Goal: Task Accomplishment & Management: Use online tool/utility

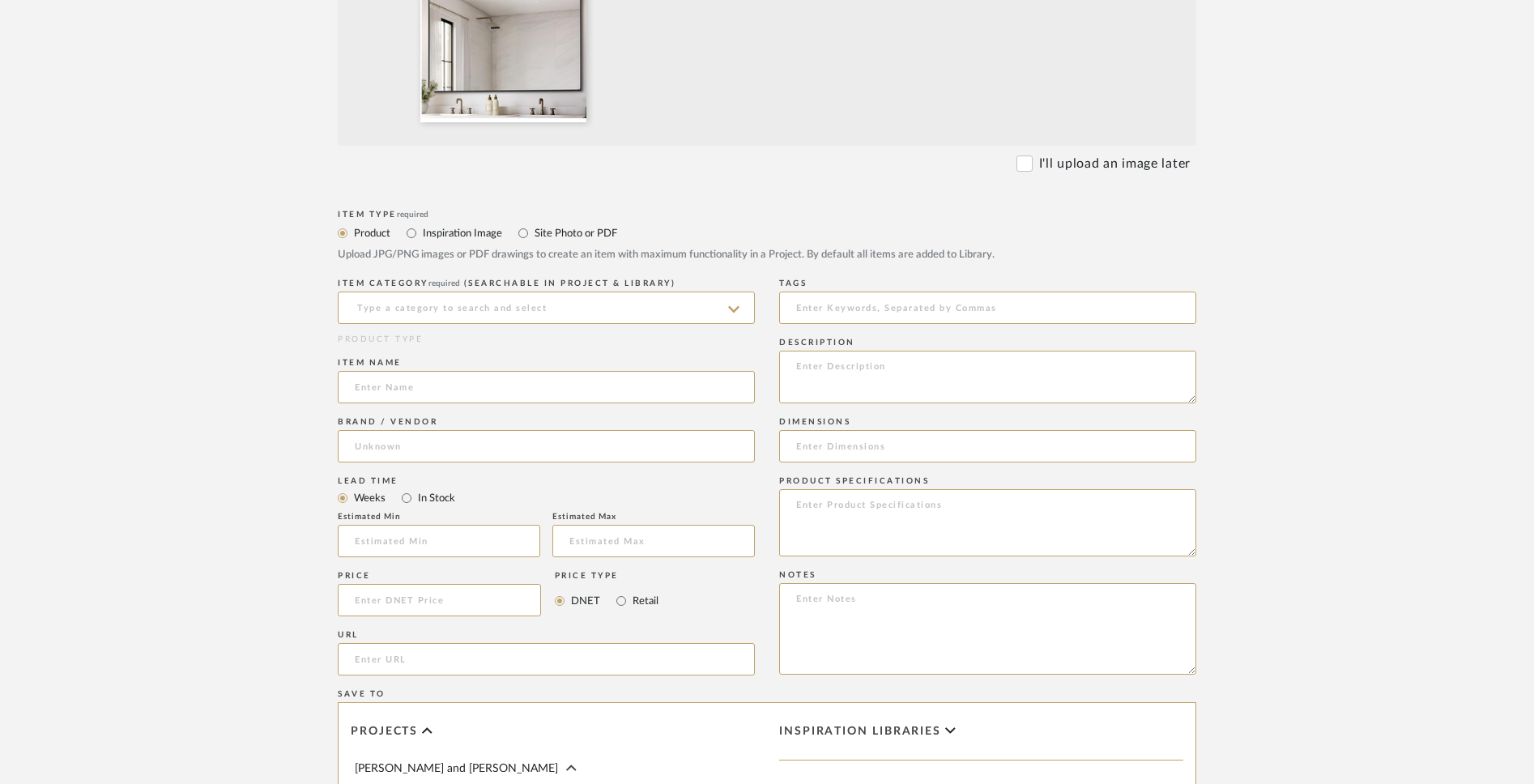
scroll to position [599, 0]
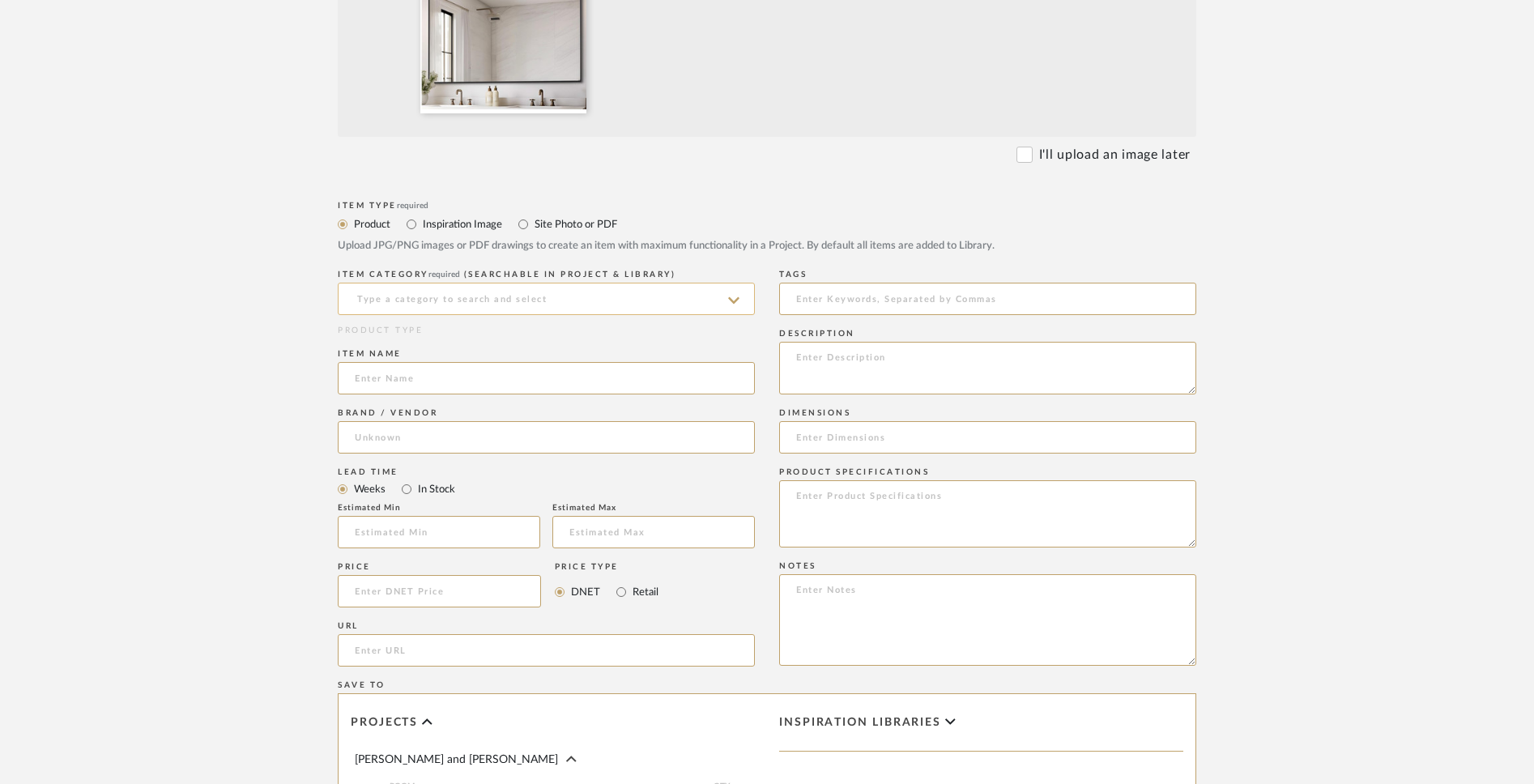
click at [673, 297] on input at bounding box center [547, 298] width 417 height 32
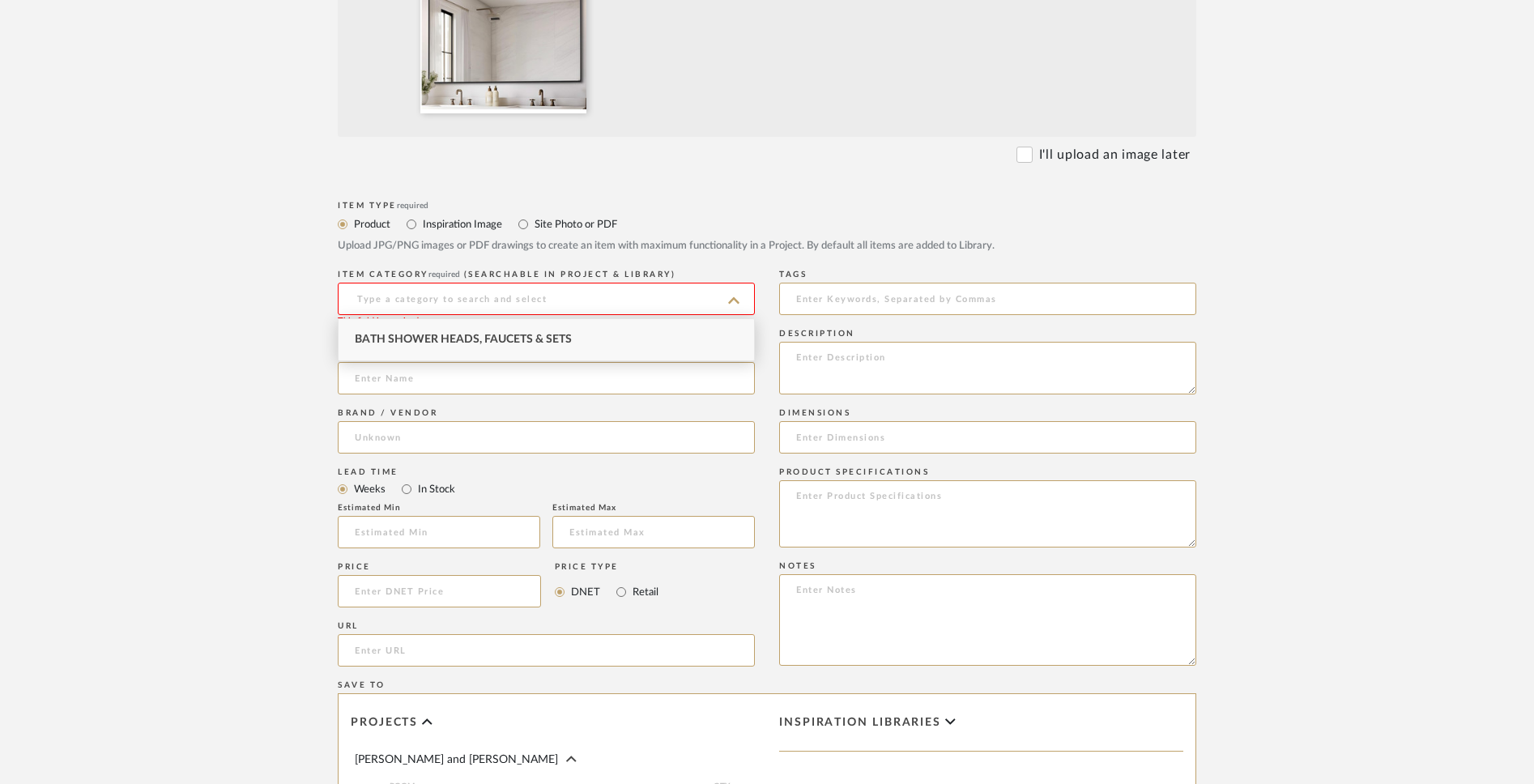
click at [607, 347] on div "Bath Shower Heads, Faucets & Sets" at bounding box center [547, 340] width 415 height 41
type input "Bath Shower Heads, Faucets & Sets"
click at [572, 385] on input at bounding box center [547, 379] width 417 height 32
paste input "Rectangle Mirrors with Metal Frame, Modern Vanity Wall Mirror Decor for Entrywa…"
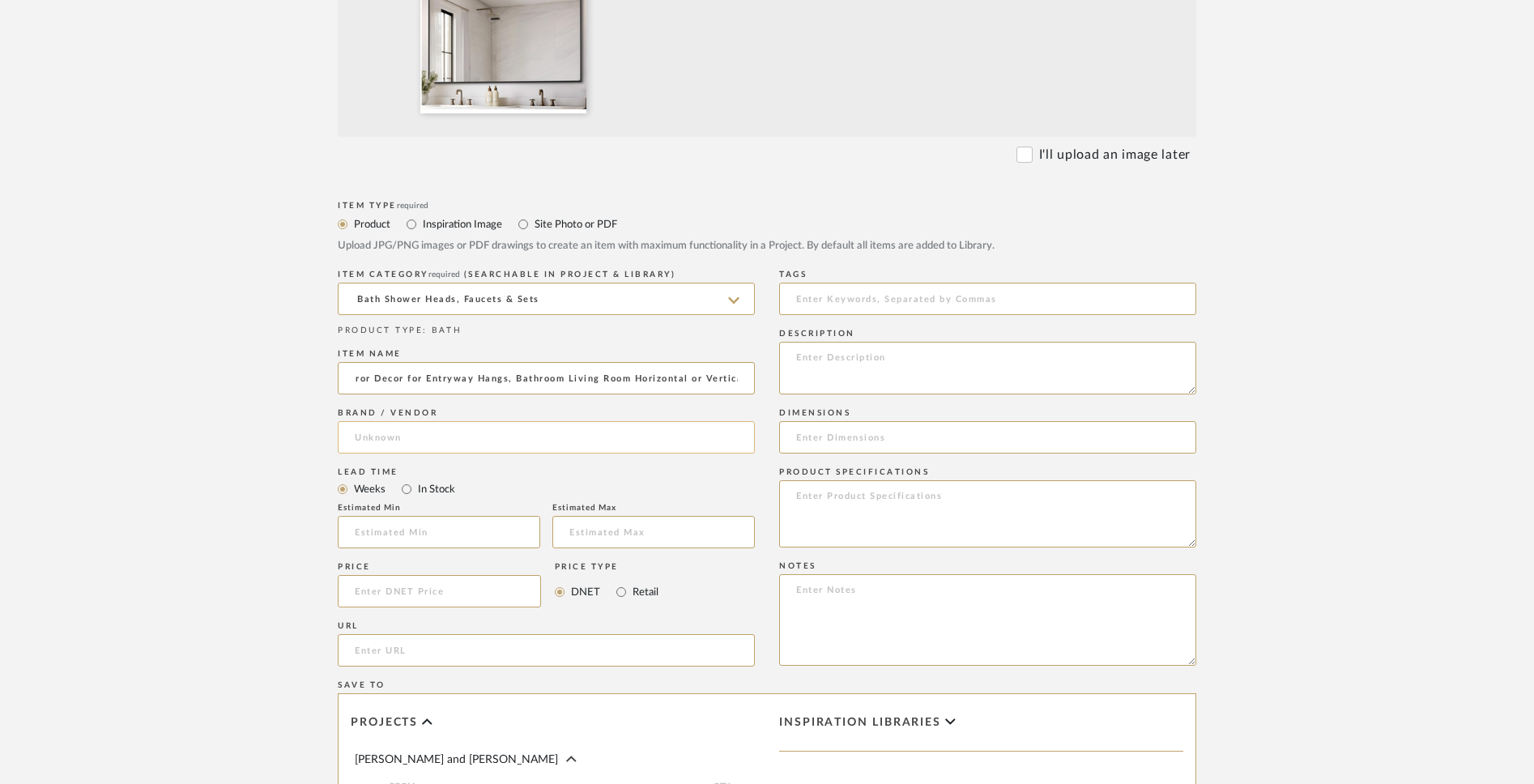
type input "Rectangle Mirrors with Metal Frame, Modern Vanity Wall Mirror Decor for Entrywa…"
click at [602, 438] on input at bounding box center [547, 437] width 417 height 32
click at [560, 477] on mat-option "Delta Faucet" at bounding box center [547, 479] width 415 height 41
type input "Delta Faucet"
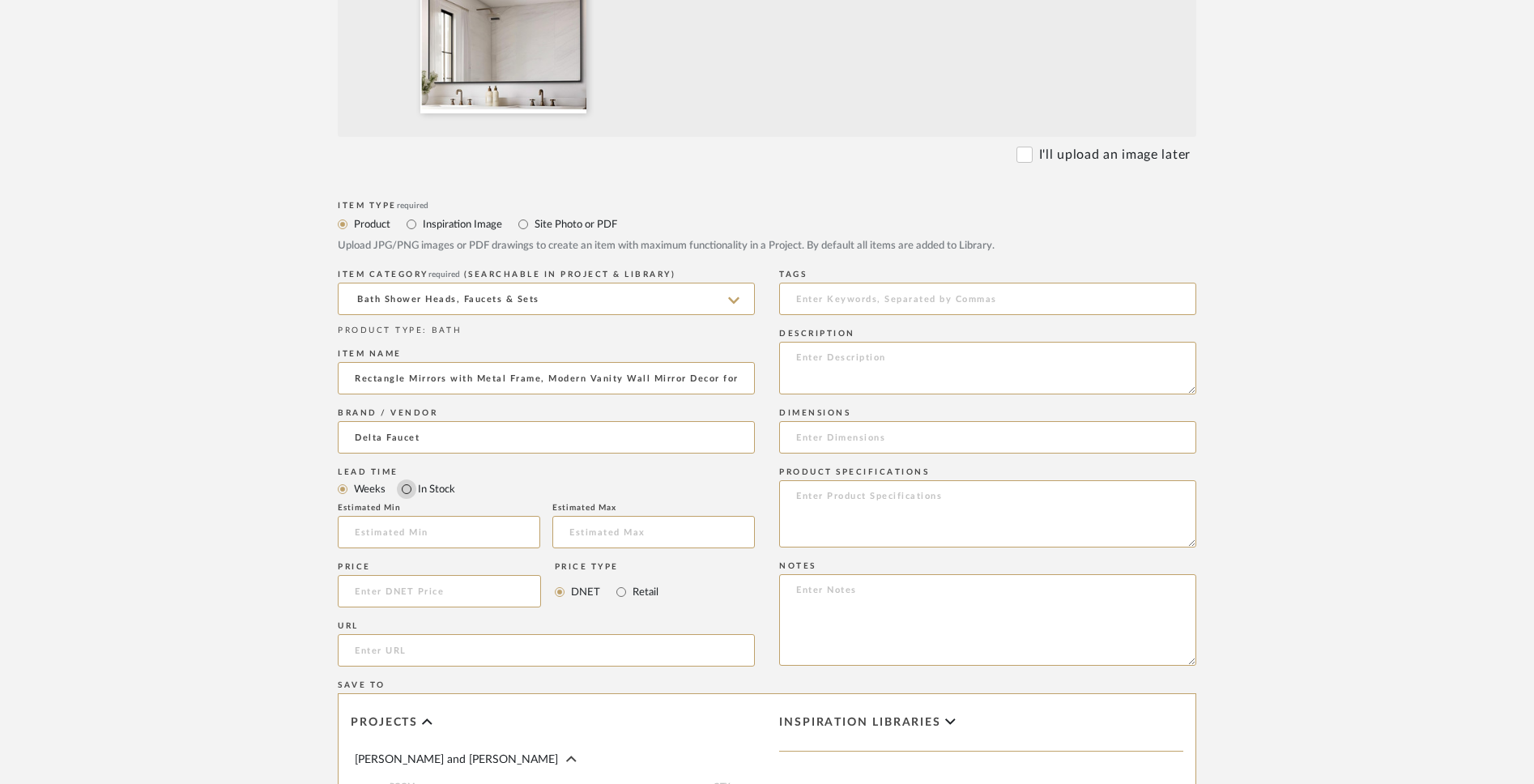
click at [406, 487] on input "In Stock" at bounding box center [406, 489] width 20 height 20
radio input "true"
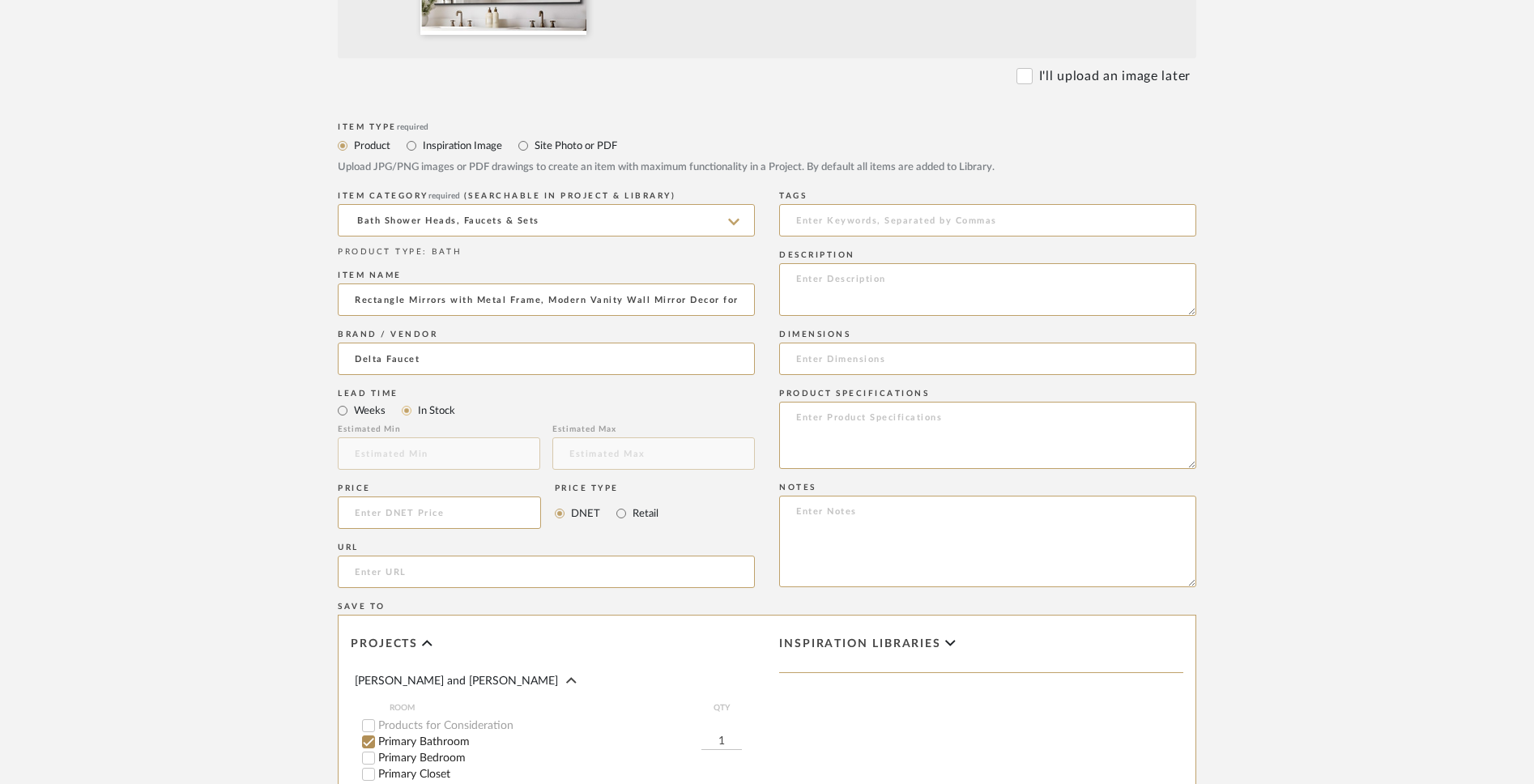
scroll to position [683, 0]
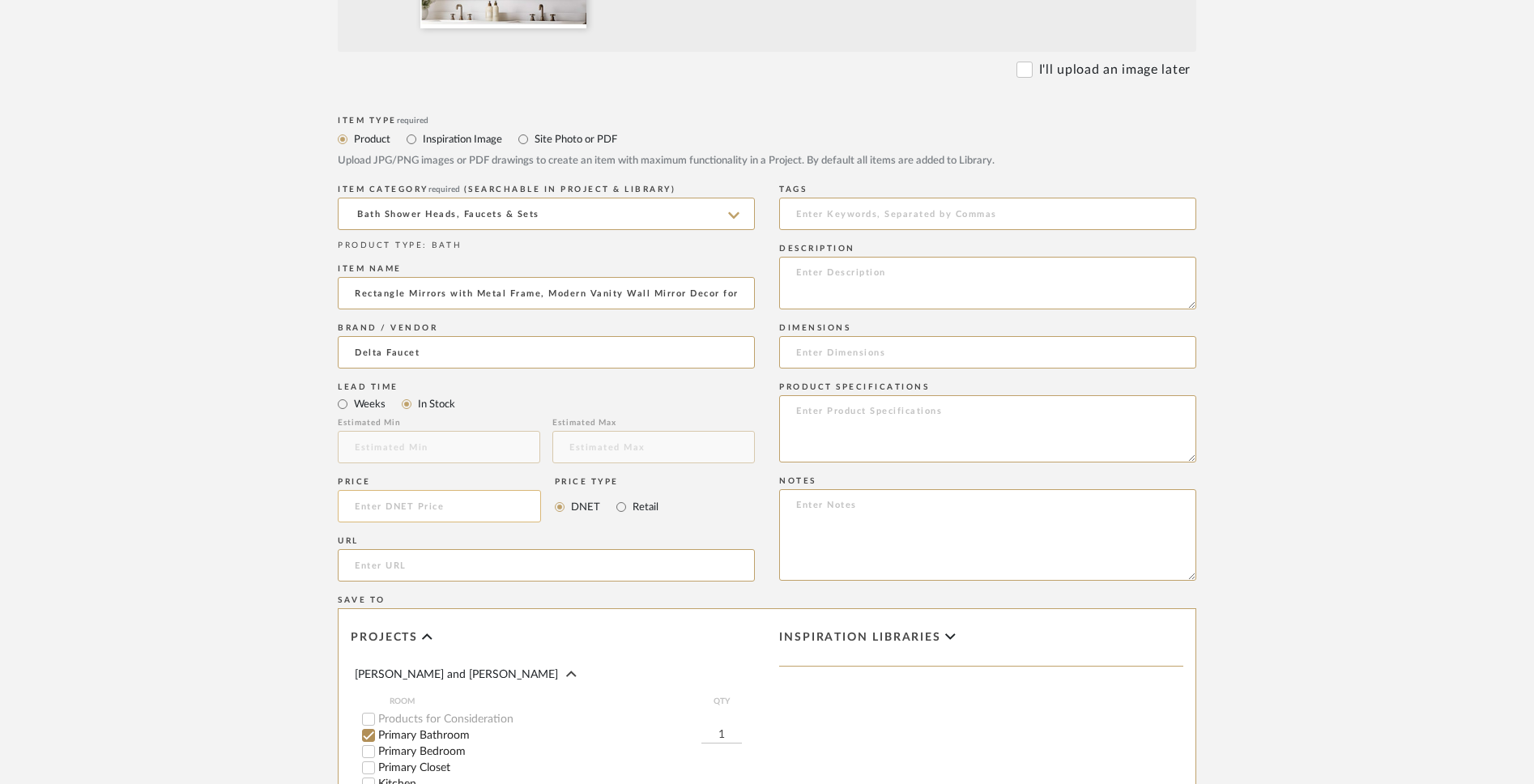
click at [505, 512] on input at bounding box center [440, 506] width 203 height 32
paste input "118.99"
type input "$118.99"
click at [620, 512] on input "Retail" at bounding box center [621, 507] width 20 height 20
radio input "true"
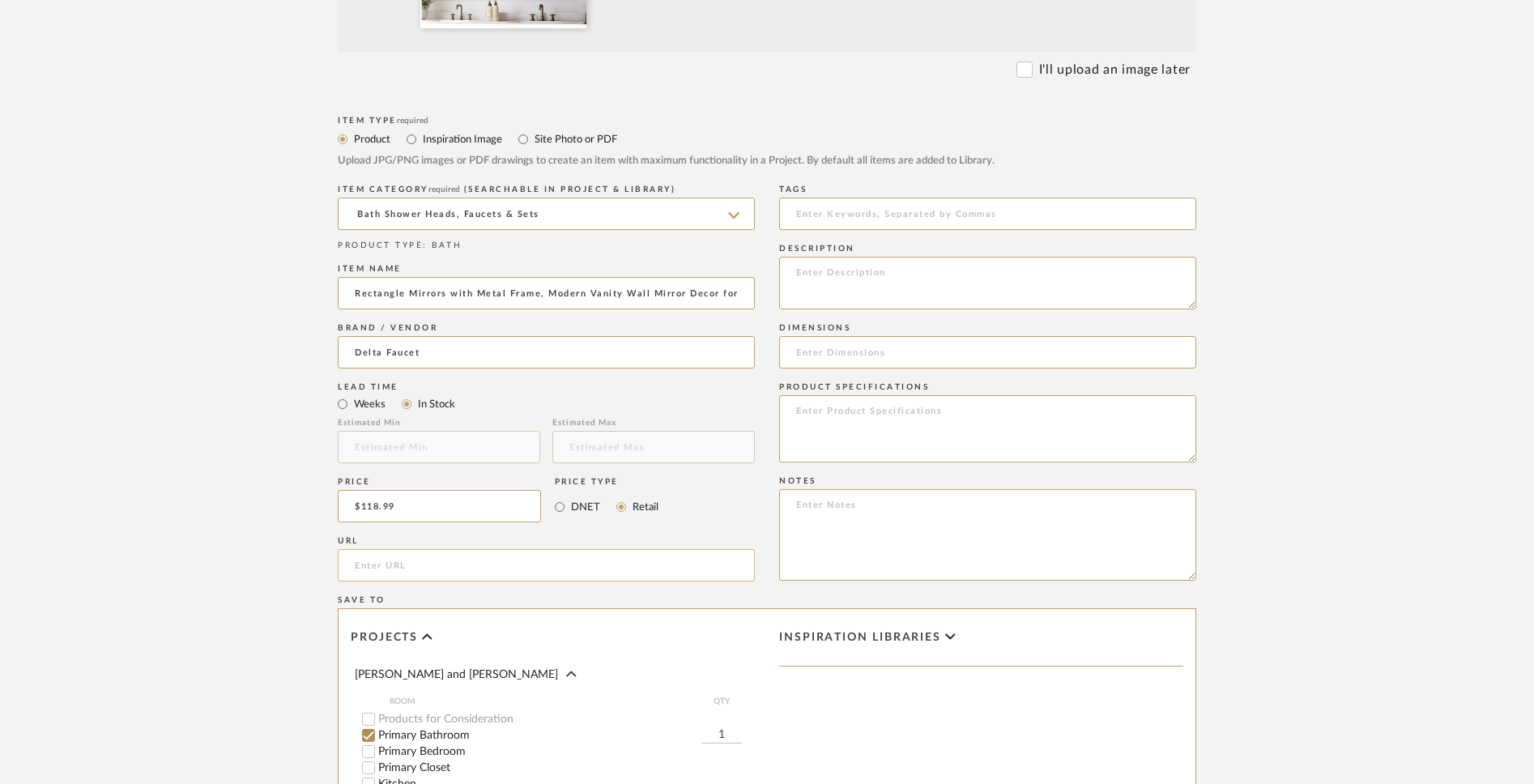
click at [516, 573] on input "url" at bounding box center [547, 566] width 417 height 32
paste input "[URL][DOMAIN_NAME]"
type input "[URL][DOMAIN_NAME]"
click at [823, 290] on textarea at bounding box center [988, 283] width 417 height 53
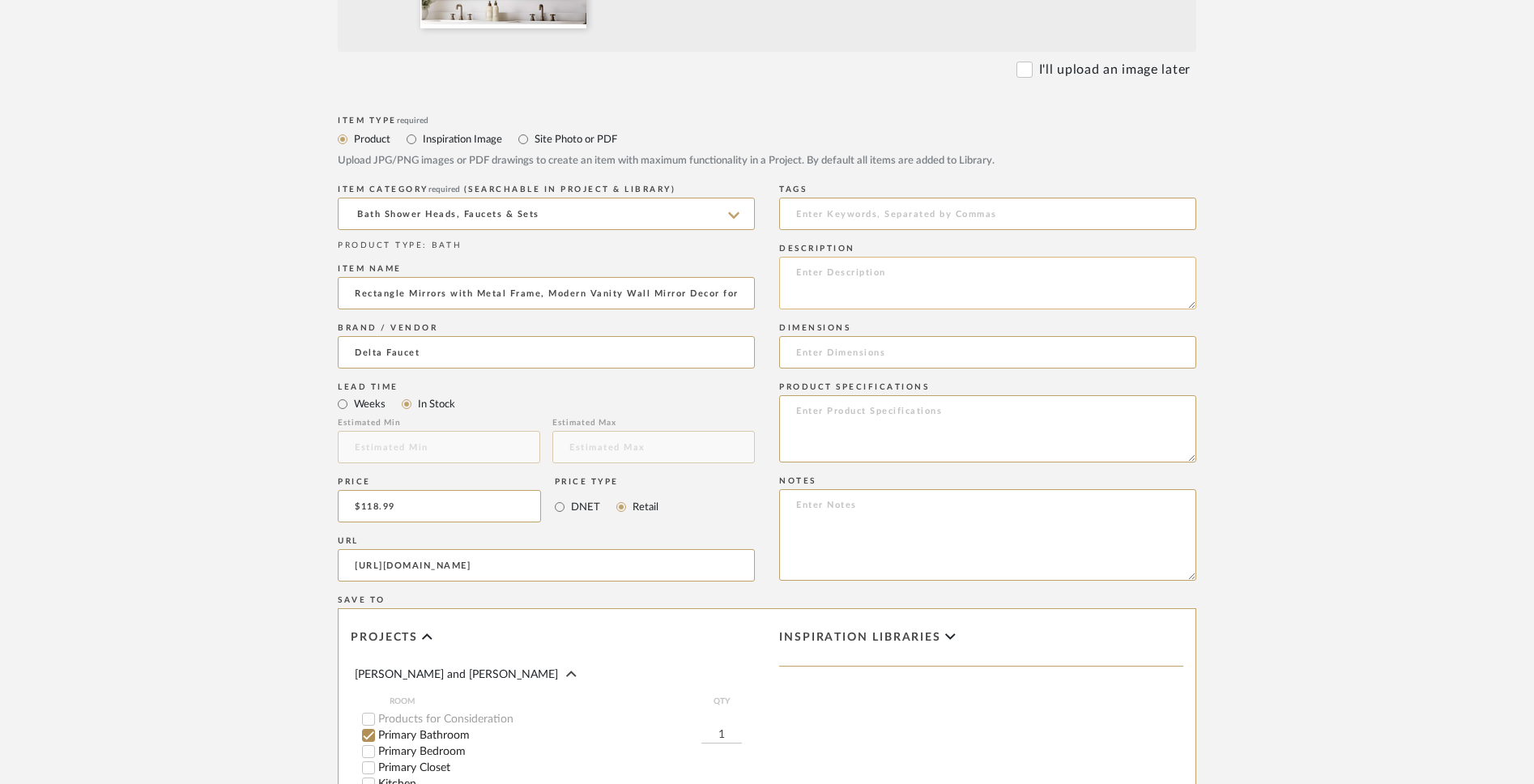
scroll to position [0, 0]
click at [922, 432] on textarea at bounding box center [988, 429] width 417 height 67
paste textarea ": 36X48 inches"
drag, startPoint x: 806, startPoint y: 410, endPoint x: 771, endPoint y: 410, distance: 35.0
click at [771, 410] on div "Item Type required Product Inspiration Image Site Photo or PDF Upload JPG/PNG i…" at bounding box center [767, 544] width 859 height 866
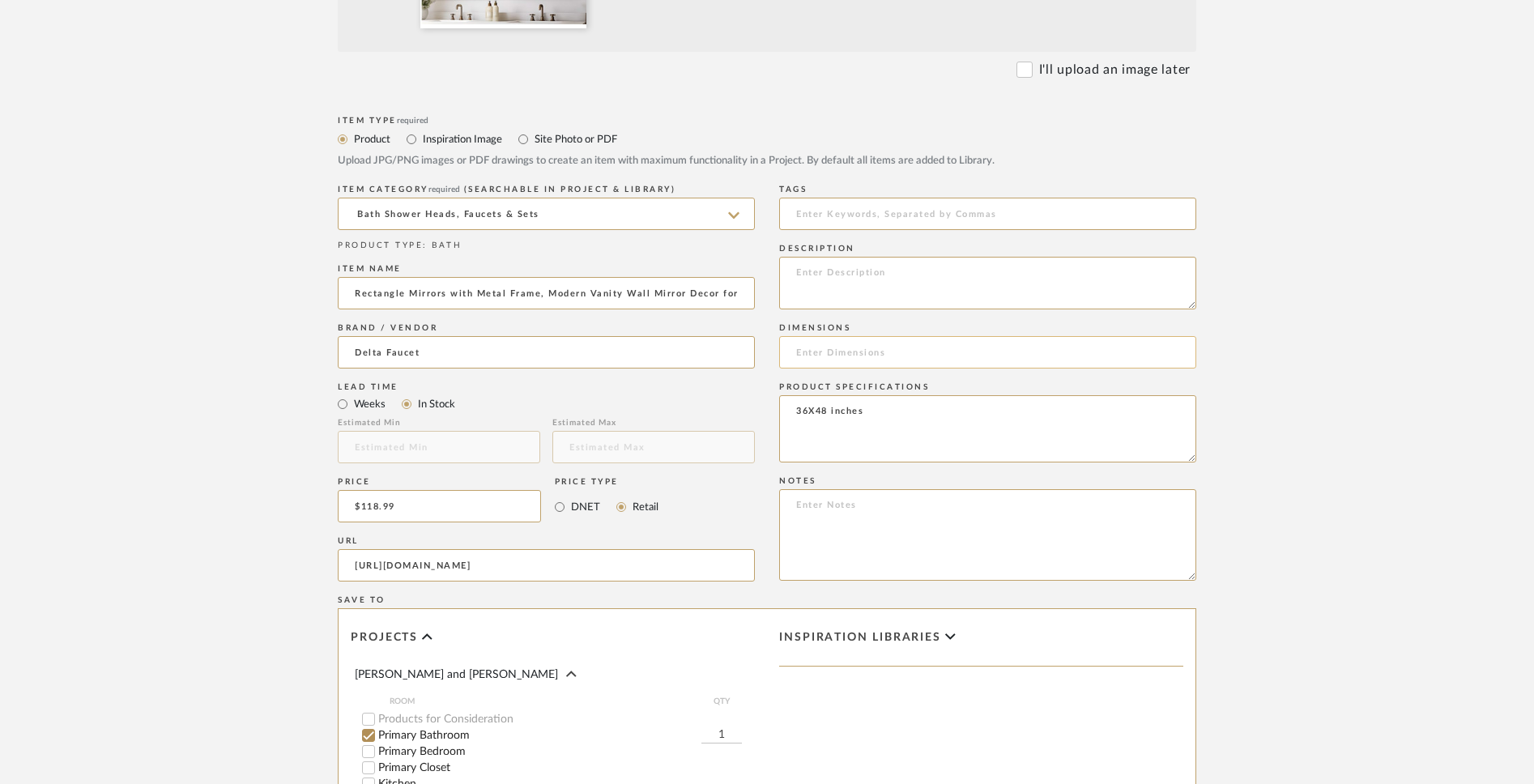
type textarea "36X48 inches"
click at [841, 361] on input at bounding box center [988, 352] width 417 height 32
paste input ": 36X48 inches"
click at [801, 352] on input ": 36X48 inches" at bounding box center [988, 352] width 417 height 32
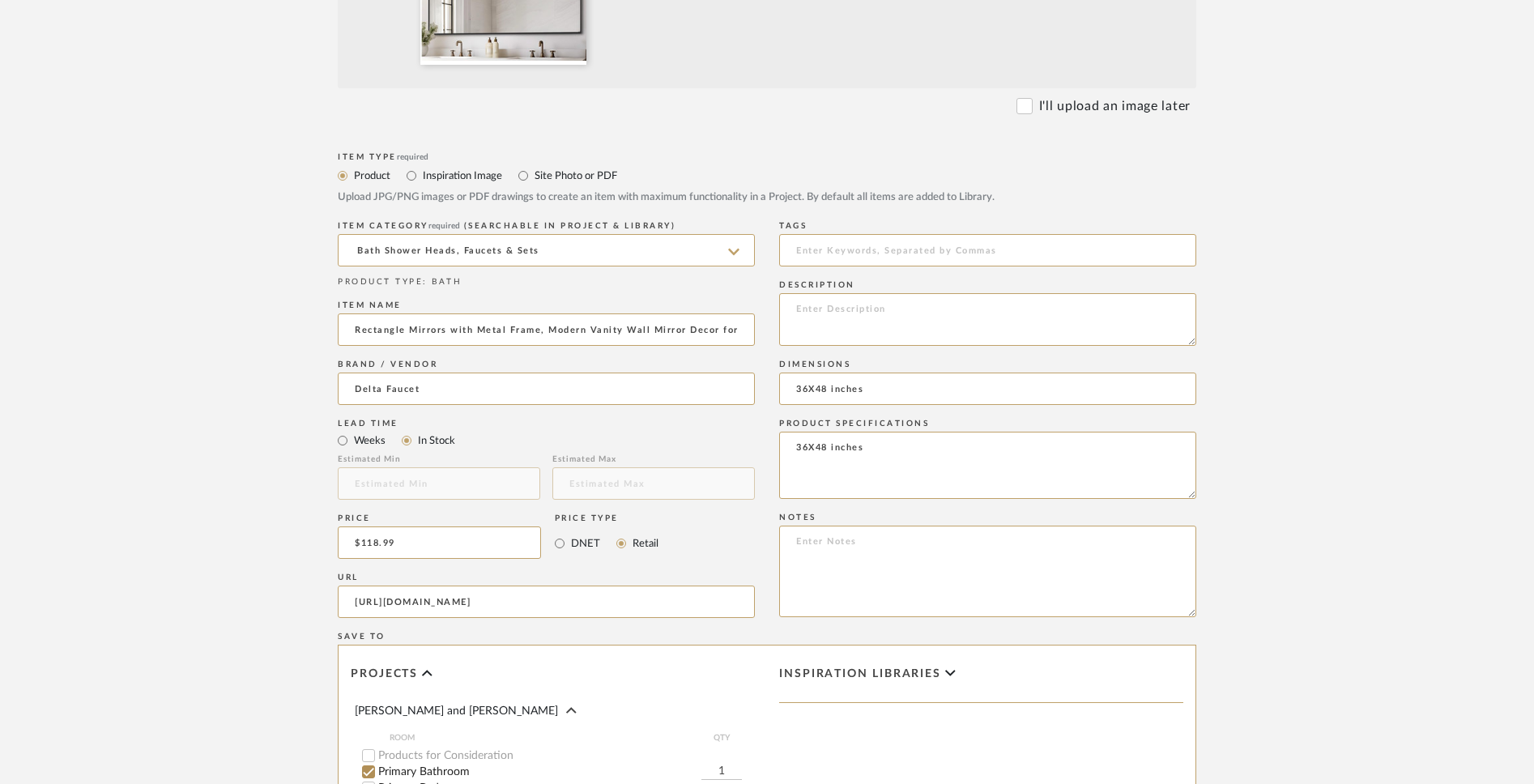
scroll to position [992, 0]
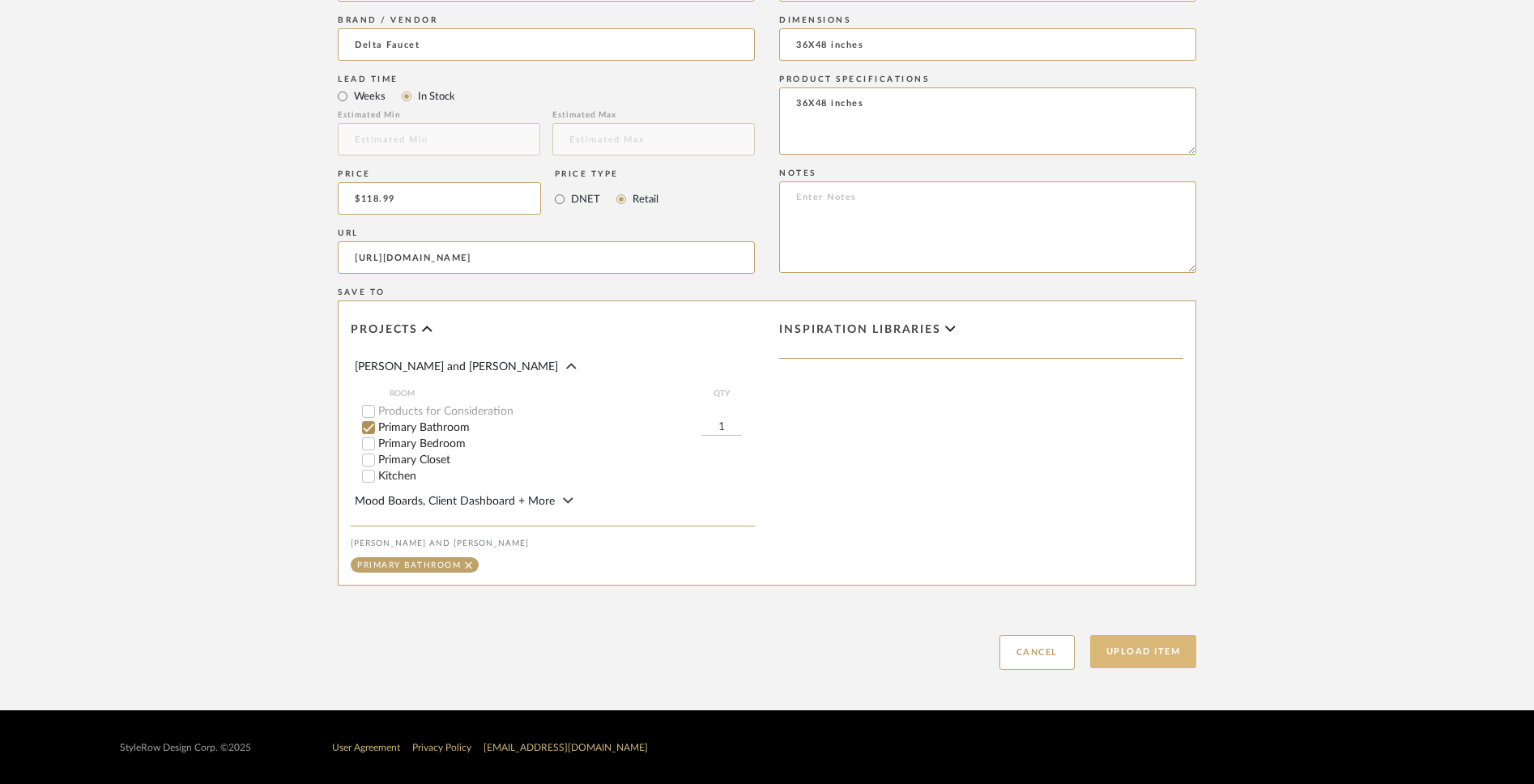
type input "36X48 inches"
click at [1137, 612] on button "Upload Item" at bounding box center [1144, 651] width 107 height 33
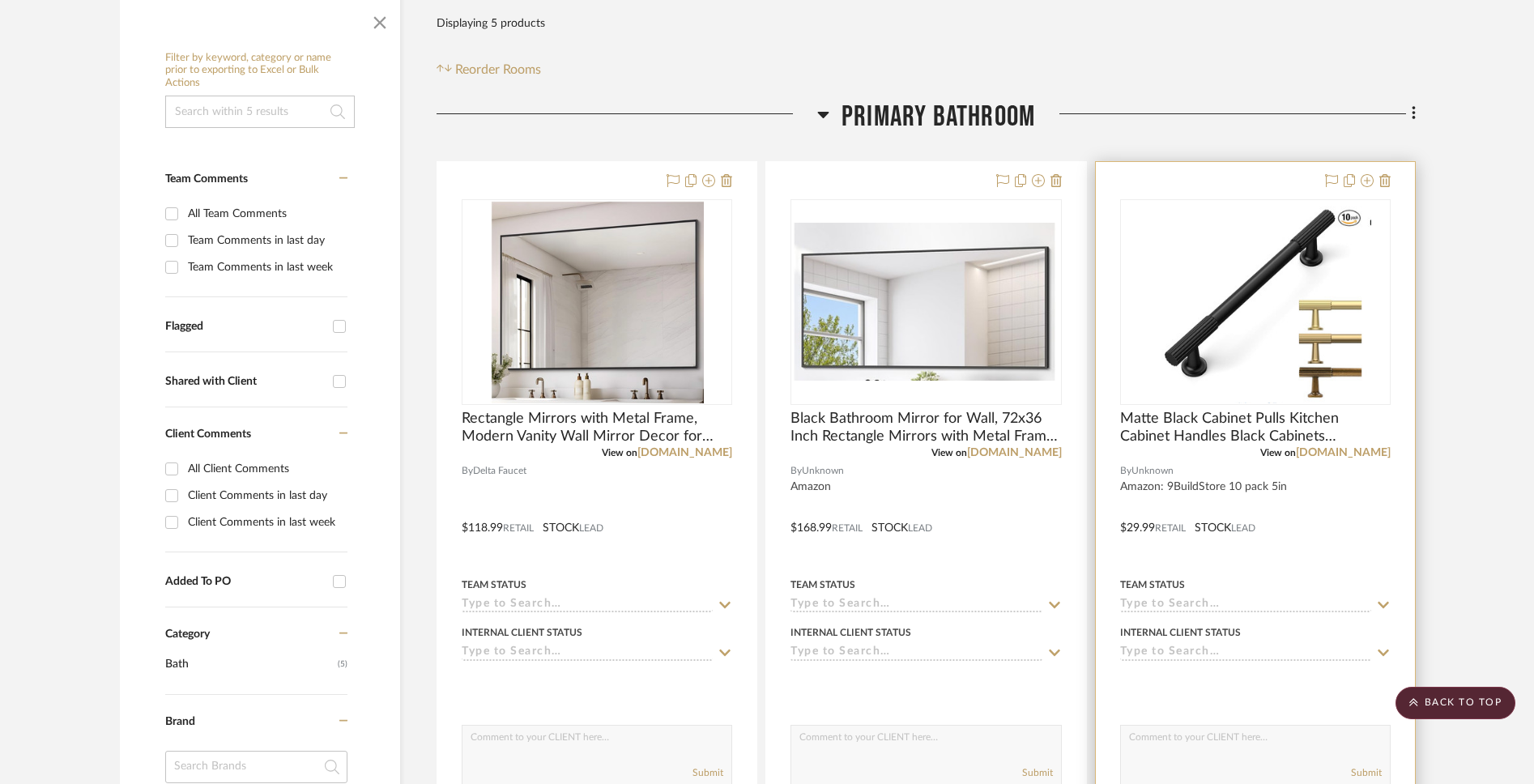
scroll to position [156, 0]
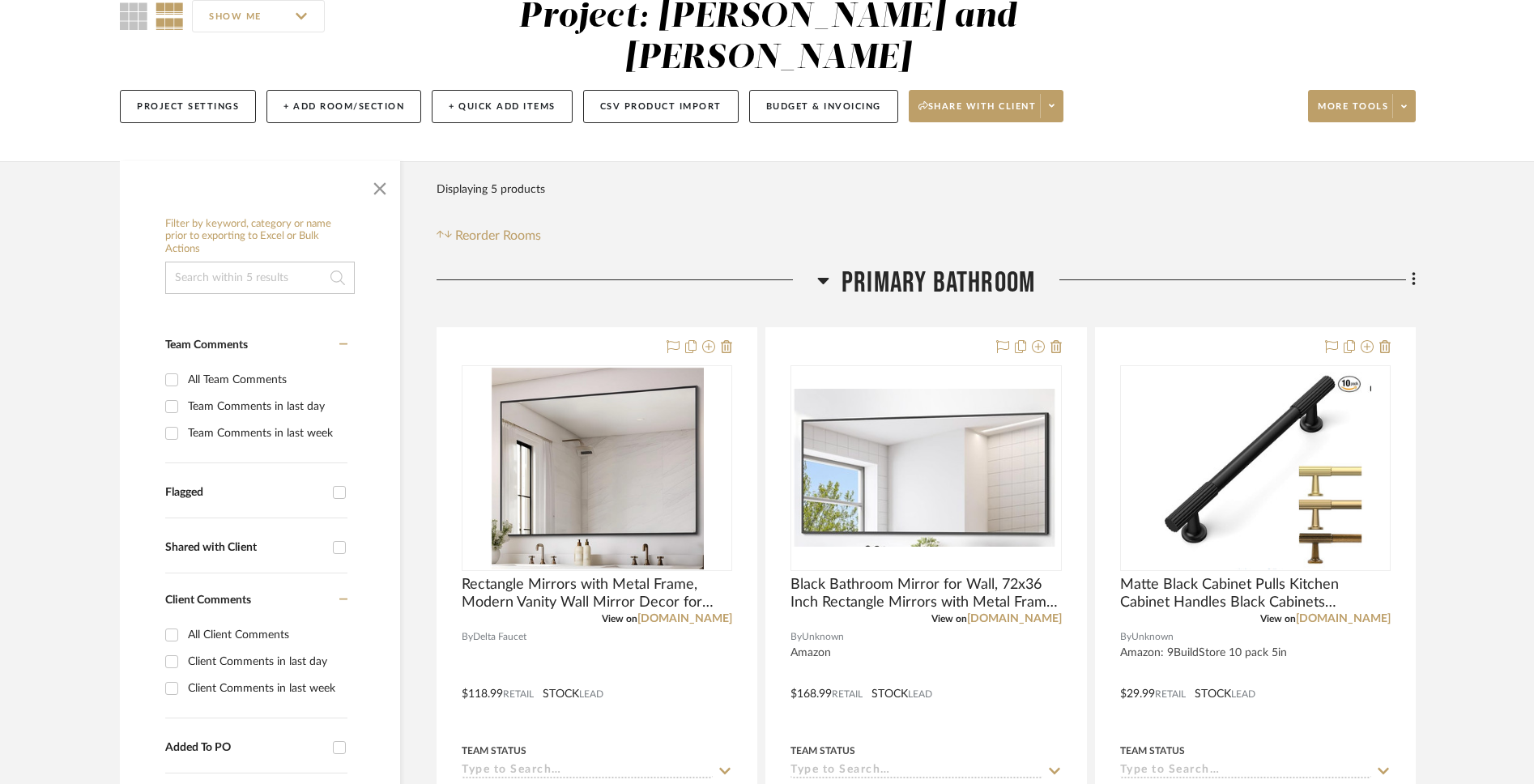
click at [1137, 273] on icon at bounding box center [1414, 280] width 4 height 13
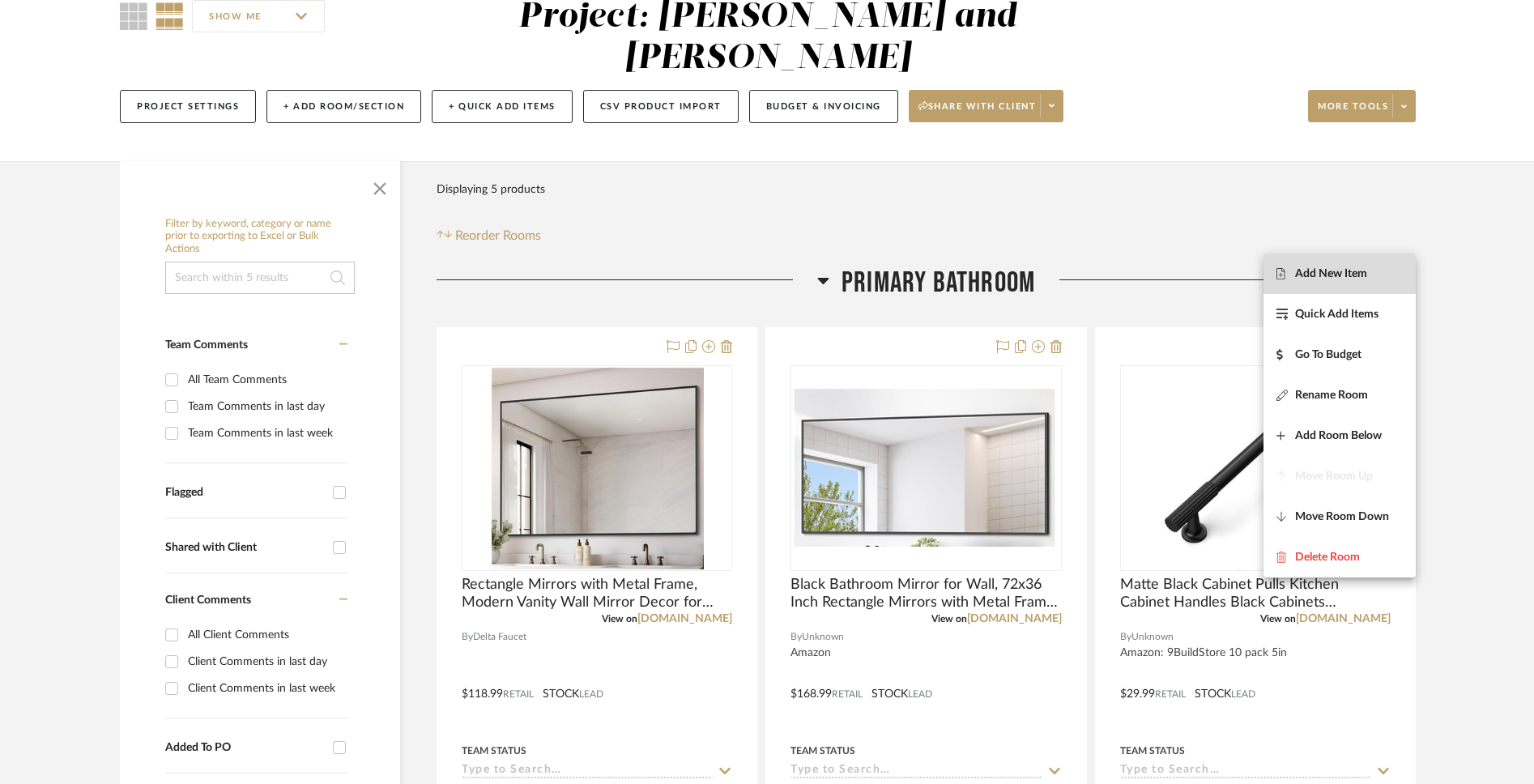
click at [1137, 281] on span "Add New Item" at bounding box center [1332, 272] width 72 height 13
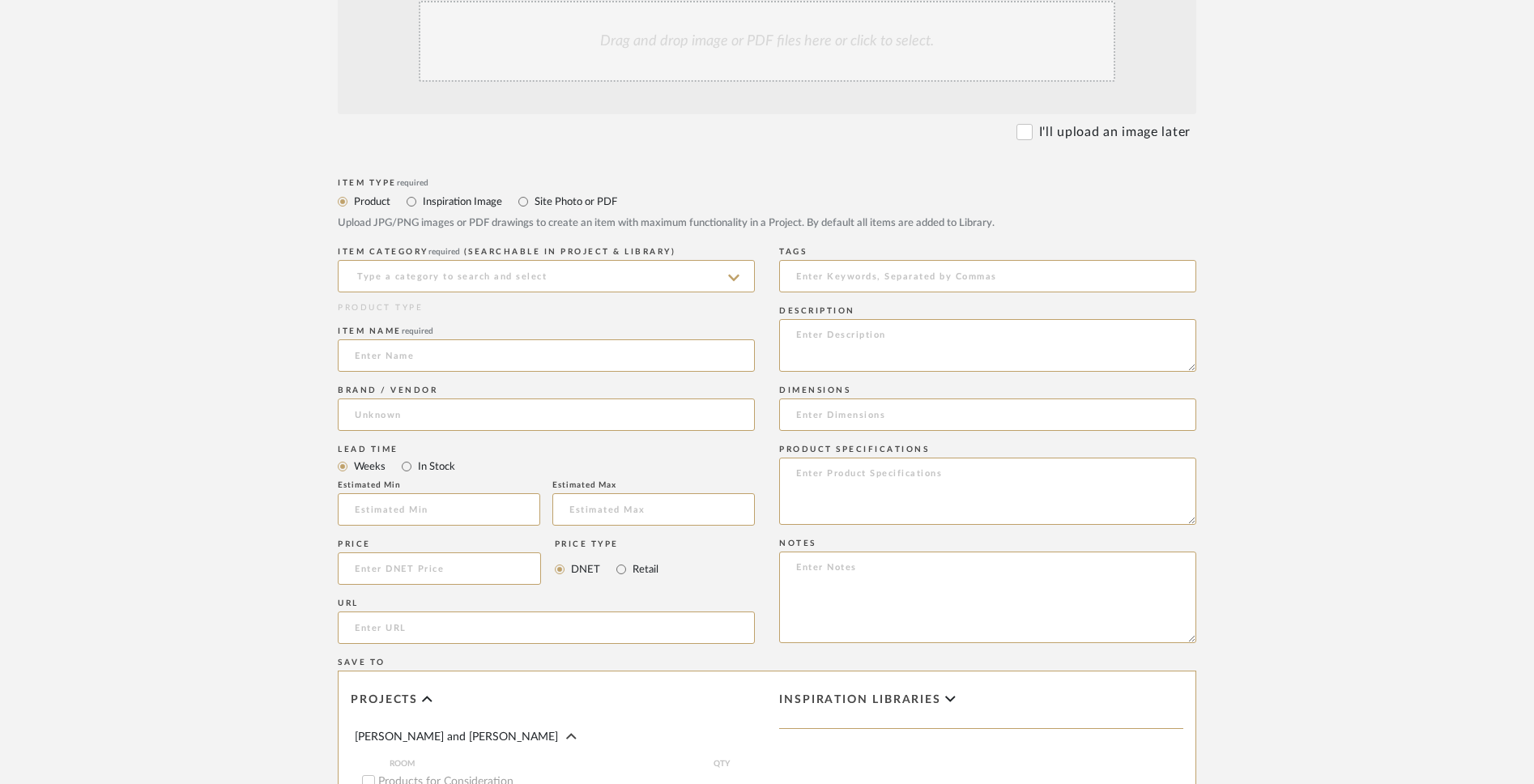
scroll to position [291, 0]
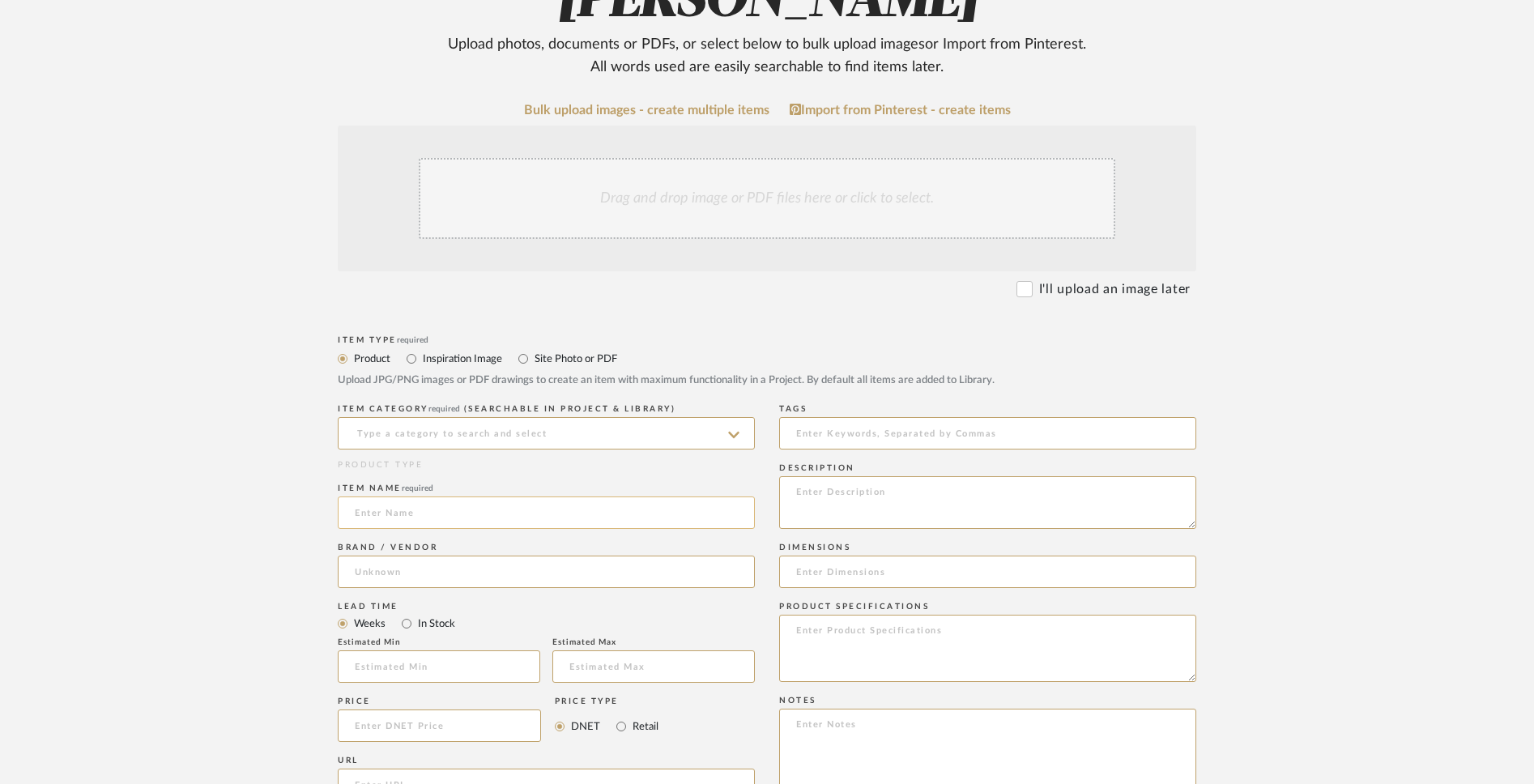
click at [655, 512] on input at bounding box center [547, 512] width 417 height 32
paste input "Bathroom Light Fixtures, 6 Light Matte Black Vanity Light, 38 Inch Modern Wall …"
type input "Bathroom Light Fixtures, 6 Light Matte Black Vanity Light, 38 Inch Modern Wall …"
click at [702, 565] on input at bounding box center [547, 572] width 417 height 32
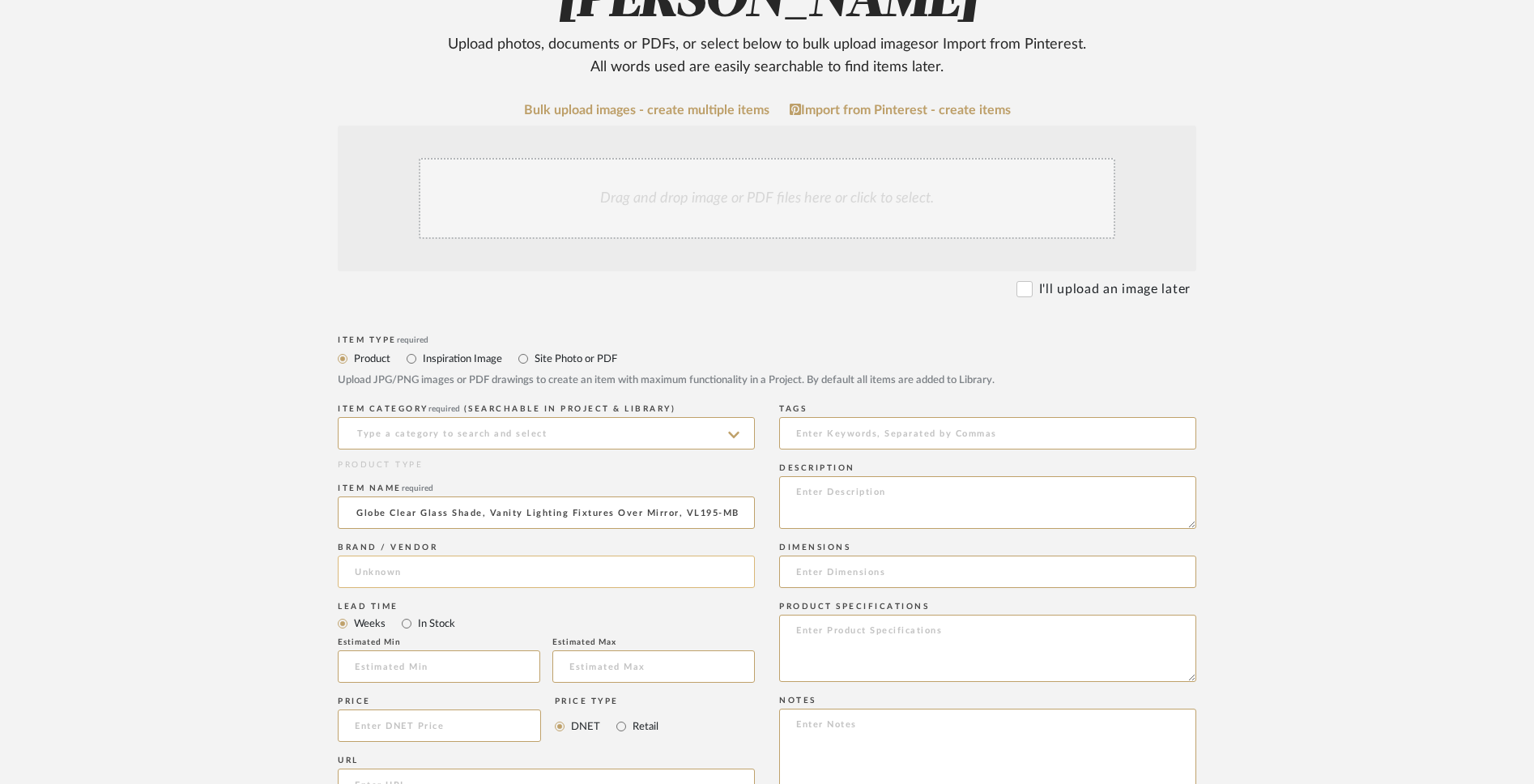
scroll to position [0, 0]
click at [654, 601] on mat-option "Delta Faucet" at bounding box center [547, 613] width 415 height 41
type input "Delta Faucet"
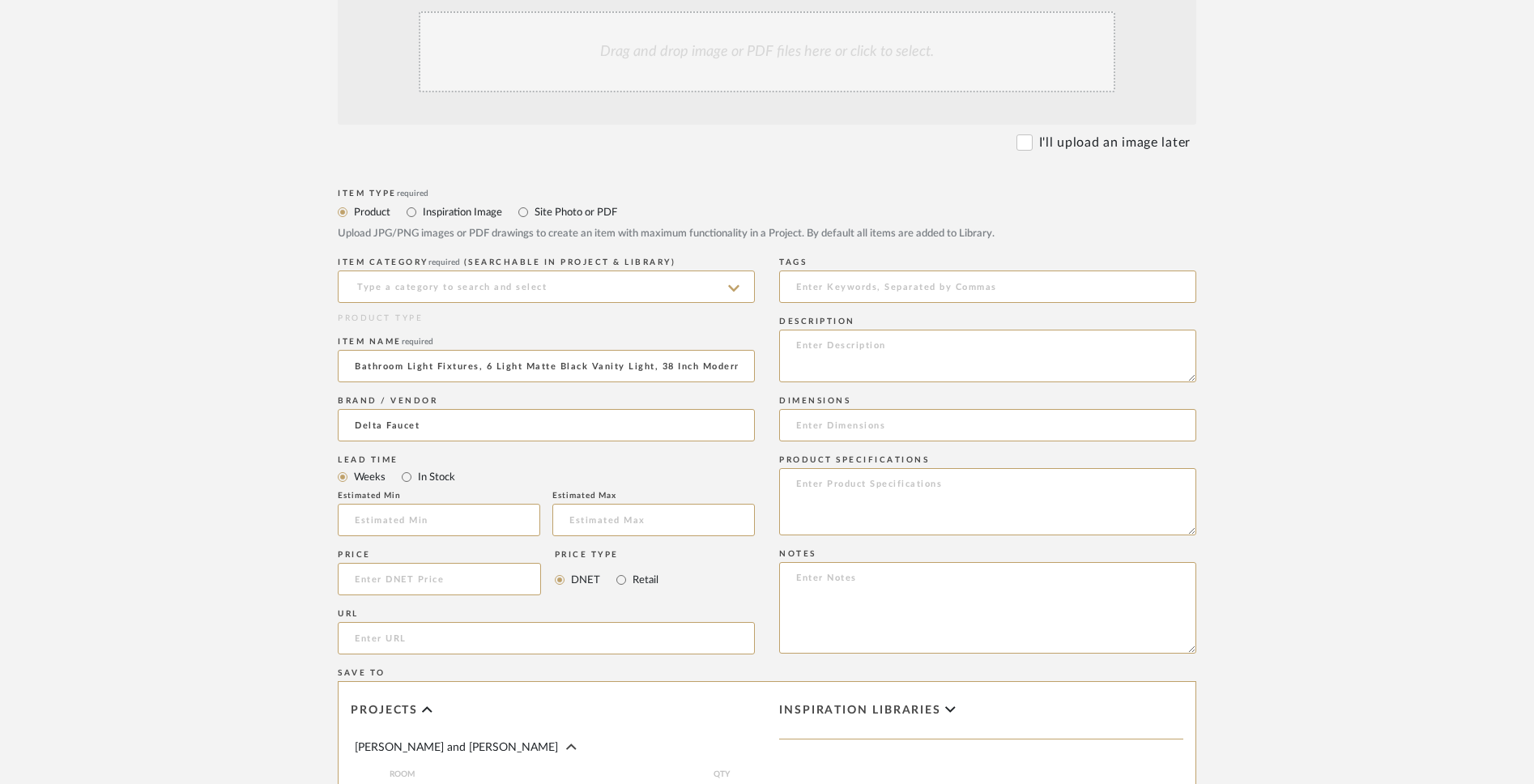
scroll to position [449, 0]
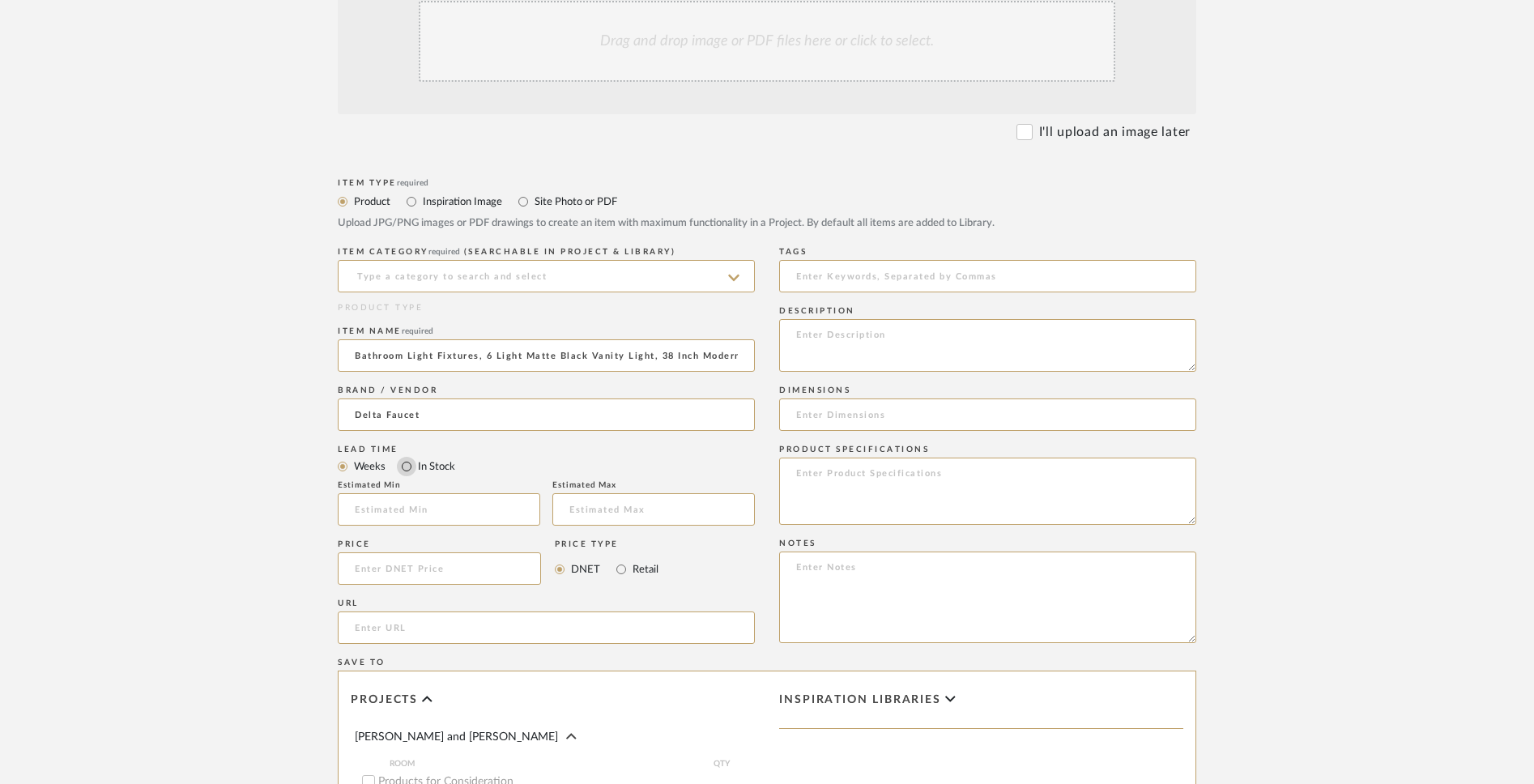
click at [406, 464] on input "In Stock" at bounding box center [406, 467] width 20 height 20
radio input "true"
click at [861, 362] on textarea at bounding box center [988, 345] width 417 height 53
paste textarea "METWET Store"
type textarea "METWET Store"
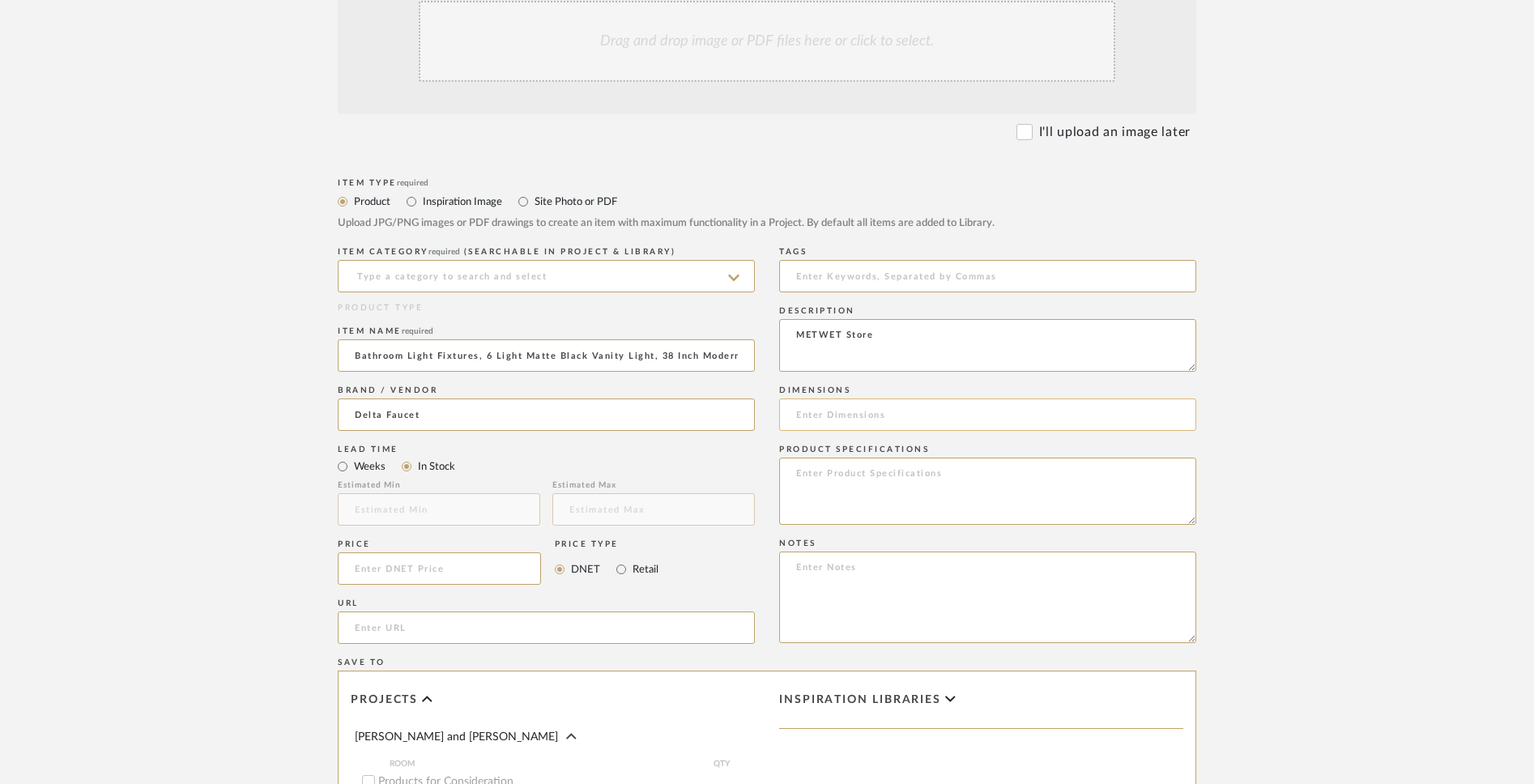
click at [828, 420] on input at bounding box center [988, 414] width 417 height 32
paste input "Overall dimensions of 38.5" x 7" x 6.75" (L x W x H), with a 36.25" x 4.75" bac…"
drag, startPoint x: 851, startPoint y: 418, endPoint x: 740, endPoint y: 419, distance: 111.0
click at [740, 419] on div "Item Type required Product Inspiration Image Site Photo or PDF Upload JPG/PNG i…" at bounding box center [767, 607] width 859 height 866
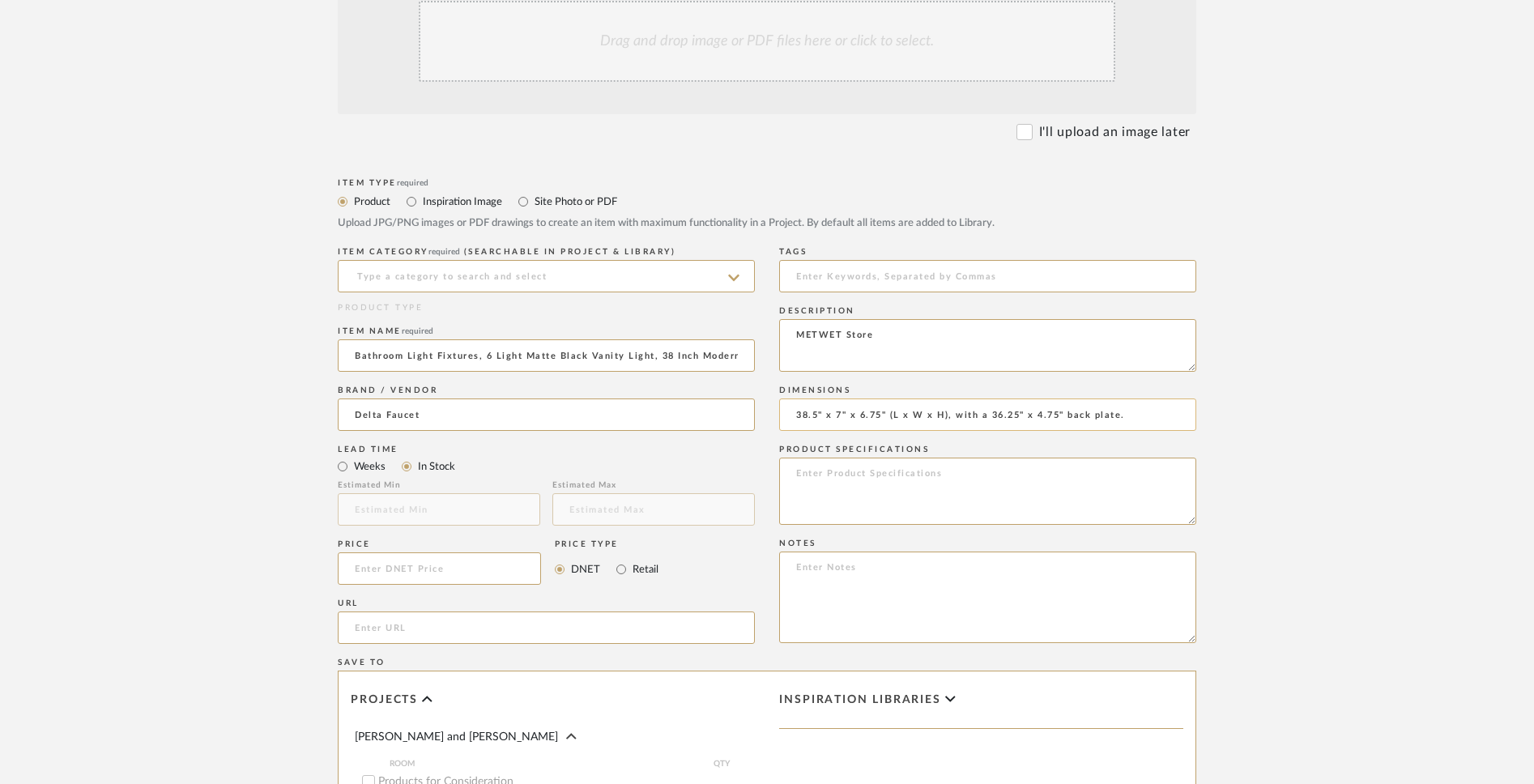
drag, startPoint x: 1126, startPoint y: 422, endPoint x: 1067, endPoint y: 418, distance: 59.1
click at [1067, 418] on input "38.5" x 7" x 6.75" (L x W x H), with a 36.25" x 4.75" back plate." at bounding box center [988, 414] width 417 height 32
type input "38.5" x 7" x 6.75" (L x W x H), with a 36.25" x 4.75""
click at [953, 494] on textarea at bounding box center [988, 491] width 417 height 67
paste textarea "This matte black vanity light requires 6 x E26 base bulb, 60W Max. Fully dimmab…"
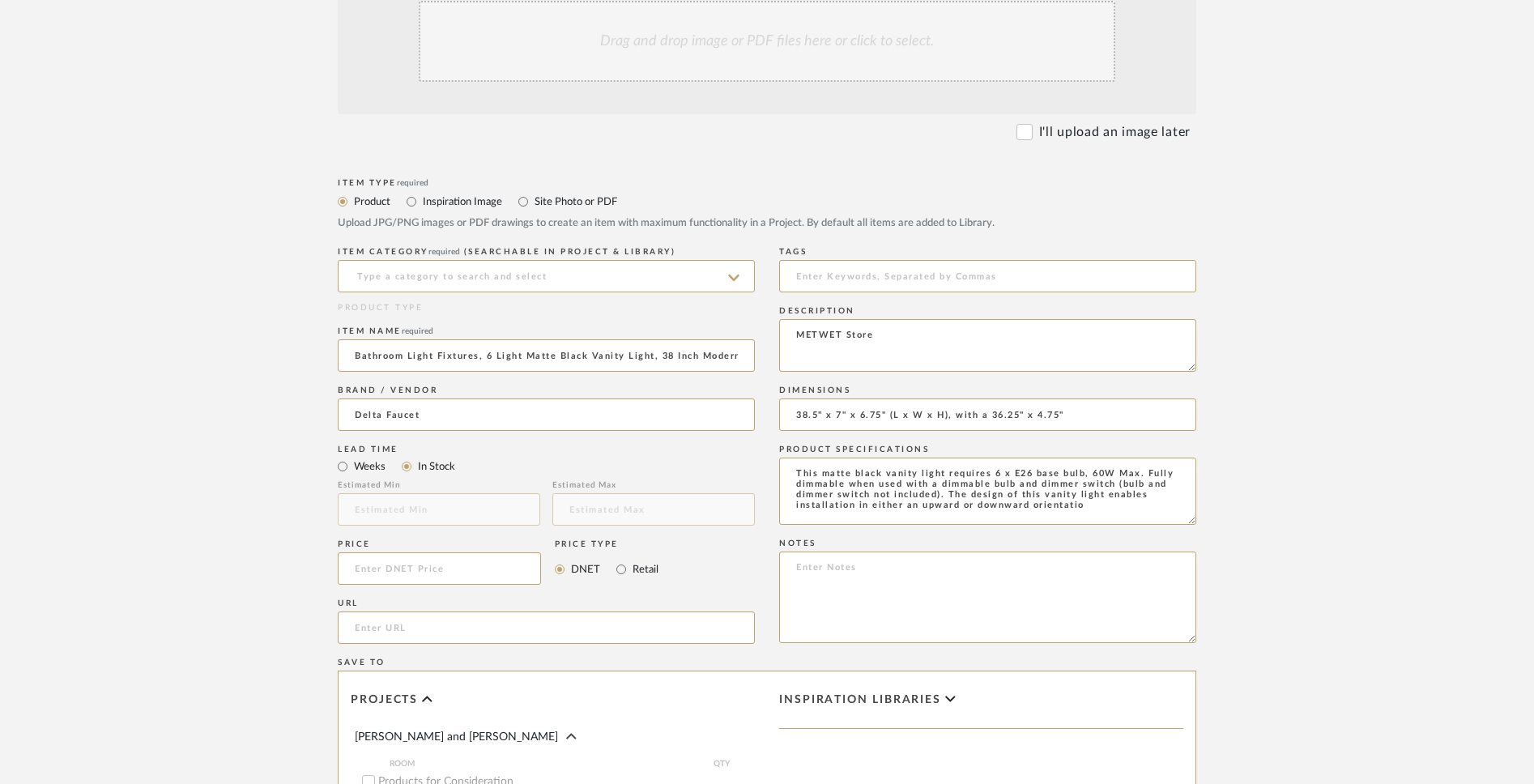
type textarea "This matte black vanity light requires 6 x E26 base bulb, 60W Max. Fully dimmab…"
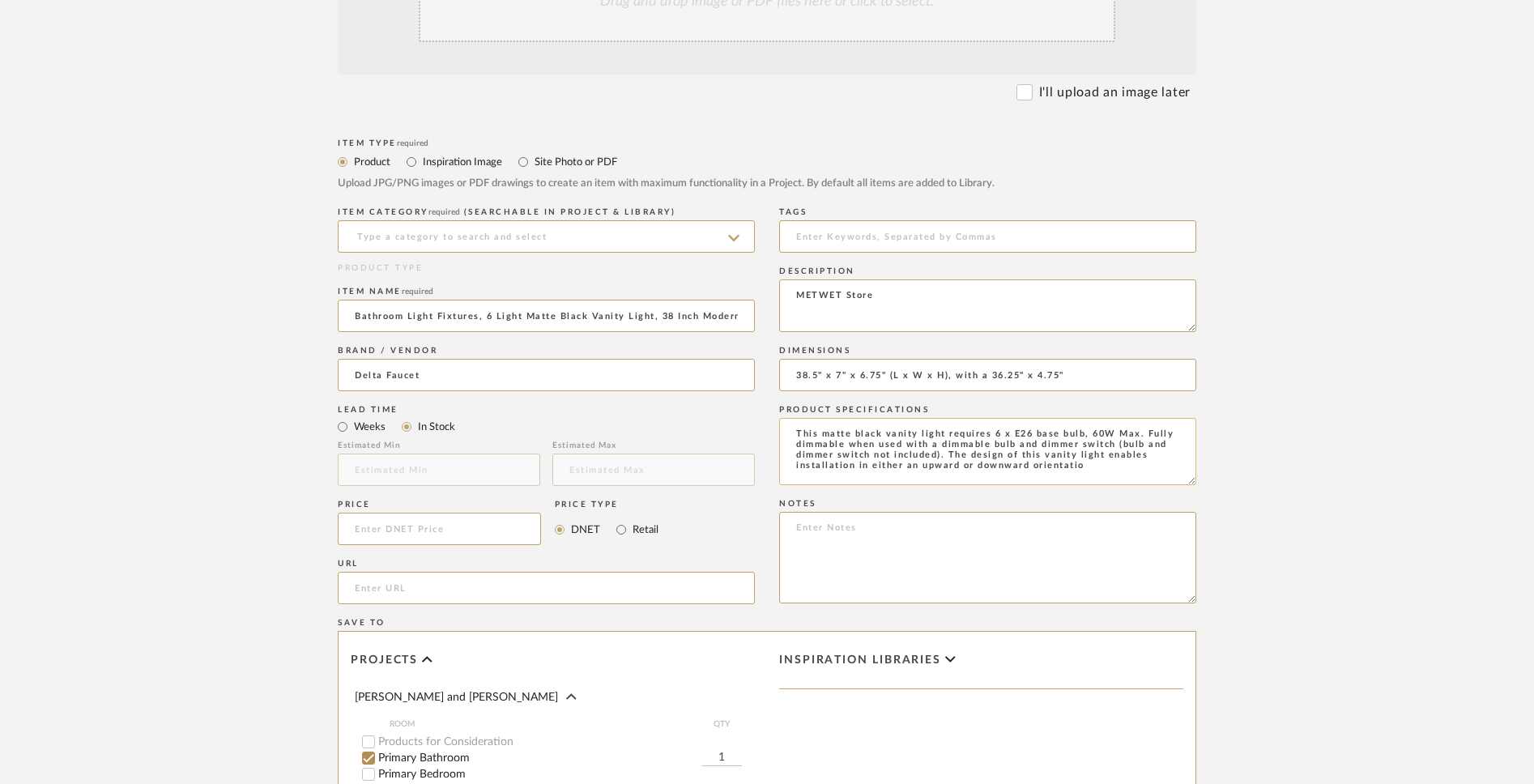
scroll to position [545, 0]
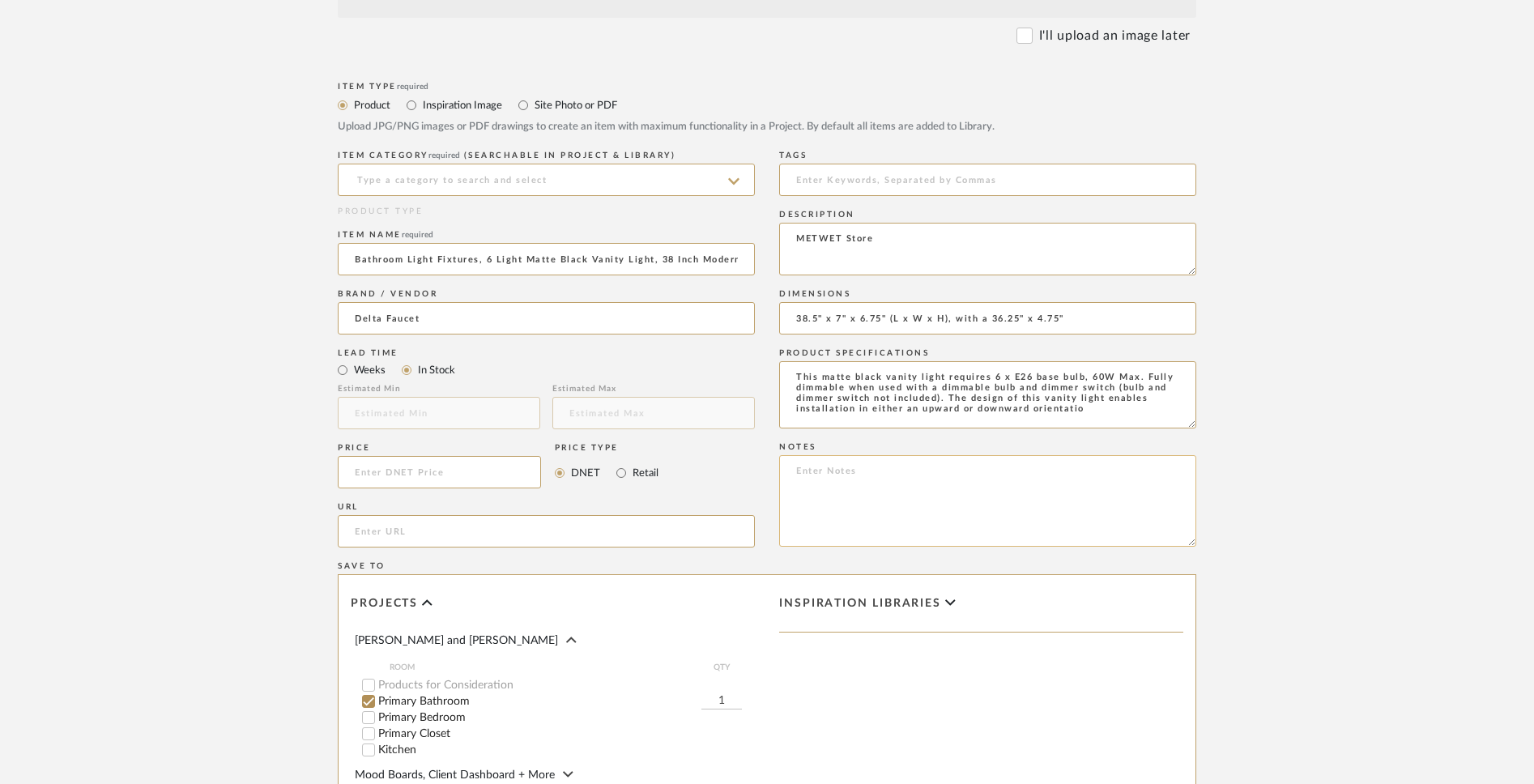
click at [855, 492] on textarea at bounding box center [988, 501] width 417 height 92
paste textarea "Our 6 light bathroom light fixtures feature a combination of thick clear glass …"
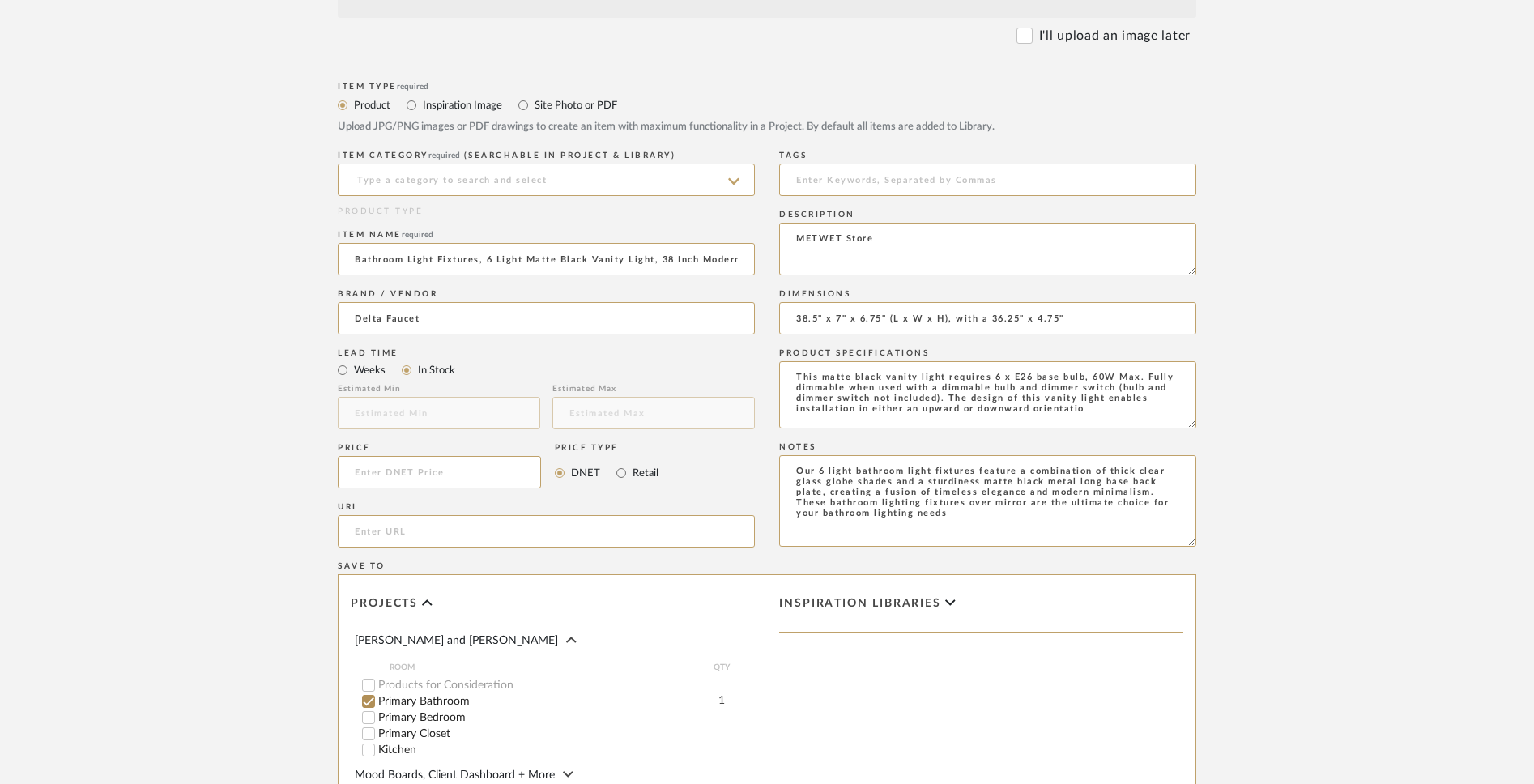
type textarea "Our 6 light bathroom light fixtures feature a combination of thick clear glass …"
click at [432, 471] on input at bounding box center [440, 472] width 203 height 32
paste input "169.99"
type input "$169.99"
click at [417, 539] on input "url" at bounding box center [547, 531] width 417 height 32
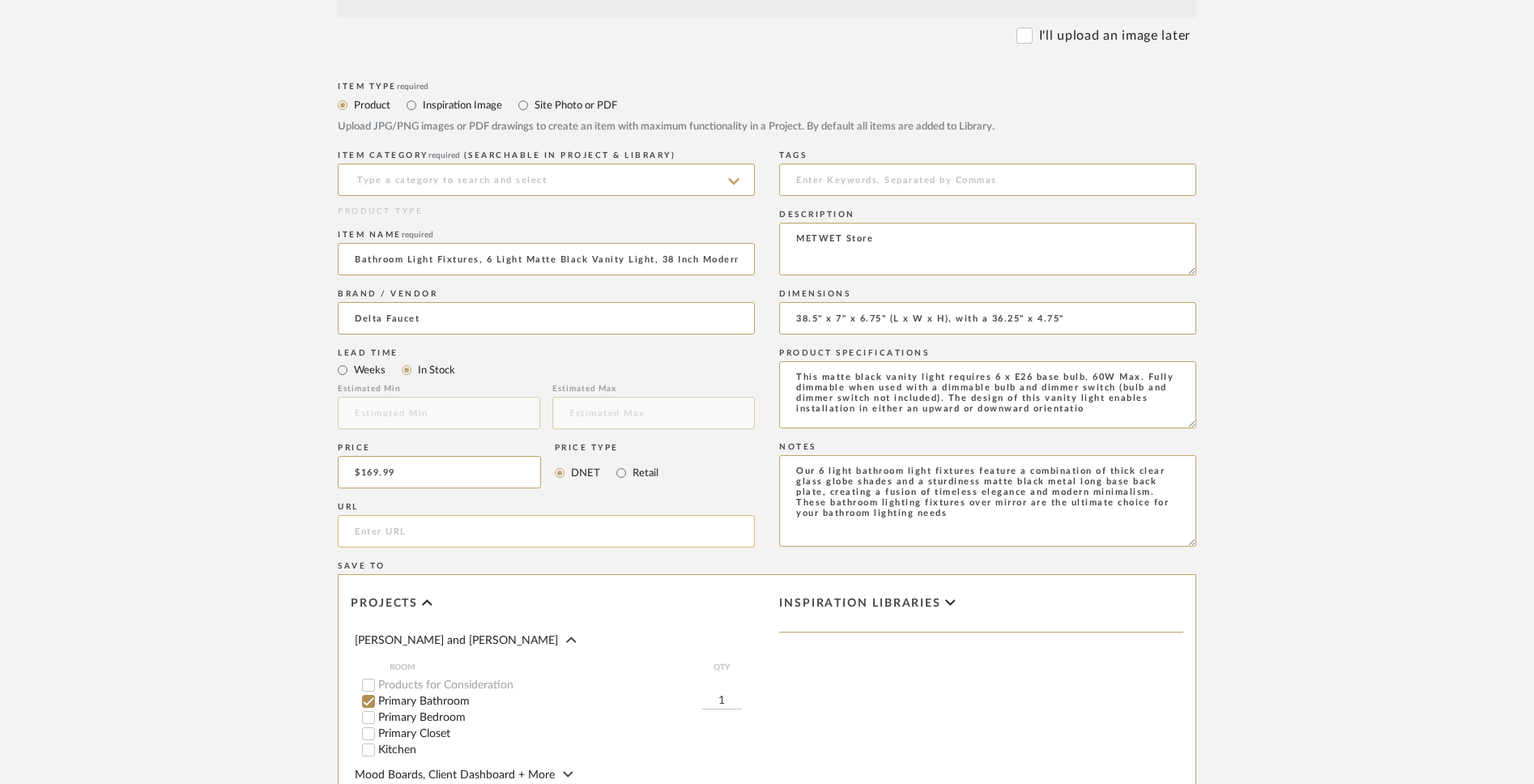
click at [550, 525] on input "url" at bounding box center [547, 531] width 417 height 32
paste input "https://[DOMAIN_NAME]/METWET-Bathroom-Fixtures-Lighting-VL195-MB-6/dp/B0DPKVMRX…"
type input "https://[DOMAIN_NAME]/METWET-Bathroom-Fixtures-Lighting-VL195-MB-6/dp/B0DPKVMRX…"
click at [666, 183] on input at bounding box center [547, 180] width 417 height 32
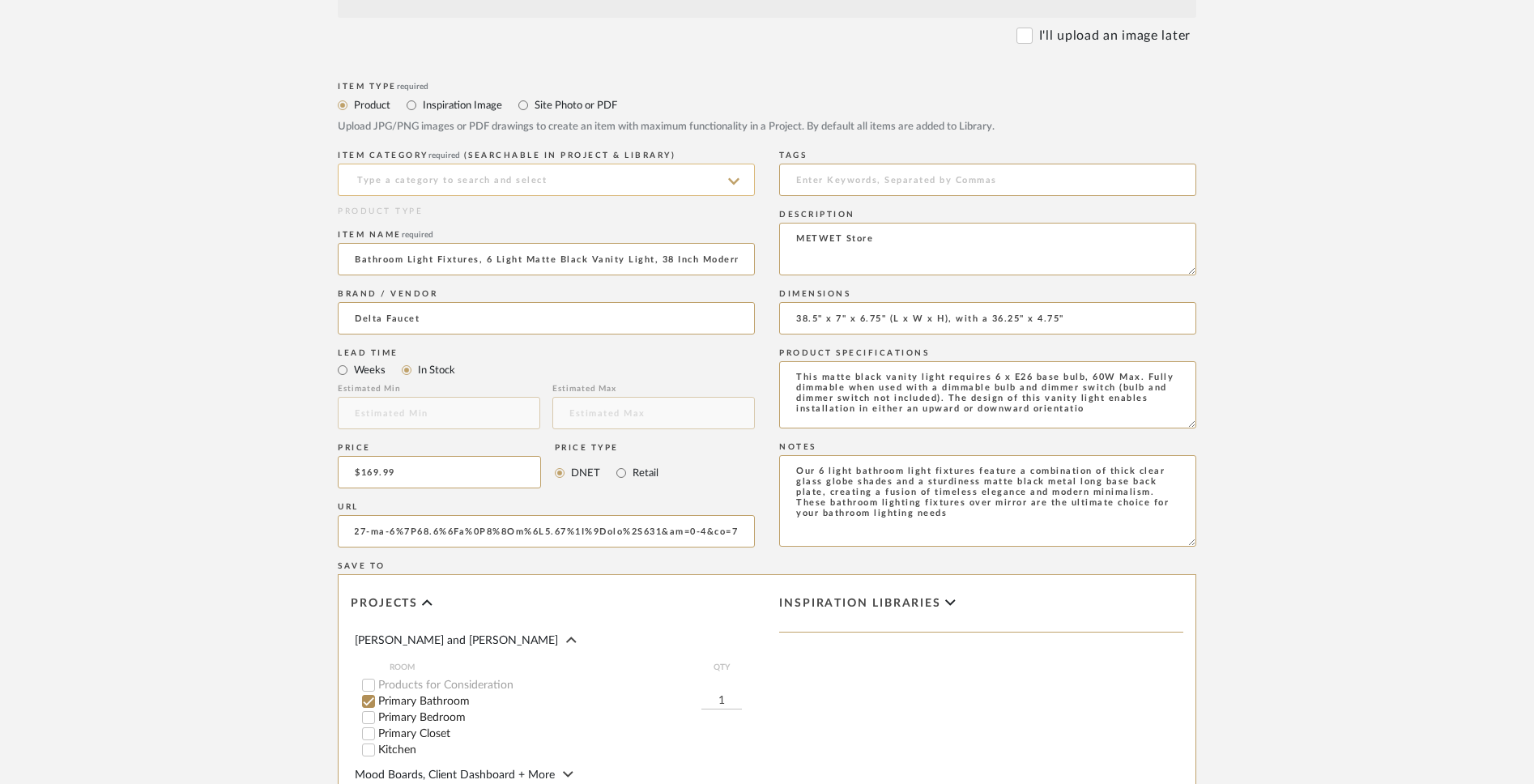
scroll to position [0, 0]
click at [645, 213] on div "Bath Shower Heads, Faucets & Sets" at bounding box center [547, 221] width 415 height 41
type input "Bath Shower Heads, Faucets & Sets"
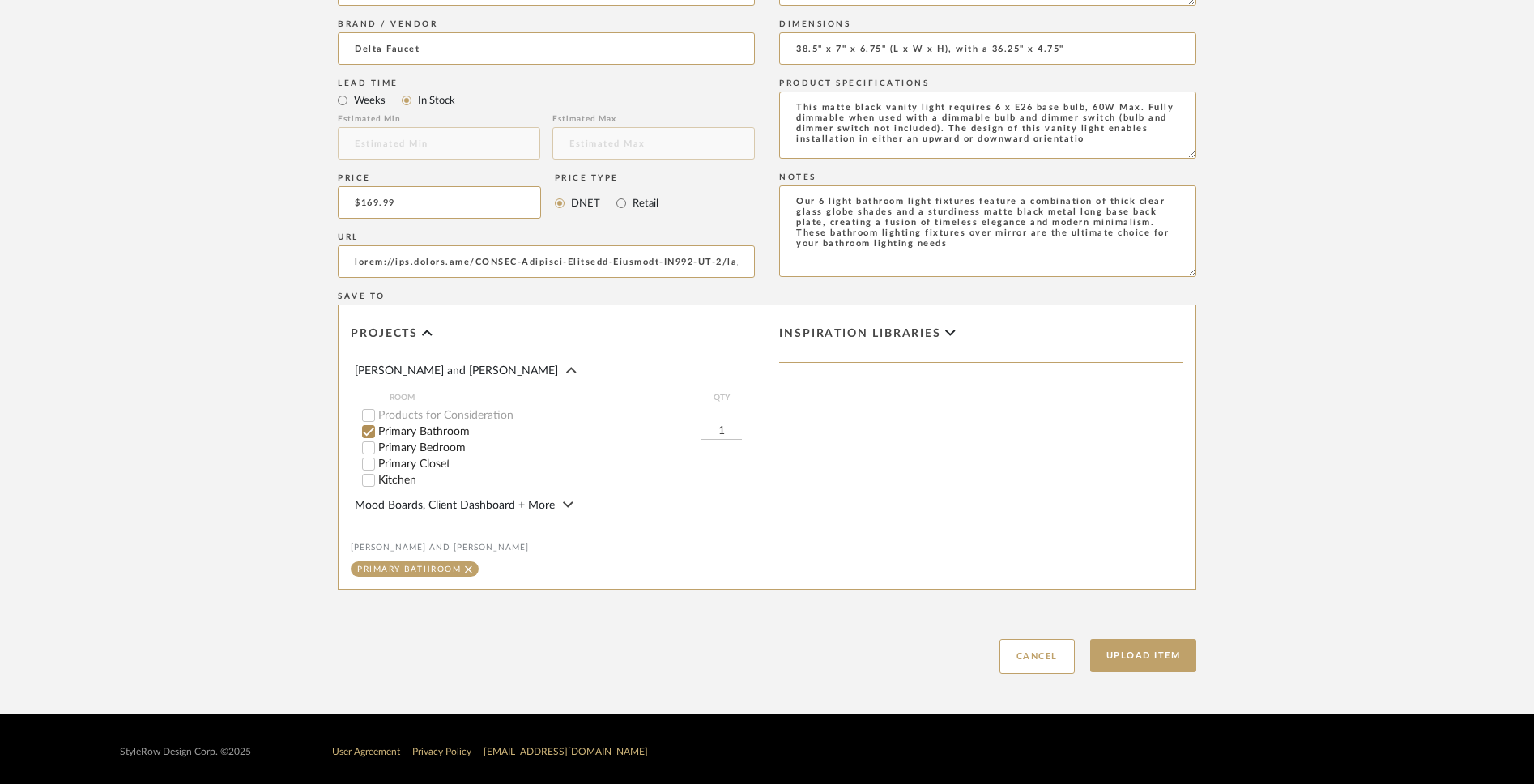
scroll to position [819, 0]
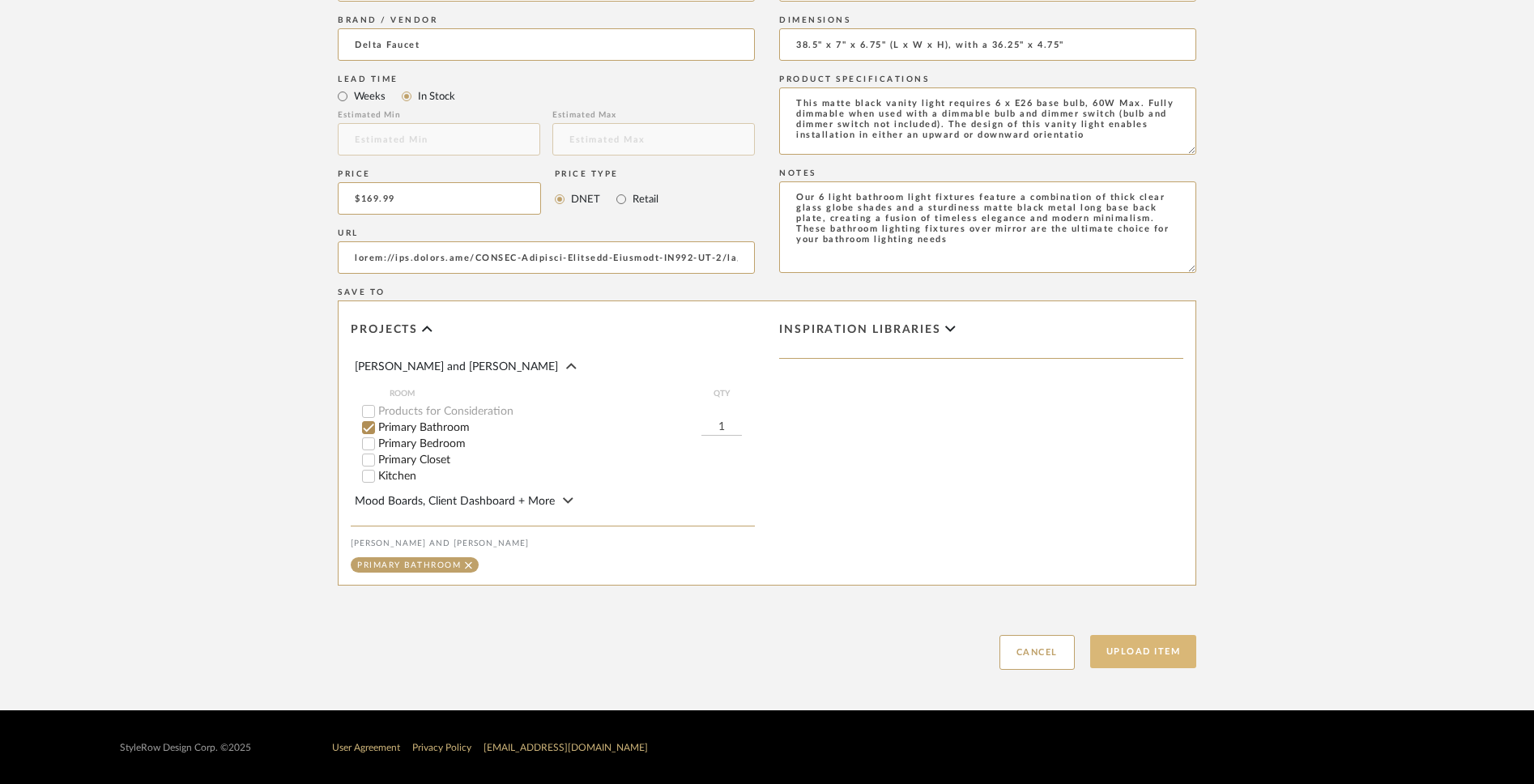
click at [1132, 612] on button "Upload Item" at bounding box center [1144, 651] width 107 height 33
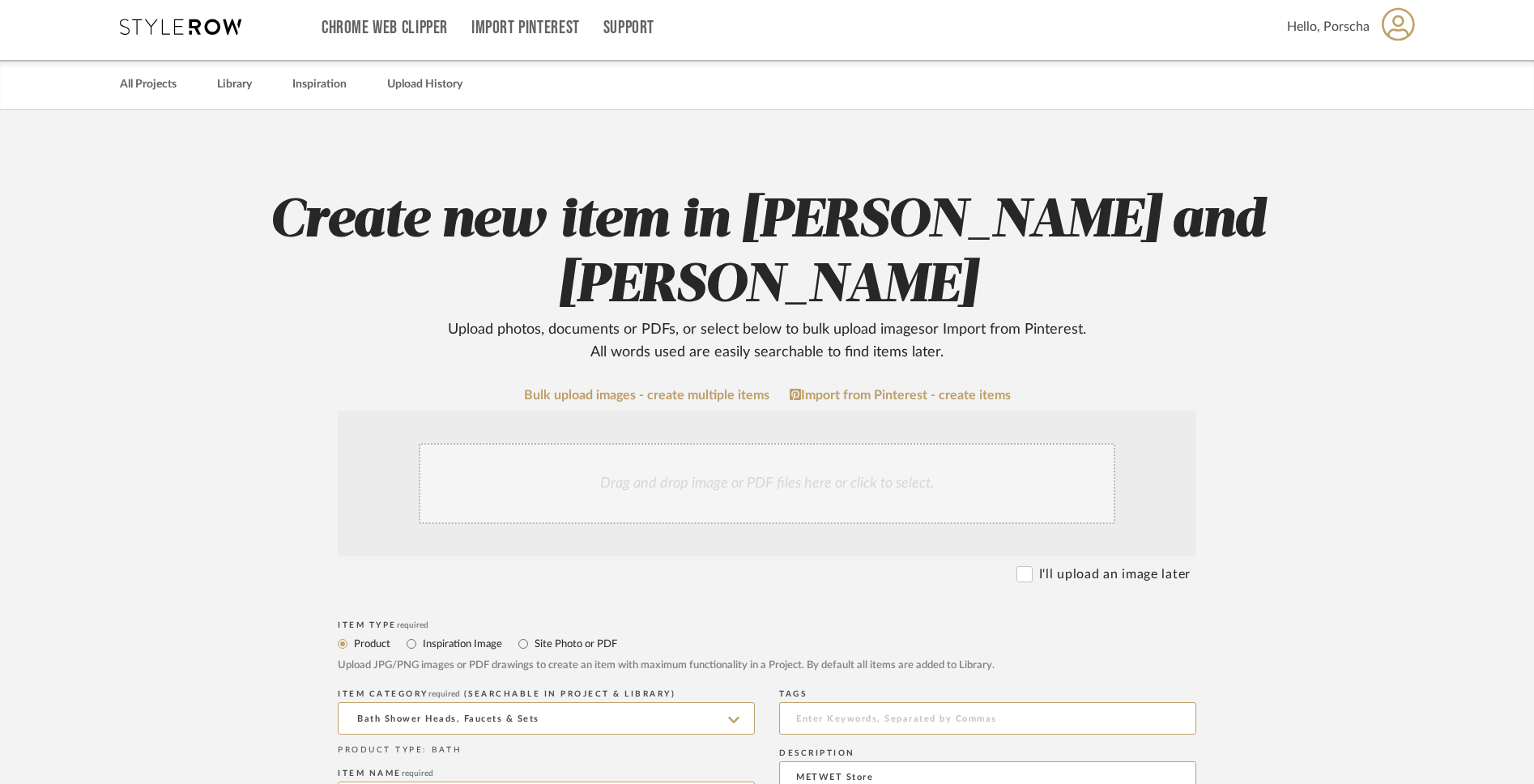
scroll to position [0, 0]
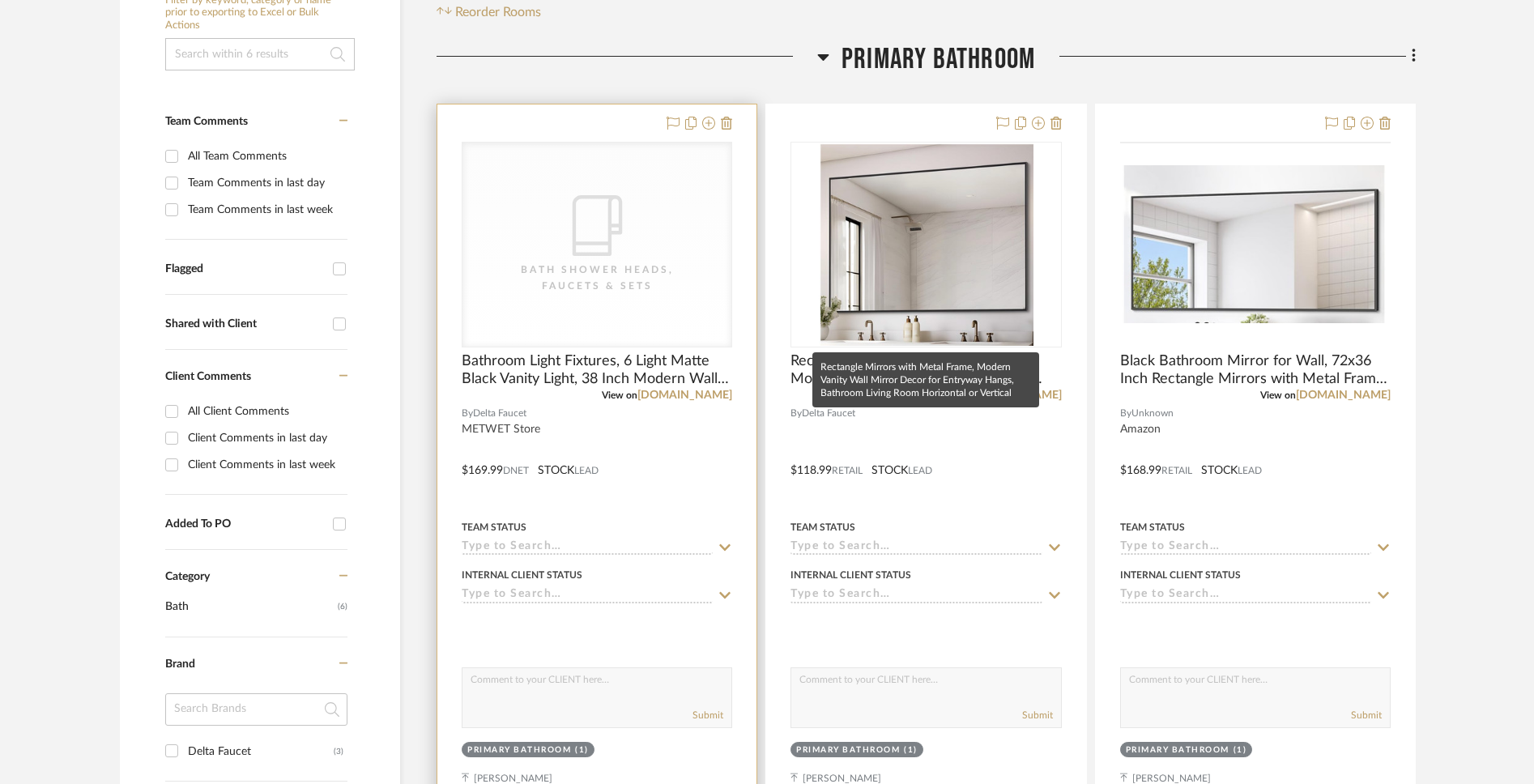
scroll to position [380, 0]
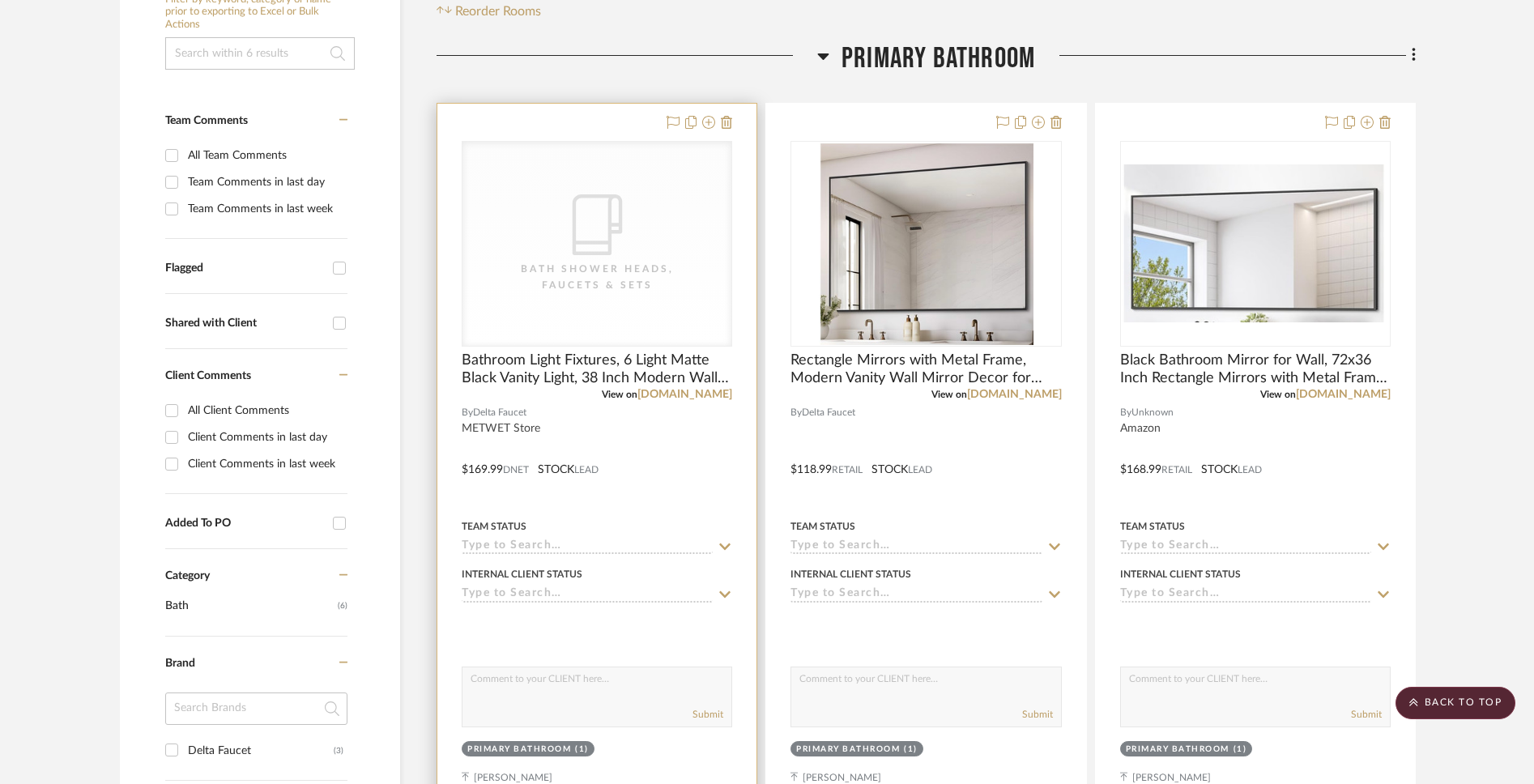
click at [0, 0] on div "CategoryIconBath Bath Shower Heads, Faucets & Sets" at bounding box center [0, 0] width 0 height 0
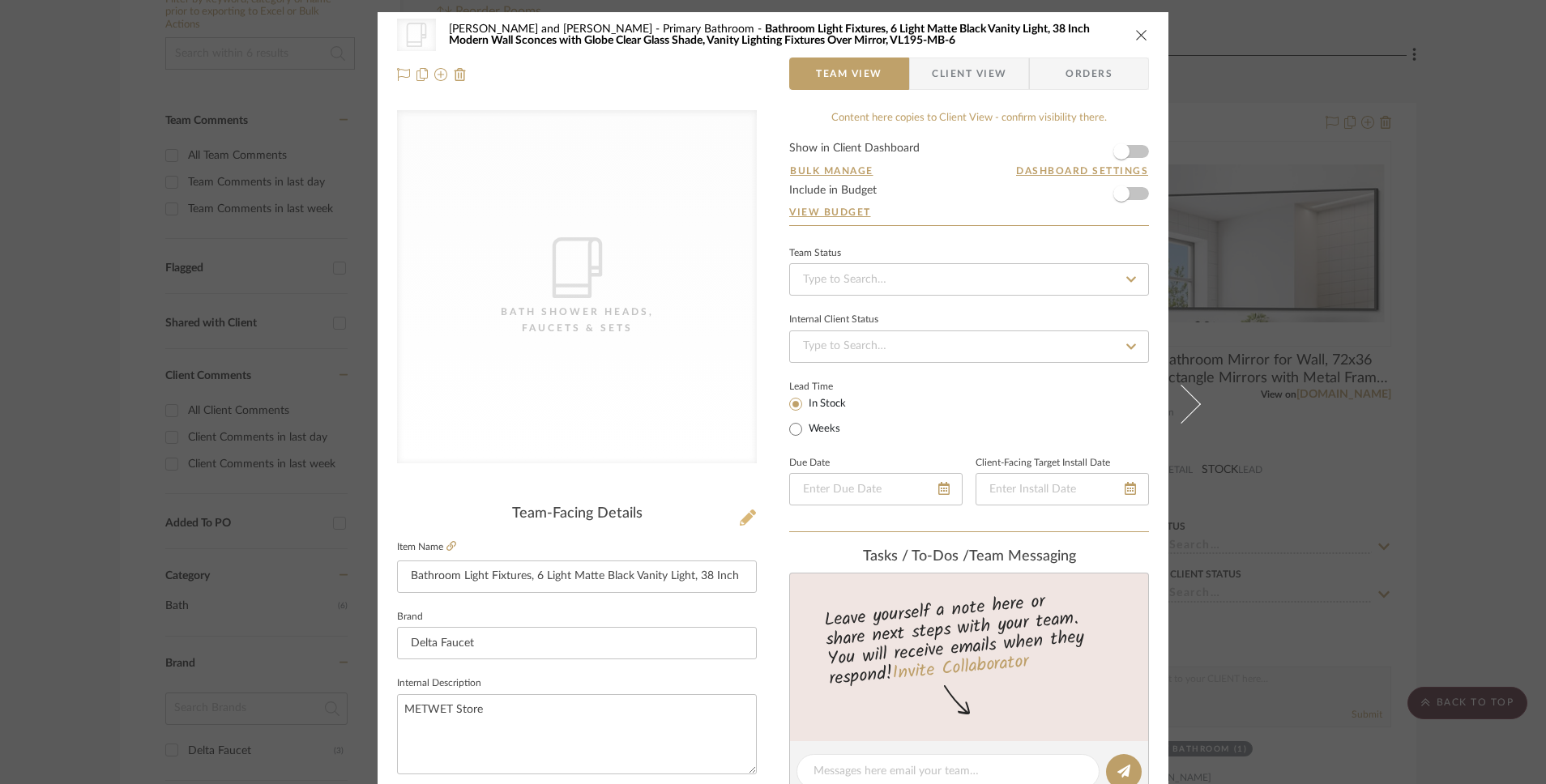
click at [743, 521] on icon at bounding box center [748, 518] width 16 height 16
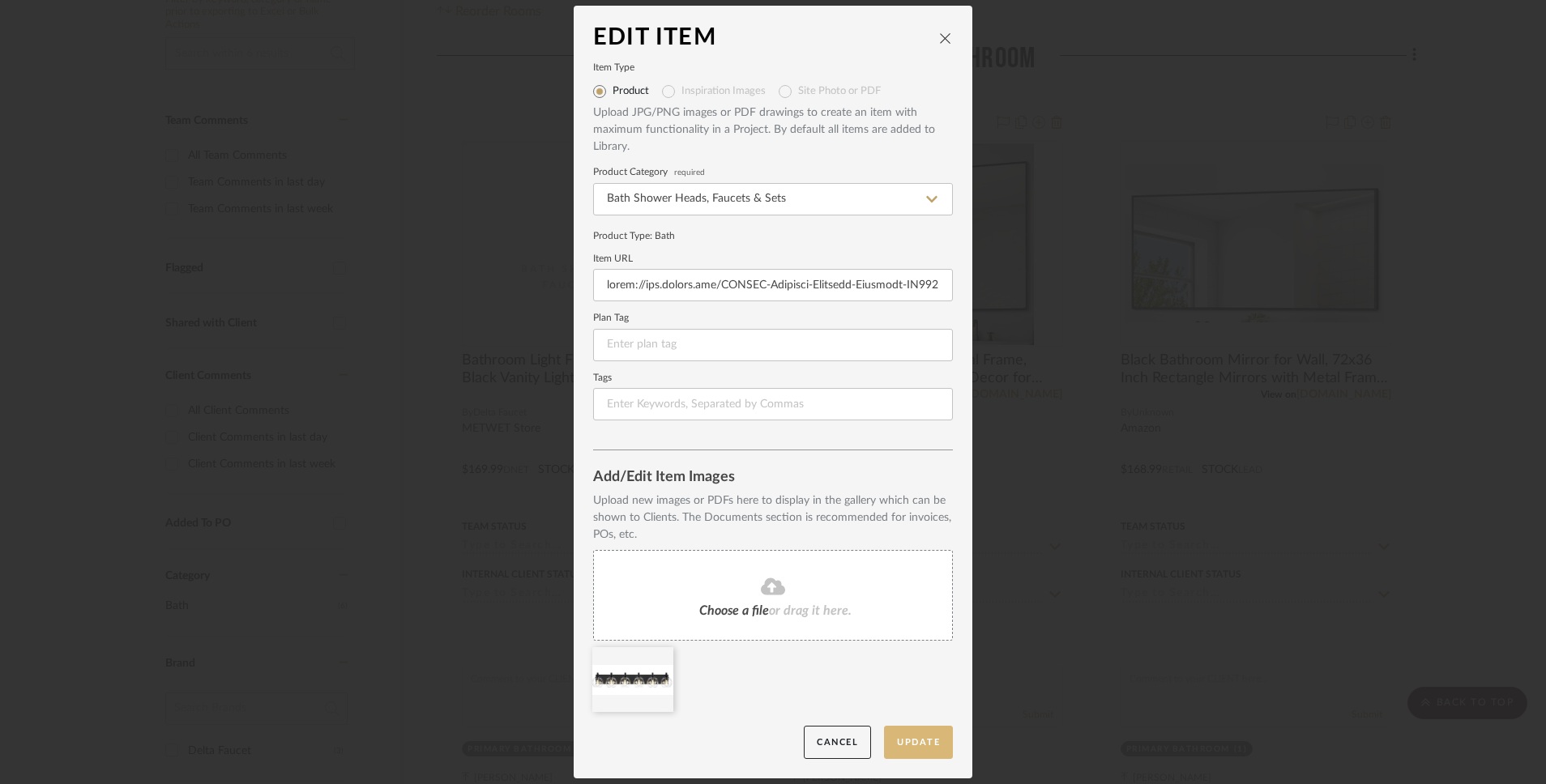
click at [913, 612] on button "Update" at bounding box center [918, 742] width 69 height 33
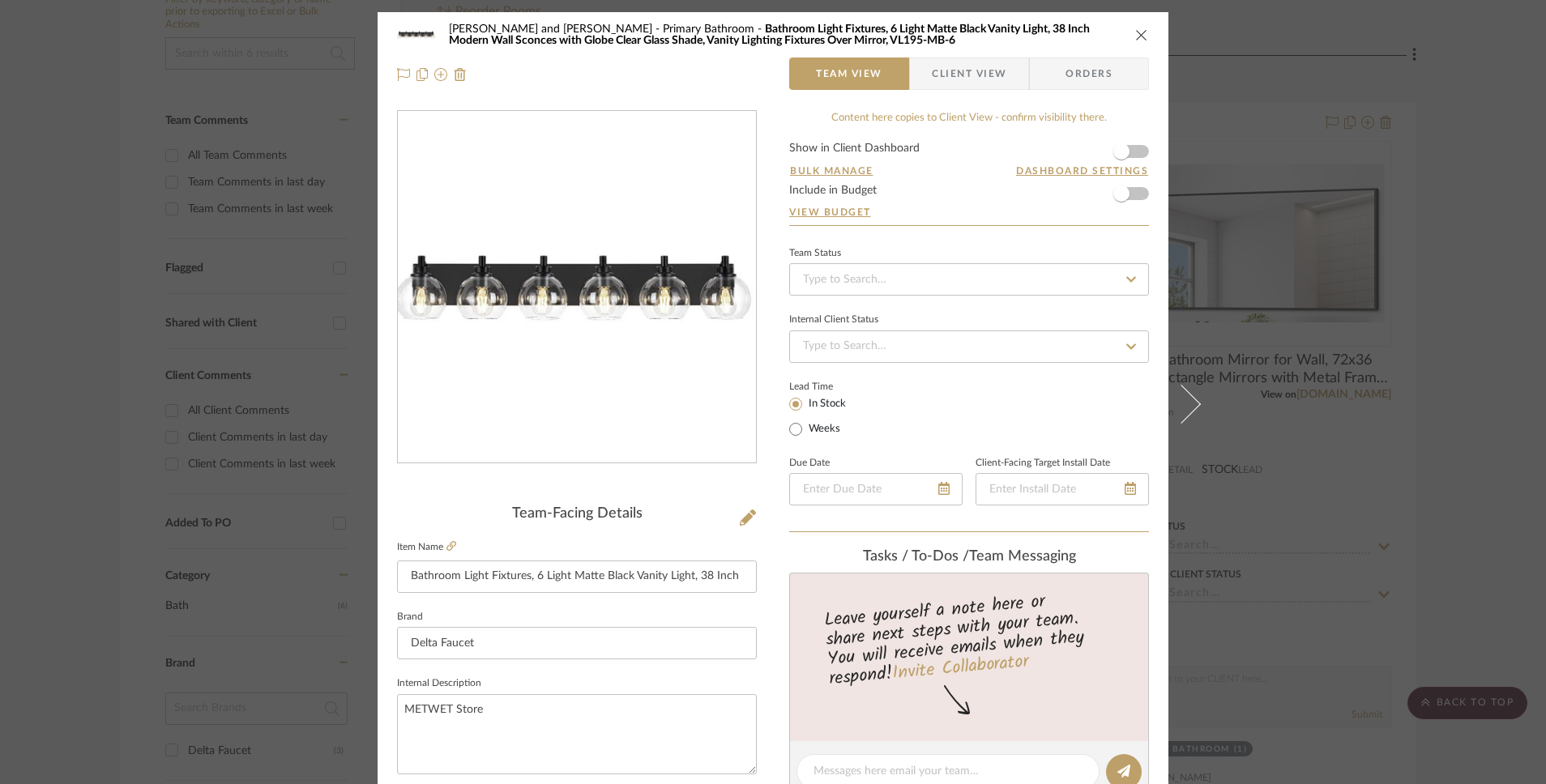
click at [1137, 37] on icon "close" at bounding box center [1141, 35] width 13 height 13
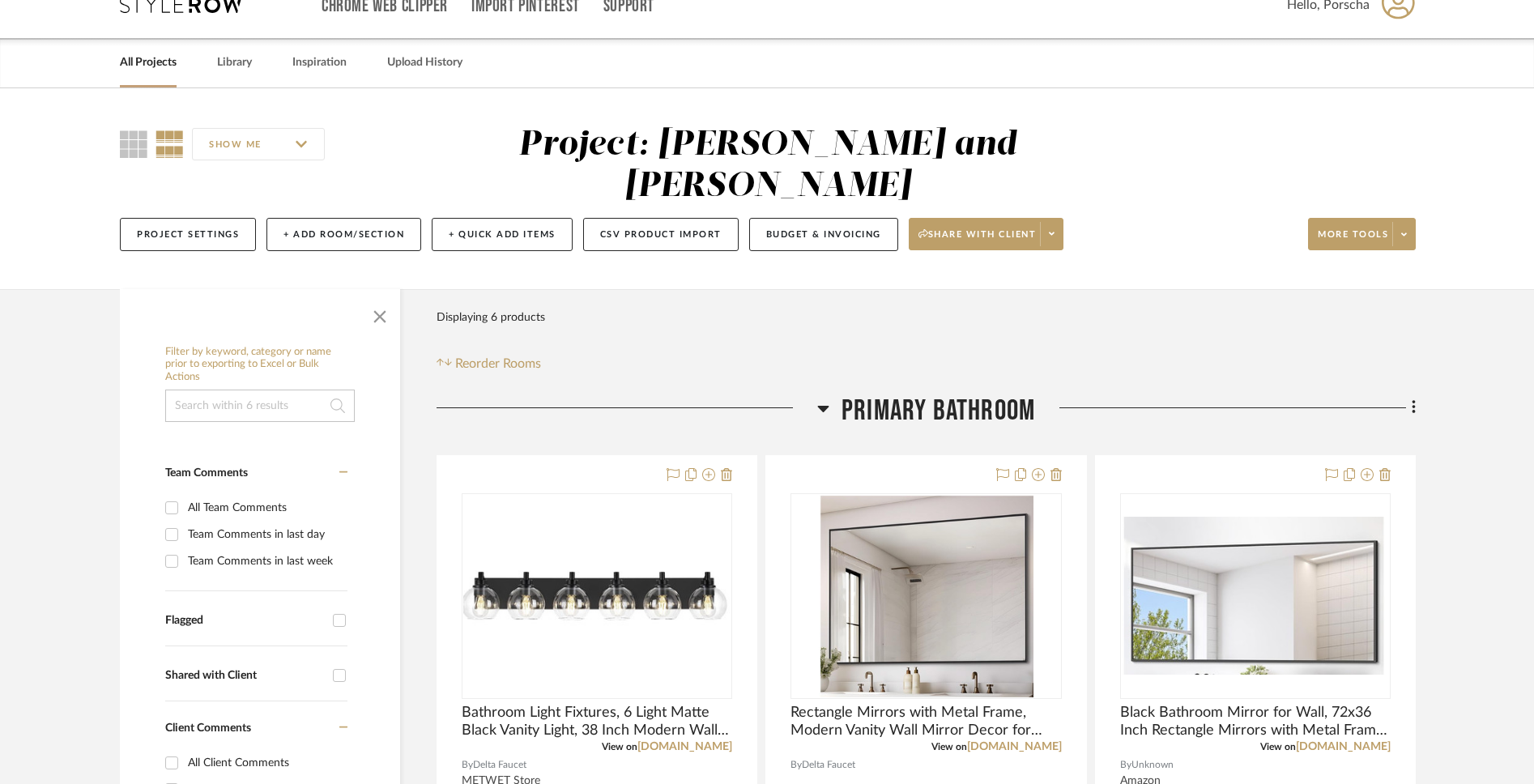
scroll to position [26, 0]
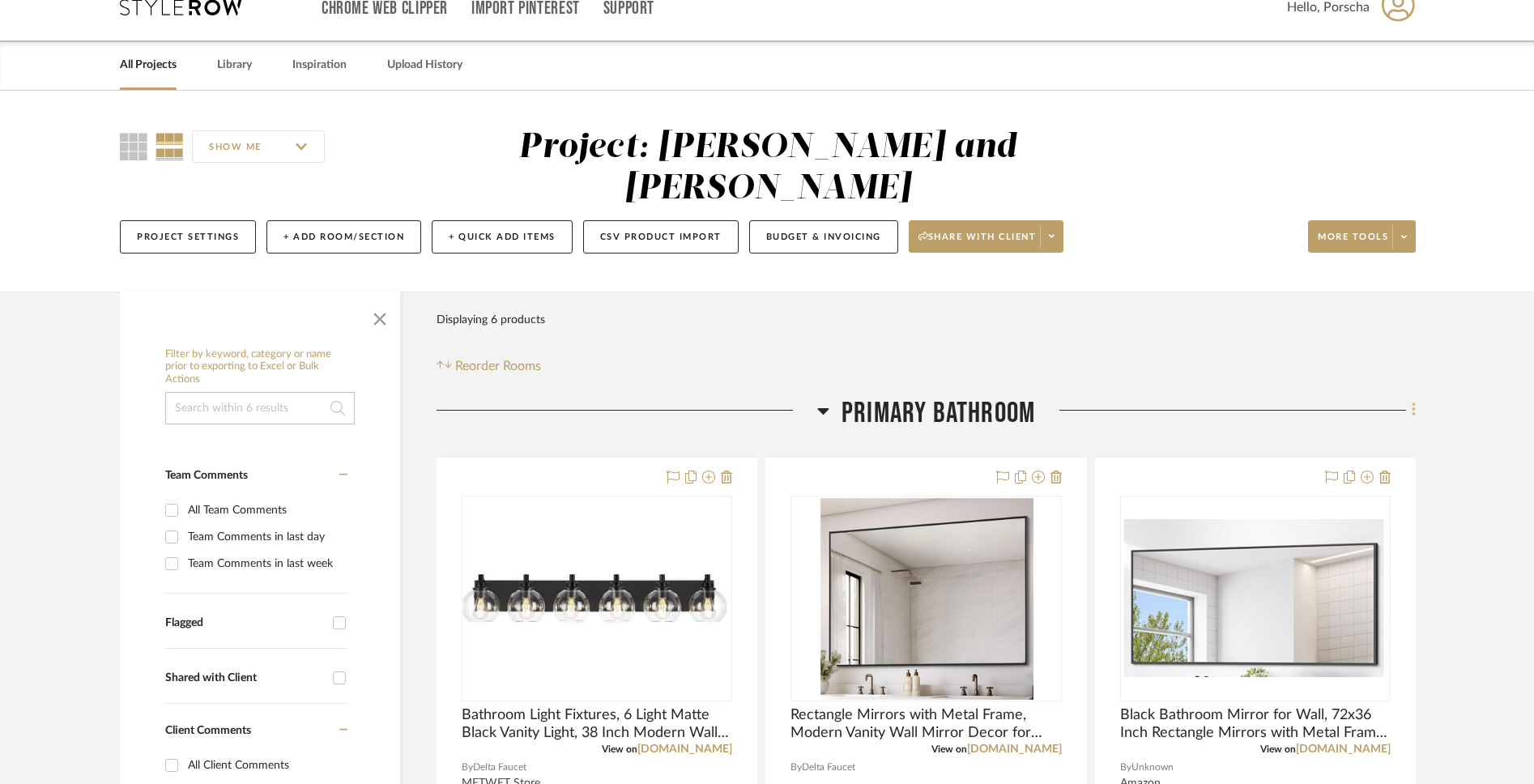
click at [1137, 401] on icon at bounding box center [1414, 410] width 4 height 18
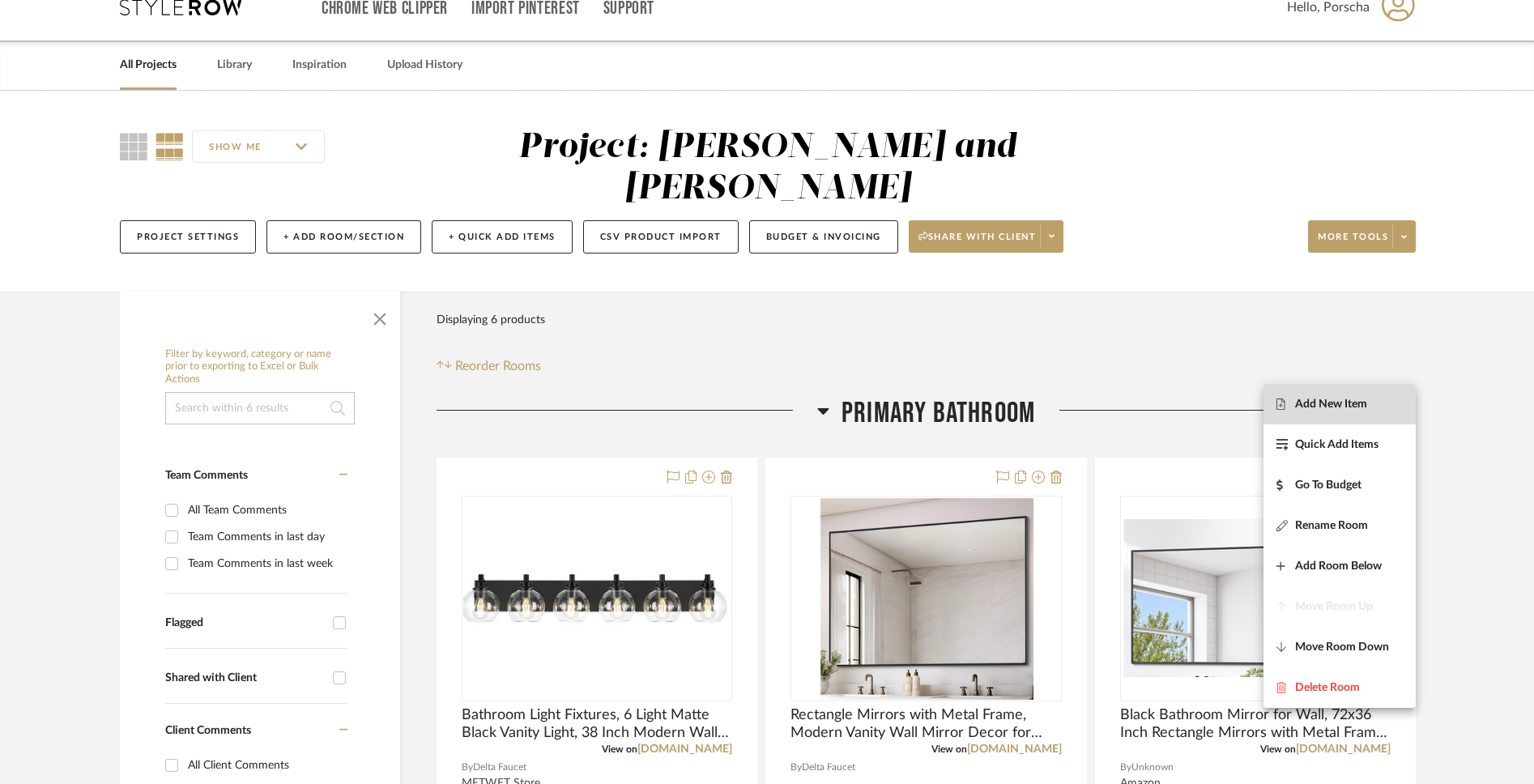
click at [1137, 403] on span "Add New Item" at bounding box center [1332, 403] width 72 height 13
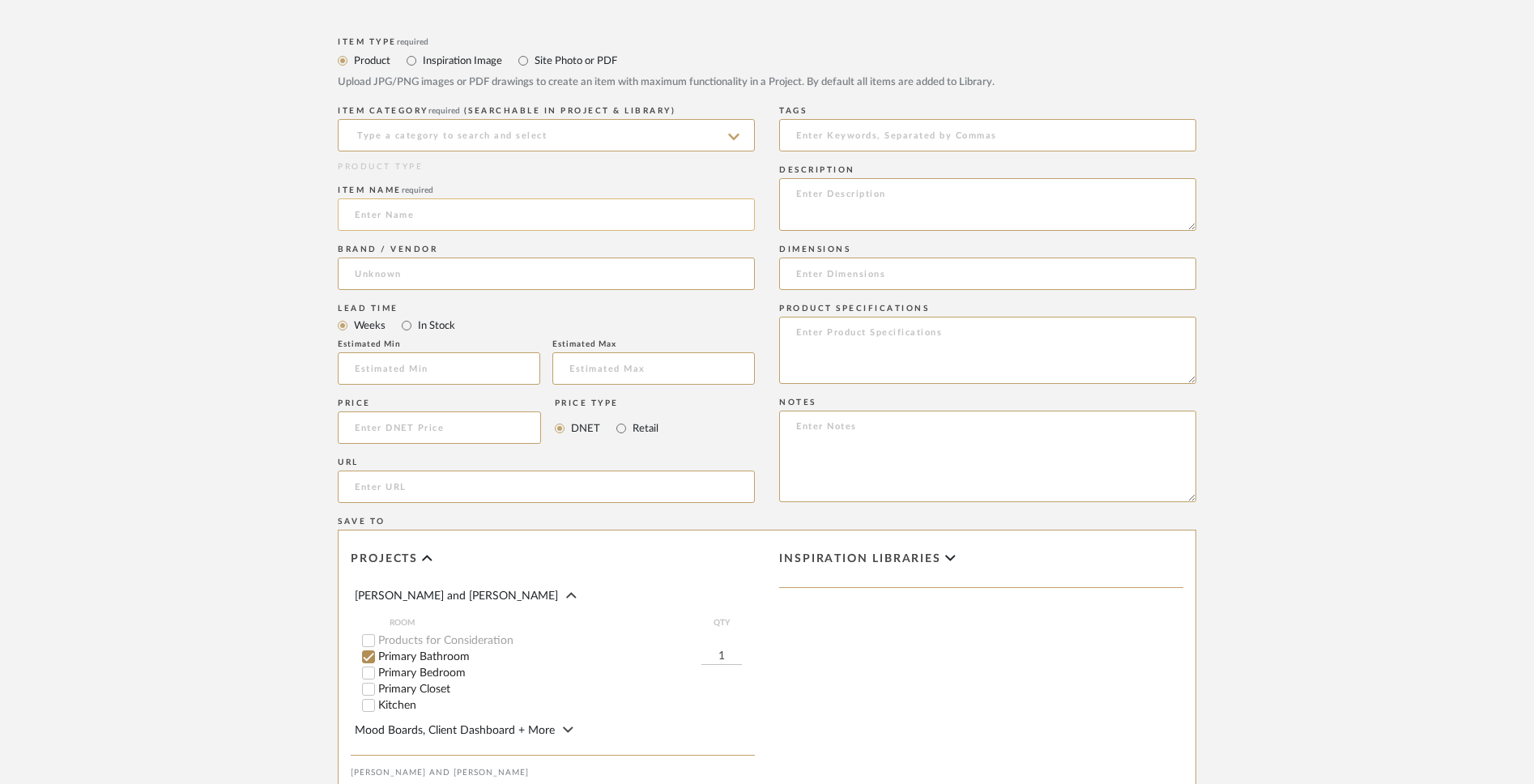
scroll to position [540, 0]
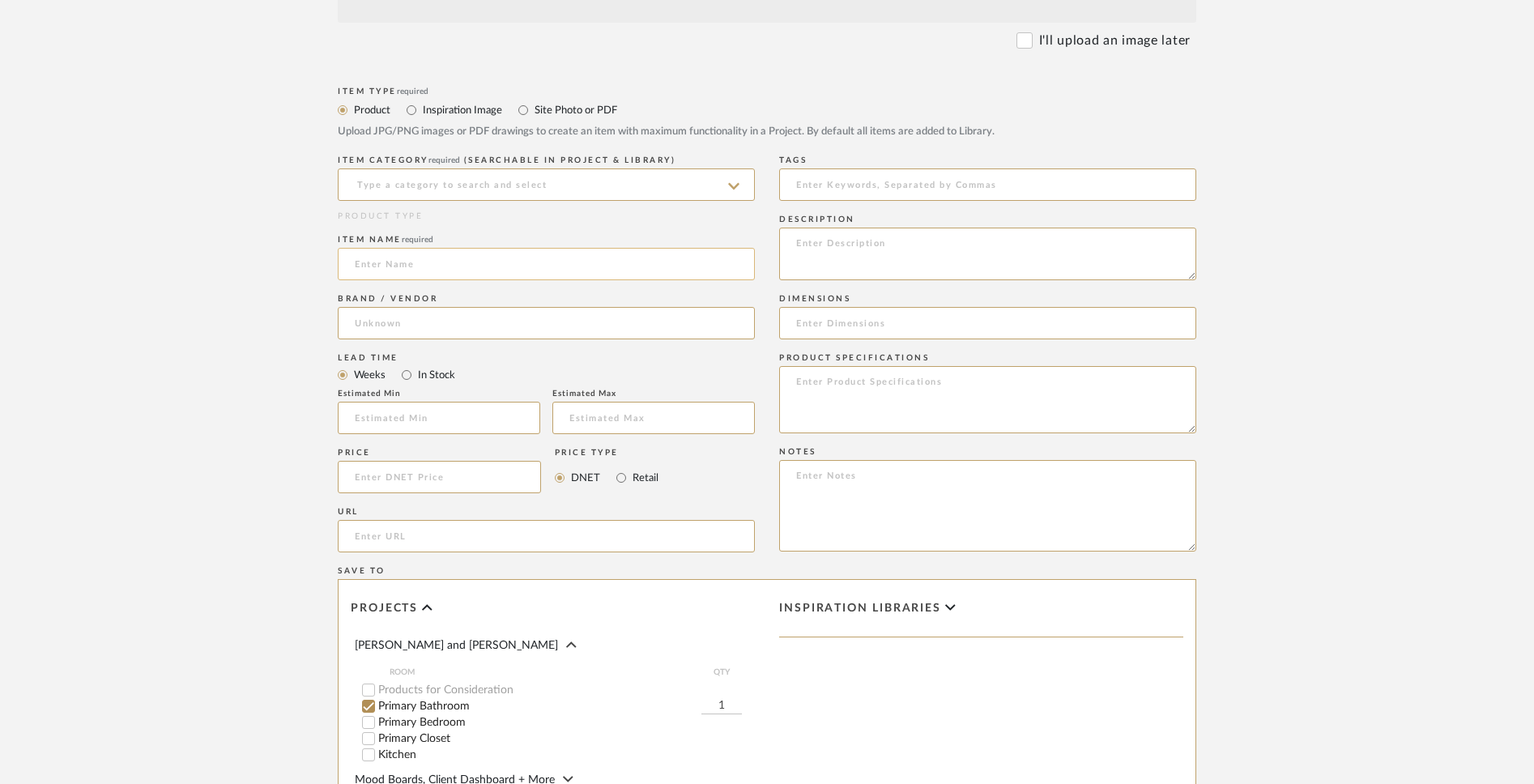
click at [542, 276] on input at bounding box center [547, 264] width 417 height 32
paste input "Bathroom Light Fixtures, 4 Light Matte Black Vanity Light, 26 Inch Modern Wall …"
type input "Bathroom Light Fixtures, 4 Light Matte Black Vanity Light, 26 Inch Modern Wall …"
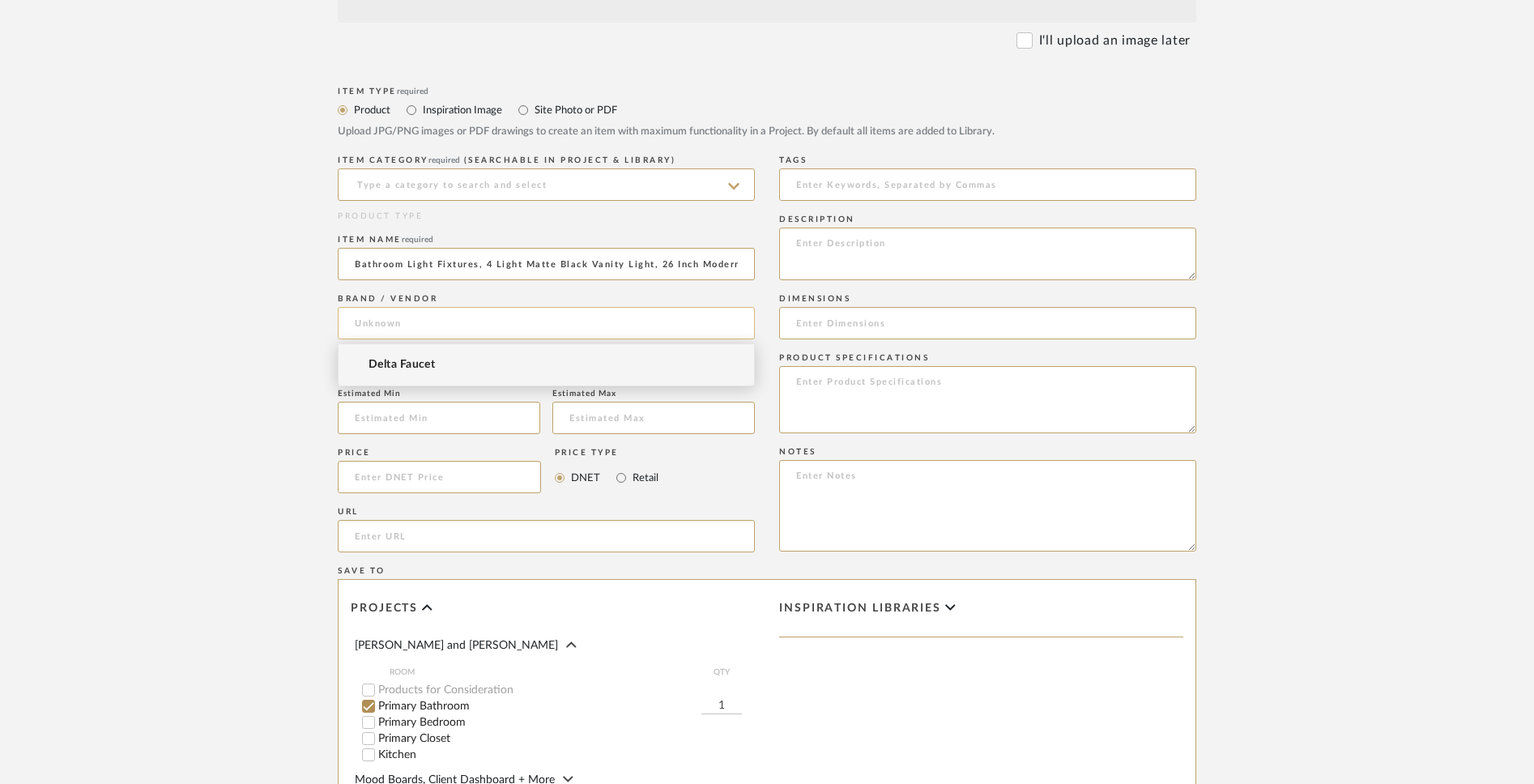
click at [522, 325] on input at bounding box center [547, 323] width 417 height 32
click at [492, 363] on mat-option "Delta Faucet" at bounding box center [547, 365] width 415 height 41
type input "Delta Faucet"
click at [414, 379] on input "In Stock" at bounding box center [406, 375] width 20 height 20
radio input "true"
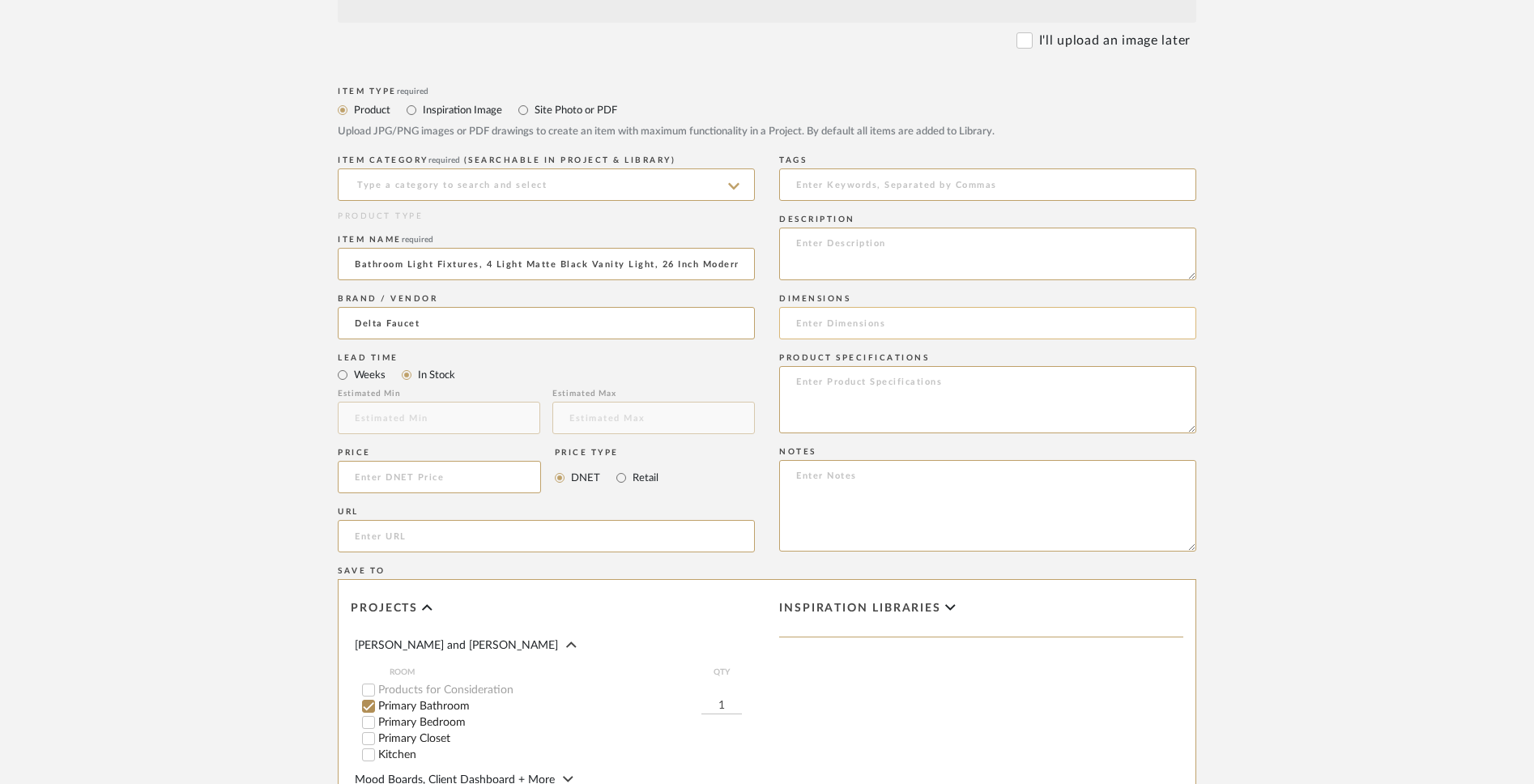
click at [855, 323] on input at bounding box center [988, 323] width 417 height 32
paste input "26.25" x 7" x 6.75" (L x W x H), with a 24" x 4.75"
type input "26.25" x 7" x 6.75" (L x W x H), with a 24" x 4.75"
click at [495, 476] on input at bounding box center [440, 477] width 203 height 32
paste input "104.99"
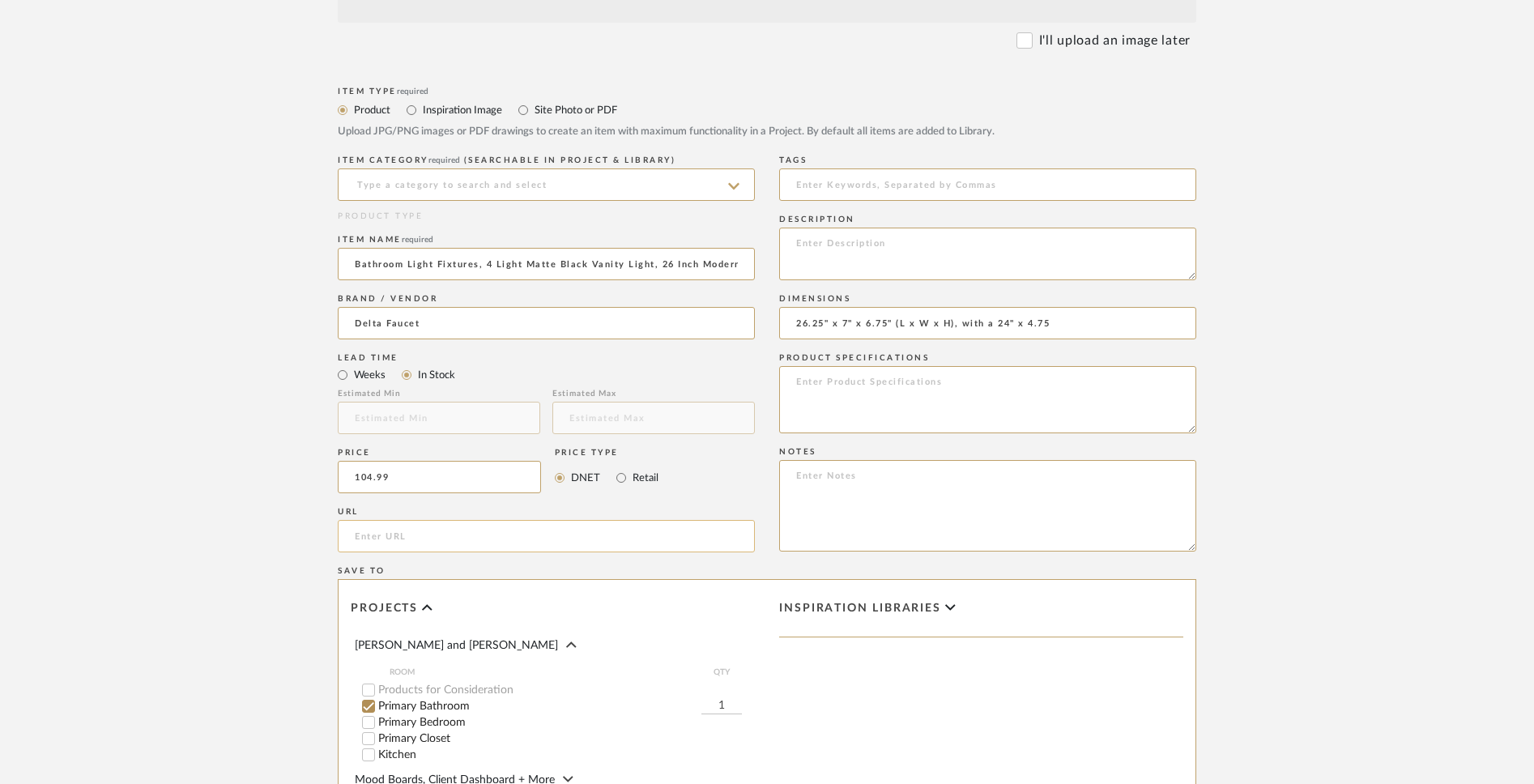
type input "$104.99"
click at [454, 537] on input "url" at bounding box center [547, 536] width 417 height 32
click at [638, 523] on input "url" at bounding box center [547, 536] width 417 height 32
paste input "https://[DOMAIN_NAME]/METWET-Bathroom-Fixtures-Lighting-VL195-MB-6/dp/B0CTJDXLG…"
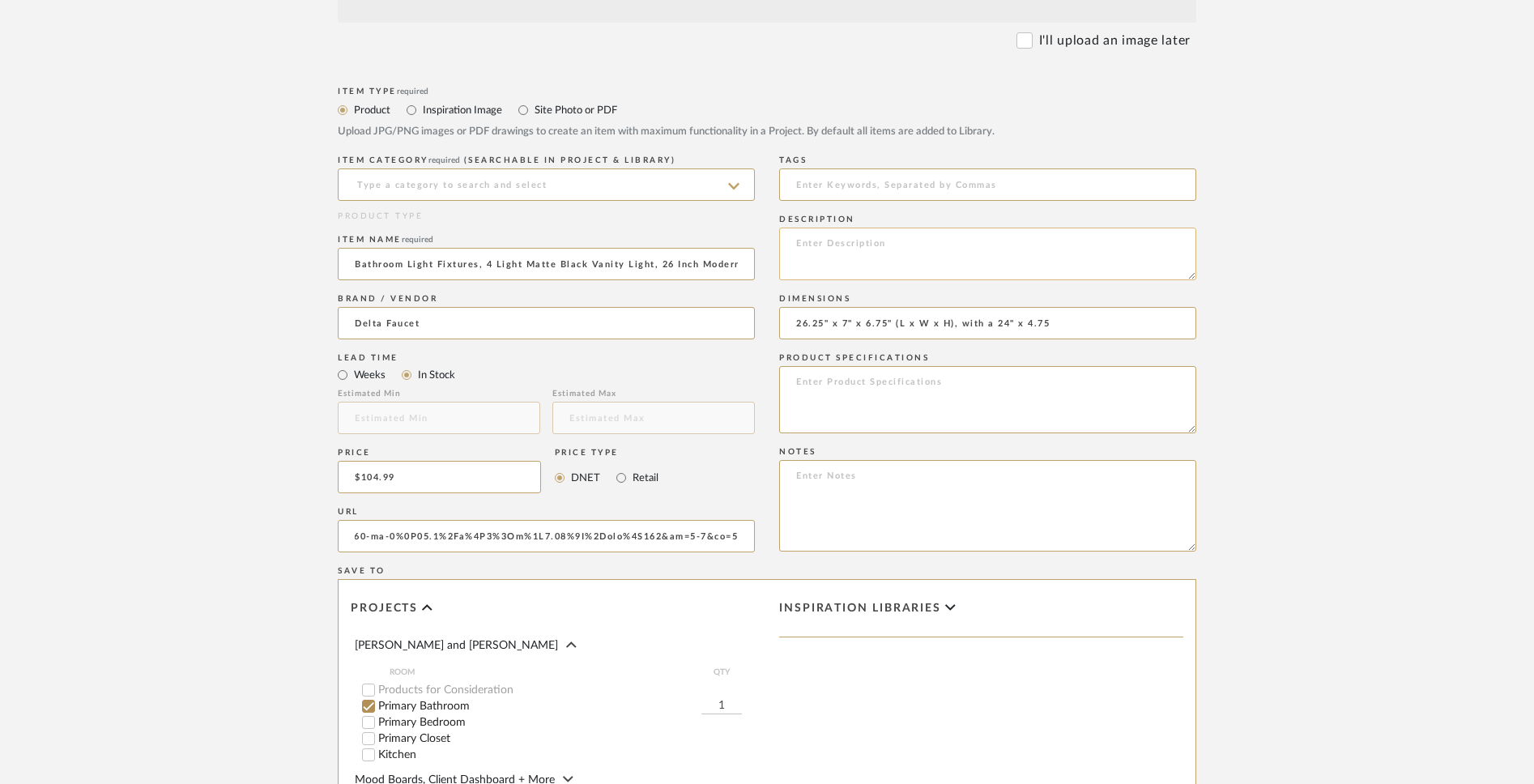
type input "https://[DOMAIN_NAME]/METWET-Bathroom-Fixtures-Lighting-VL195-MB-6/dp/B0CTJDXLG…"
click at [979, 257] on textarea at bounding box center [988, 254] width 417 height 53
paste textarea "INSPIRED DESIGN: Our 4 light bathroom vanity light feature a combination of thi…"
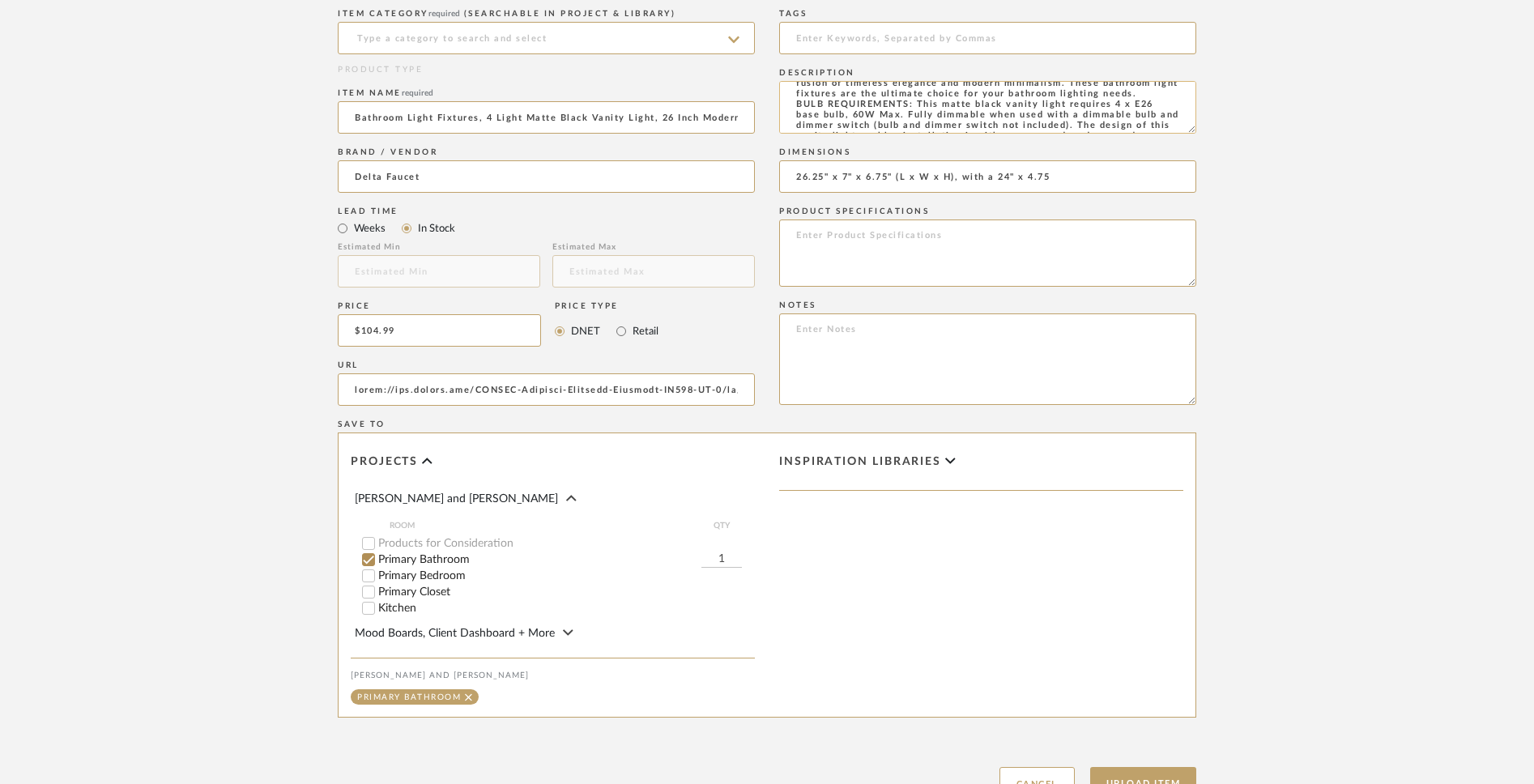
scroll to position [37, 0]
drag, startPoint x: 864, startPoint y: 130, endPoint x: 796, endPoint y: 109, distance: 71.2
click at [796, 109] on textarea "INSPIRED DESIGN: Our 4 light bathroom vanity light feature a combination of thi…" at bounding box center [988, 107] width 417 height 53
type textarea "INSPIRED DESIGN: Our 4 light bathroom vanity light feature a combination of thi…"
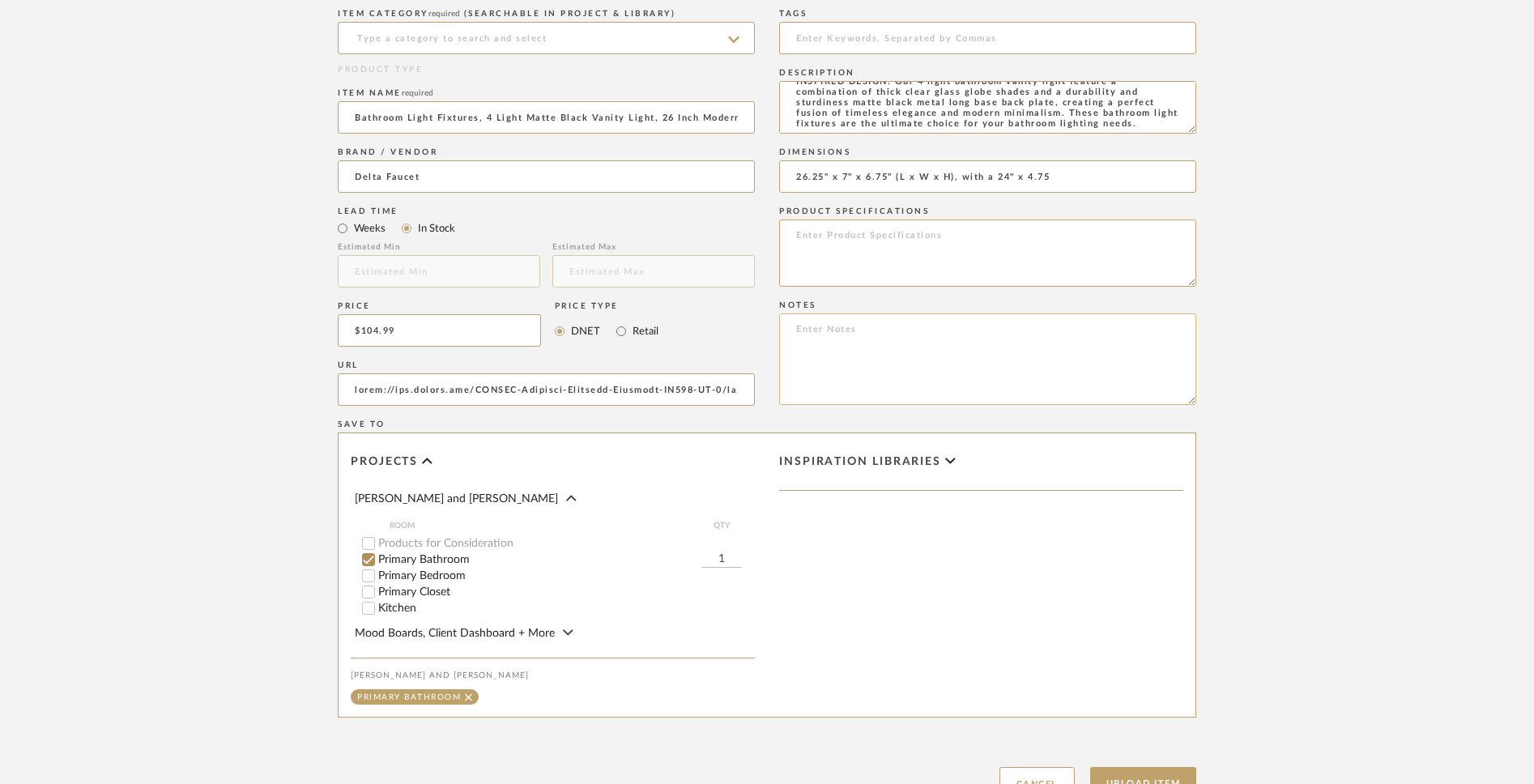
scroll to position [15, 0]
click at [844, 340] on textarea at bounding box center [988, 360] width 417 height 92
paste textarea "BULB REQUIREMENTS: This matte black vanity light requires 4 x E26 base bulb, 60…"
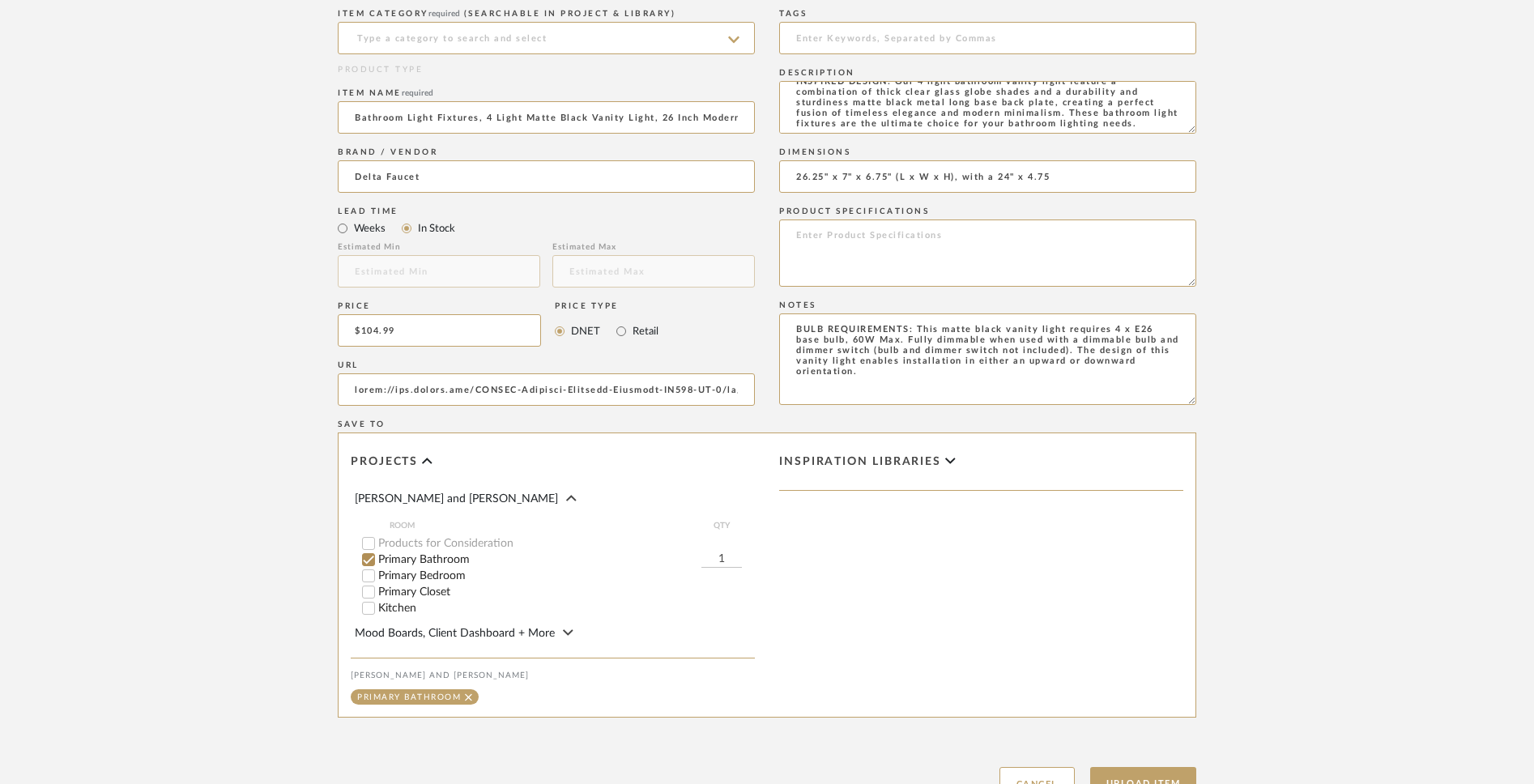
type textarea "BULB REQUIREMENTS: This matte black vanity light requires 4 x E26 base bulb, 60…"
click at [1137, 216] on upload-items "Create new item in [PERSON_NAME] and [PERSON_NAME] Upload photos, documents or …" at bounding box center [767, 136] width 1534 height 1412
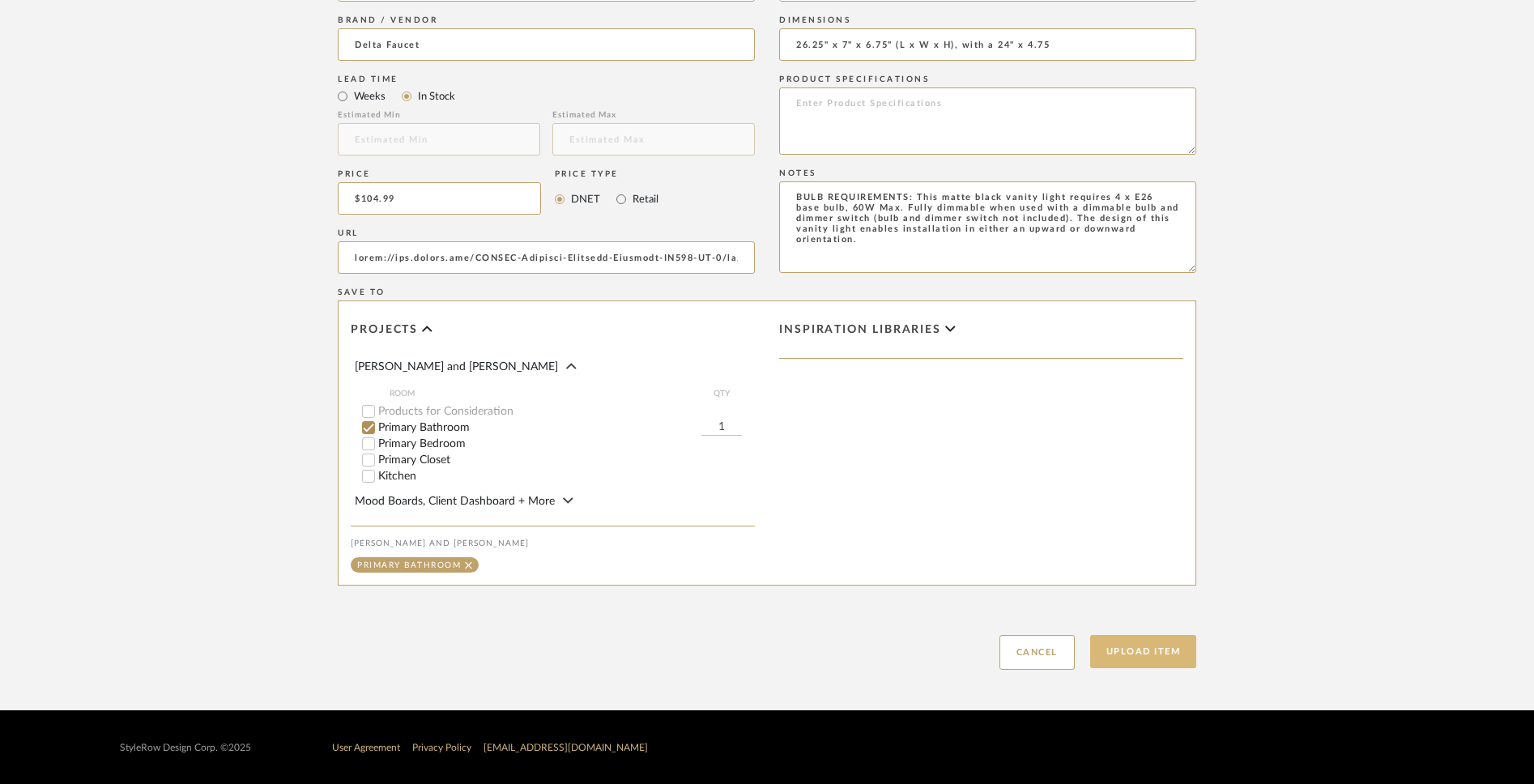
click at [1137, 612] on button "Upload Item" at bounding box center [1144, 651] width 107 height 33
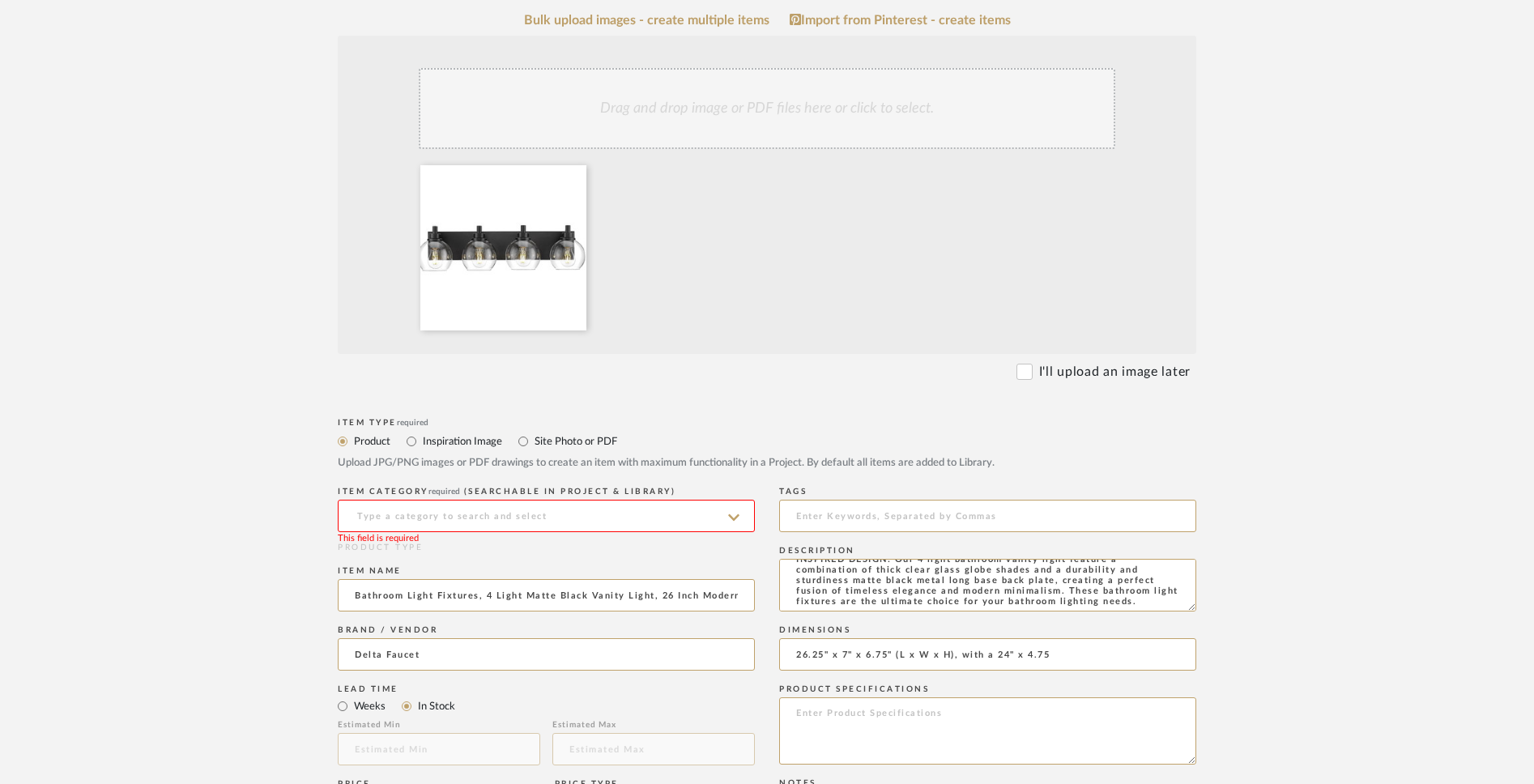
scroll to position [395, 0]
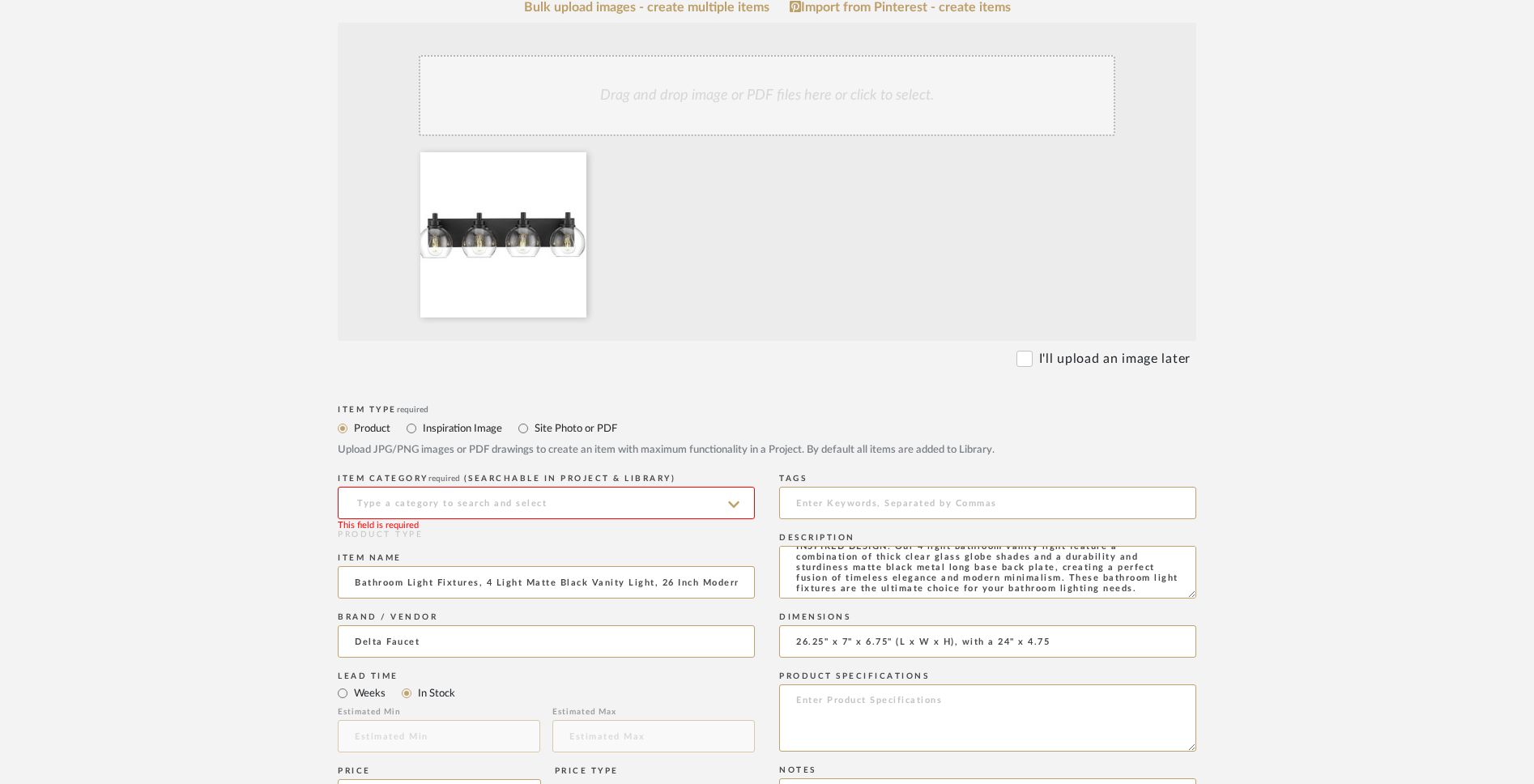
click at [709, 503] on input at bounding box center [547, 503] width 417 height 32
click at [672, 551] on div "Bath Shower Heads, Faucets & Sets" at bounding box center [547, 544] width 415 height 41
type input "Bath Shower Heads, Faucets & Sets"
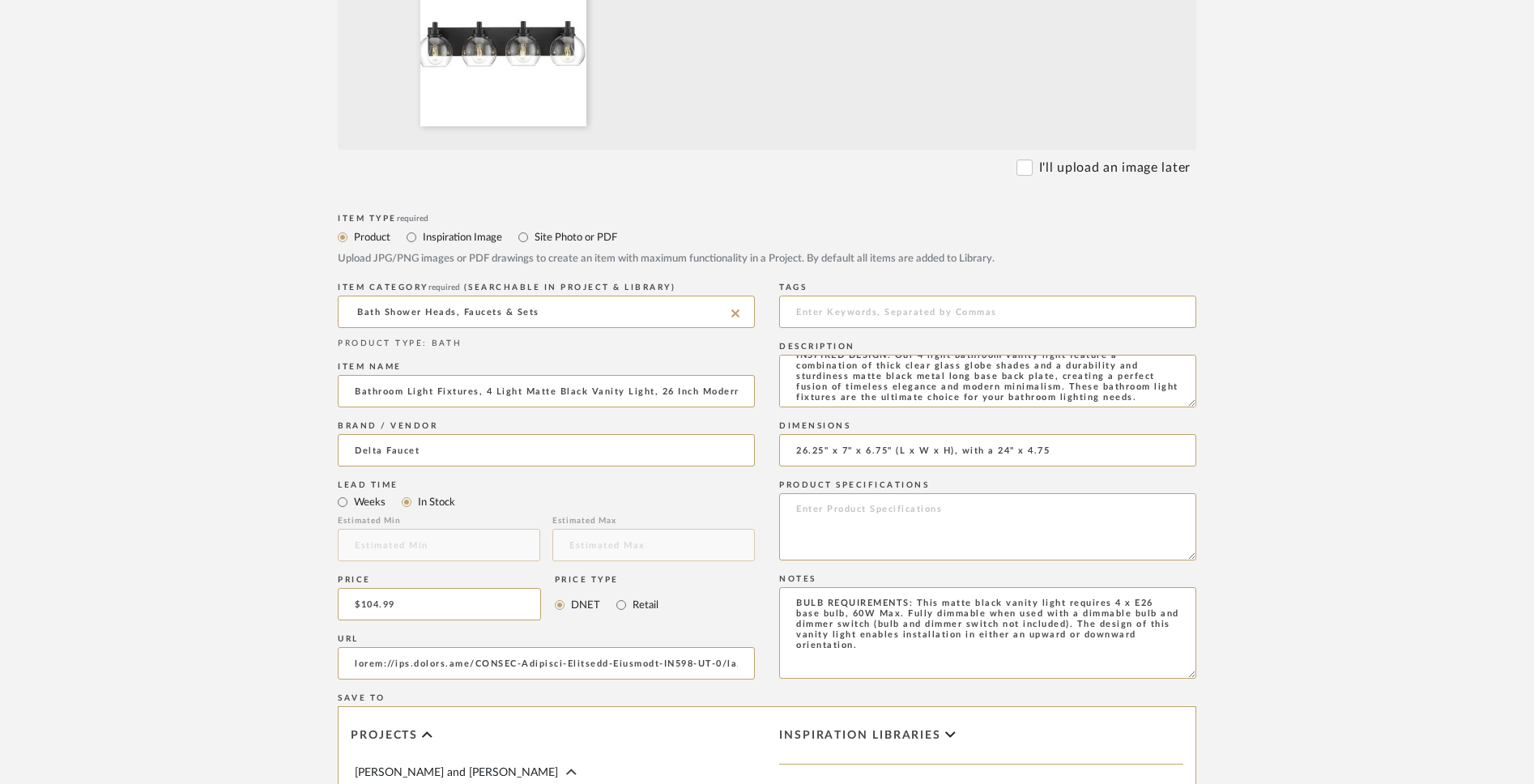
scroll to position [992, 0]
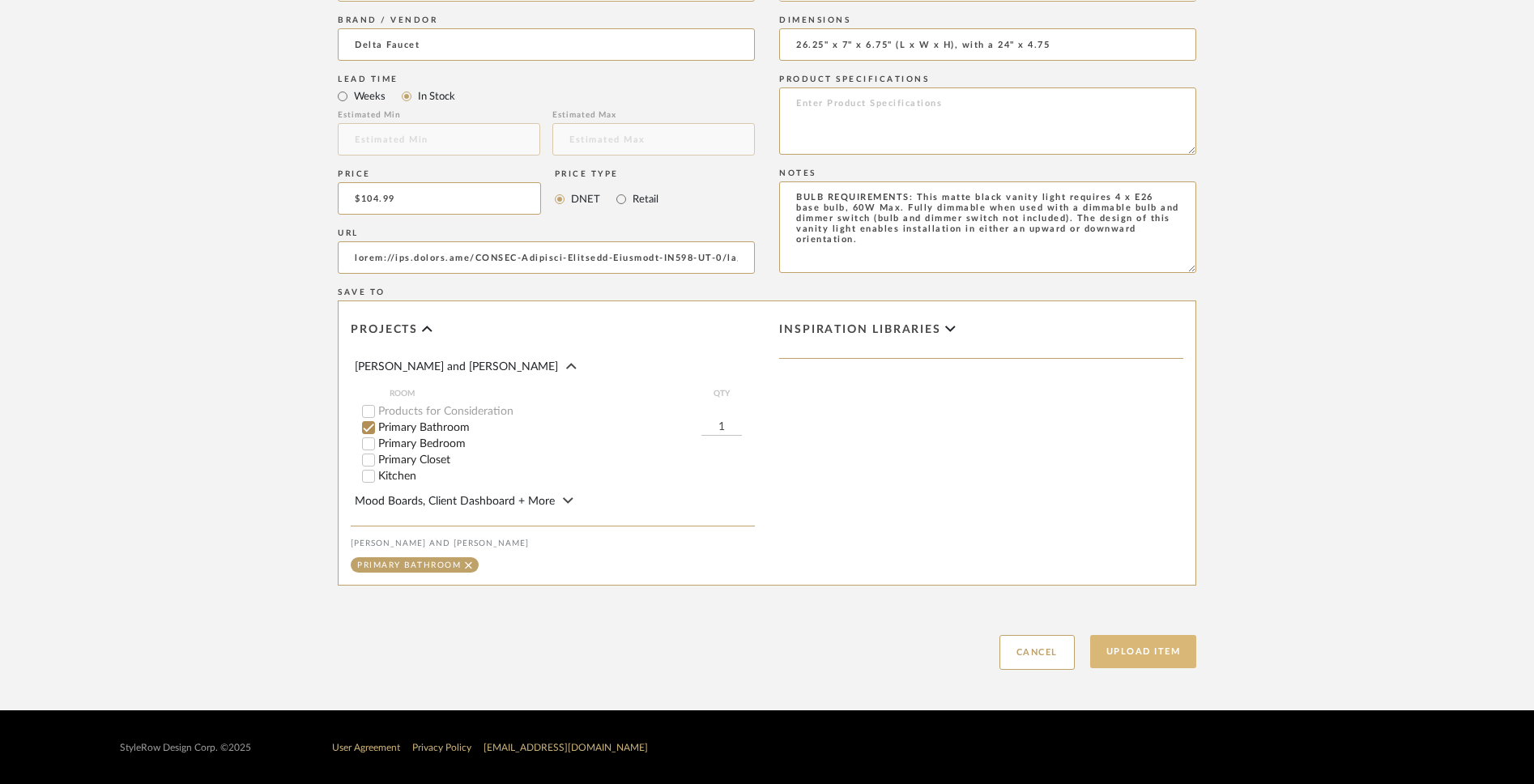
click at [1137, 612] on button "Upload Item" at bounding box center [1144, 651] width 107 height 33
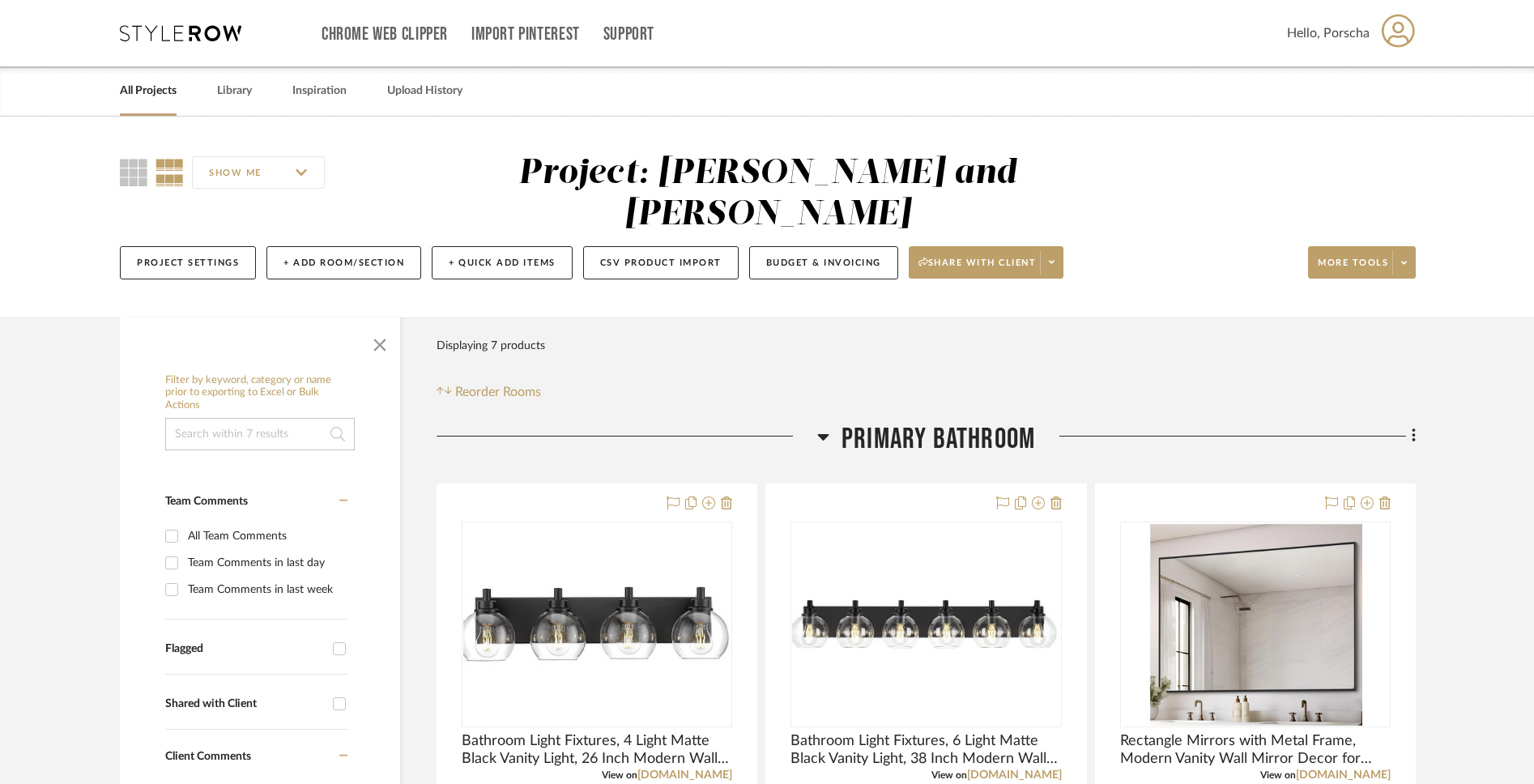
click at [1137, 427] on icon at bounding box center [1414, 436] width 4 height 18
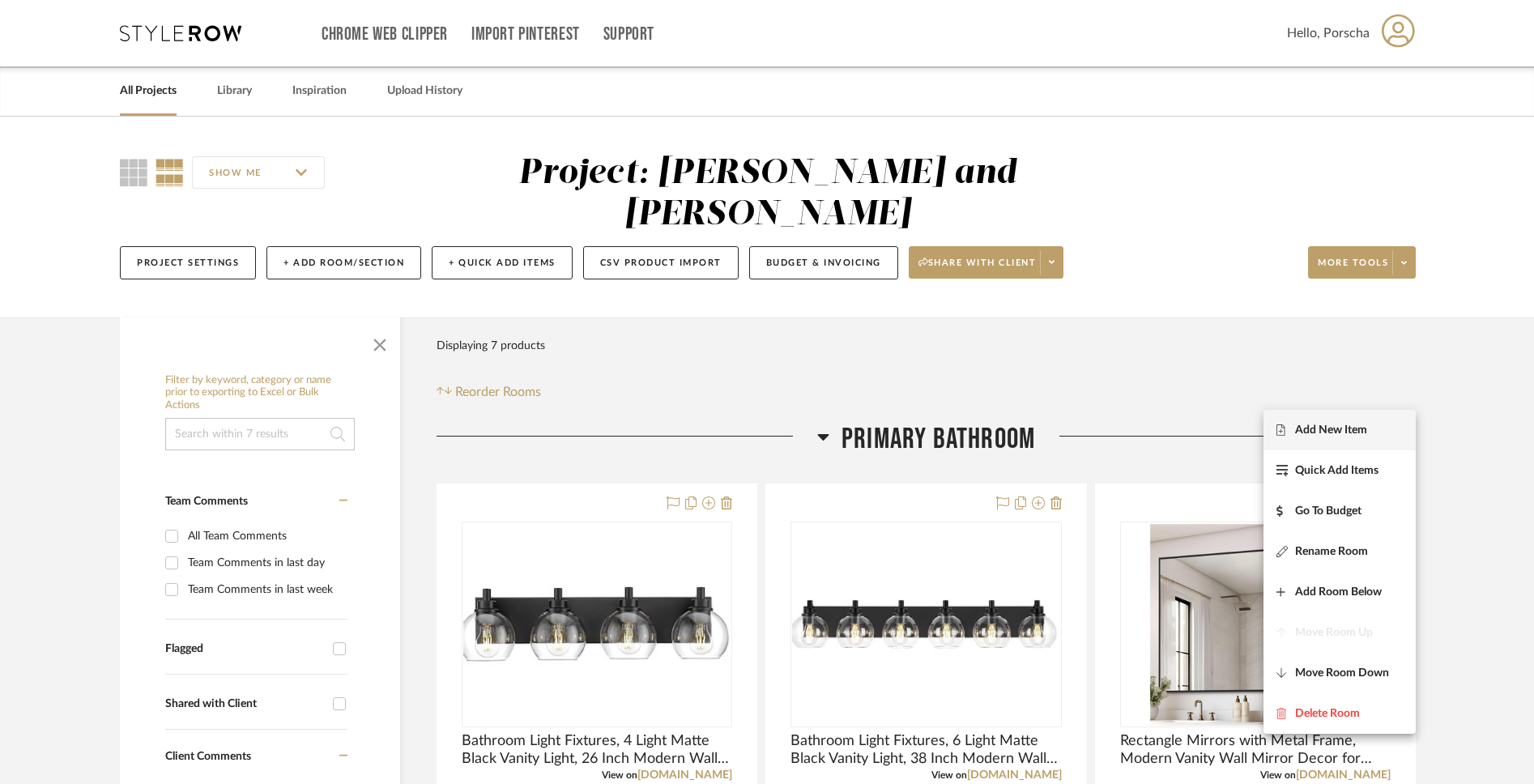
click at [1137, 432] on span "Add New Item" at bounding box center [1332, 429] width 72 height 13
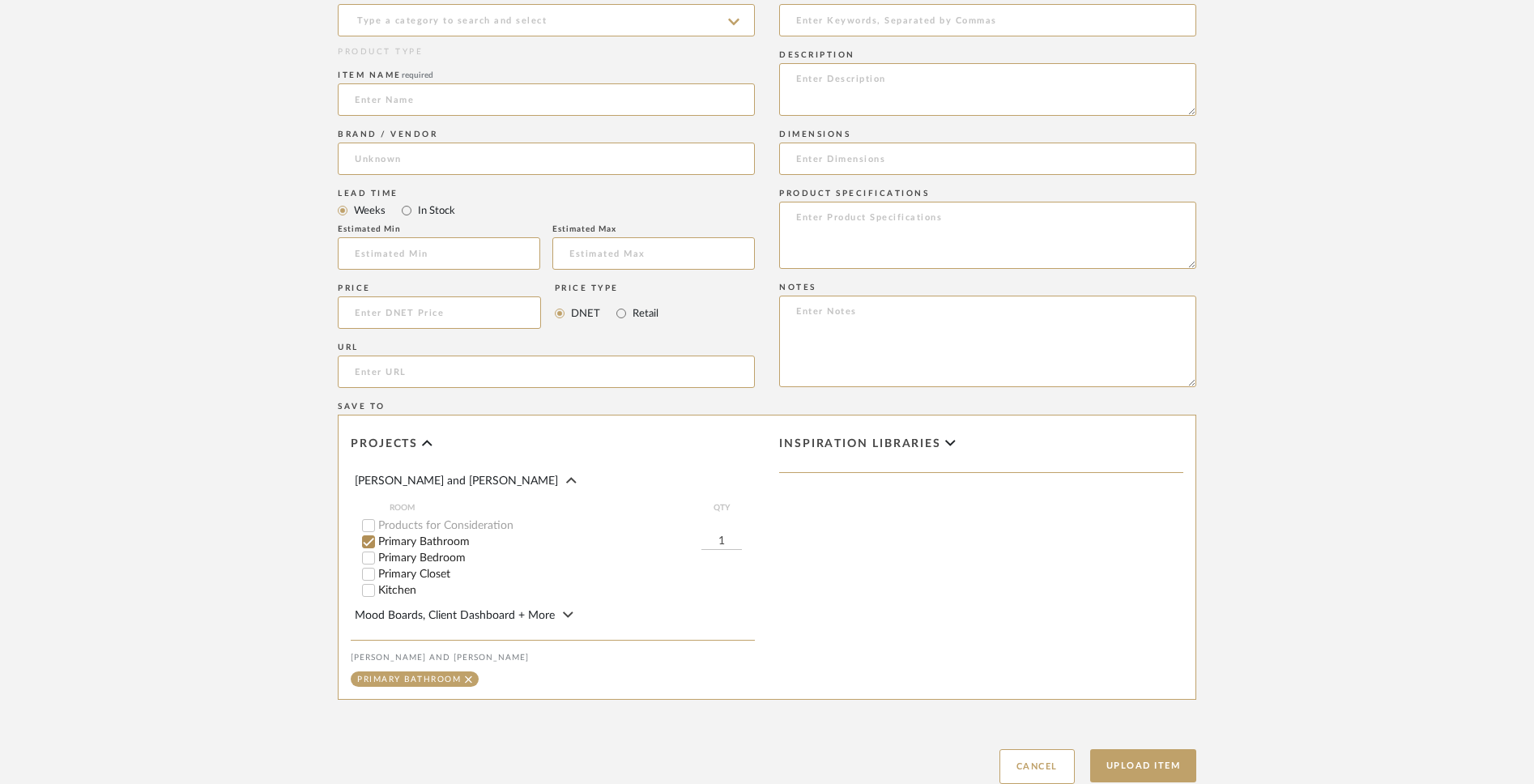
scroll to position [703, 0]
click at [472, 318] on input at bounding box center [440, 315] width 203 height 32
paste input "275.81"
type input "$275.81"
click at [479, 263] on input "text" at bounding box center [439, 255] width 202 height 32
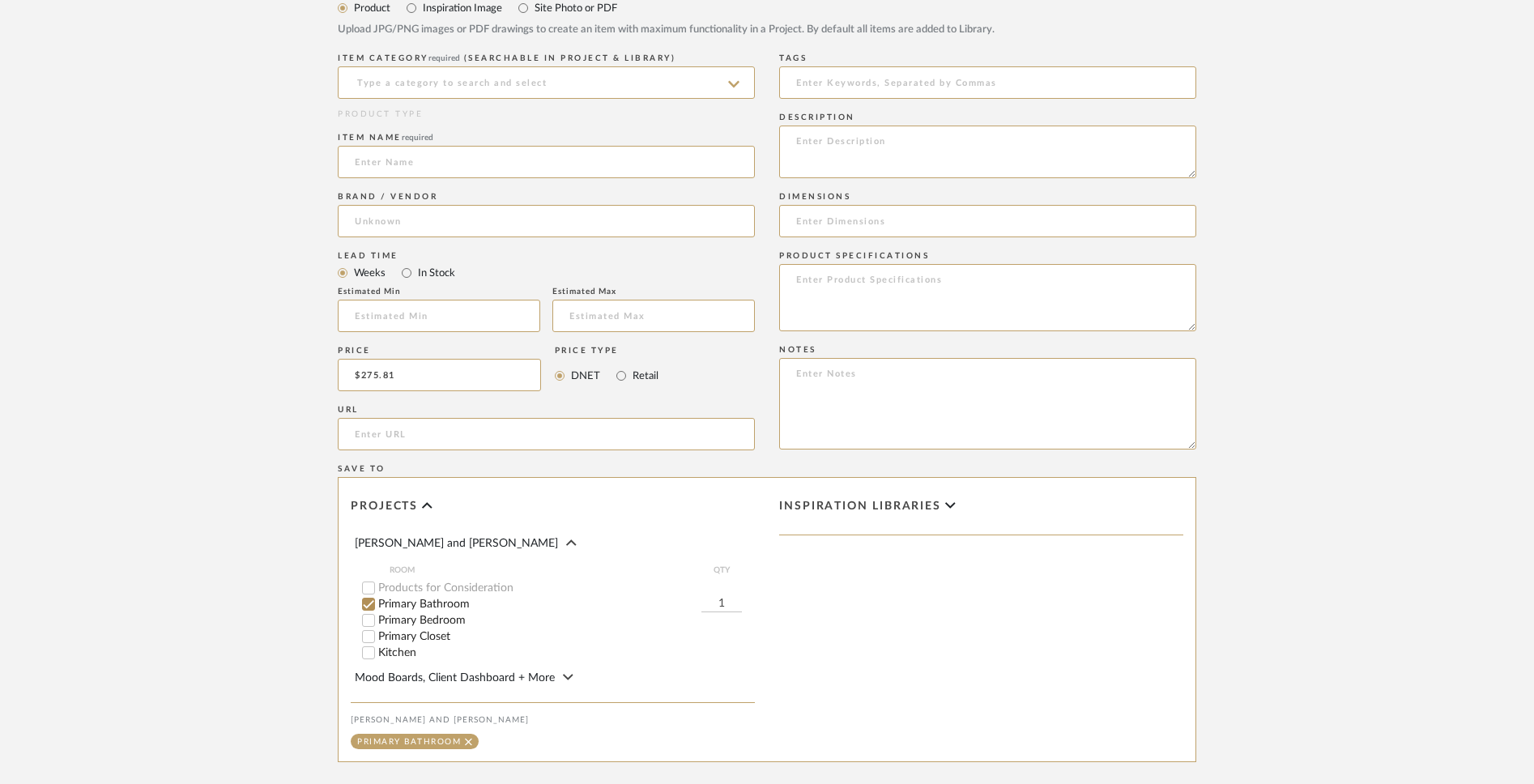
scroll to position [608, 0]
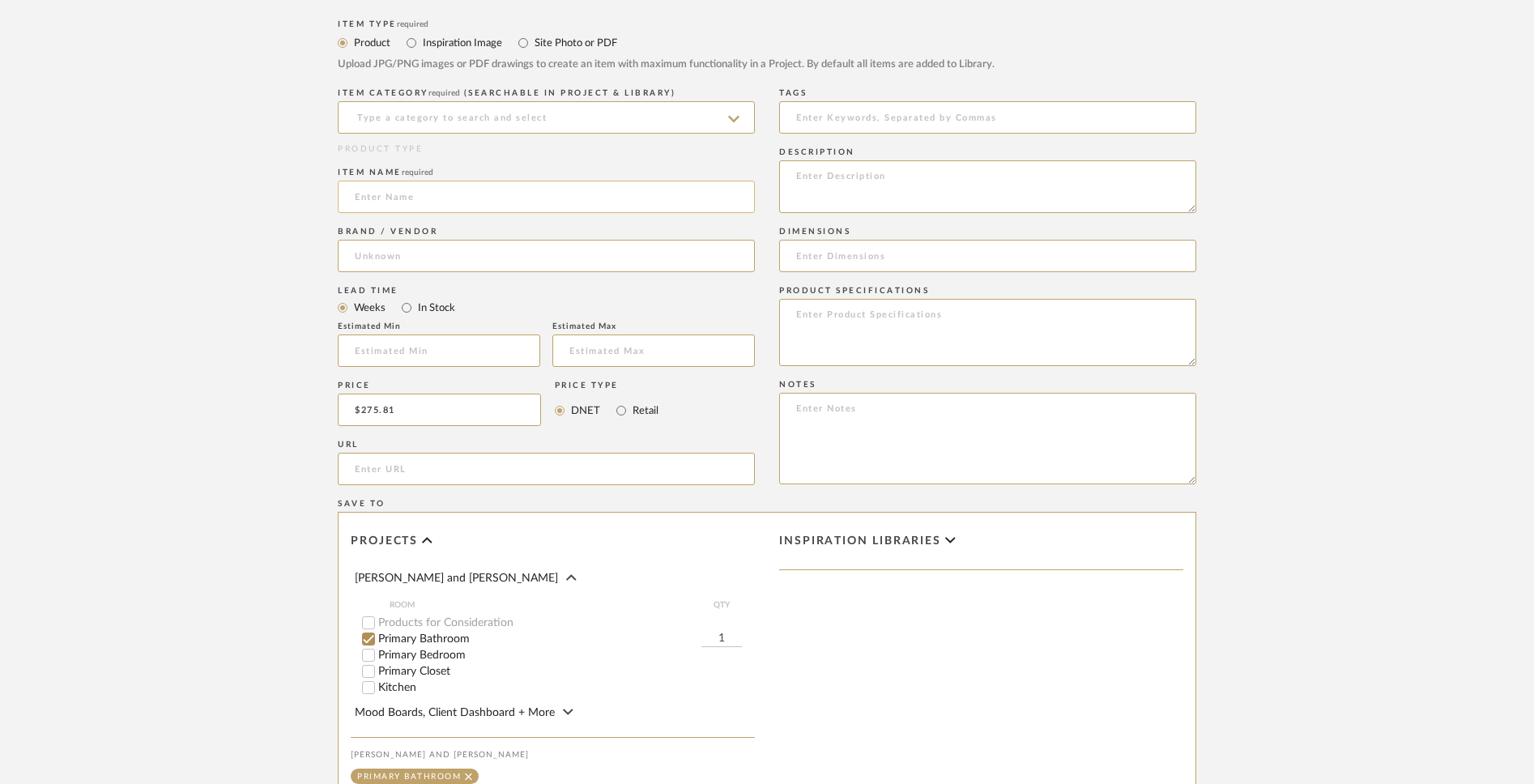
click at [566, 201] on input at bounding box center [547, 197] width 417 height 32
paste input "Delta [PERSON_NAME] 1.2 GPM Widespread Bathroom Faucet with Push Pop-Up Drain A…"
type input "Delta [PERSON_NAME] 1.2 GPM Widespread Bathroom Faucet with Push Pop-Up Drain A…"
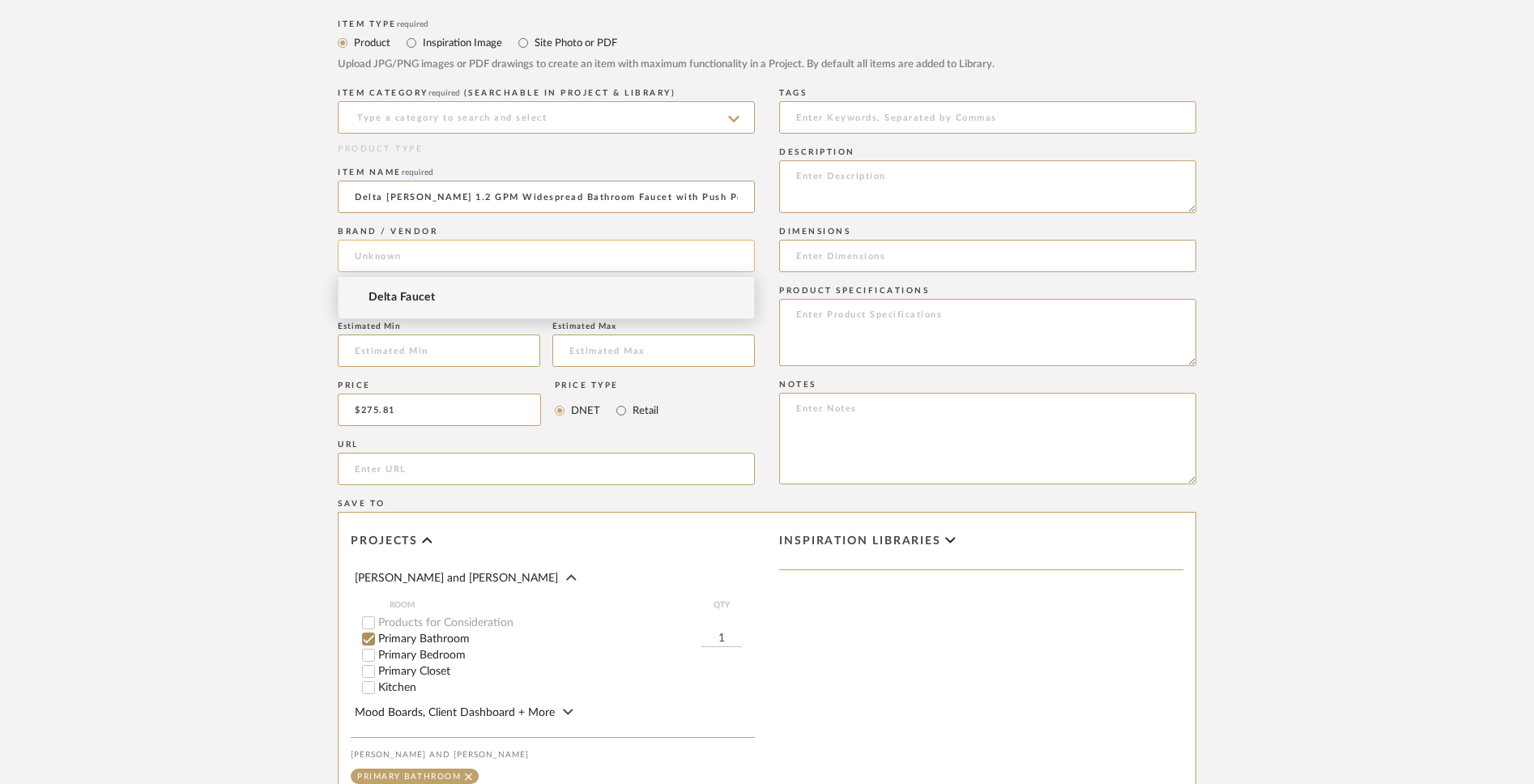
click at [509, 253] on input at bounding box center [547, 256] width 417 height 32
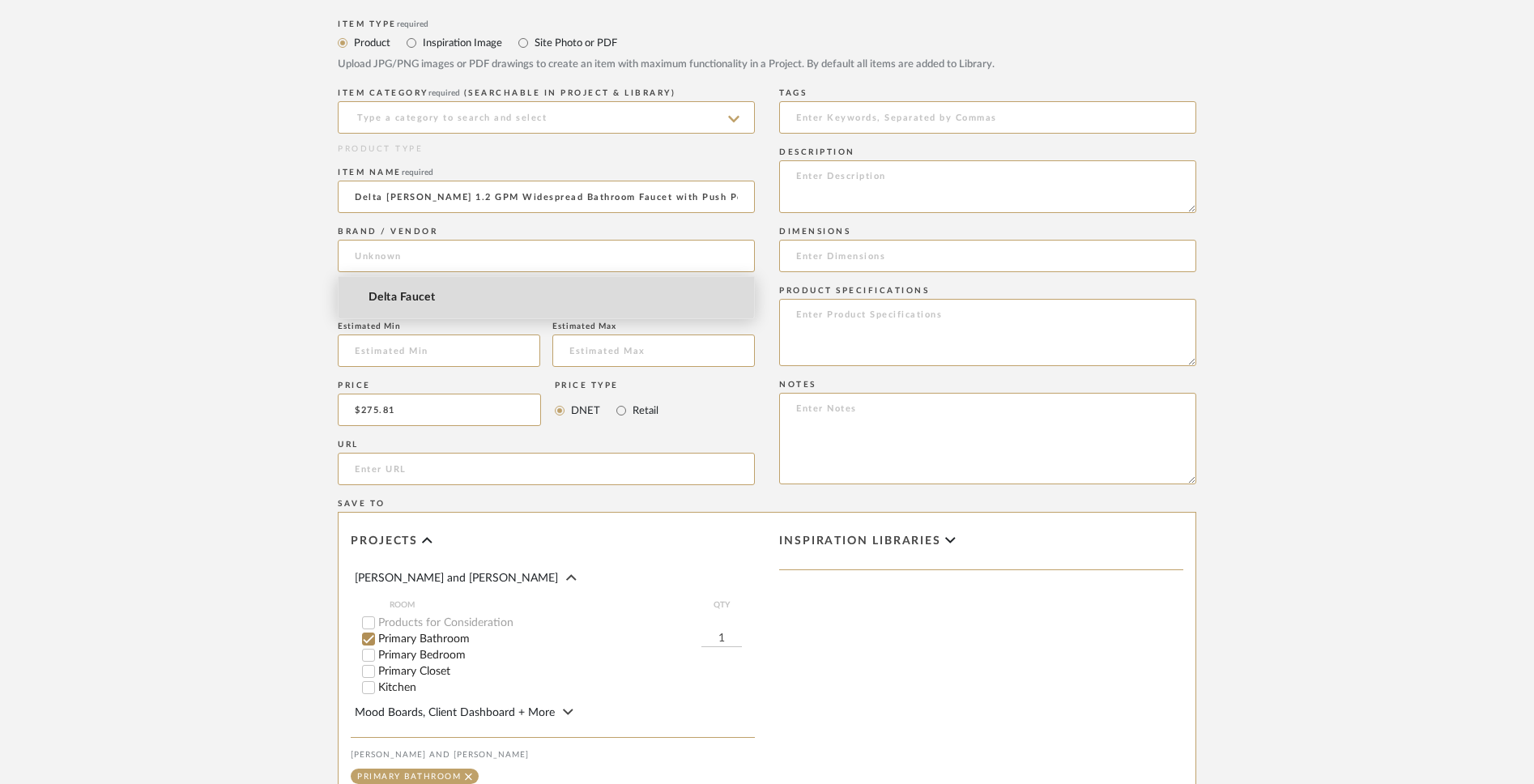
click at [488, 294] on mat-option "Delta Faucet" at bounding box center [547, 298] width 415 height 41
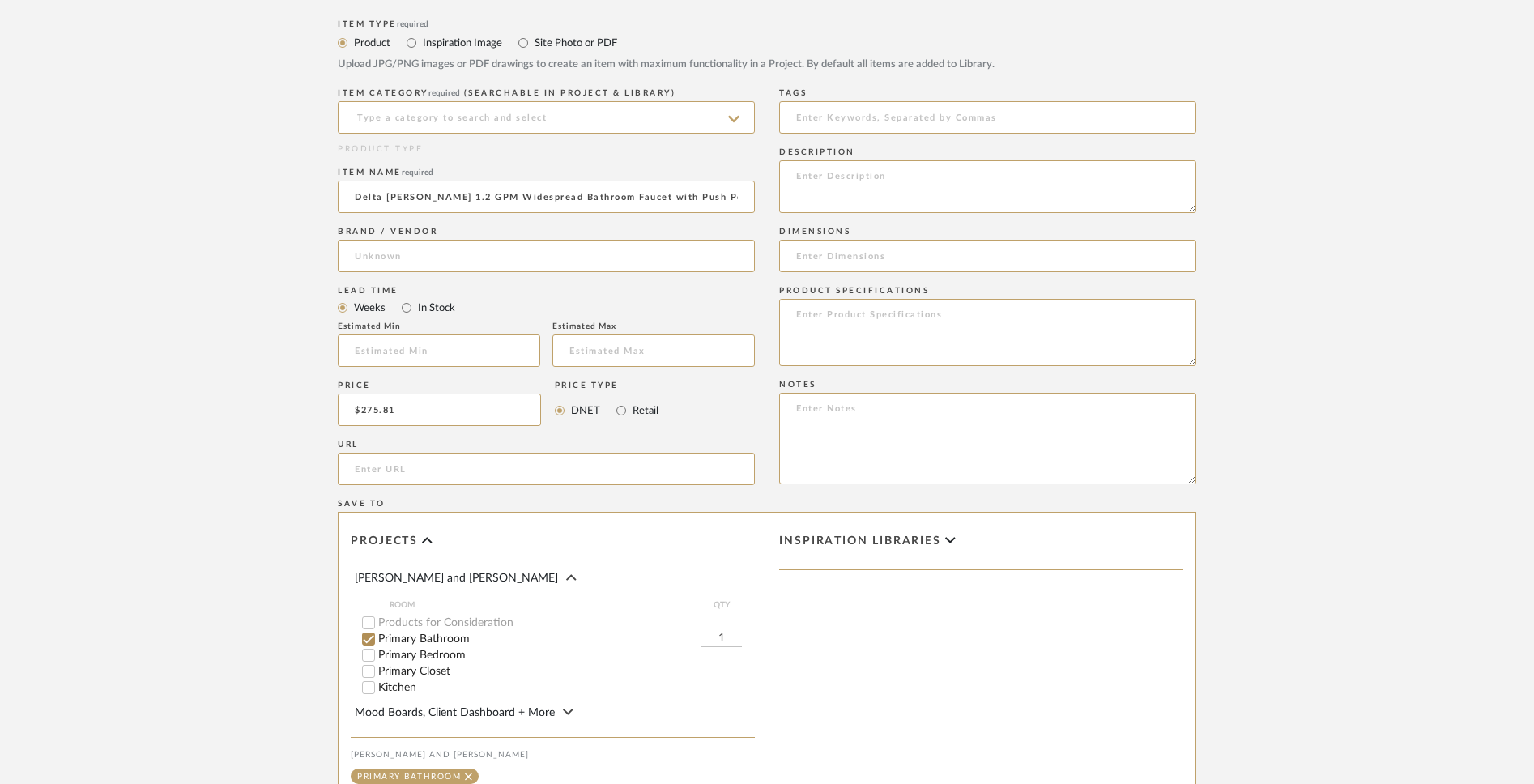
type input "Delta Faucet"
click at [557, 115] on input at bounding box center [547, 118] width 417 height 32
click at [528, 156] on span "Bath Shower Heads, Faucets & Sets" at bounding box center [463, 157] width 217 height 12
type input "Bath Shower Heads, Faucets & Sets"
click at [406, 309] on input "In Stock" at bounding box center [406, 308] width 20 height 20
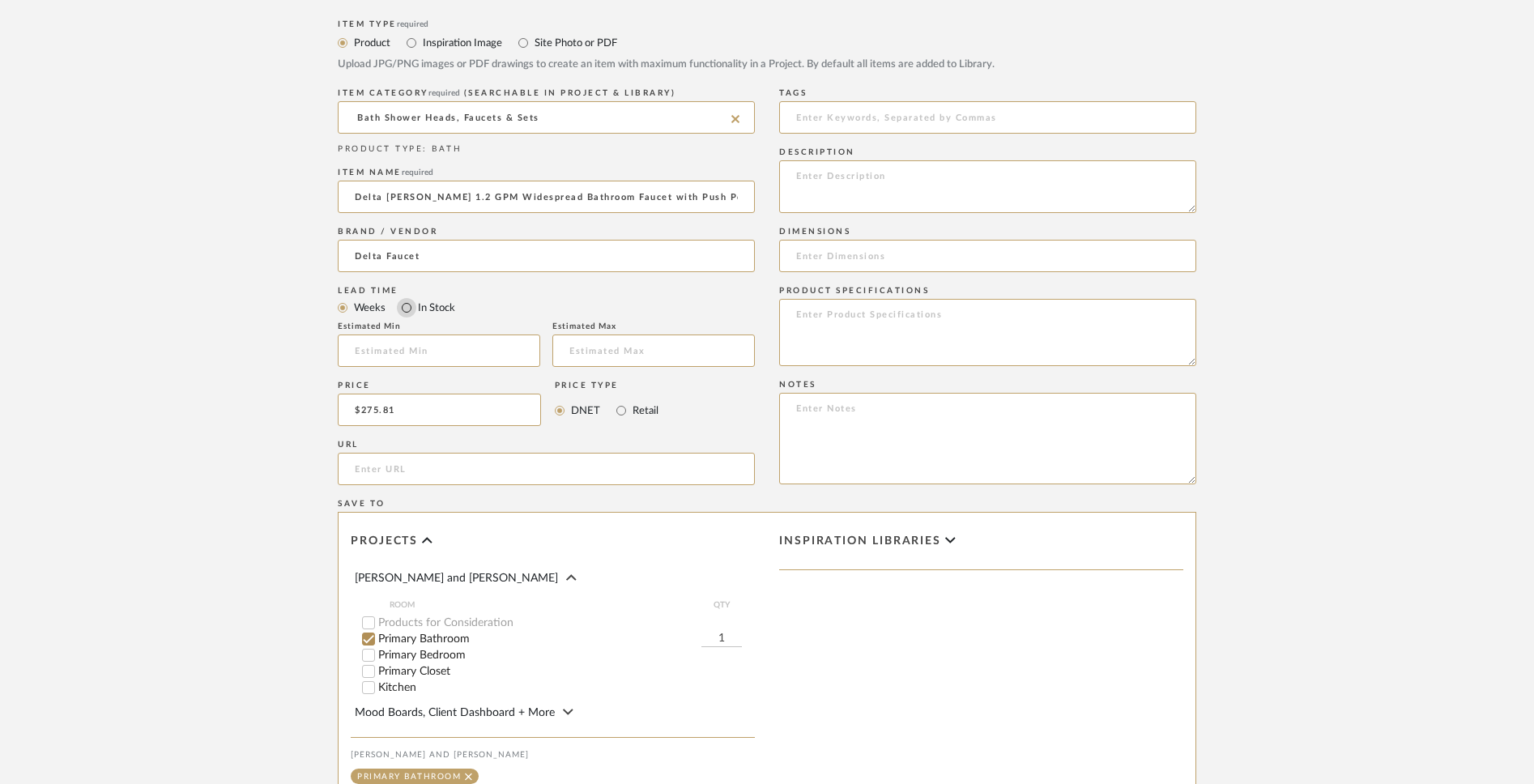
radio input "true"
click at [611, 477] on input "url" at bounding box center [547, 469] width 417 height 32
paste input "[URL][DOMAIN_NAME]"
type input "[URL][DOMAIN_NAME]"
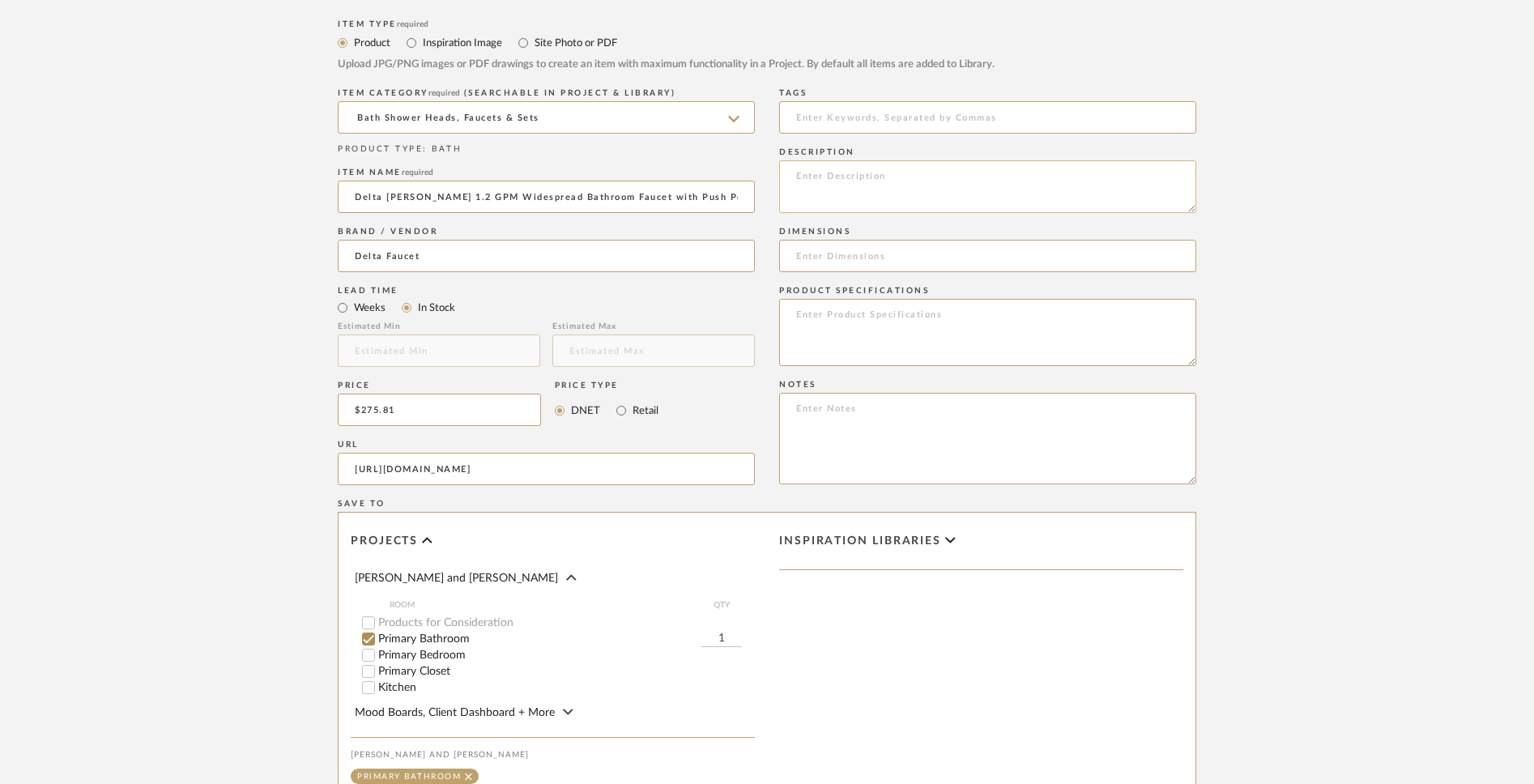
scroll to position [0, 0]
click at [834, 192] on textarea at bounding box center [988, 186] width 417 height 53
paste textarea "Delta 3535-MPU-DST Features: Covered under Delta's limited lifetime warranty an…"
type textarea "Delta 3535-MPU-DST Features: Covered under Delta's limited lifetime warranty an…"
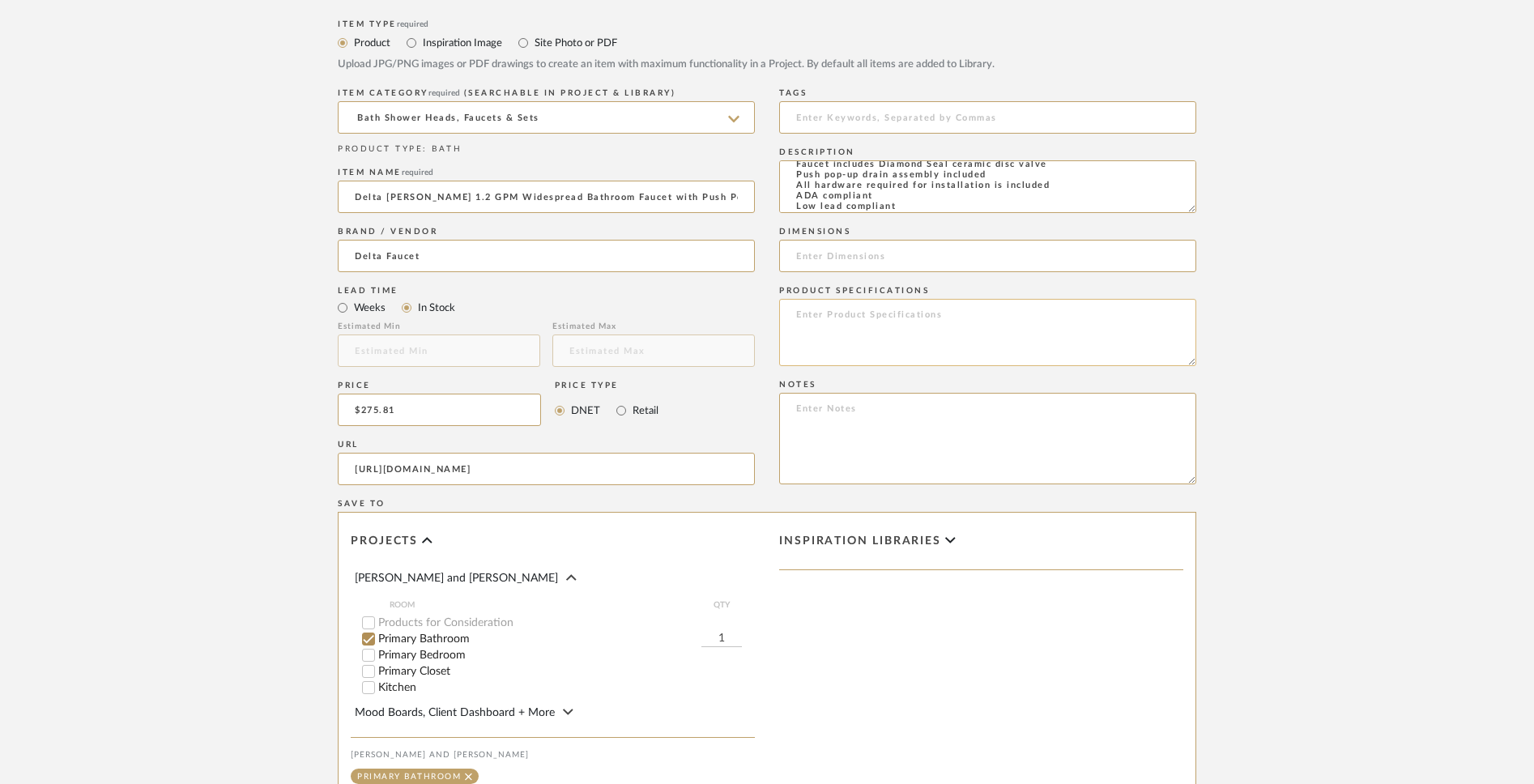
click at [912, 332] on textarea at bounding box center [988, 332] width 417 height 67
paste textarea "Delta 3535-MPU-DST Specifications: Height: 8" (deck to top of faucet) Spout Hei…"
type textarea "Delta 3535-MPU-DST Specifications: Height: 8" (deck to top of faucet) Spout Hei…"
click at [928, 418] on textarea at bounding box center [988, 439] width 417 height 92
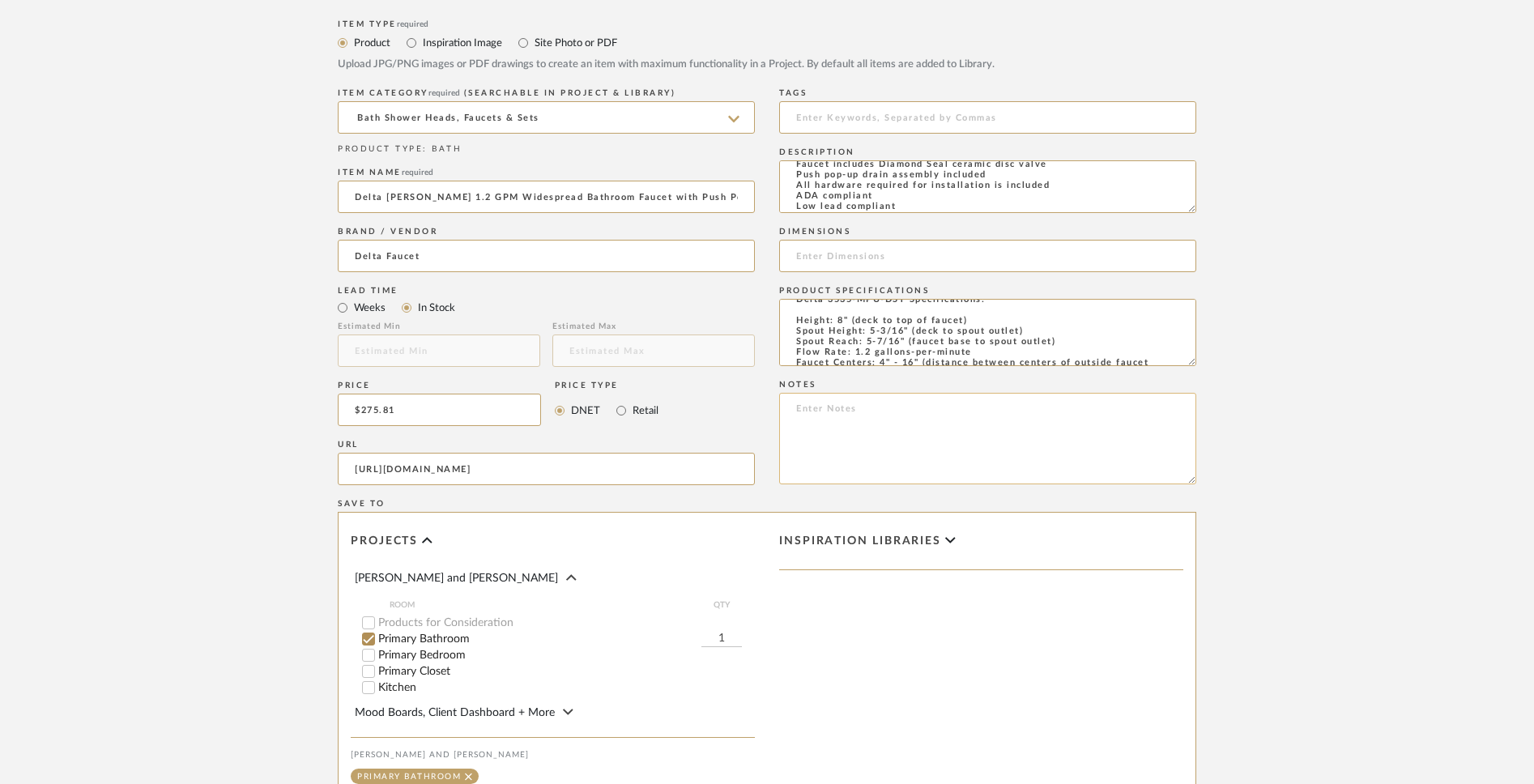
paste textarea "Drain Assembly Included Yes Escutcheon Included No Handles Included Yes Install…"
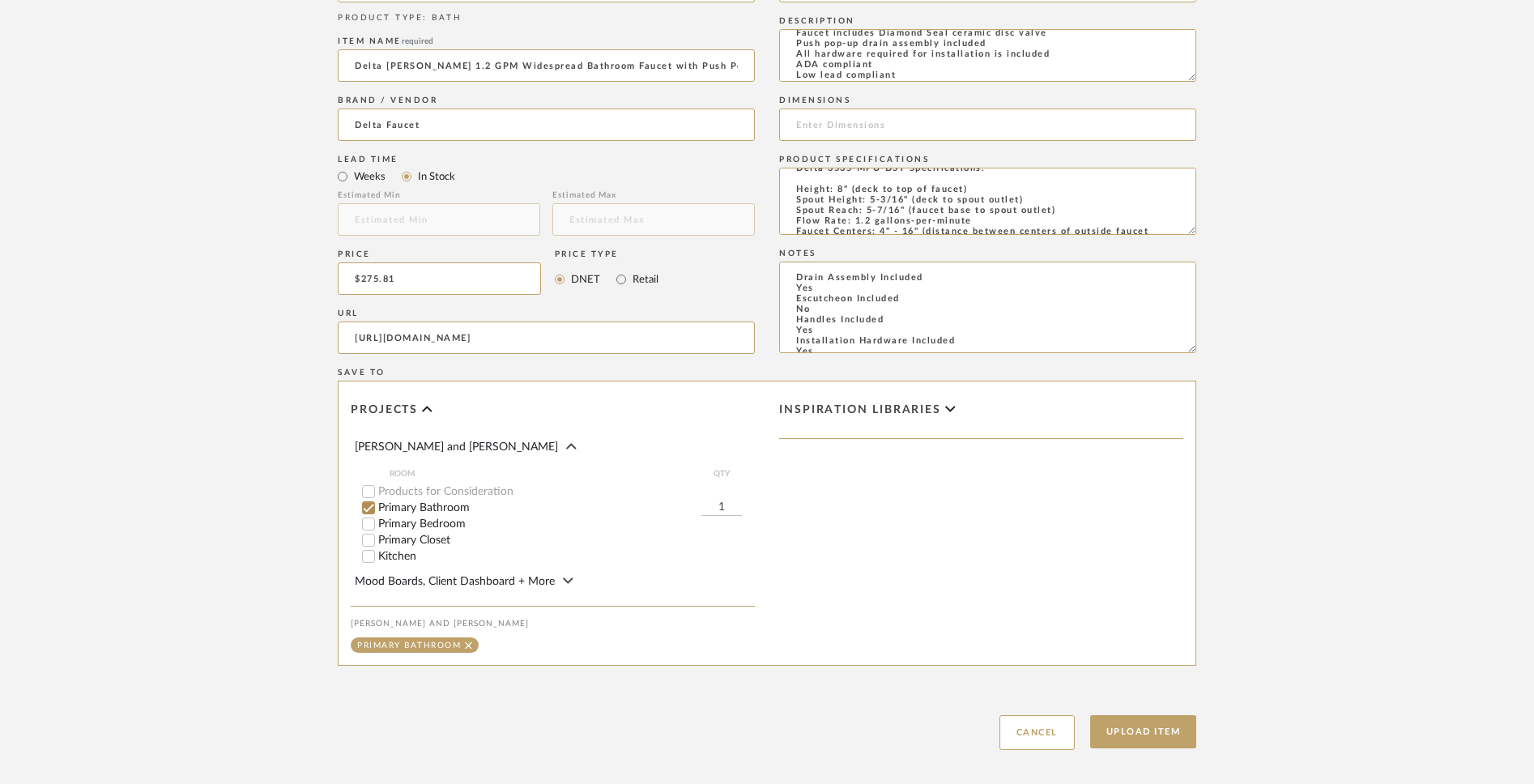
scroll to position [819, 0]
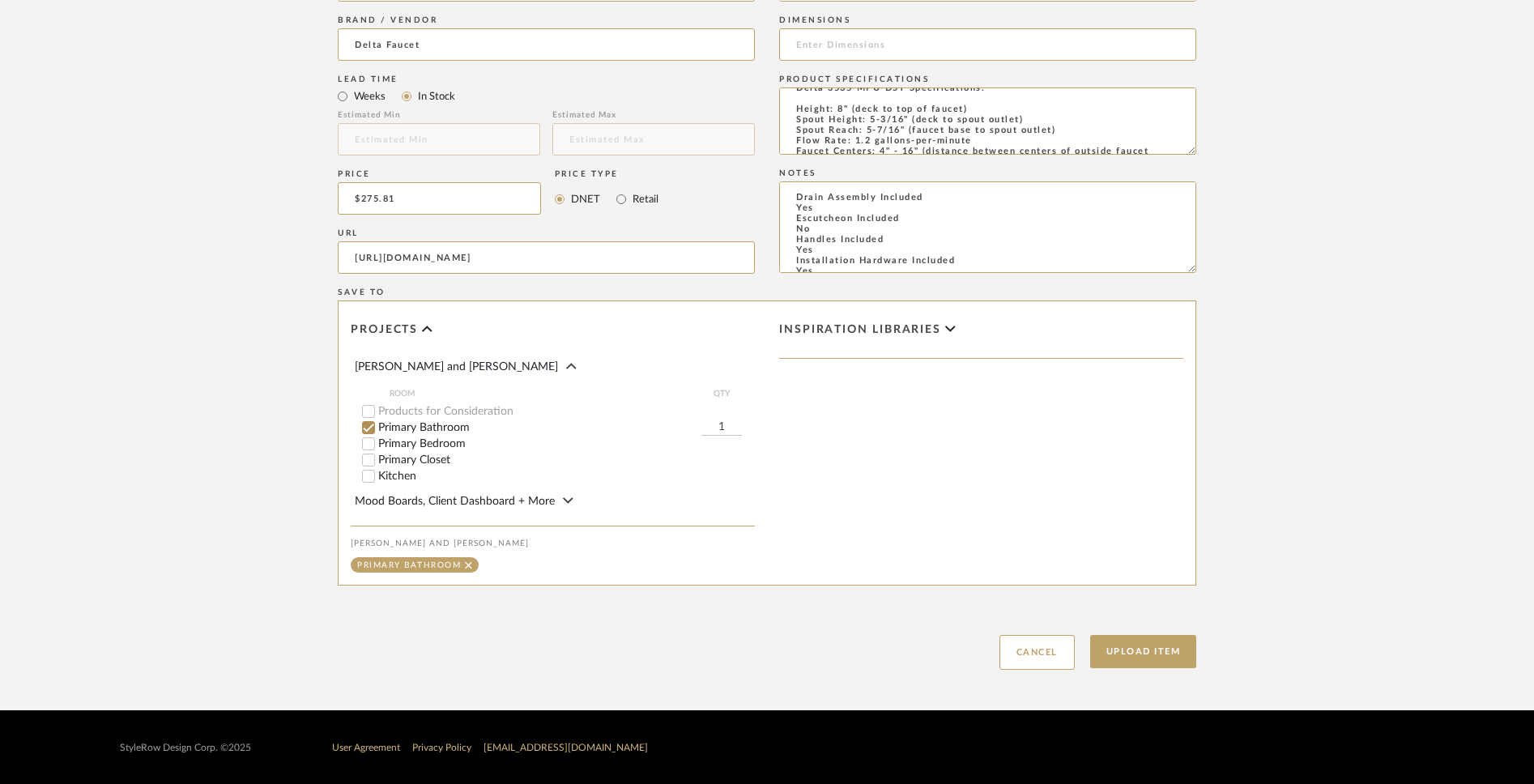
type textarea "Drain Assembly Included Yes Escutcheon Included No Handles Included Yes Install…"
click at [736, 423] on input "1" at bounding box center [721, 428] width 40 height 16
type input "2"
click at [1137, 612] on button "Upload Item" at bounding box center [1144, 651] width 107 height 33
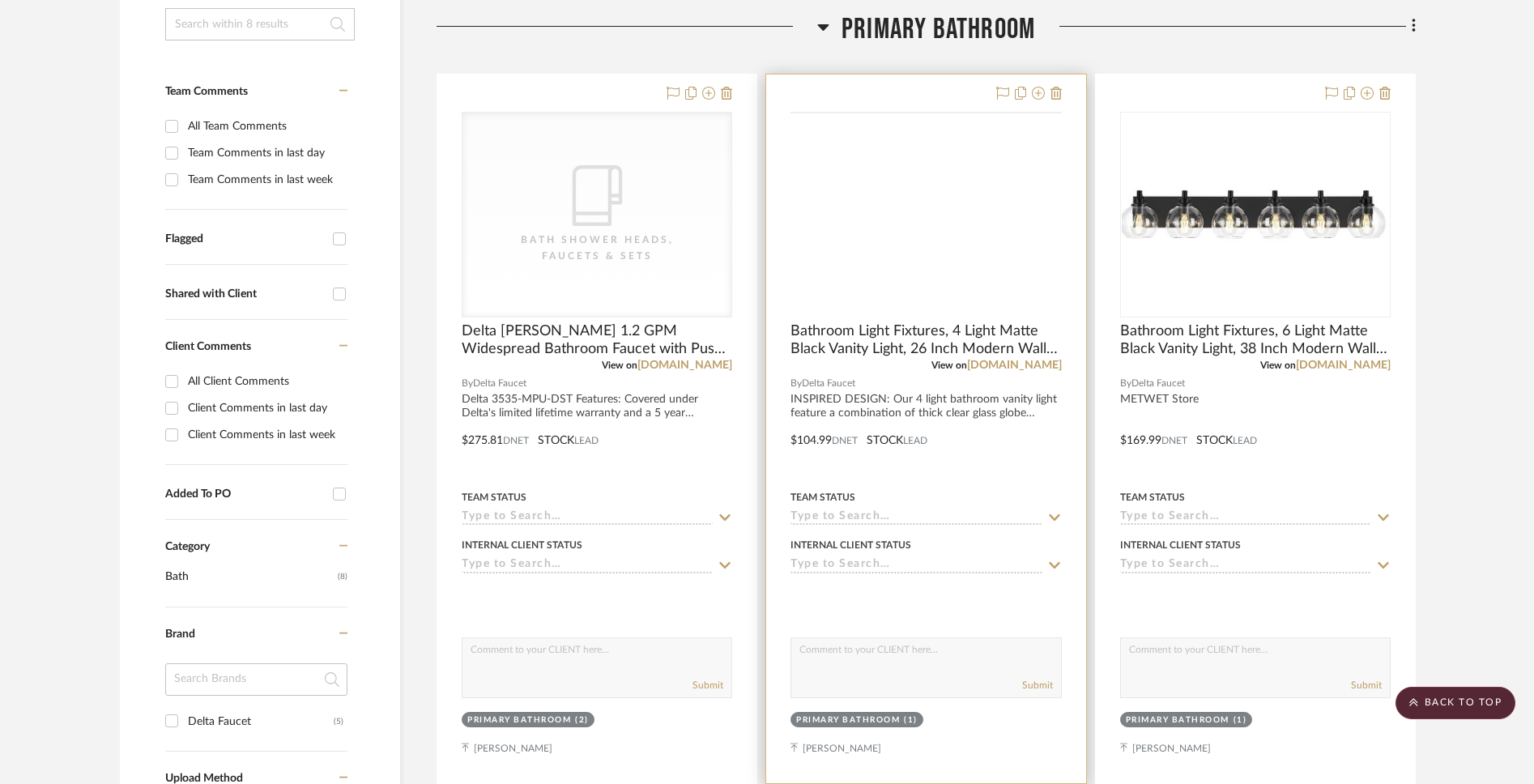
scroll to position [380, 0]
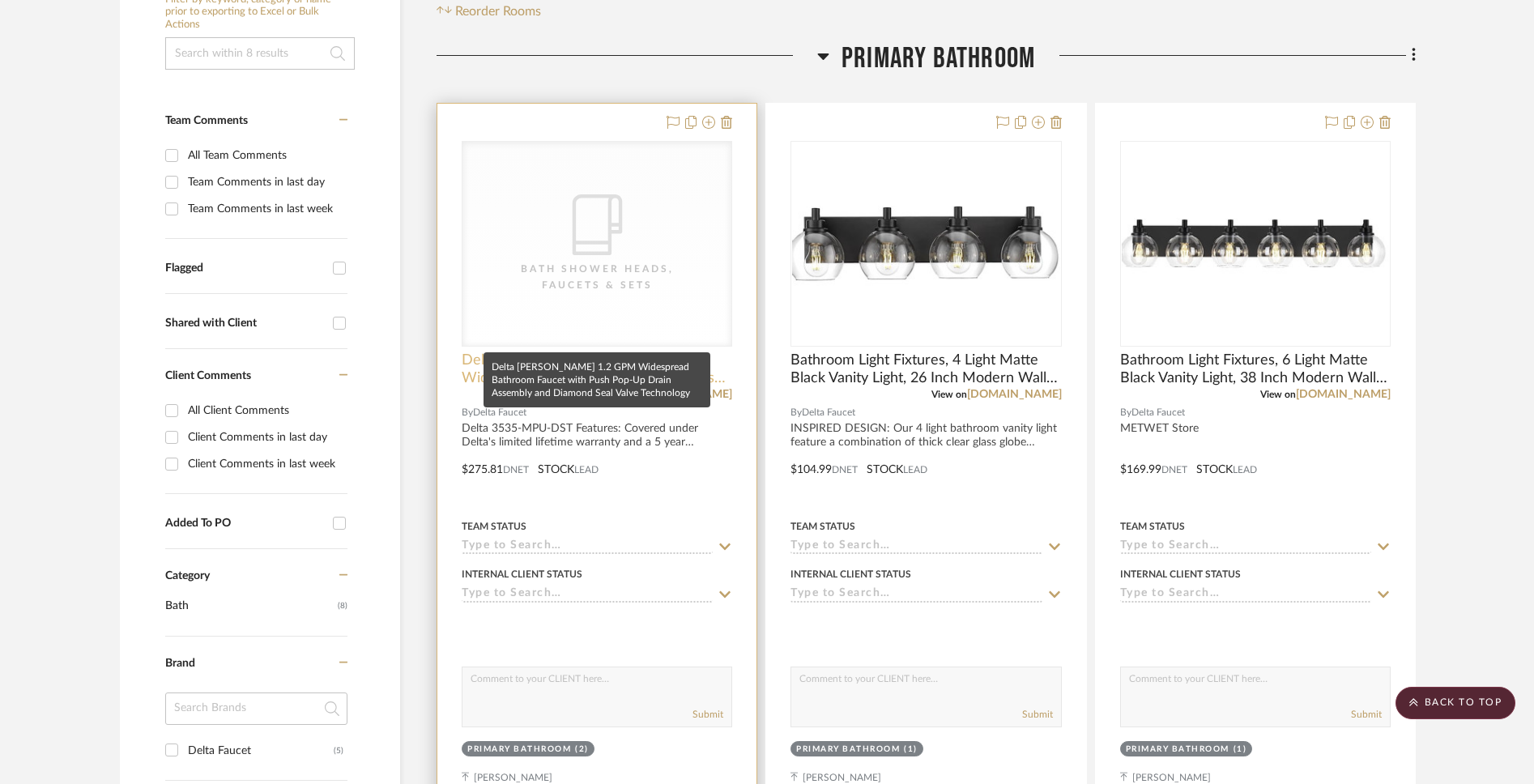
click at [611, 352] on span "Delta [PERSON_NAME] 1.2 GPM Widespread Bathroom Faucet with Push Pop-Up Drain A…" at bounding box center [597, 370] width 271 height 36
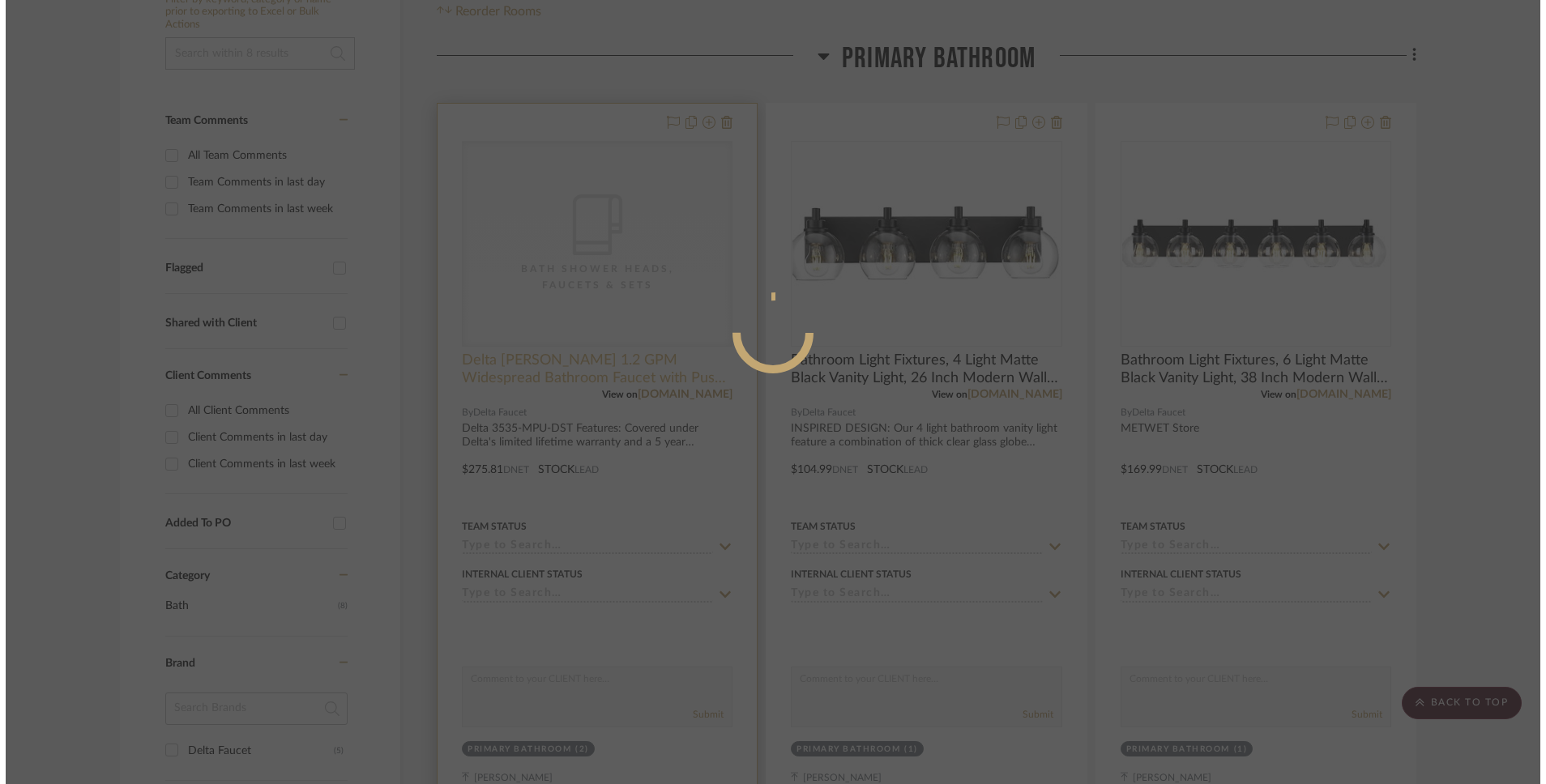
scroll to position [0, 0]
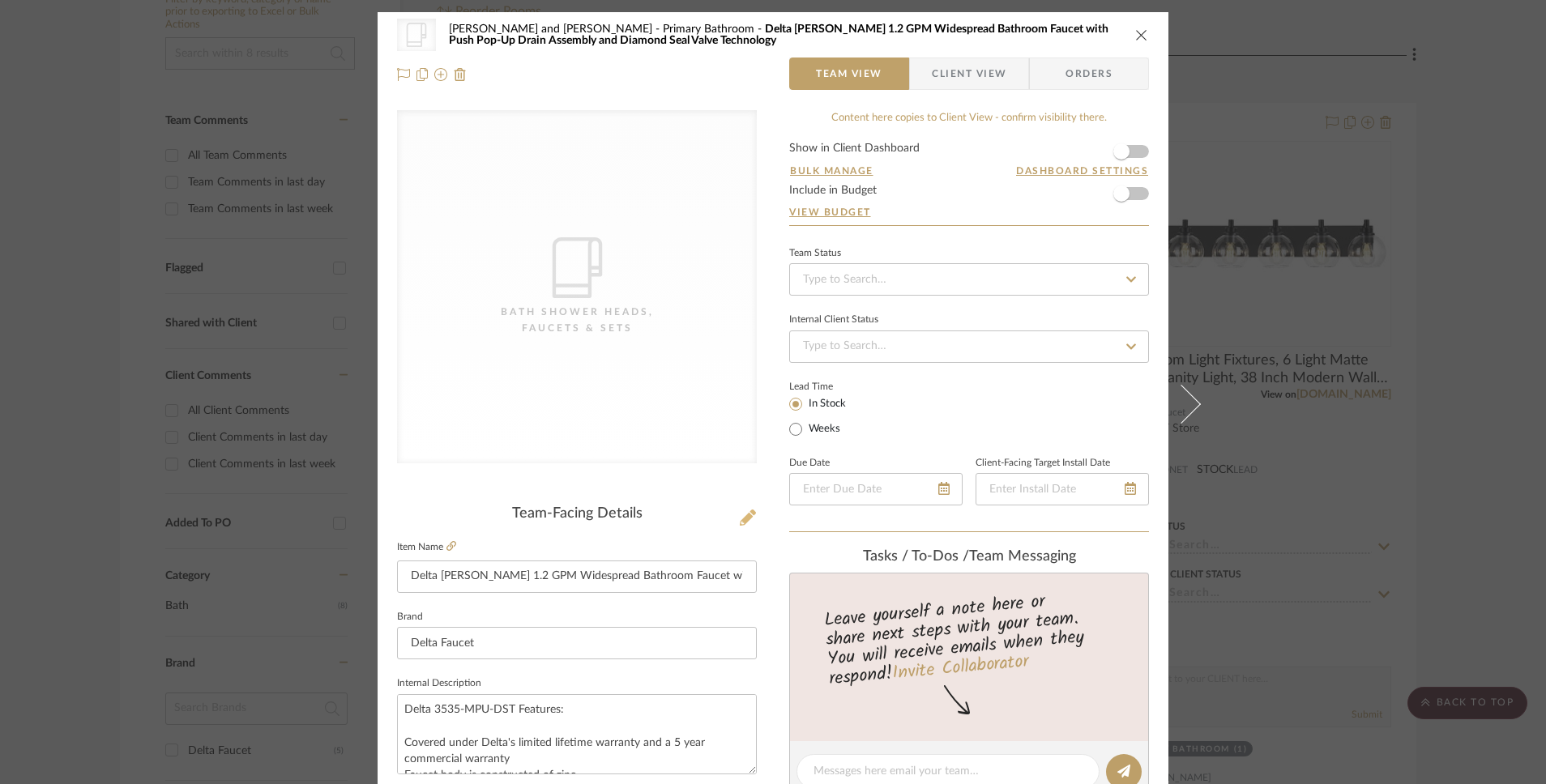
click at [741, 520] on icon at bounding box center [748, 518] width 16 height 16
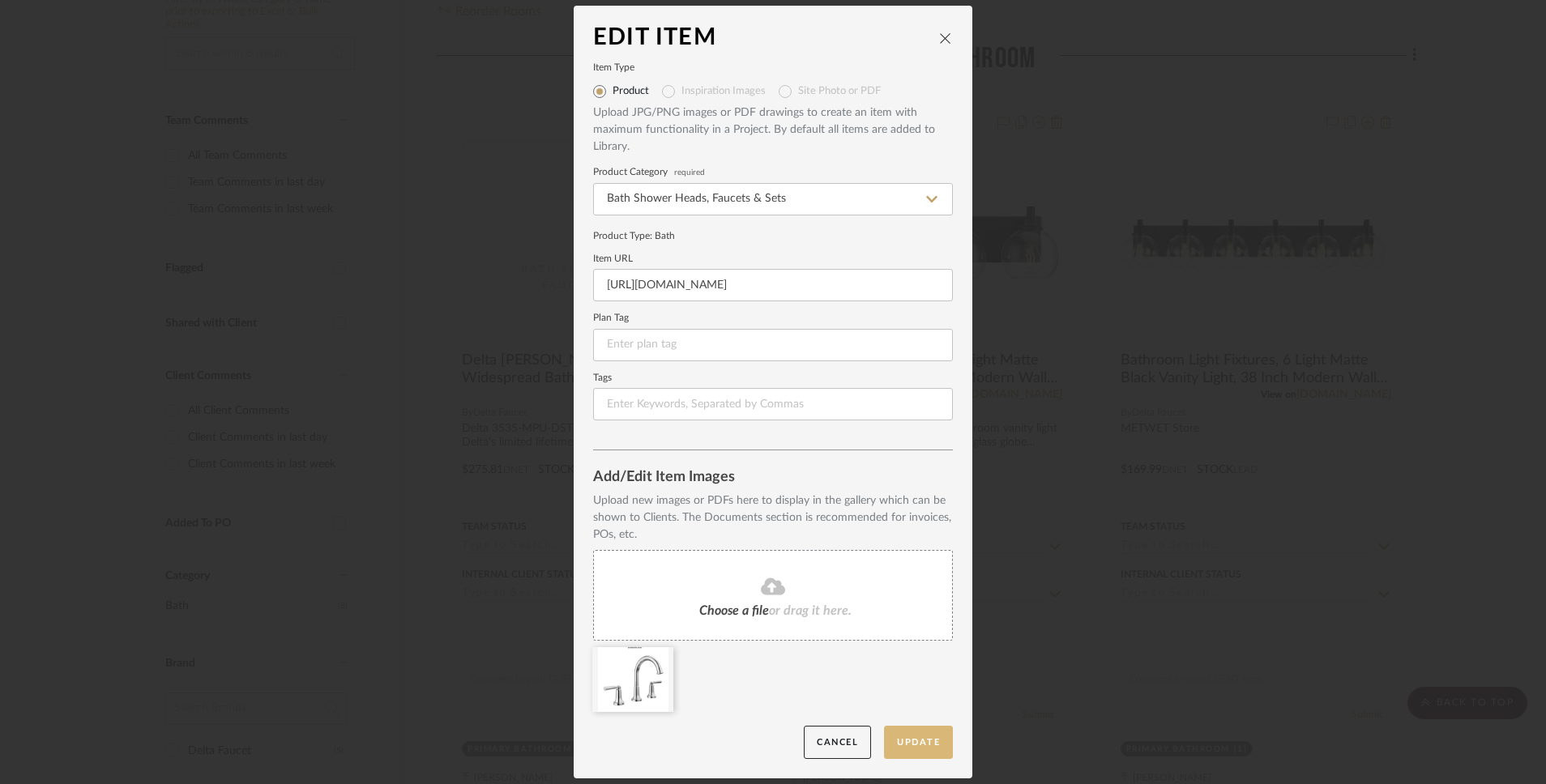
click at [920, 612] on button "Update" at bounding box center [918, 742] width 69 height 33
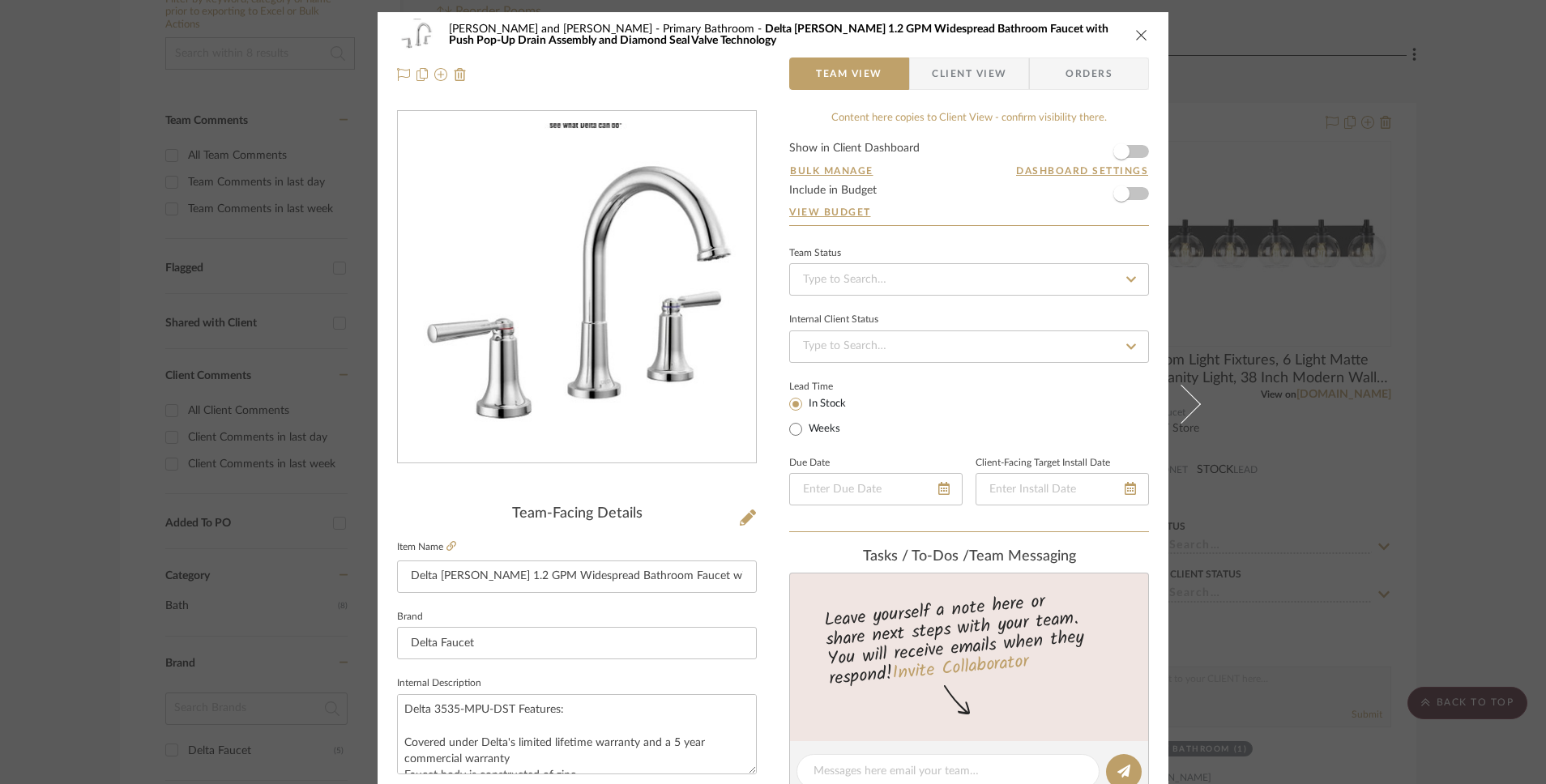
click at [1137, 31] on icon "close" at bounding box center [1141, 35] width 13 height 13
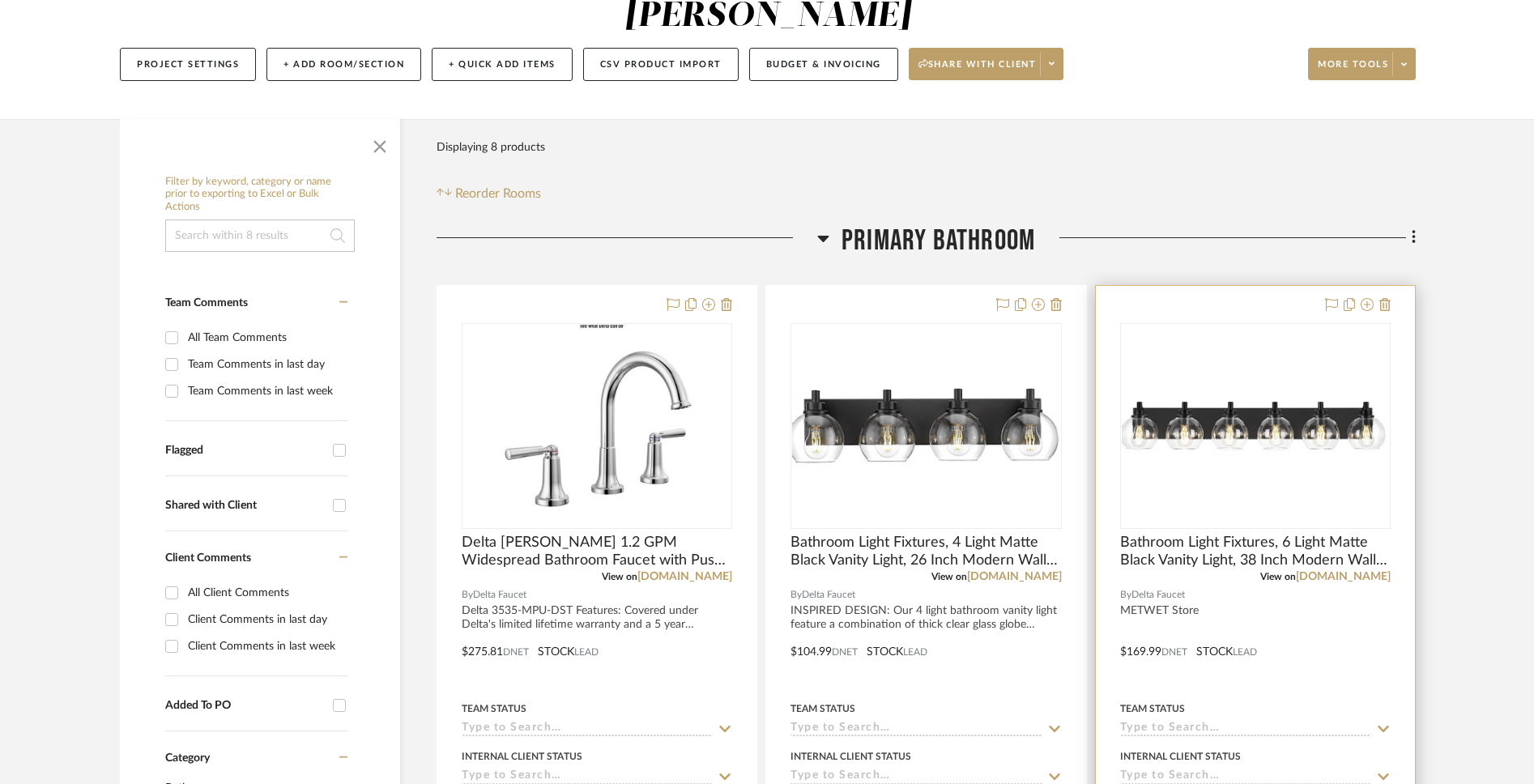
scroll to position [206, 0]
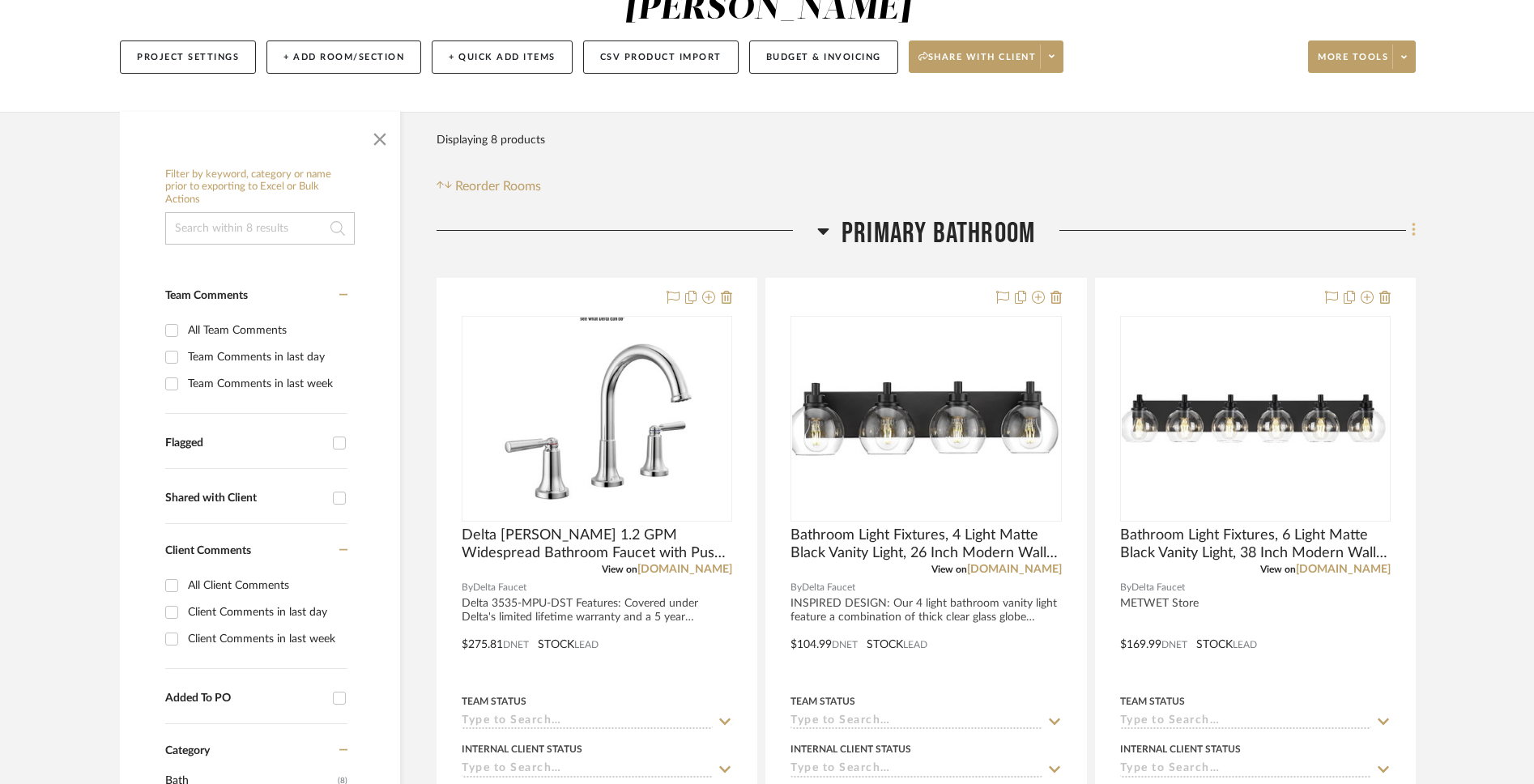
click at [1137, 224] on icon at bounding box center [1414, 230] width 4 height 13
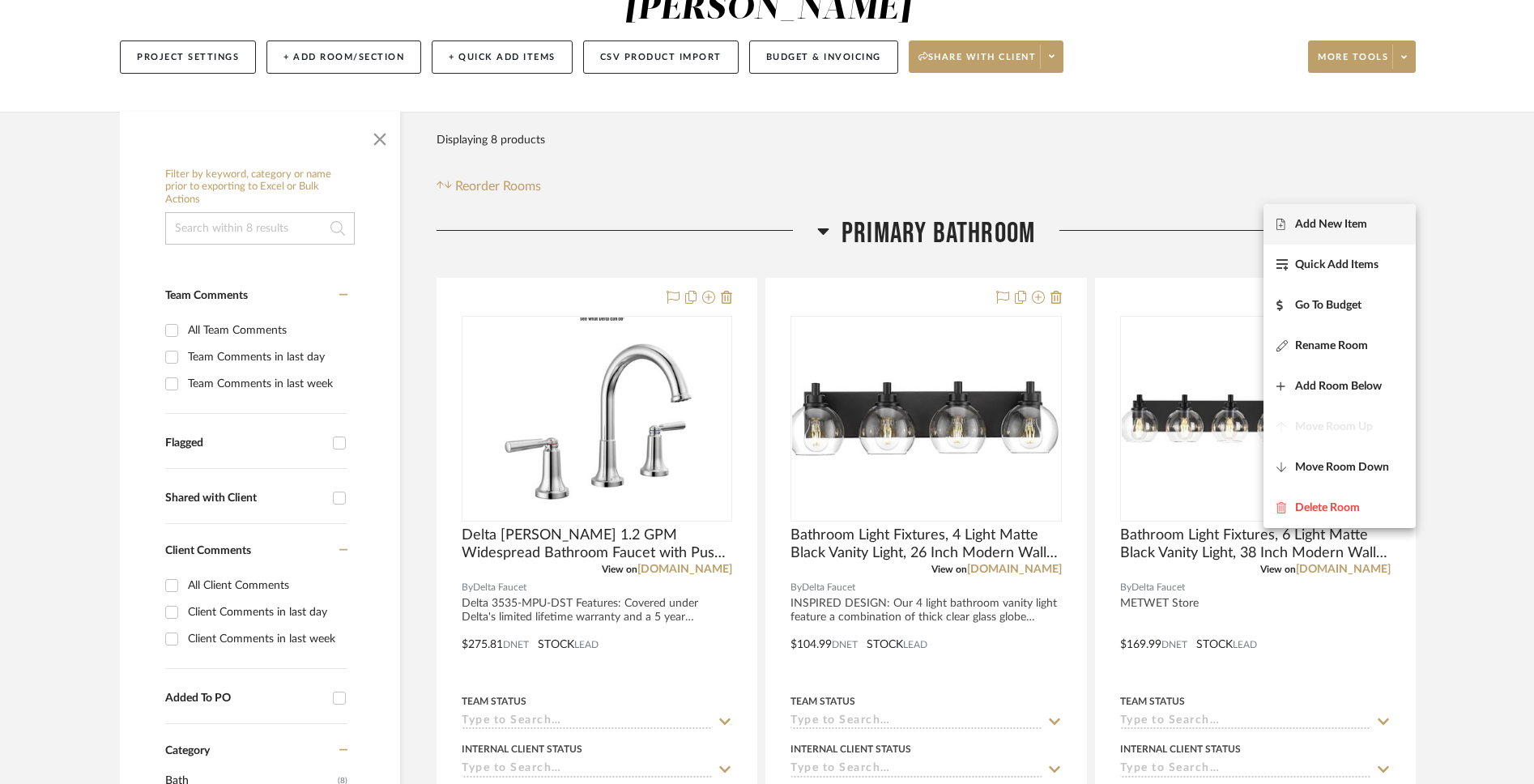
click at [1137, 227] on span "Add New Item" at bounding box center [1332, 223] width 72 height 13
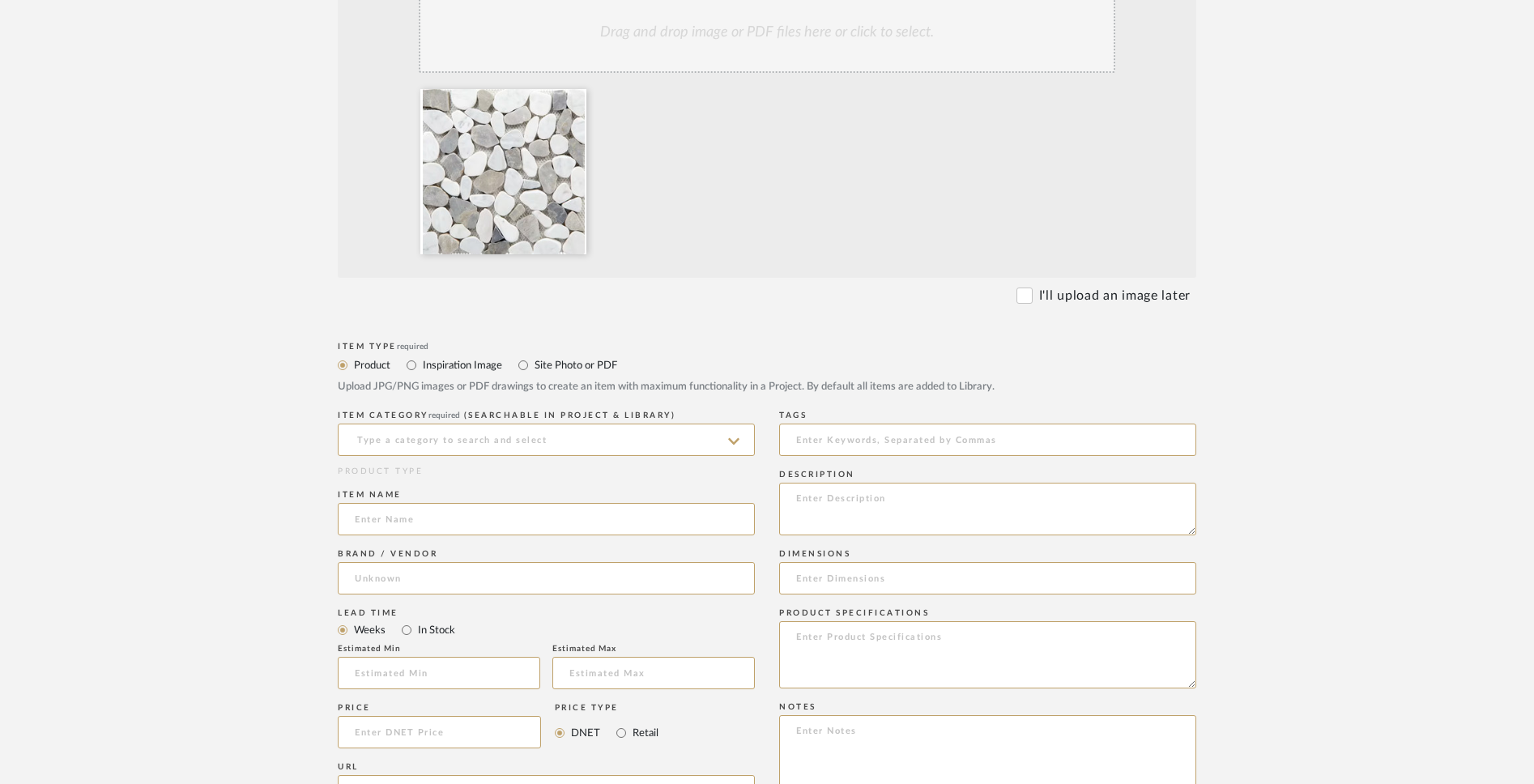
scroll to position [468, 0]
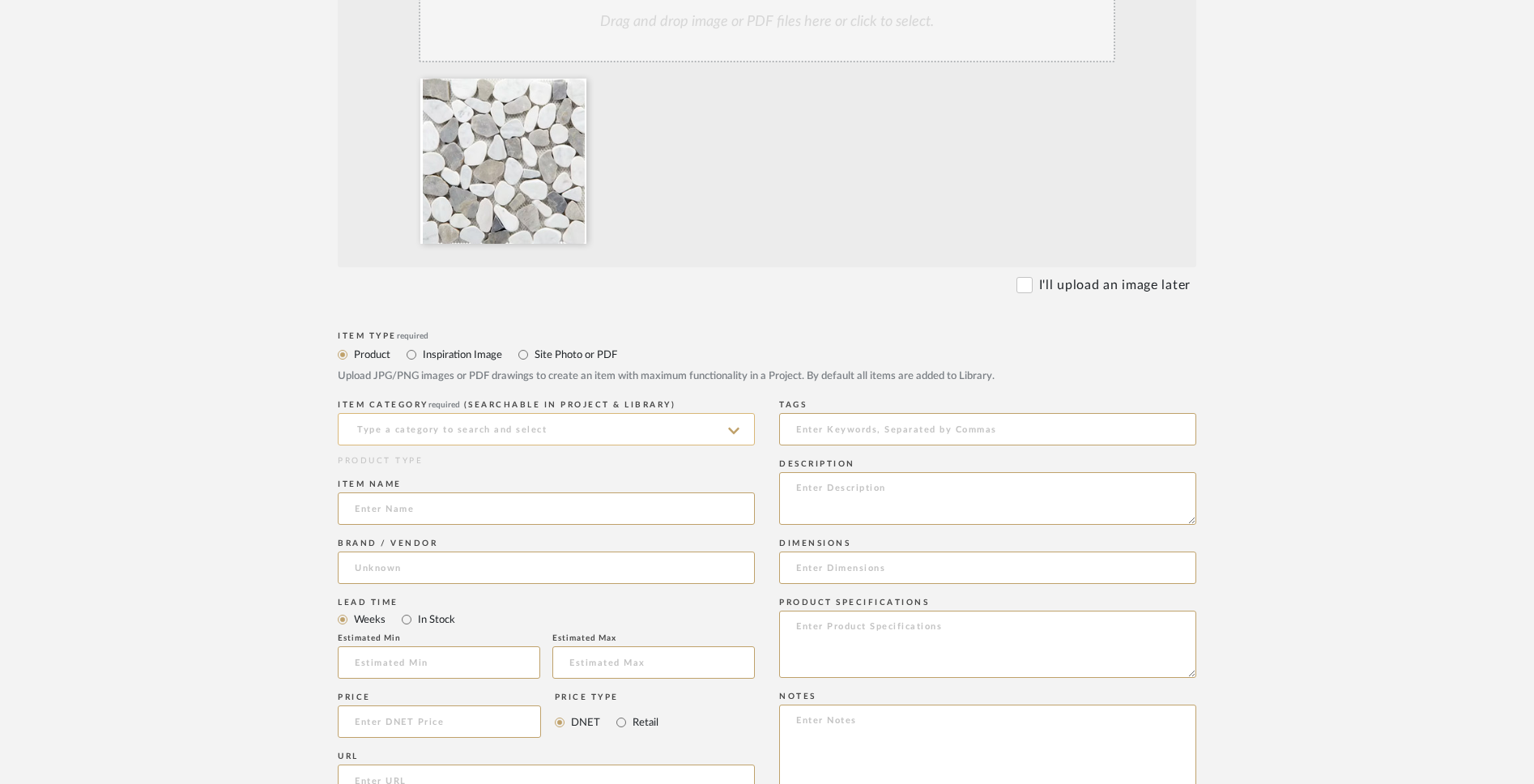
click at [662, 428] on input at bounding box center [547, 429] width 417 height 32
click at [636, 474] on div "Bath Shower Heads, Faucets & Sets" at bounding box center [547, 470] width 415 height 41
type input "Bath Shower Heads, Faucets & Sets"
click at [575, 513] on input at bounding box center [547, 509] width 417 height 32
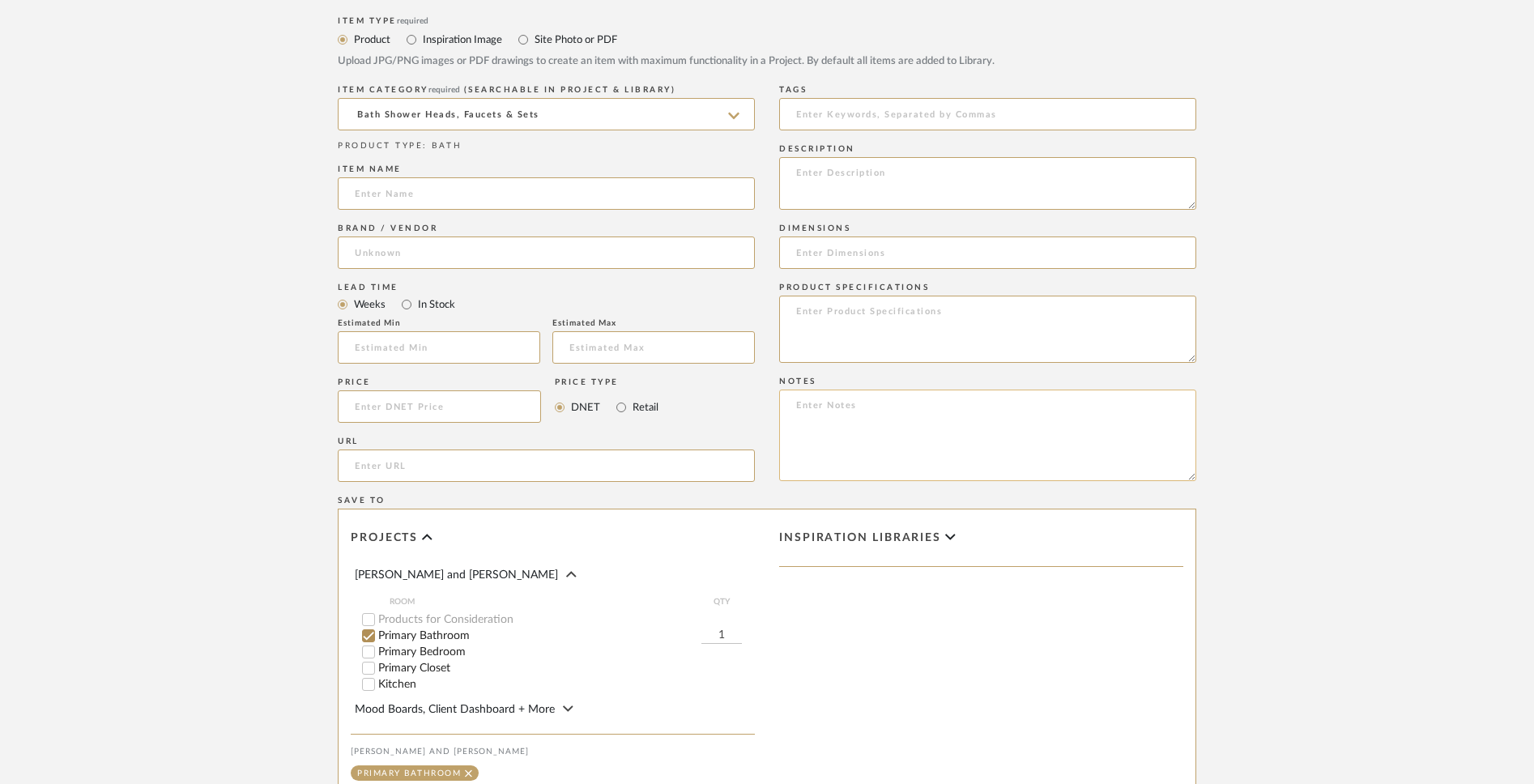
scroll to position [824, 0]
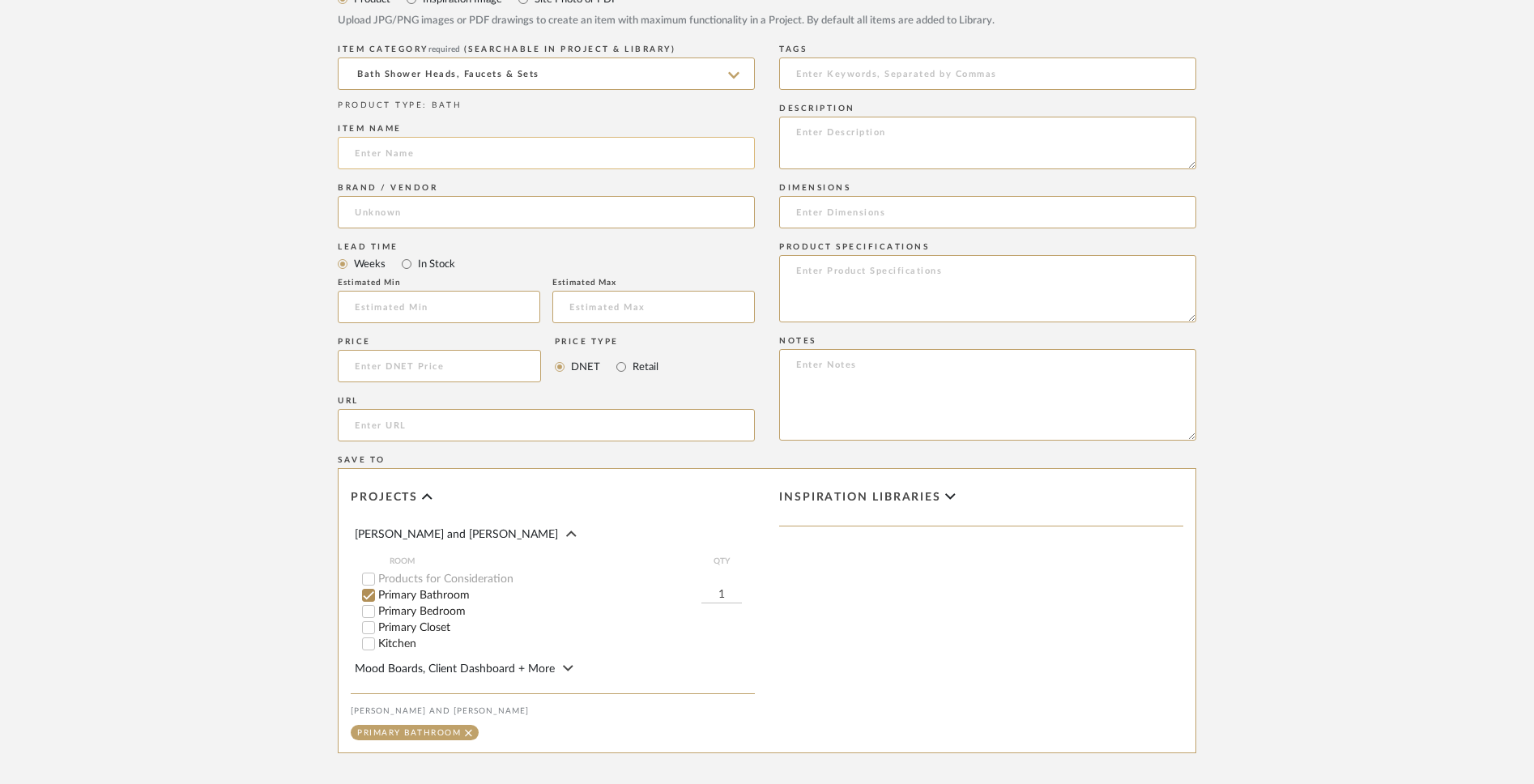
click at [605, 156] on input at bounding box center [547, 153] width 417 height 32
paste input "Pebblino Mosaici [PERSON_NAME] Carrara Mix II Pebble Marble Mosaic"
type input "Pebblino Mosaici [PERSON_NAME] Carrara Mix II Pebble Marble Mosaic"
click at [585, 206] on input at bounding box center [547, 212] width 417 height 32
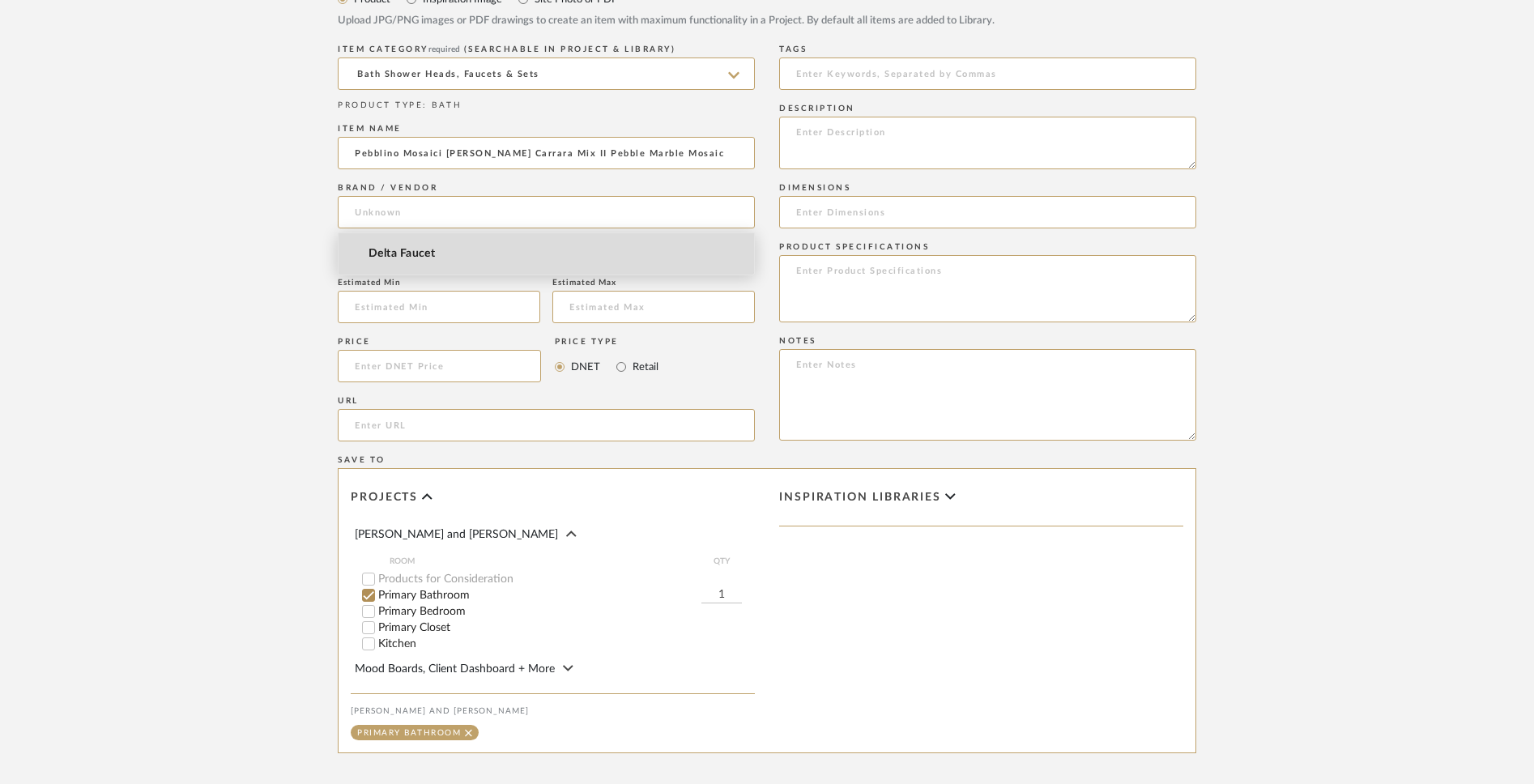
click at [546, 248] on mat-option "Delta Faucet" at bounding box center [547, 254] width 415 height 41
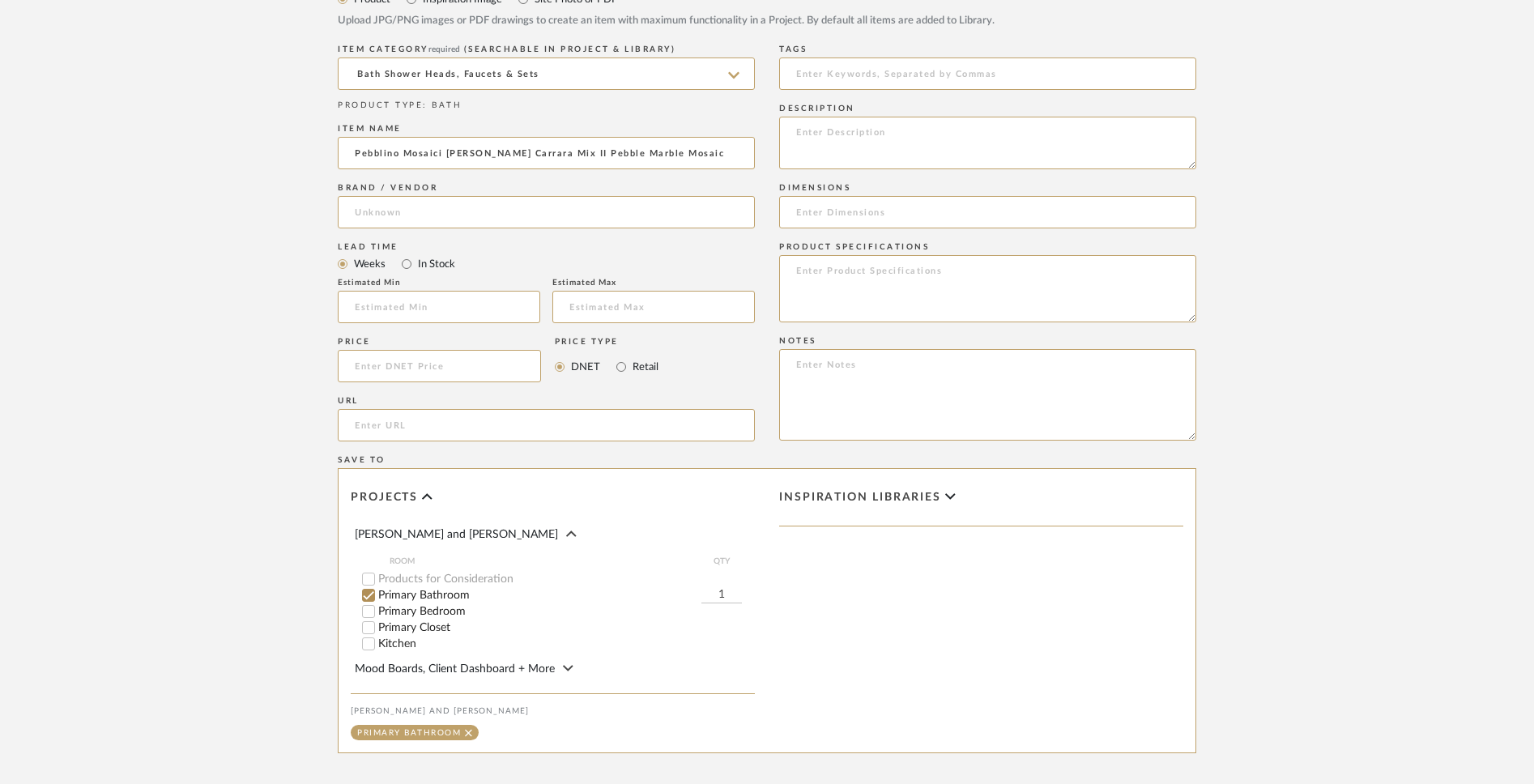
type input "Delta Faucet"
click at [408, 266] on input "In Stock" at bounding box center [406, 264] width 20 height 20
radio input "true"
click at [435, 366] on input at bounding box center [440, 366] width 203 height 32
paste input "14.49"
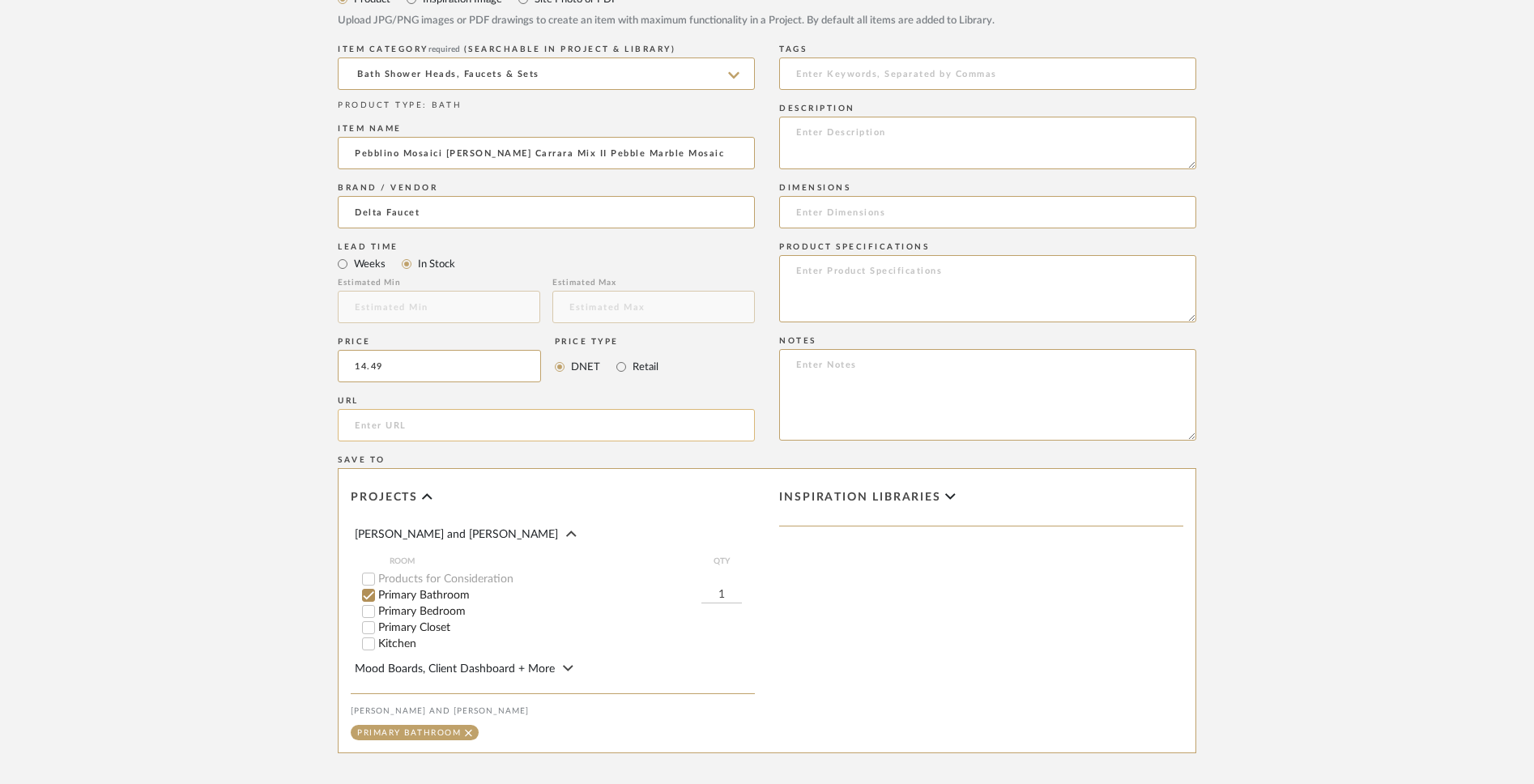
type input "$14.49"
click at [410, 421] on input "url" at bounding box center [547, 425] width 417 height 32
click at [533, 426] on input "url" at bounding box center [547, 425] width 417 height 32
paste input "[URL][DOMAIN_NAME][PERSON_NAME]"
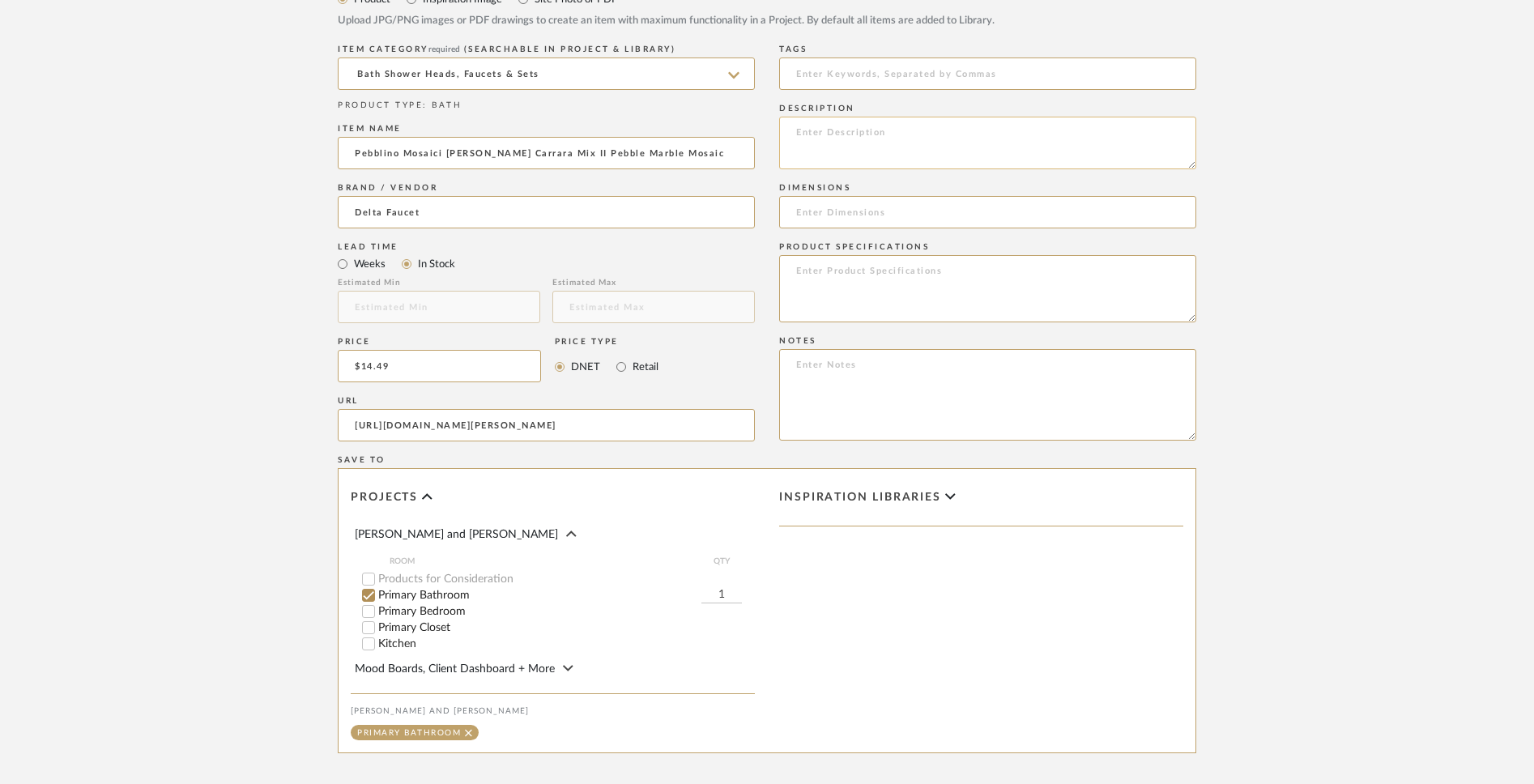
type input "[URL][DOMAIN_NAME][PERSON_NAME]"
click at [906, 138] on textarea at bounding box center [988, 143] width 417 height 53
click at [839, 395] on textarea at bounding box center [988, 395] width 417 height 92
paste textarea "Product Thickness 1/3in. Chip Size Varies Box Length 14 Box Width 13.50 Box Wei…"
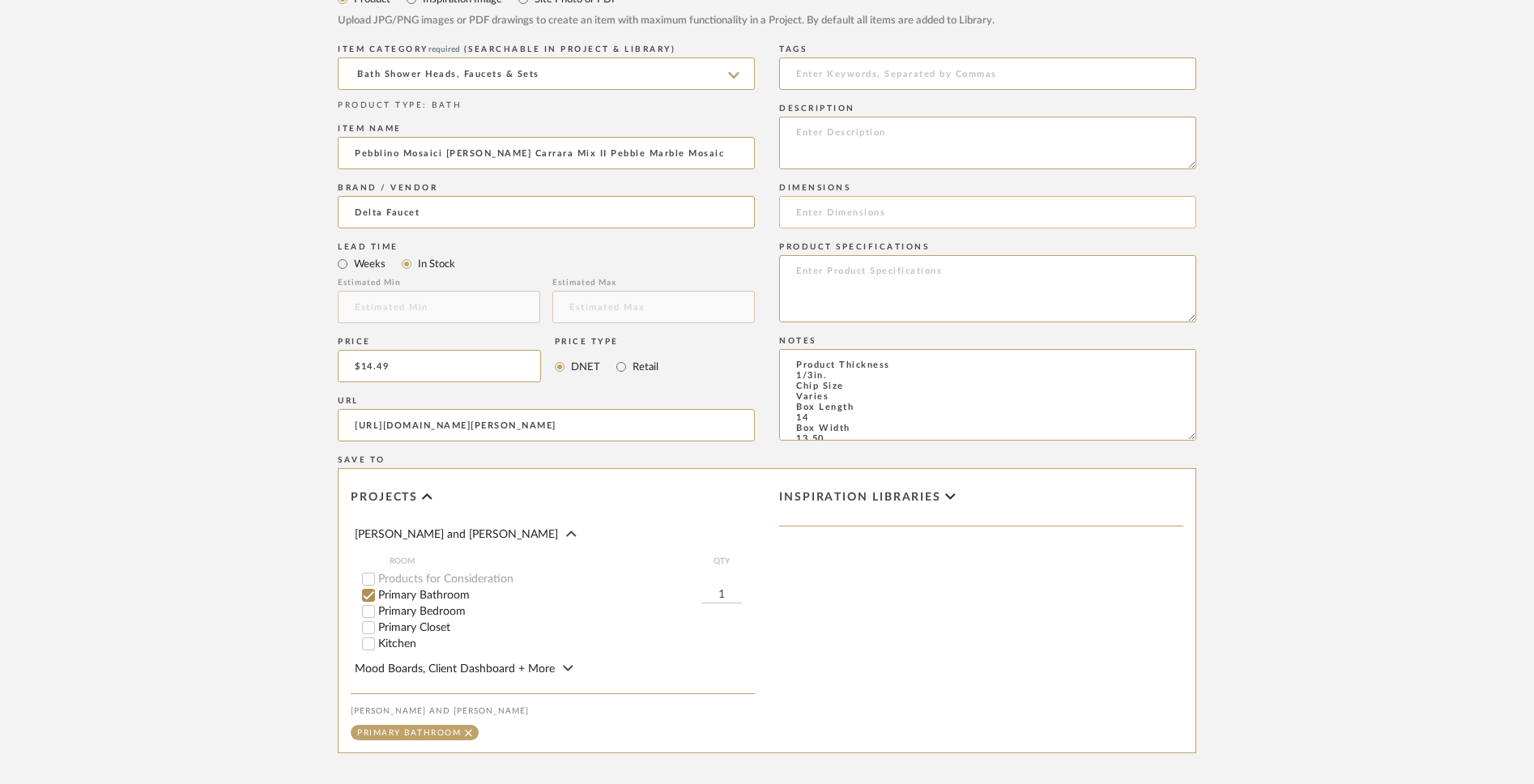
type textarea "Product Thickness 1/3in. Chip Size Varies Box Length 14 Box Width 13.50 Box Wei…"
click at [823, 218] on input at bounding box center [988, 212] width 417 height 32
type input "12x12"
click at [923, 310] on textarea at bounding box center [988, 289] width 417 height 67
click at [862, 146] on textarea at bounding box center [988, 143] width 417 height 53
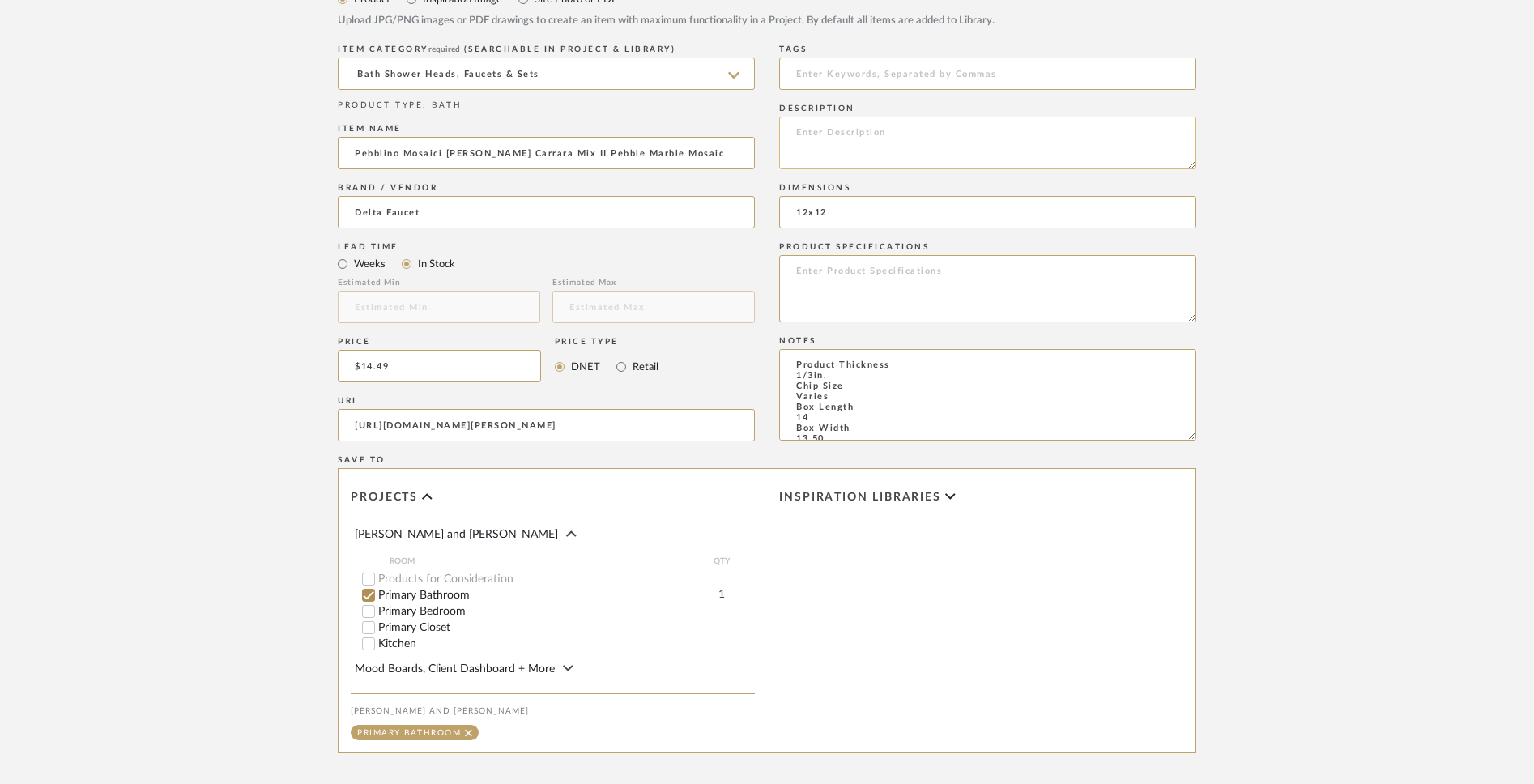
paste textarea "This 12 x 12 [PERSON_NAME] Carrara Mix II Pebble Marble Mosaic is gray and made…"
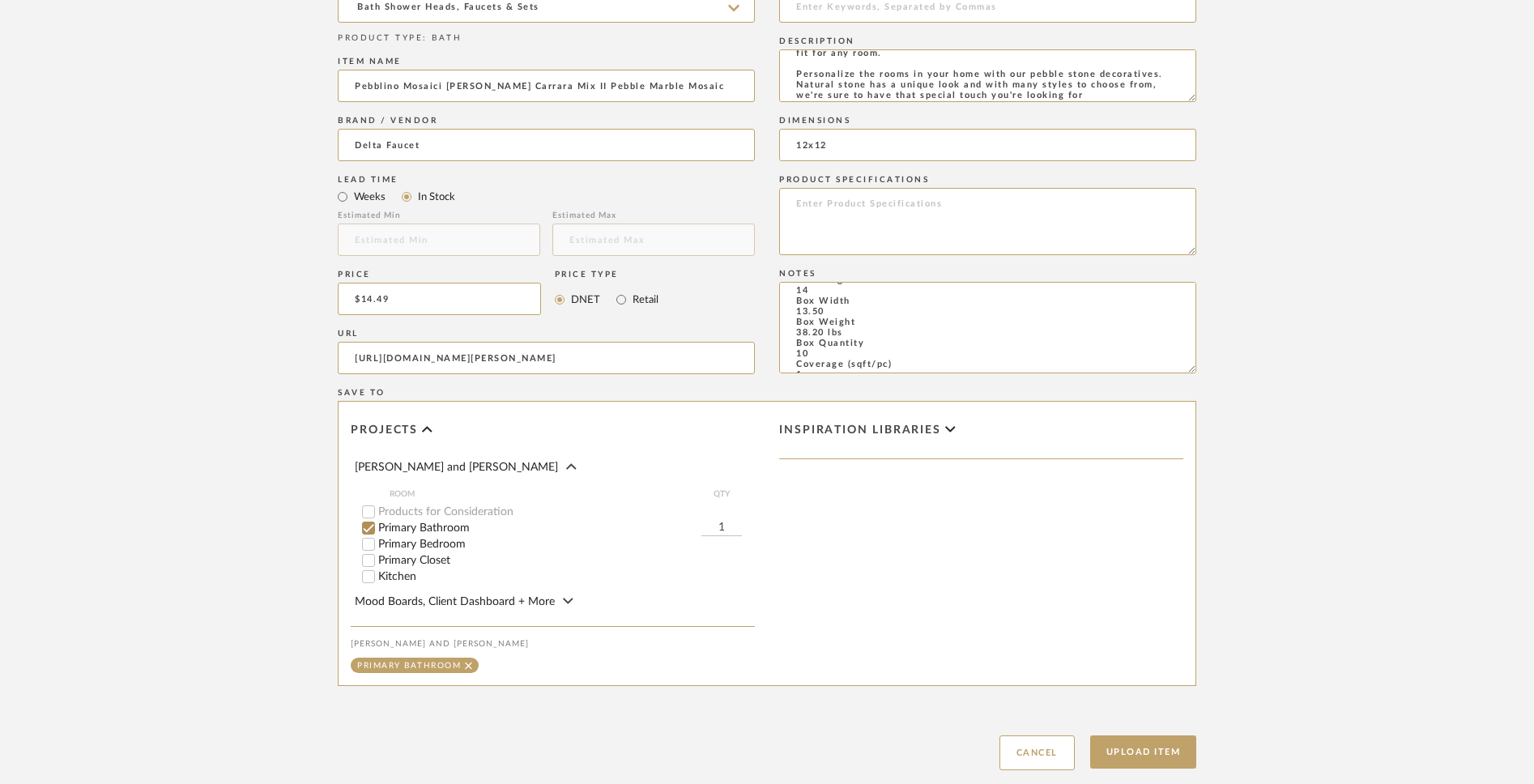
scroll to position [992, 0]
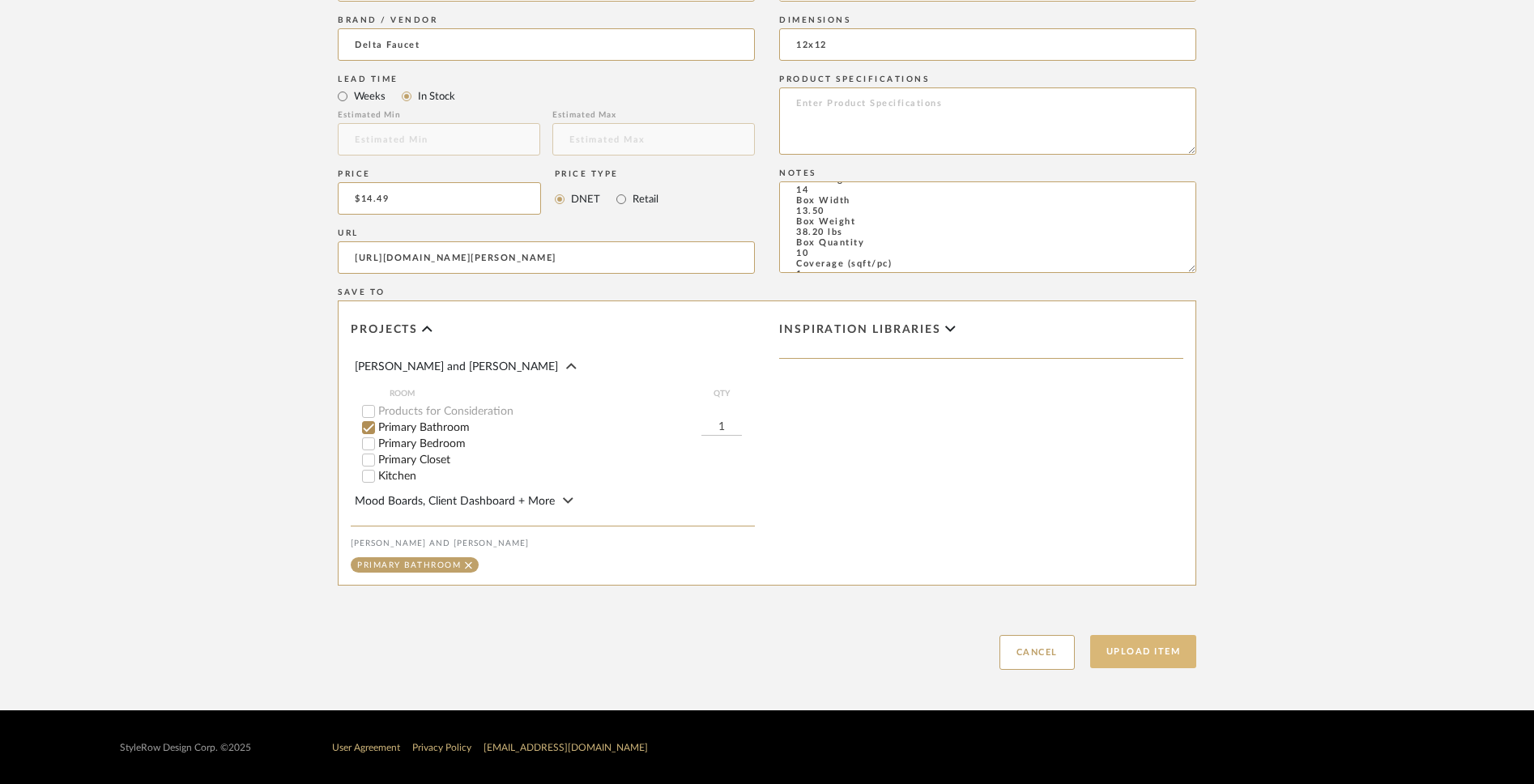
type textarea "This 12 x 12 [PERSON_NAME] Carrara Mix II Pebble Marble Mosaic is gray and made…"
click at [1137, 612] on button "Upload Item" at bounding box center [1144, 651] width 107 height 33
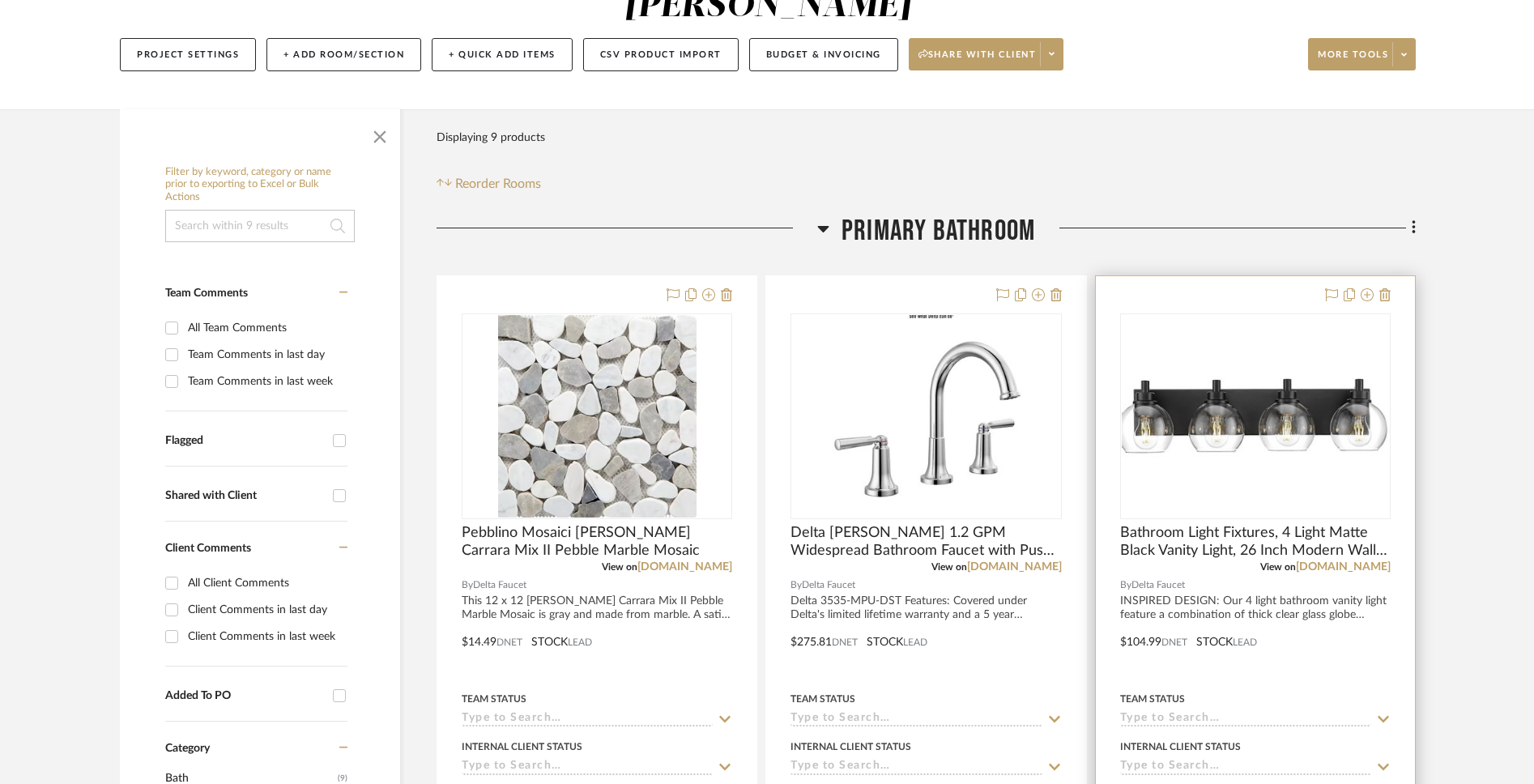
scroll to position [110, 0]
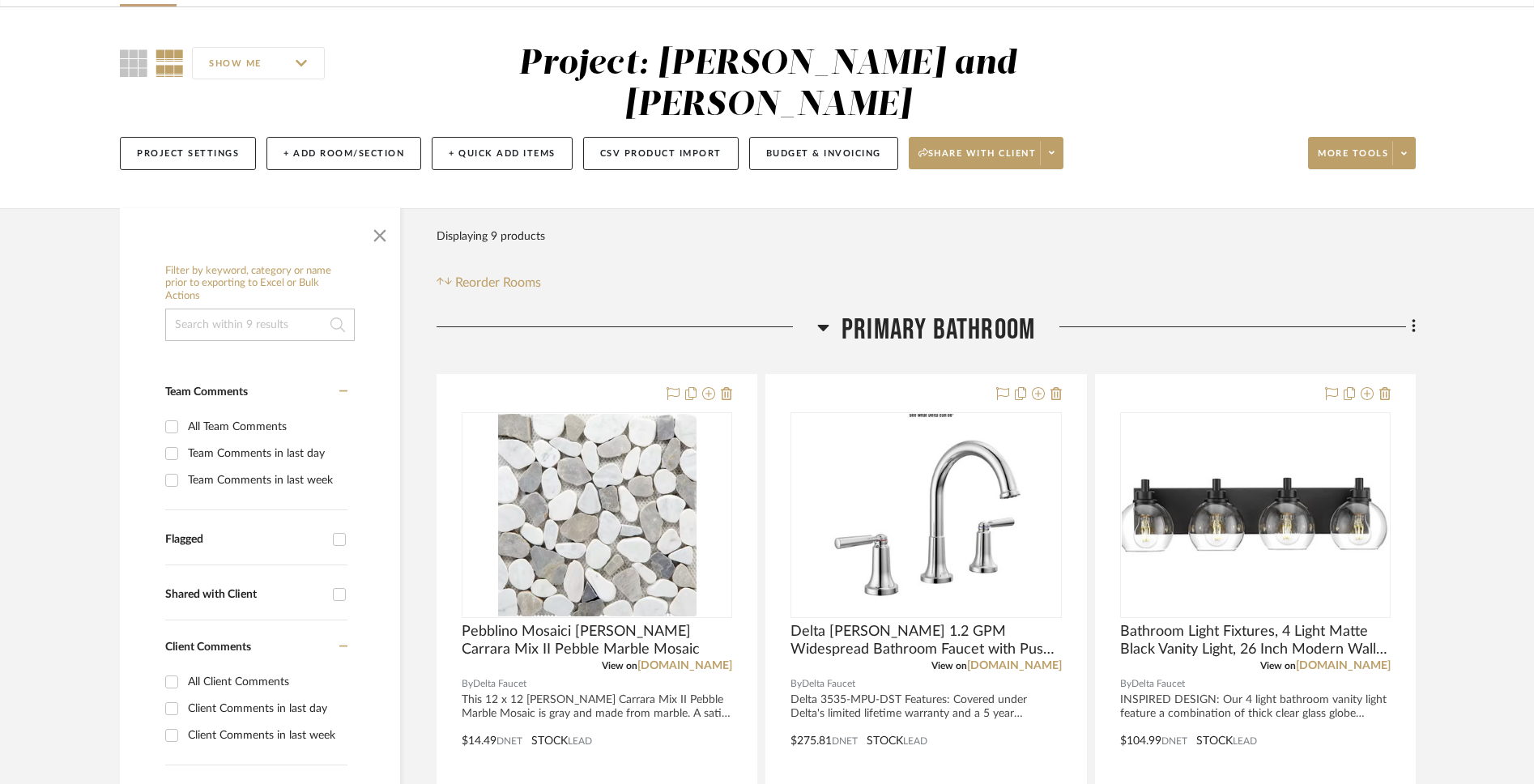
click at [1137, 320] on icon at bounding box center [1414, 326] width 4 height 13
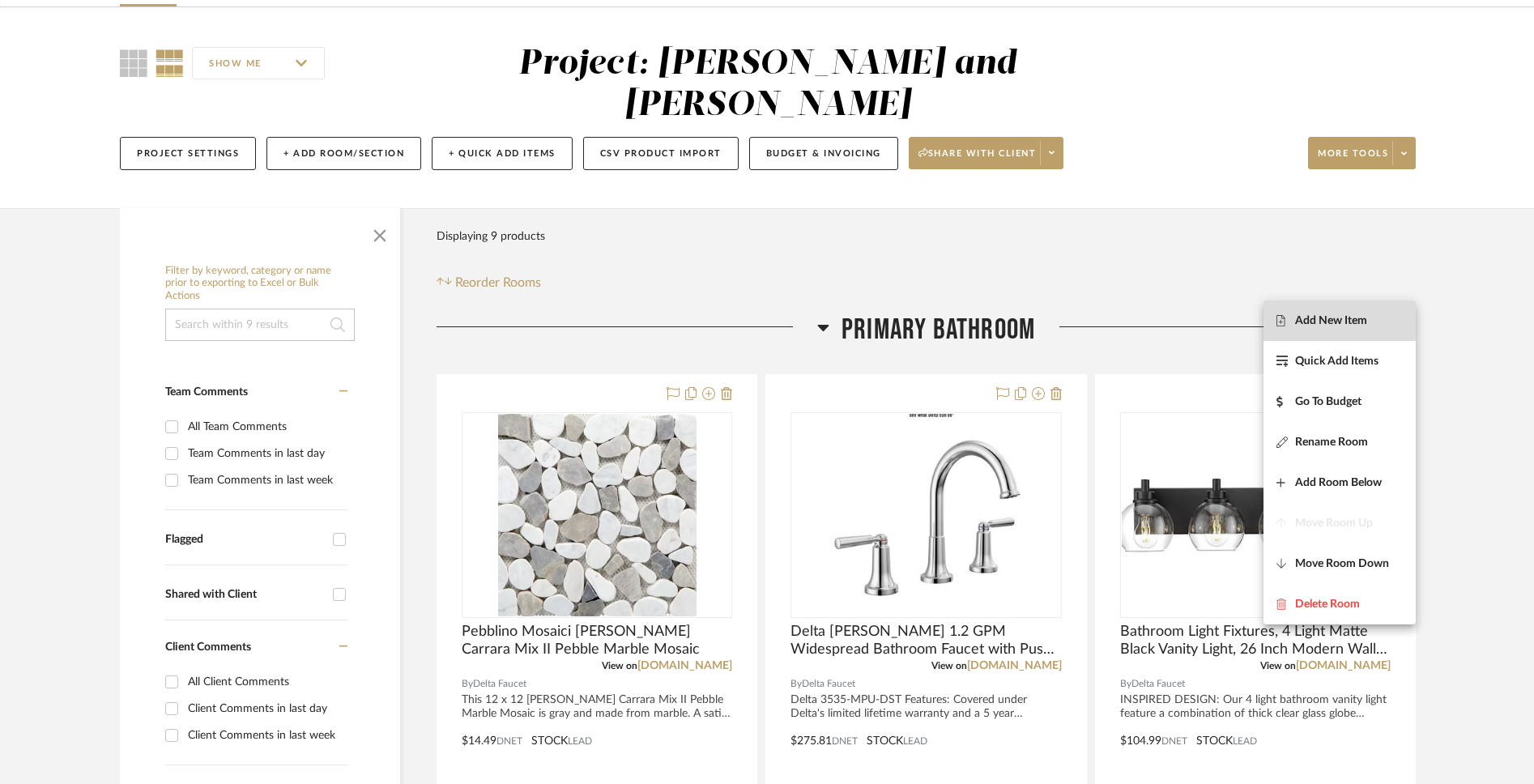
click at [1137, 330] on button "Add New Item" at bounding box center [1339, 320] width 152 height 40
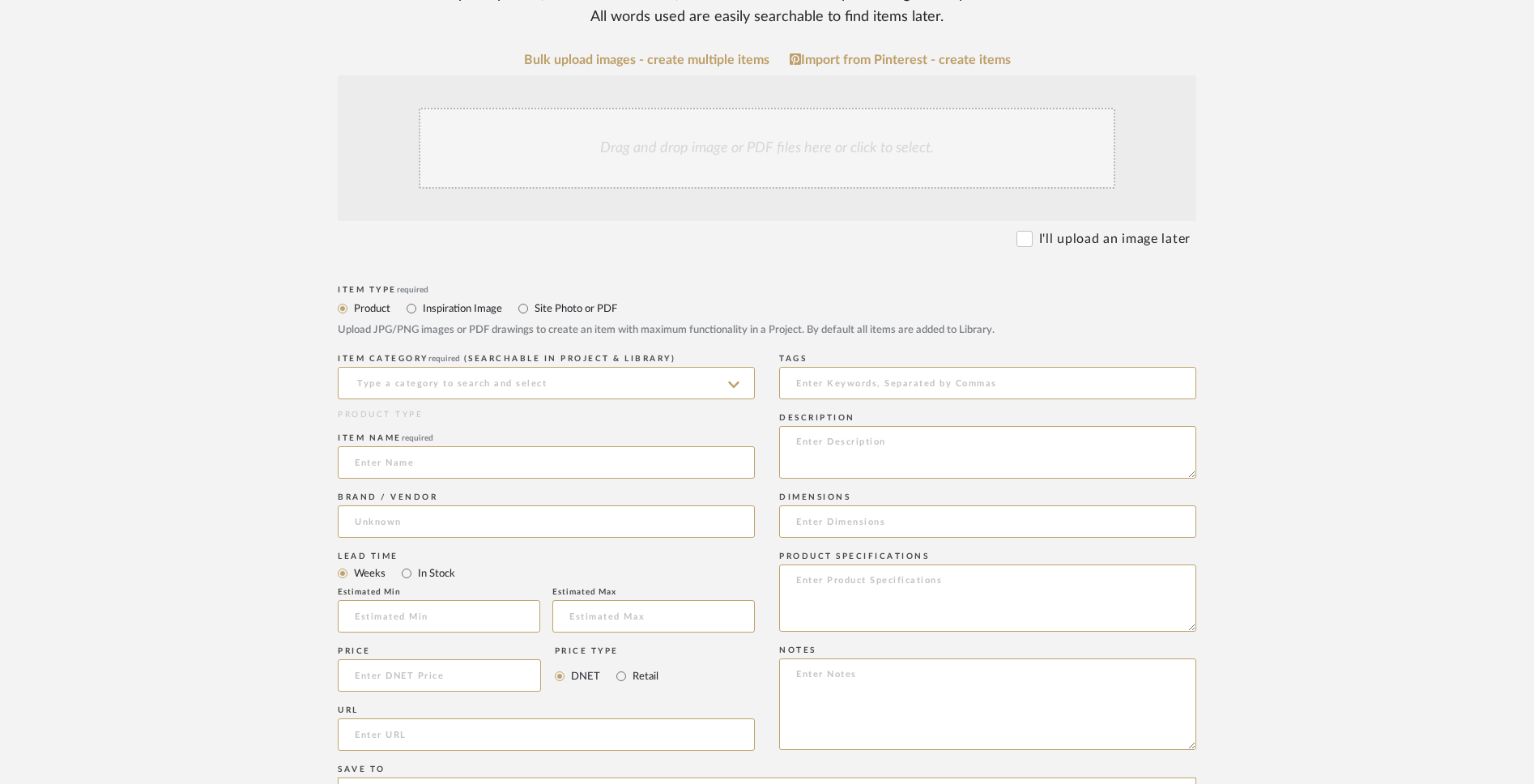
scroll to position [357, 0]
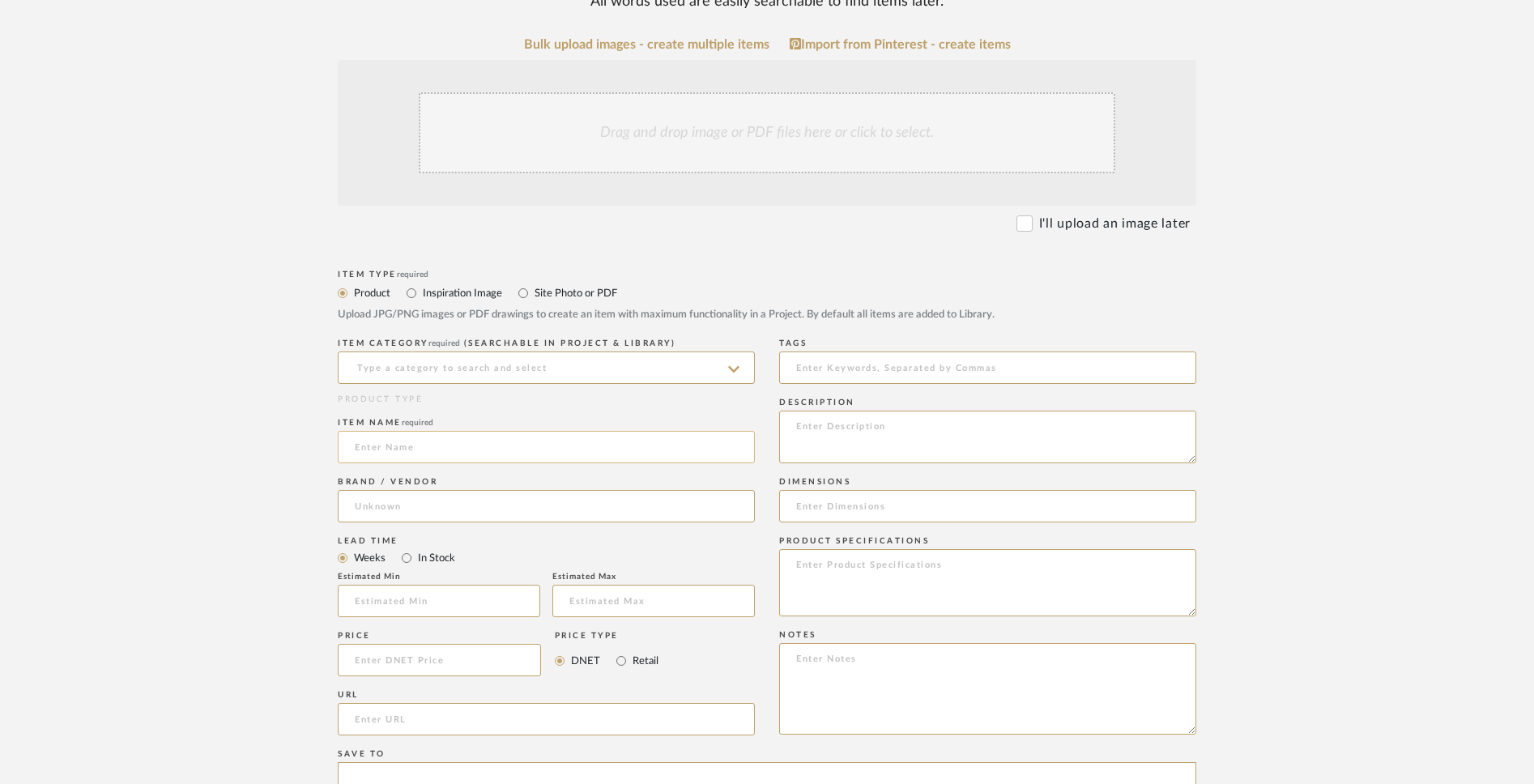
click at [529, 459] on input at bounding box center [547, 447] width 417 height 32
paste input "[PERSON_NAME] Porcelain Tile"
click at [517, 450] on input "[PERSON_NAME] Porcelain Tile" at bounding box center [547, 447] width 417 height 32
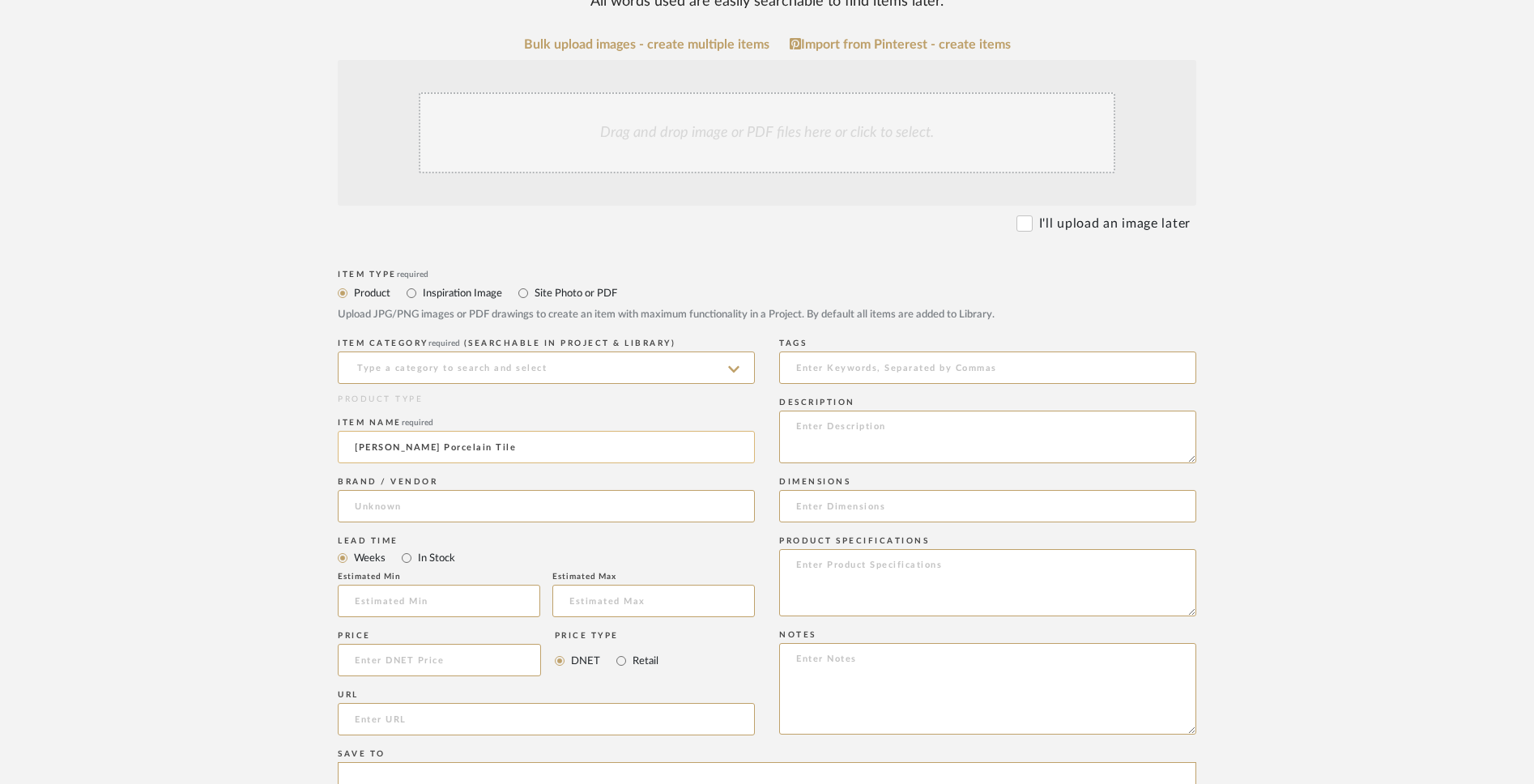
paste input "[PERSON_NAME] Argento Polished"
type input "[PERSON_NAME] Argento Polished Porcelain Tile"
click at [412, 612] on input at bounding box center [440, 660] width 203 height 32
paste input "5.99"
type input "$5.99"
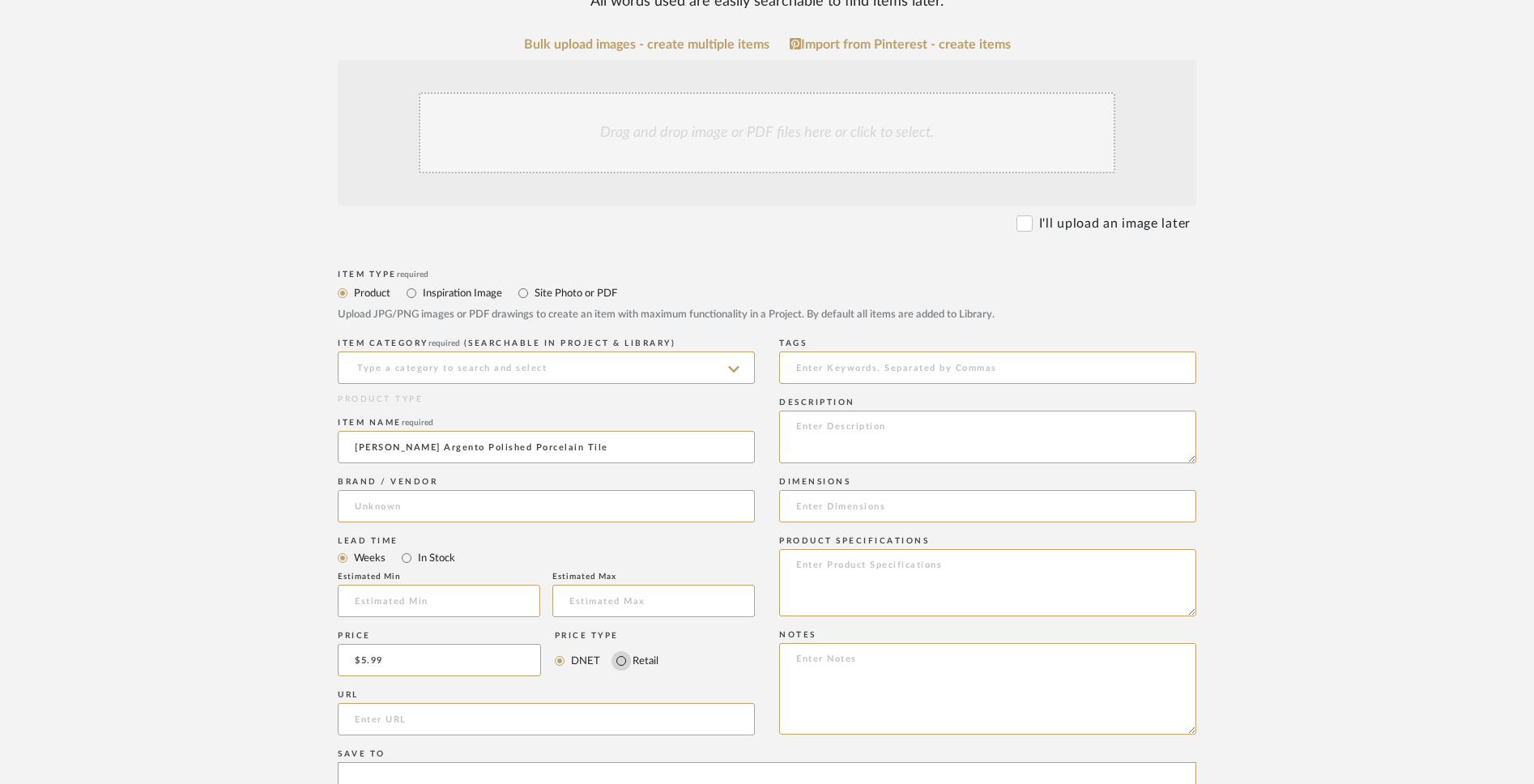
click at [618, 612] on input "Retail" at bounding box center [621, 661] width 20 height 20
radio input "true"
click at [520, 612] on input "url" at bounding box center [547, 719] width 417 height 32
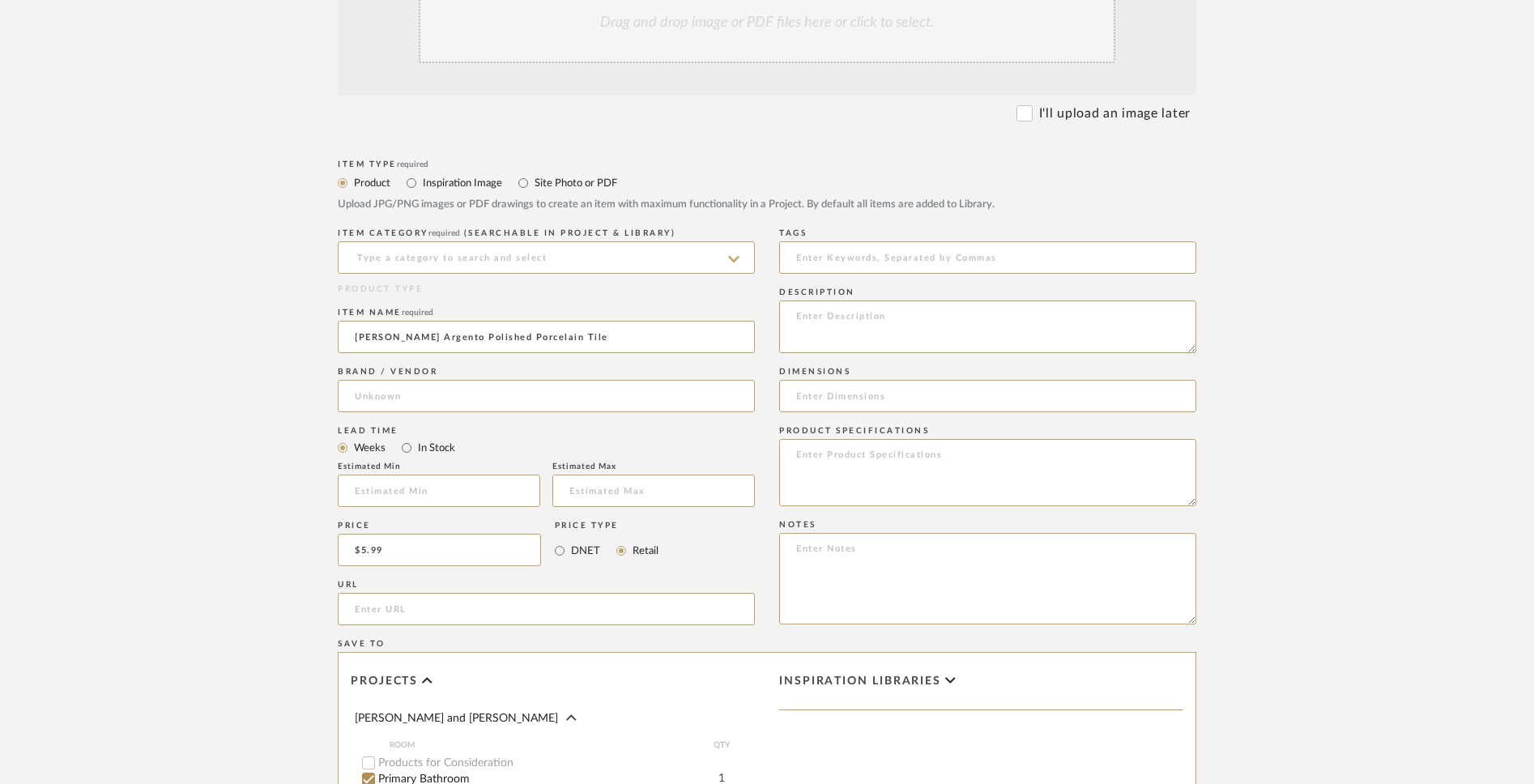
scroll to position [489, 0]
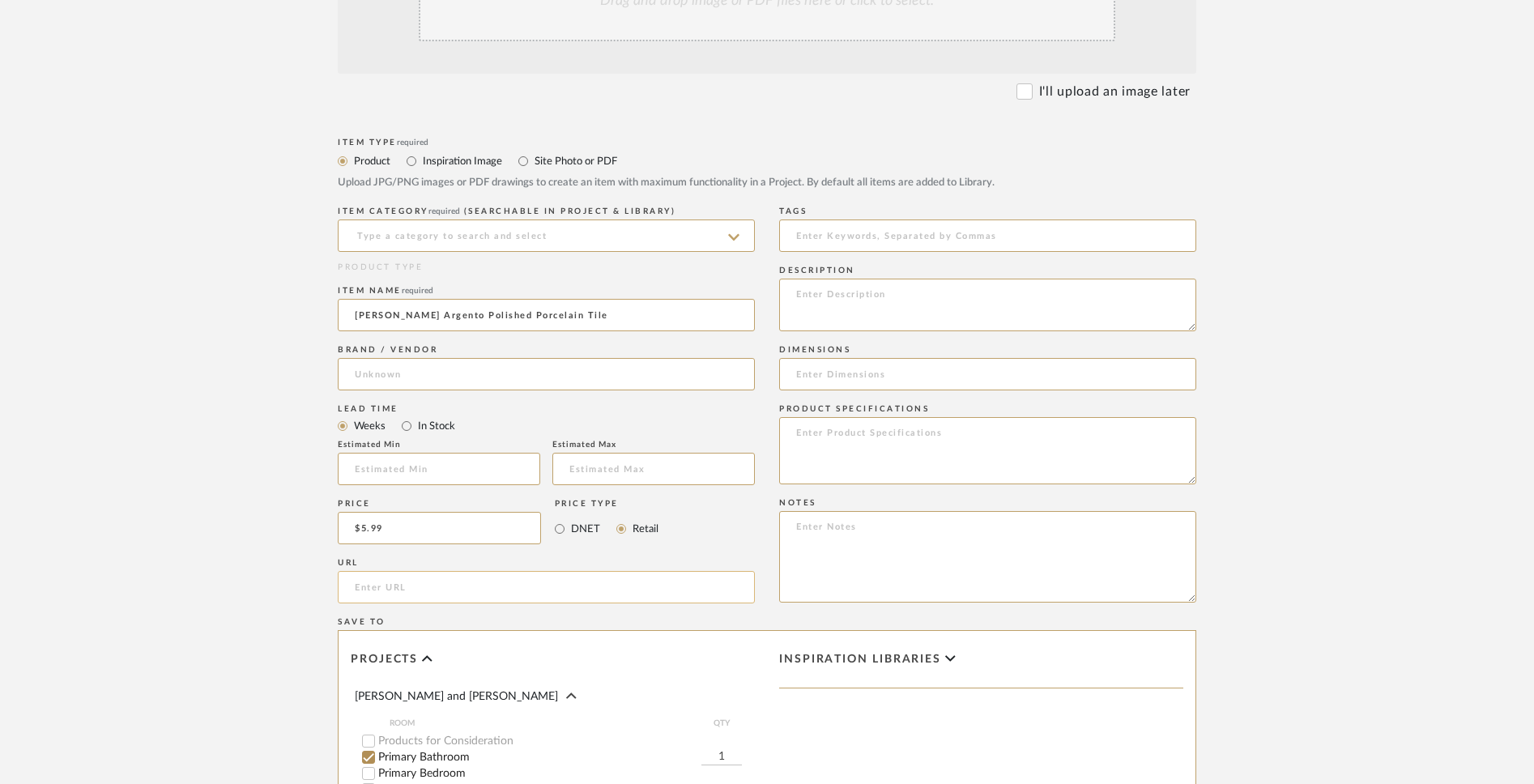
click at [395, 592] on input "url" at bounding box center [547, 587] width 417 height 32
paste input "[URL][DOMAIN_NAME][PERSON_NAME]"
type input "[URL][DOMAIN_NAME][PERSON_NAME]"
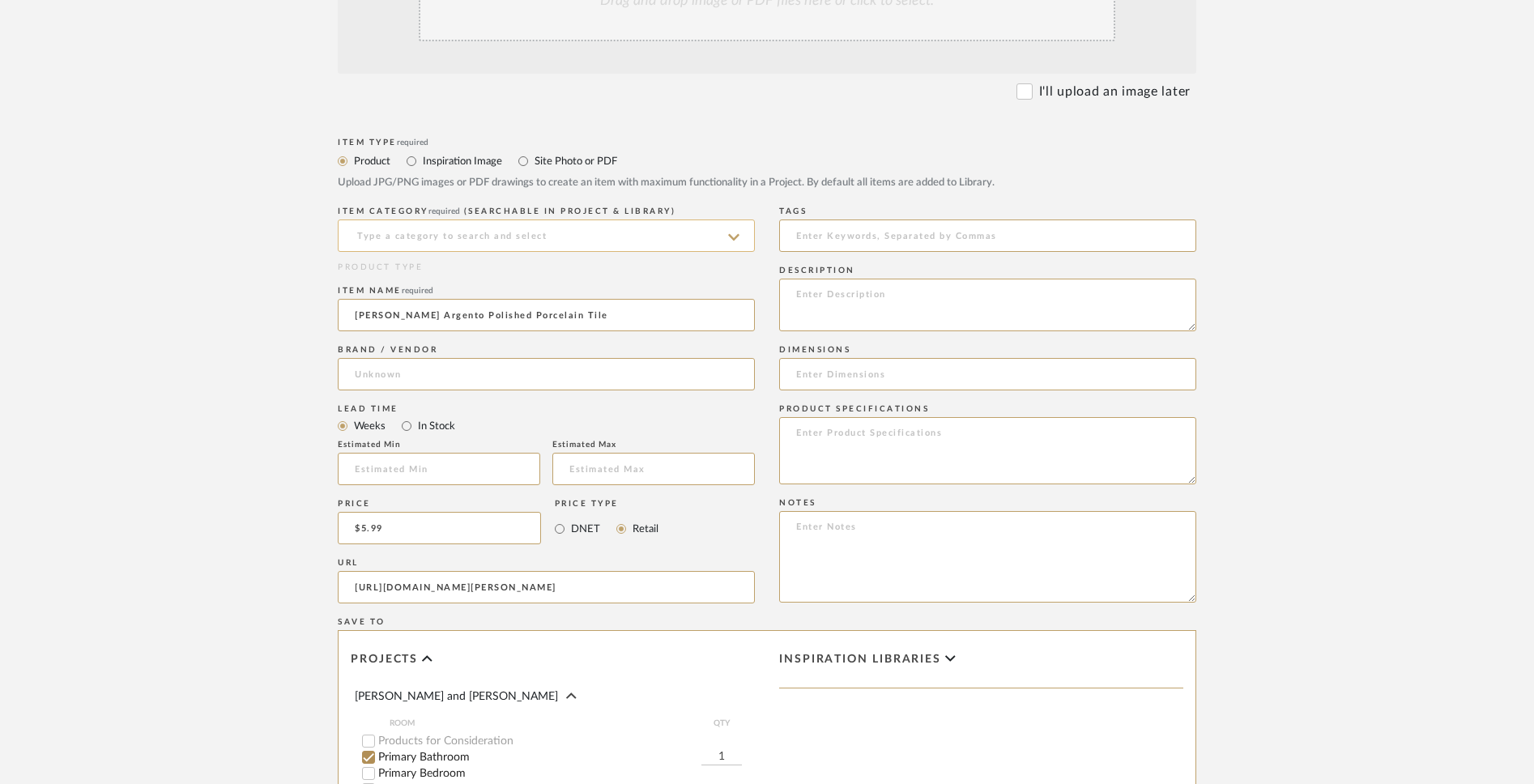
click at [682, 226] on input at bounding box center [547, 236] width 417 height 32
click at [642, 263] on div "Bath Shower Heads, Faucets & Sets" at bounding box center [547, 277] width 415 height 41
type input "Bath Shower Heads, Faucets & Sets"
click at [569, 375] on input at bounding box center [547, 374] width 417 height 32
click at [537, 412] on mat-option "Delta Faucet" at bounding box center [547, 416] width 415 height 41
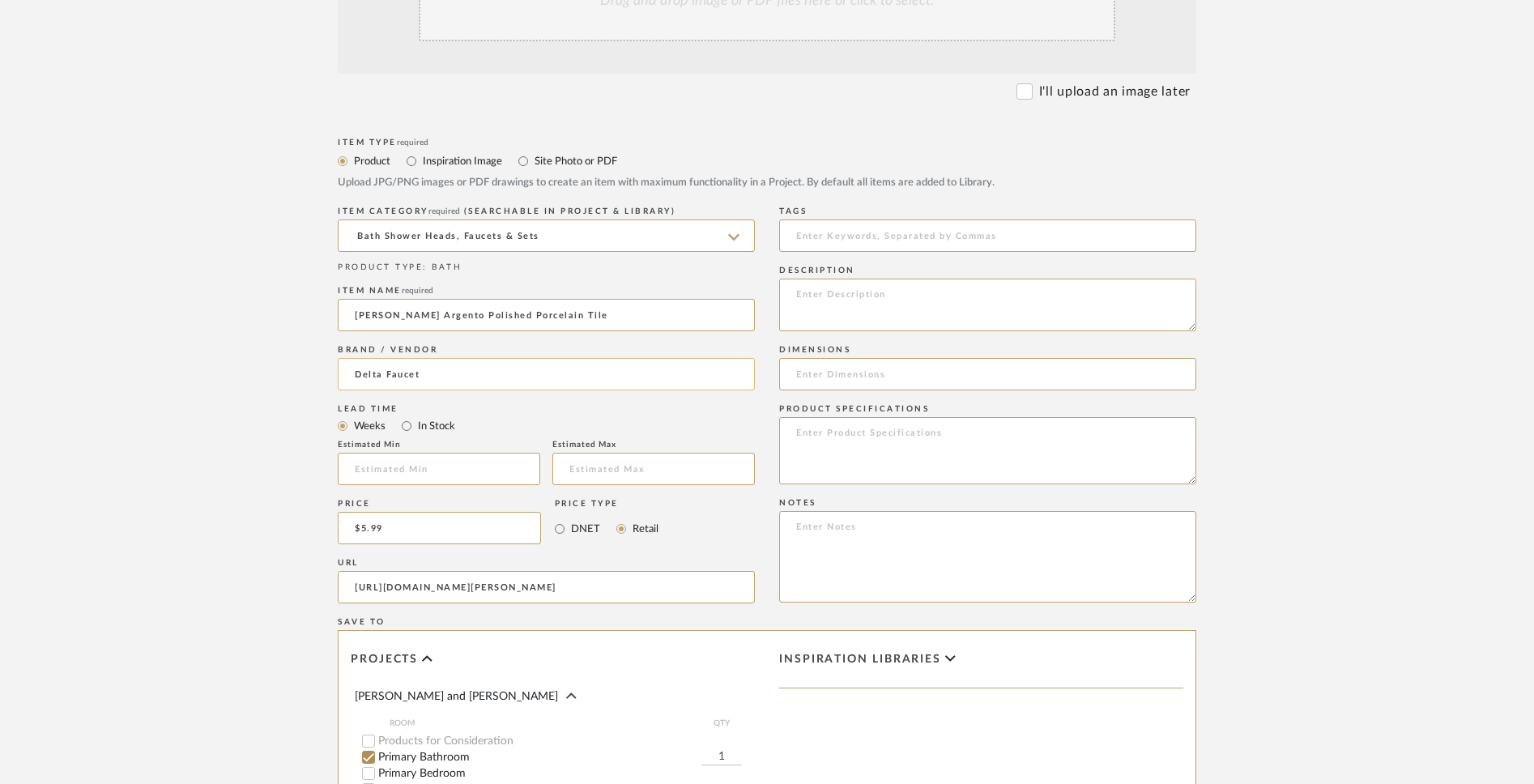
click at [537, 385] on input "Delta Faucet" at bounding box center [547, 374] width 417 height 32
type input "D"
click at [938, 241] on input at bounding box center [988, 236] width 417 height 32
click at [912, 306] on textarea at bounding box center [988, 305] width 417 height 53
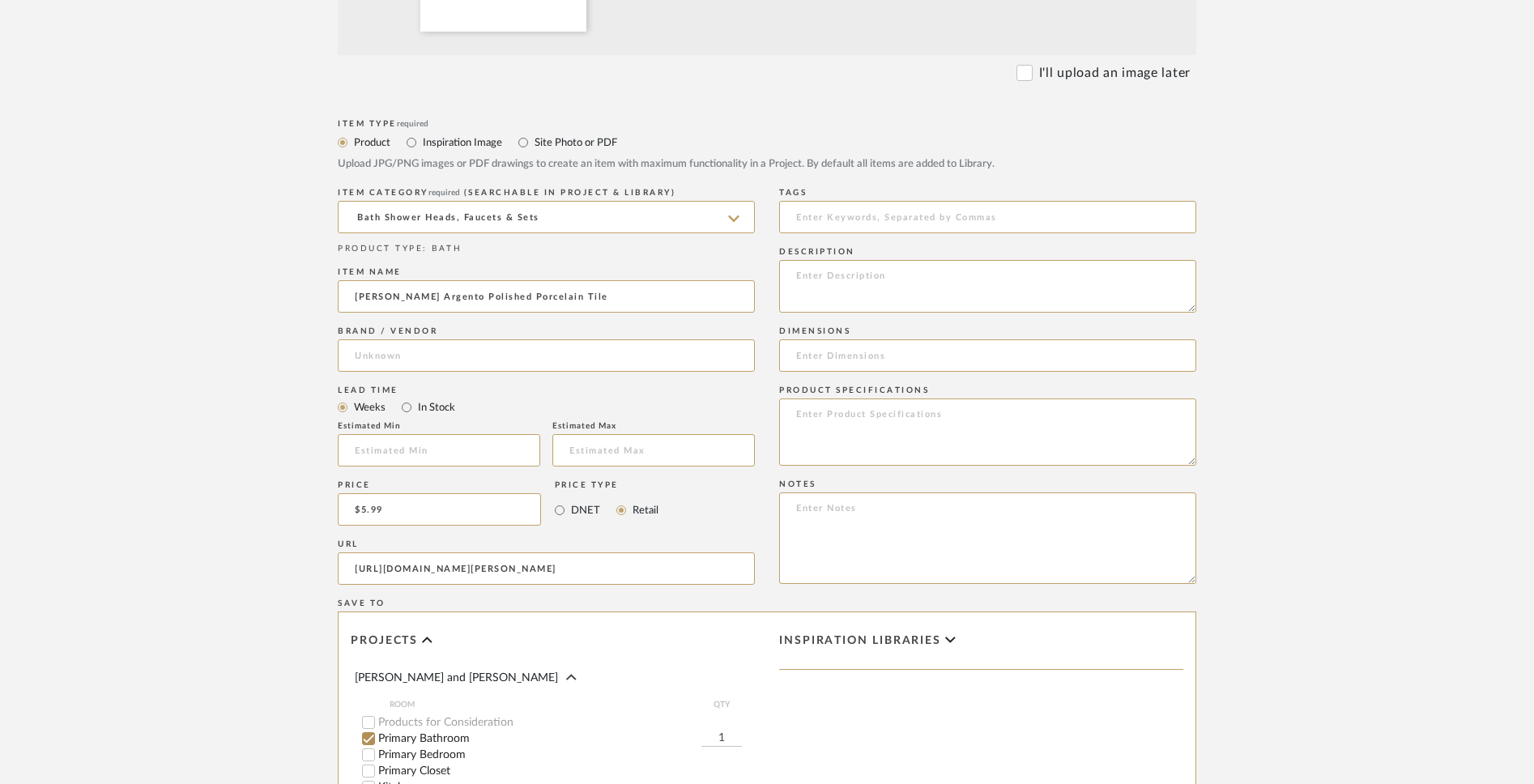
scroll to position [682, 0]
click at [971, 353] on input at bounding box center [988, 354] width 417 height 32
type input "2"
type input "24x48"
click at [973, 431] on textarea at bounding box center [988, 430] width 417 height 67
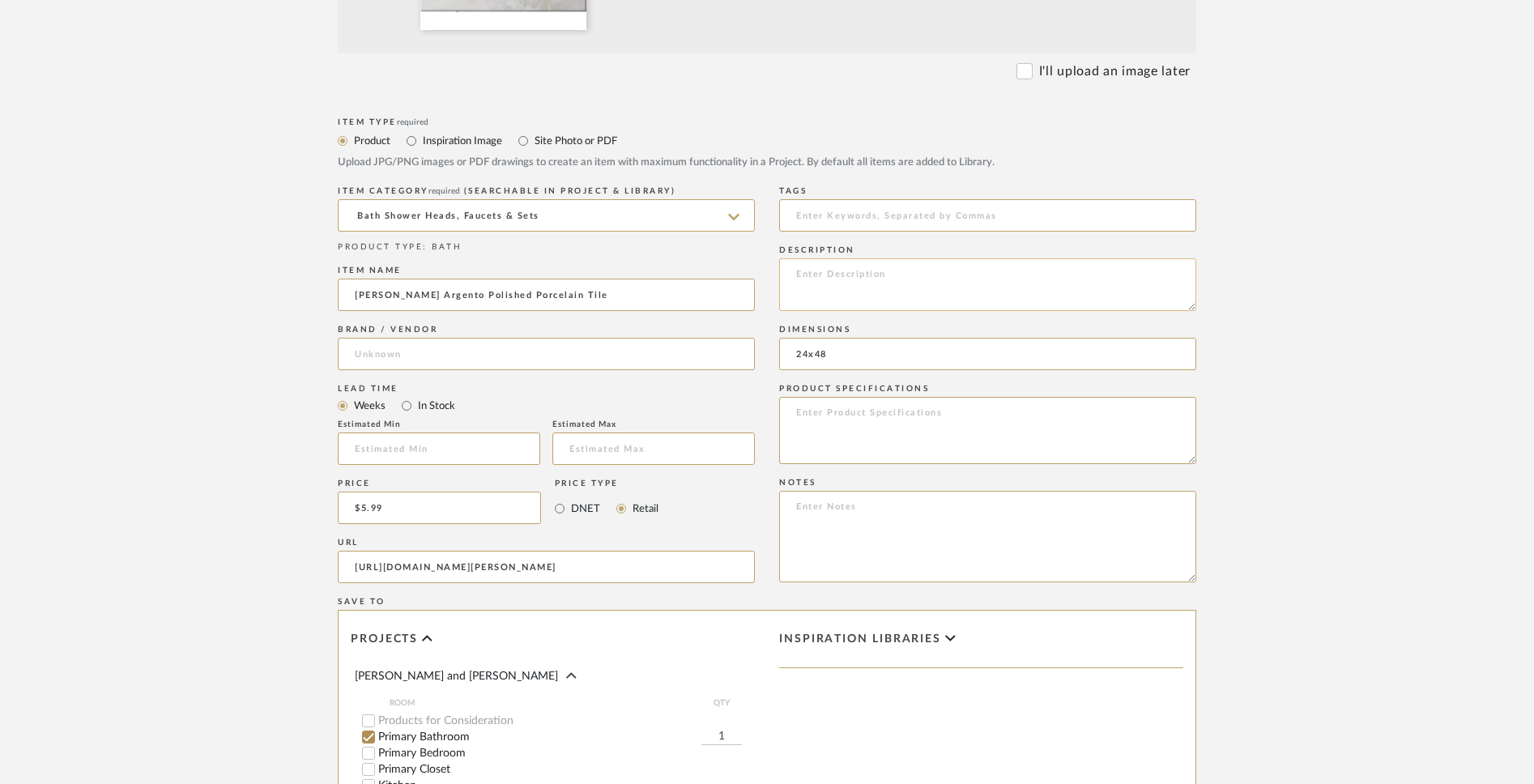
click at [887, 267] on textarea at bounding box center [988, 284] width 417 height 53
paste textarea "SKU: 100934330"
type textarea "SKU: 100934330"
click at [881, 421] on textarea at bounding box center [988, 430] width 417 height 67
paste textarea "Product Thickness 7mm Box Length 48 Box Width 24 Box Weight 77.38 lbs Box Quant…"
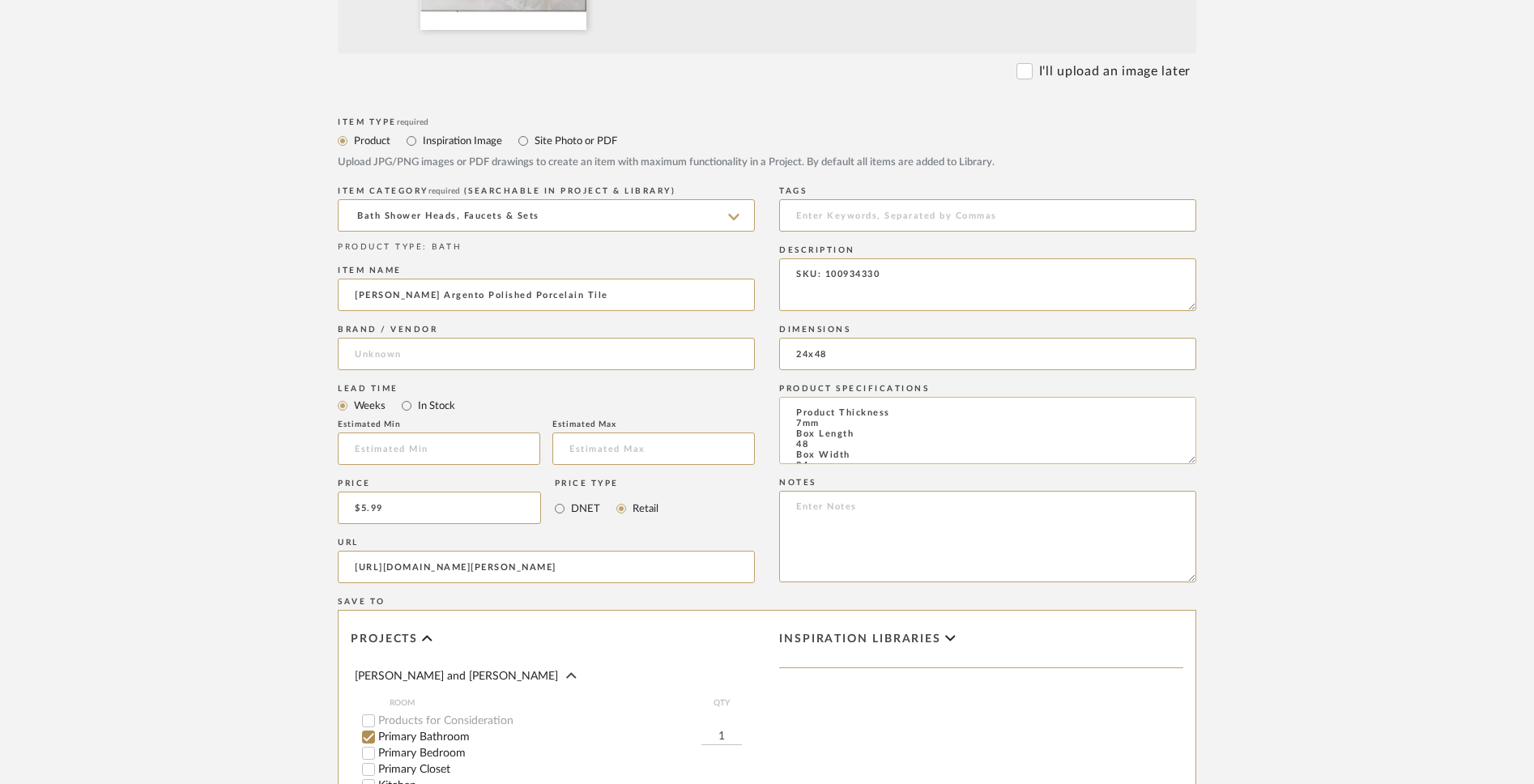
scroll to position [135, 0]
type textarea "Product Thickness 7mm Box Length 48 Box Width 24 Box Weight 77.38 lbs Box Quant…"
click at [886, 512] on textarea at bounding box center [988, 537] width 417 height 92
paste textarea "Suggested Grout Line Size 1/16, 1/8, or 3/16 Installation Type Grout & Mortar P…"
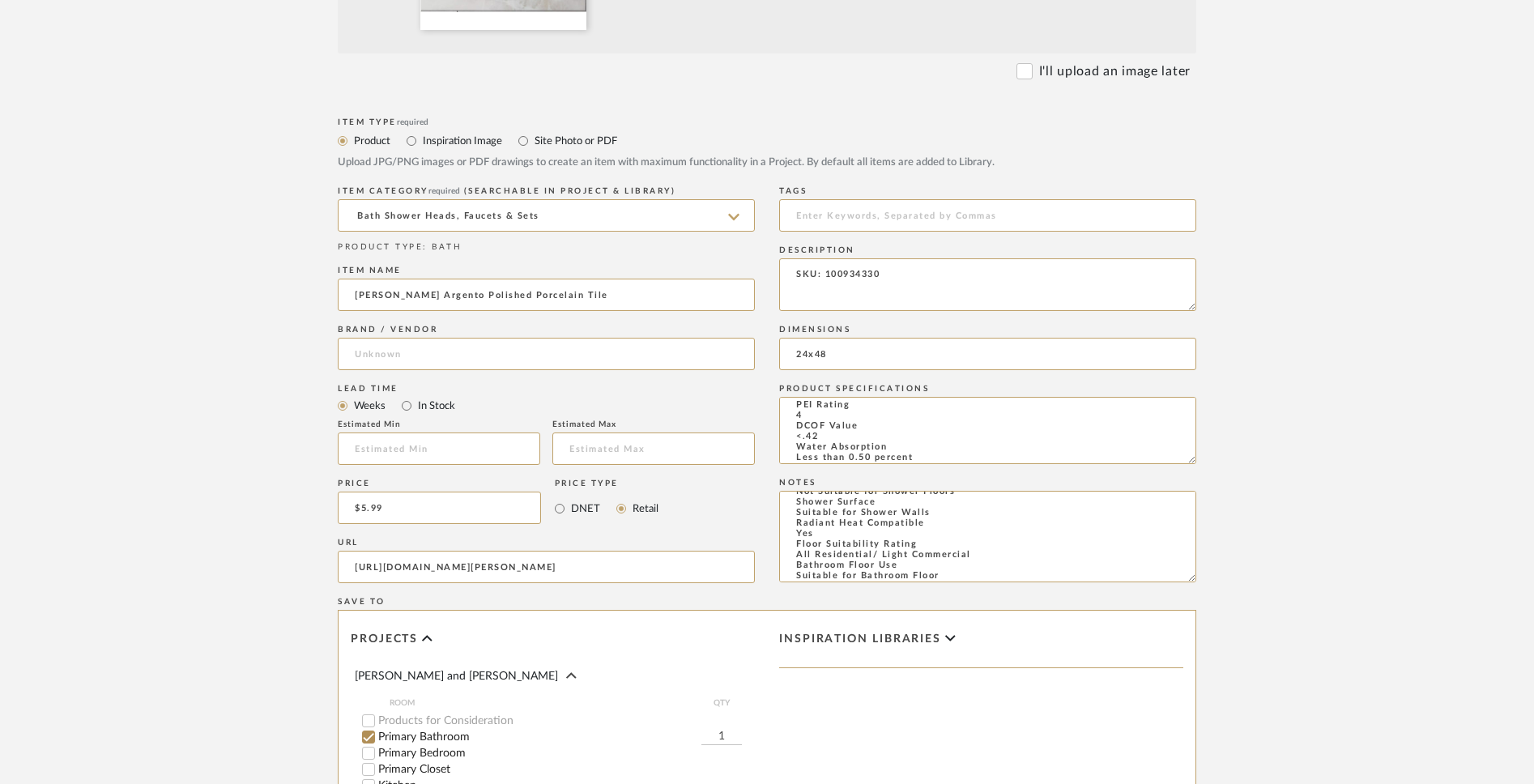
type textarea "Suggested Grout Line Size 1/16, 1/8, or 3/16 Installation Type Grout & Mortar P…"
click at [906, 275] on textarea "SKU: 100934330" at bounding box center [988, 284] width 417 height 53
paste textarea "Lore i dolorsit am cons adipi elitse, doei tempo Incidi Utlabor Etdolore Magnaa…"
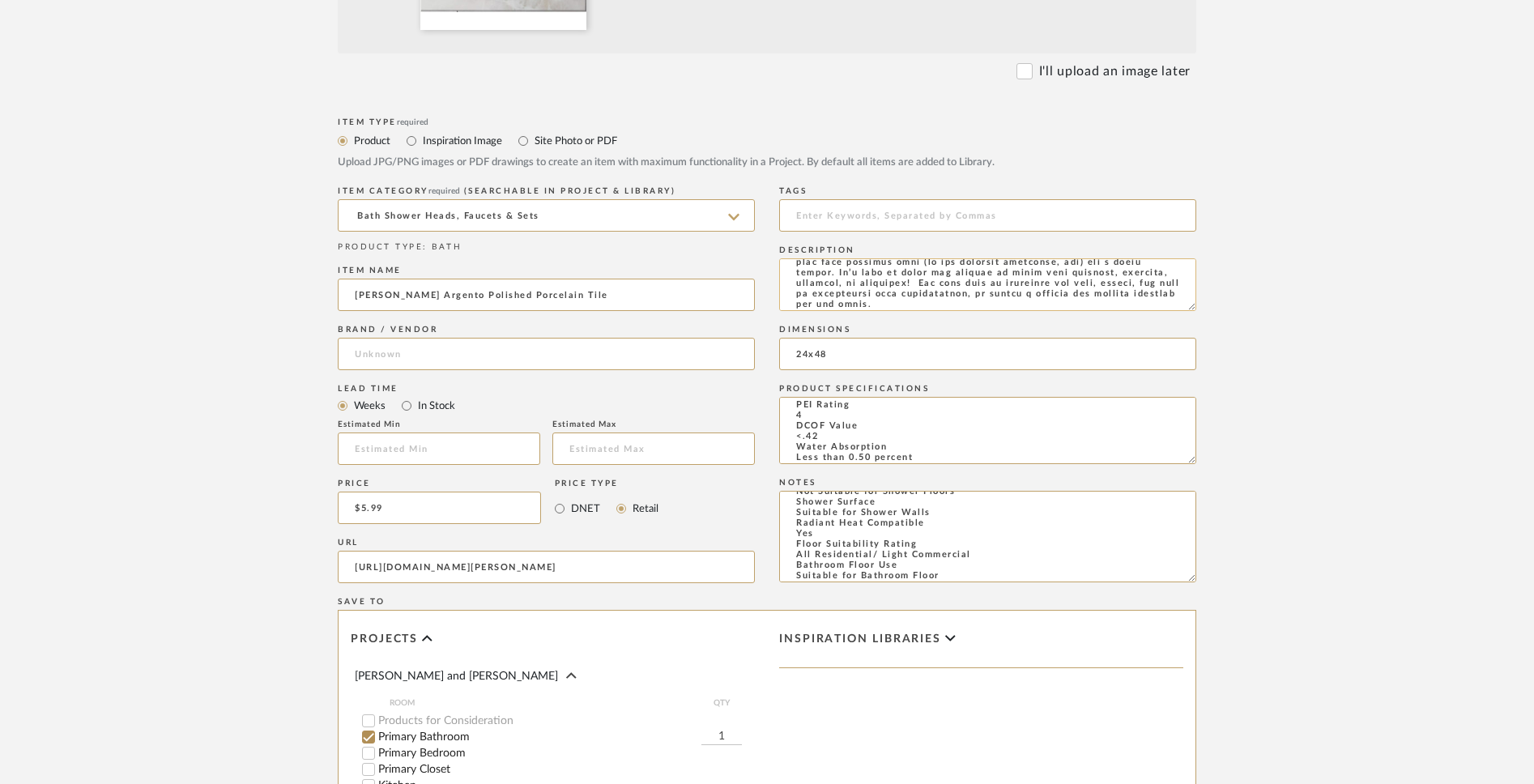
scroll to position [0, 0]
click at [883, 274] on textarea at bounding box center [988, 284] width 417 height 53
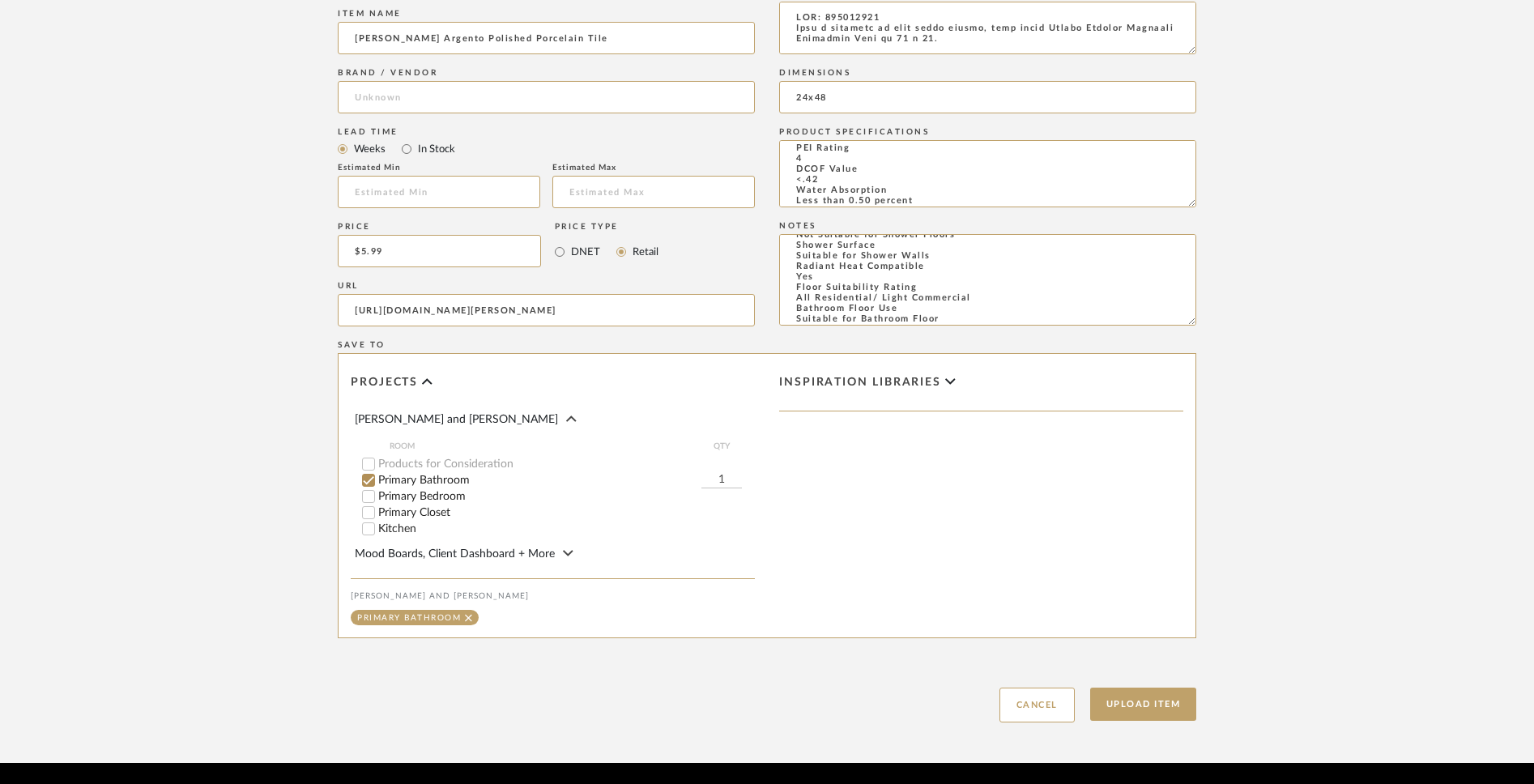
scroll to position [956, 0]
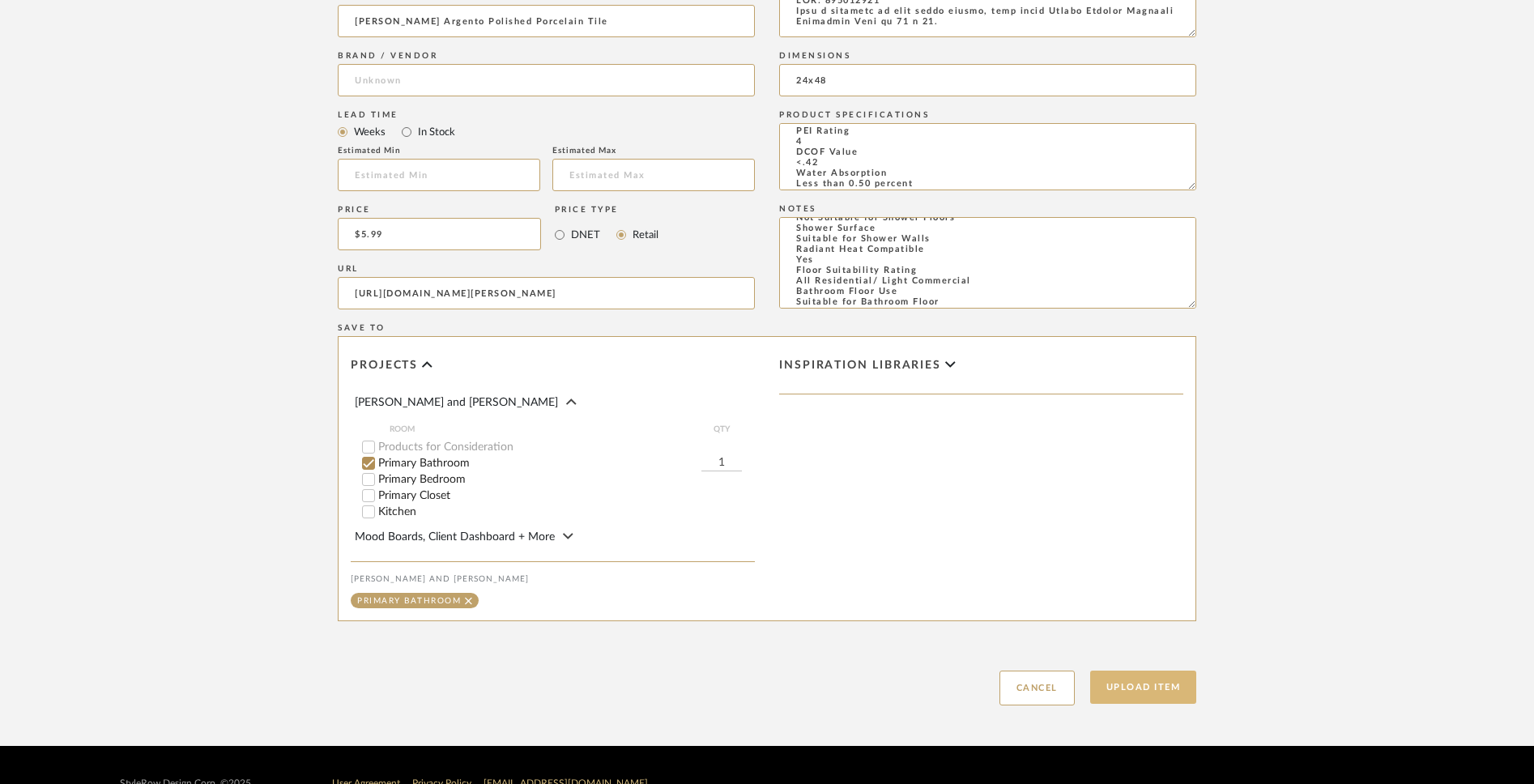
type textarea "LOR: 644428849 Ipsu d sitametc ad elit seddo eiusmo, temp incid Utlabo Etdolor …"
click at [1137, 612] on button "Upload Item" at bounding box center [1144, 687] width 107 height 33
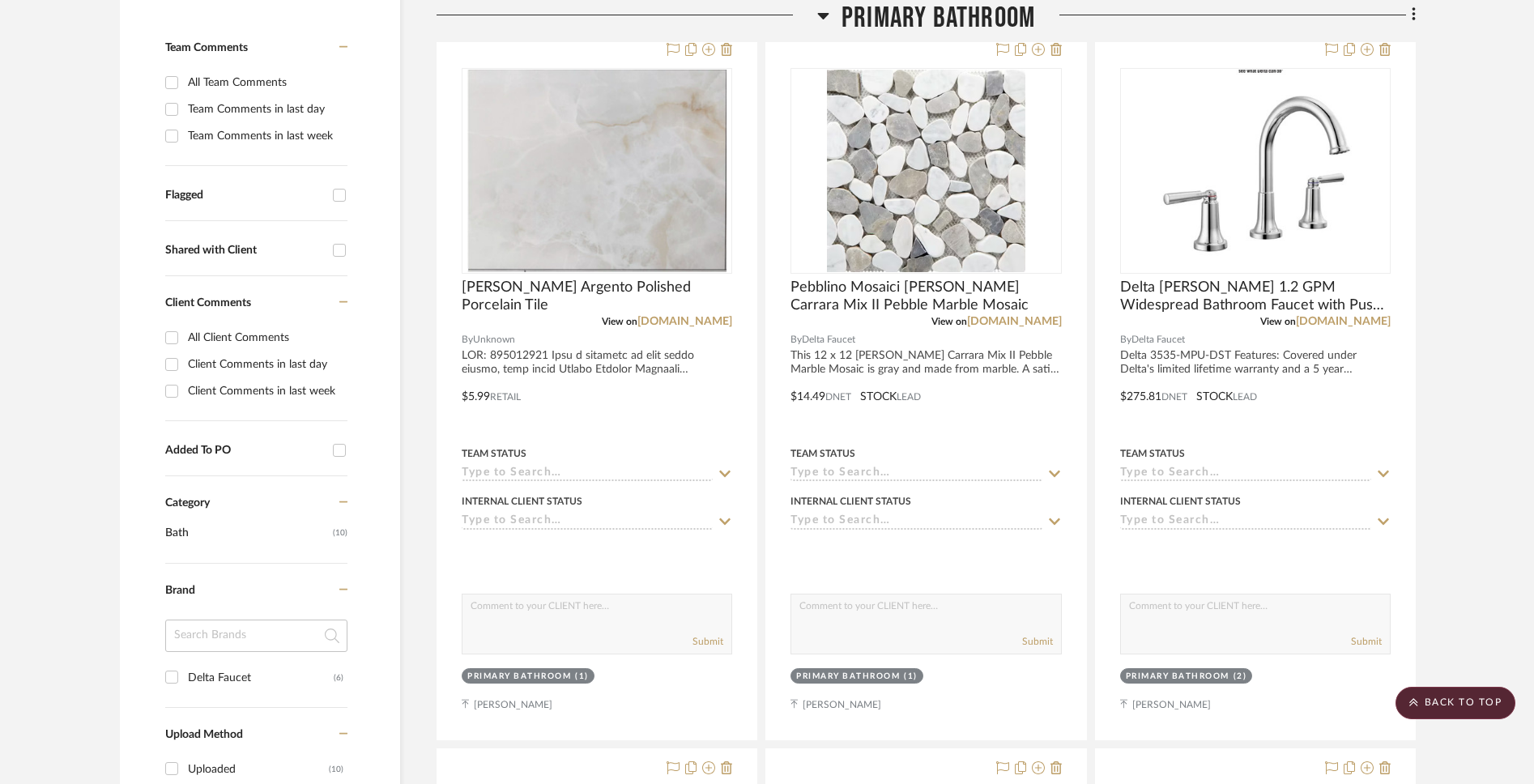
scroll to position [380, 0]
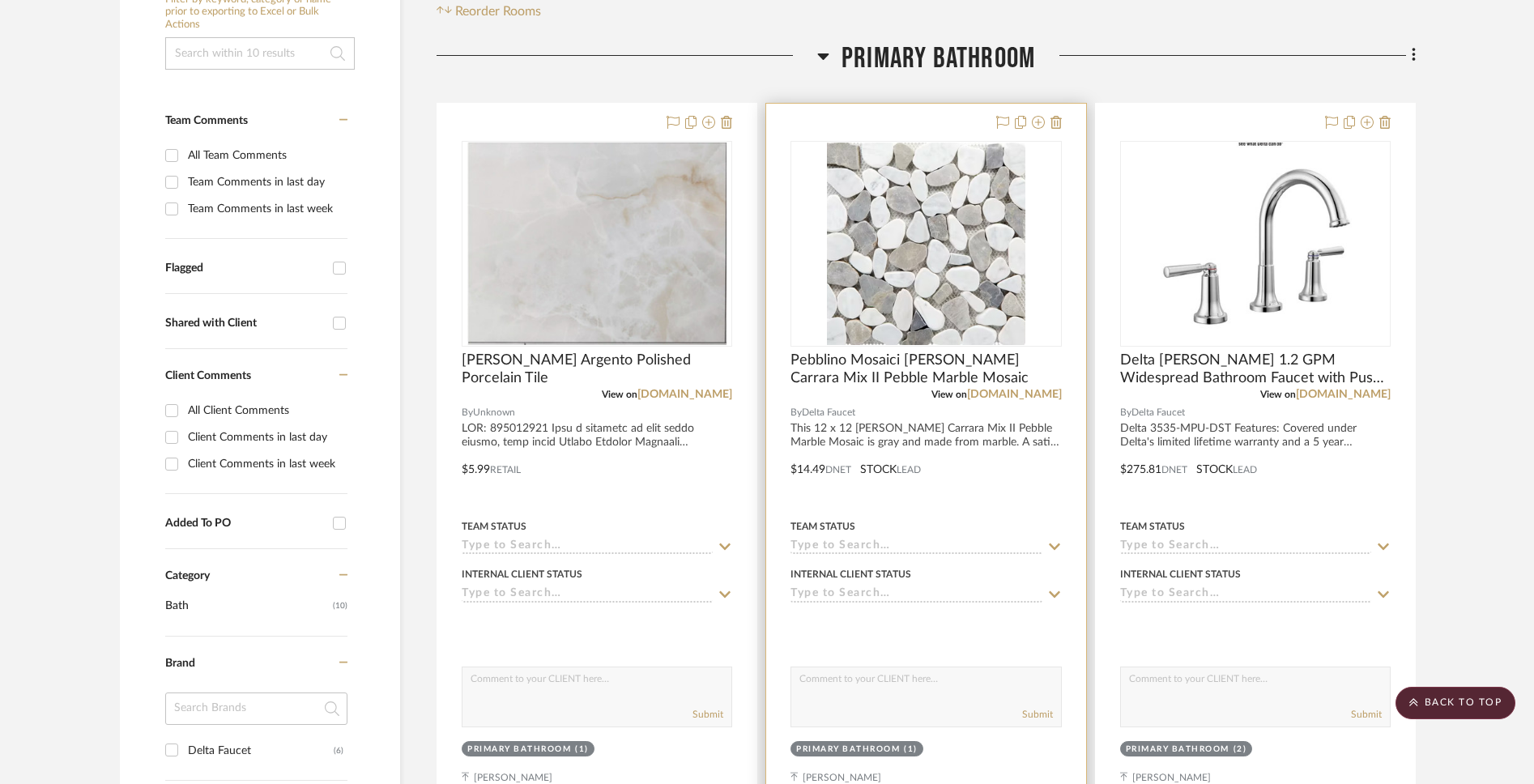
click at [971, 158] on img "0" at bounding box center [926, 244] width 199 height 202
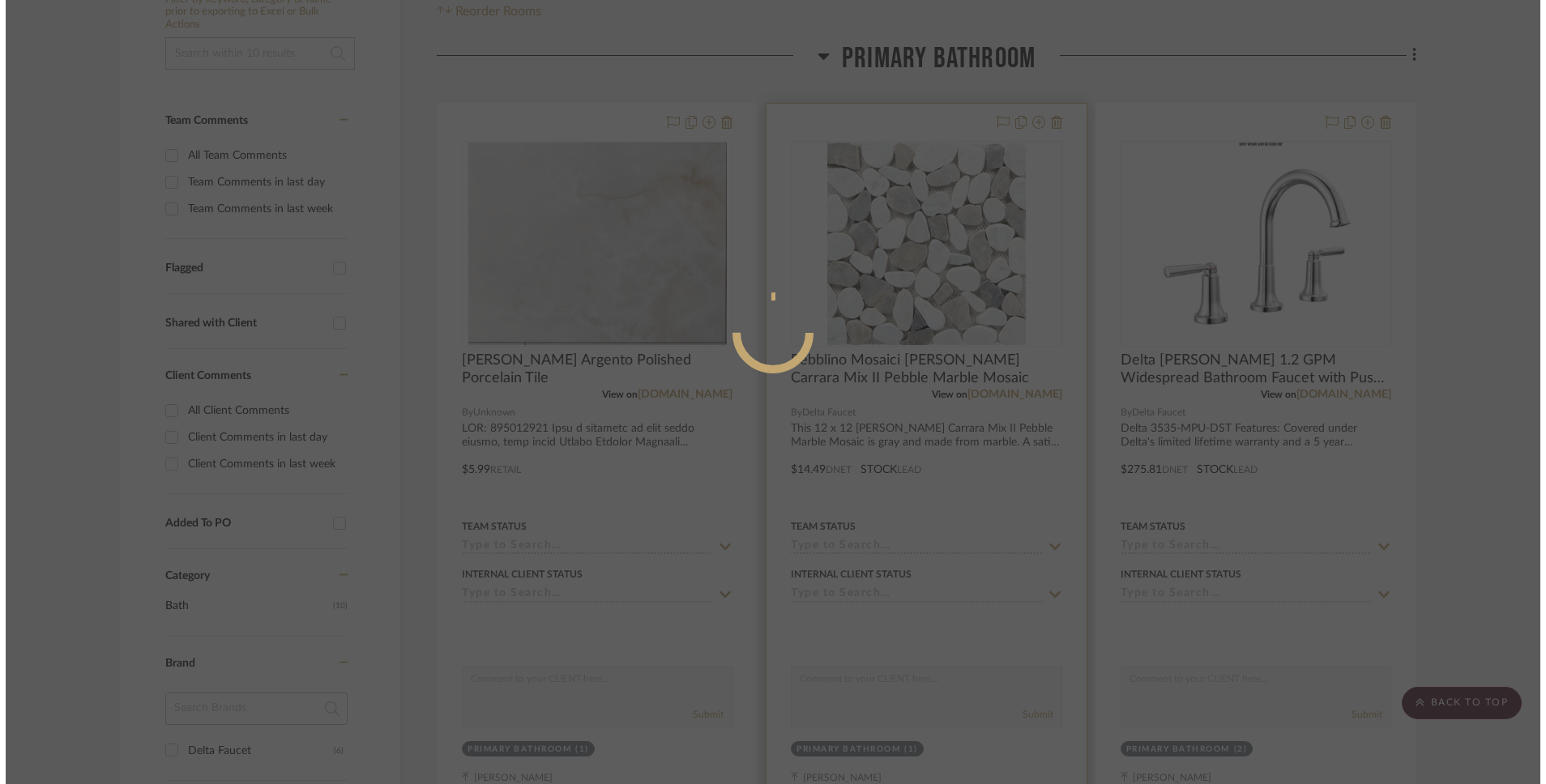
scroll to position [0, 0]
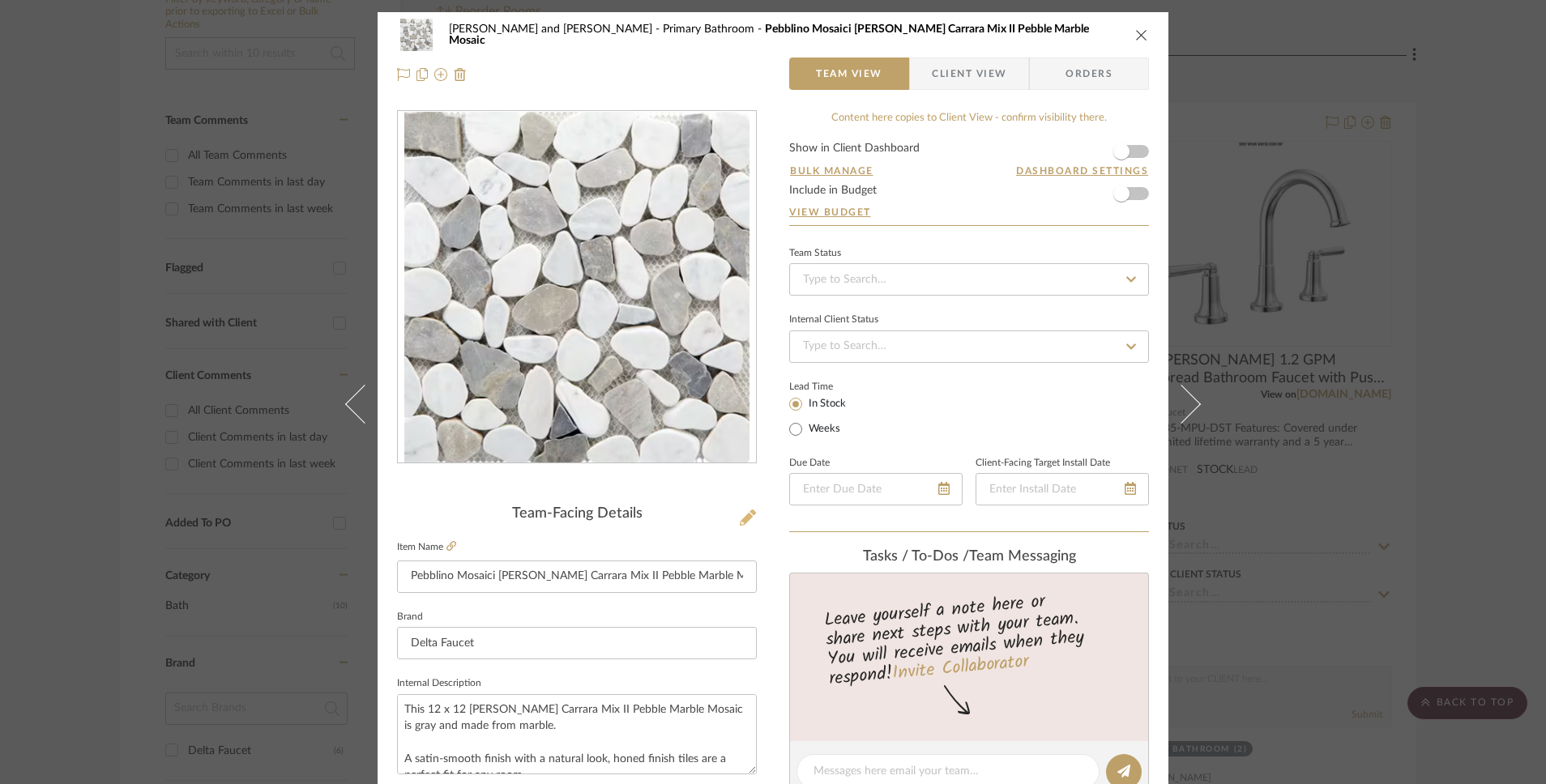
click at [744, 520] on icon at bounding box center [748, 518] width 16 height 16
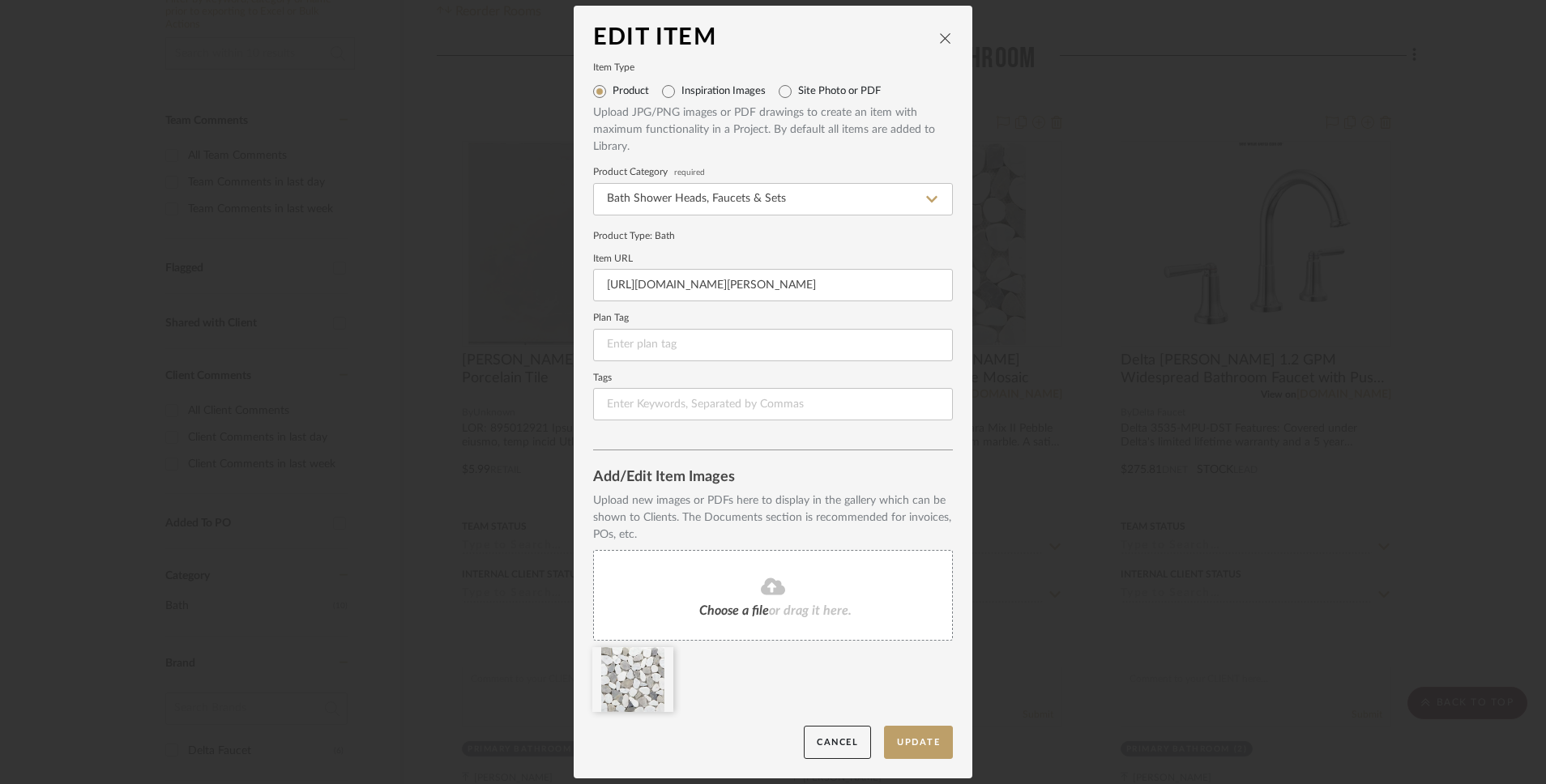
click at [943, 37] on icon "close" at bounding box center [945, 38] width 13 height 13
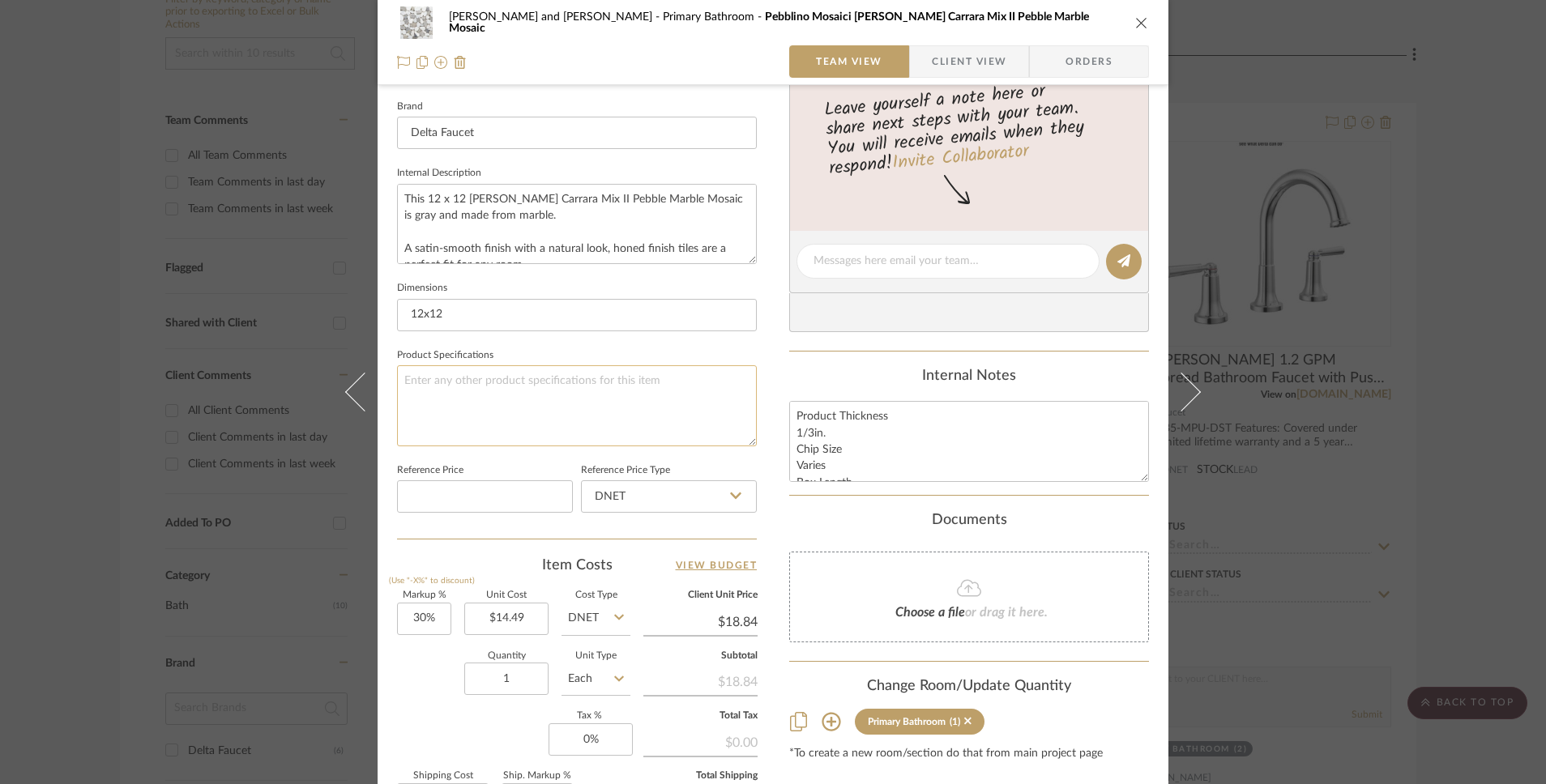
scroll to position [724, 0]
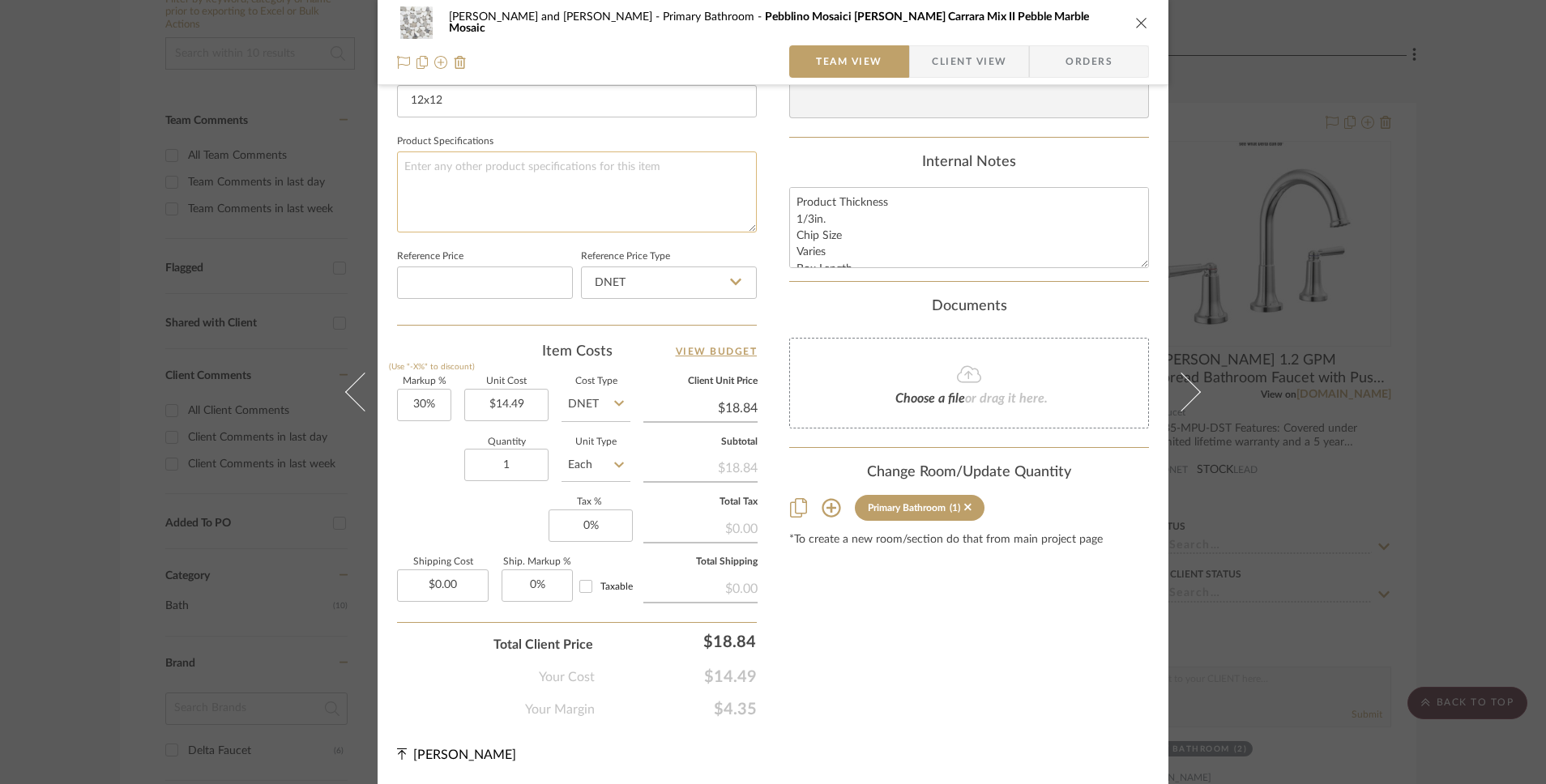
click at [543, 179] on textarea at bounding box center [576, 191] width 360 height 80
paste textarea "SKU: 100886050"
type textarea "SKU: 100886050"
click at [525, 285] on input at bounding box center [485, 282] width 176 height 32
click at [723, 284] on input "DNET" at bounding box center [669, 282] width 176 height 32
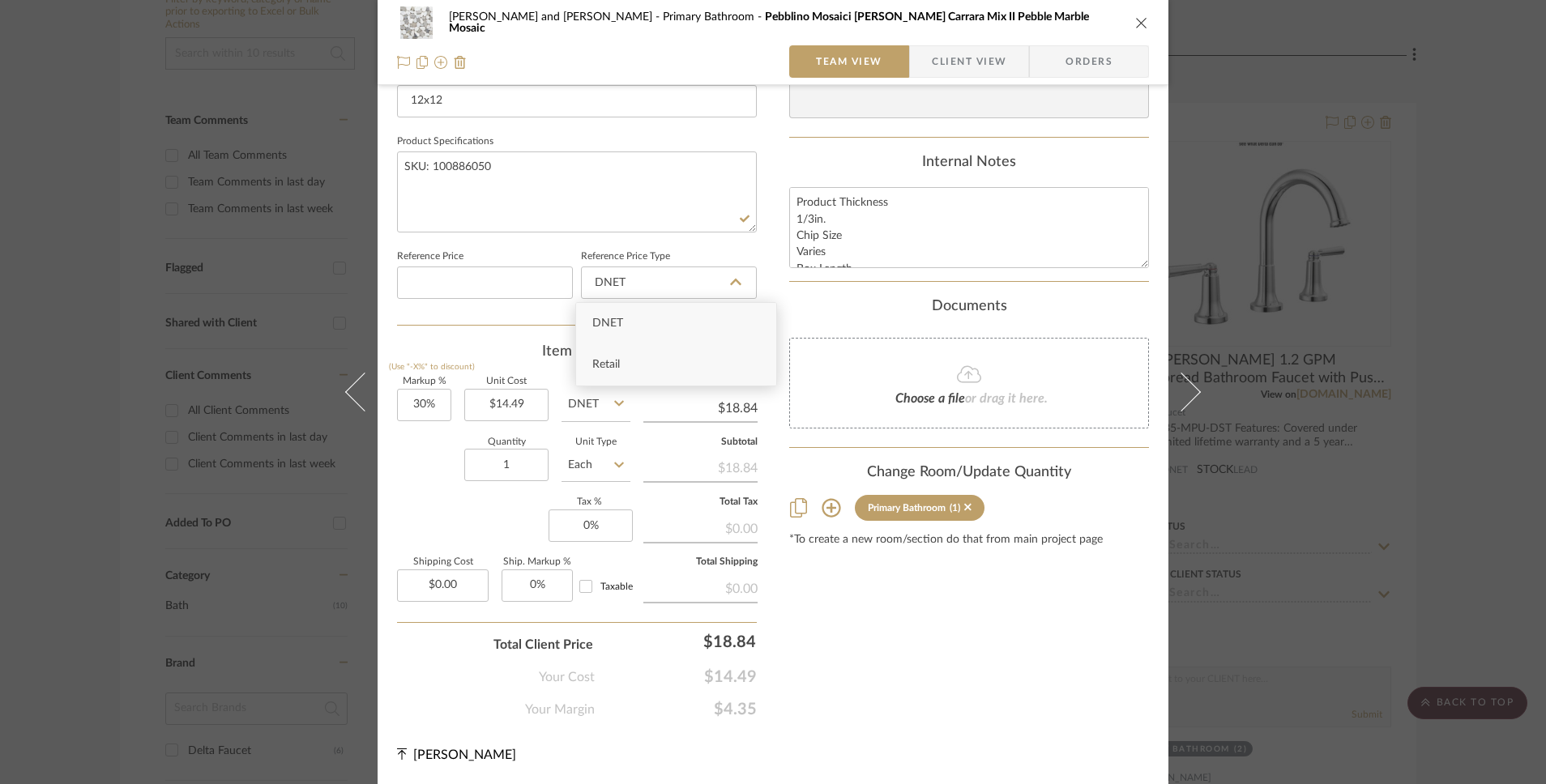
click at [702, 373] on div "Retail" at bounding box center [676, 365] width 201 height 41
type input "Retail"
click at [499, 290] on input at bounding box center [485, 282] width 176 height 32
type input "$14.49"
click at [798, 300] on div "Documents" at bounding box center [970, 307] width 360 height 18
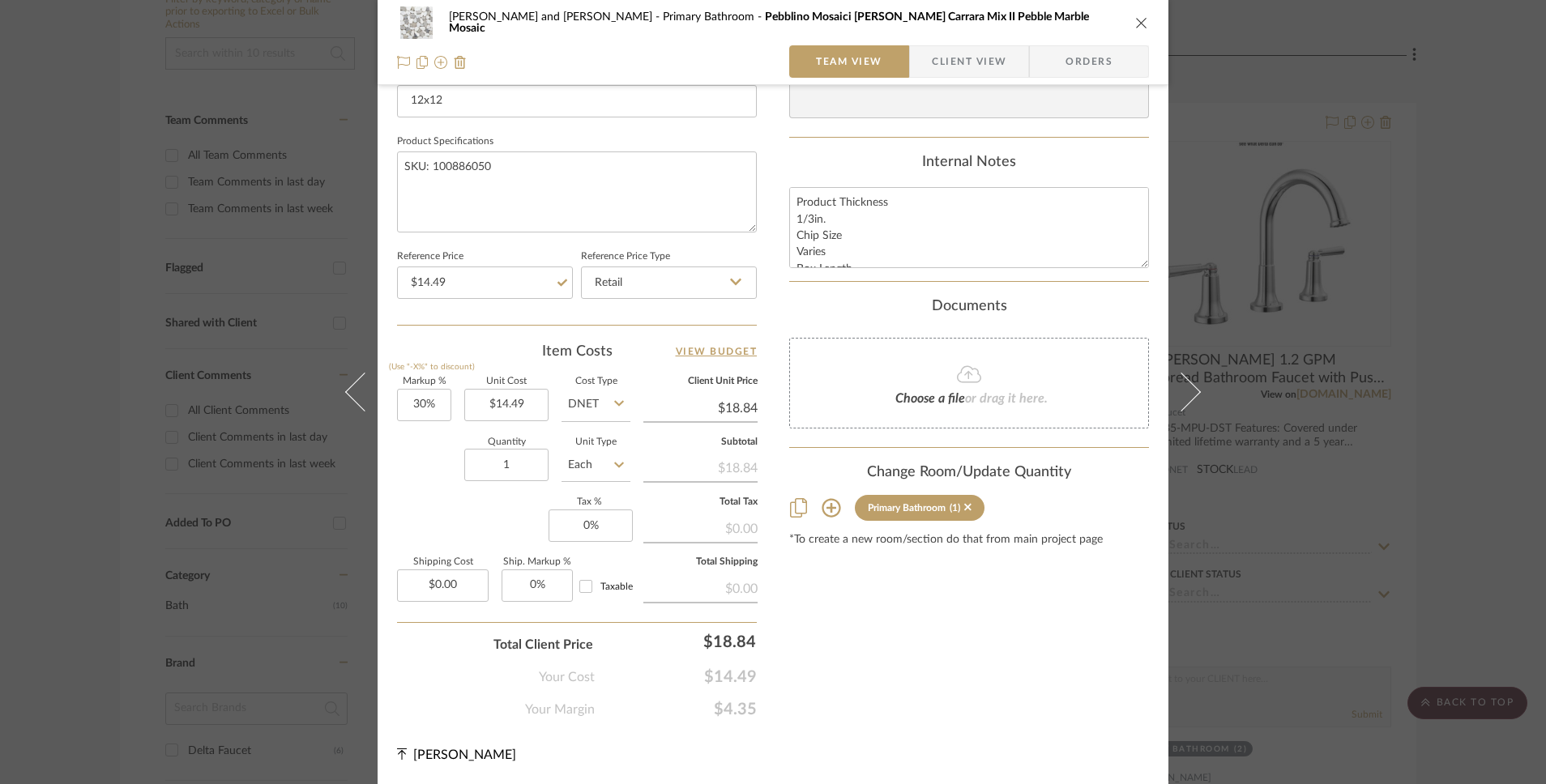
click at [1137, 29] on icon "close" at bounding box center [1141, 22] width 13 height 13
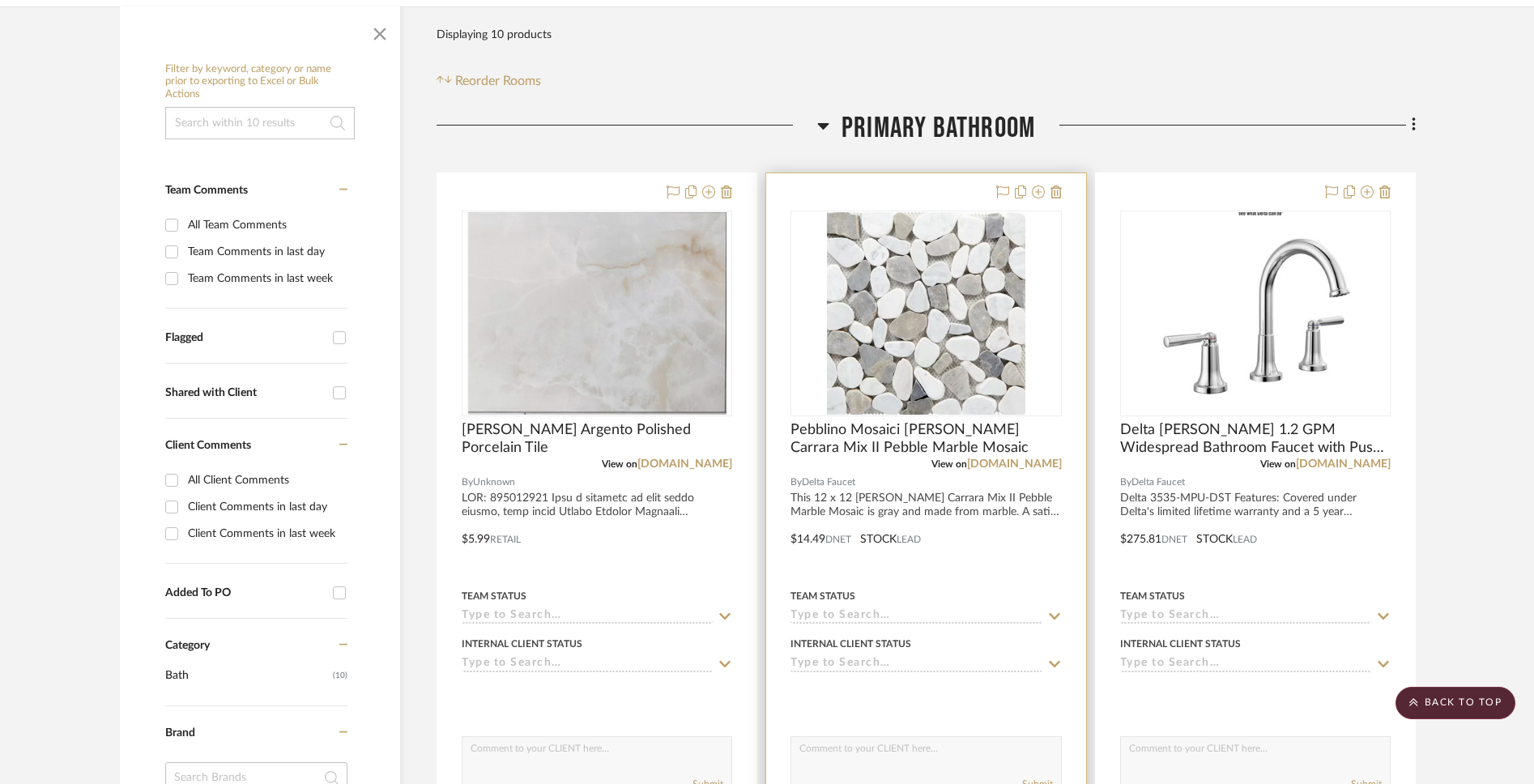
scroll to position [392, 0]
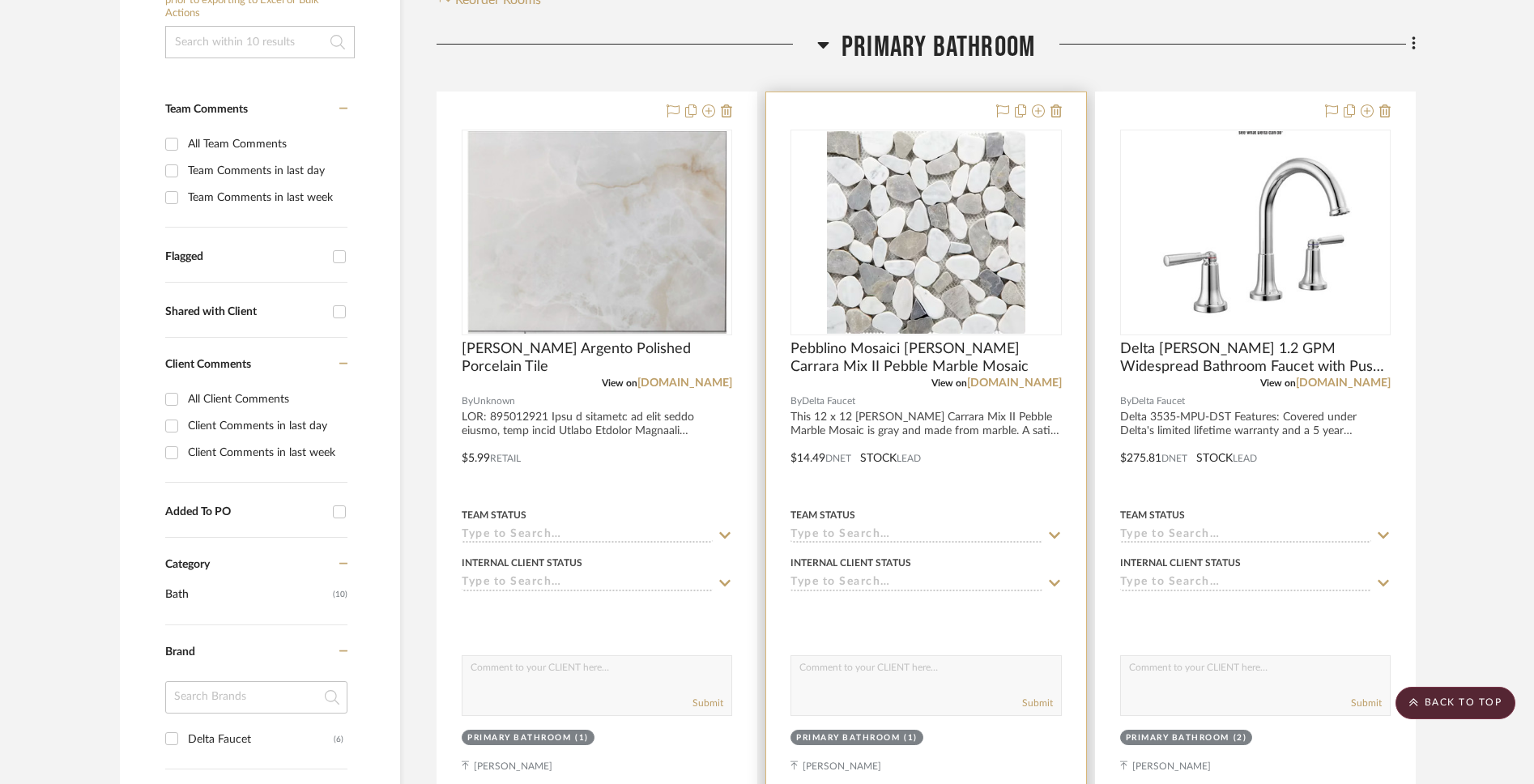
click at [846, 416] on div at bounding box center [925, 447] width 319 height 708
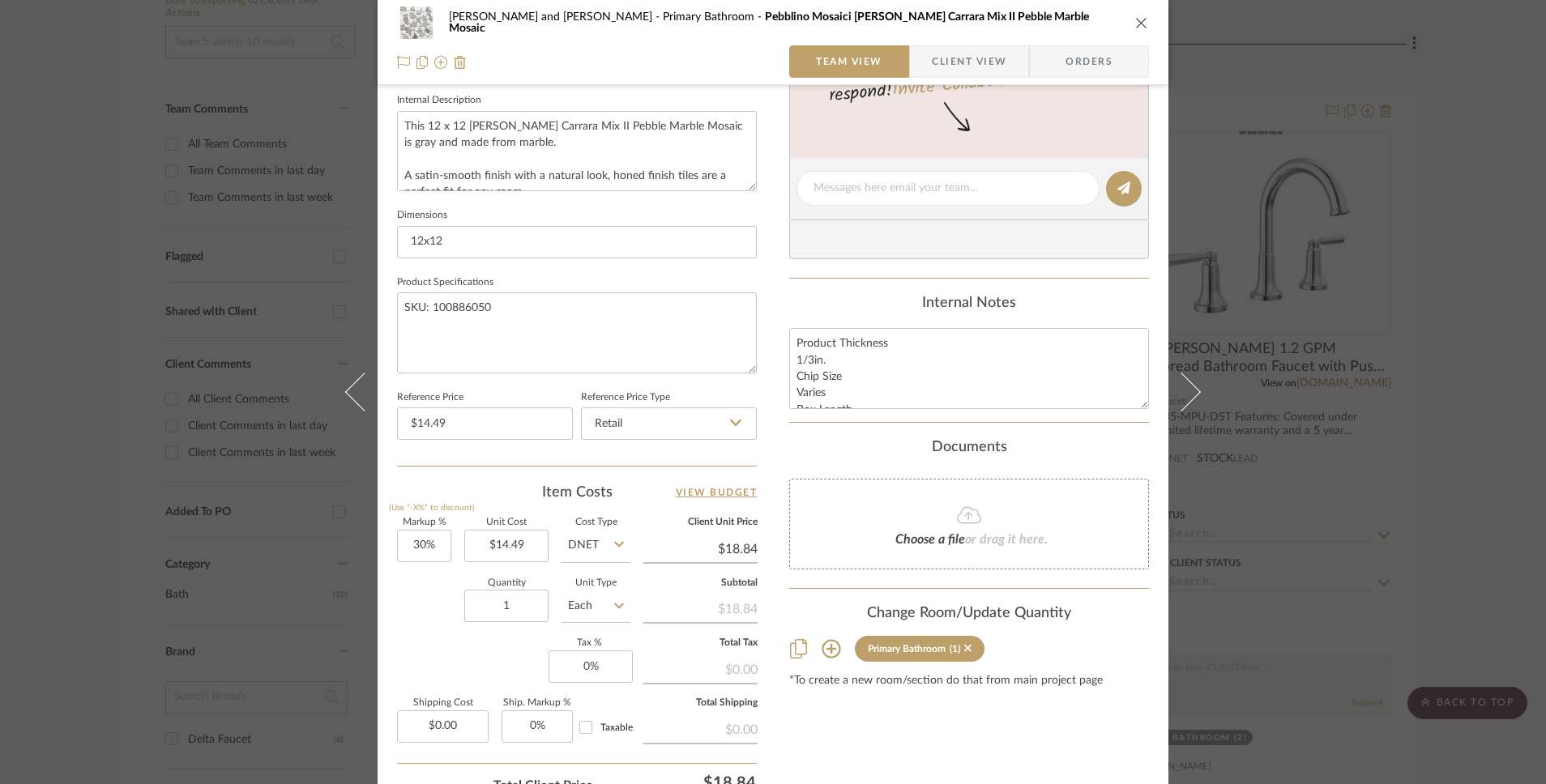
scroll to position [633, 0]
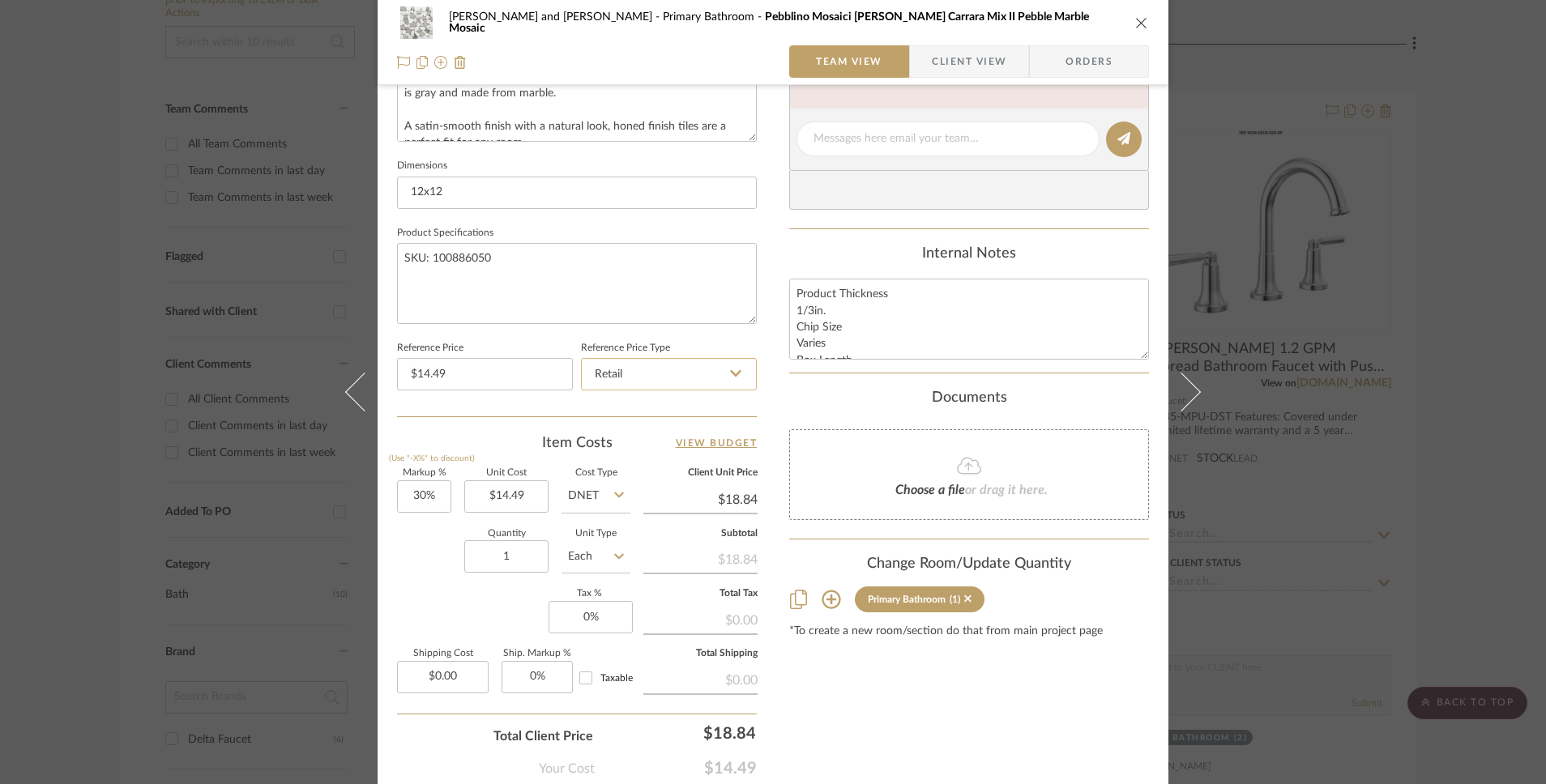
click at [686, 384] on input "Retail" at bounding box center [669, 374] width 176 height 32
click at [638, 465] on div "Retail" at bounding box center [676, 457] width 201 height 41
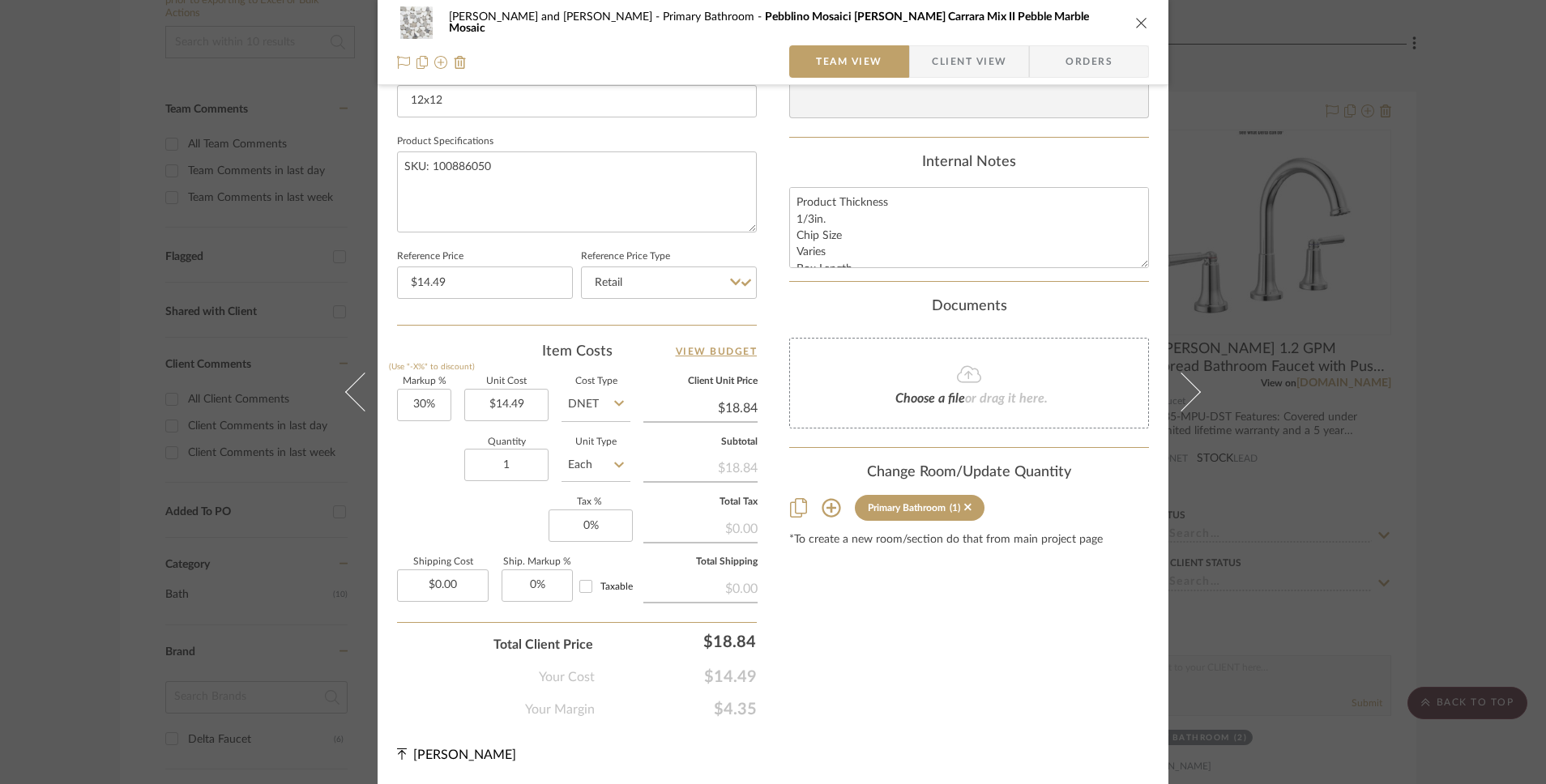
click at [1137, 23] on icon "close" at bounding box center [1141, 22] width 13 height 13
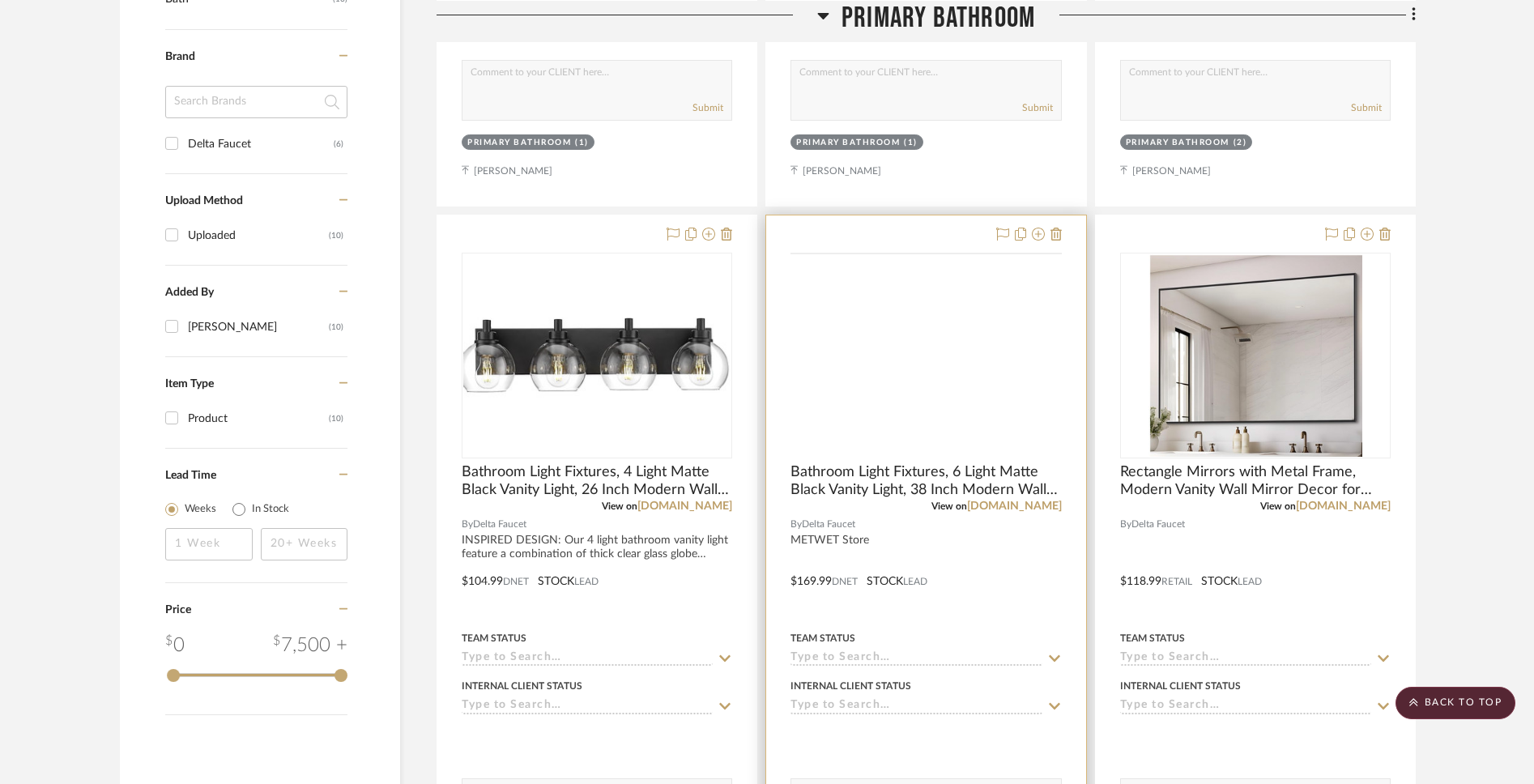
scroll to position [968, 0]
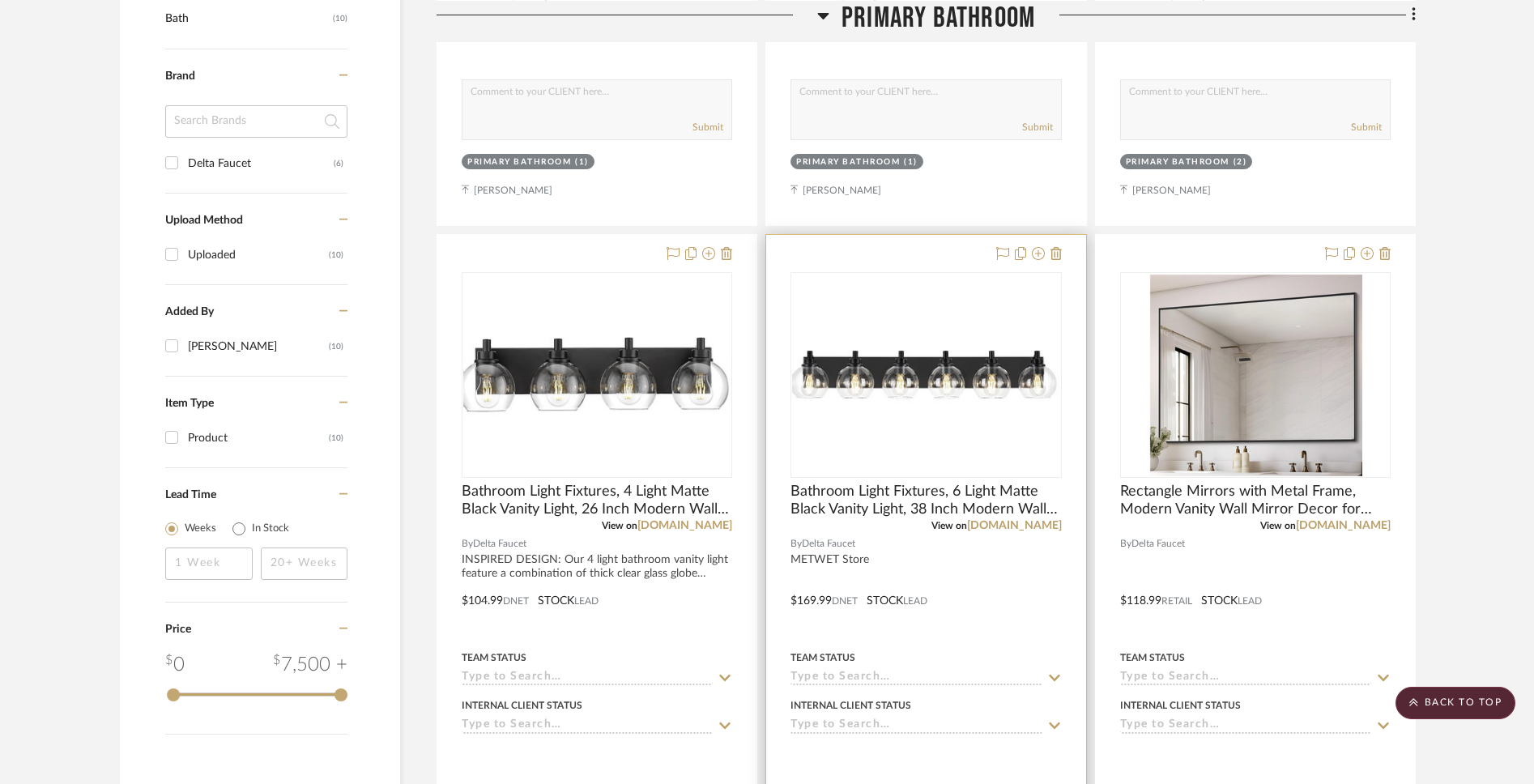
click at [824, 566] on div at bounding box center [925, 589] width 319 height 708
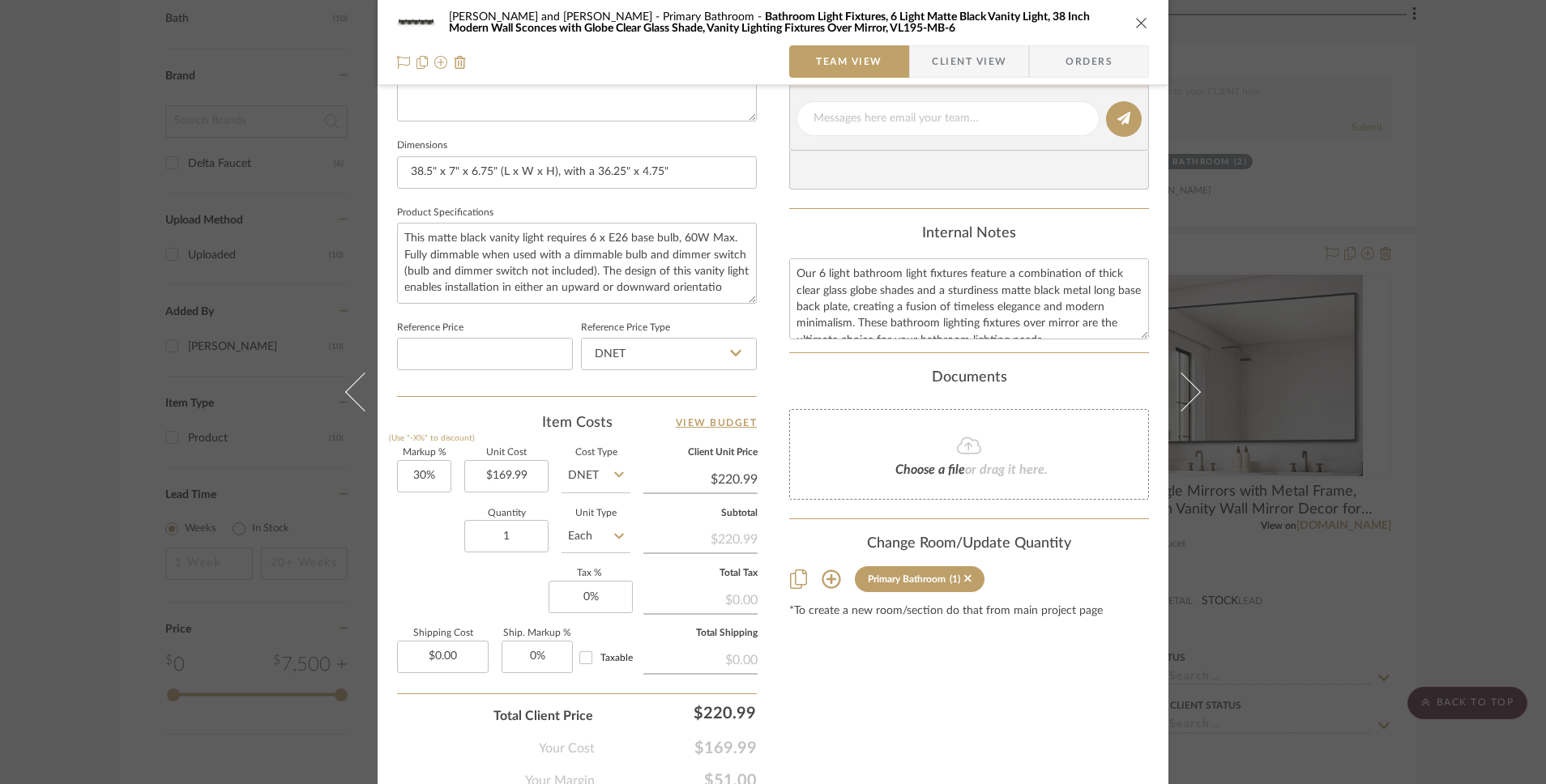
scroll to position [662, 0]
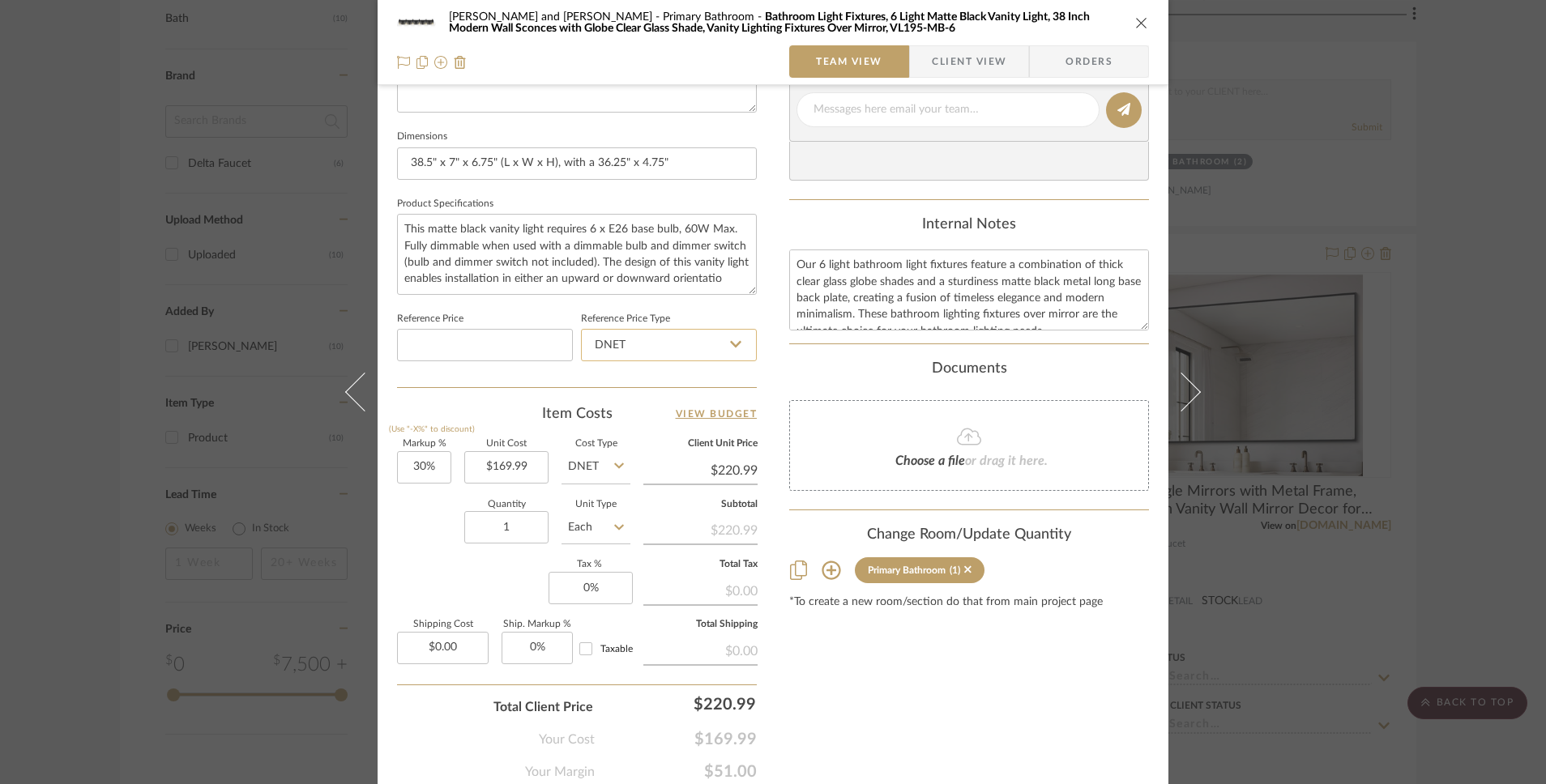
click at [694, 342] on input "DNET" at bounding box center [669, 345] width 176 height 32
click at [658, 425] on div "Retail" at bounding box center [676, 427] width 201 height 41
type input "Retail"
click at [614, 464] on icon at bounding box center [619, 466] width 10 height 13
click at [602, 543] on div "Retail" at bounding box center [657, 549] width 201 height 41
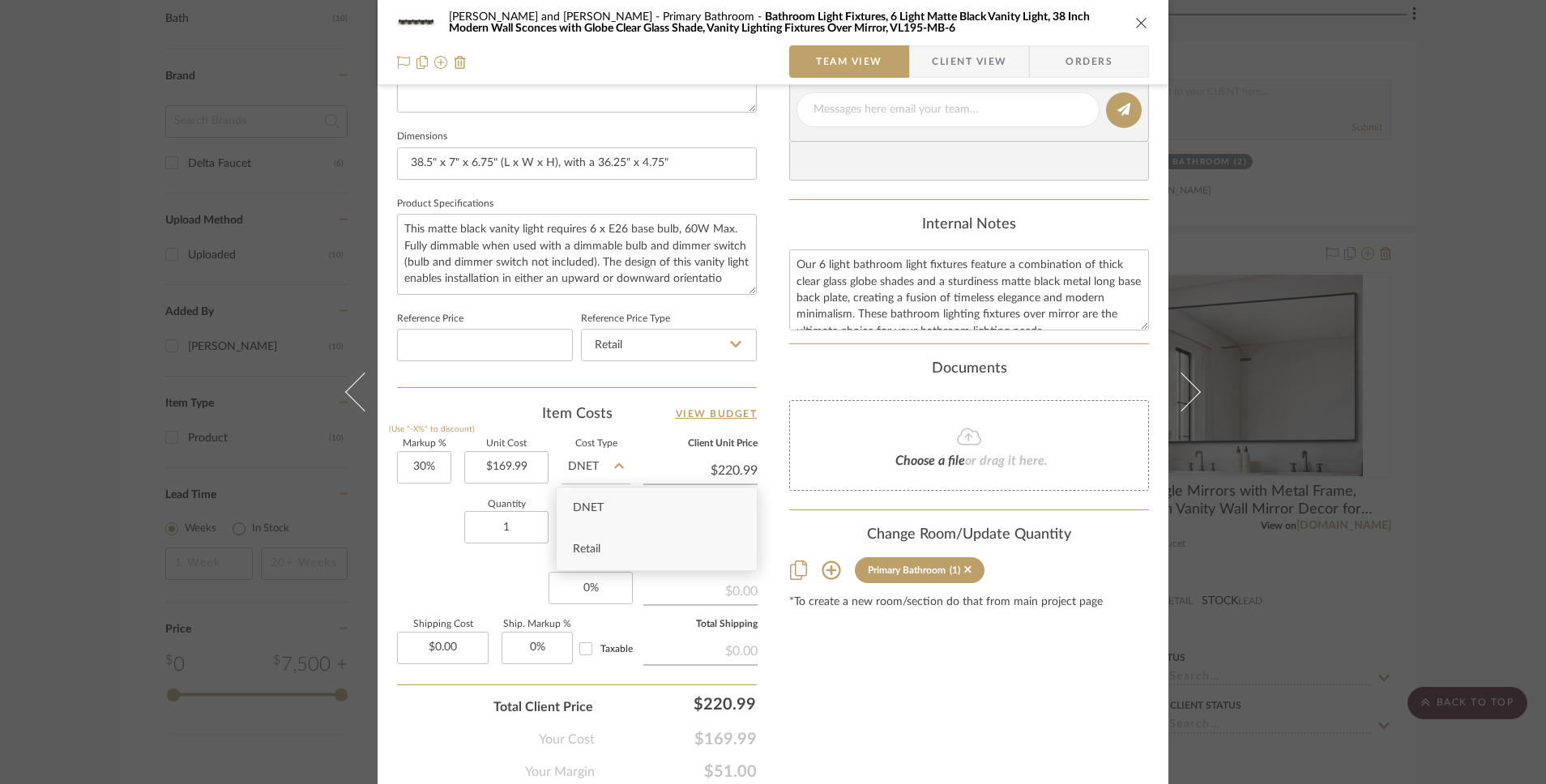
type input "Retail"
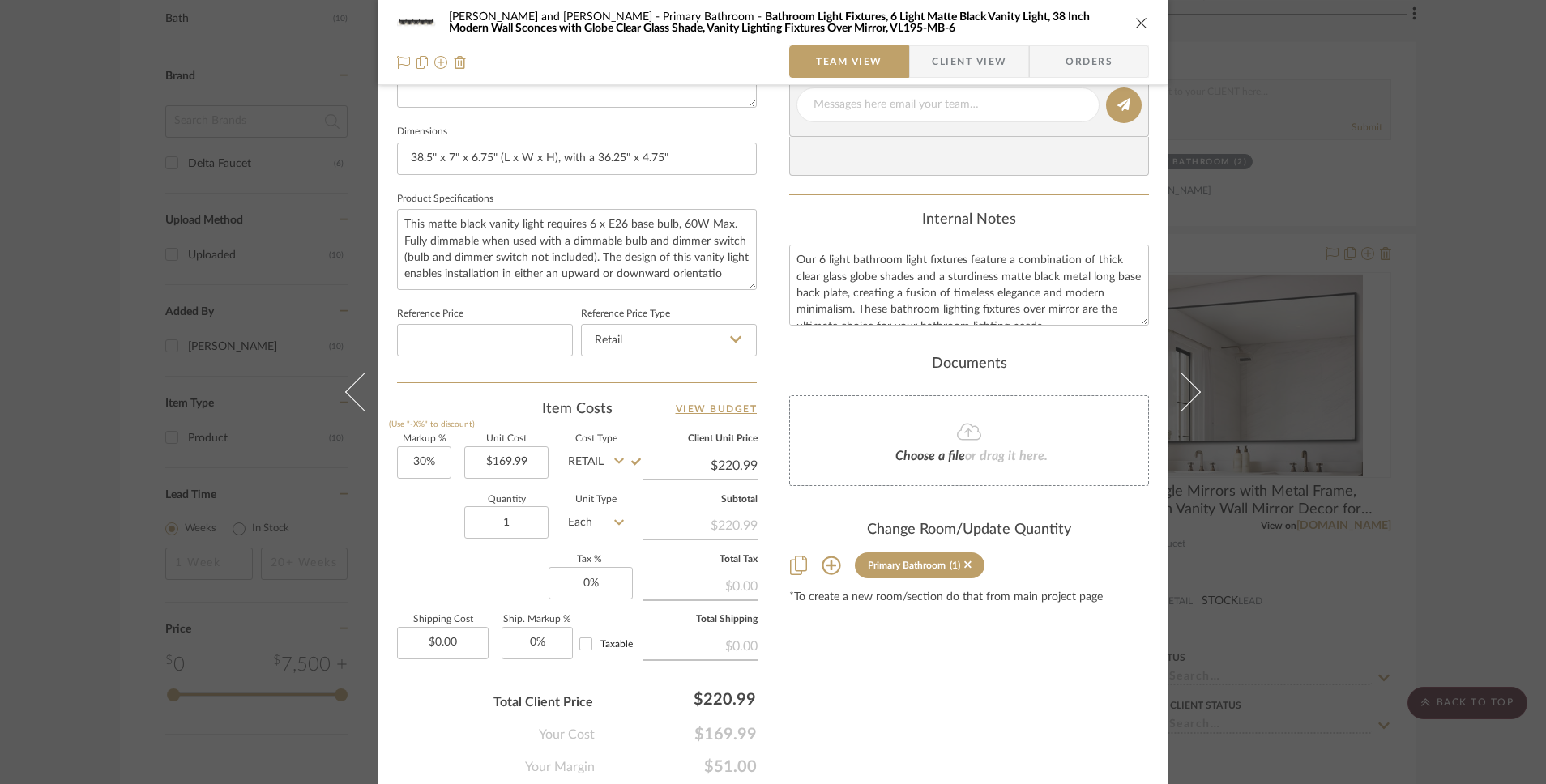
scroll to position [724, 0]
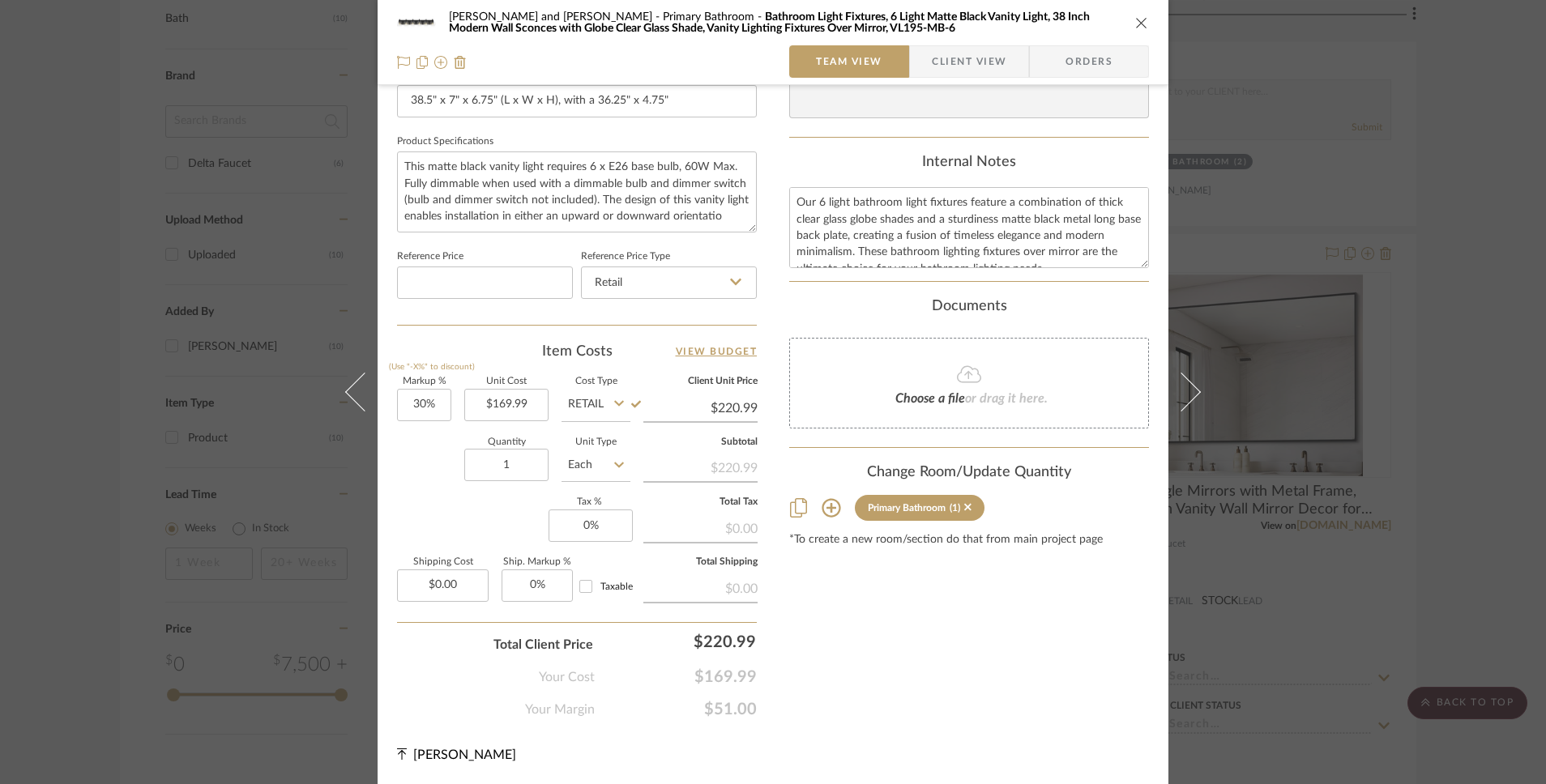
click at [1135, 32] on div "[PERSON_NAME] and [PERSON_NAME] Primary Bathroom Bathroom Light Fixtures, 6 Lig…" at bounding box center [773, 22] width 752 height 32
click at [1135, 16] on icon "close" at bounding box center [1141, 22] width 13 height 13
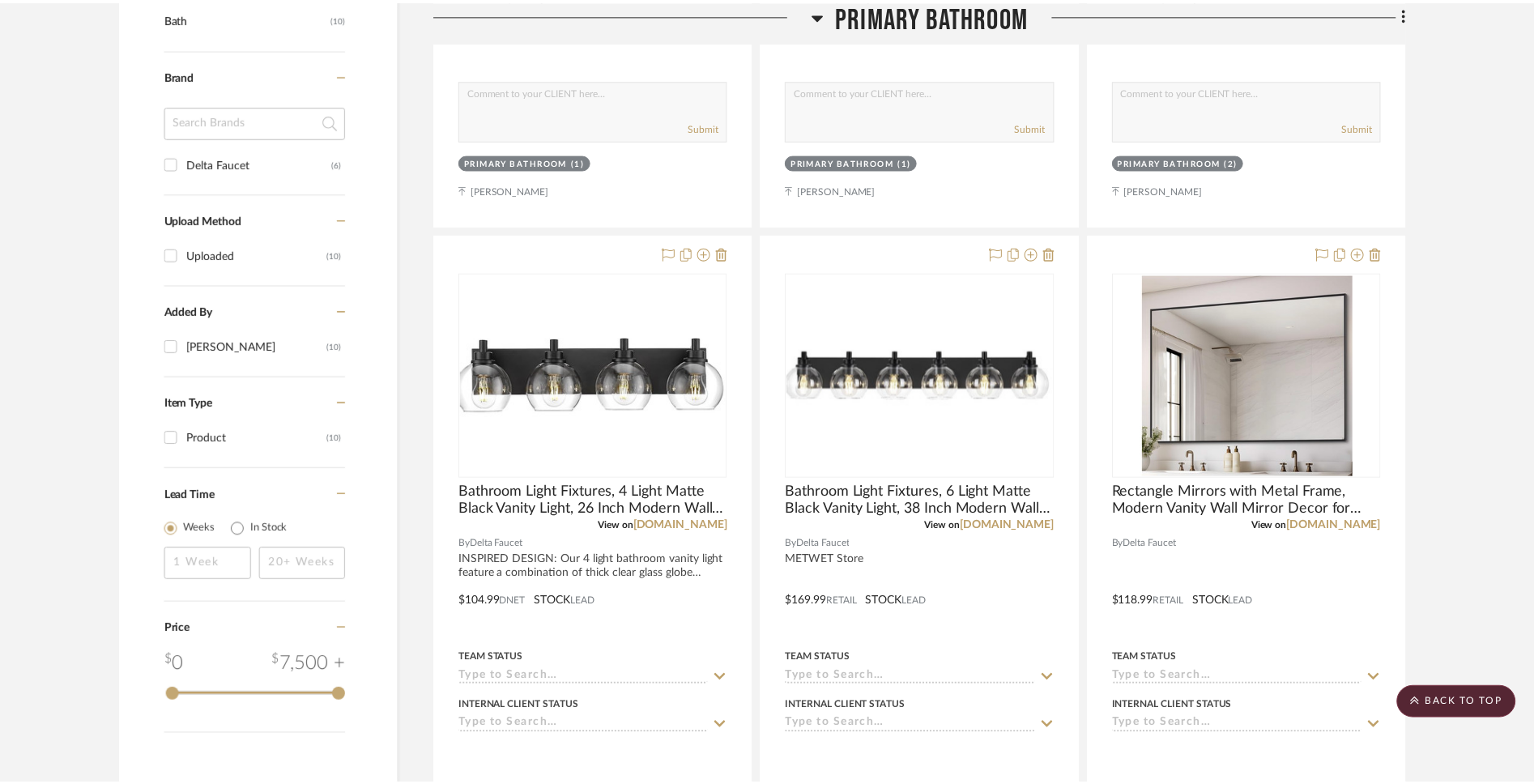
scroll to position [968, 0]
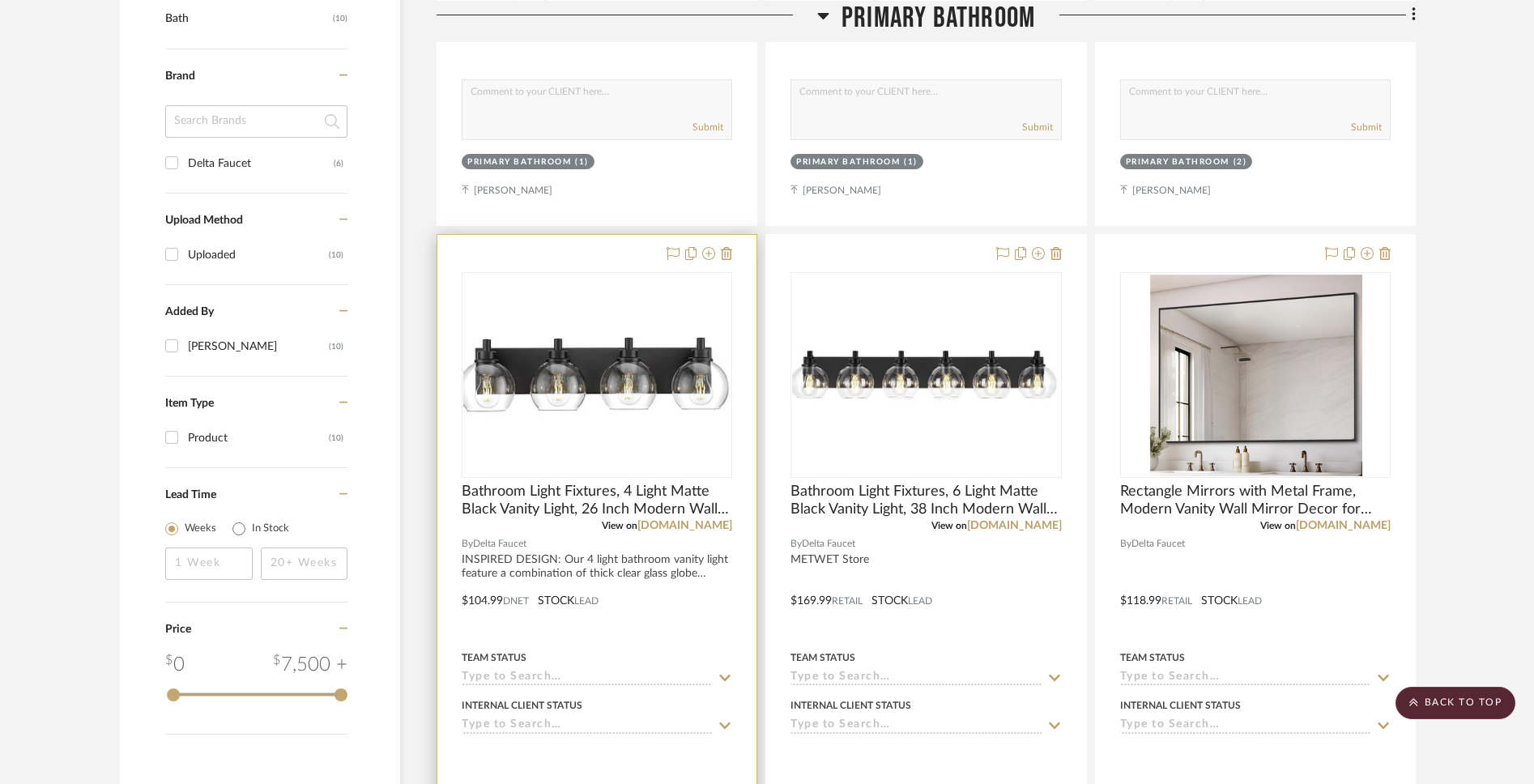
click at [572, 557] on div at bounding box center [597, 589] width 319 height 708
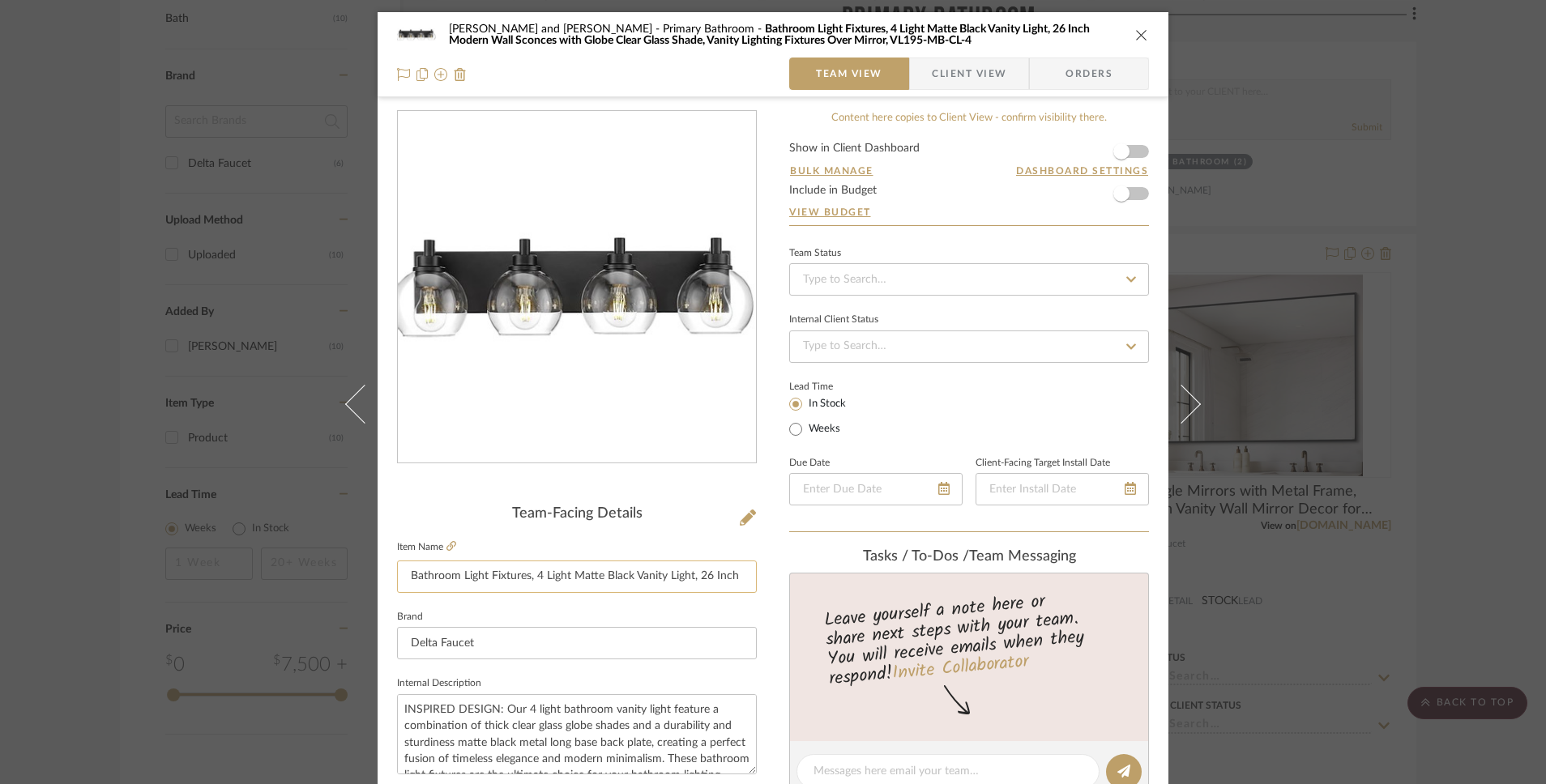
scroll to position [724, 0]
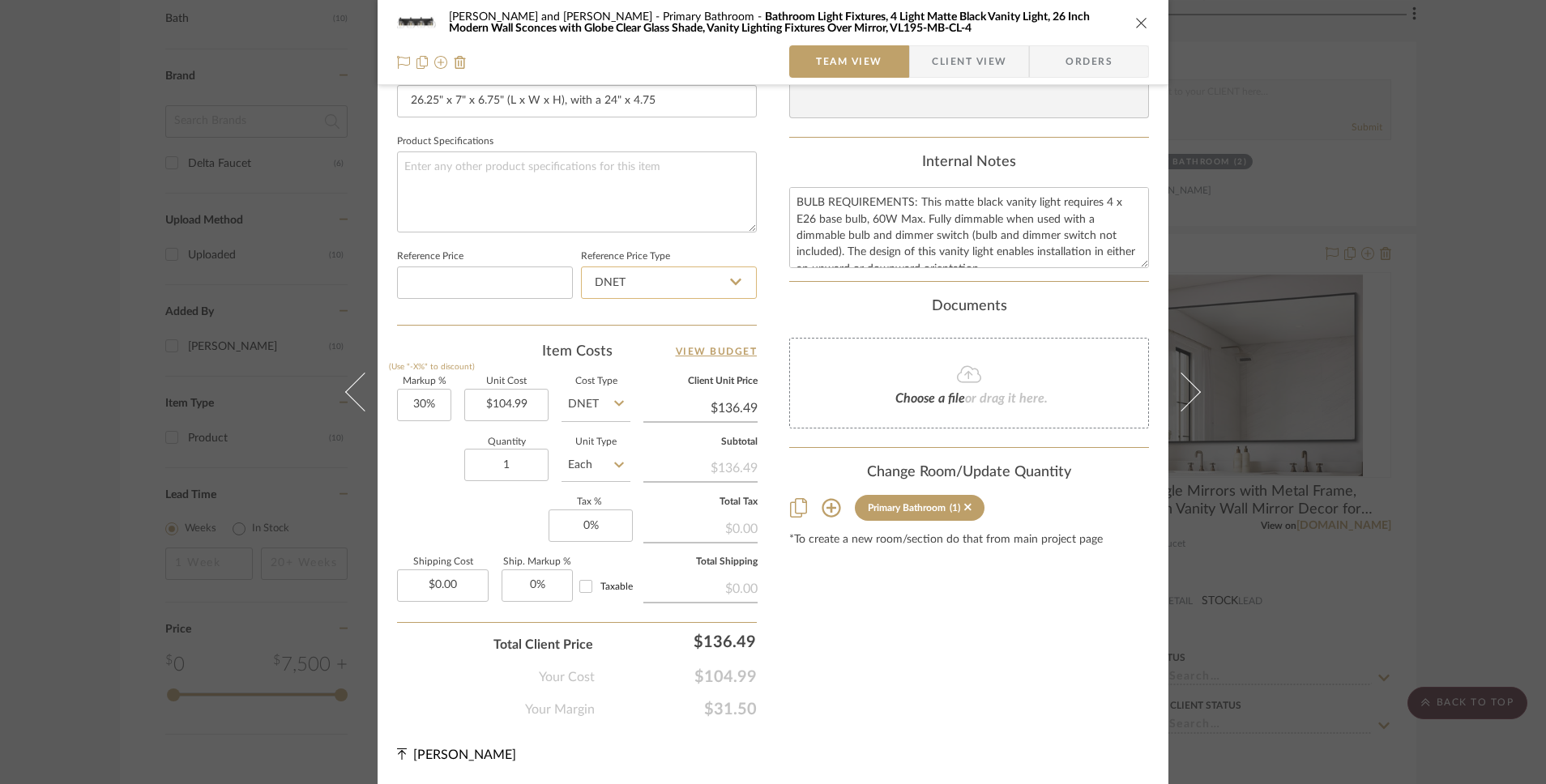
click at [708, 281] on input "DNET" at bounding box center [669, 282] width 176 height 32
click at [760, 458] on div "[PERSON_NAME] and [PERSON_NAME] Primary Bathroom Bathroom Light Fixtures, 4 Lig…" at bounding box center [773, 36] width 791 height 1496
click at [603, 407] on input "DNET" at bounding box center [595, 405] width 69 height 32
click at [593, 487] on span "Retail" at bounding box center [586, 486] width 28 height 12
type input "Retail"
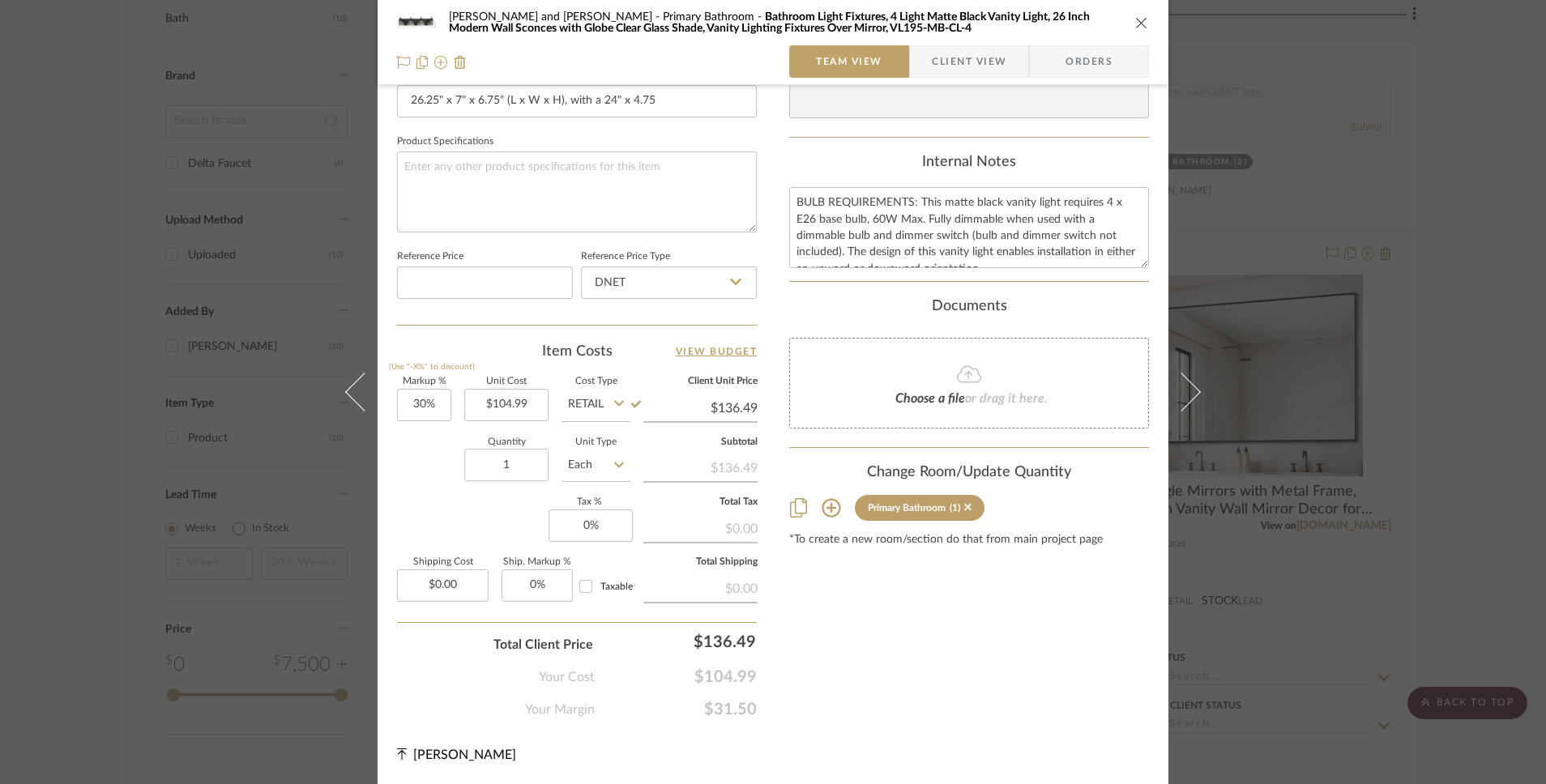
click at [1135, 18] on icon "close" at bounding box center [1141, 22] width 13 height 13
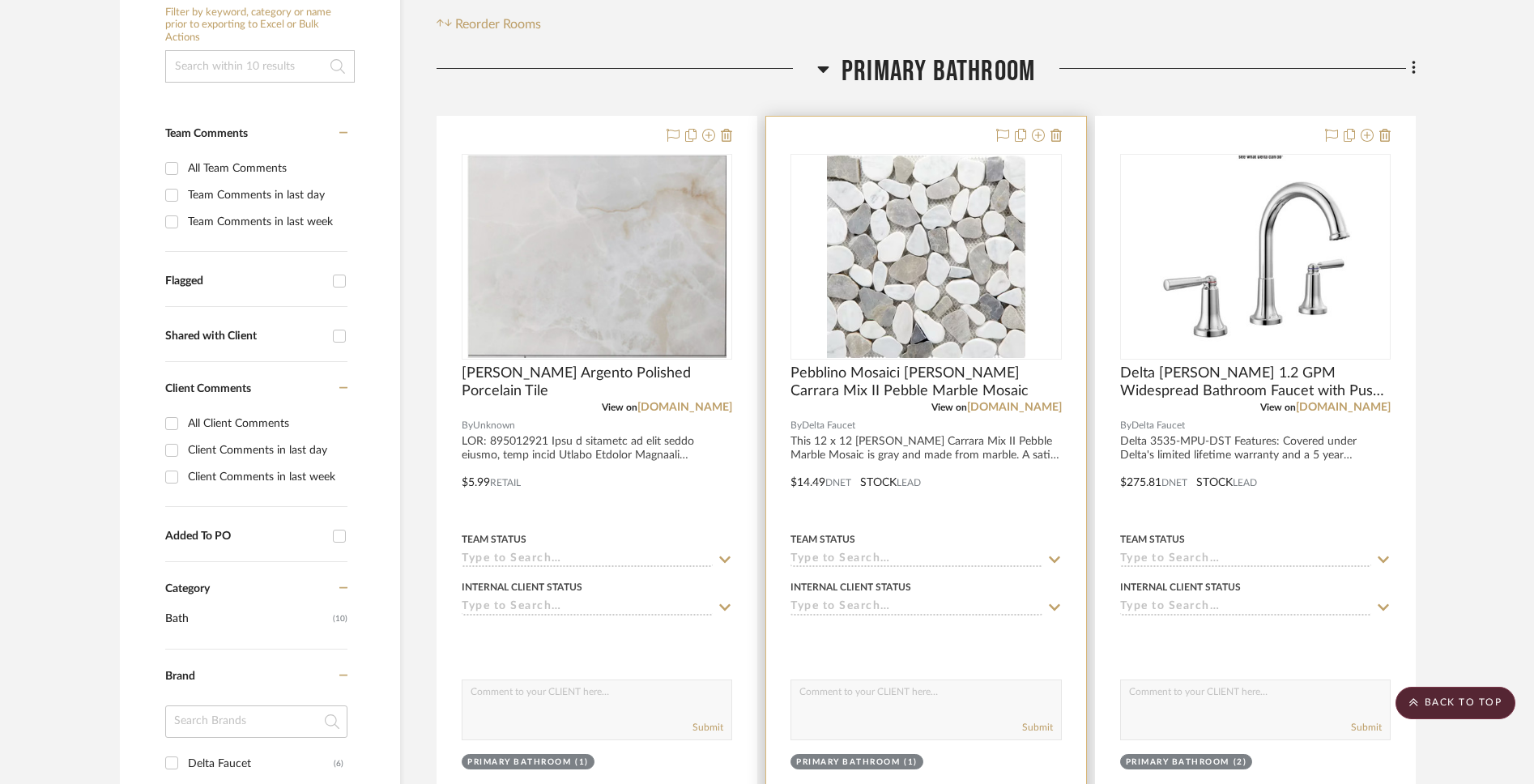
scroll to position [366, 0]
click at [1053, 284] on div "0" at bounding box center [925, 258] width 269 height 204
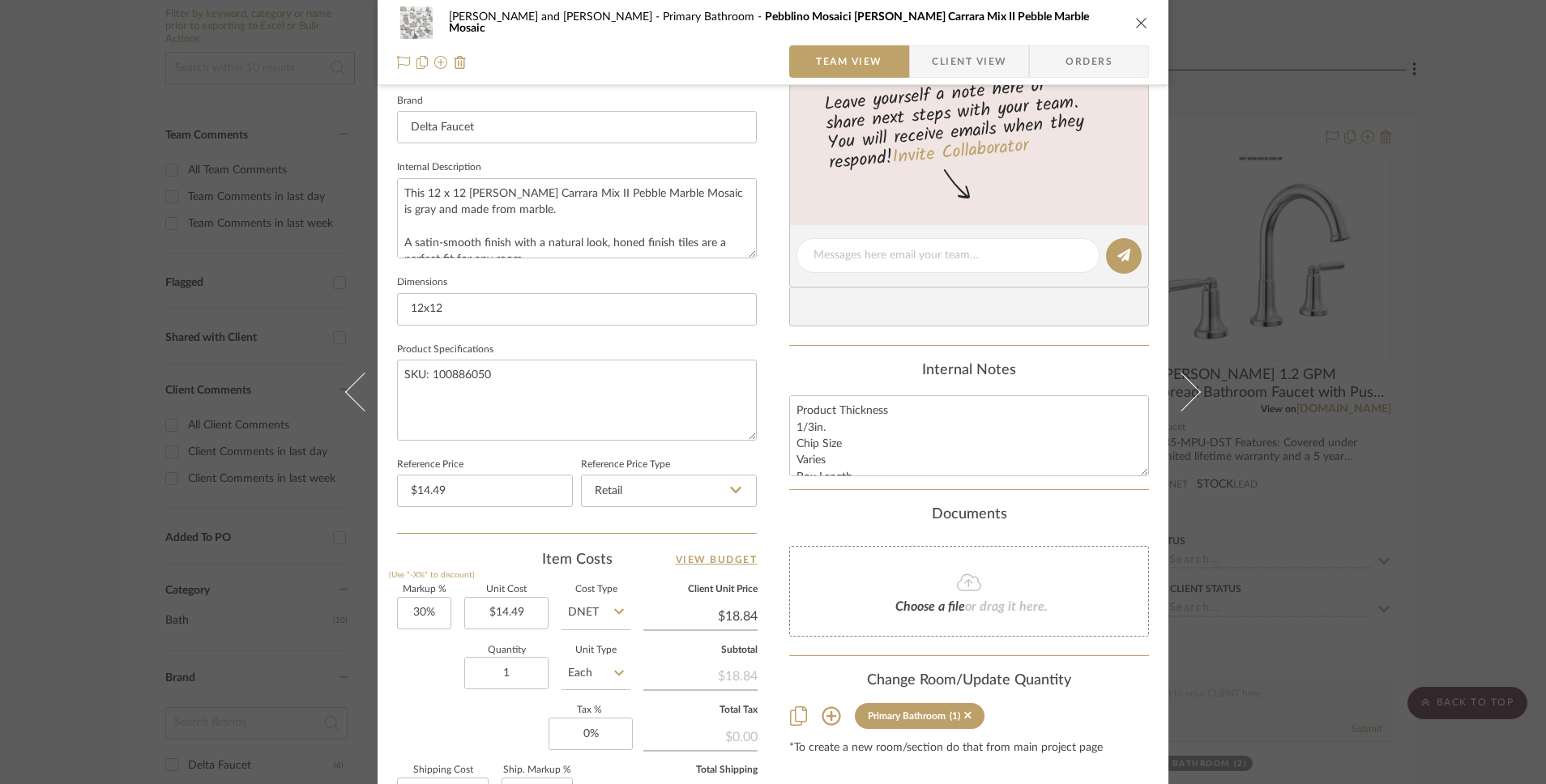
scroll to position [518, 0]
click at [614, 611] on icon at bounding box center [619, 610] width 10 height 13
click at [602, 612] on div "Retail" at bounding box center [657, 694] width 201 height 41
type input "Retail"
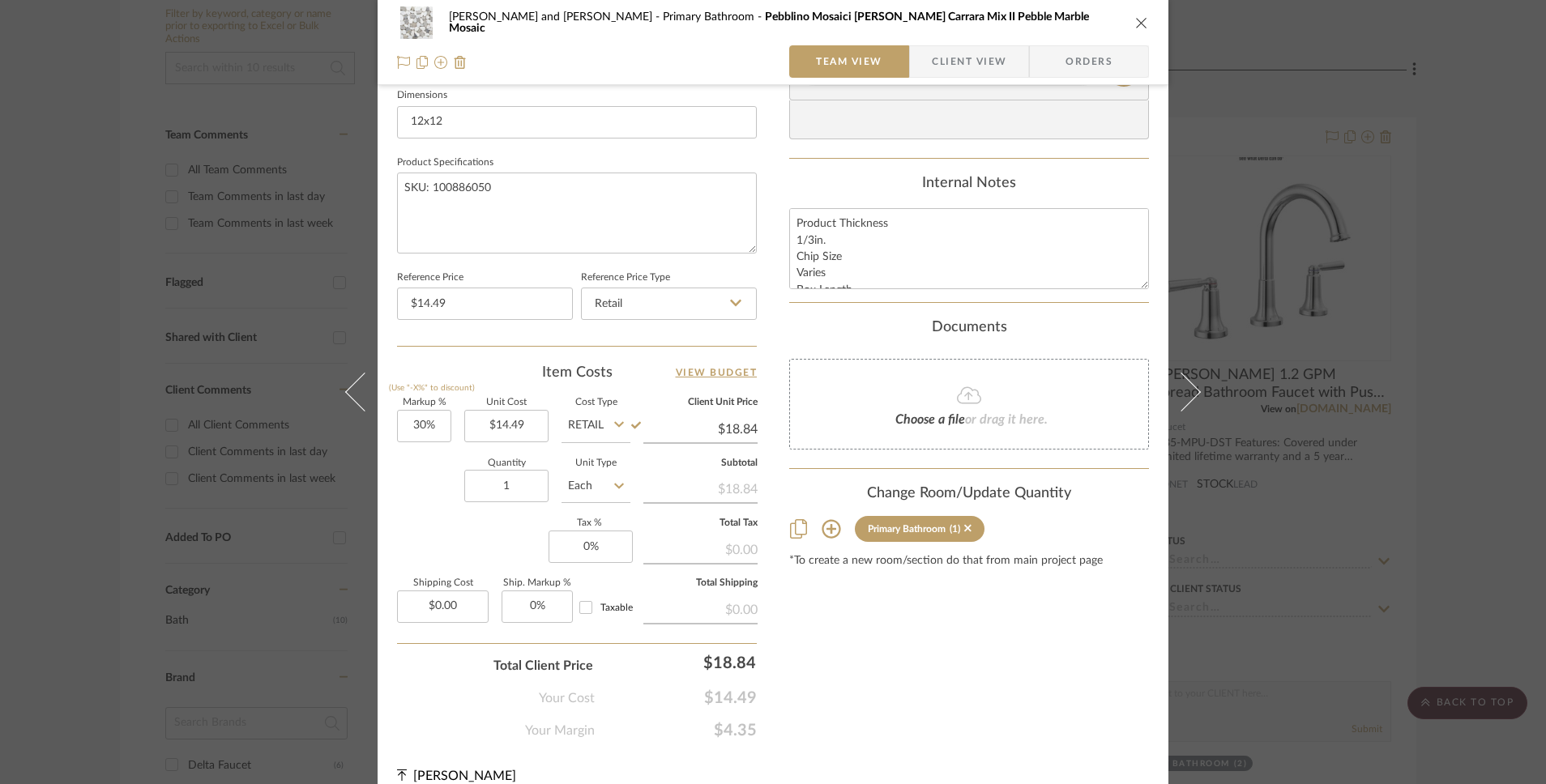
scroll to position [724, 0]
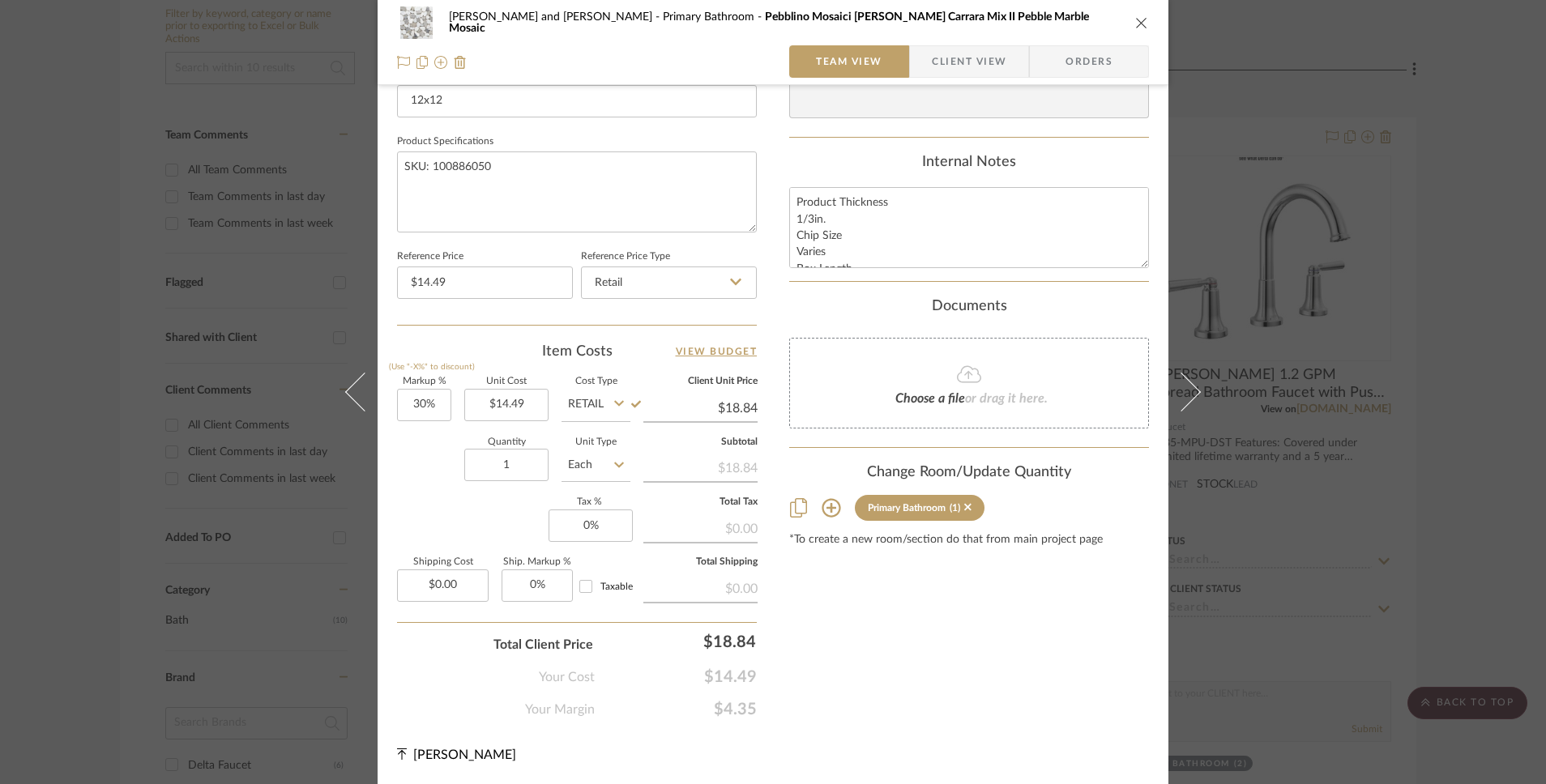
click at [1135, 20] on icon "close" at bounding box center [1141, 22] width 13 height 13
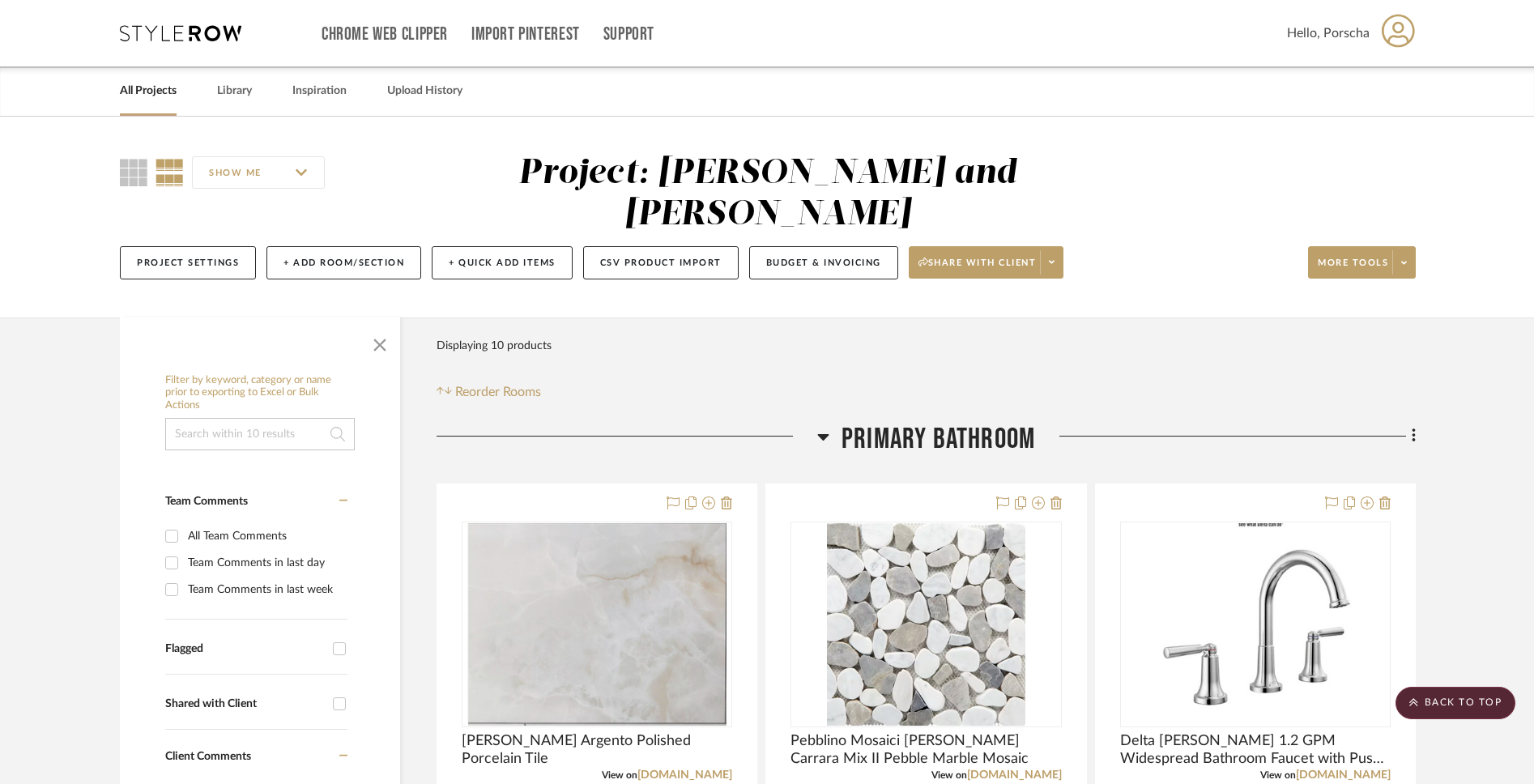
scroll to position [7, 0]
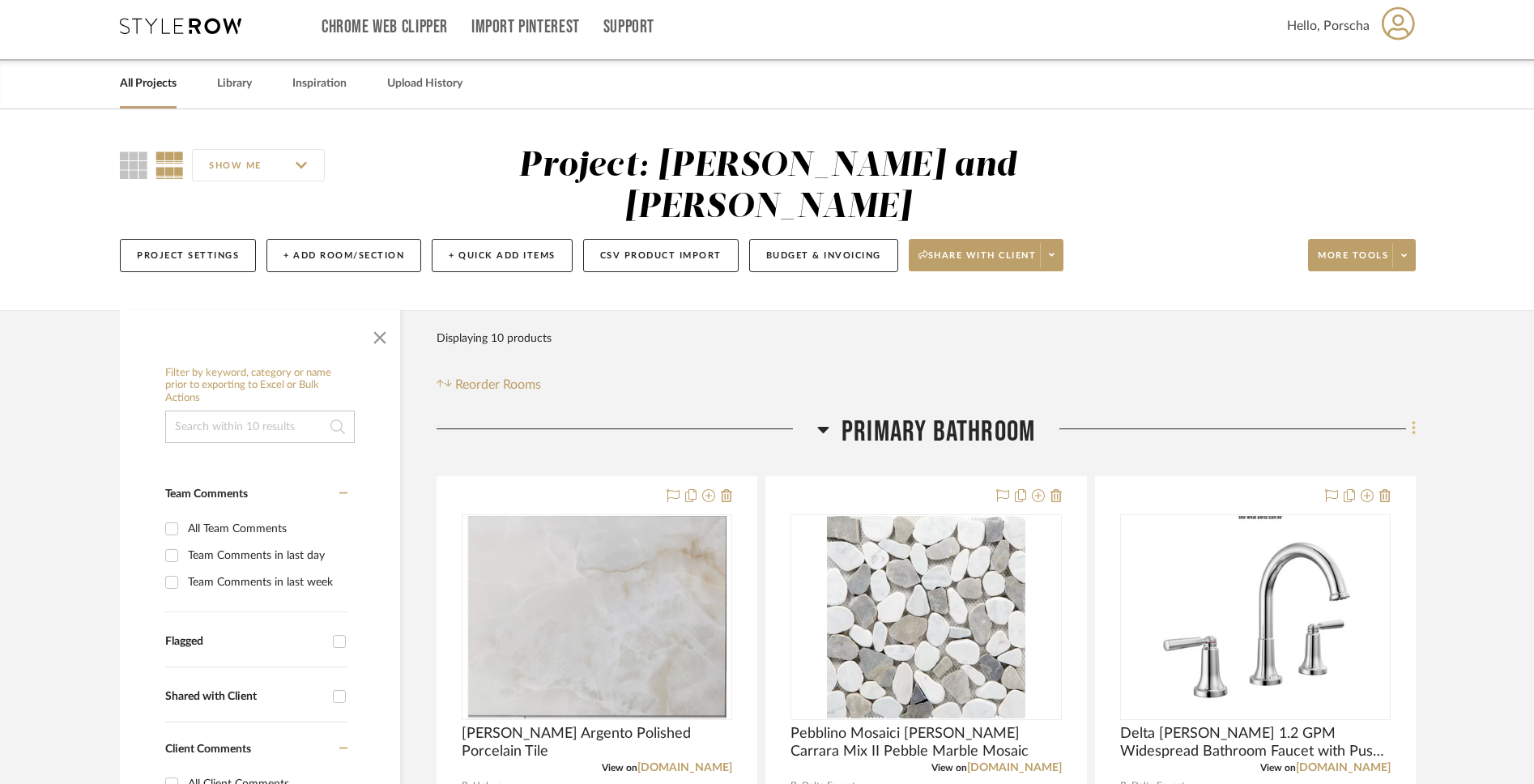
click at [1137, 420] on icon at bounding box center [1414, 429] width 4 height 18
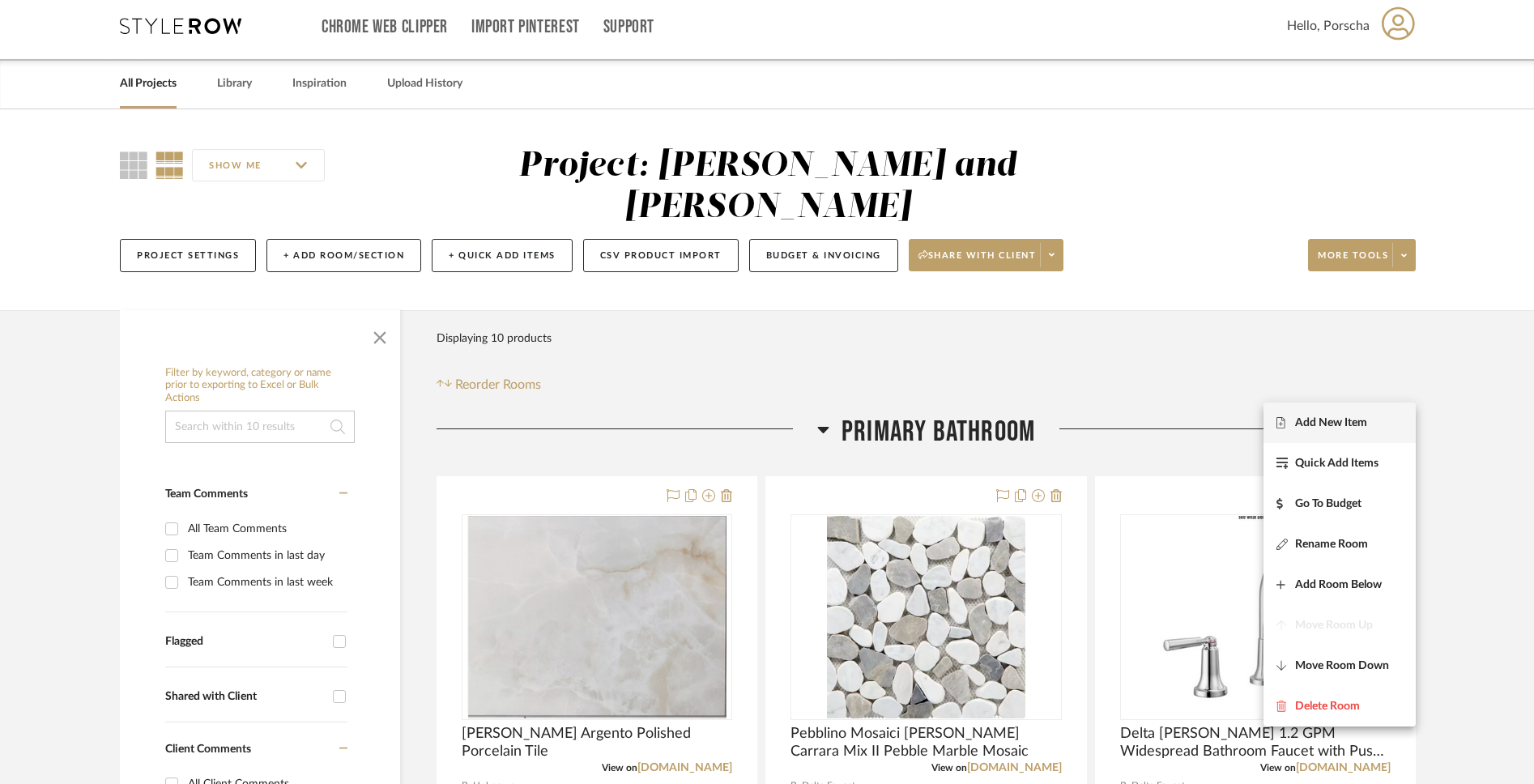
click at [1137, 423] on span "Add New Item" at bounding box center [1332, 422] width 72 height 13
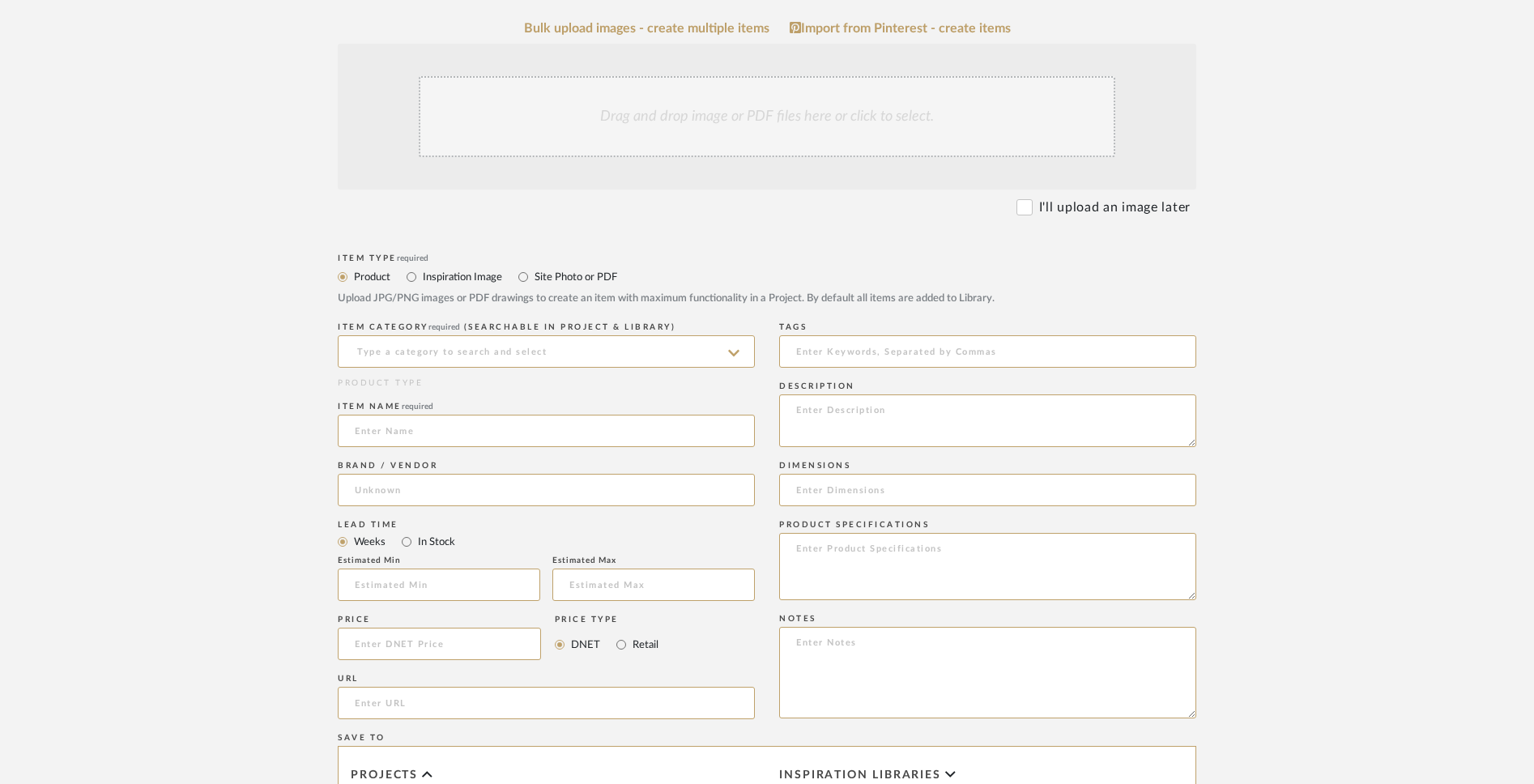
scroll to position [462, 0]
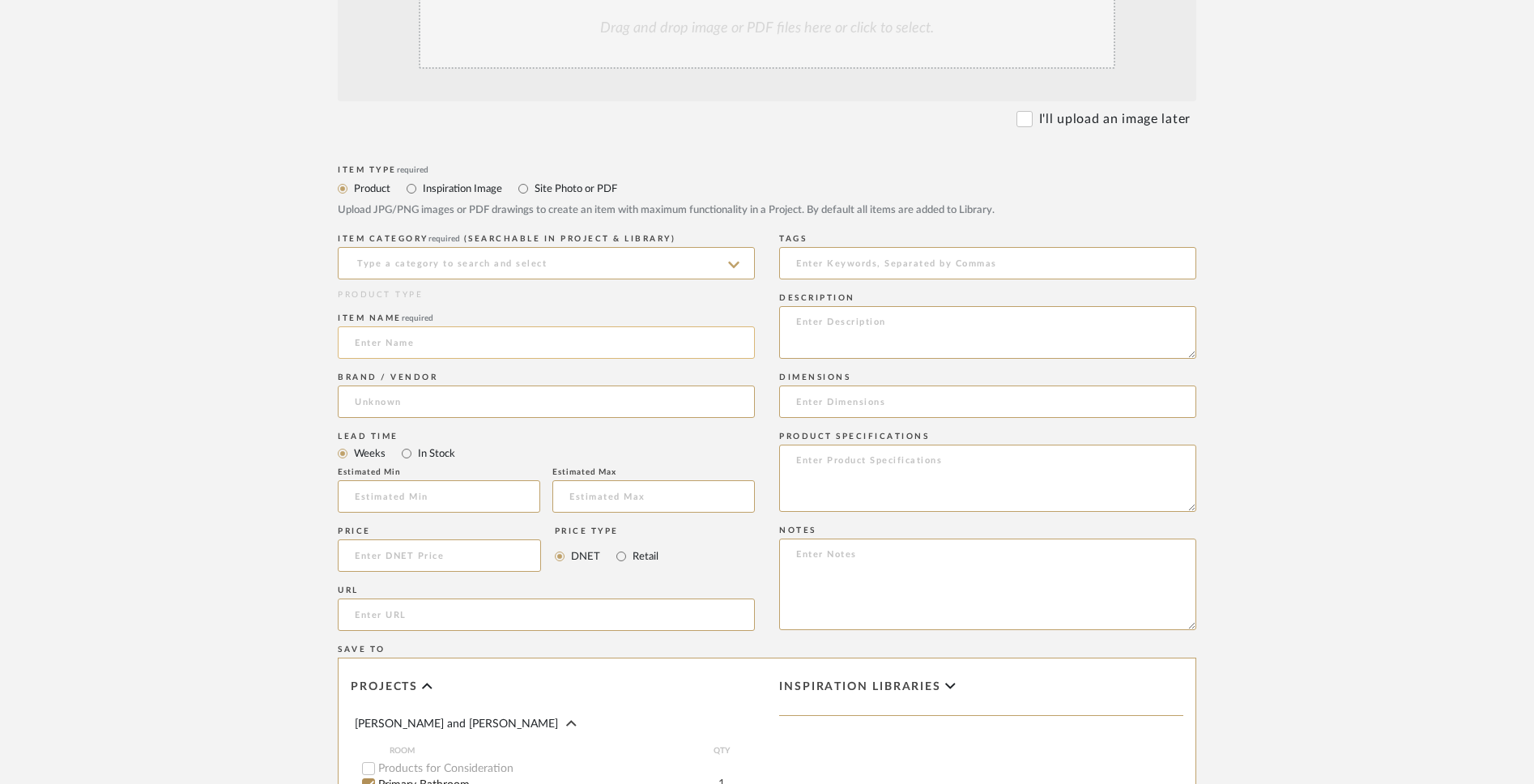
click at [549, 358] on input at bounding box center [547, 343] width 417 height 32
paste input "Corta Gray Ceramic Tile 15 x30"
type input "Corta Gray Ceramic Tile 15 x30"
click at [455, 557] on input at bounding box center [440, 556] width 203 height 32
paste input "1.89"
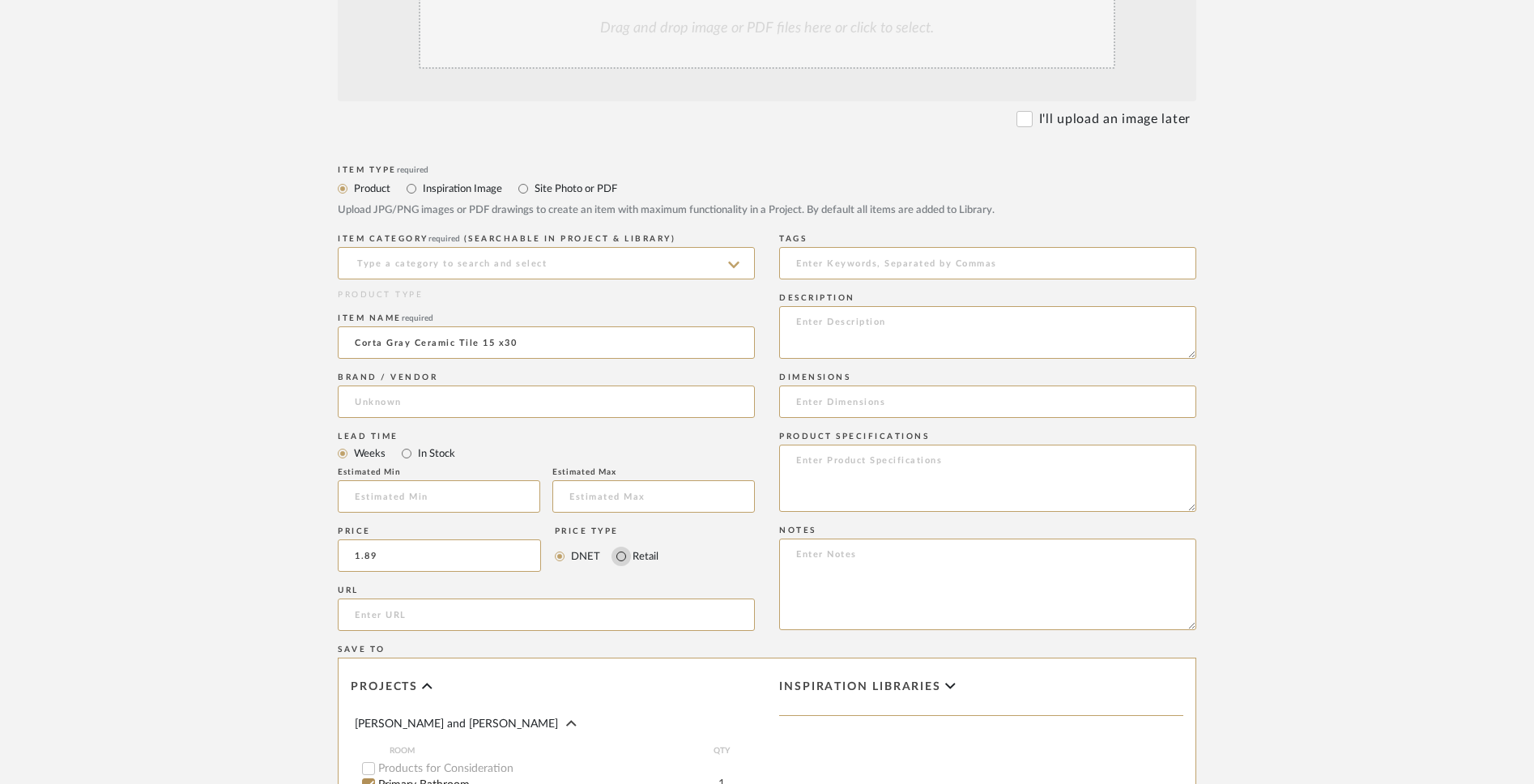
type input "$1.89"
click at [618, 561] on input "Retail" at bounding box center [621, 557] width 20 height 20
radio input "true"
click at [798, 401] on input at bounding box center [988, 402] width 417 height 32
type input "15x30"
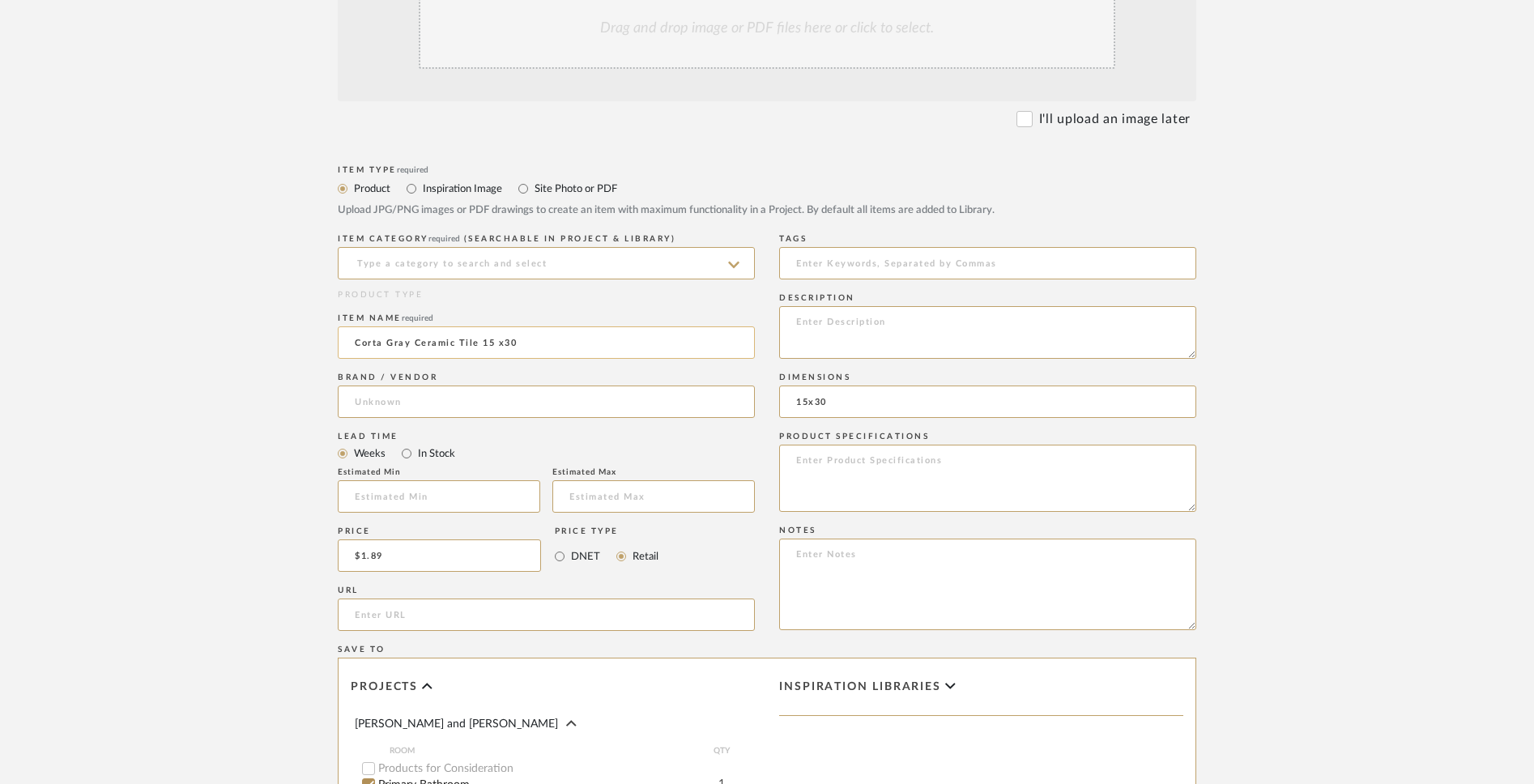
click at [566, 342] on input "Corta Gray Ceramic Tile 15 x30" at bounding box center [547, 343] width 417 height 32
drag, startPoint x: 549, startPoint y: 341, endPoint x: 478, endPoint y: 342, distance: 71.0
click at [478, 342] on input "Corta Gray Ceramic Tile 15 x30" at bounding box center [547, 343] width 417 height 32
type input "Corta Gray Ceramic Tile"
click at [467, 612] on input "url" at bounding box center [547, 615] width 417 height 32
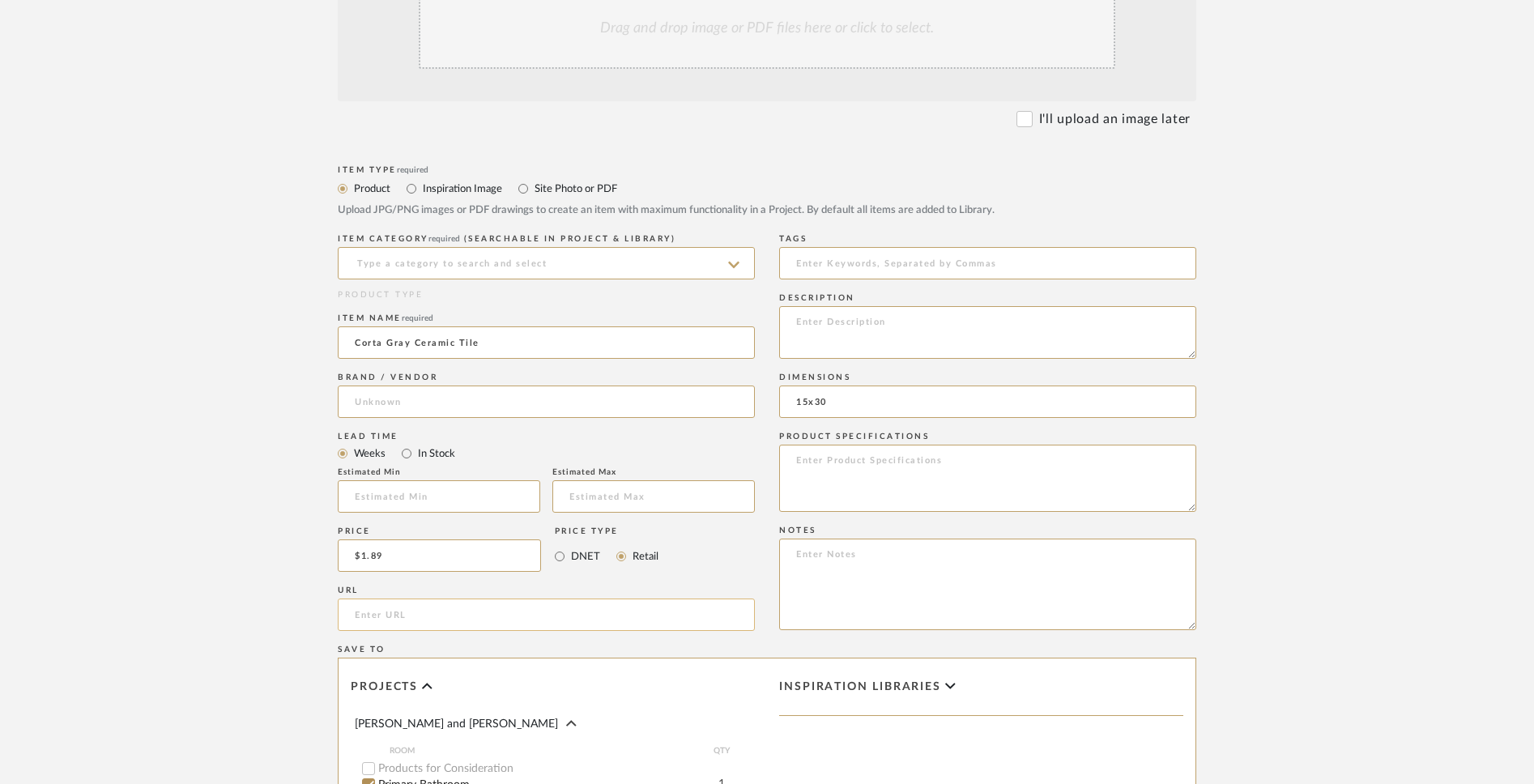
paste input "[URL][DOMAIN_NAME][PERSON_NAME]"
type input "[URL][DOMAIN_NAME][PERSON_NAME]"
click at [406, 452] on input "In Stock" at bounding box center [406, 454] width 20 height 20
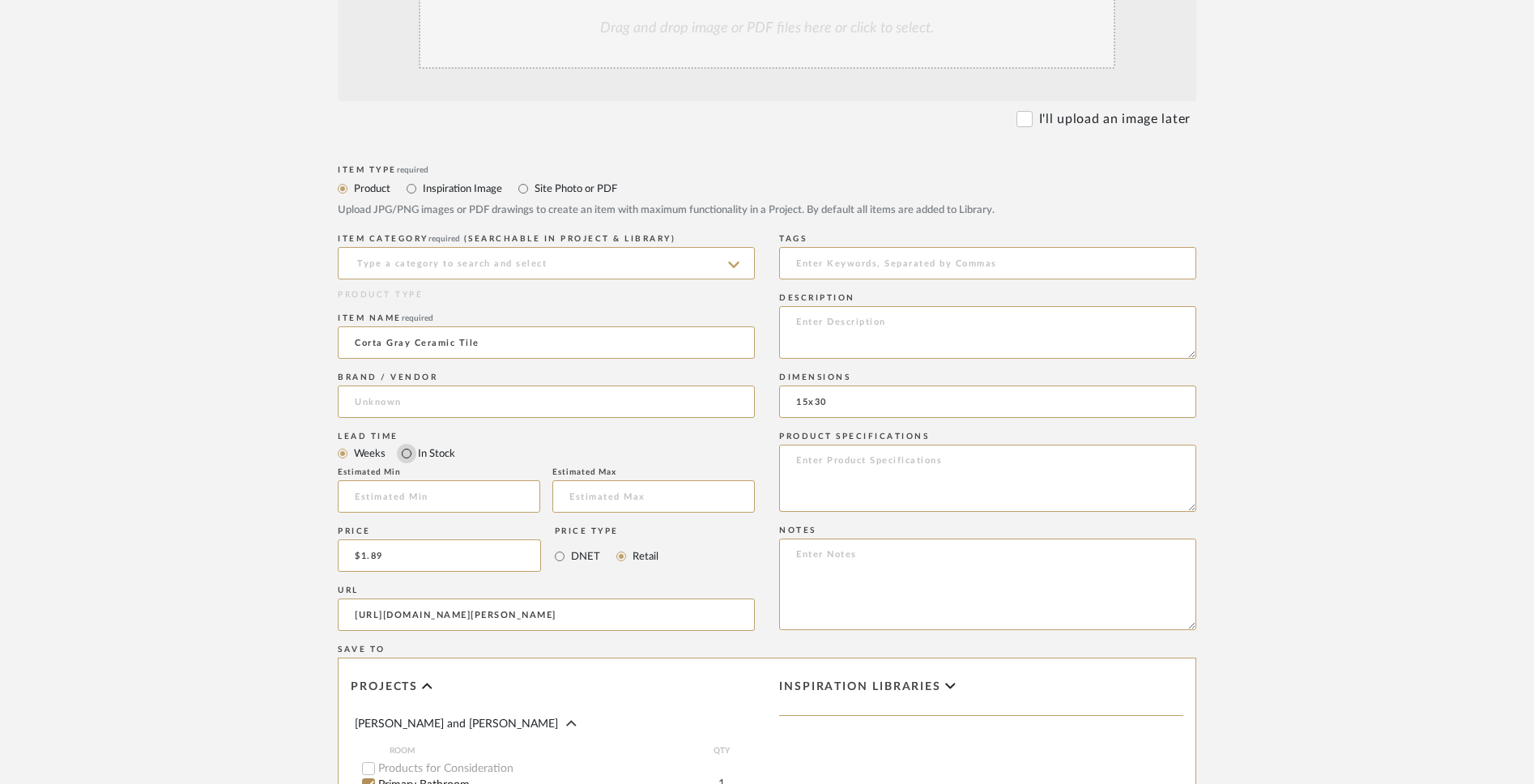
radio input "true"
click at [853, 317] on textarea at bounding box center [988, 333] width 417 height 53
paste textarea "This gray matte Corta Gray Ceramic Tile is 15 x 30. Inkjet technology offers th…"
click at [797, 321] on textarea "This gray matte Corta Gray Ceramic Tile is 15 x 30. Inkjet technology offers th…" at bounding box center [988, 333] width 417 height 53
paste textarea "SKU: 100823459"
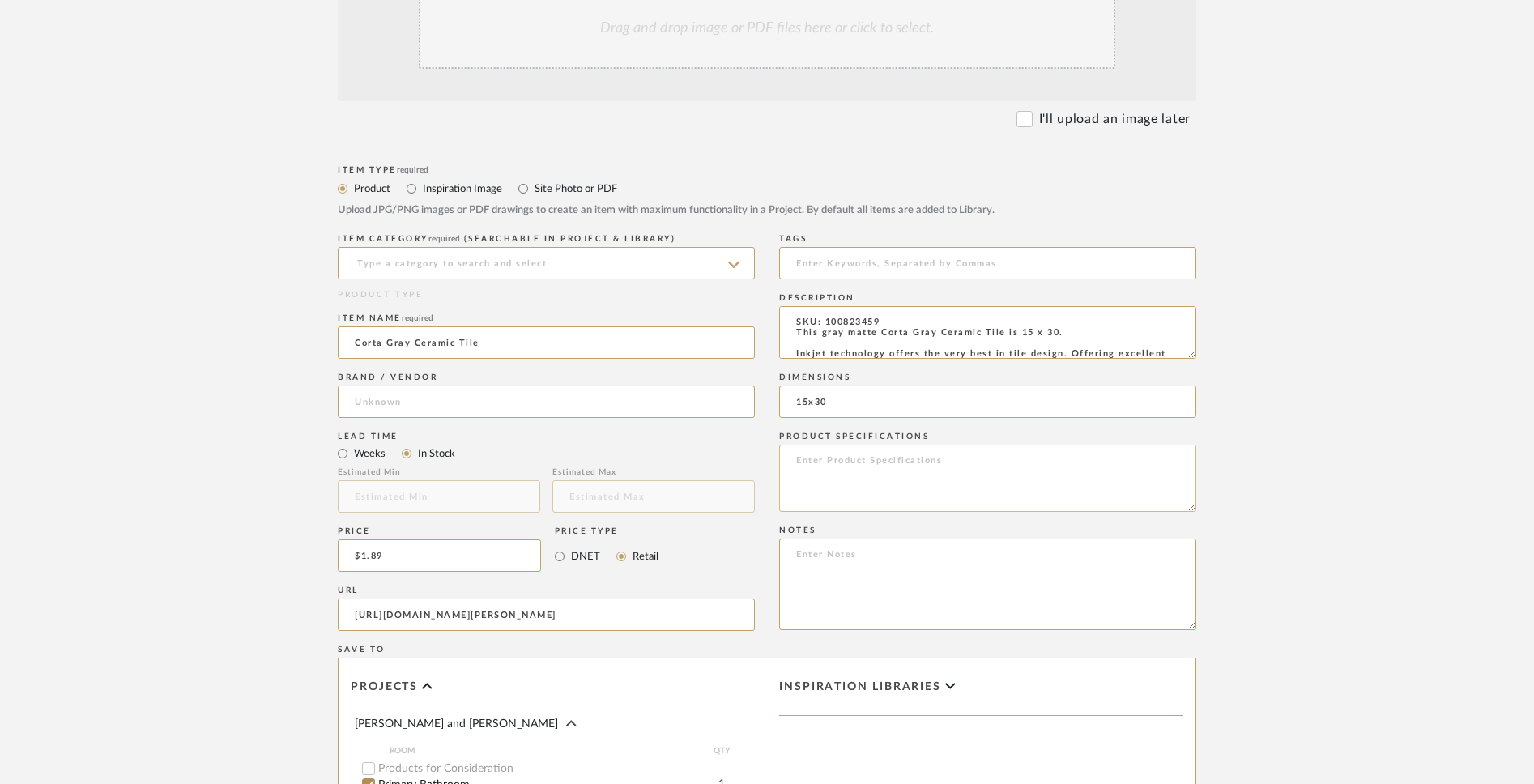
type textarea "SKU: 100823459 This gray matte Corta Gray Ceramic Tile is 15 x 30. Inkjet techn…"
click at [871, 478] on textarea at bounding box center [988, 478] width 417 height 67
paste textarea "Product Thickness 8mm Box Length 29.92 Box Width 15.35 Box Weight 62.50 lbs Box…"
type textarea "Product Thickness 8mm Box Length 29.92 Box Width 15.35 Box Weight 62.50 lbs Box…"
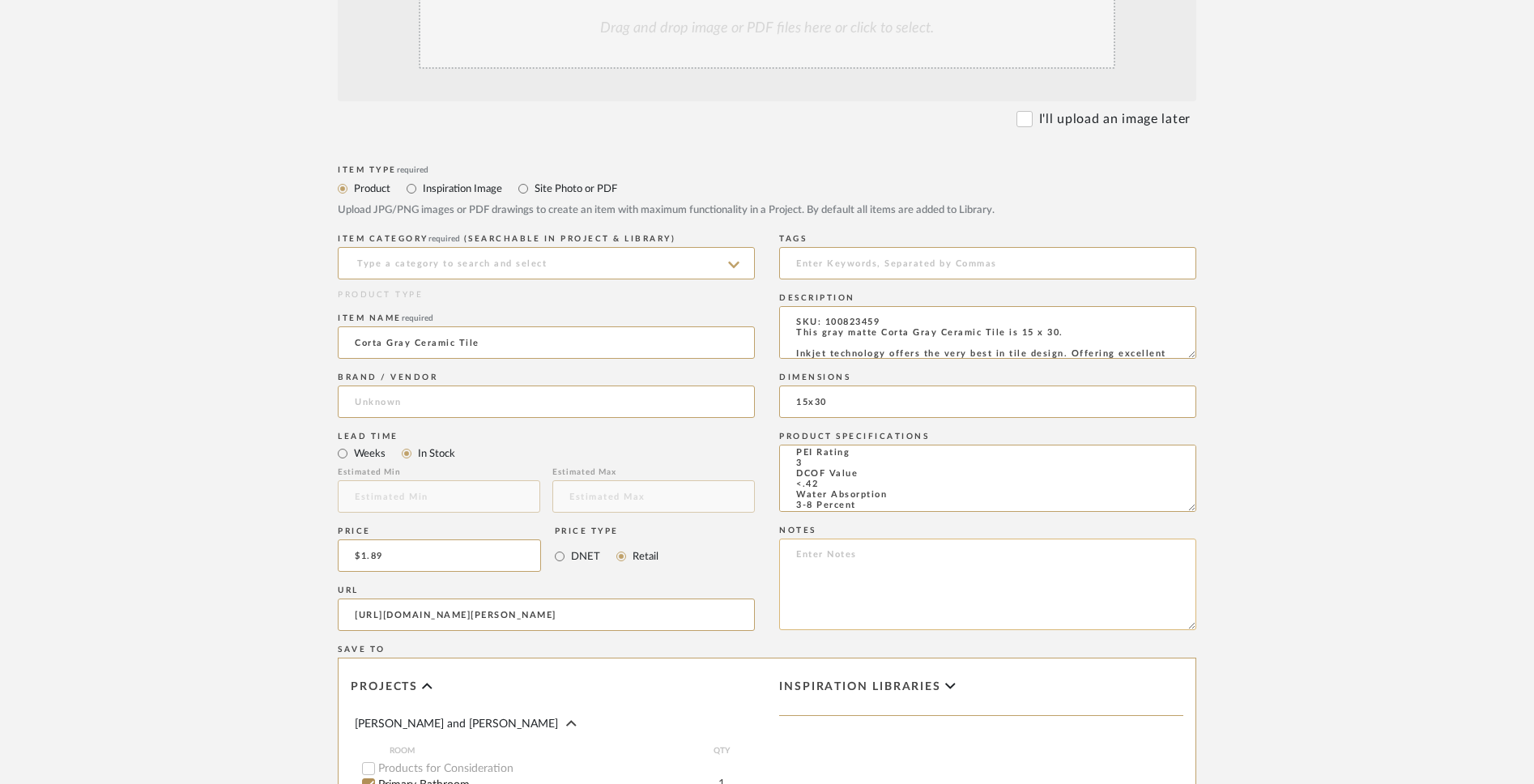
click at [828, 553] on textarea at bounding box center [988, 584] width 417 height 92
paste textarea "Suggested Grout Line Size 1/8, 3/16, 3/8, or 1/4 Installation Type Grout & Mort…"
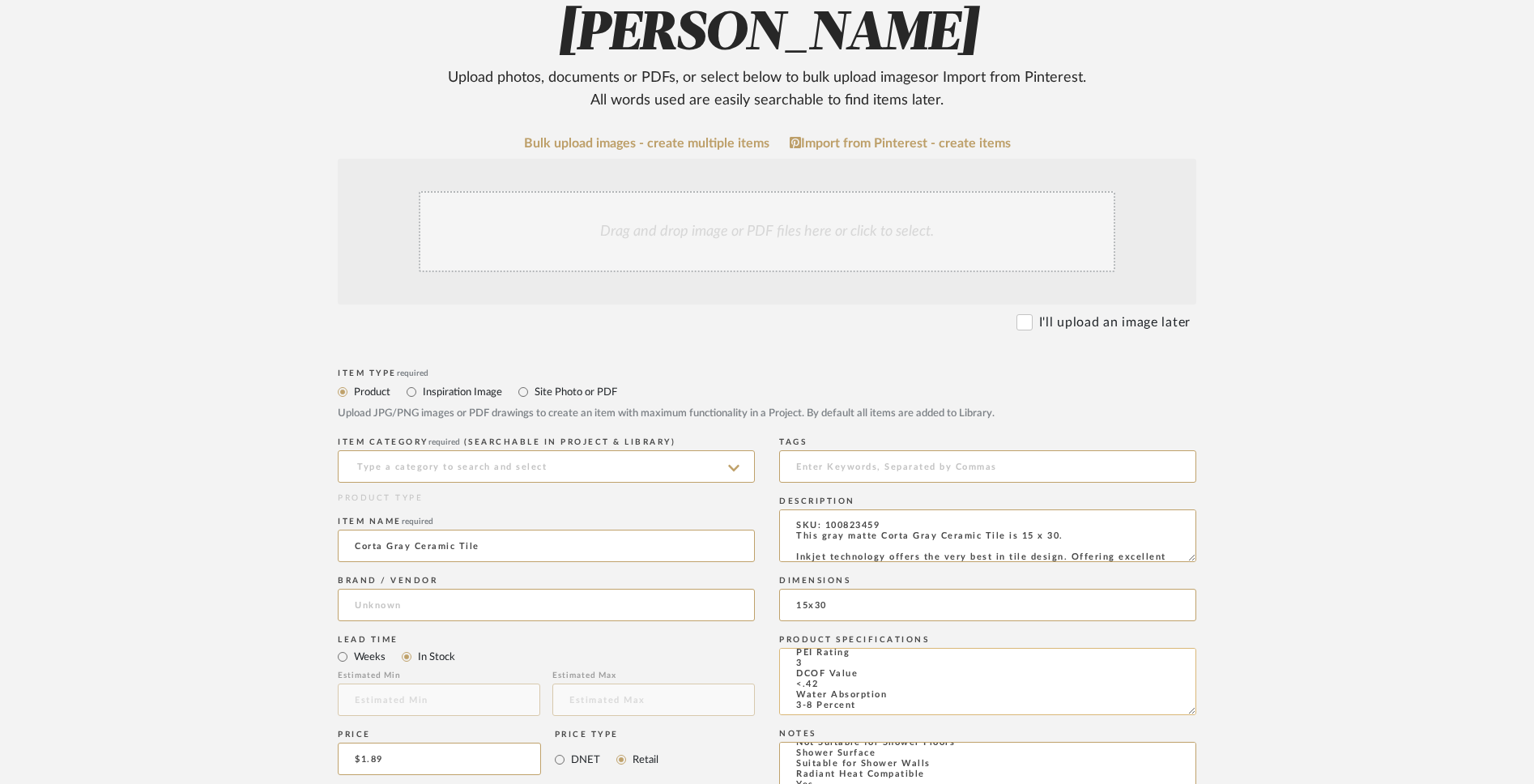
scroll to position [0, 0]
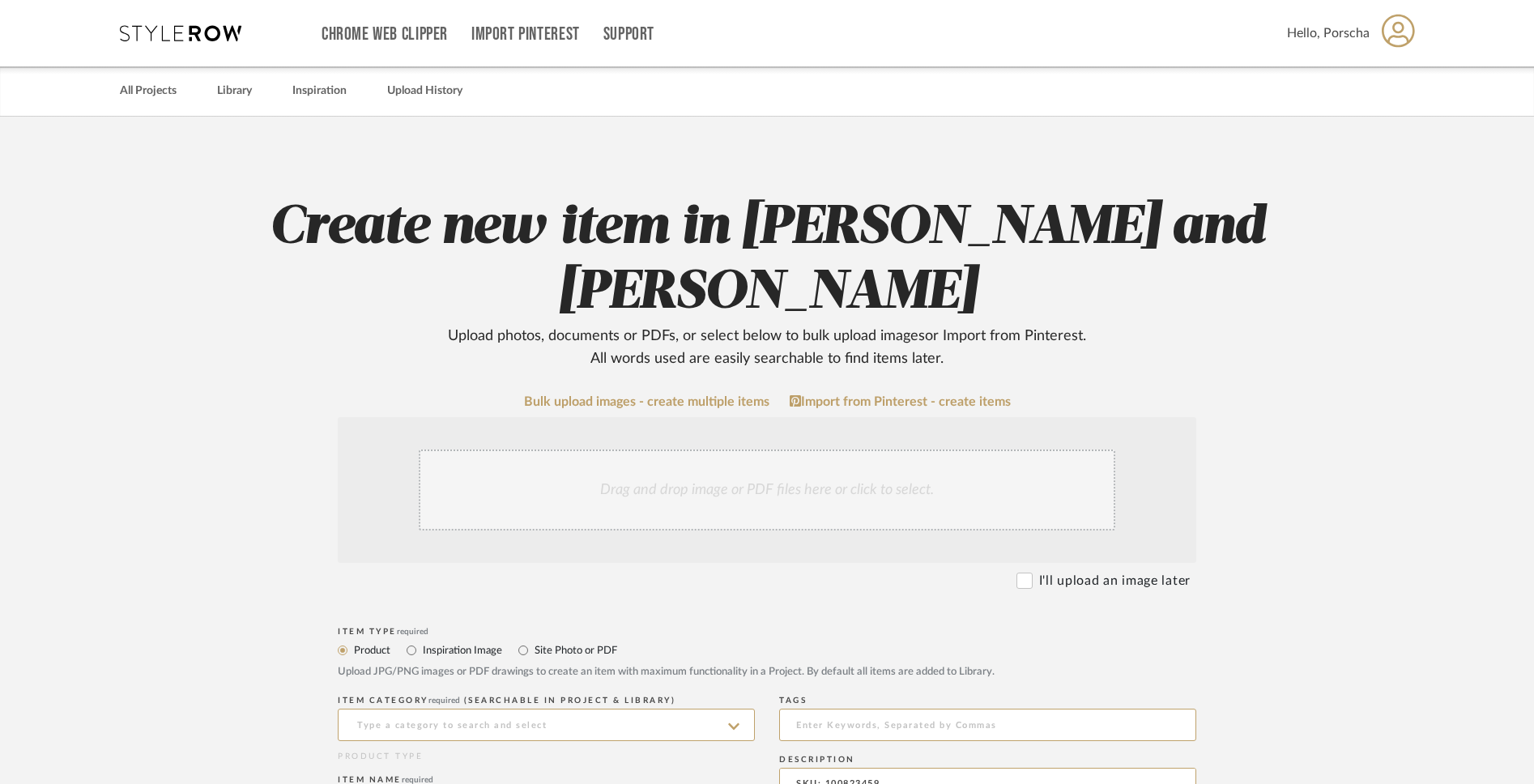
type textarea "Suggested Grout Line Size 1/8, 3/16, 3/8, or 1/4 Installation Type Grout & Mort…"
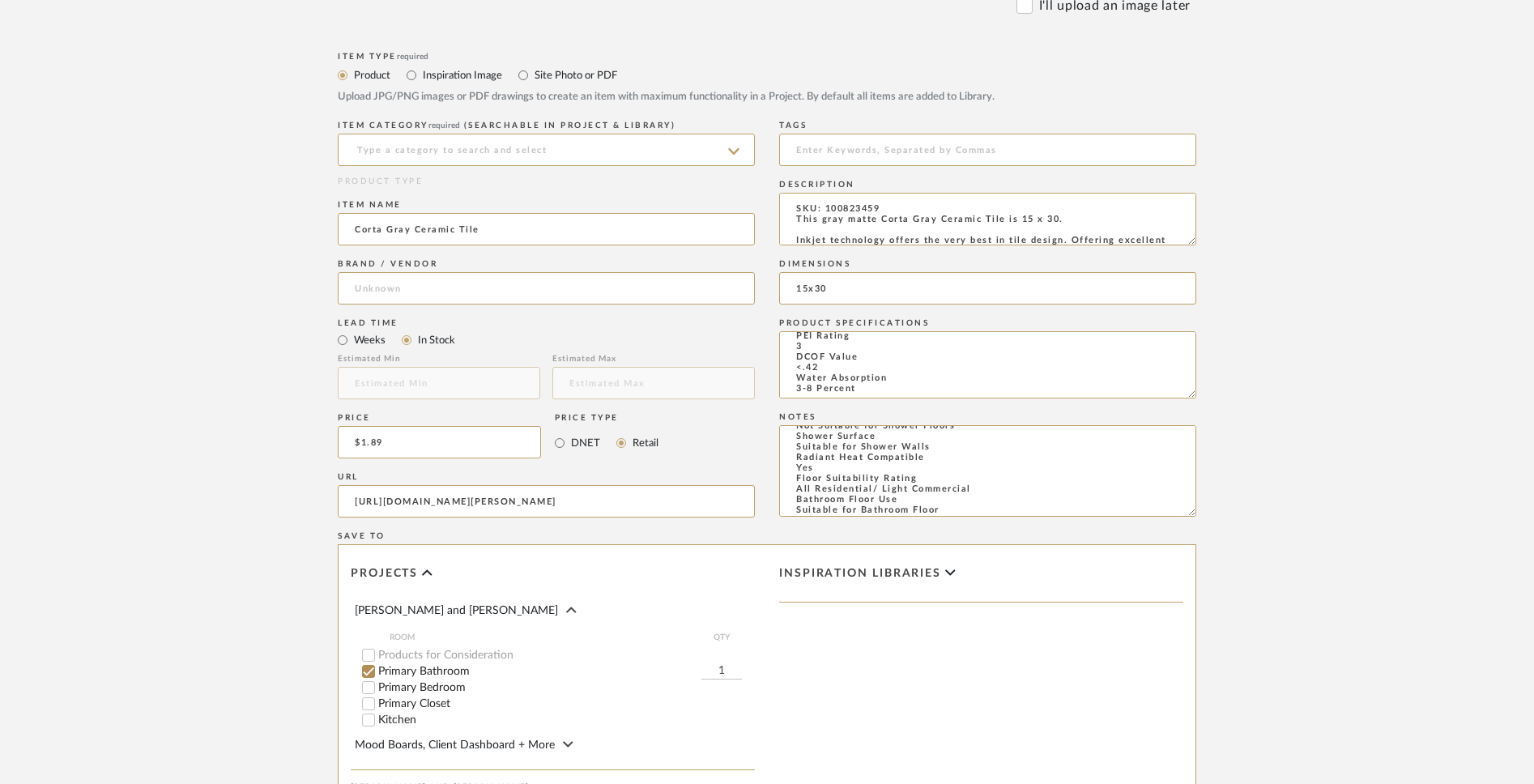
scroll to position [992, 0]
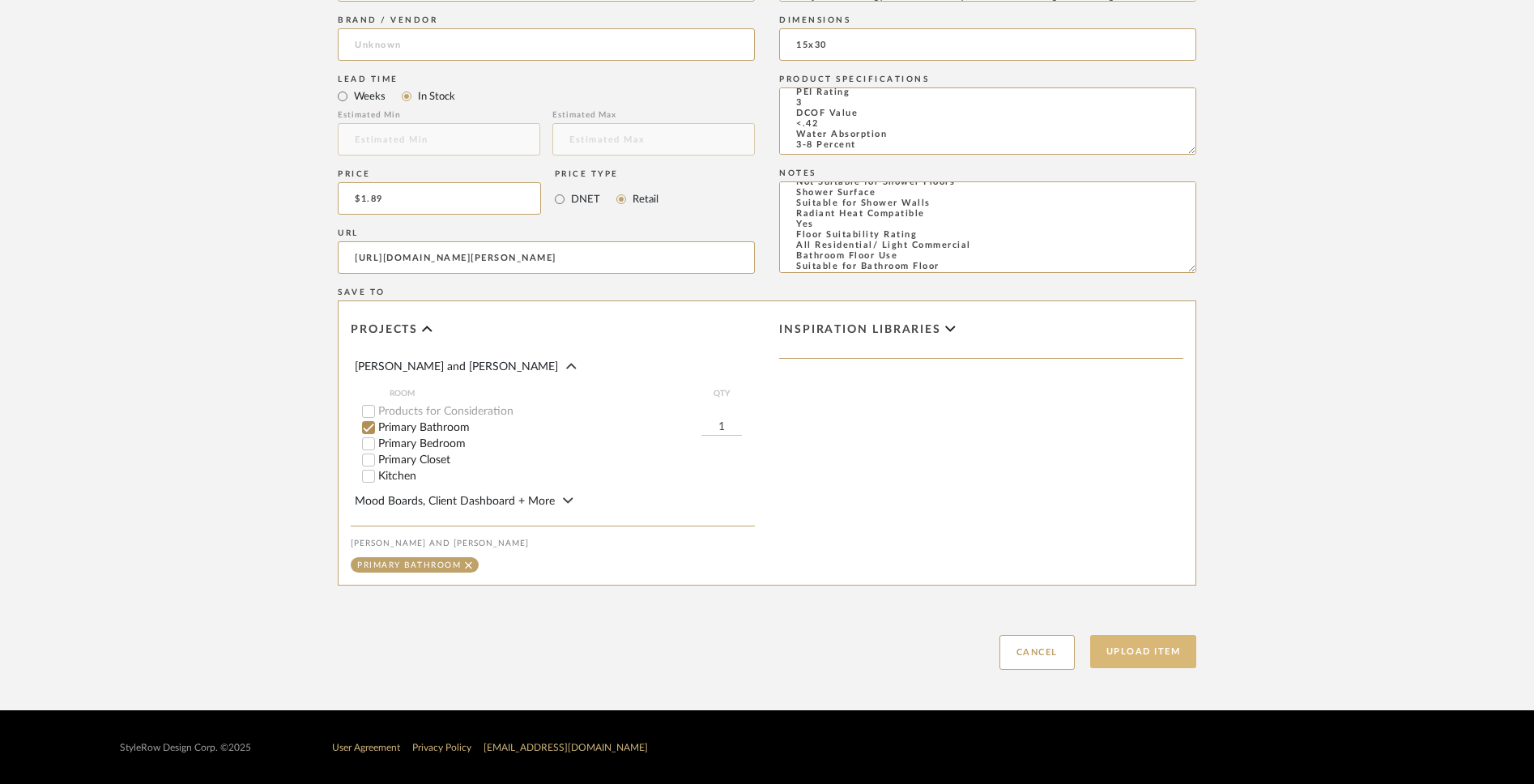
click at [1125, 612] on button "Upload Item" at bounding box center [1144, 651] width 107 height 33
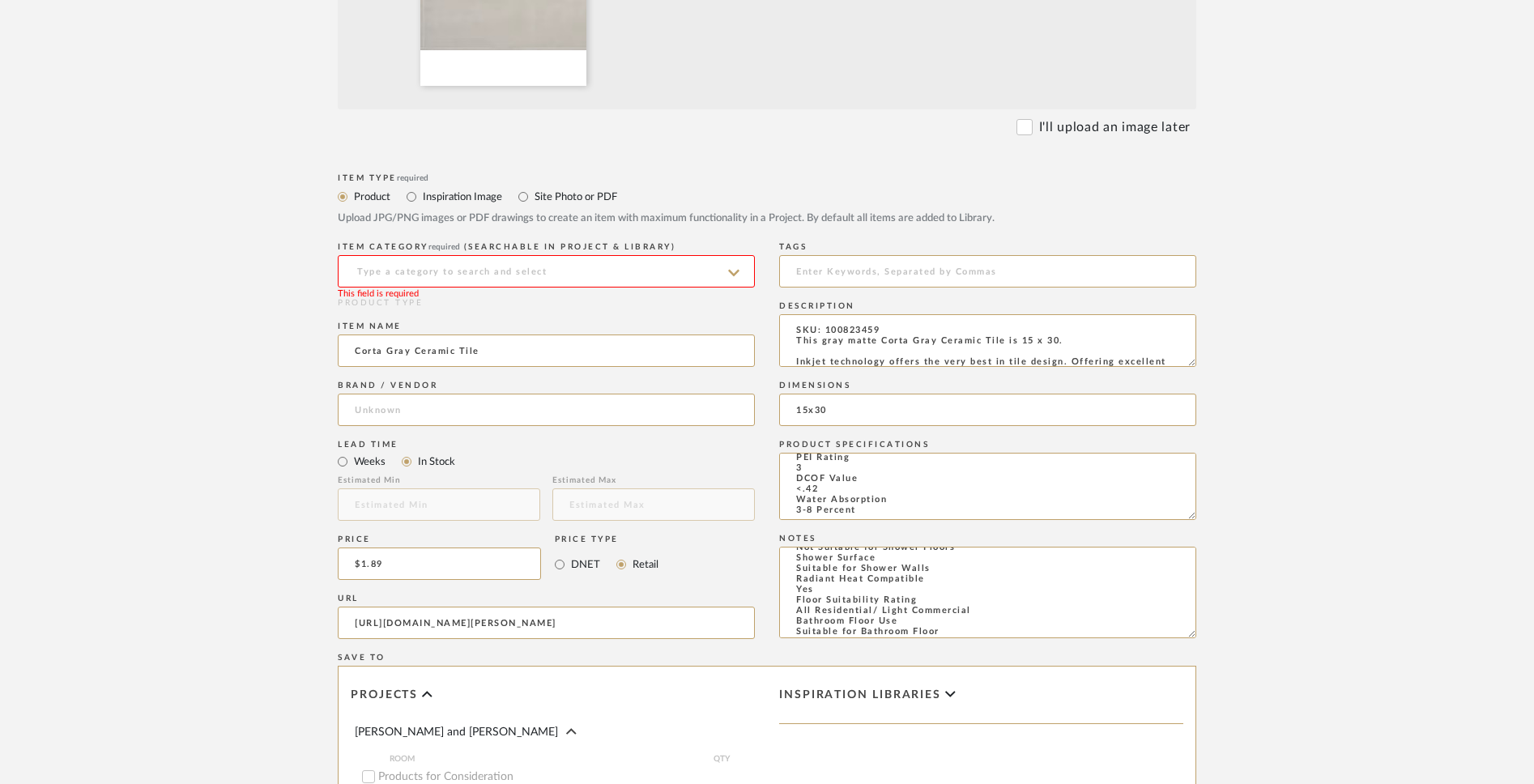
scroll to position [814, 0]
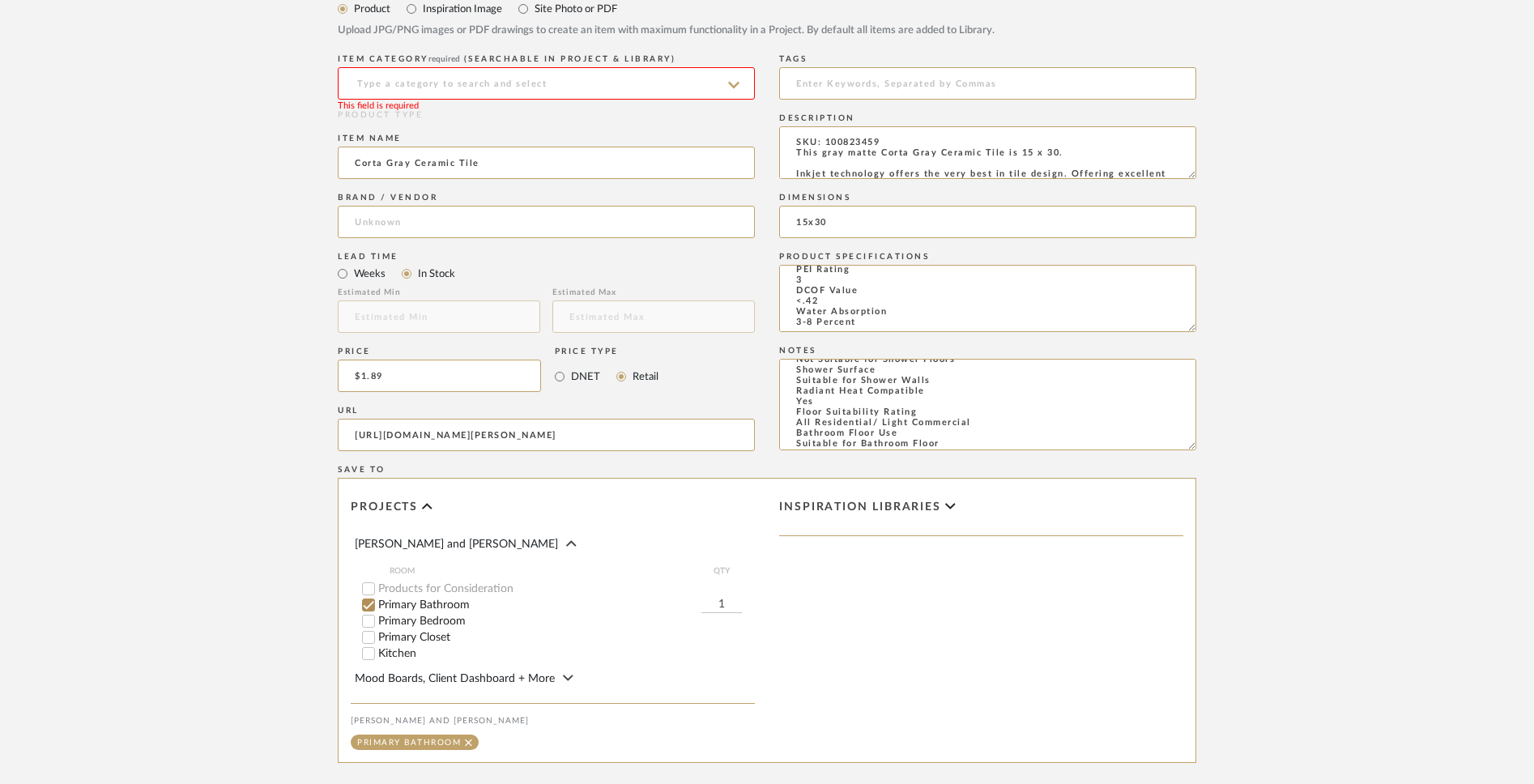
click at [718, 92] on input at bounding box center [547, 84] width 417 height 32
click at [710, 121] on div "Bath Shower Heads, Faucets & Sets" at bounding box center [547, 124] width 415 height 41
type input "Bath Shower Heads, Faucets & Sets"
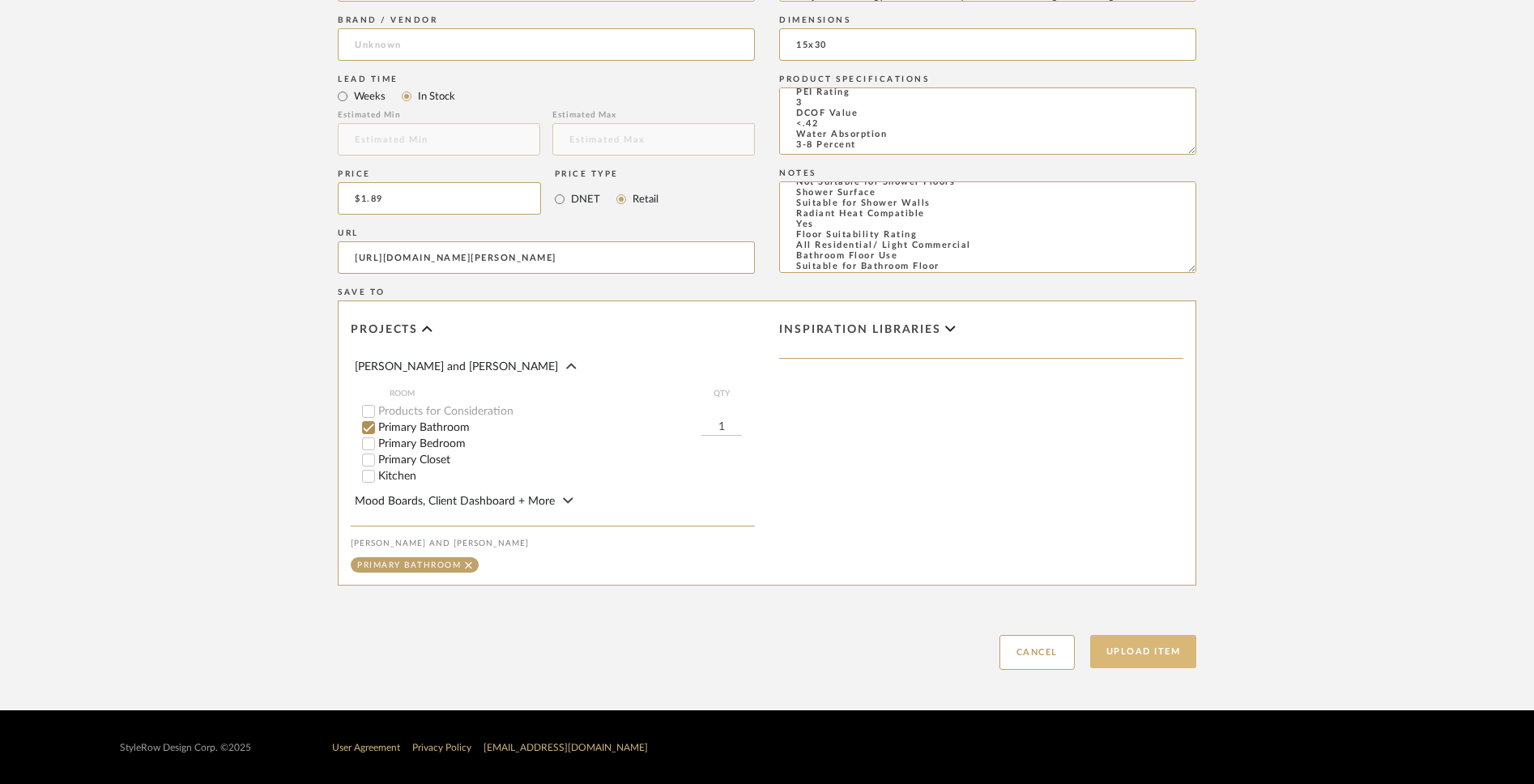
click at [1137, 612] on button "Upload Item" at bounding box center [1144, 651] width 107 height 33
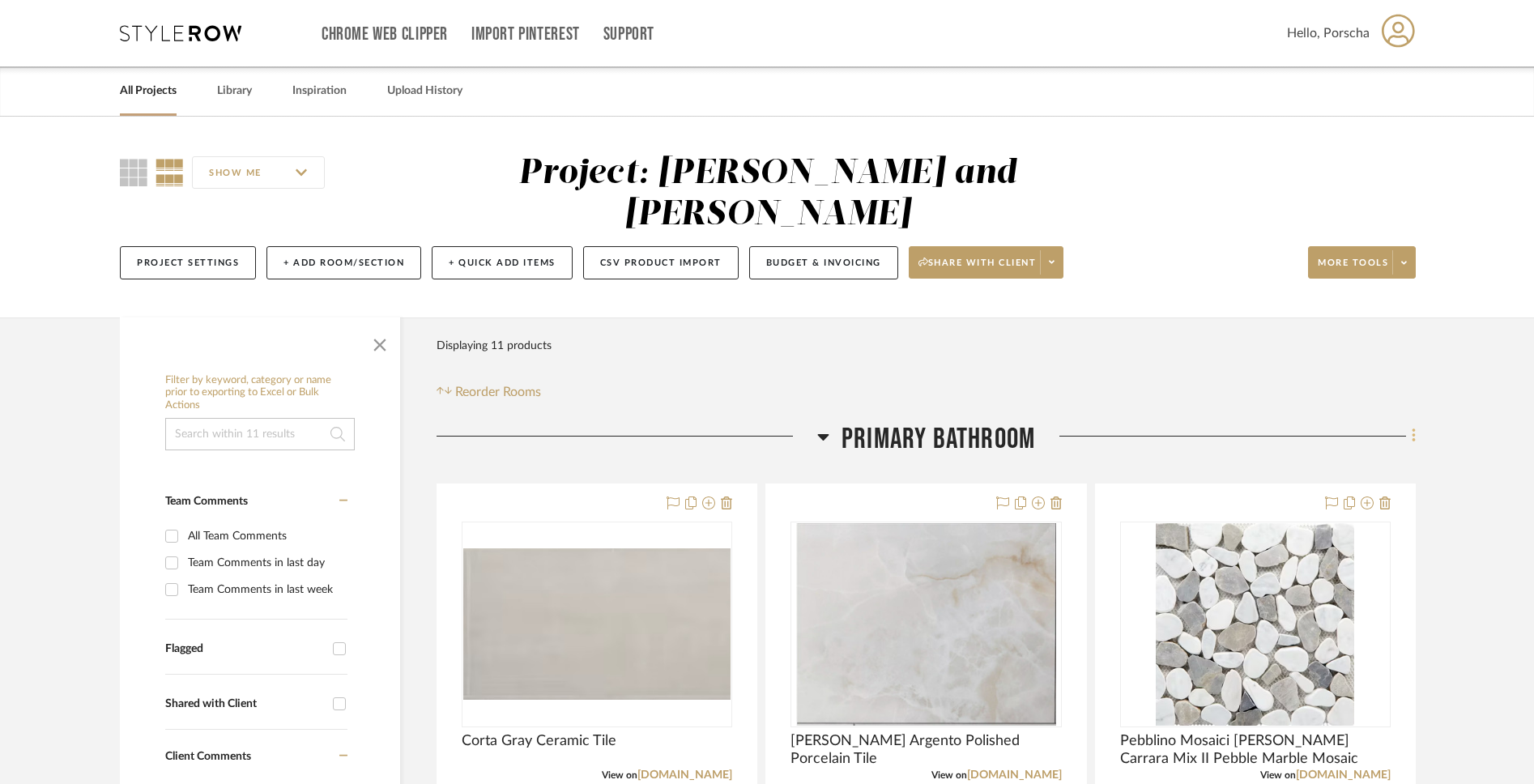
click at [1137, 430] on icon at bounding box center [1414, 436] width 4 height 13
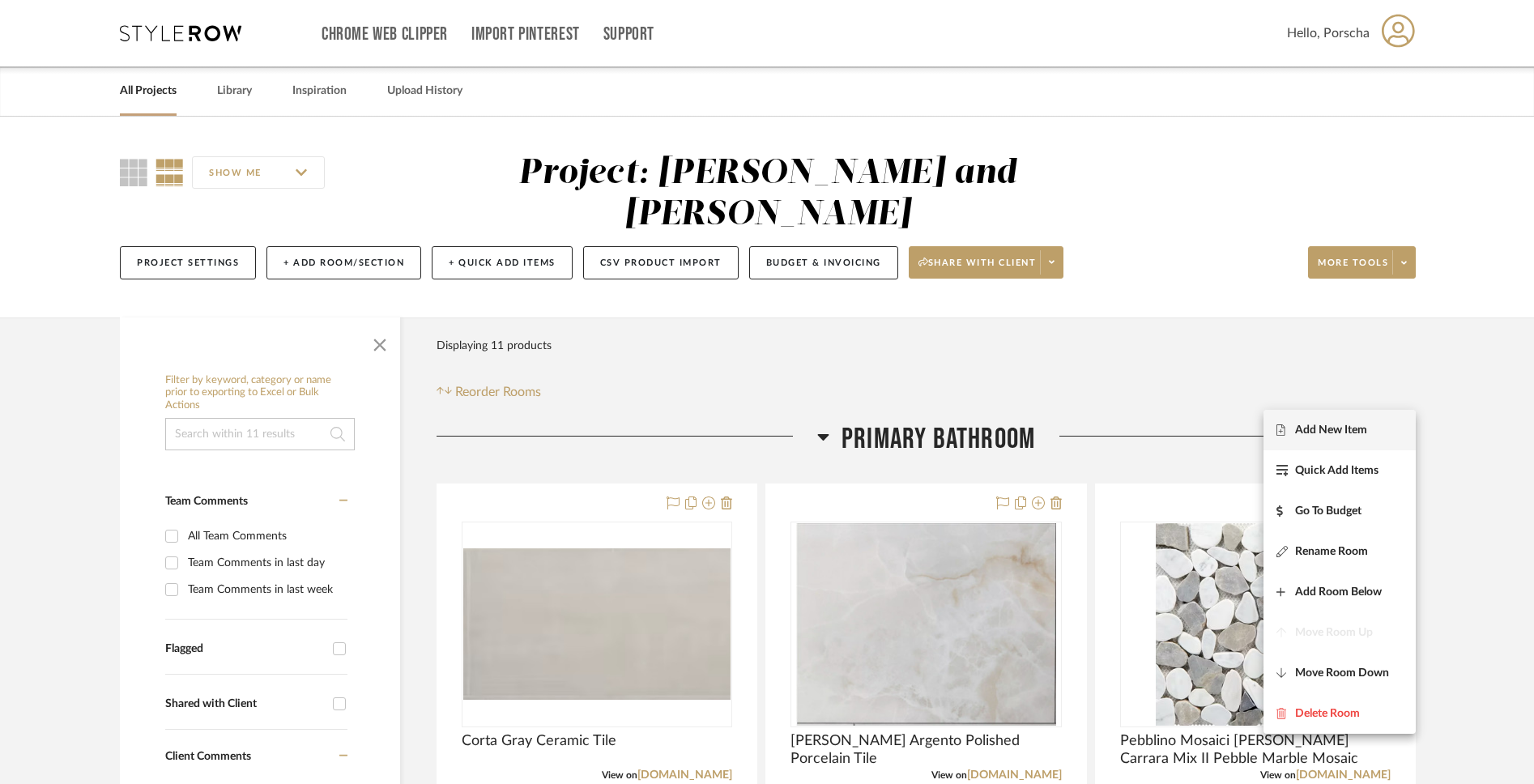
click at [1137, 432] on span "Add New Item" at bounding box center [1332, 429] width 72 height 13
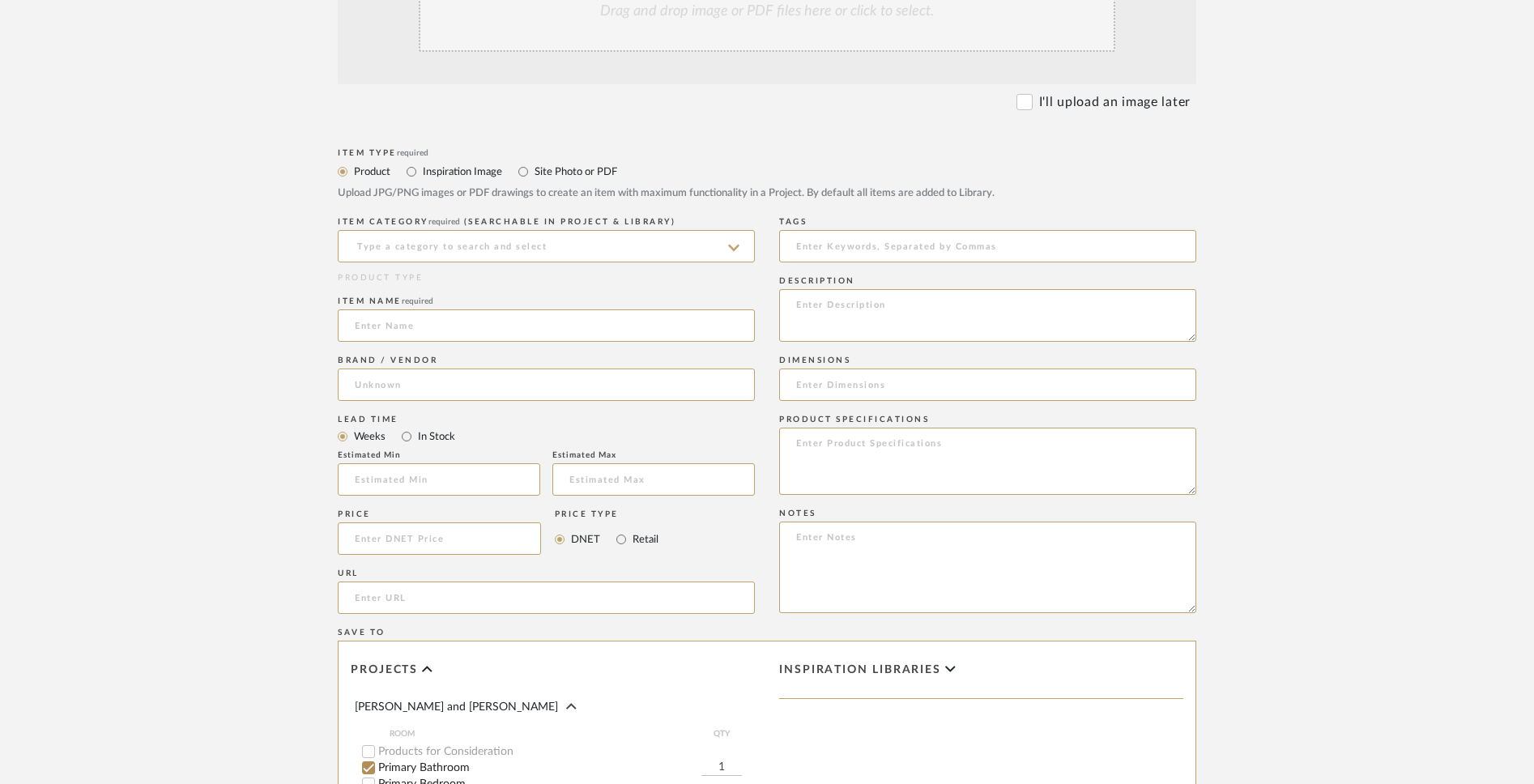
scroll to position [488, 0]
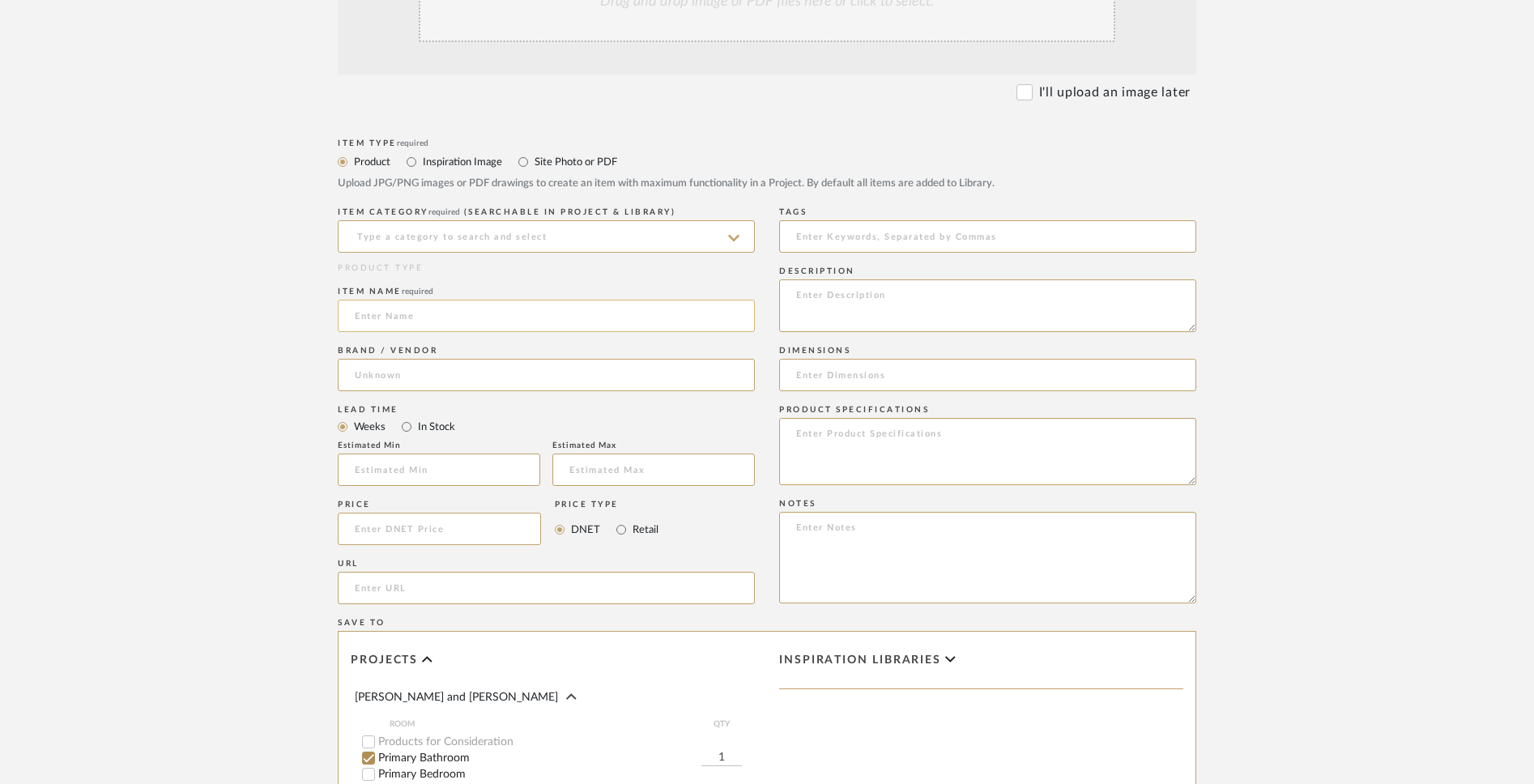
click at [470, 320] on input at bounding box center [547, 316] width 417 height 32
paste input "White Shaker cabinets BCS"
drag, startPoint x: 512, startPoint y: 314, endPoint x: 475, endPoint y: 321, distance: 37.7
click at [475, 321] on input "White Shaker cabinets BCS" at bounding box center [547, 316] width 417 height 32
type input "White Shaker cabinets"
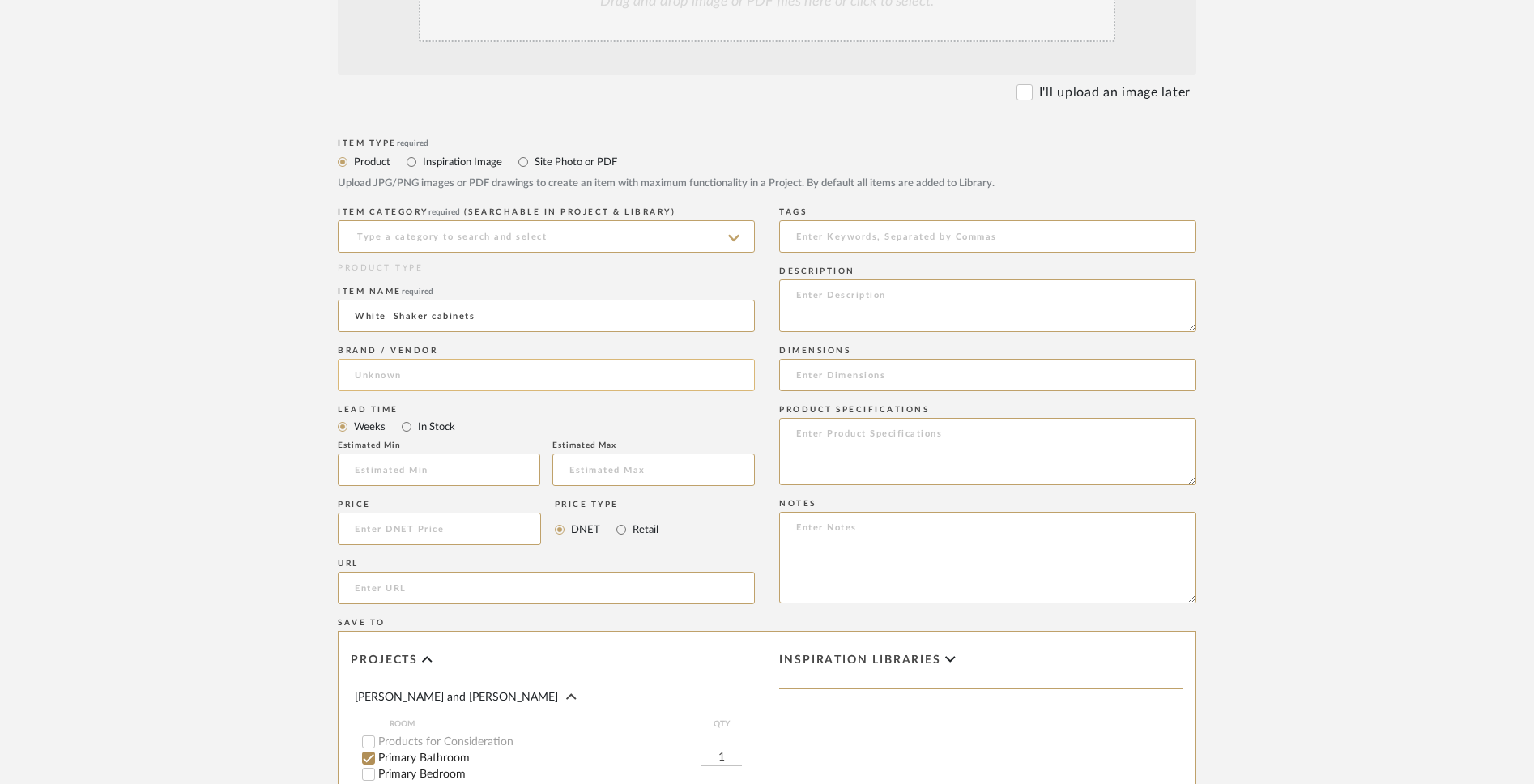
click at [493, 369] on input at bounding box center [547, 375] width 417 height 32
click at [472, 413] on mat-option "Delta Faucet" at bounding box center [547, 417] width 415 height 41
type input "Delta Faucet"
click at [870, 243] on input at bounding box center [988, 236] width 417 height 32
type input "Best Cheer Stone"
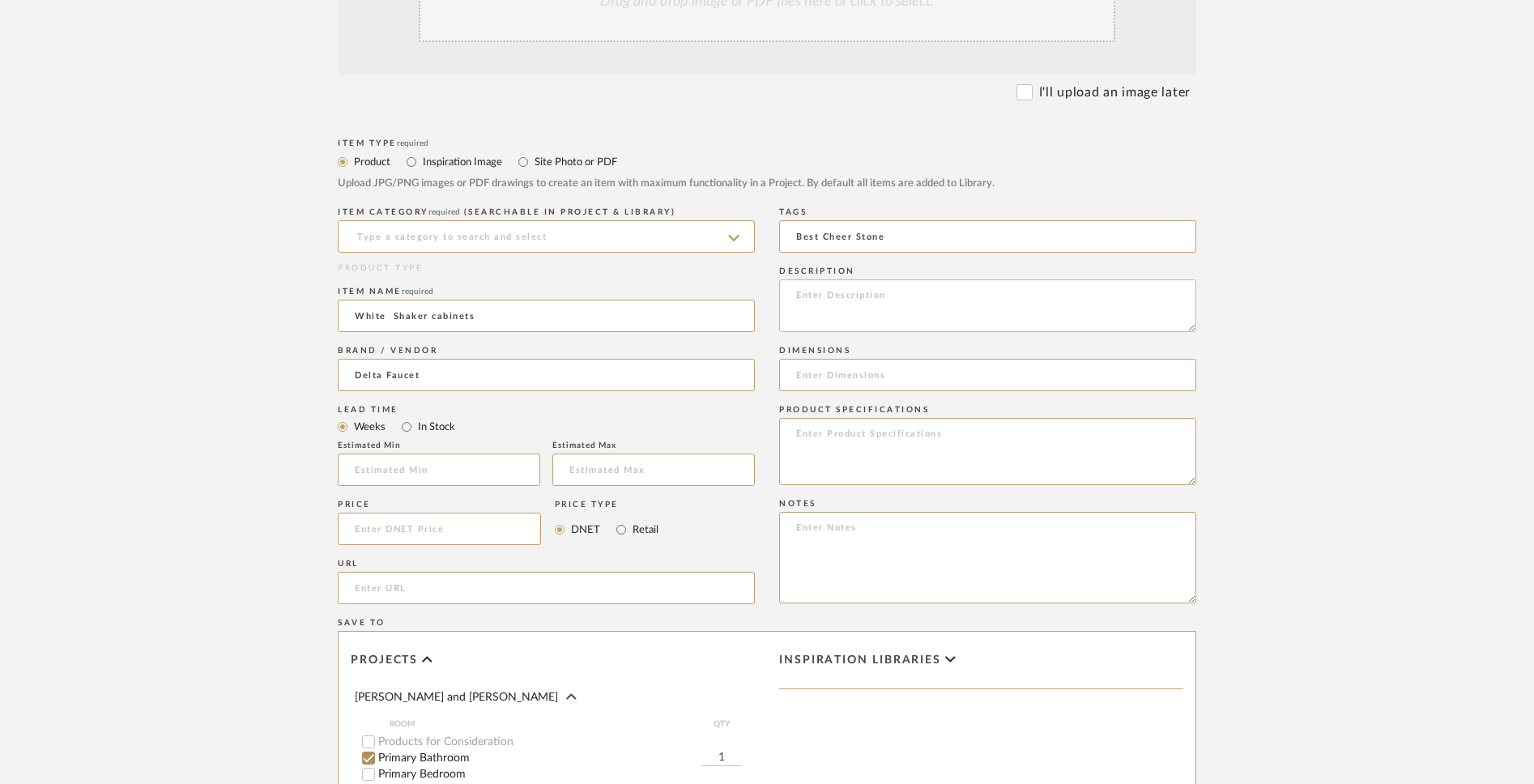
click at [870, 316] on textarea at bounding box center [988, 306] width 417 height 53
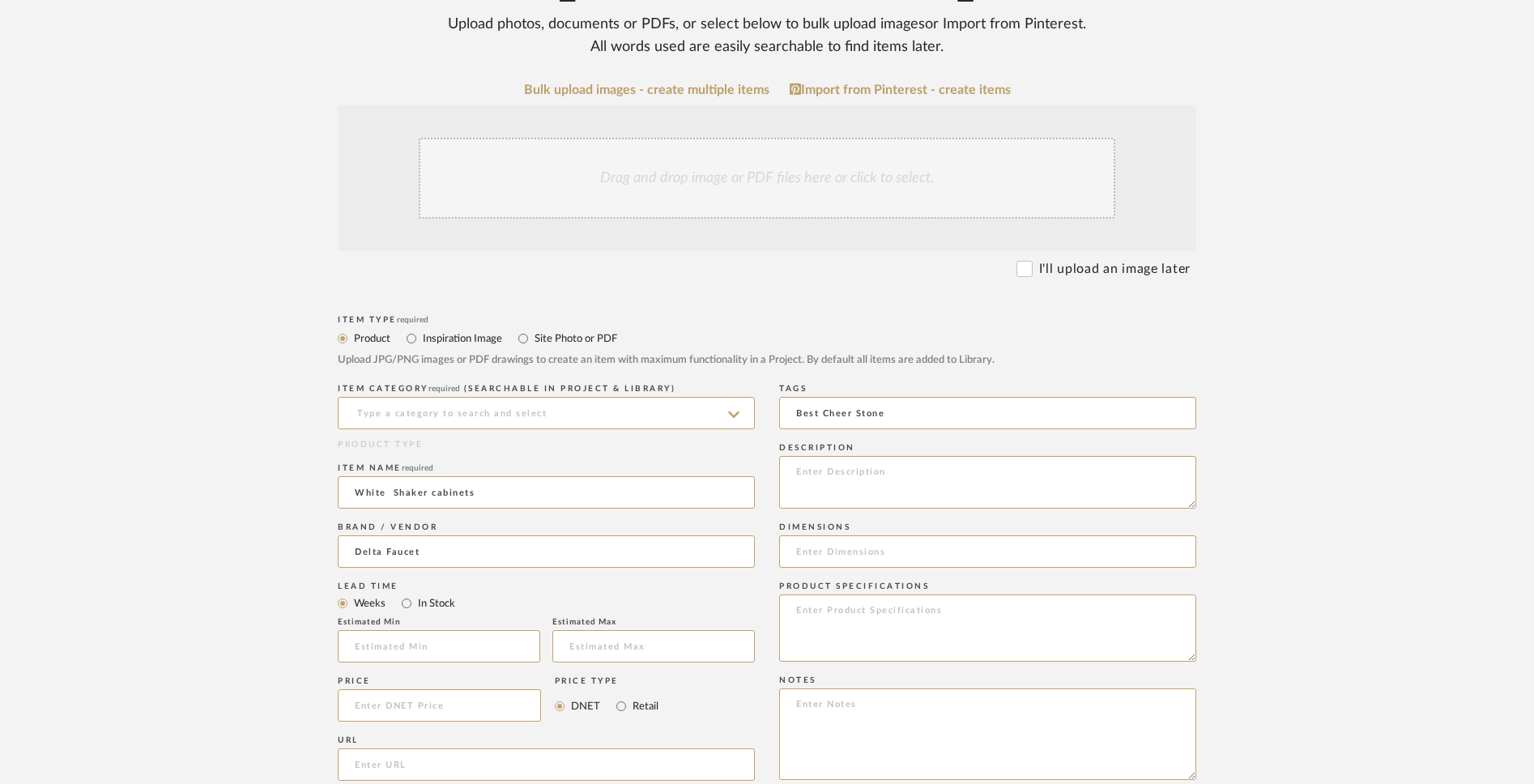
scroll to position [292, 0]
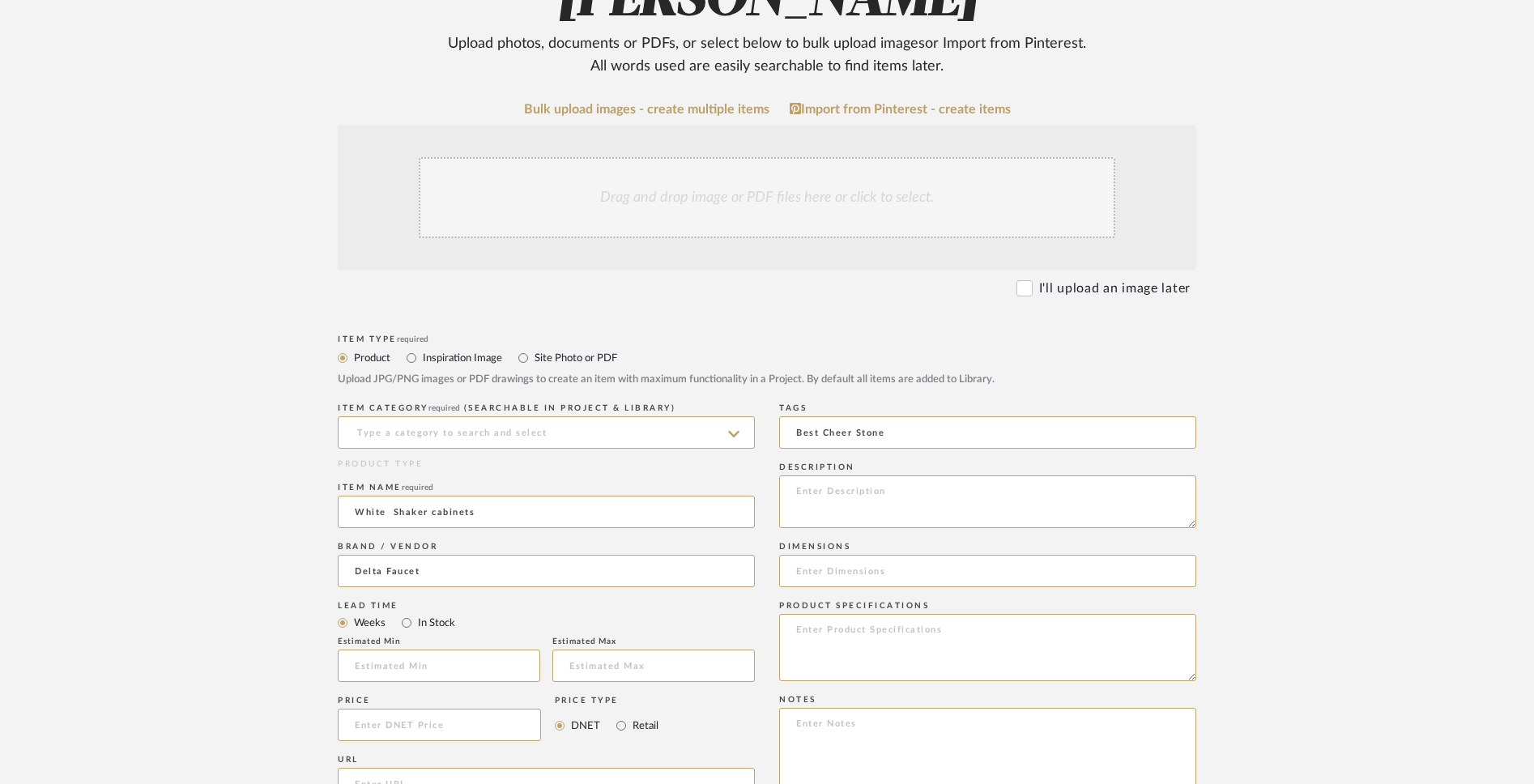
click at [698, 205] on div "Drag and drop image or PDF files here or click to select." at bounding box center [767, 198] width 697 height 81
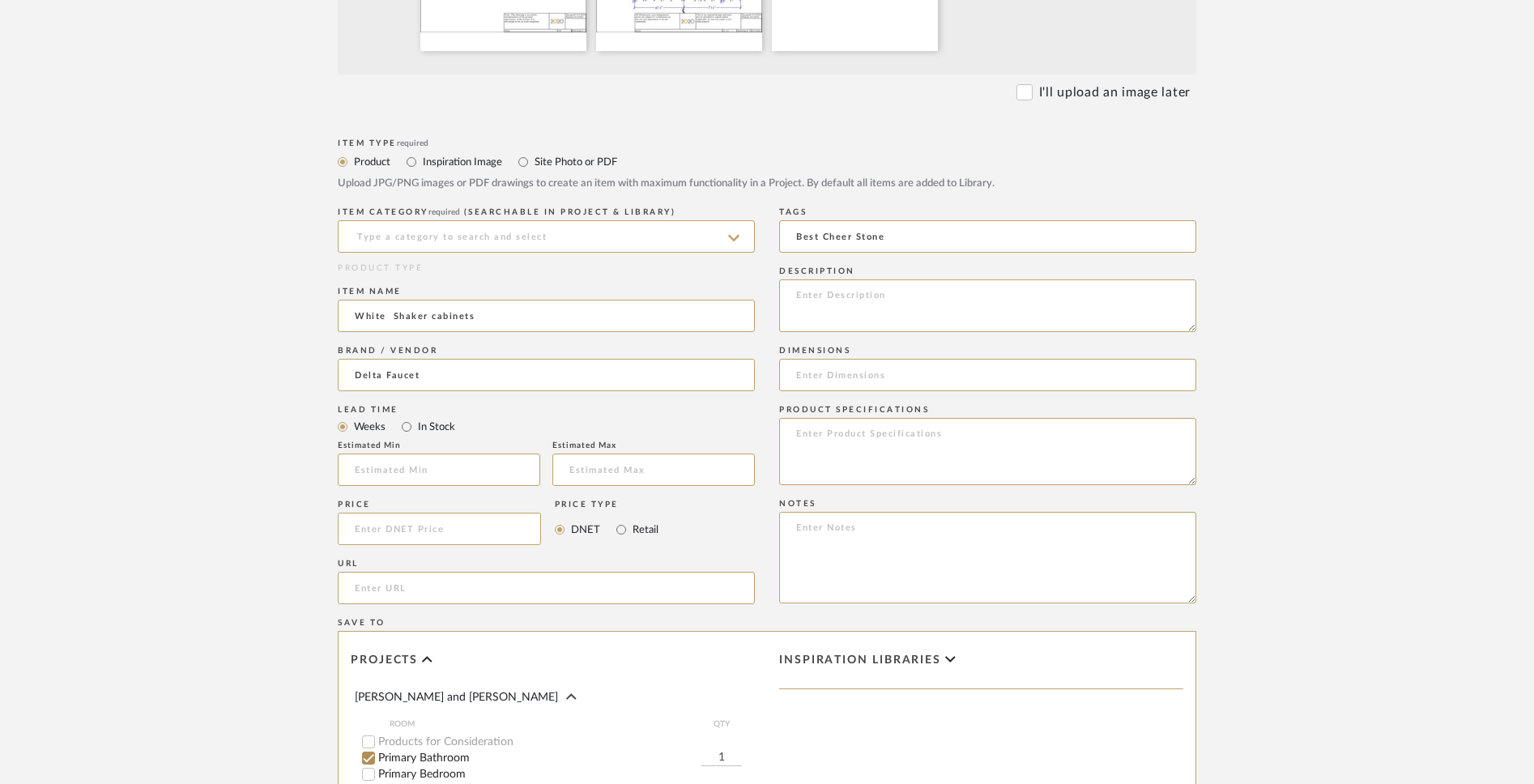
scroll to position [663, 0]
click at [798, 289] on textarea at bounding box center [988, 304] width 417 height 53
type textarea "Bathroom Cabinets"
click at [503, 527] on input at bounding box center [440, 528] width 203 height 32
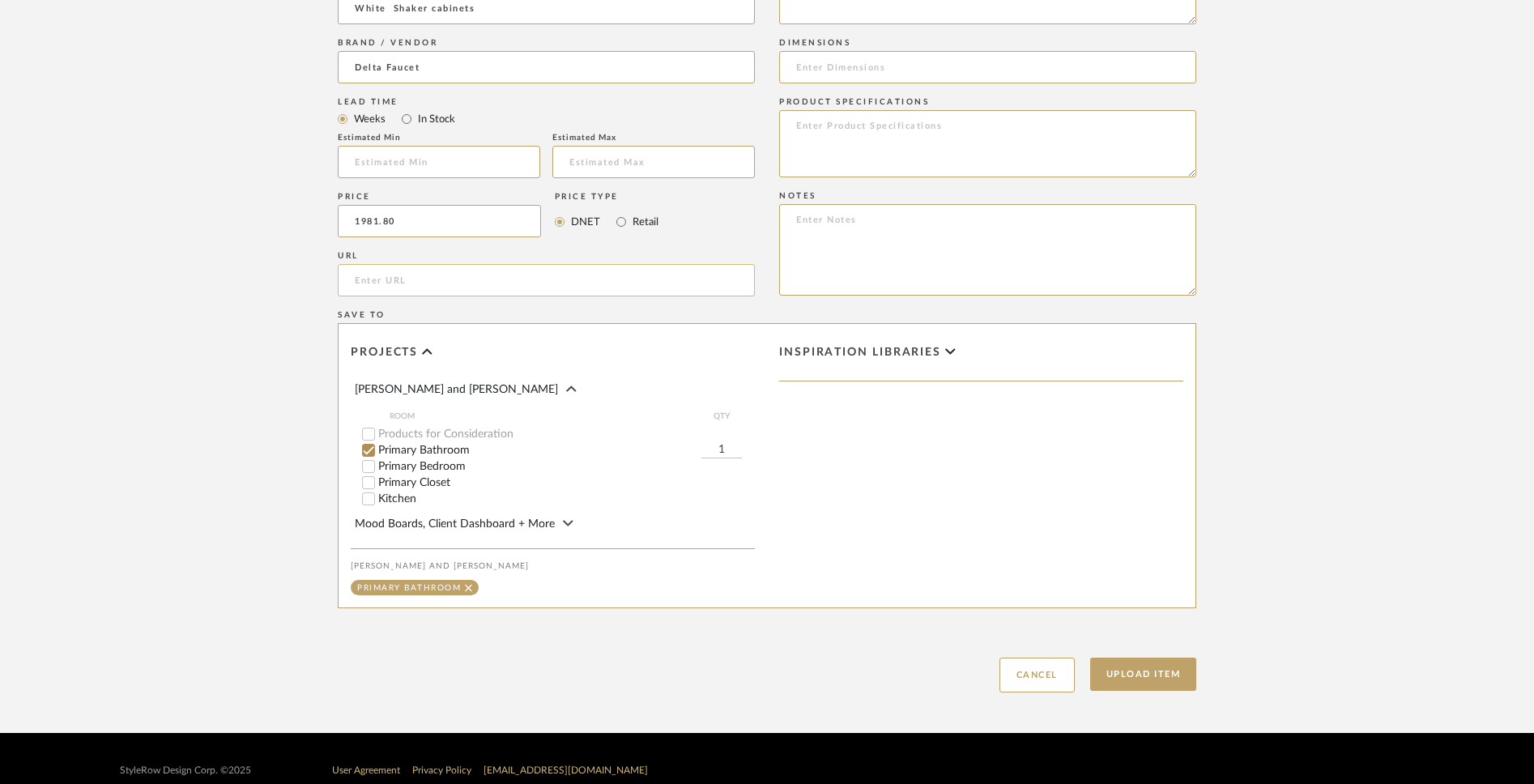
scroll to position [992, 0]
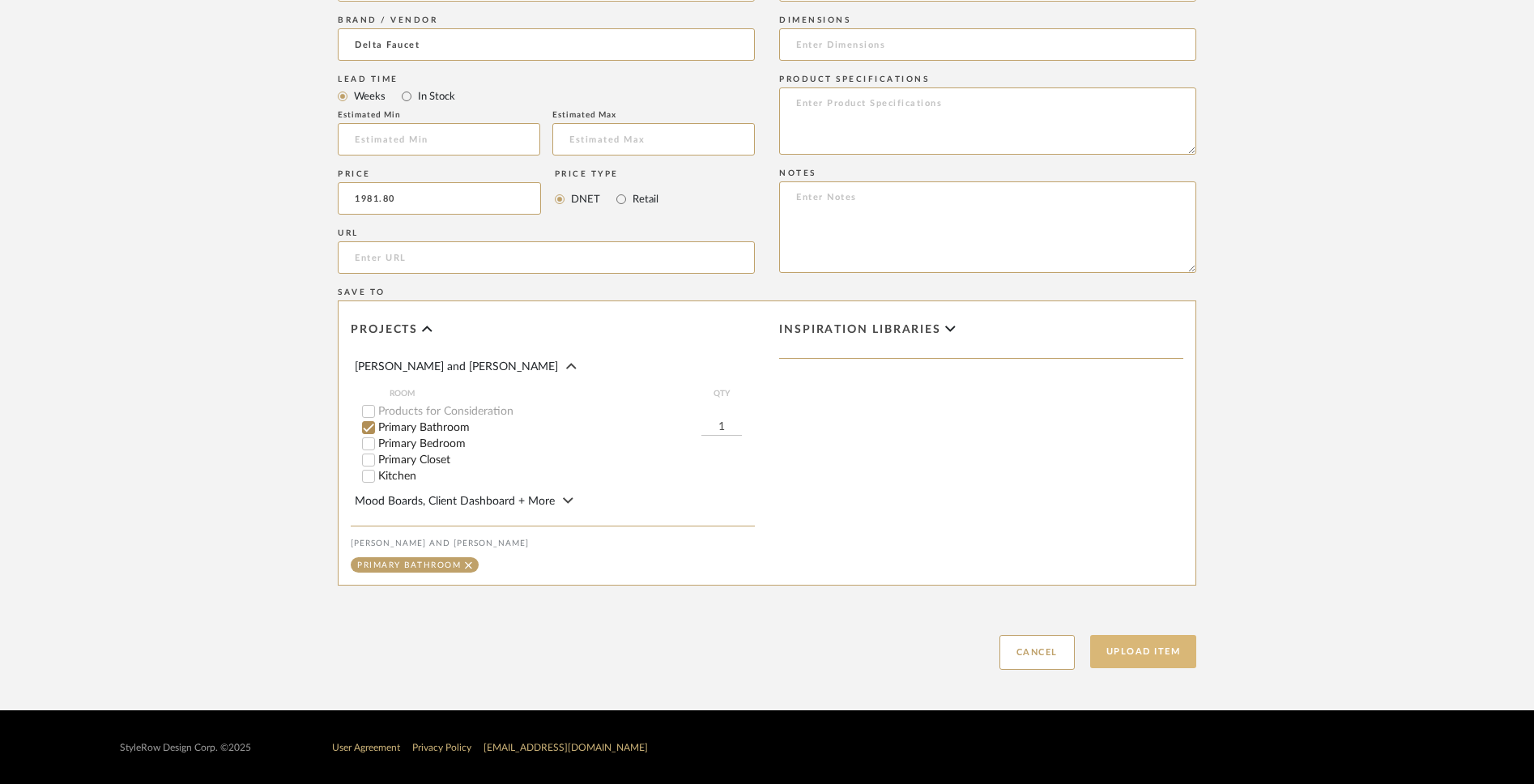
type input "$1,981.80"
click at [1135, 612] on button "Upload Item" at bounding box center [1144, 651] width 107 height 33
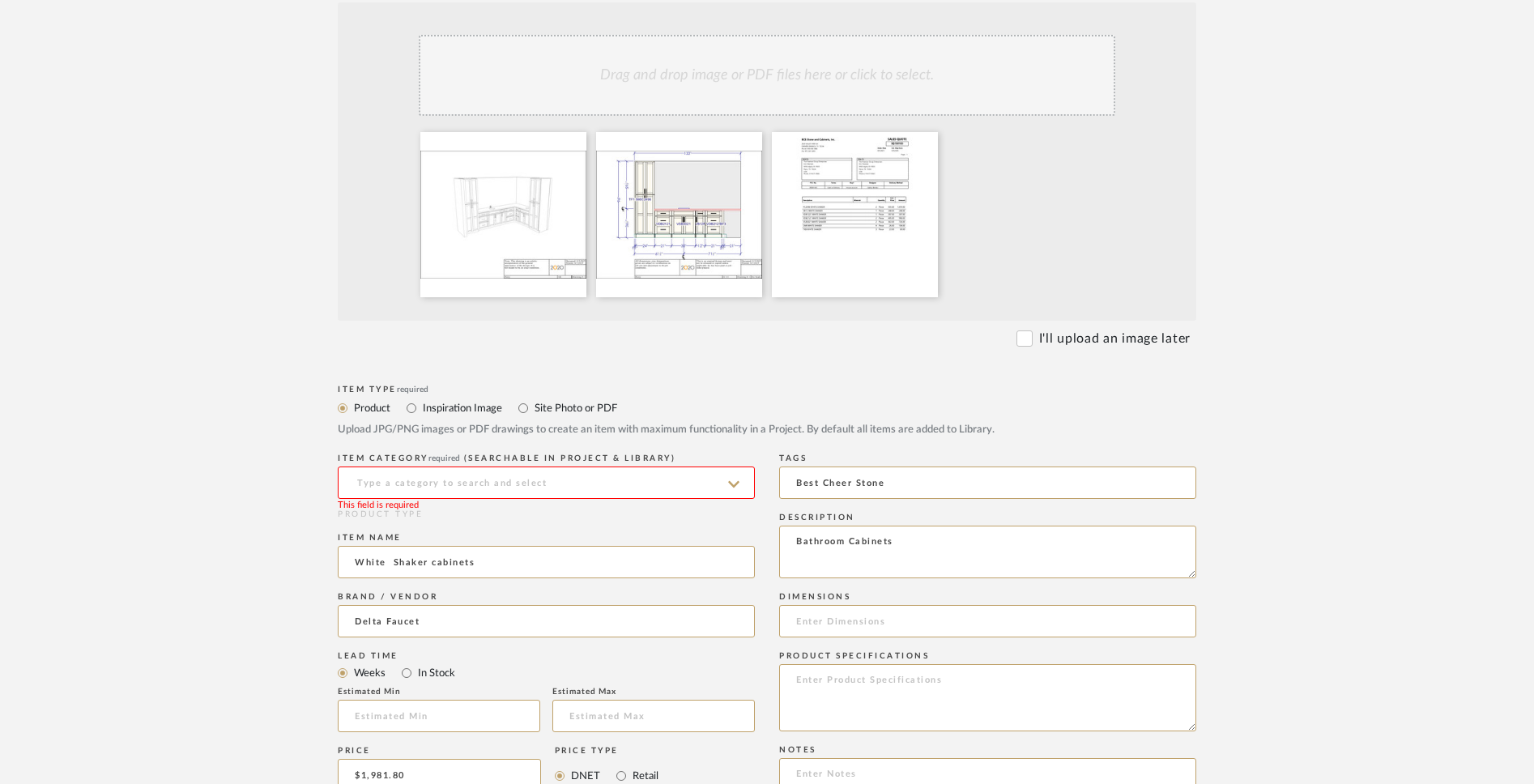
scroll to position [487, 0]
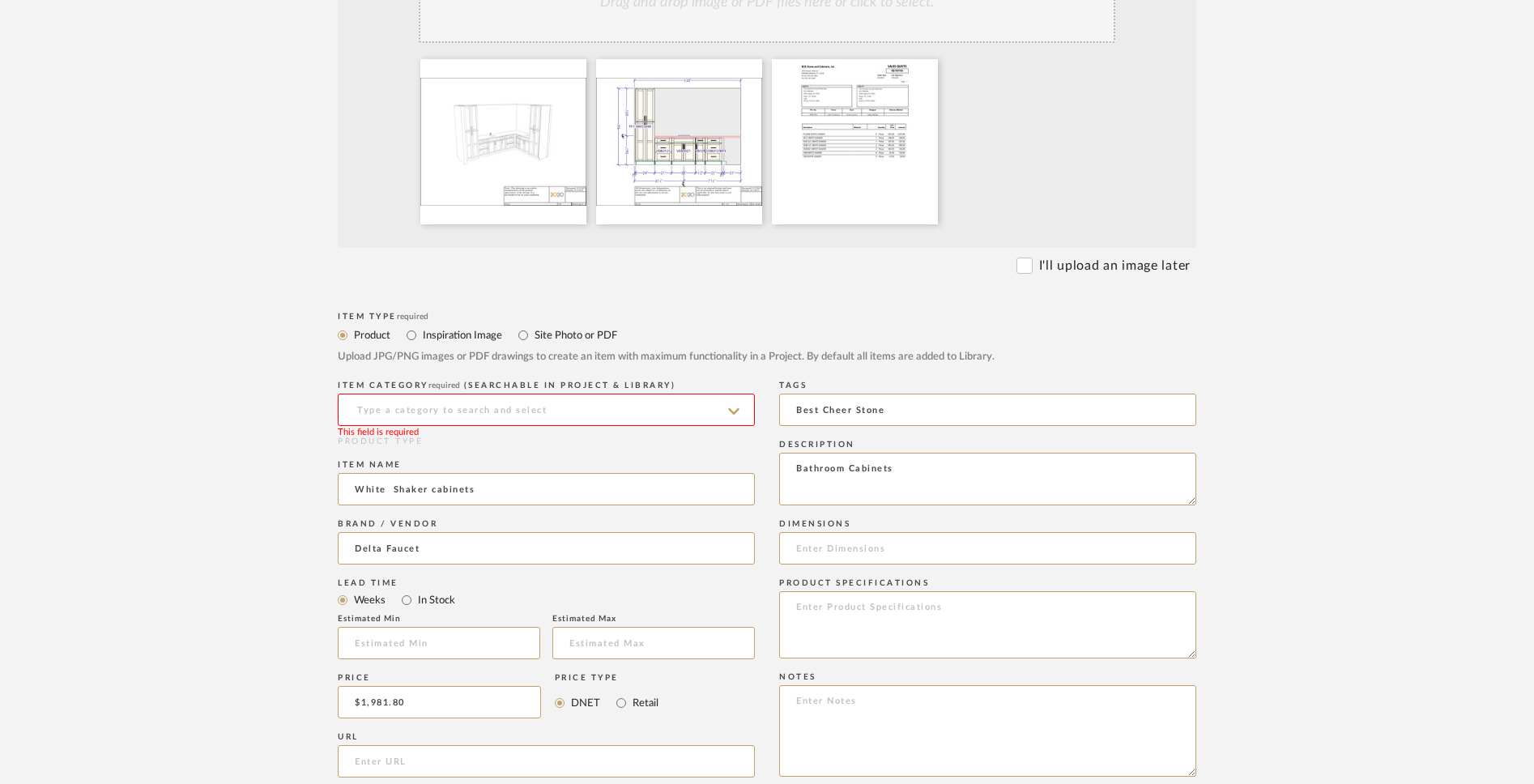
click at [696, 415] on input at bounding box center [547, 410] width 417 height 32
click at [683, 456] on div "Bath Shower Heads, Faucets & Sets" at bounding box center [547, 450] width 415 height 41
type input "Bath Shower Heads, Faucets & Sets"
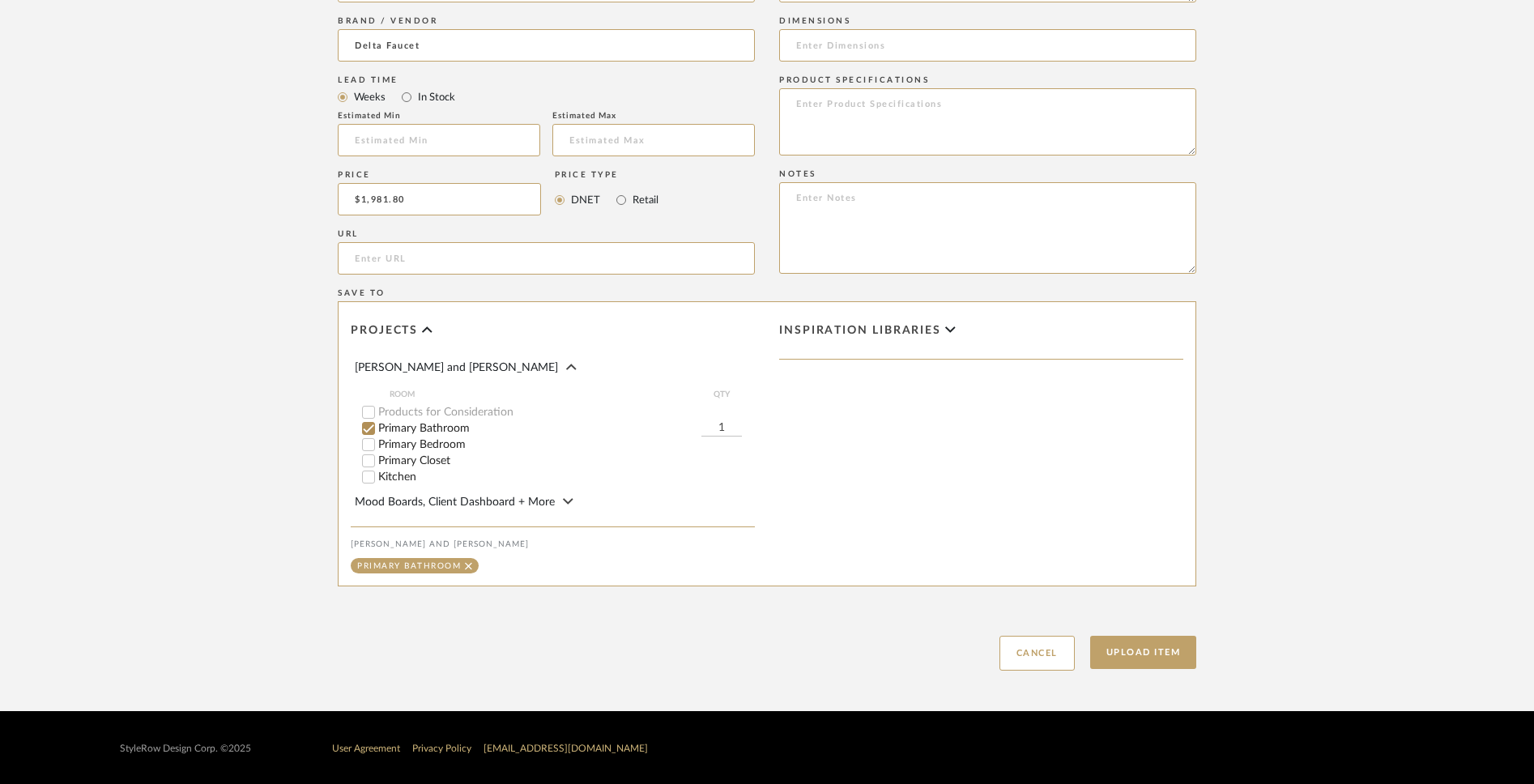
scroll to position [992, 0]
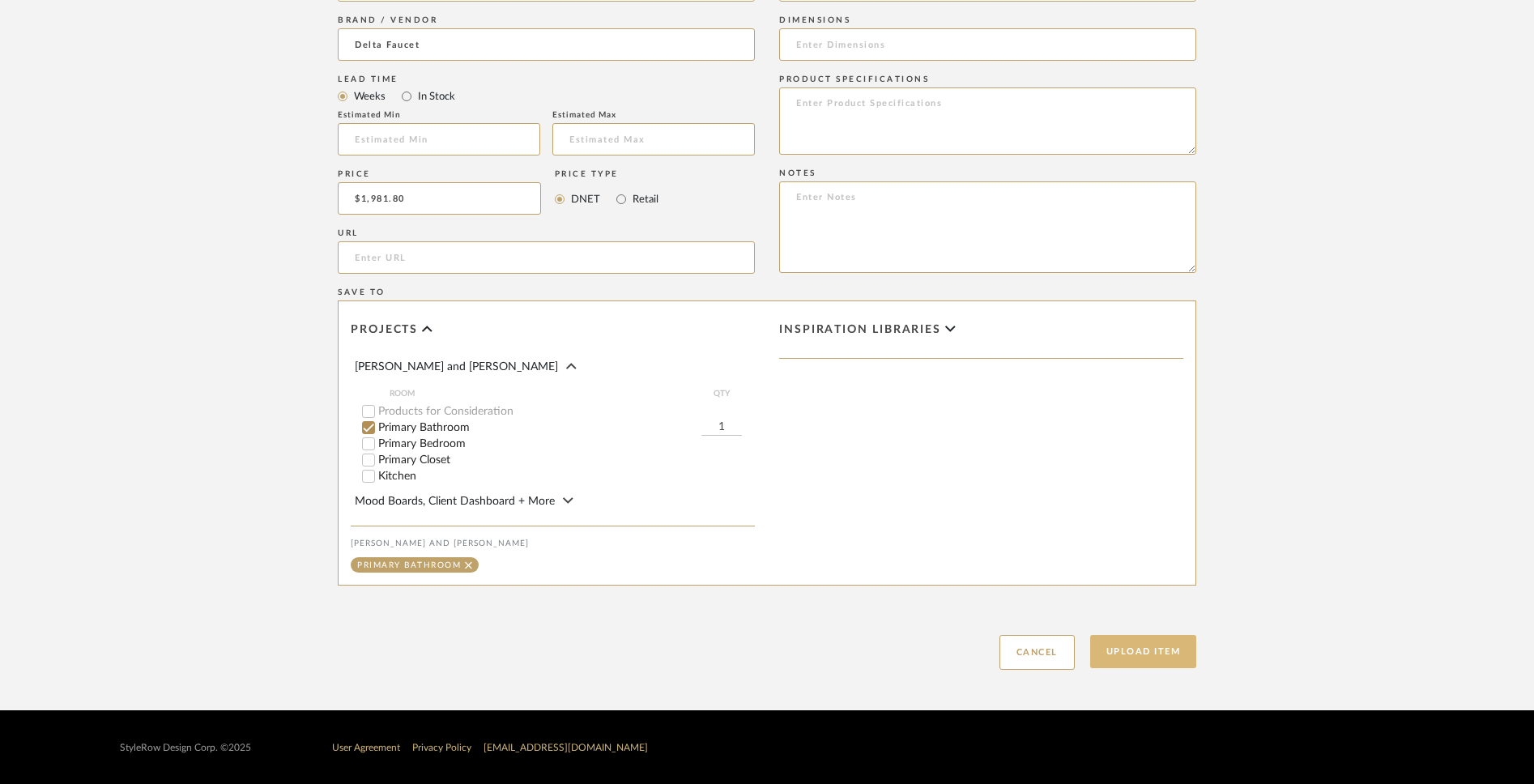
click at [1137, 612] on button "Upload Item" at bounding box center [1144, 651] width 107 height 33
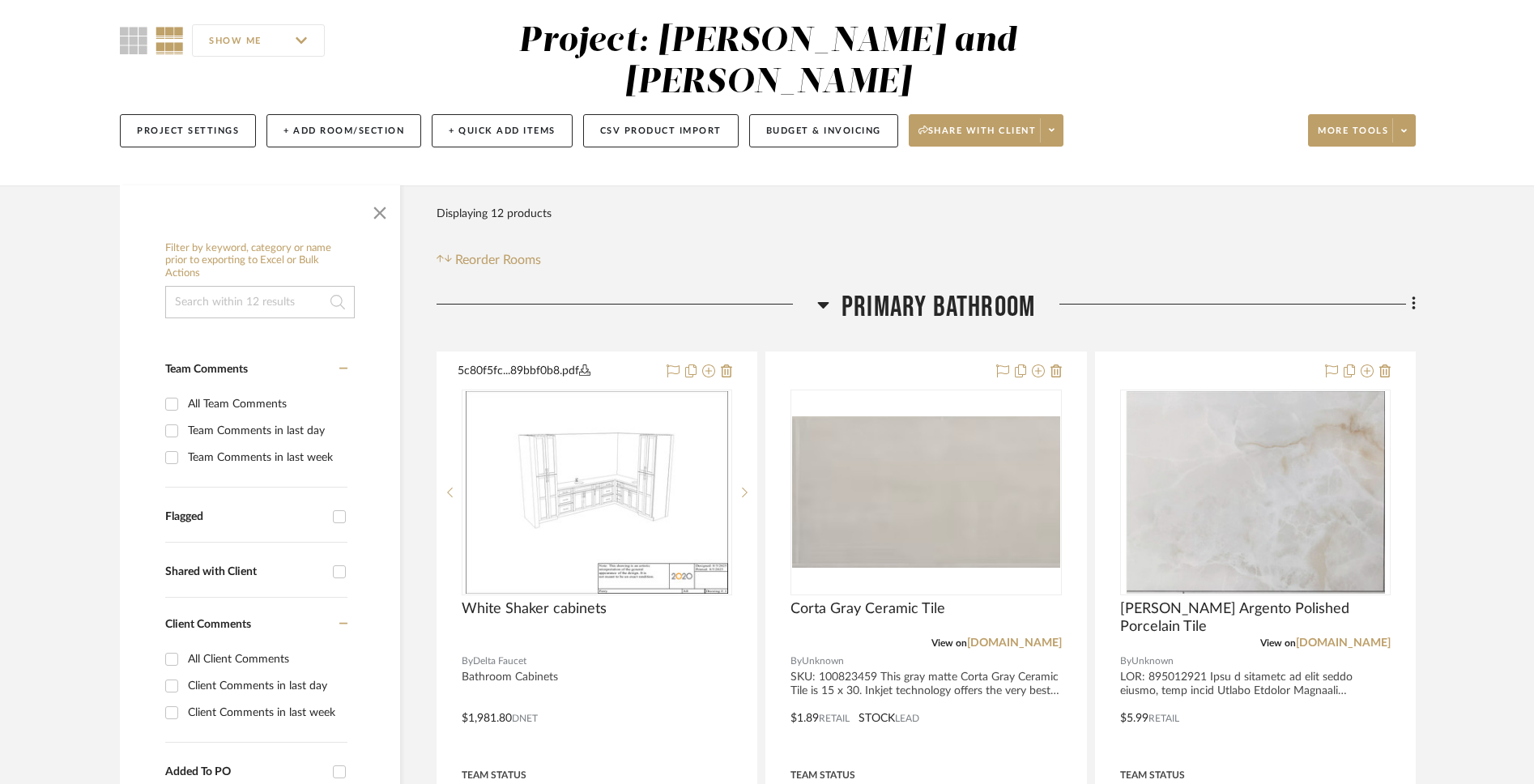
scroll to position [56, 0]
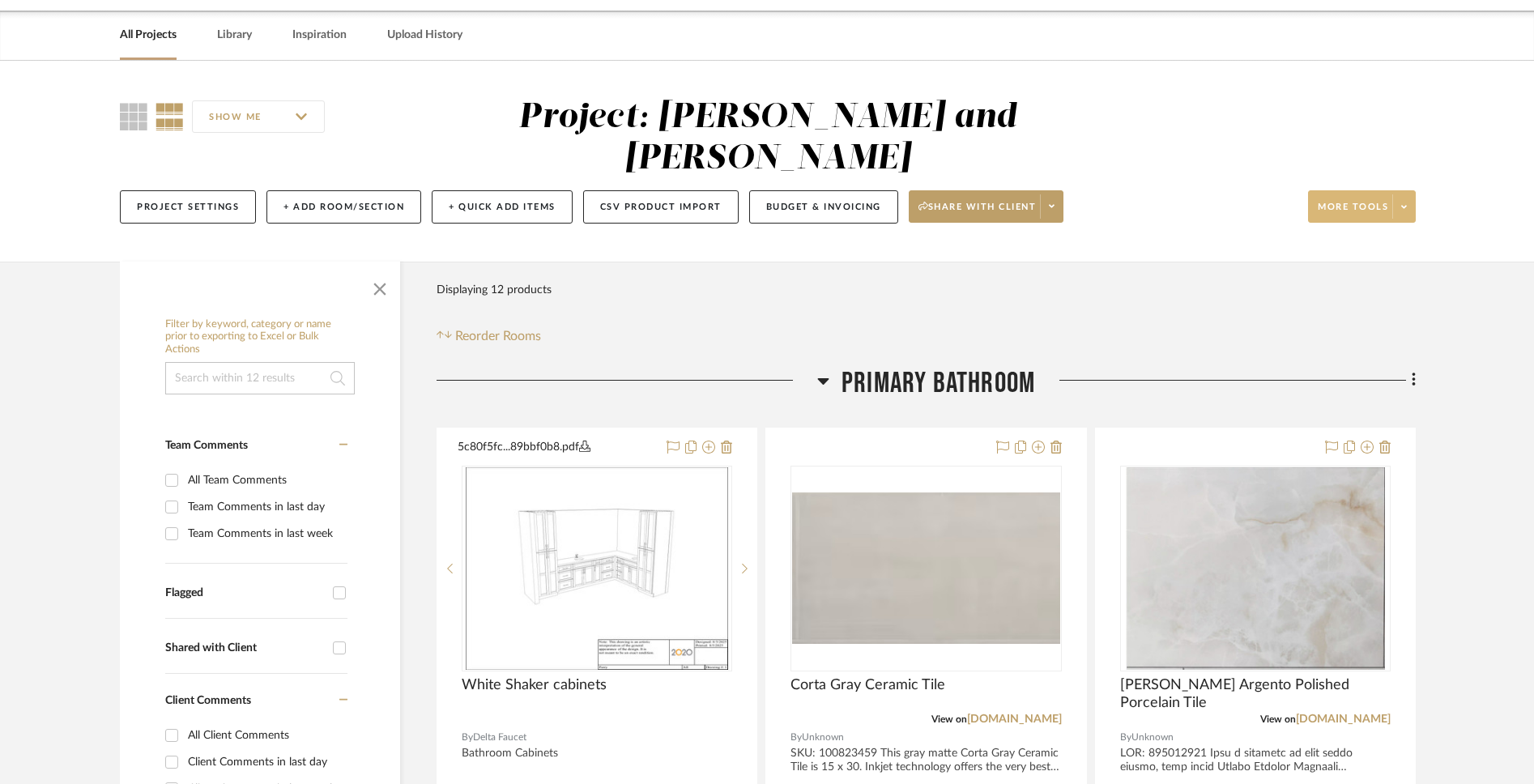
click at [1137, 194] on span at bounding box center [1404, 206] width 22 height 24
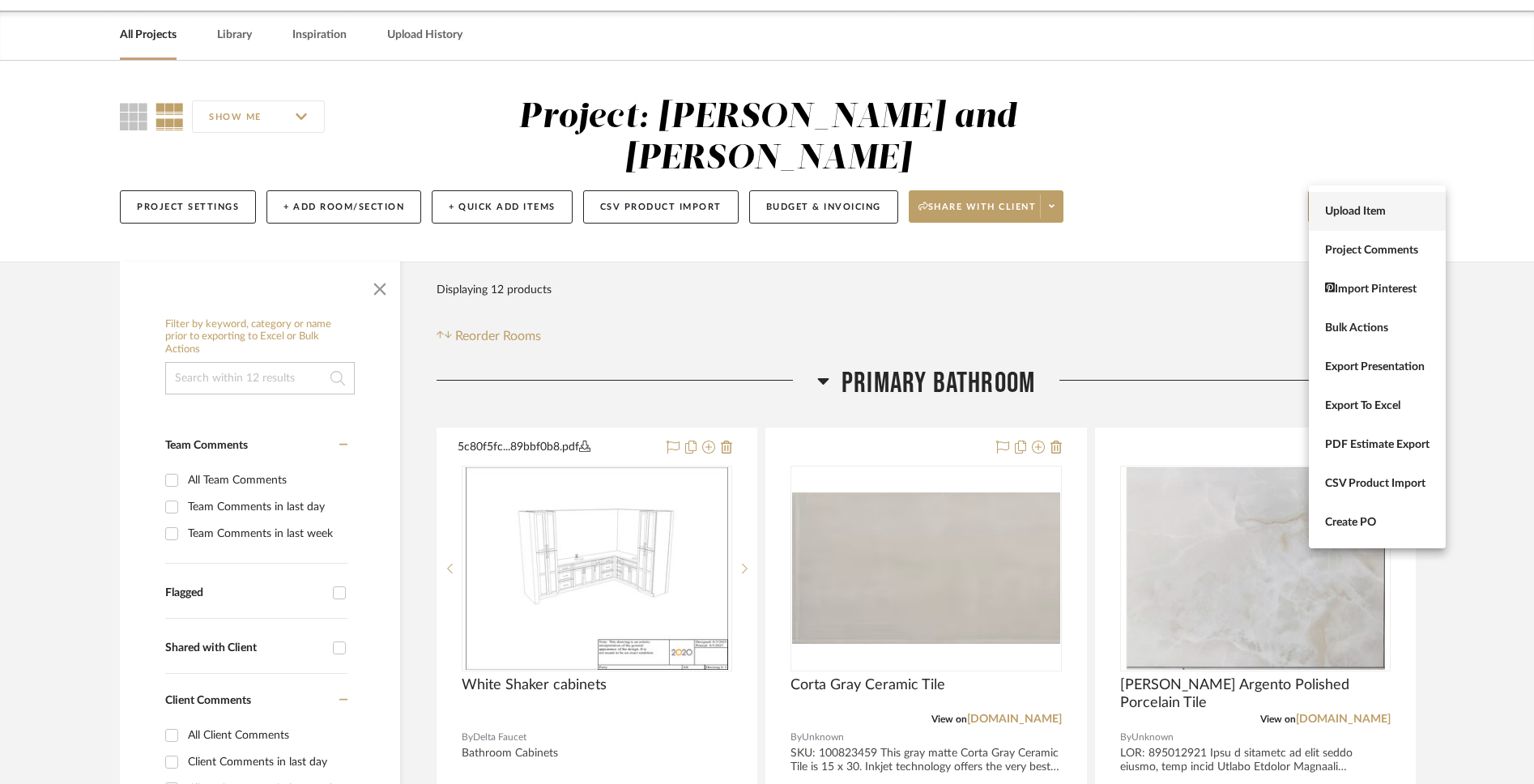
click at [1137, 206] on span "Upload Item" at bounding box center [1378, 211] width 104 height 13
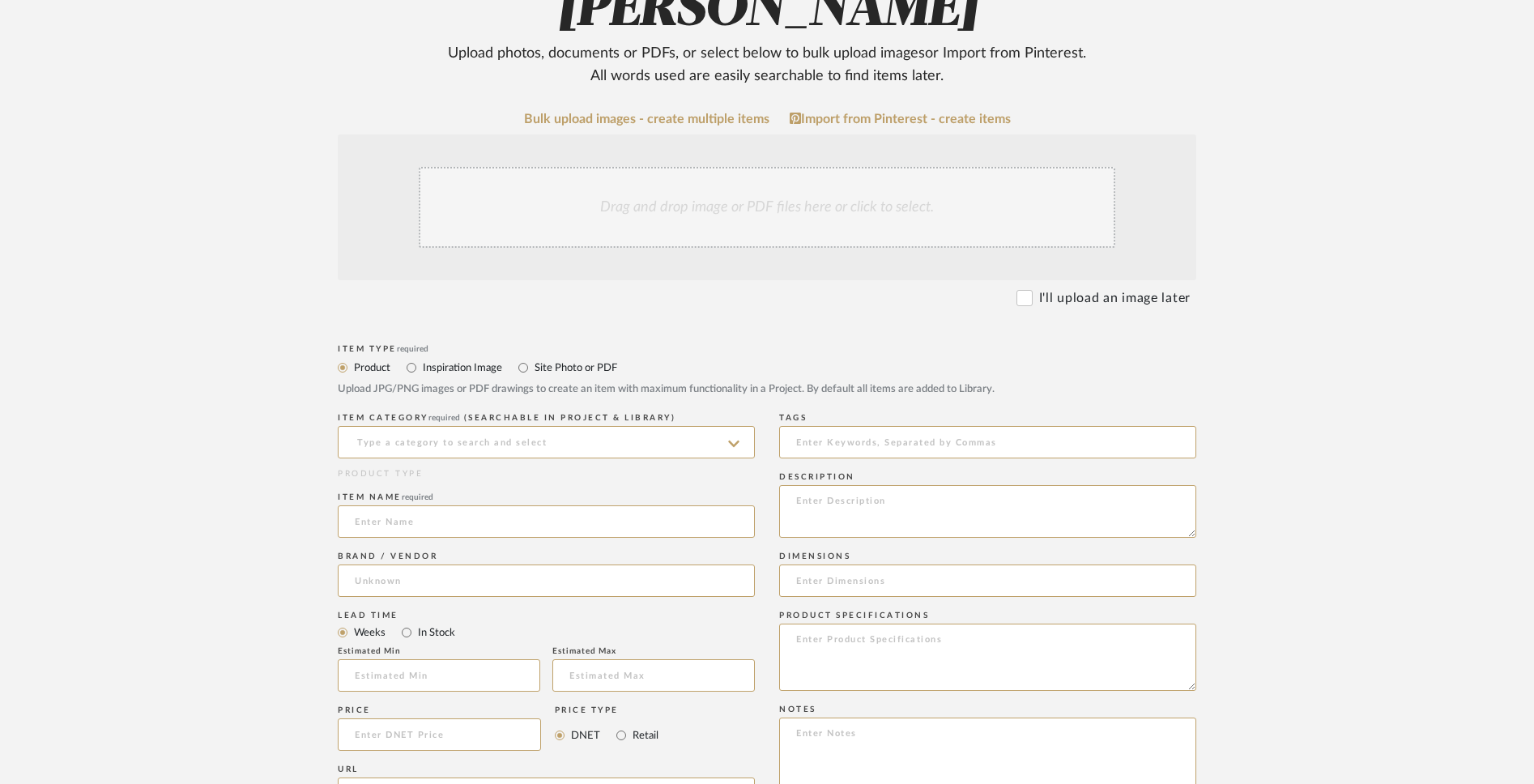
scroll to position [373, 0]
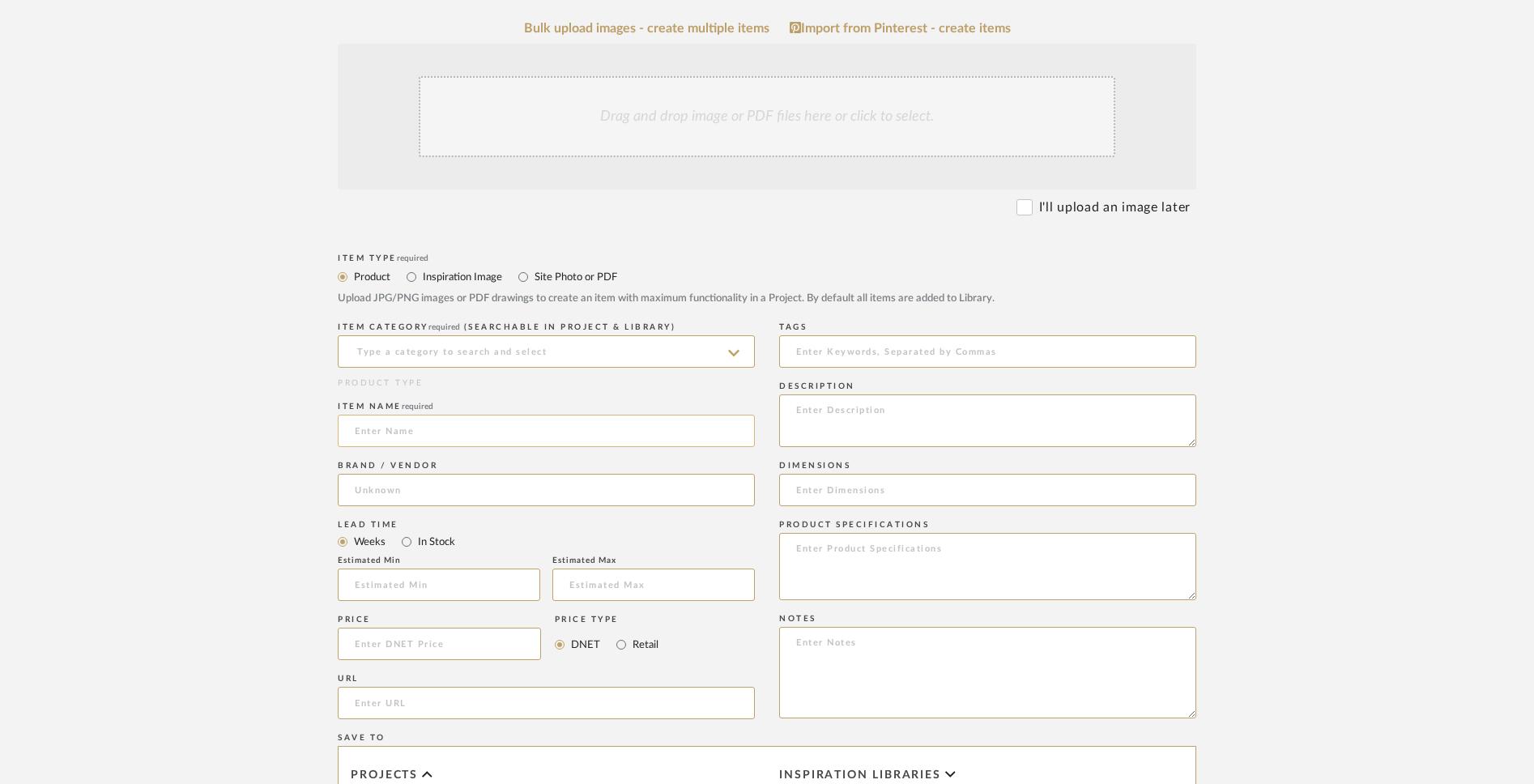
click at [662, 435] on input at bounding box center [547, 431] width 417 height 32
paste input "[PERSON_NAME] Mist Grey"
drag, startPoint x: 421, startPoint y: 431, endPoint x: 320, endPoint y: 430, distance: 101.0
click at [320, 430] on form "Bulk upload images - create multiple items Import from Pinterest - create items…" at bounding box center [767, 567] width 1032 height 1094
click at [441, 437] on input "Mist Grey" at bounding box center [547, 431] width 417 height 32
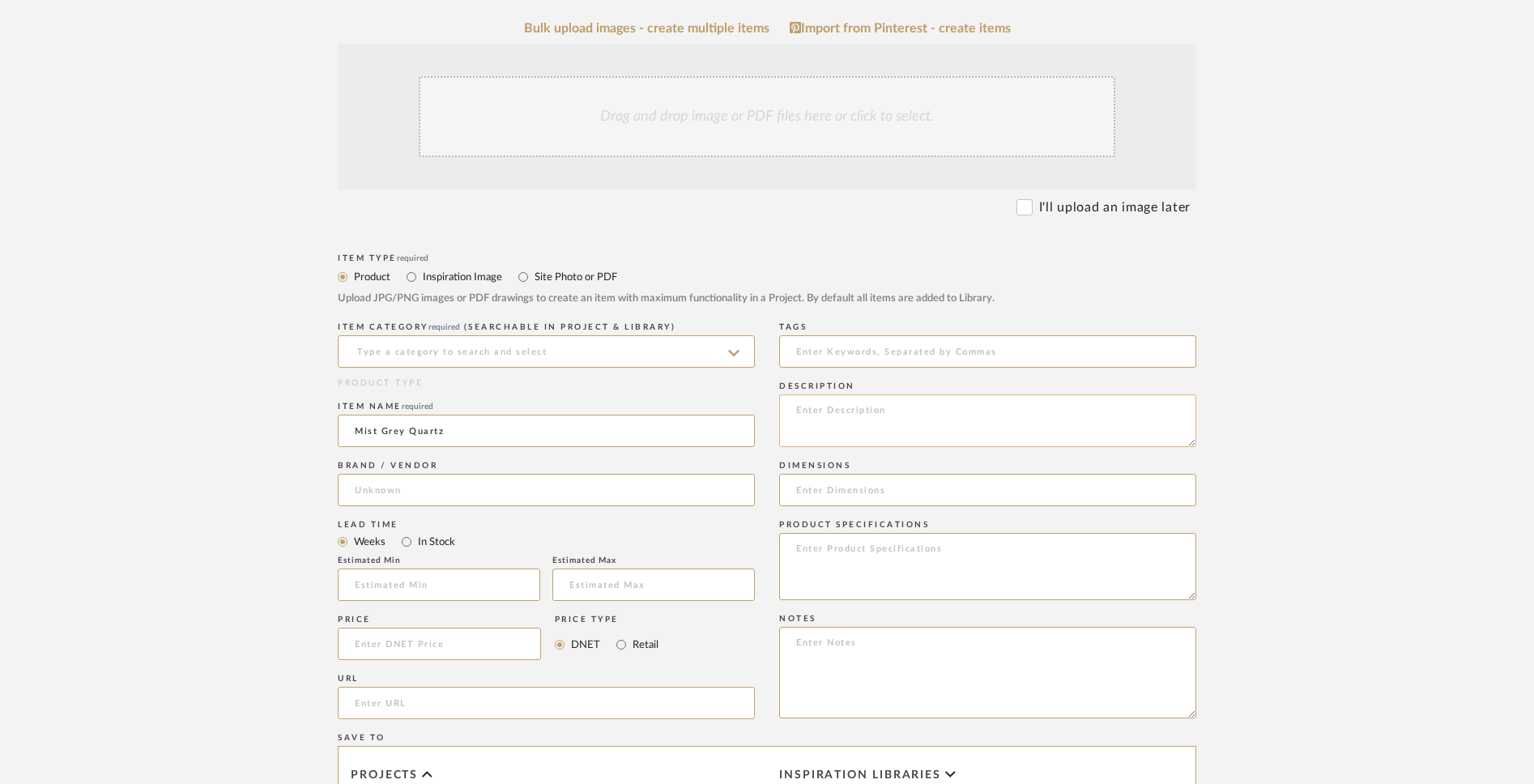
type input "Mist Grey Quartz"
click at [838, 411] on textarea at bounding box center [988, 421] width 417 height 53
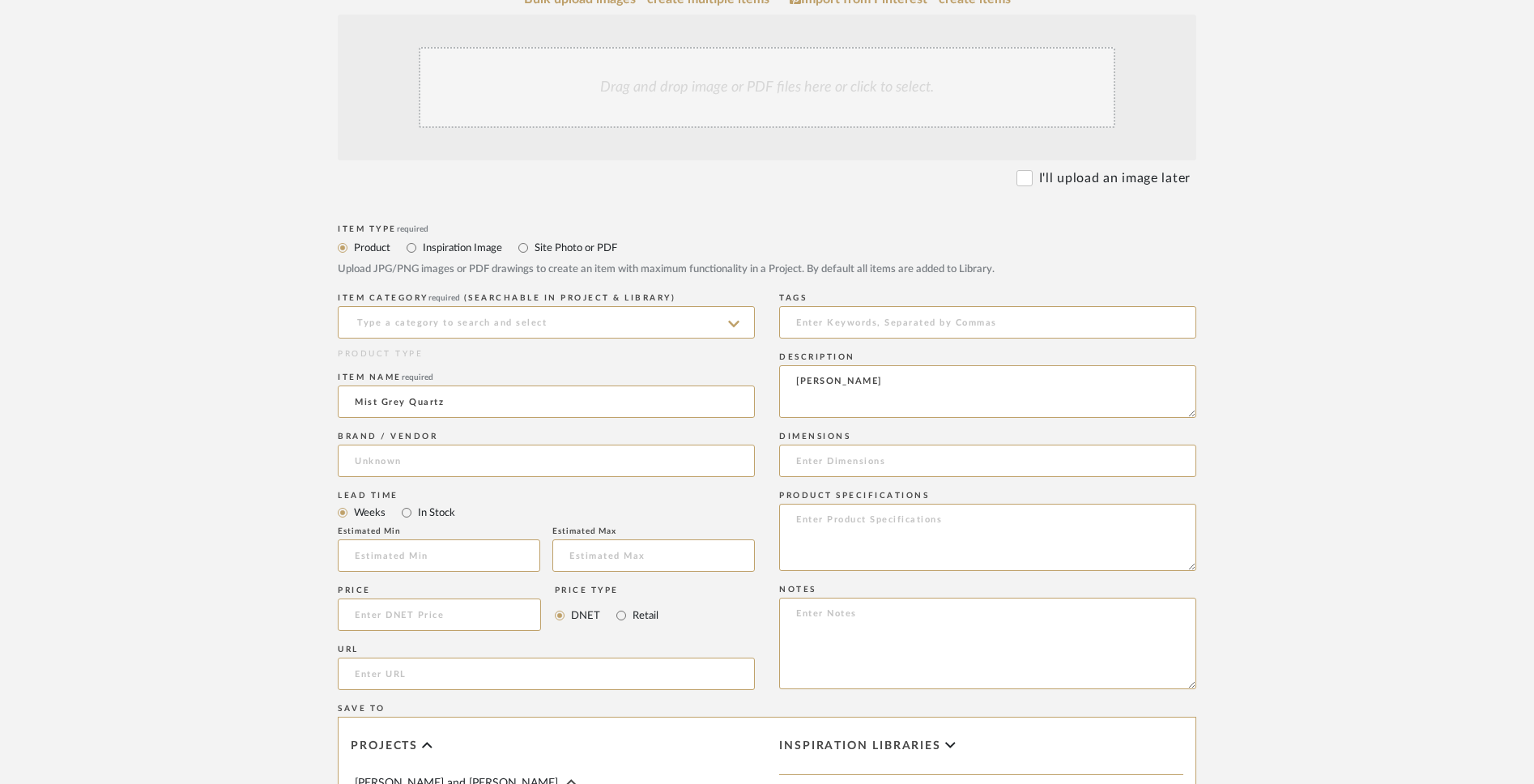
scroll to position [405, 0]
type textarea "[PERSON_NAME]"
click at [404, 510] on input "In Stock" at bounding box center [406, 511] width 20 height 20
radio input "true"
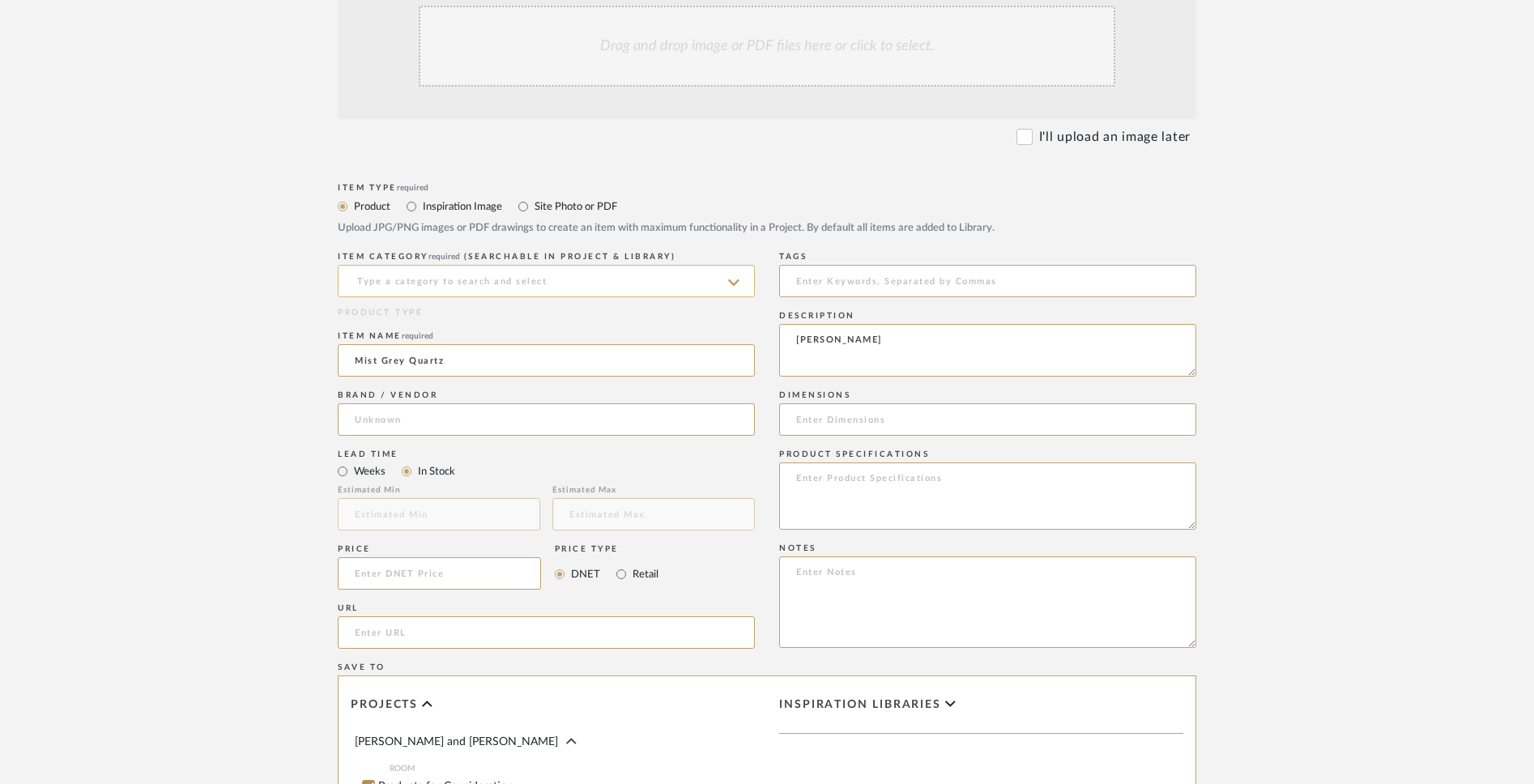
click at [603, 277] on input at bounding box center [547, 281] width 417 height 32
click at [585, 327] on div "Bath Shower Heads, Faucets & Sets" at bounding box center [547, 322] width 415 height 41
type input "Bath Shower Heads, Faucets & Sets"
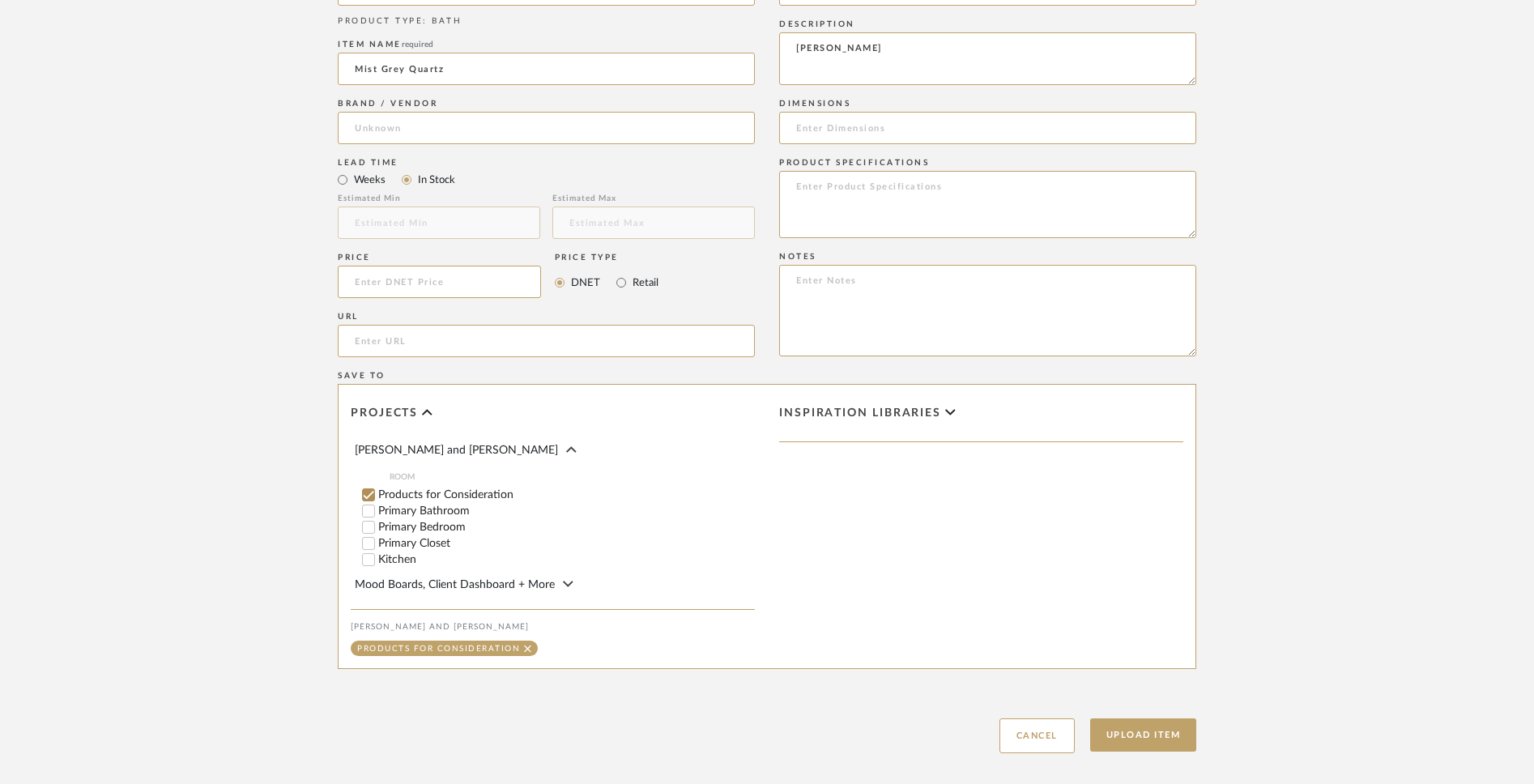
scroll to position [767, 0]
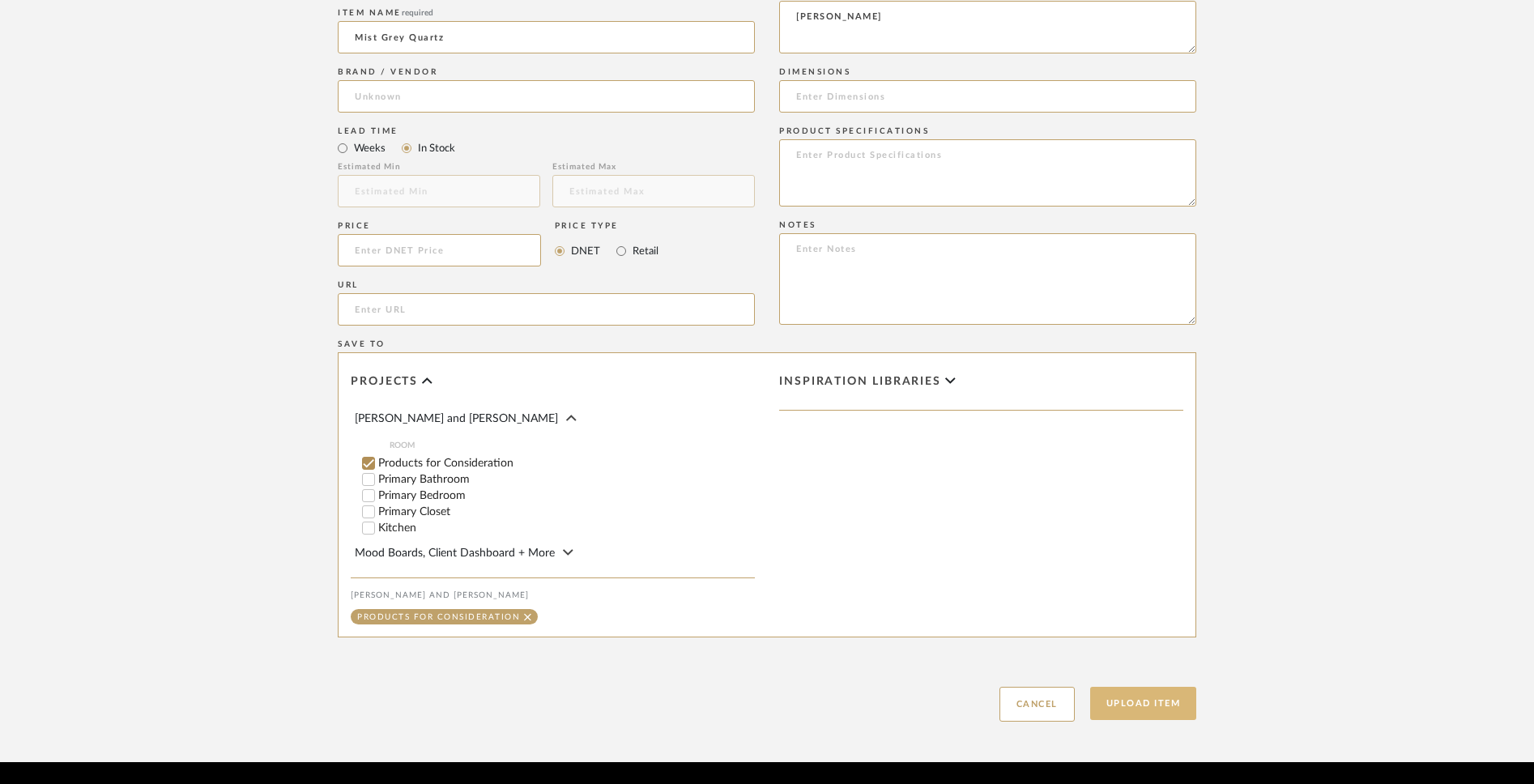
click at [1137, 612] on button "Upload Item" at bounding box center [1144, 703] width 107 height 33
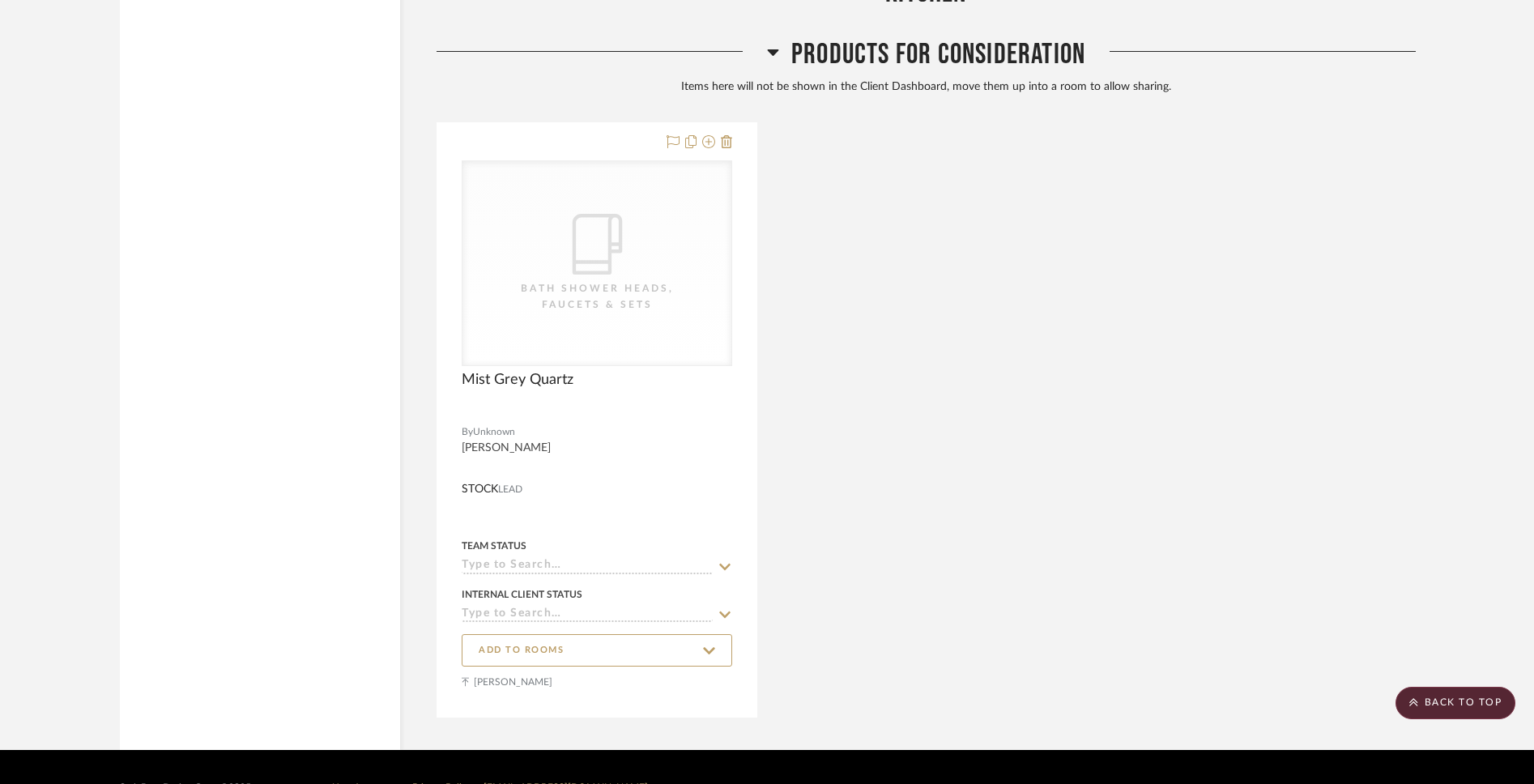
scroll to position [3163, 0]
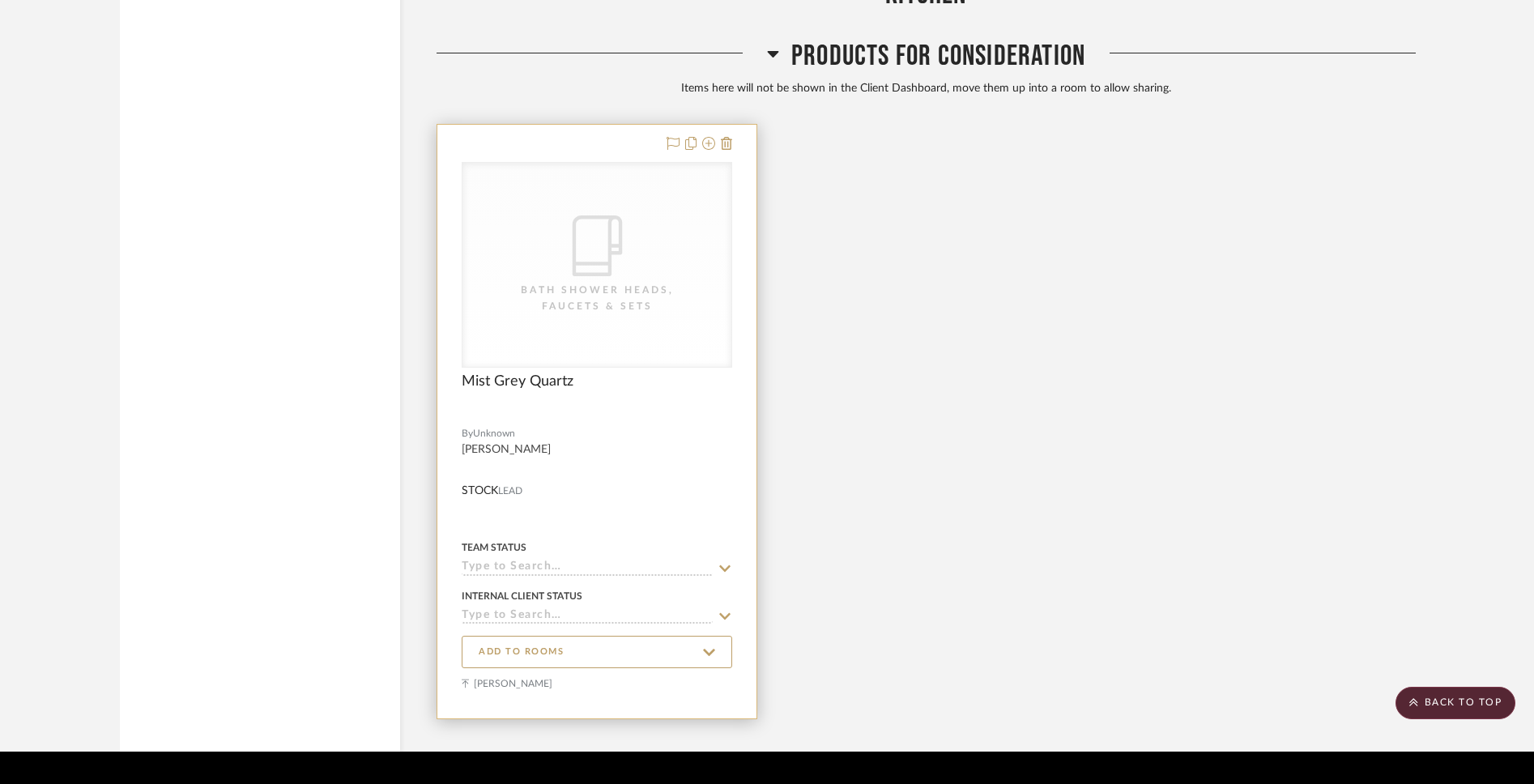
click at [700, 421] on div at bounding box center [597, 422] width 319 height 593
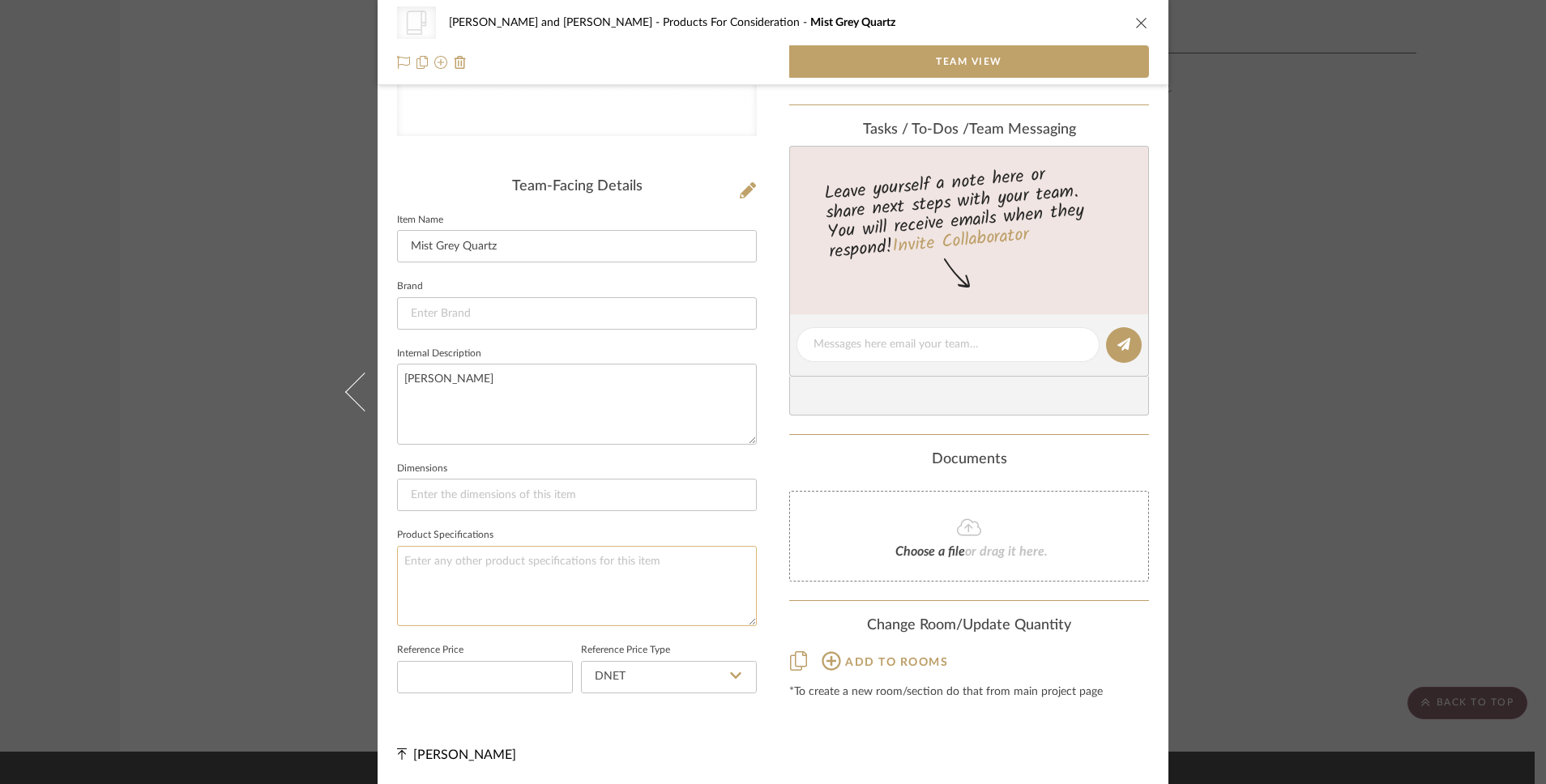
scroll to position [0, 0]
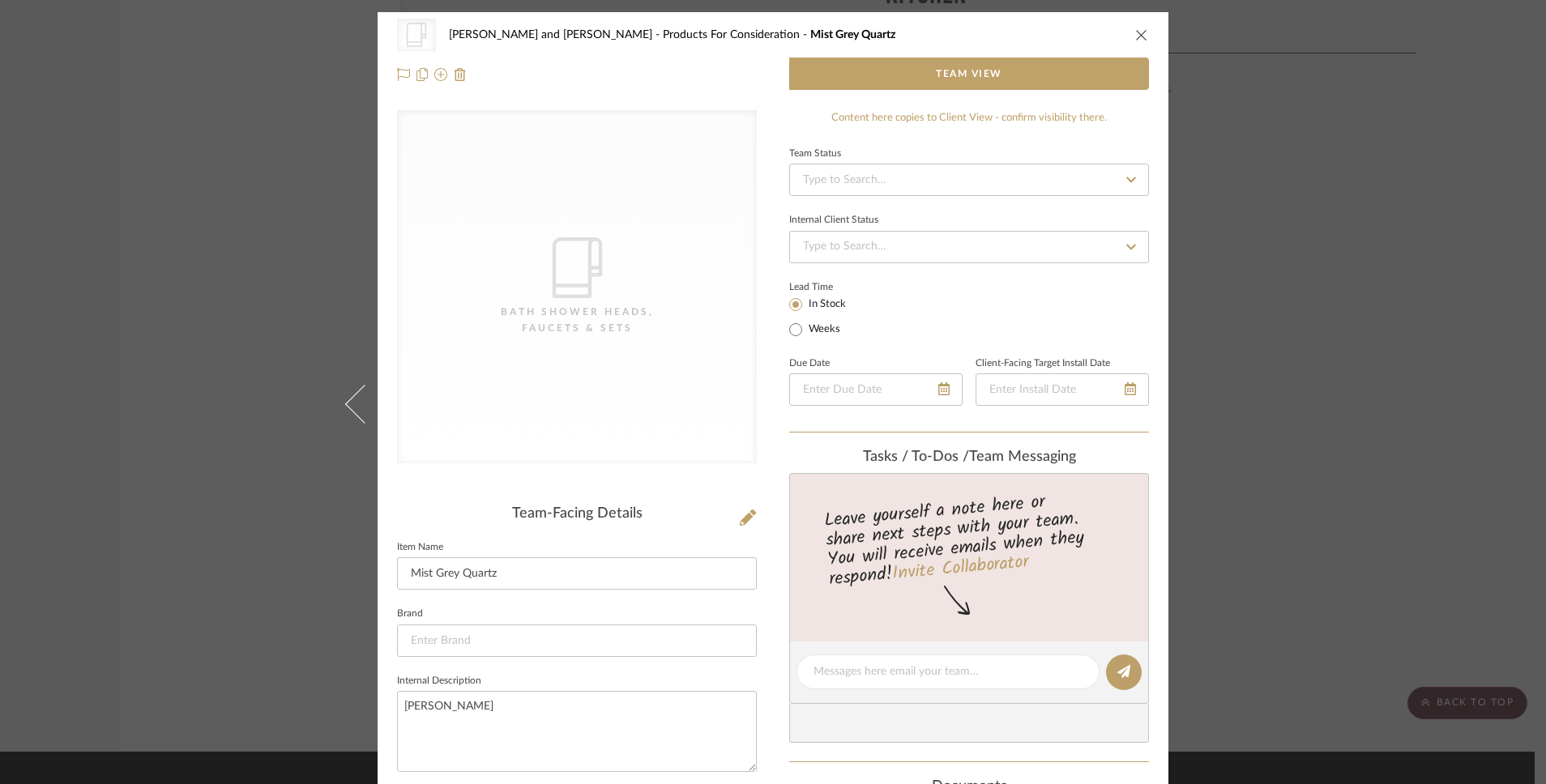
click at [934, 120] on div "Content here copies to Client View - confirm visibility there." at bounding box center [970, 119] width 360 height 16
click at [898, 178] on input at bounding box center [970, 180] width 360 height 32
click at [912, 148] on div "Team Status" at bounding box center [970, 170] width 360 height 54
click at [994, 252] on input at bounding box center [970, 247] width 360 height 32
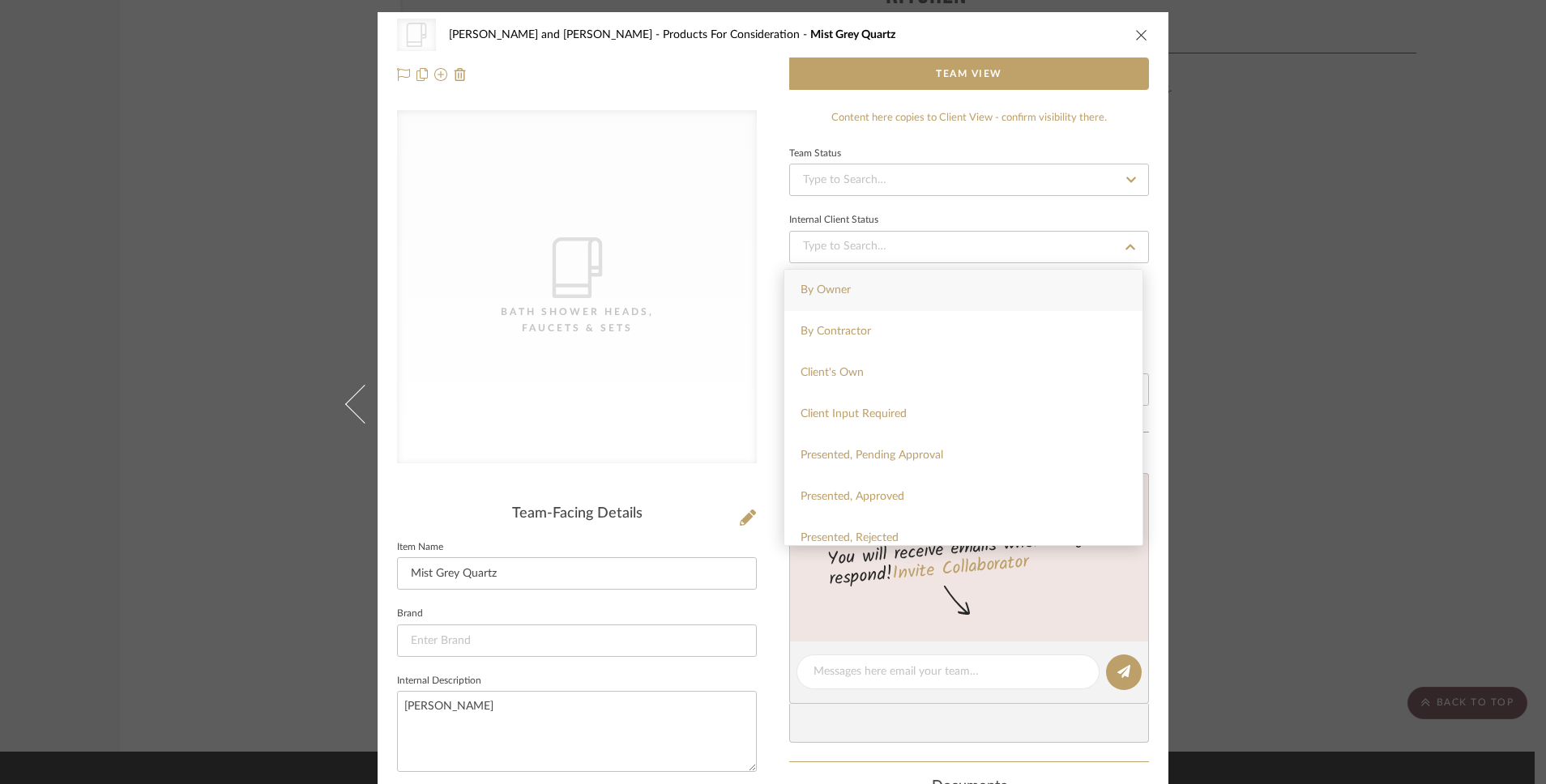
click at [1087, 126] on div "Content here copies to Client View - confirm visibility there." at bounding box center [970, 119] width 360 height 16
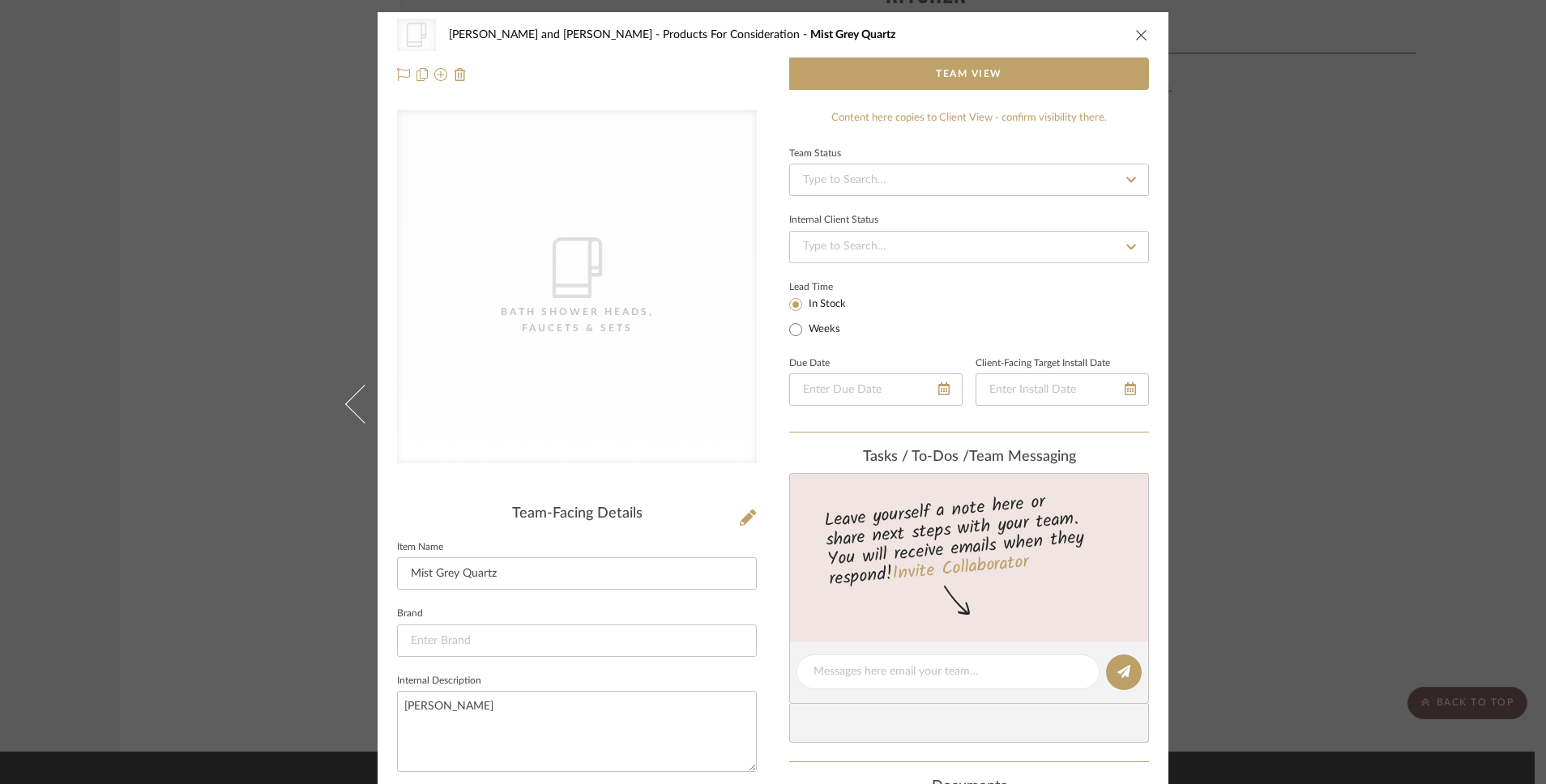
click at [1137, 44] on div "CategoryIconBath Bath Shower Heads, Faucets & Sets [PERSON_NAME] and [PERSON_NA…" at bounding box center [773, 35] width 752 height 32
click at [1126, 33] on div "CategoryIconBath Bath Shower Heads, Faucets & Sets [PERSON_NAME] and [PERSON_NA…" at bounding box center [773, 35] width 752 height 32
click at [1137, 36] on icon "close" at bounding box center [1141, 35] width 13 height 13
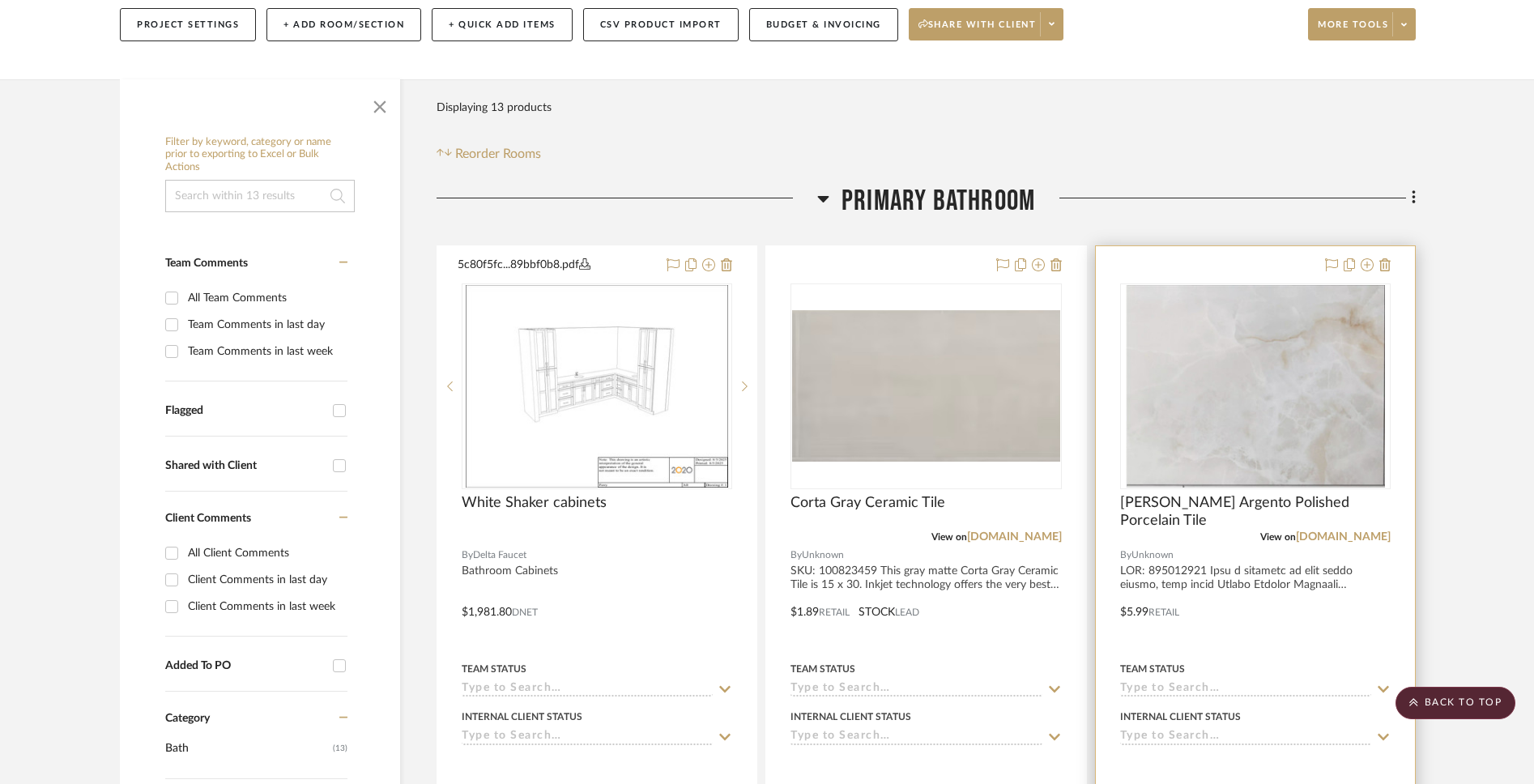
scroll to position [228, 0]
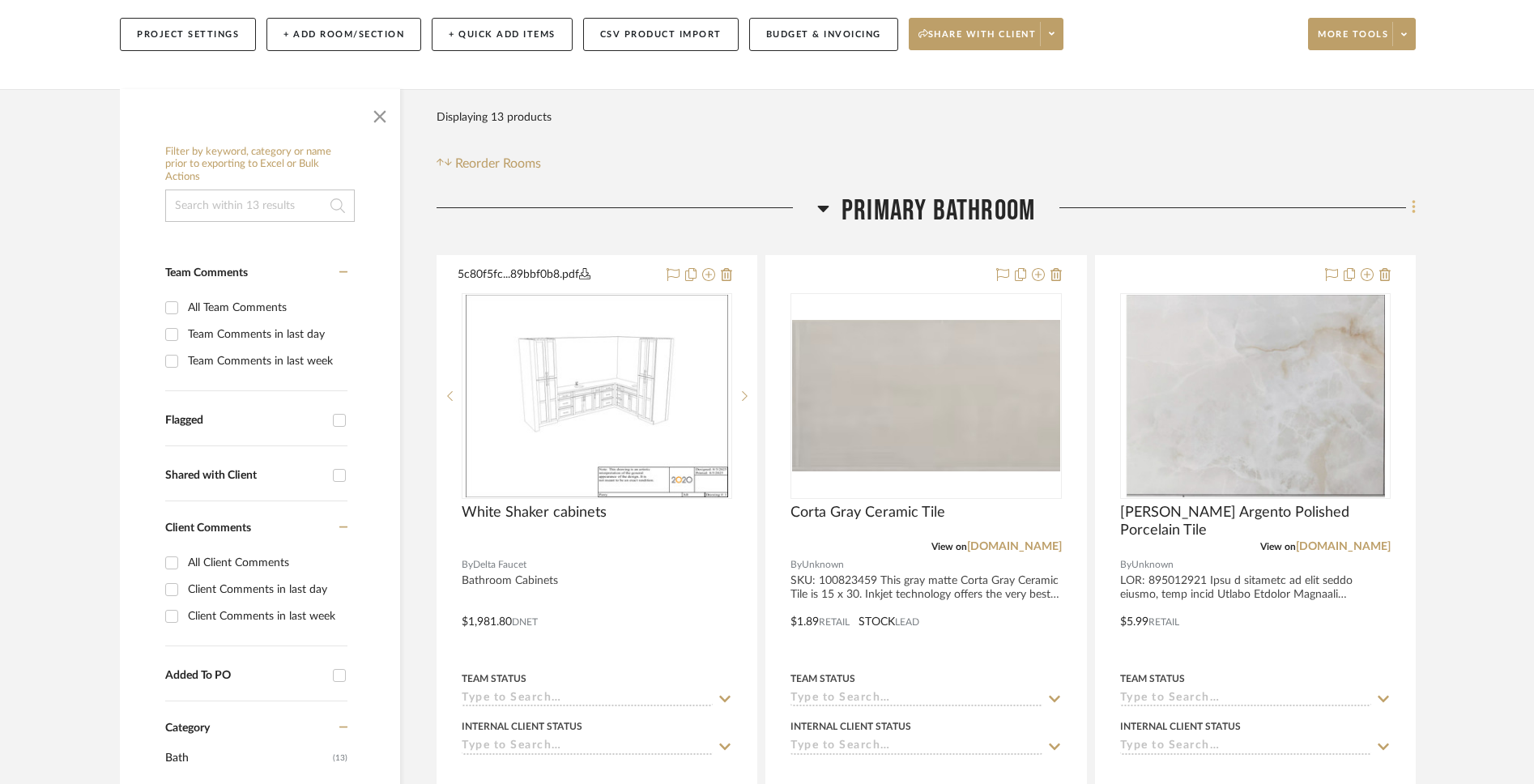
click at [1137, 196] on fa-icon at bounding box center [1412, 209] width 11 height 27
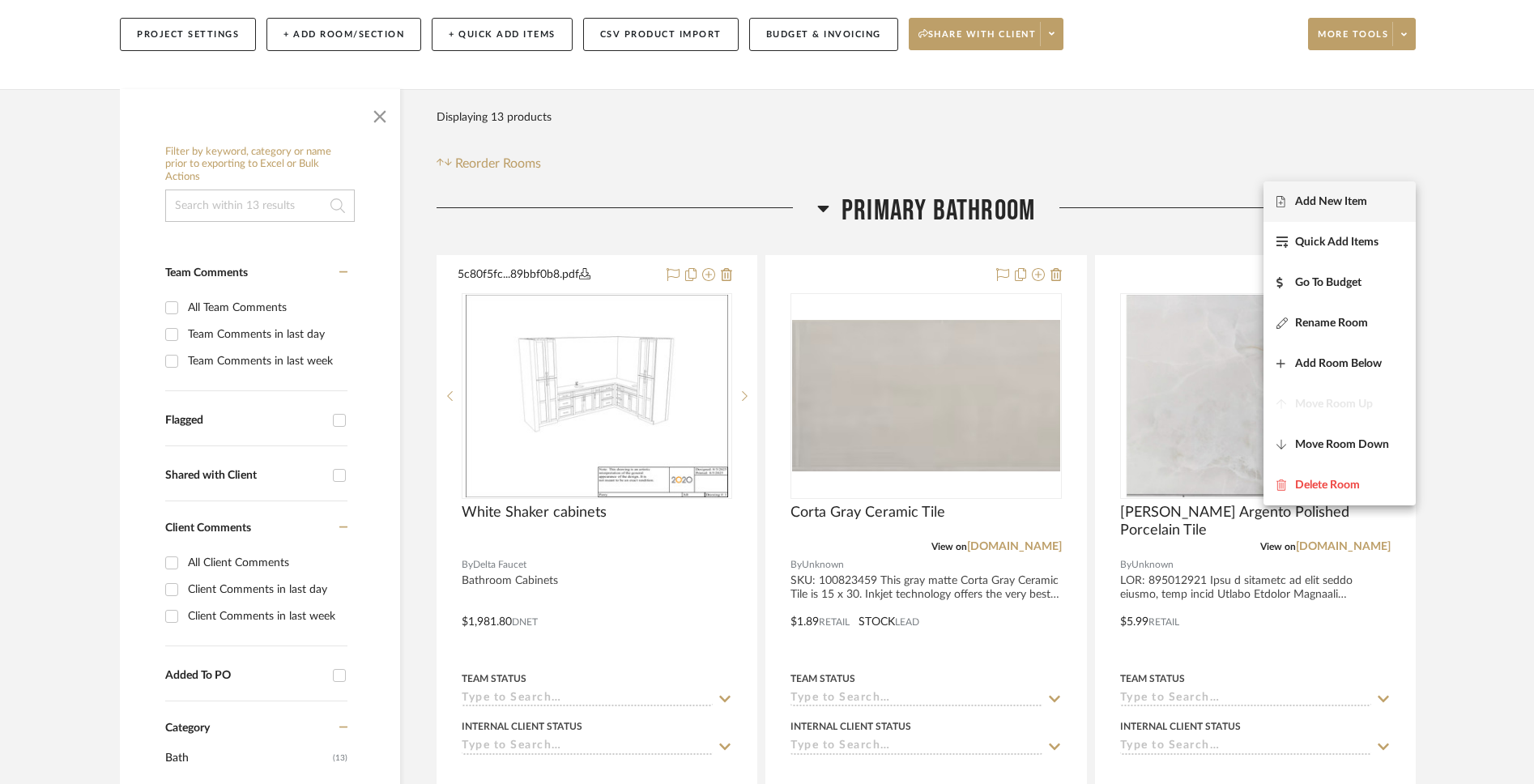
click at [1137, 214] on button "Add New Item" at bounding box center [1339, 201] width 152 height 40
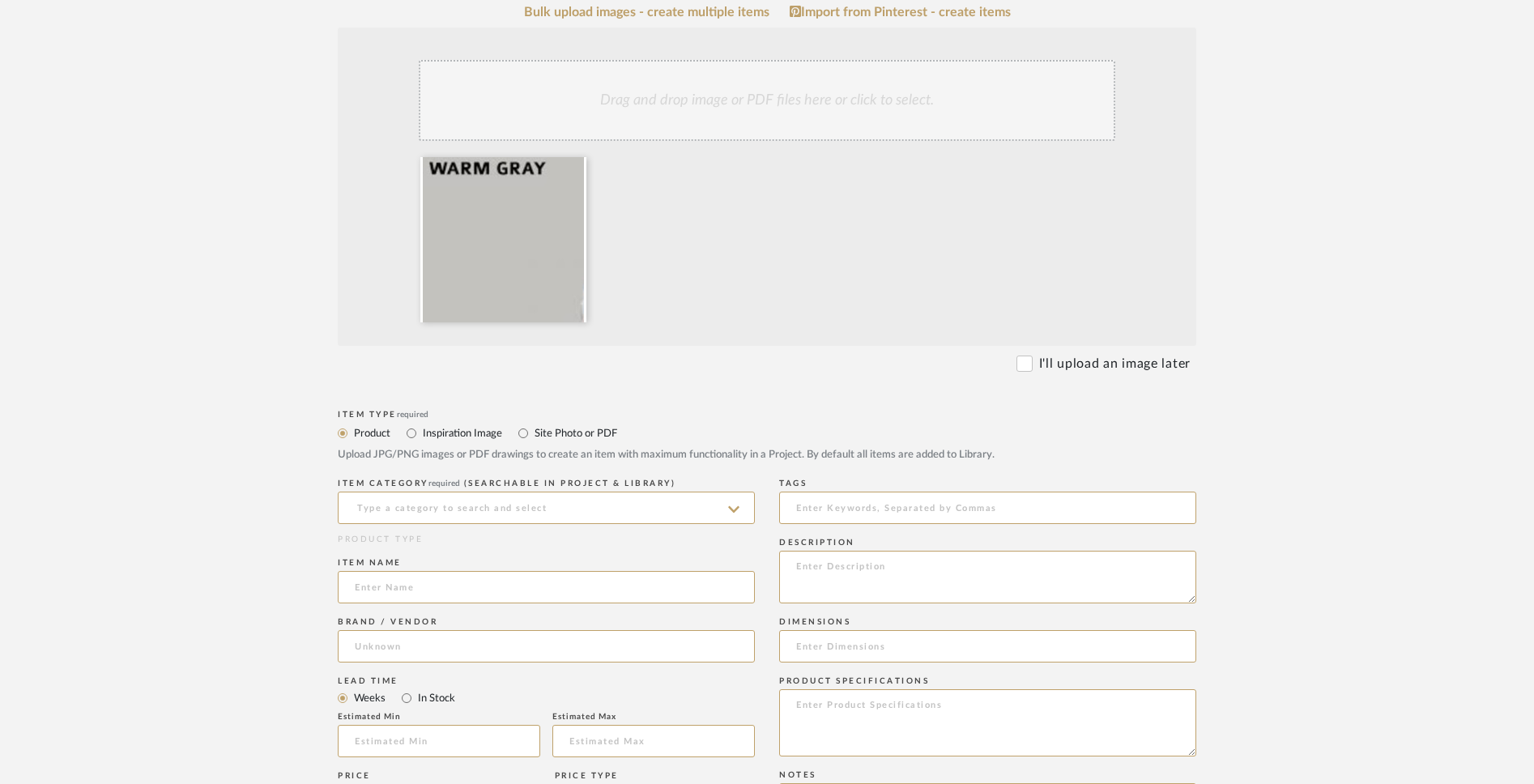
scroll to position [472, 0]
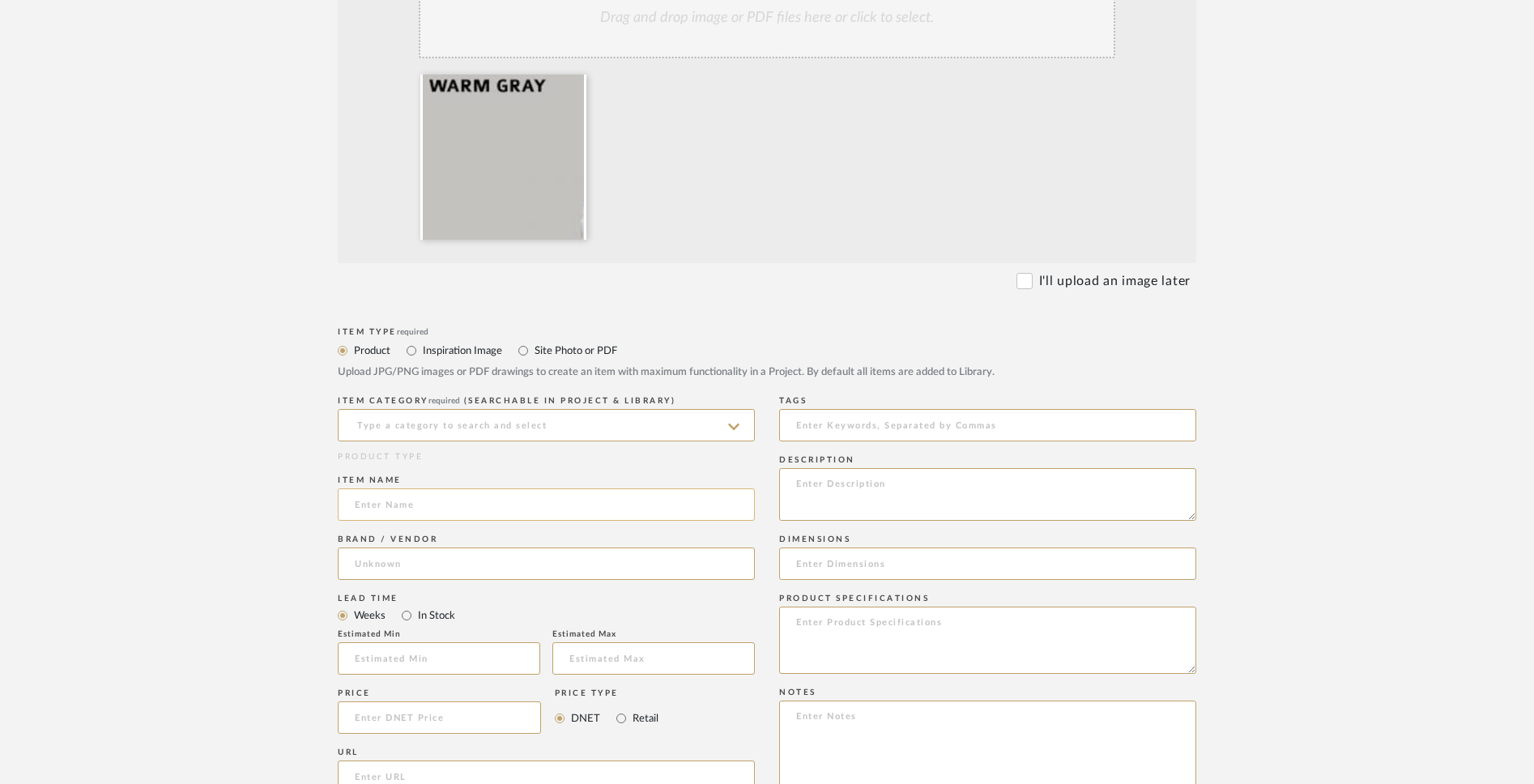
click at [512, 505] on input at bounding box center [547, 504] width 417 height 32
type input "Warm Grey"
click at [824, 505] on textarea at bounding box center [988, 494] width 417 height 53
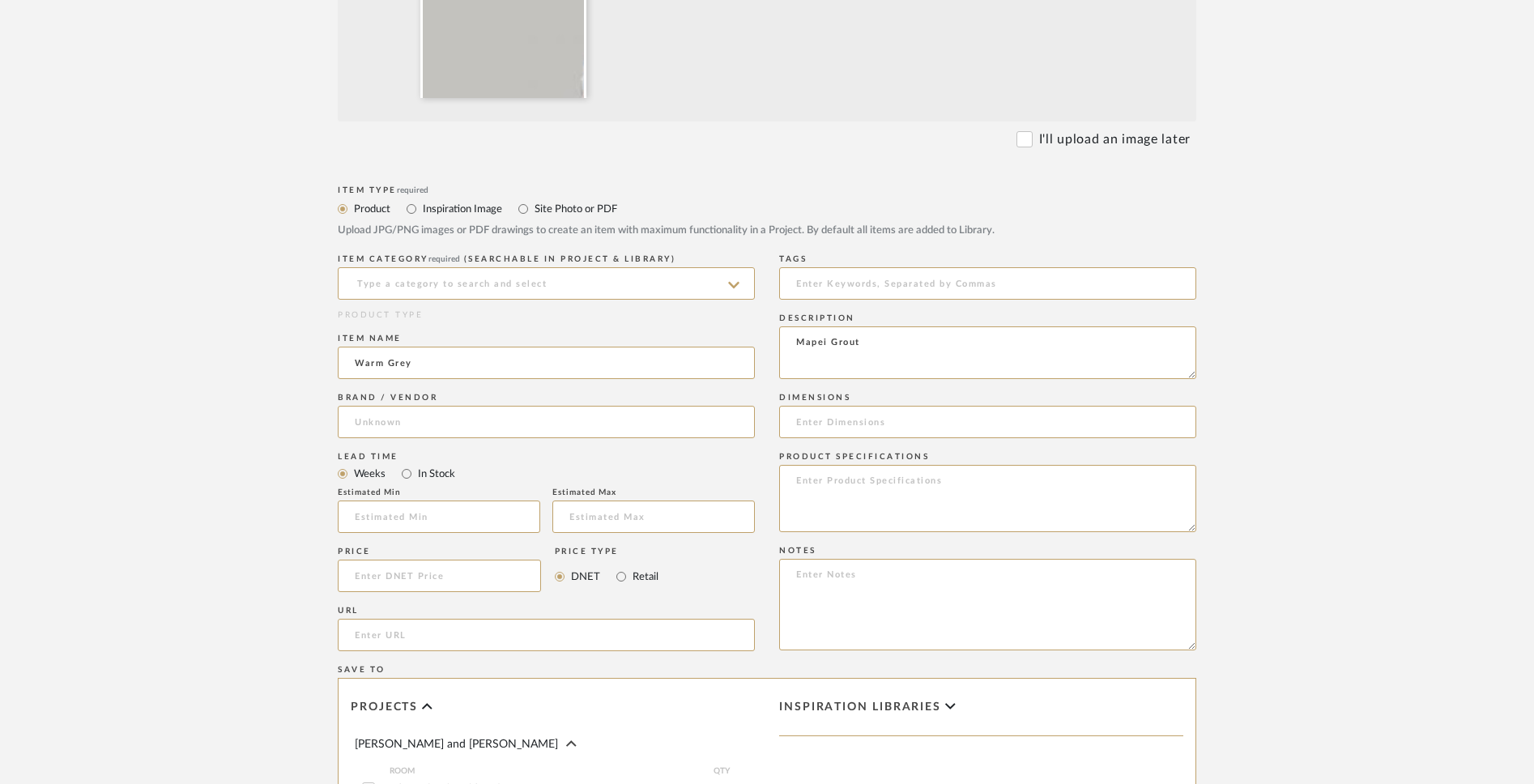
scroll to position [652, 0]
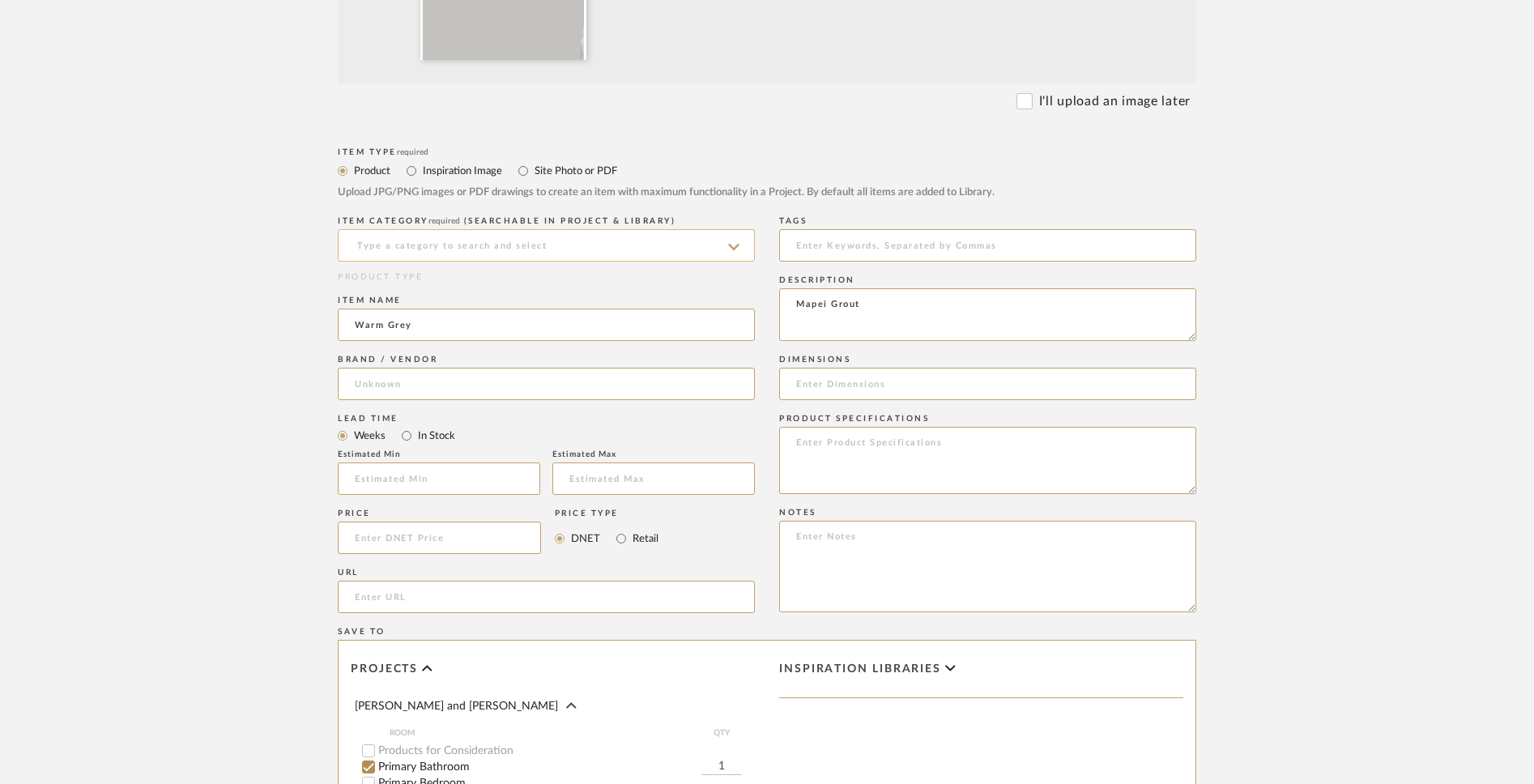
type textarea "Mapei Grout"
click at [705, 243] on input at bounding box center [547, 245] width 417 height 32
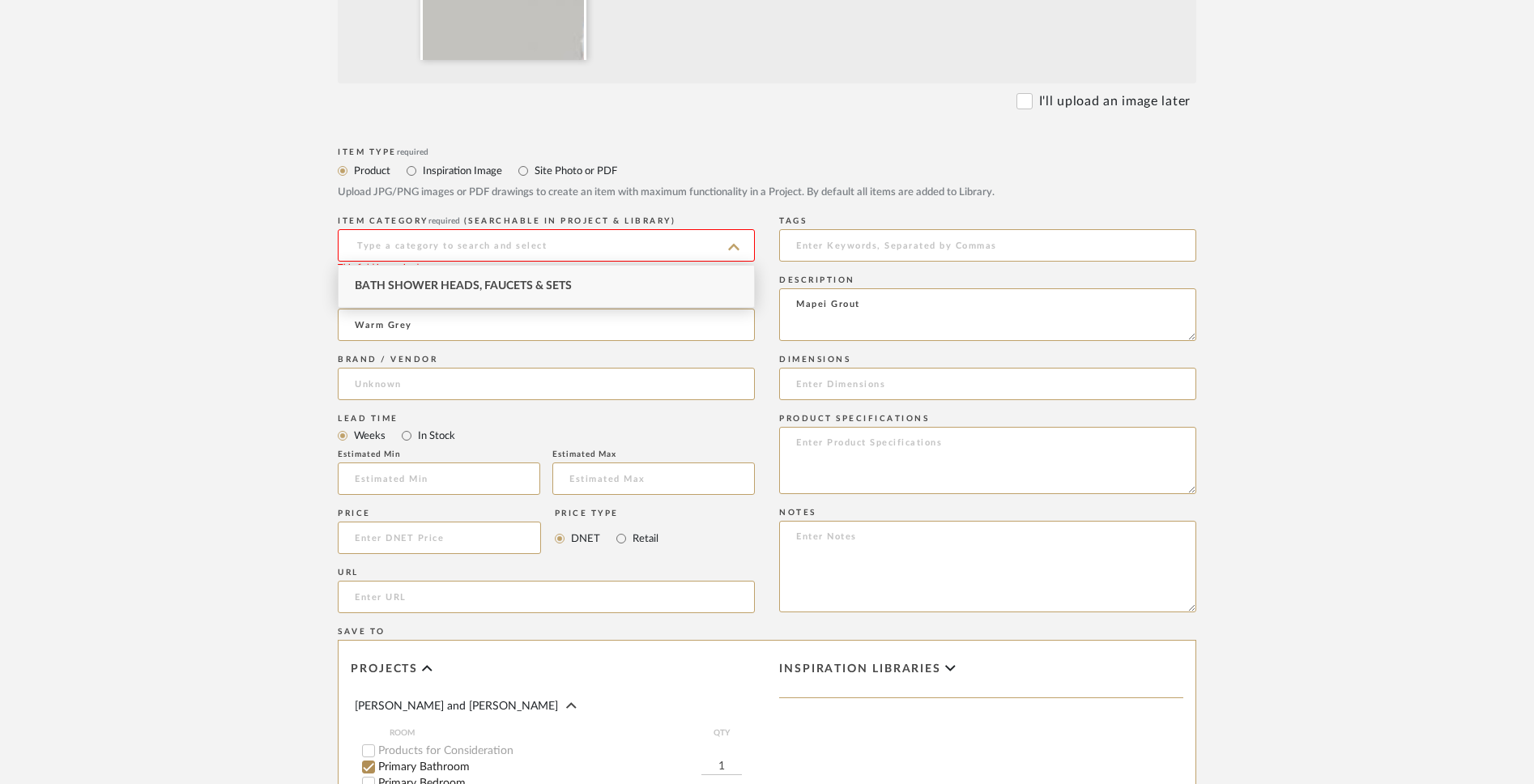
click at [685, 283] on div "Bath Shower Heads, Faucets & Sets" at bounding box center [547, 287] width 415 height 41
type input "Bath Shower Heads, Faucets & Sets"
click at [414, 441] on input "In Stock" at bounding box center [406, 436] width 20 height 20
radio input "true"
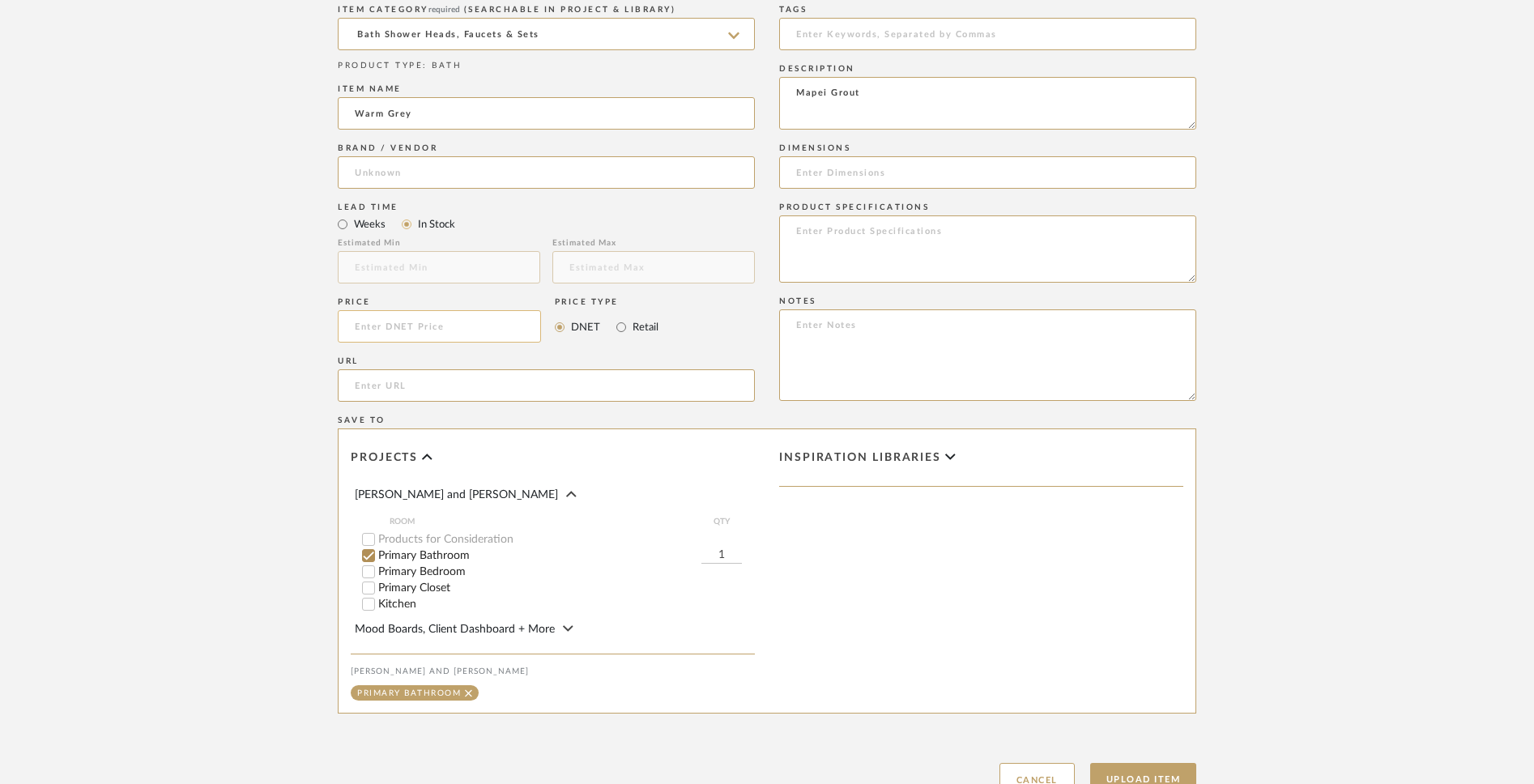
scroll to position [902, 0]
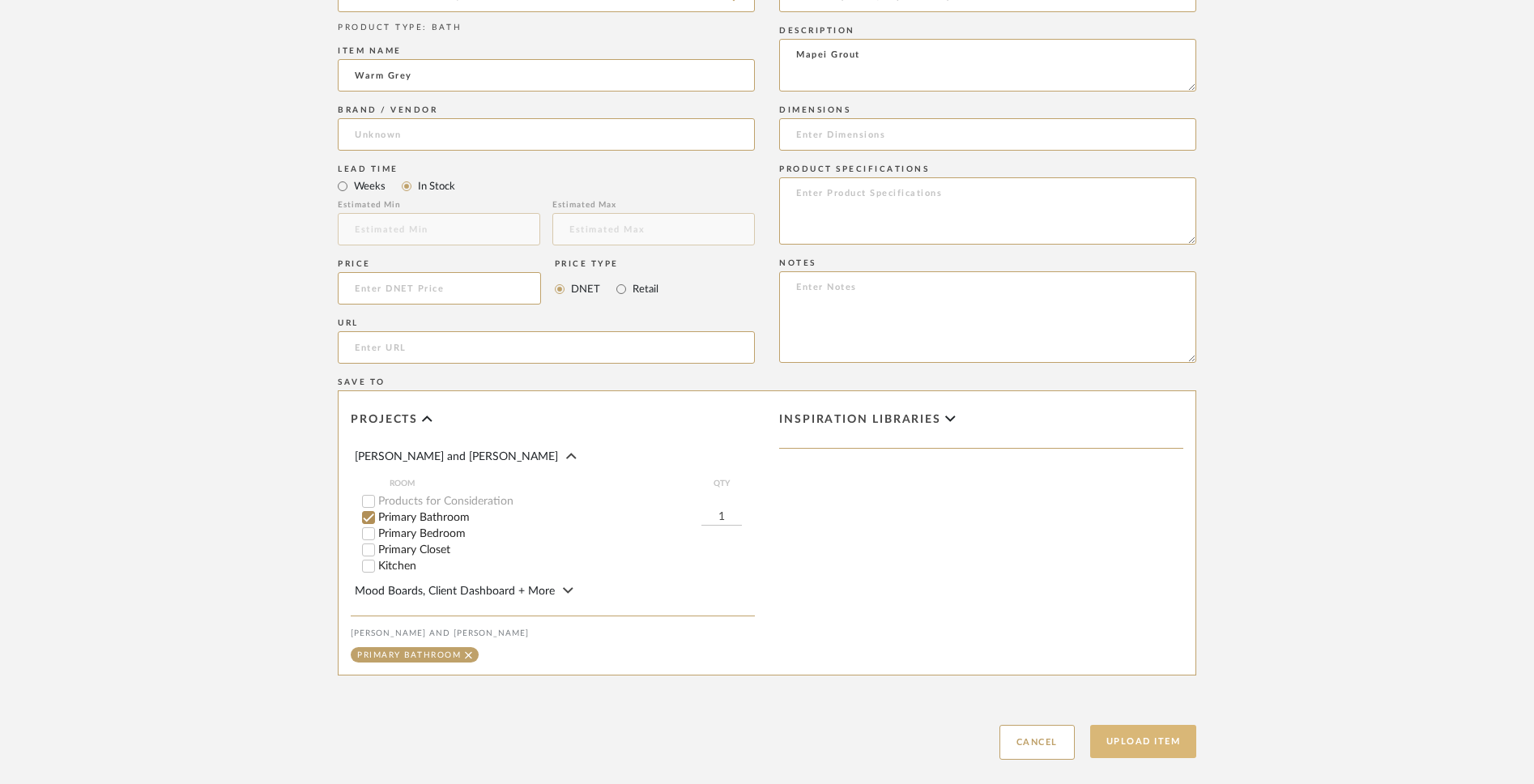
click at [1101, 612] on button "Upload Item" at bounding box center [1144, 741] width 107 height 33
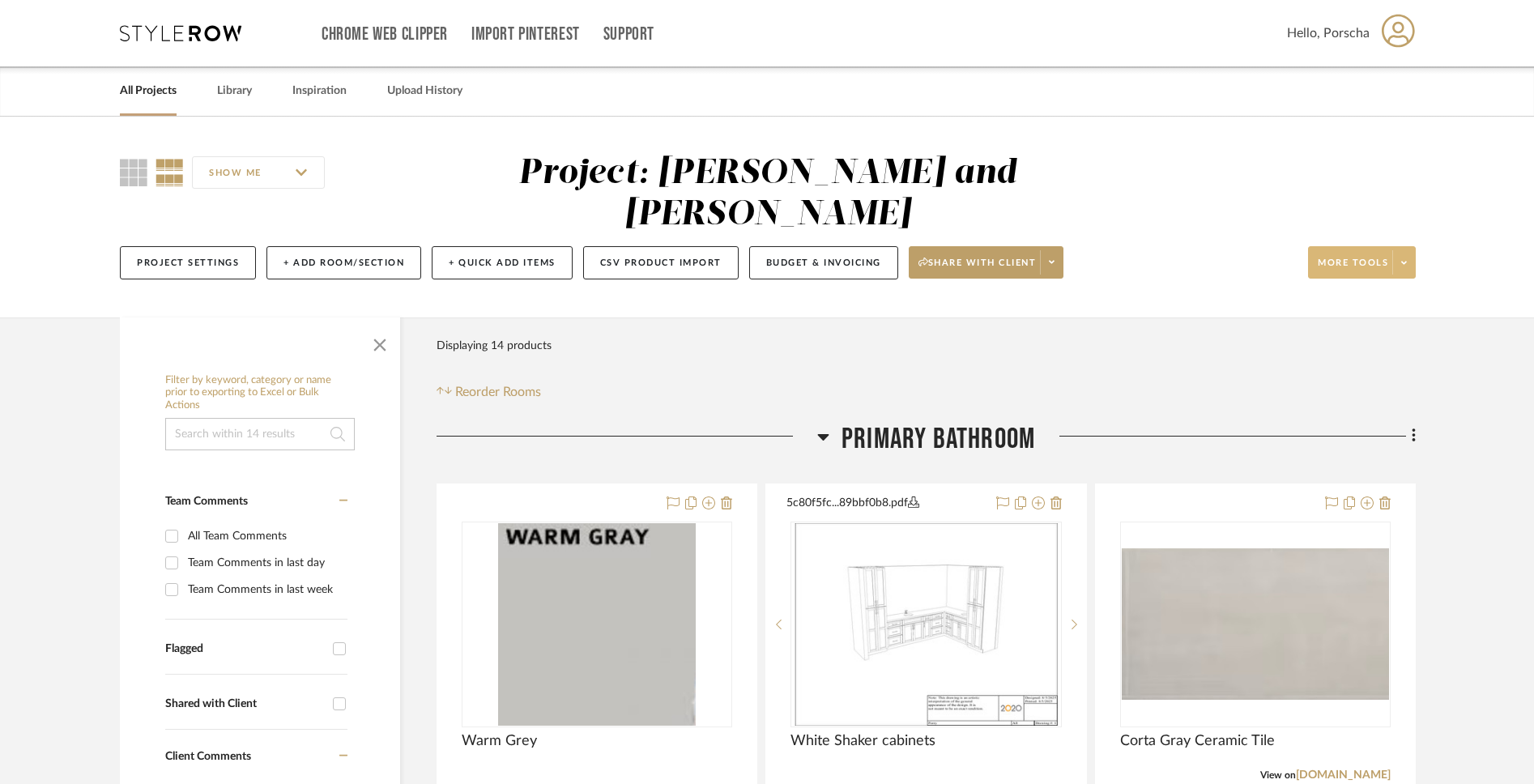
click at [1137, 258] on icon at bounding box center [1405, 263] width 5 height 9
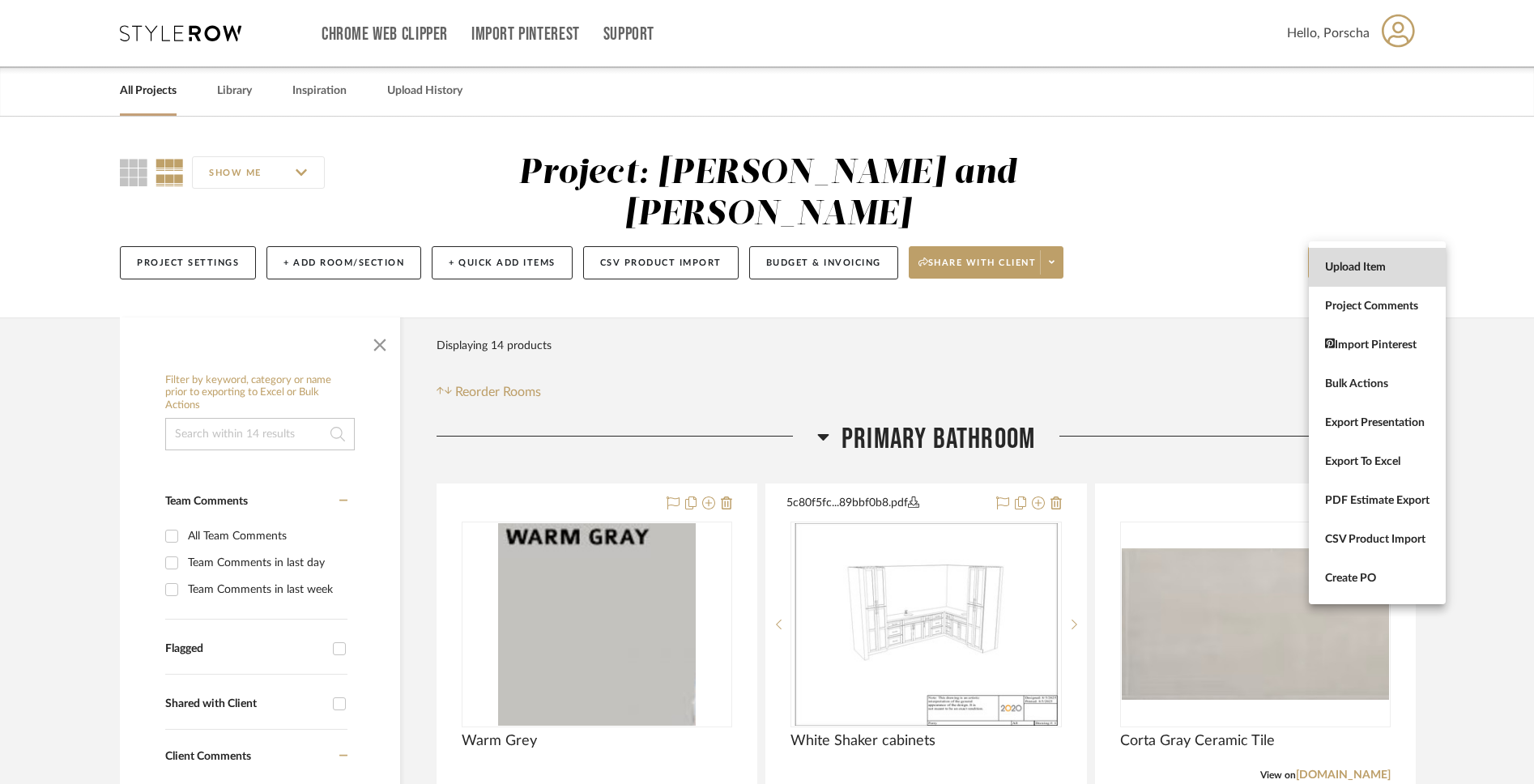
click at [1137, 268] on span "Upload Item" at bounding box center [1378, 267] width 104 height 13
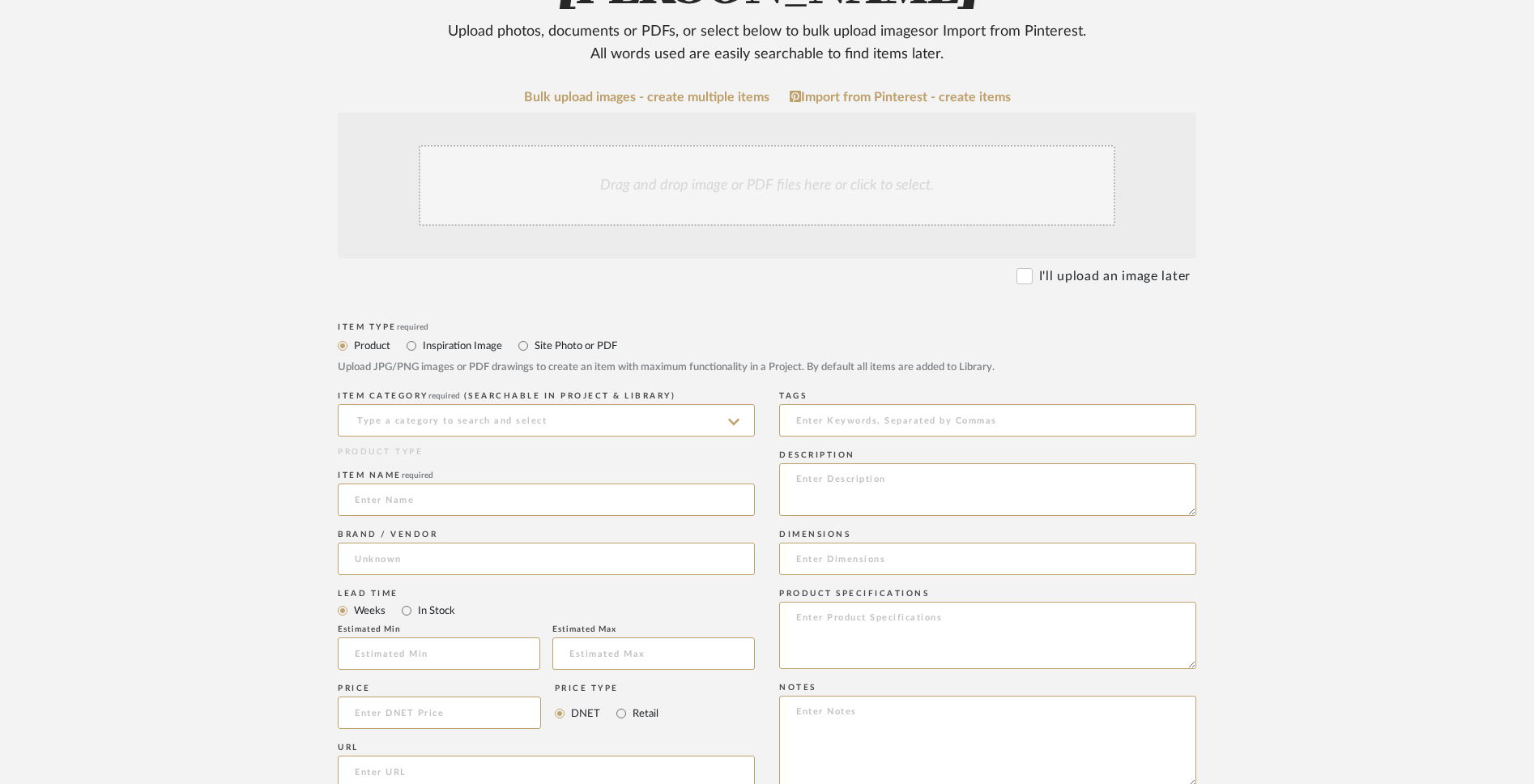
scroll to position [499, 0]
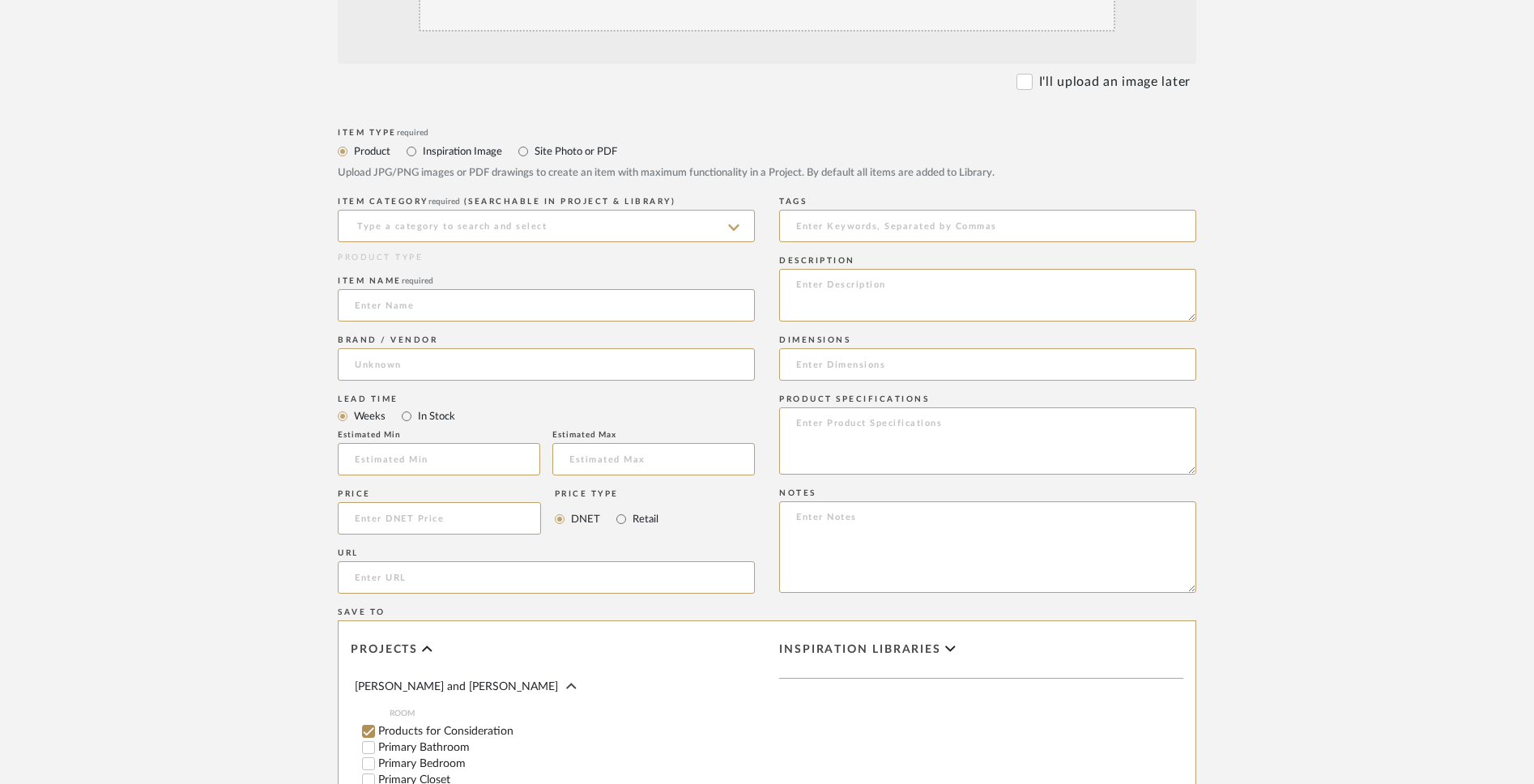
click at [635, 322] on div "Item name required" at bounding box center [547, 302] width 417 height 59
click at [631, 316] on input at bounding box center [547, 306] width 417 height 32
paste input "SW [PERSON_NAME] Semi-Gloss"
drag, startPoint x: 512, startPoint y: 311, endPoint x: 437, endPoint y: 304, distance: 75.3
click at [437, 304] on input "SW [PERSON_NAME] Semi-Gloss" at bounding box center [547, 306] width 417 height 32
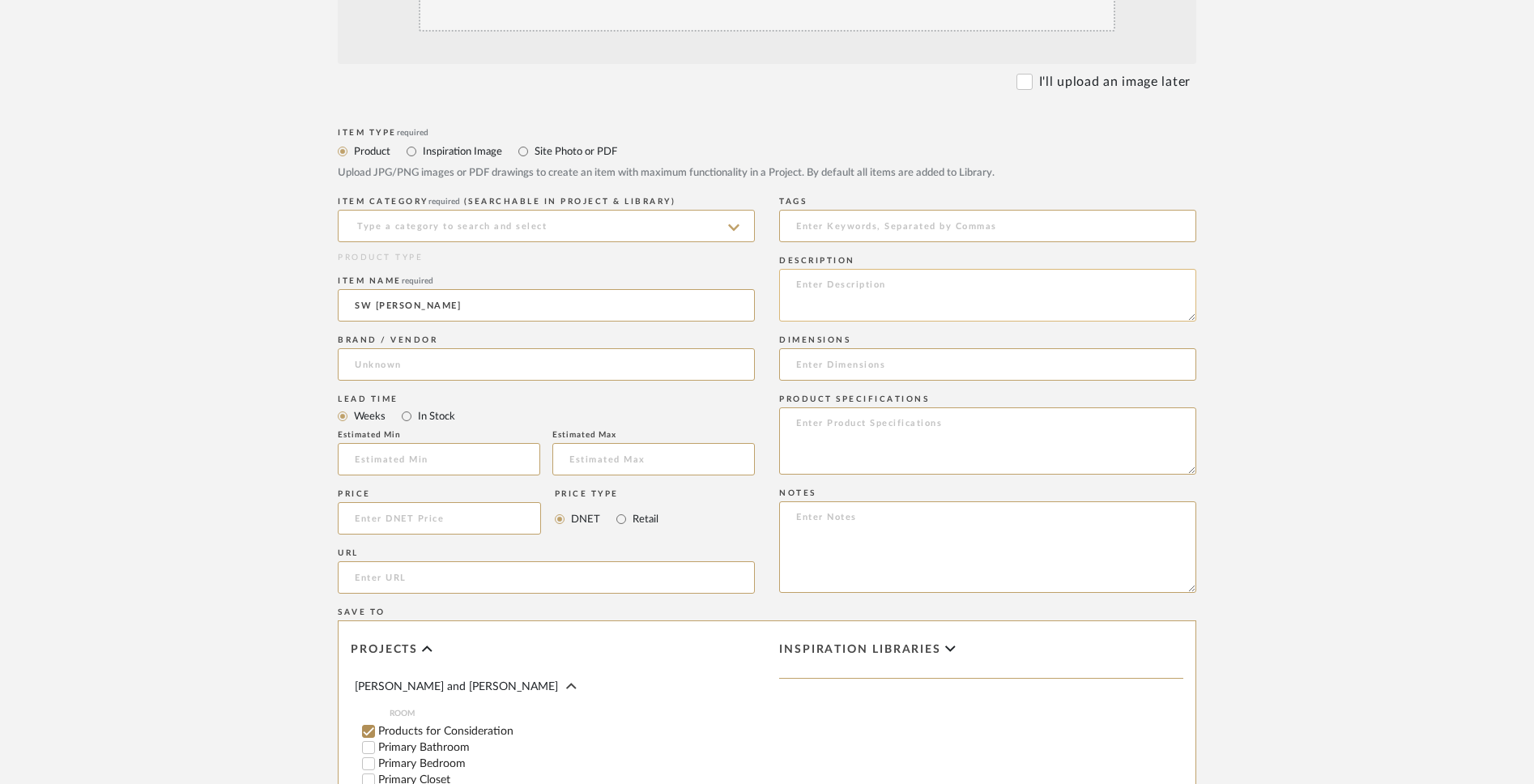
type input "SW [PERSON_NAME]"
click at [816, 283] on textarea at bounding box center [988, 295] width 417 height 53
type textarea "A"
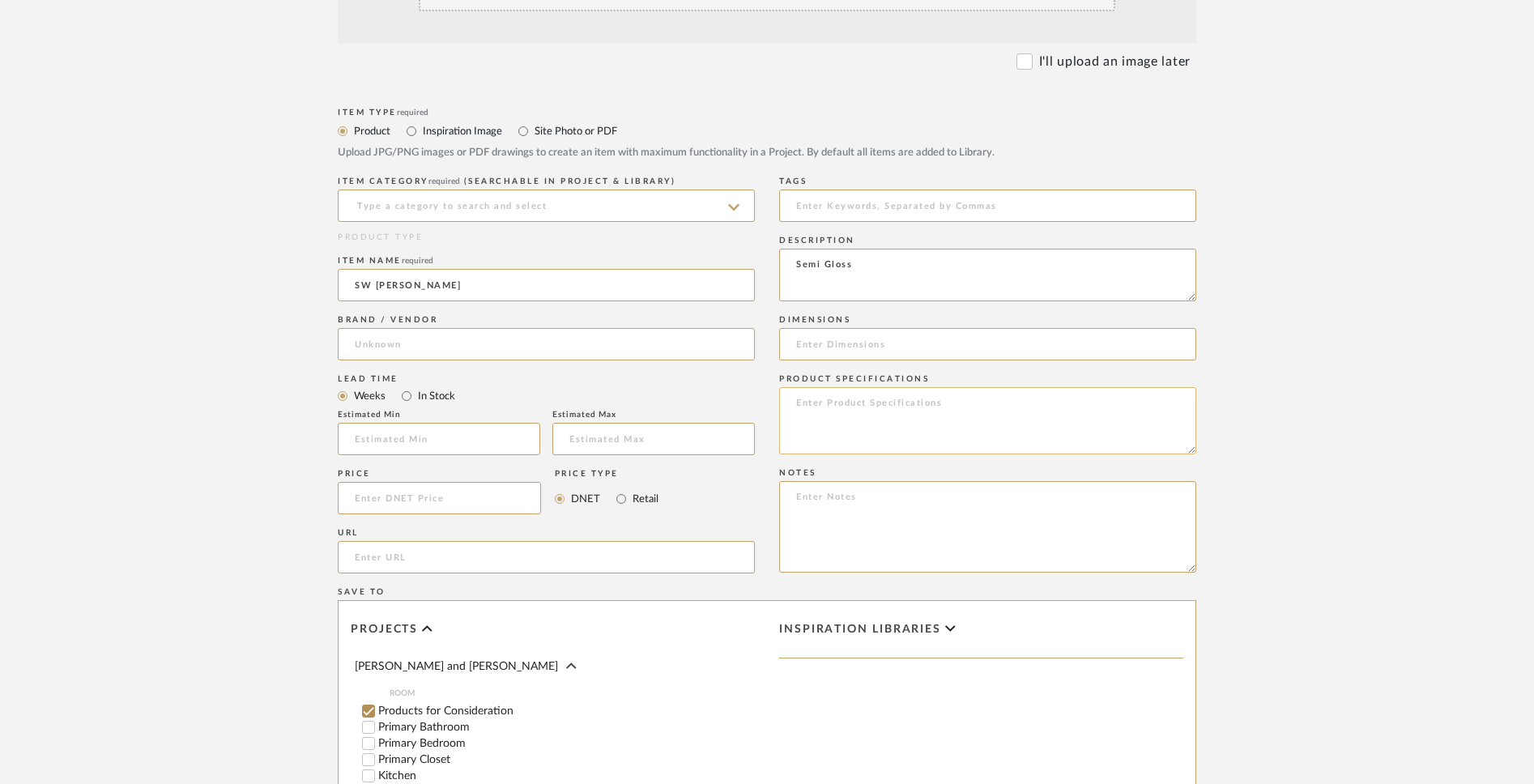
scroll to position [530, 0]
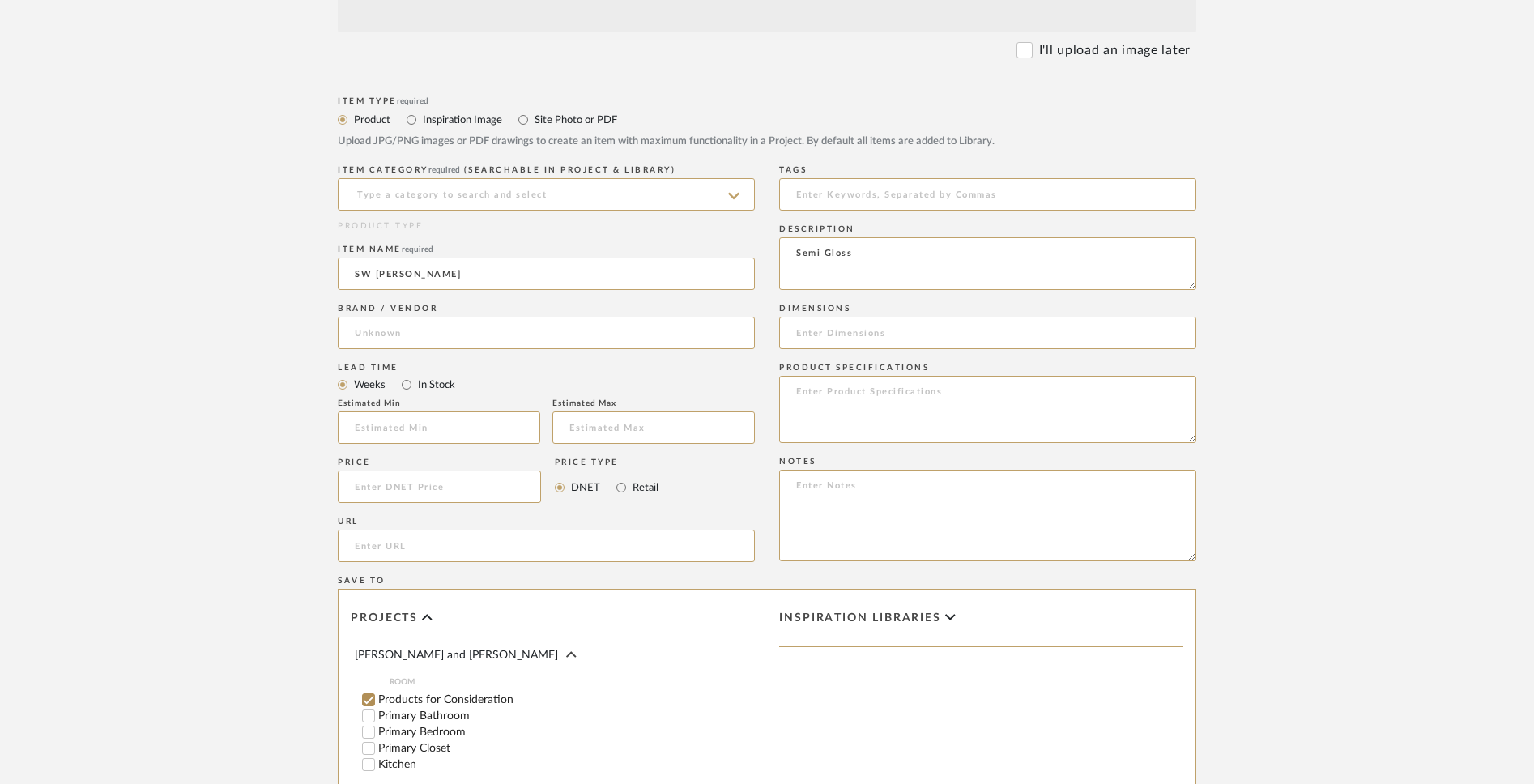
type textarea "Semi Gloss"
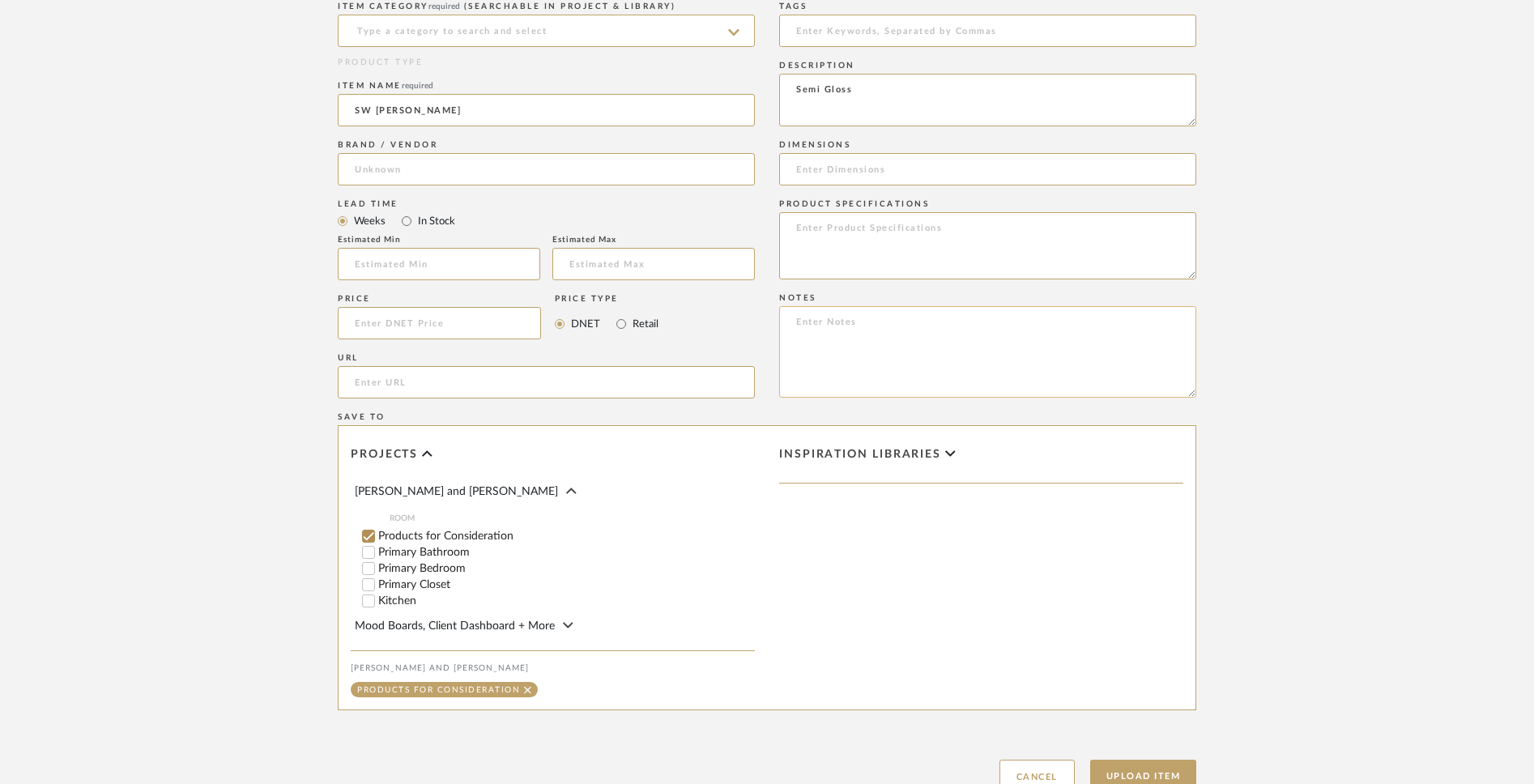
scroll to position [819, 0]
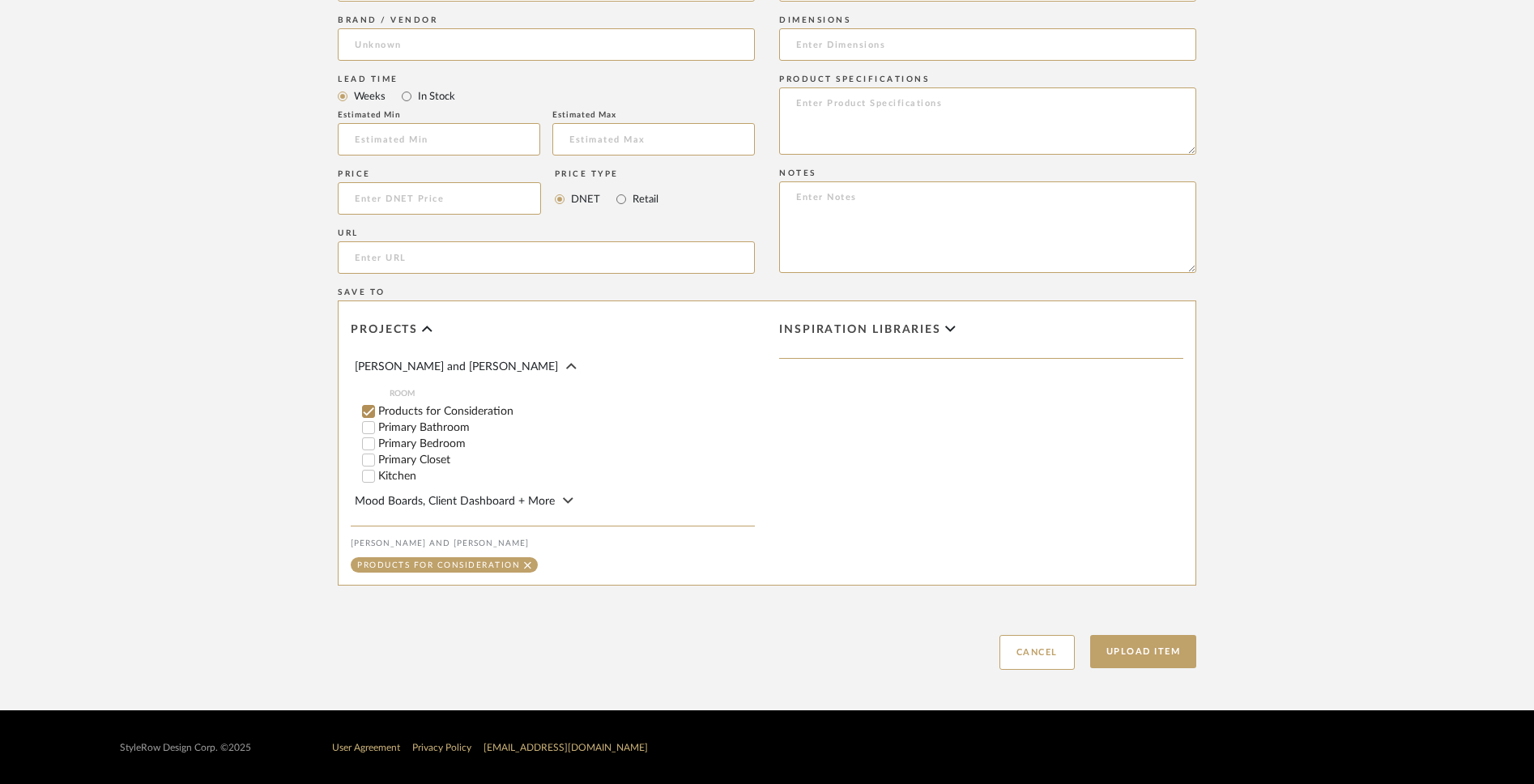
click at [388, 427] on label "Primary Bathroom" at bounding box center [566, 427] width 377 height 12
click at [377, 427] on input "Primary Bathroom" at bounding box center [369, 428] width 16 height 16
checkbox input "false"
click at [1137, 612] on button "Upload Item" at bounding box center [1144, 651] width 107 height 33
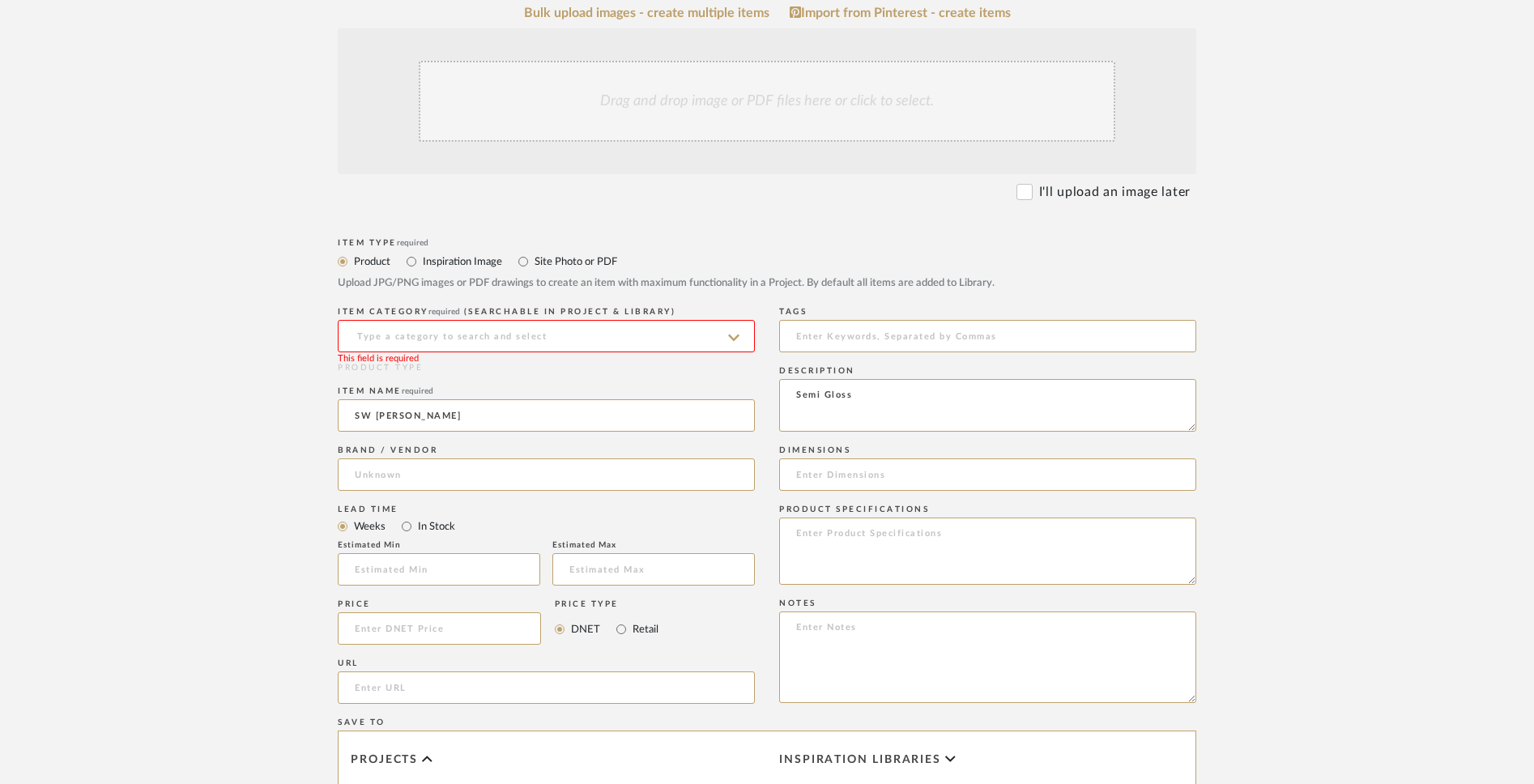
scroll to position [307, 0]
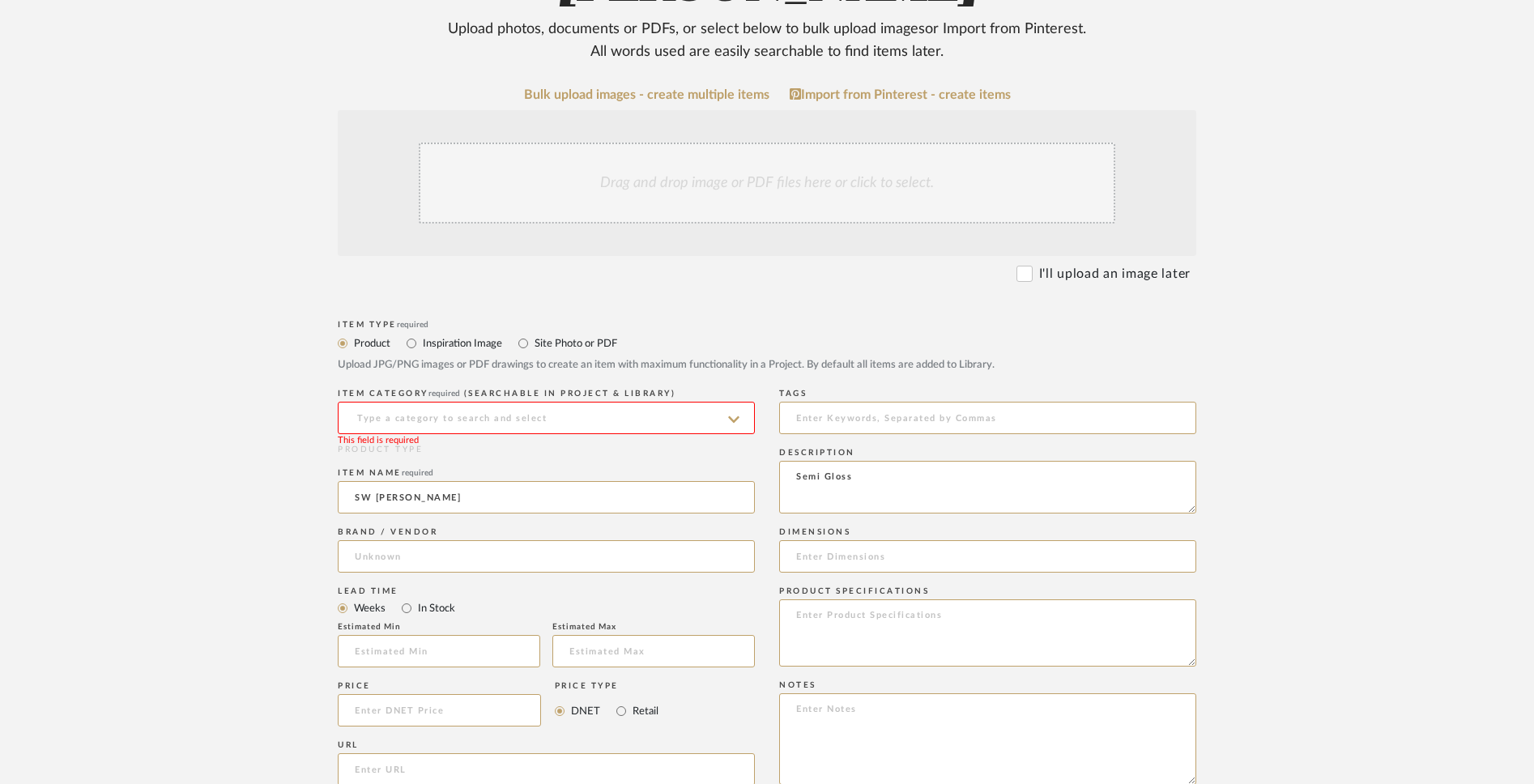
click at [745, 413] on input at bounding box center [547, 418] width 417 height 32
click at [697, 459] on div "Bath Shower Heads, Faucets & Sets" at bounding box center [547, 459] width 415 height 41
type input "Bath Shower Heads, Faucets & Sets"
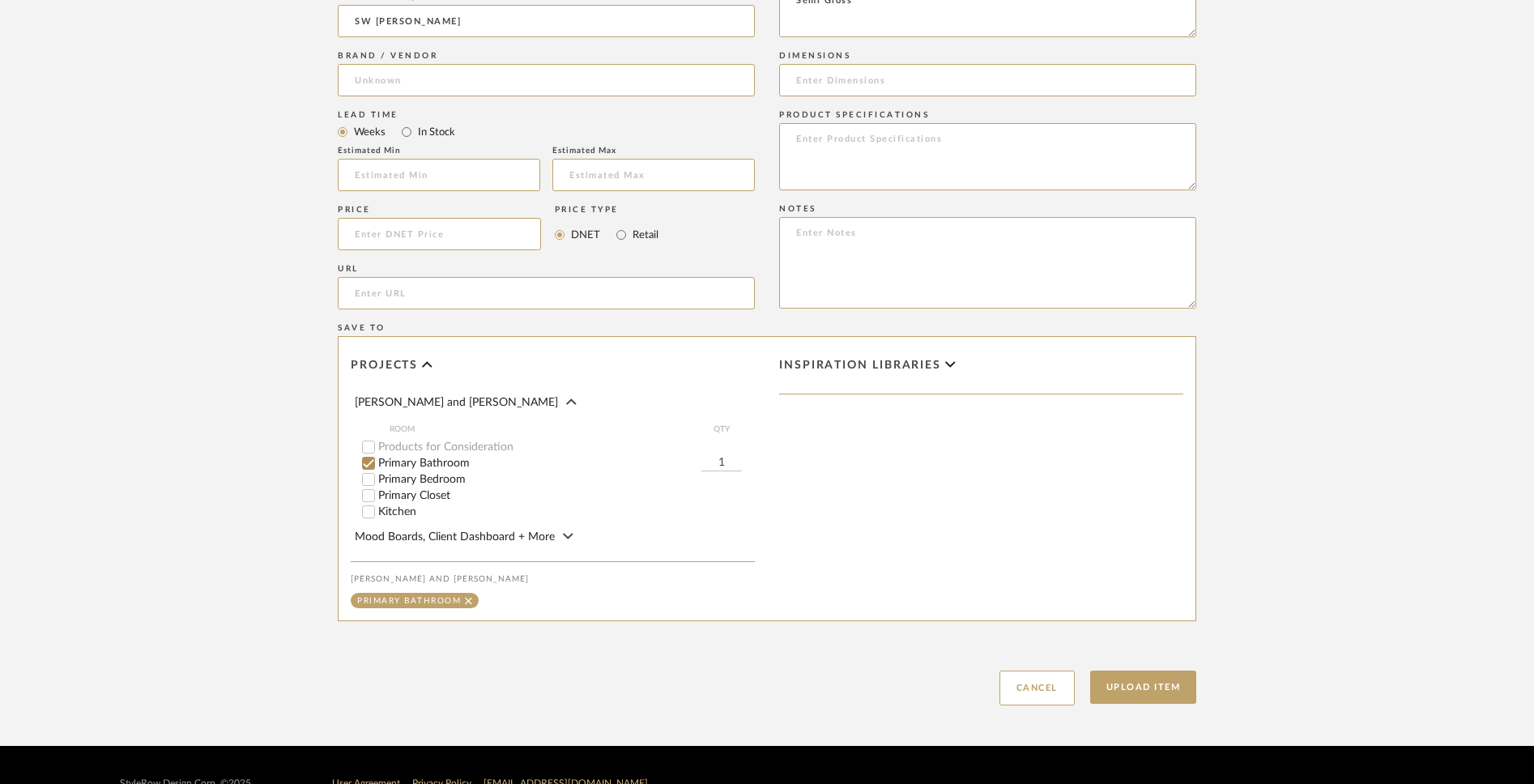
scroll to position [819, 0]
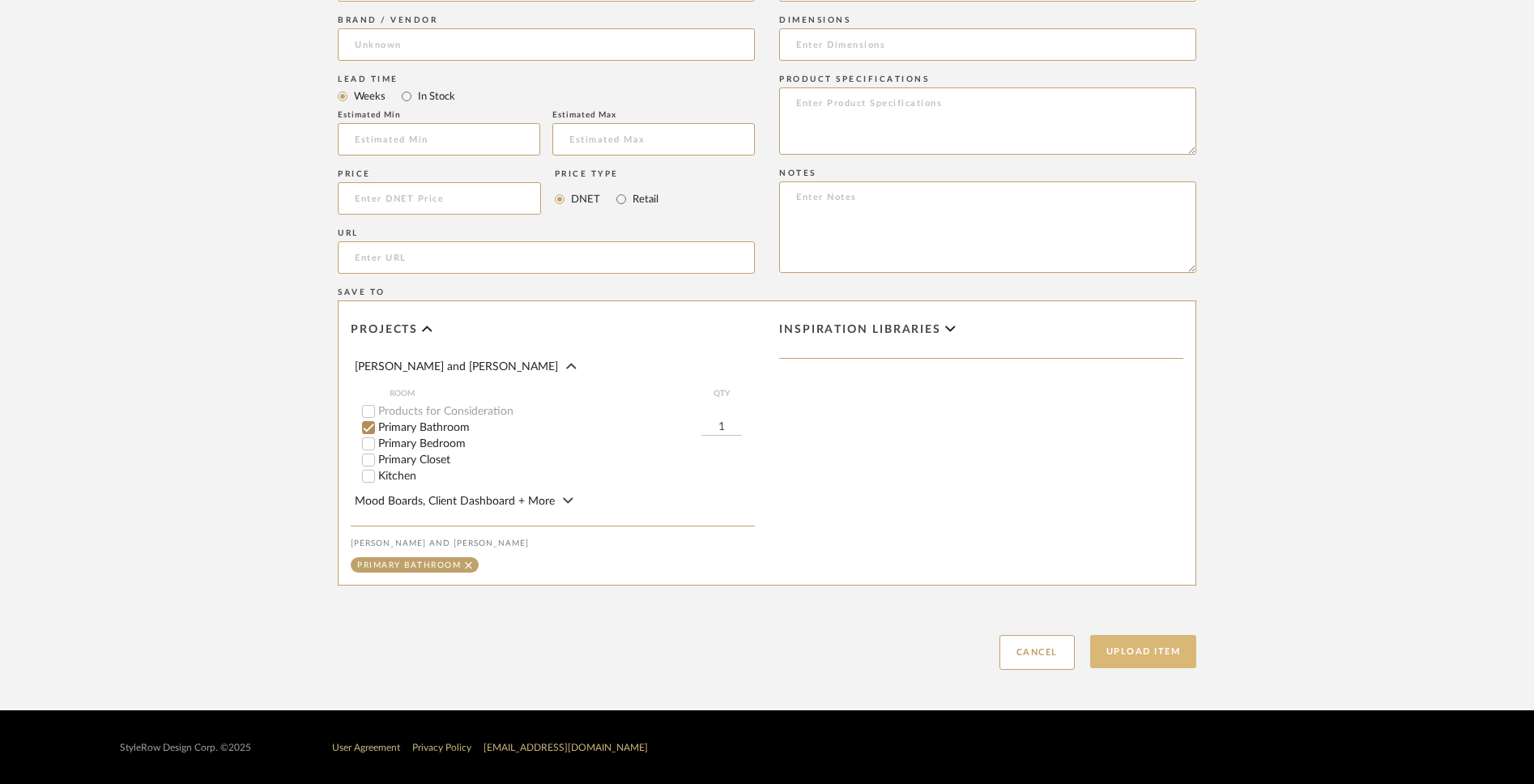
click at [1137, 612] on button "Upload Item" at bounding box center [1144, 651] width 107 height 33
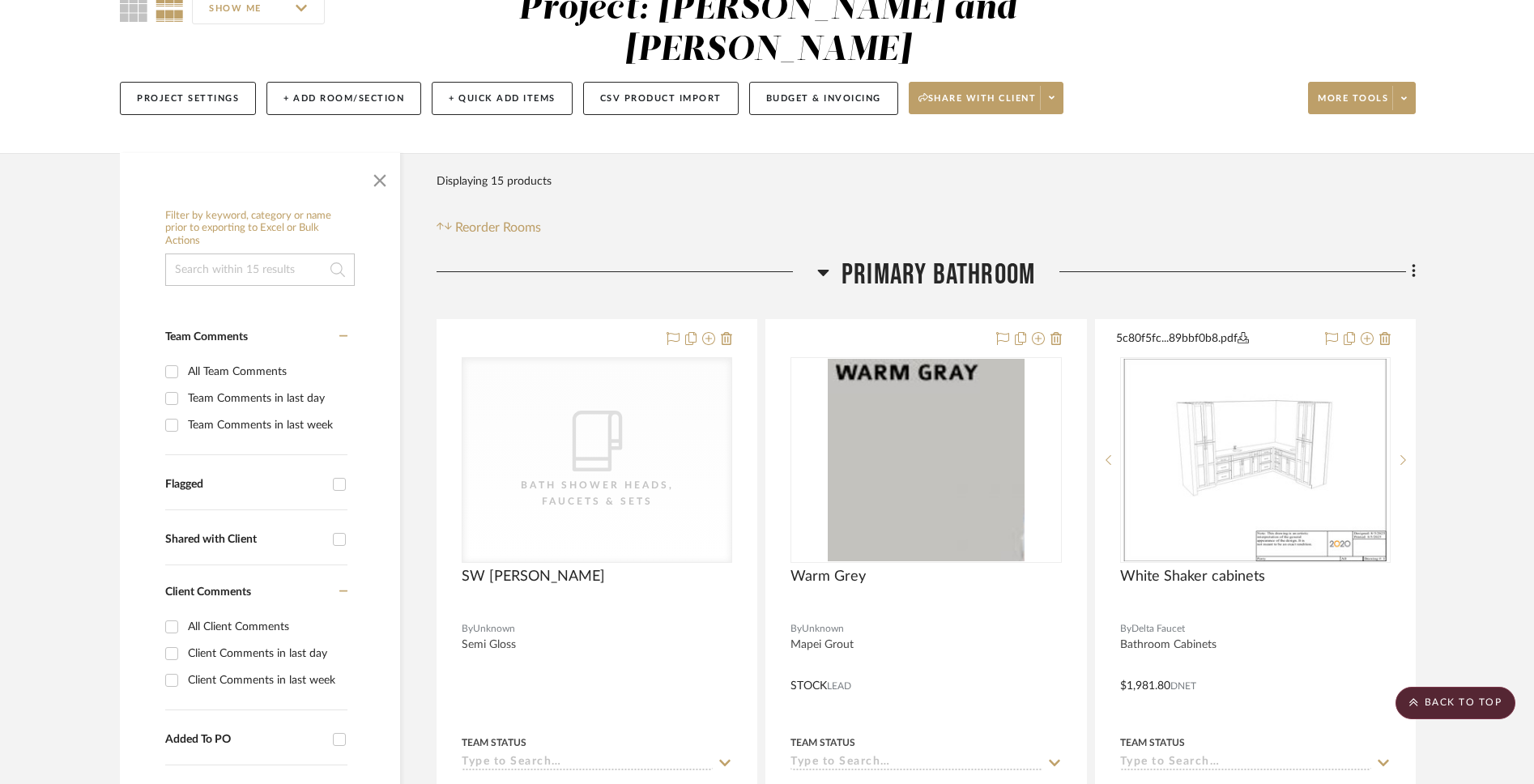
scroll to position [157, 0]
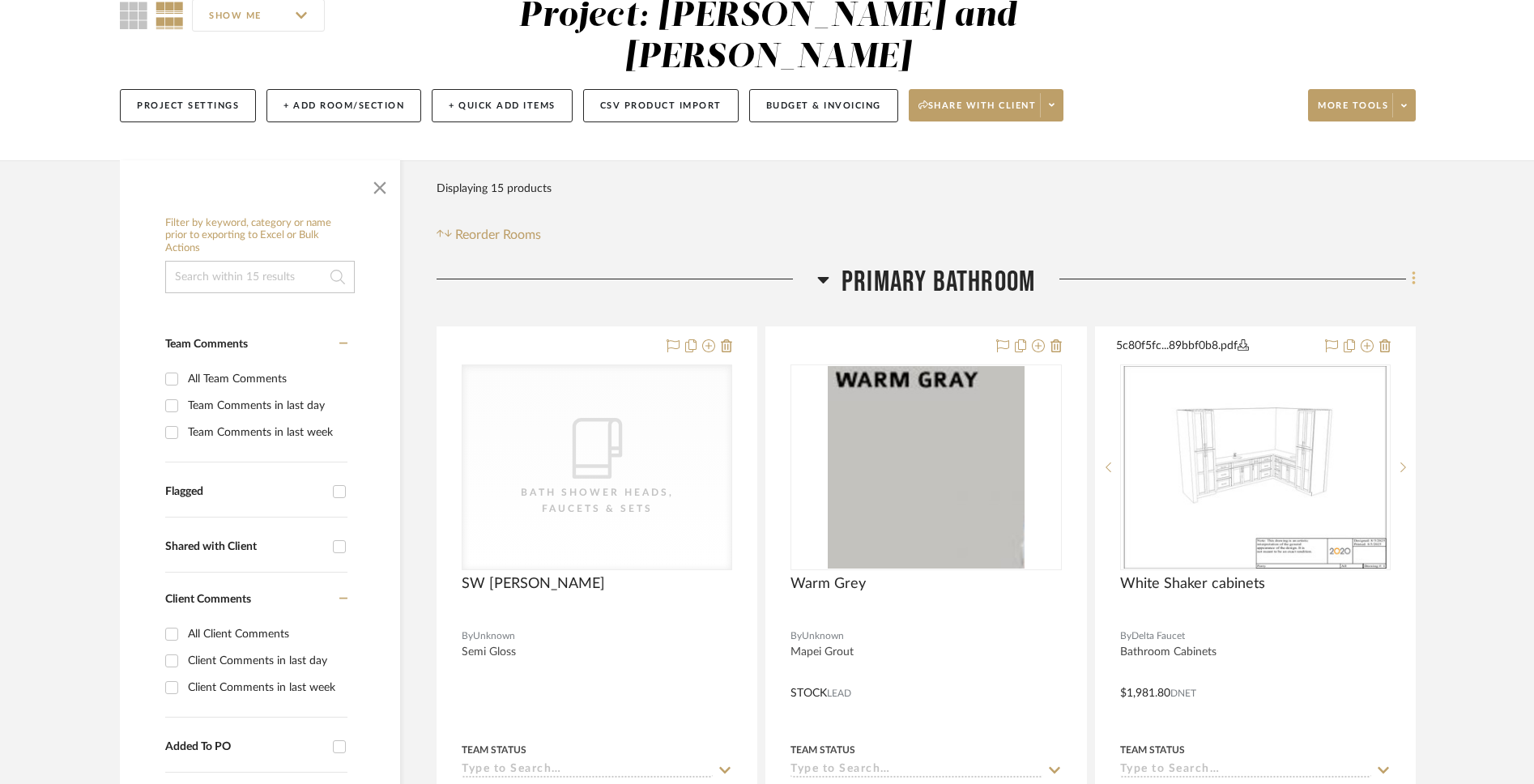
click at [1137, 270] on icon at bounding box center [1414, 279] width 4 height 18
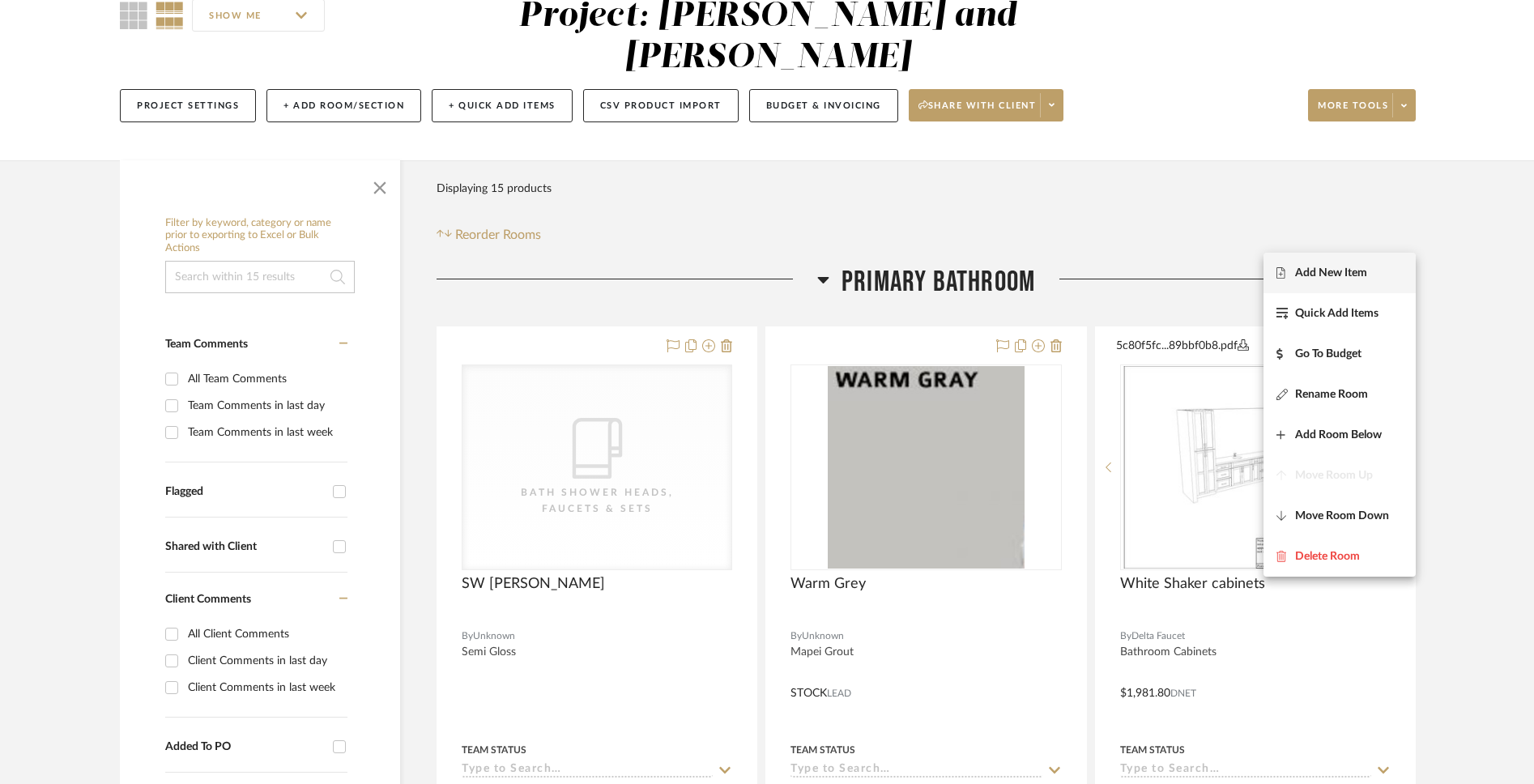
click at [1137, 277] on span "Add New Item" at bounding box center [1332, 272] width 72 height 13
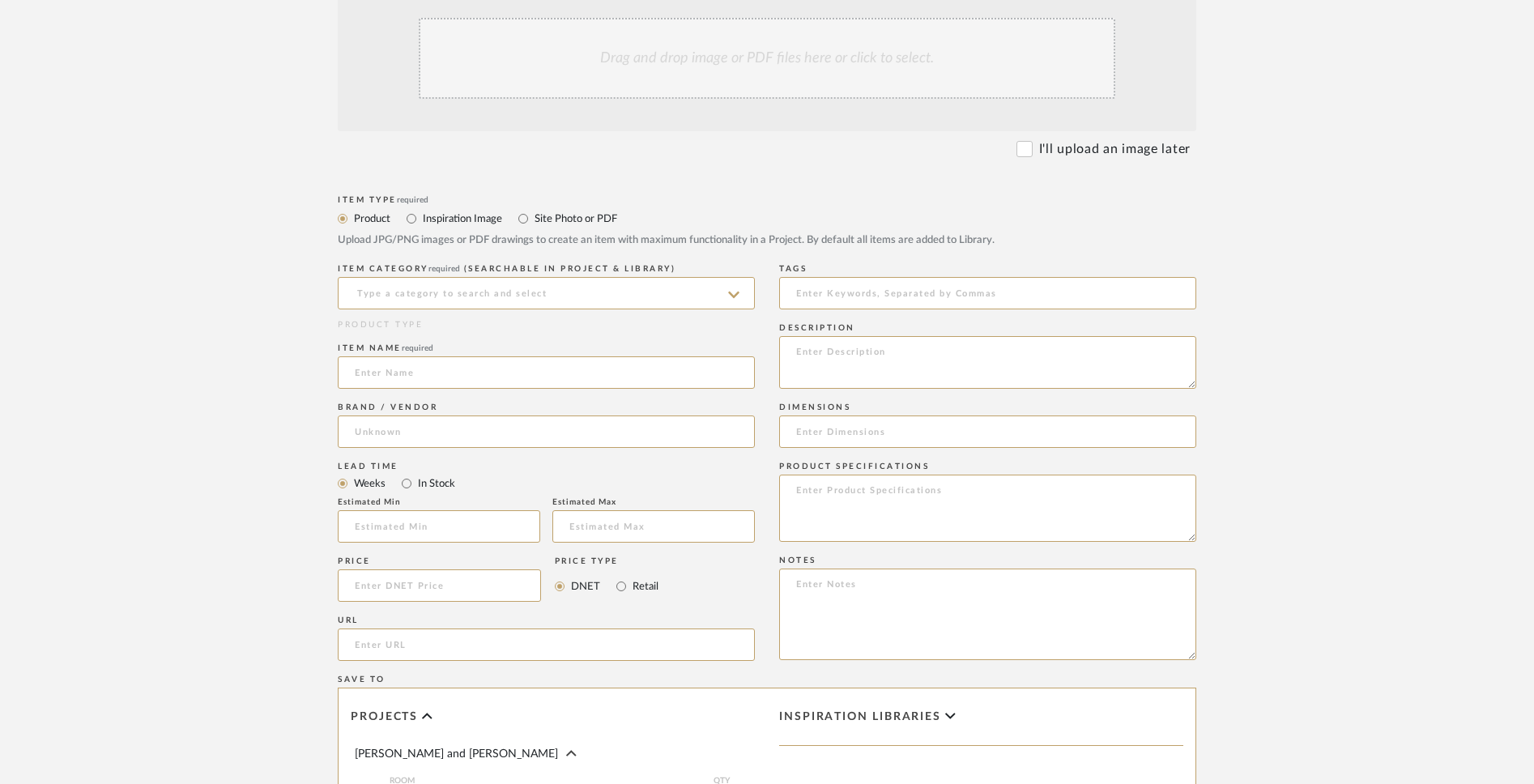
scroll to position [432, 0]
click at [538, 379] on input at bounding box center [547, 372] width 417 height 32
paste input "Cashmere Jolly Glossy Ceramic Pencil"
type input "Cashmere Jolly Glossy Ceramic Pencil"
click at [902, 347] on textarea at bounding box center [988, 361] width 417 height 53
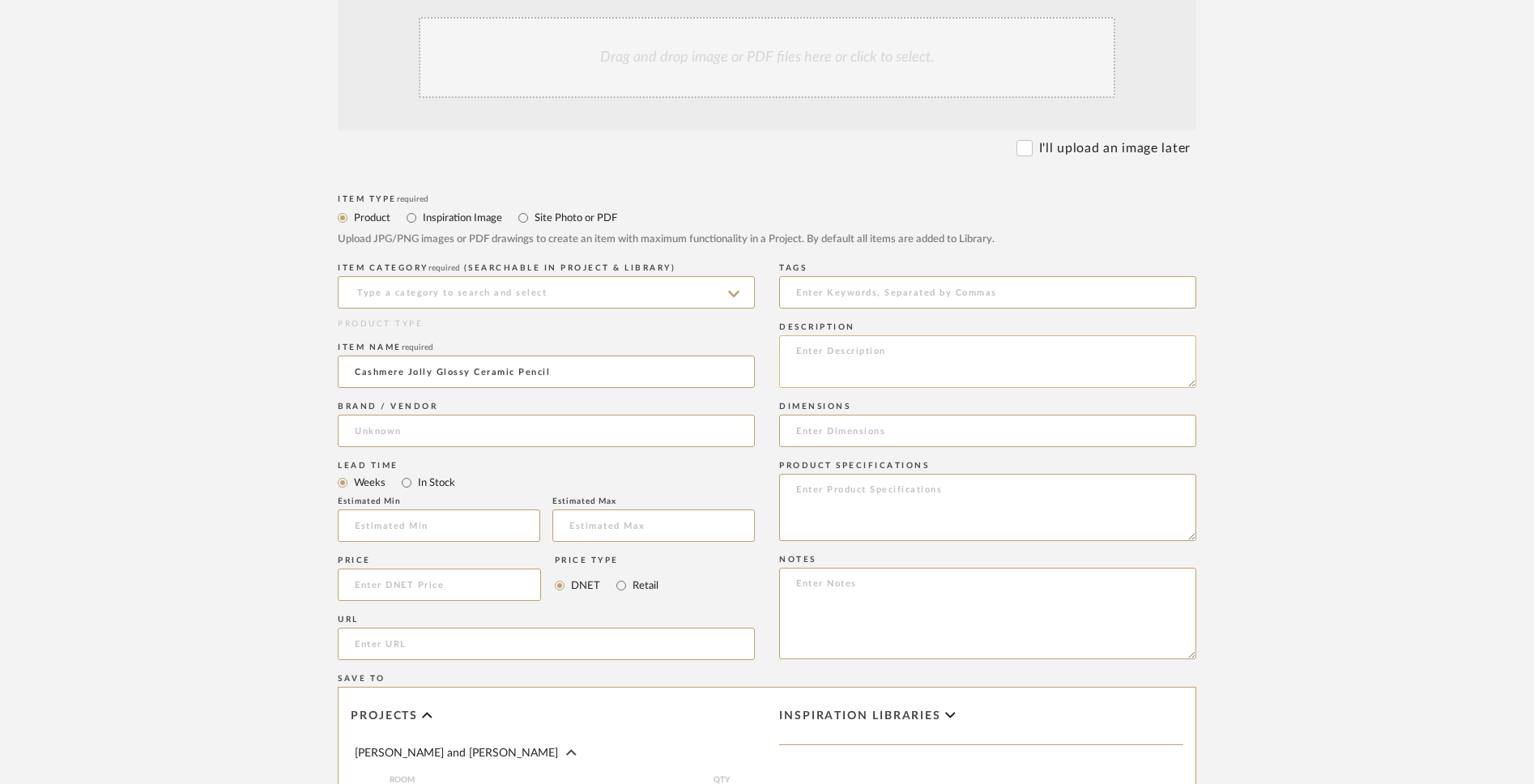
paste textarea "SKU 100982073"
type textarea "SKU 100982073 Glossy"
click at [485, 612] on input "url" at bounding box center [547, 644] width 417 height 32
paste input "[URL][DOMAIN_NAME]"
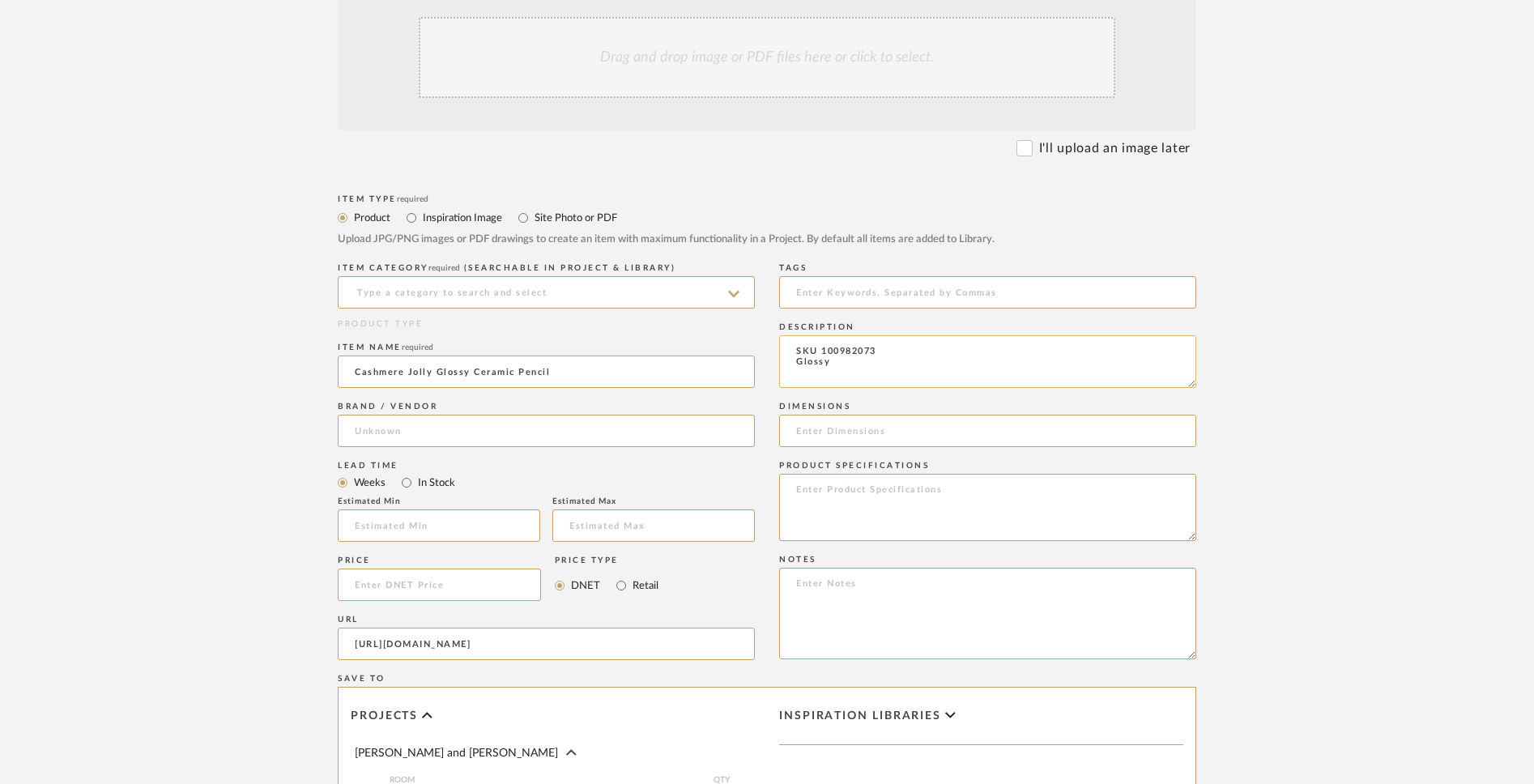
type input "[URL][DOMAIN_NAME]"
click at [890, 358] on textarea "SKU 100982073 Glossy" at bounding box center [988, 361] width 417 height 53
type textarea "SKU 100982073 Glossy Floor and Decor"
click at [855, 486] on textarea at bounding box center [988, 507] width 417 height 67
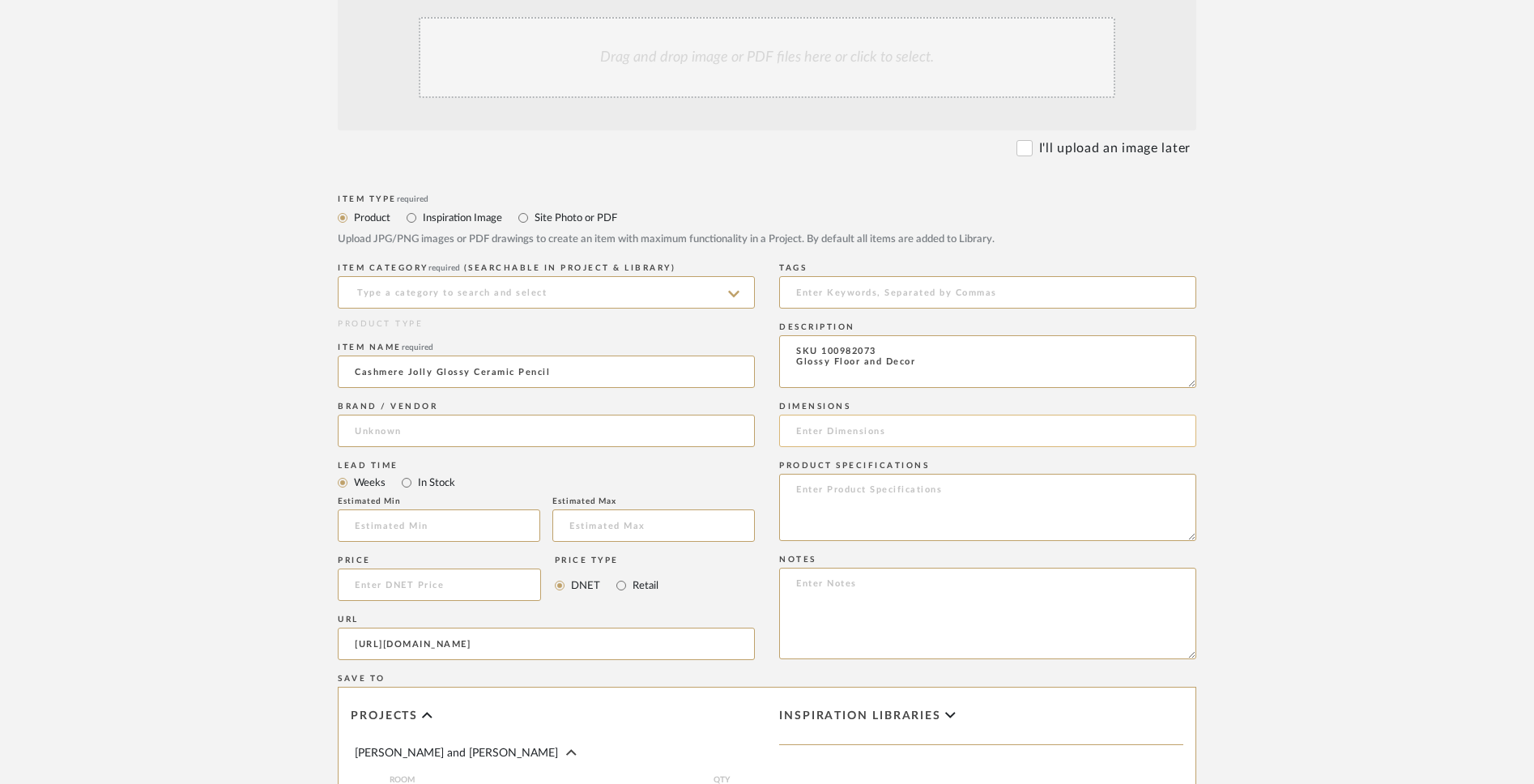
click at [838, 440] on input at bounding box center [988, 431] width 417 height 32
paste input "Size: 2/5 x 12"
drag, startPoint x: 821, startPoint y: 432, endPoint x: 768, endPoint y: 432, distance: 53.0
click at [768, 432] on div "Item Type required Product Inspiration Image Site Photo or PDF Upload JPG/PNG i…" at bounding box center [767, 623] width 859 height 866
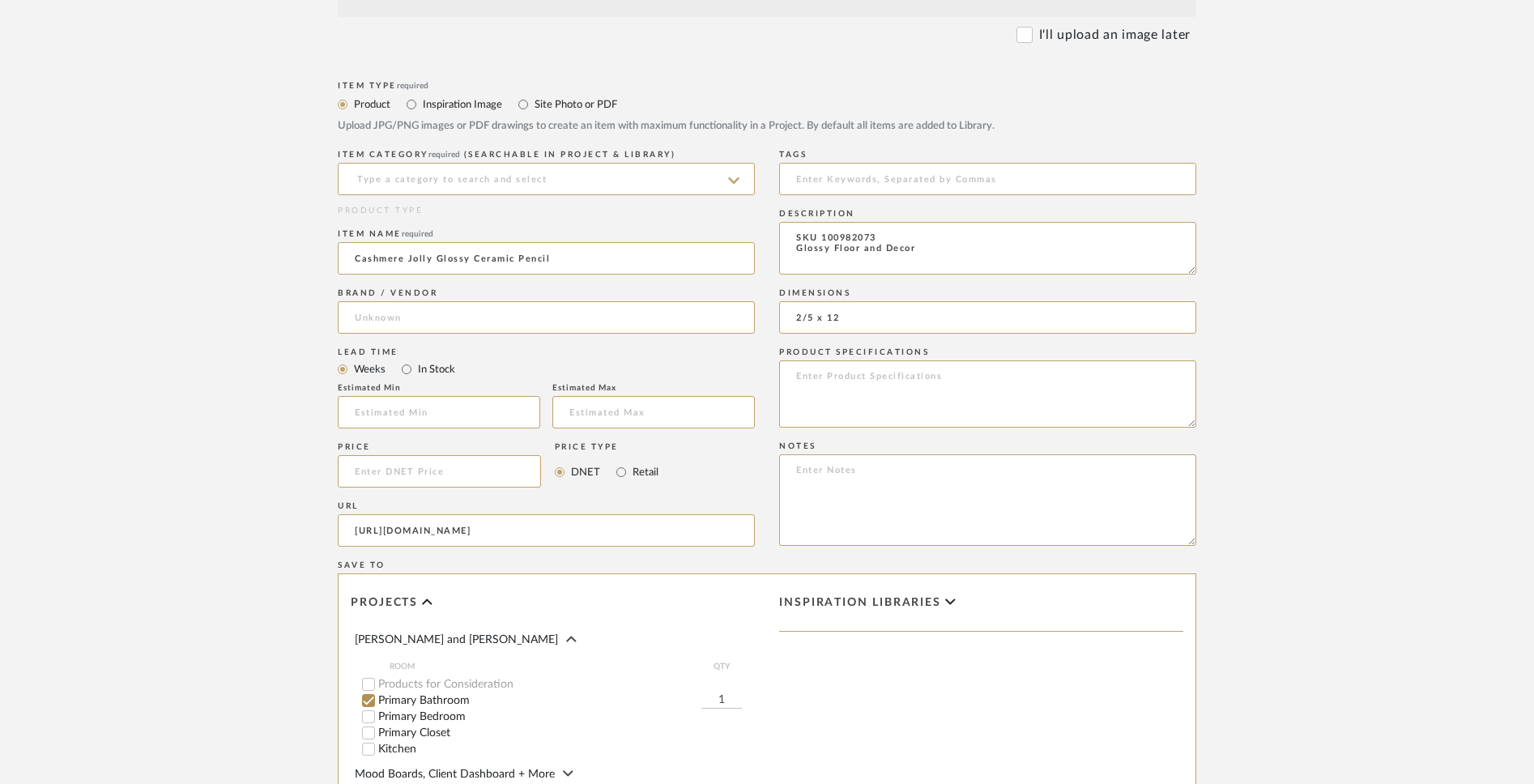
scroll to position [551, 0]
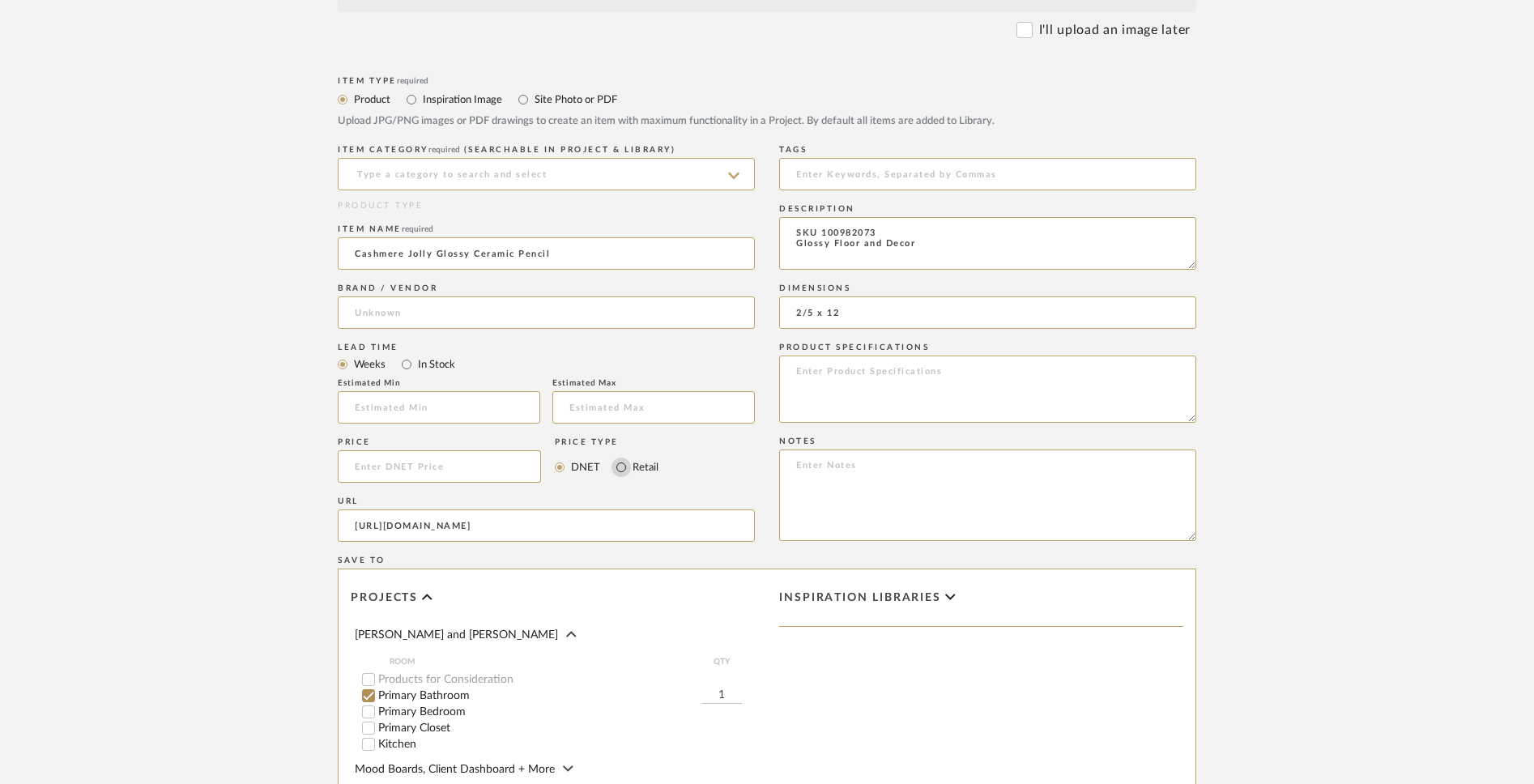
type input "2/5 x 12"
click at [623, 468] on input "Retail" at bounding box center [621, 468] width 20 height 20
radio input "true"
click at [516, 478] on input at bounding box center [440, 467] width 203 height 32
type input "$6.49"
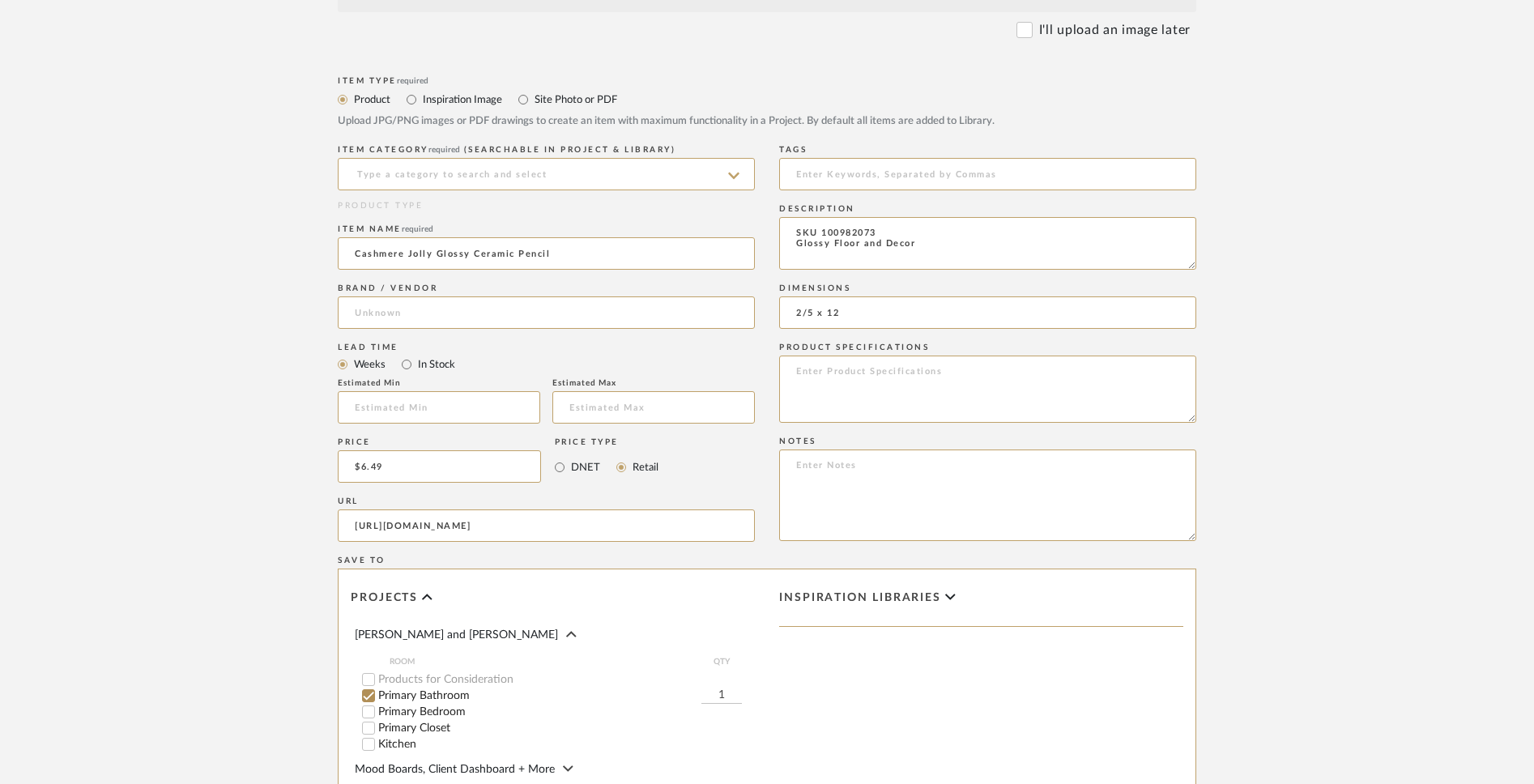
click at [1137, 448] on form "Bulk upload images - create multiple items Import from Pinterest - create items…" at bounding box center [767, 390] width 1032 height 1094
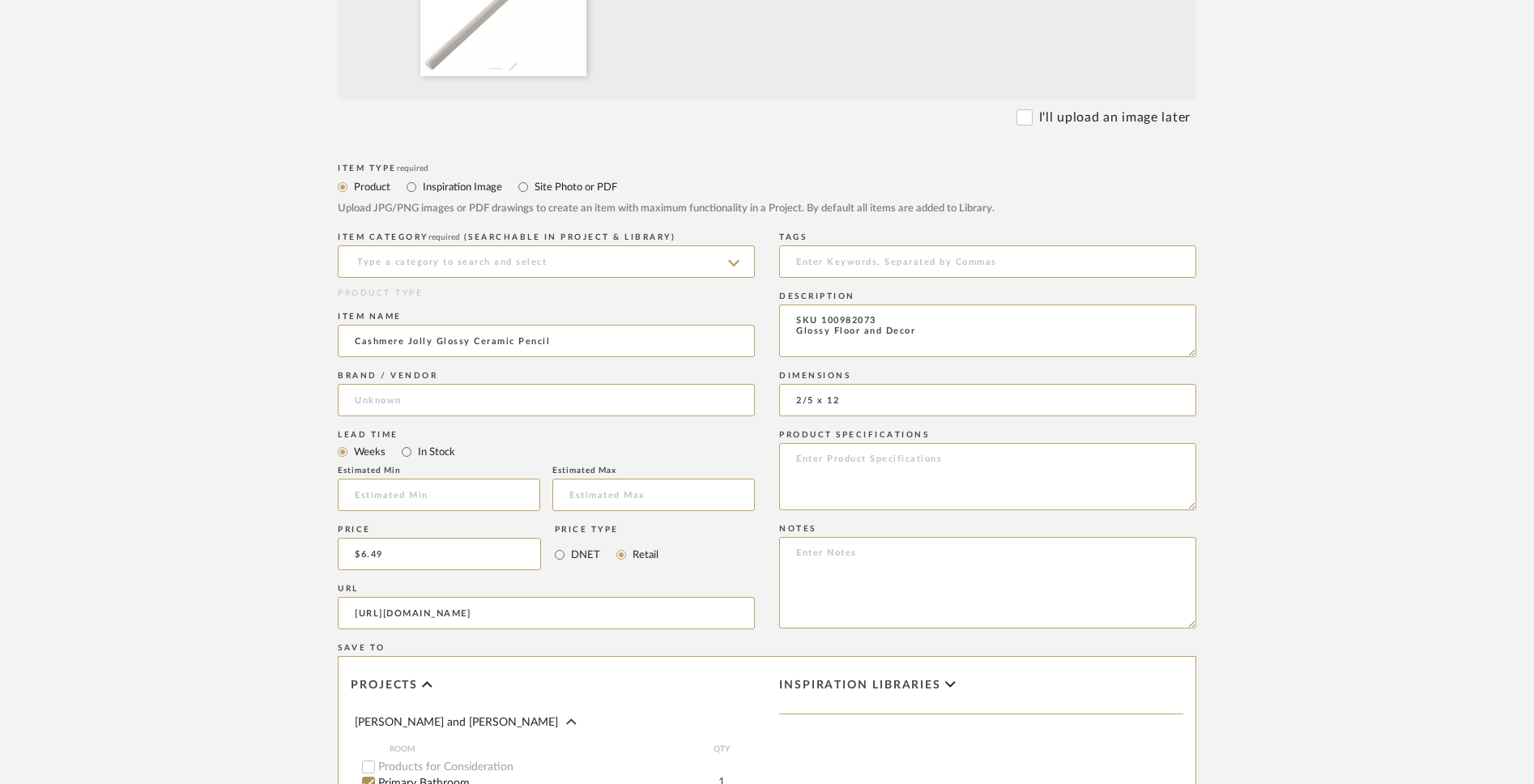
scroll to position [655, 0]
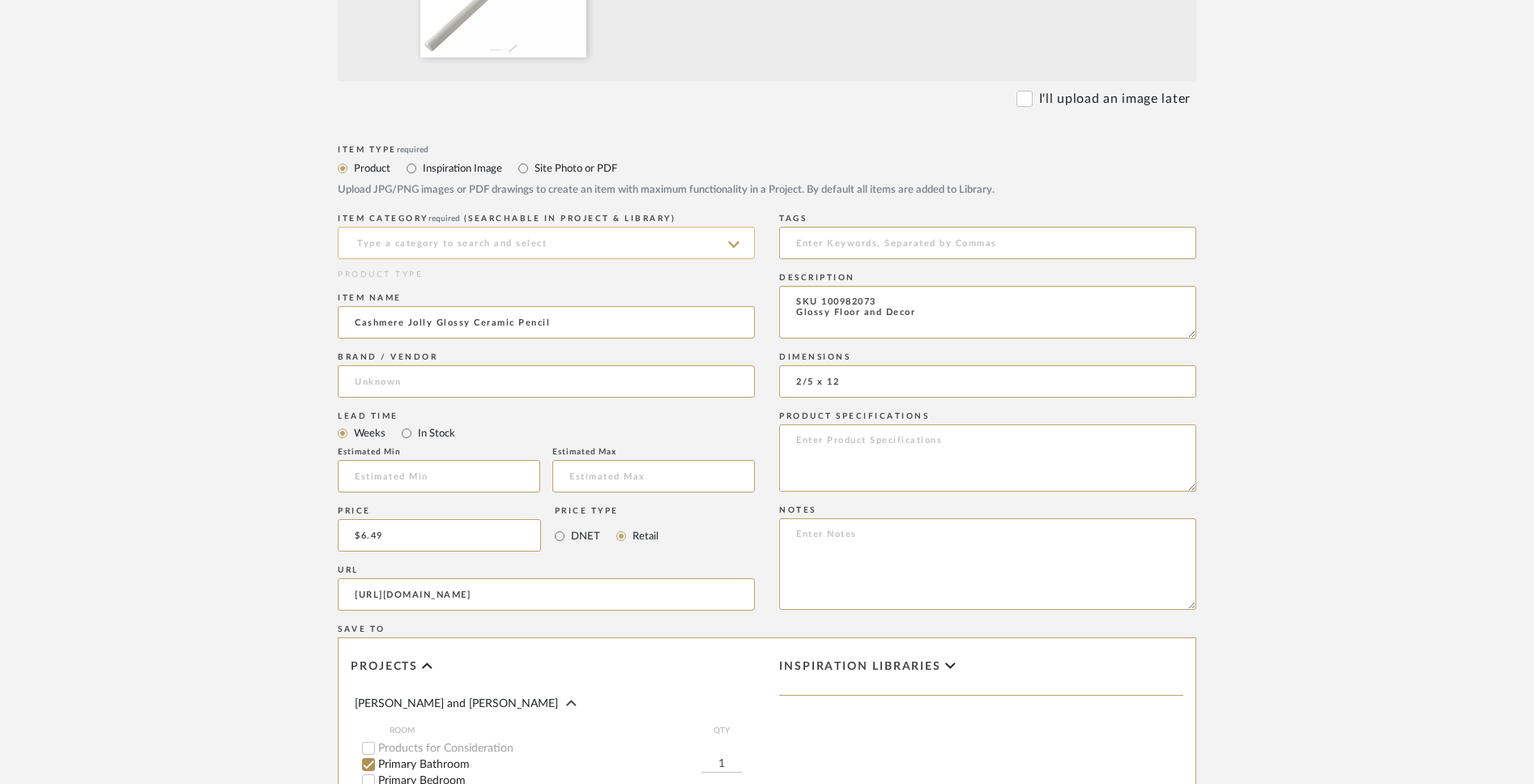
click at [674, 248] on input at bounding box center [547, 243] width 417 height 32
click at [664, 297] on div "Bath Shower Heads, Faucets & Sets" at bounding box center [547, 284] width 415 height 41
type input "Bath Shower Heads, Faucets & Sets"
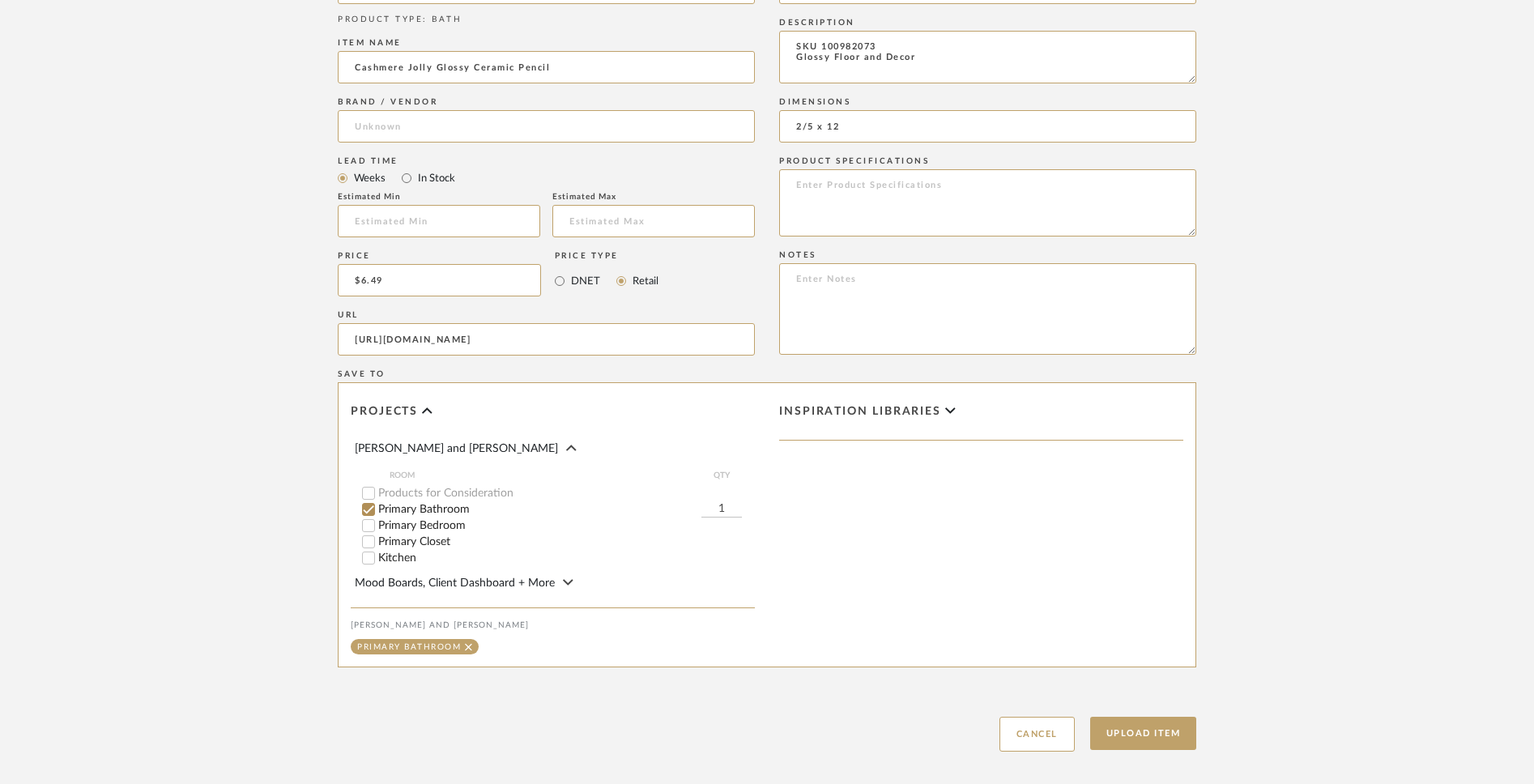
scroll to position [992, 0]
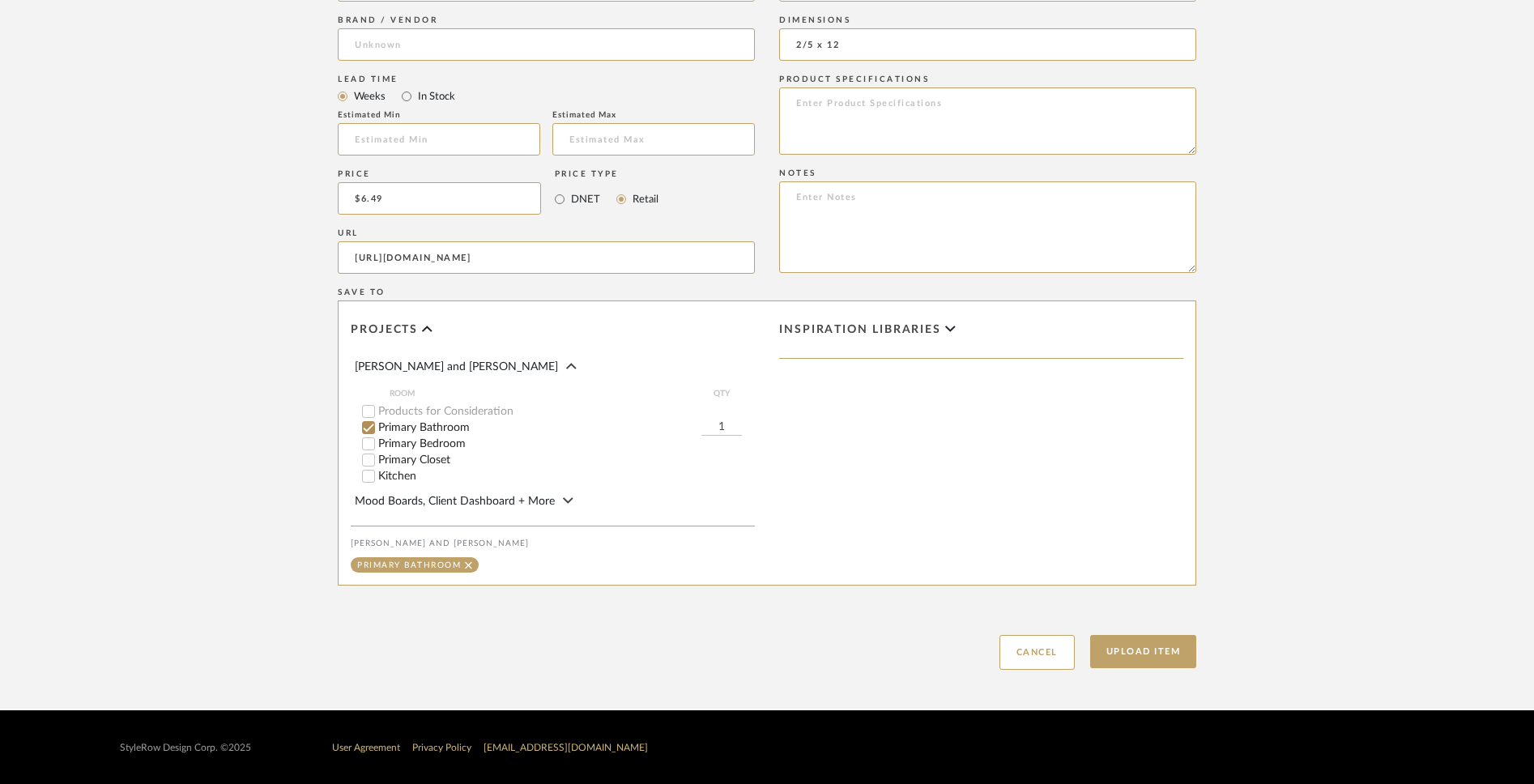
click at [727, 428] on input "1" at bounding box center [721, 428] width 40 height 16
type input "2"
type input "20"
click at [1137, 612] on button "Upload Item" at bounding box center [1144, 651] width 107 height 33
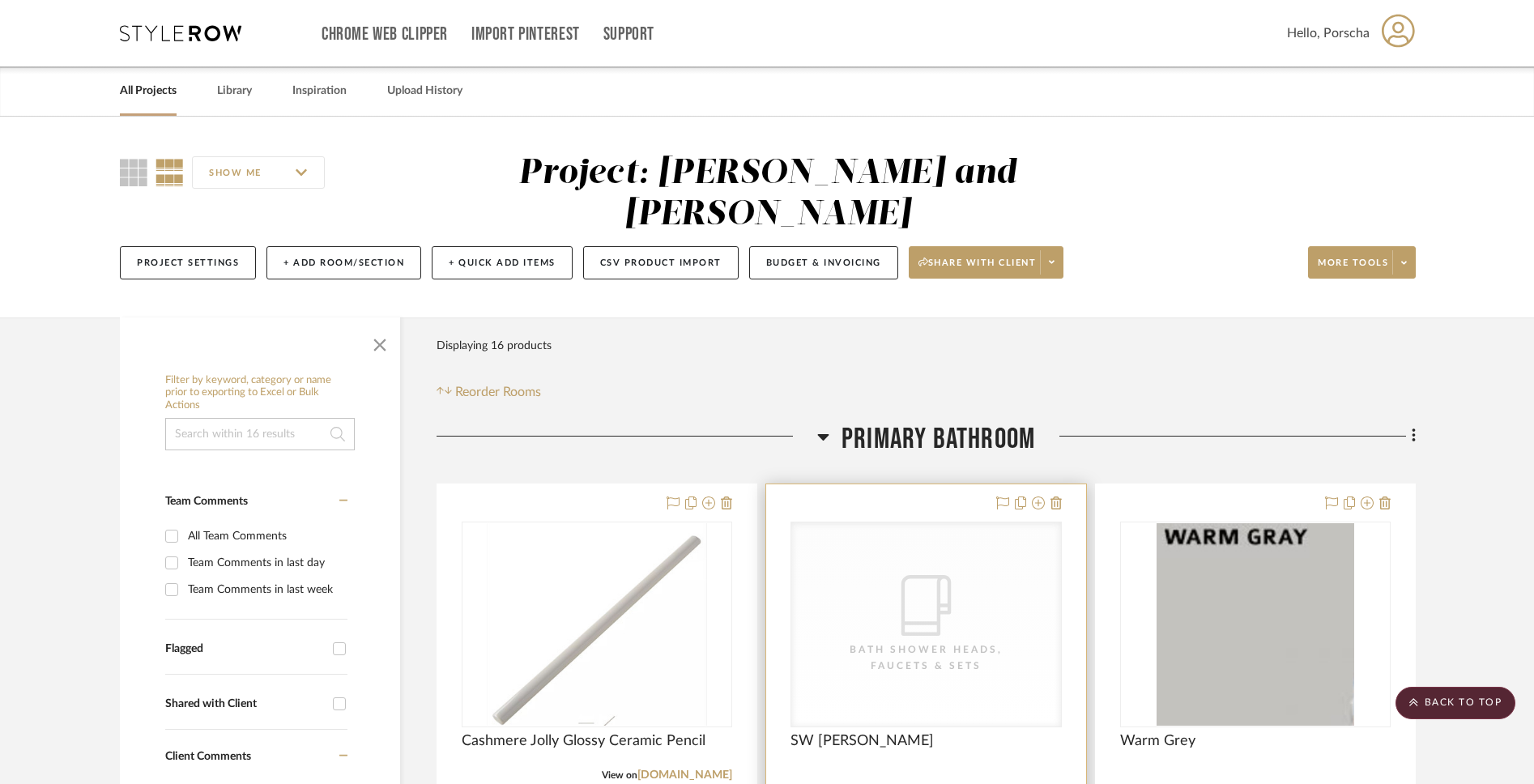
click at [954, 575] on icon "CategoryIconBath" at bounding box center [926, 606] width 61 height 61
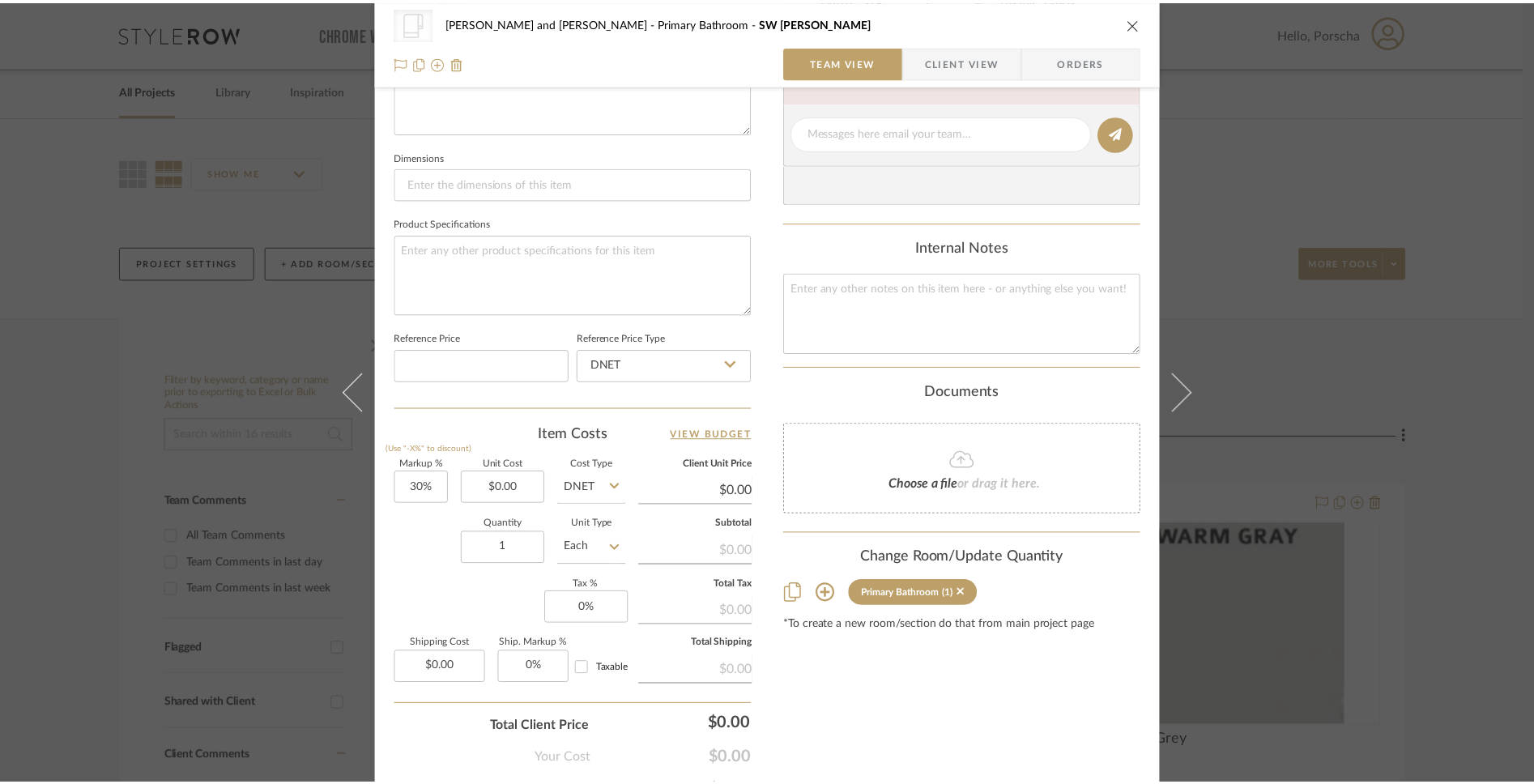
scroll to position [636, 0]
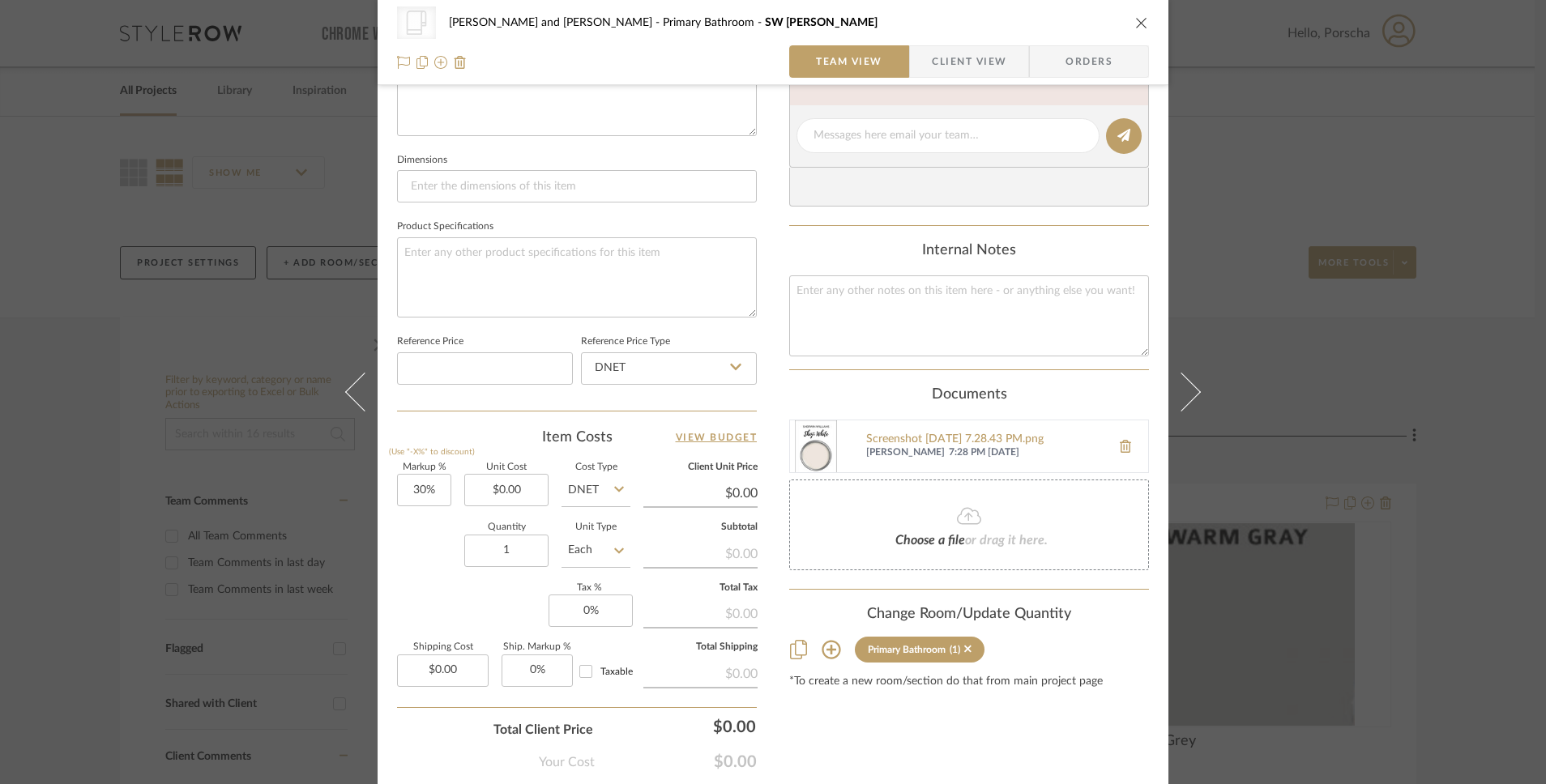
click at [1137, 21] on icon "close" at bounding box center [1141, 22] width 13 height 13
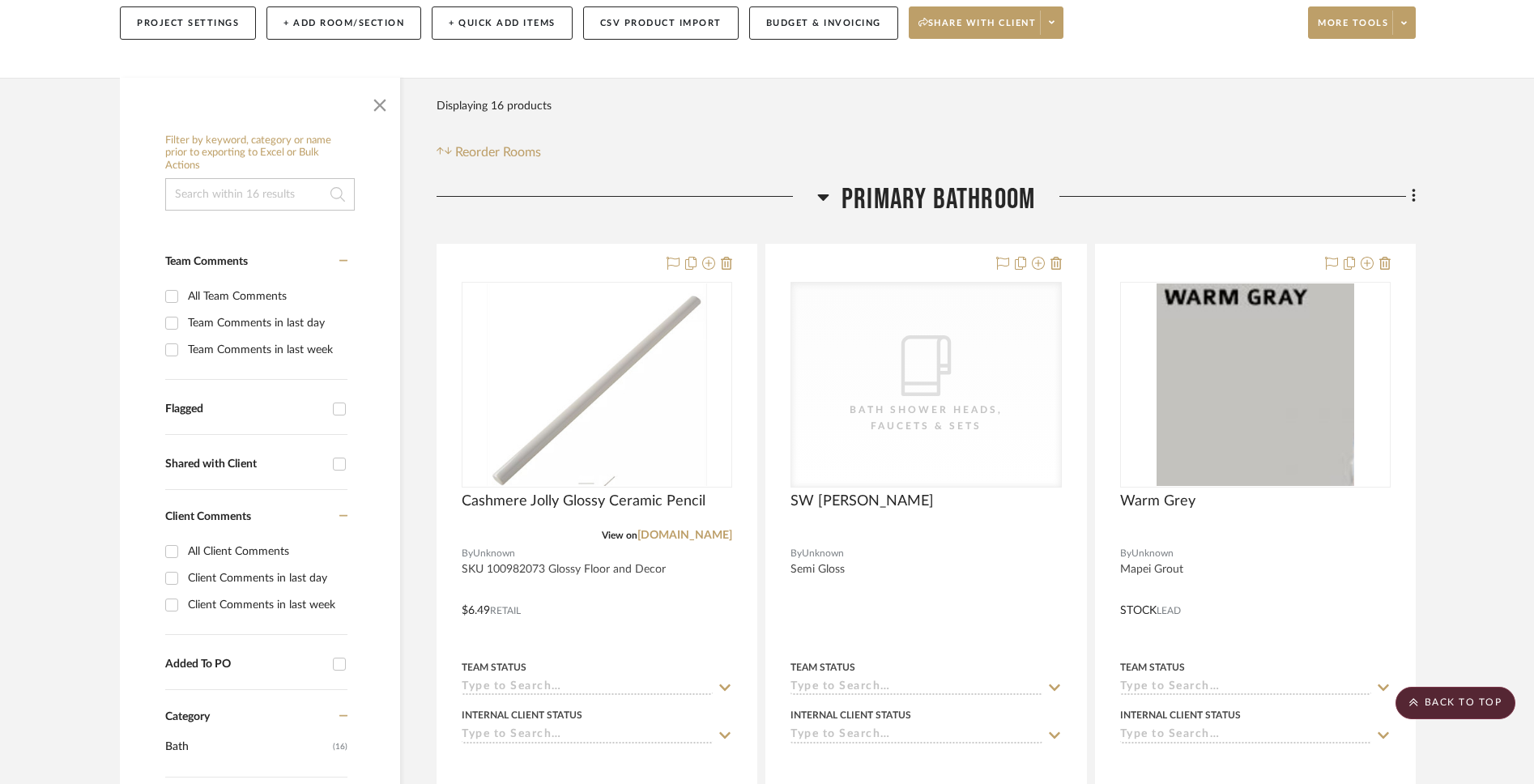
scroll to position [182, 0]
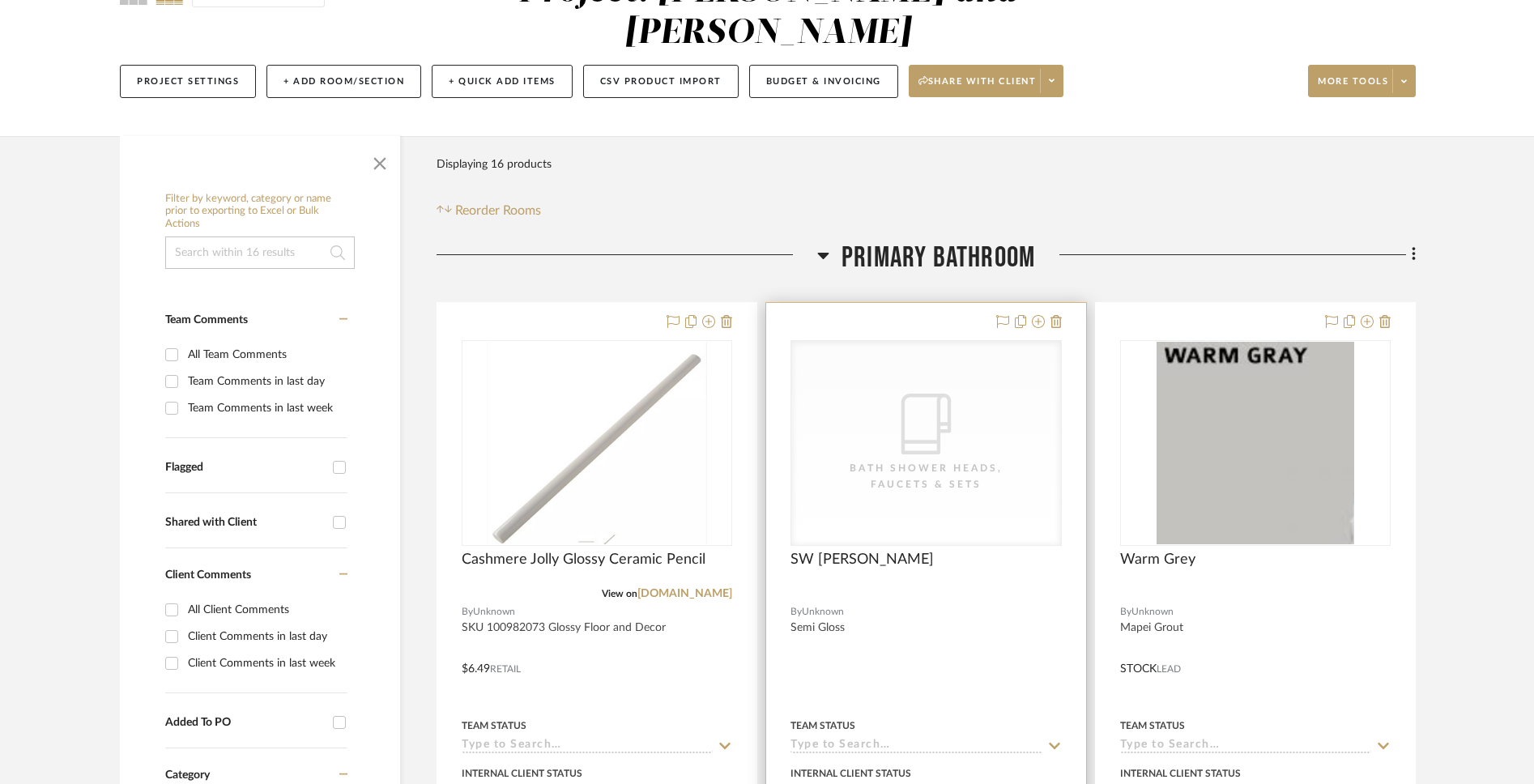
click at [978, 393] on div "CategoryIconBath Bath Shower Heads, Faucets & Sets" at bounding box center [925, 442] width 269 height 204
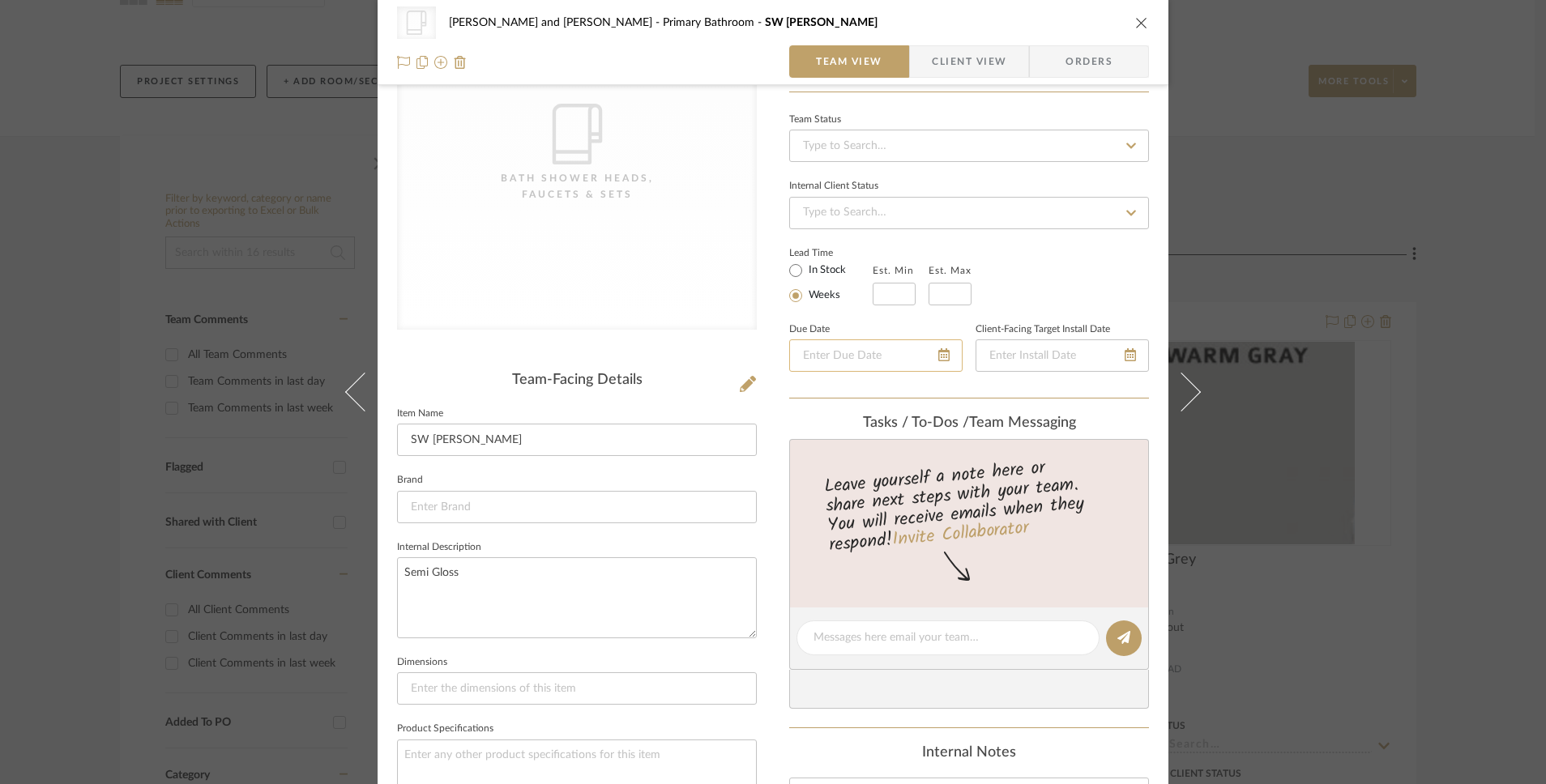
scroll to position [0, 0]
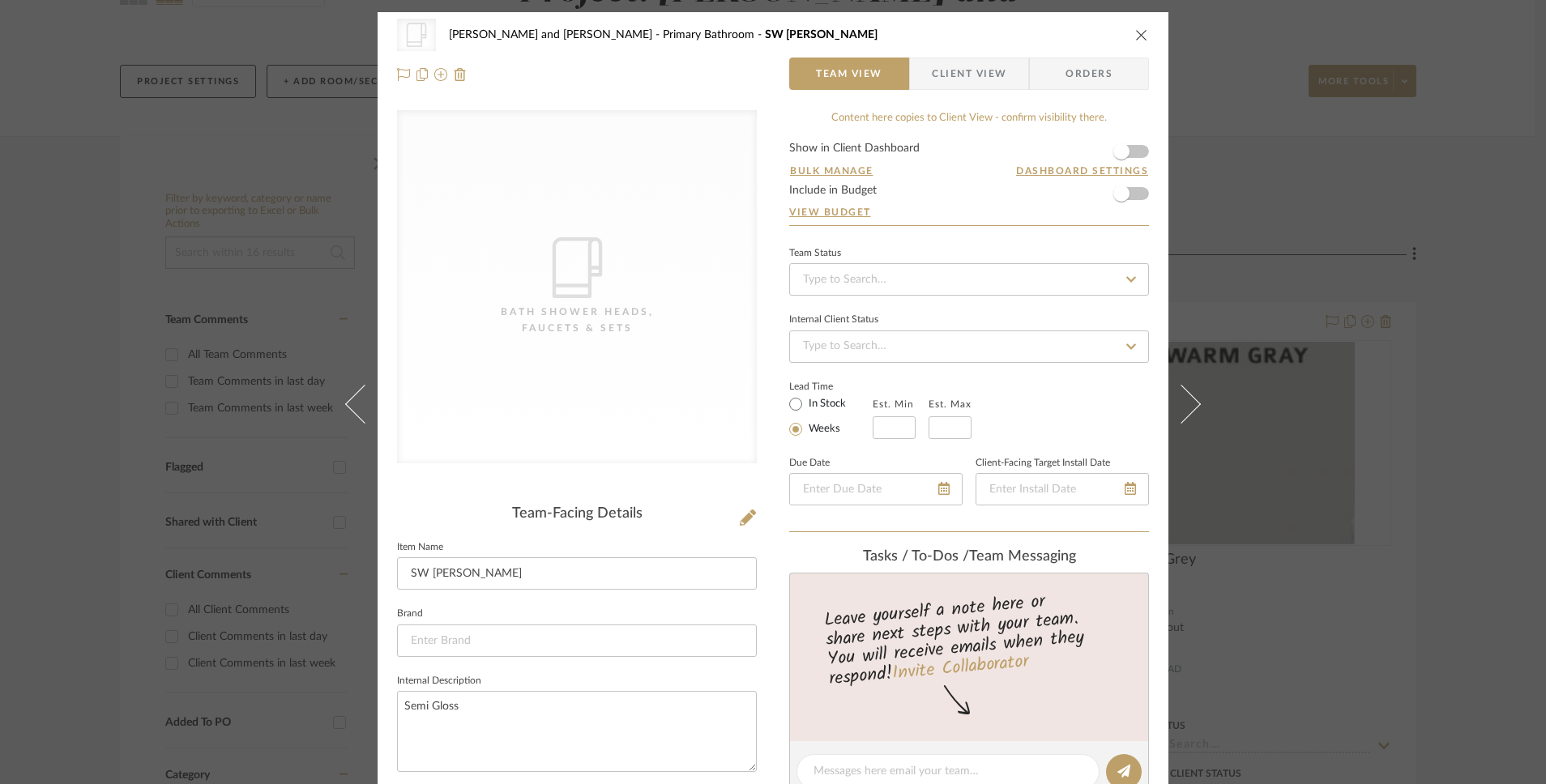
click at [653, 324] on div "CategoryIconBath Bath Shower Heads, Faucets & Sets" at bounding box center [576, 287] width 360 height 353
click at [1137, 34] on icon "close" at bounding box center [1141, 35] width 13 height 13
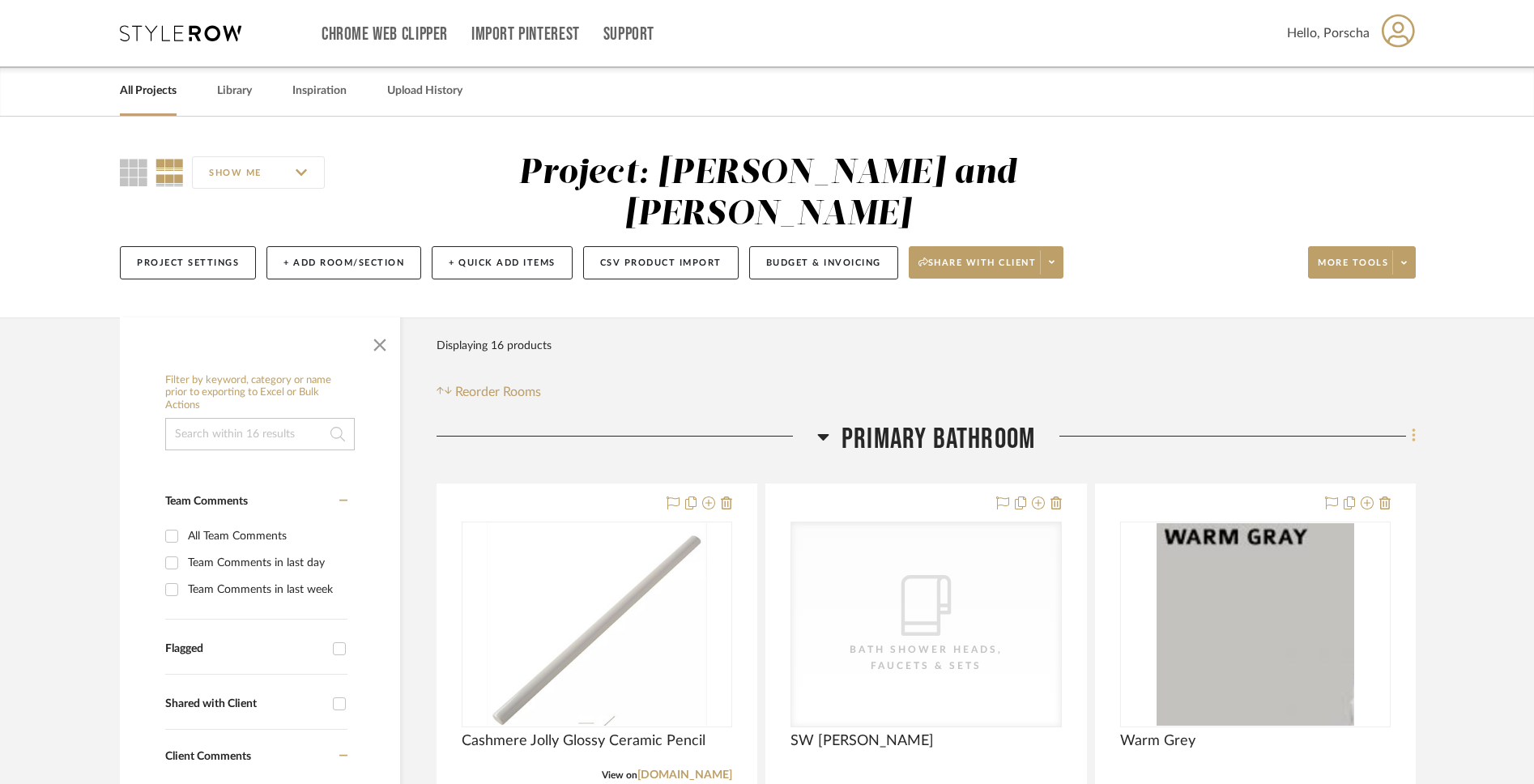
click at [1137, 424] on fa-icon at bounding box center [1412, 438] width 11 height 27
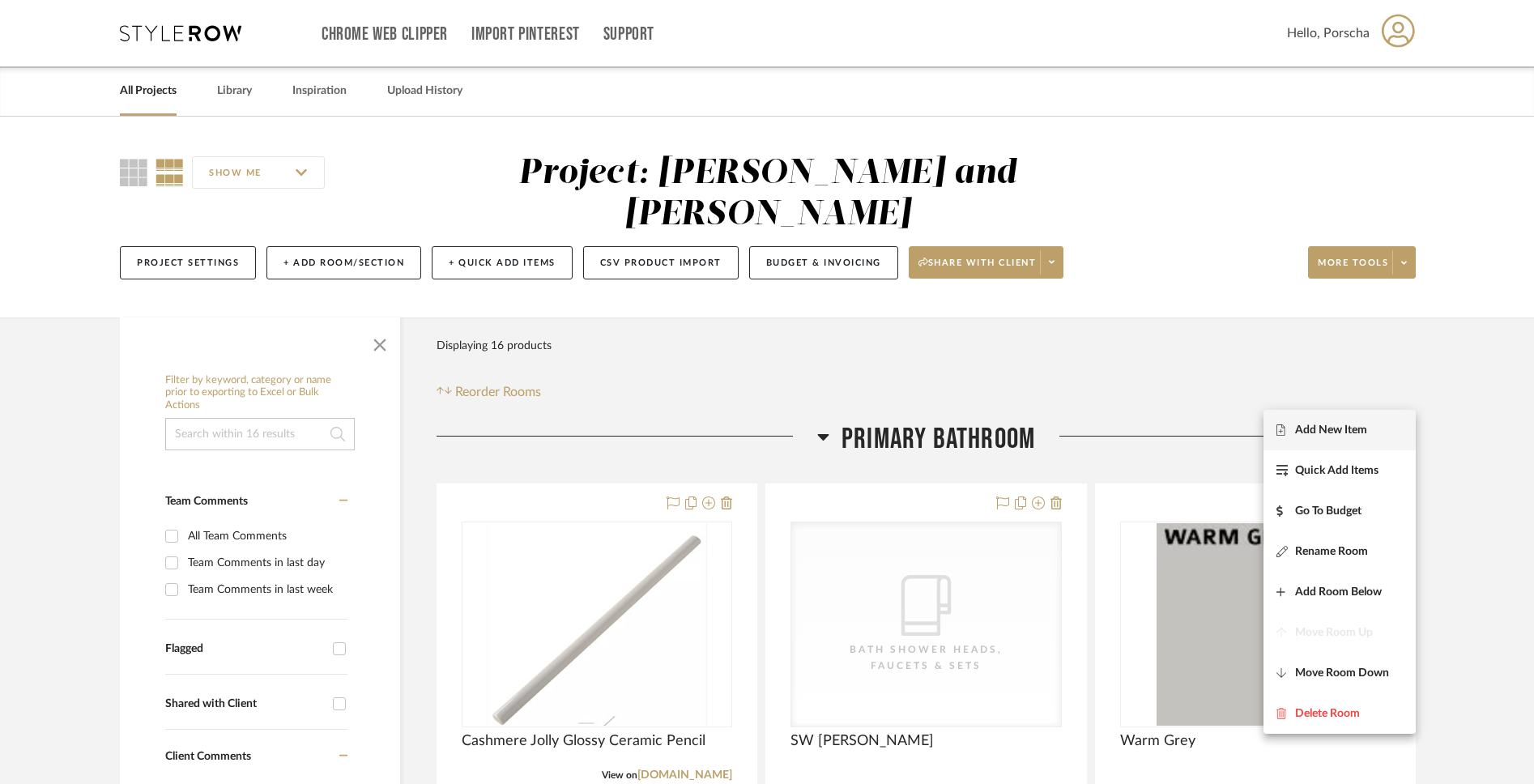
click at [1137, 438] on button "Add New Item" at bounding box center [1339, 430] width 152 height 40
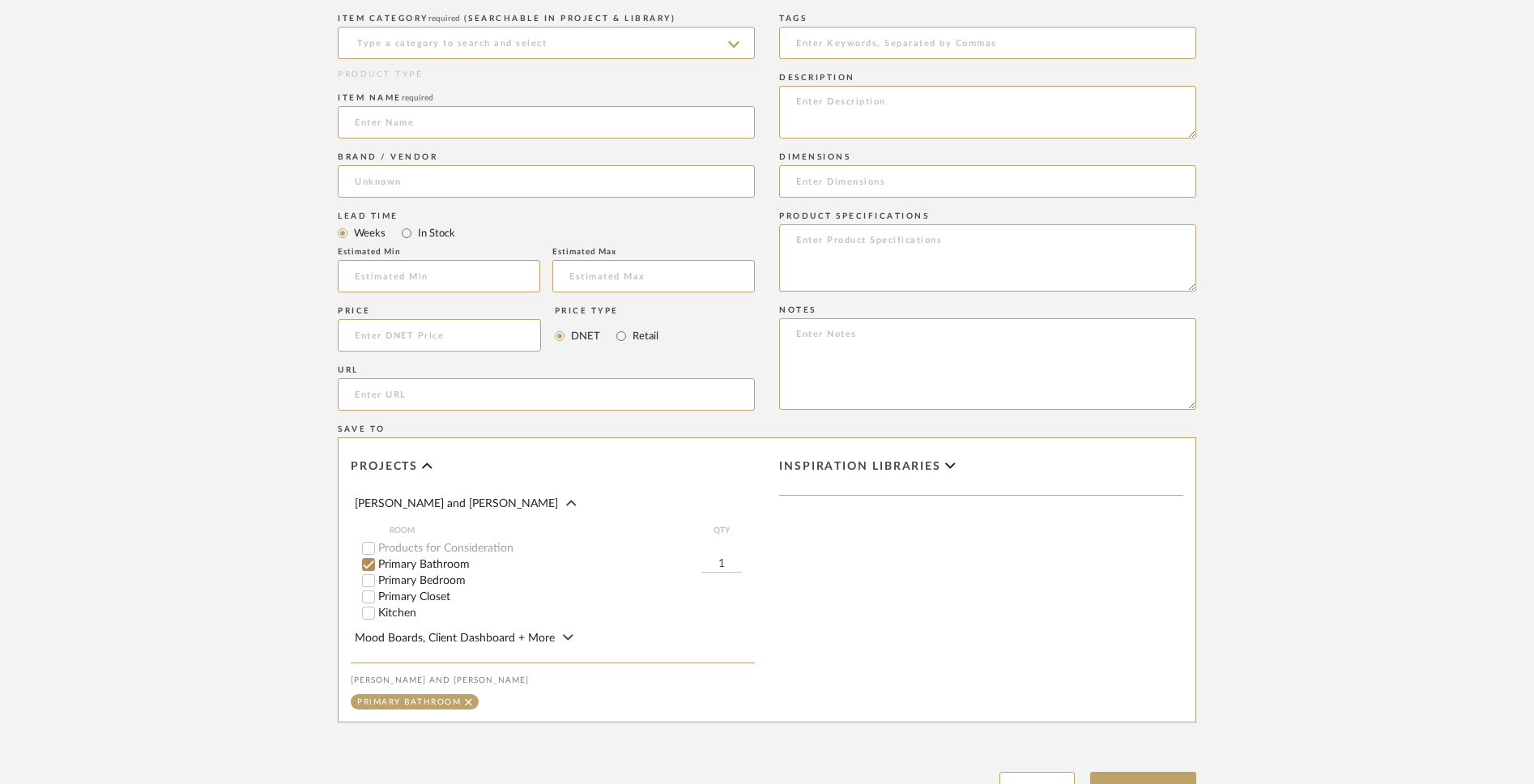
scroll to position [609, 0]
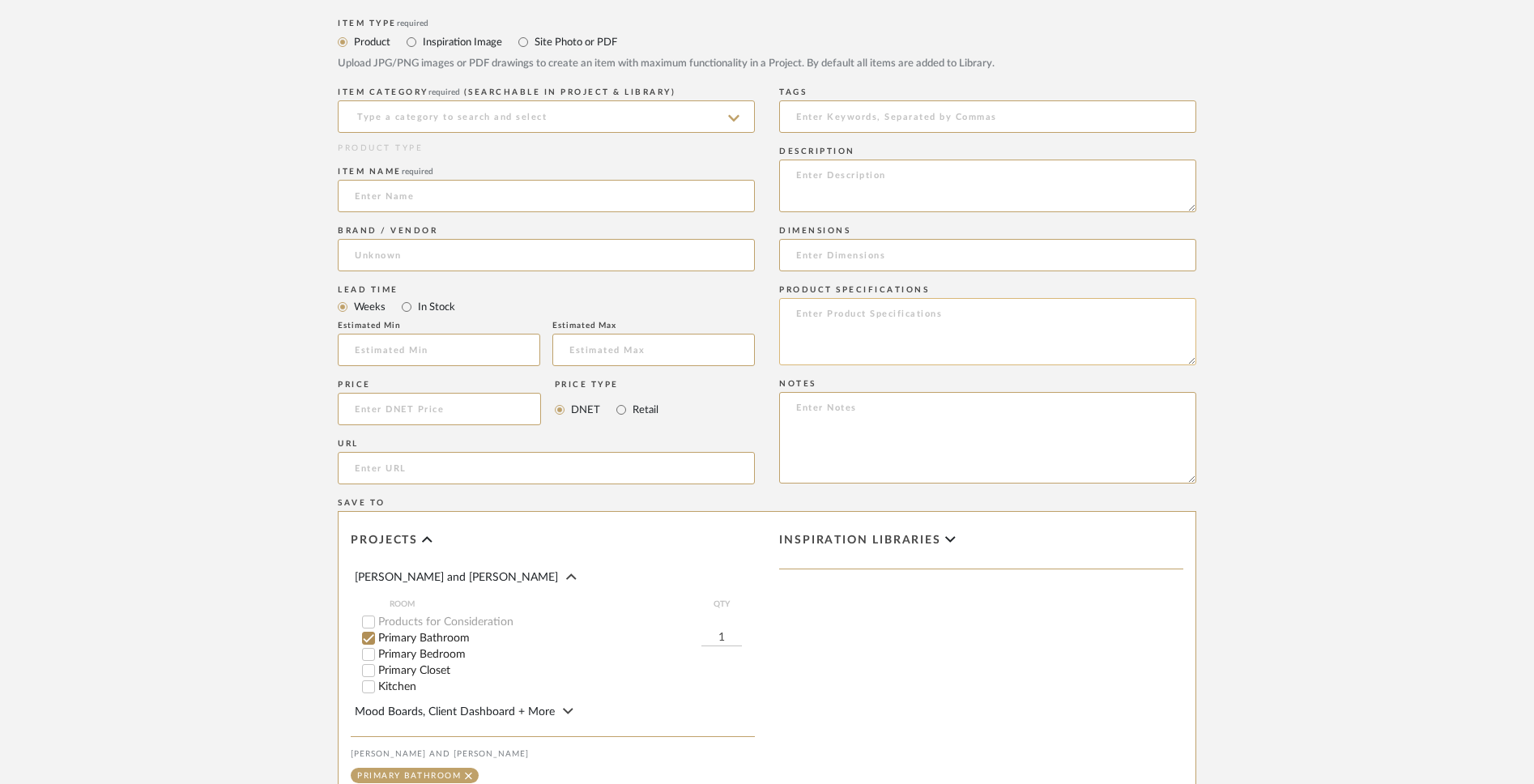
click at [846, 329] on textarea at bounding box center [988, 332] width 417 height 67
paste textarea "Caxton 20-5/16 in. Under Mounted Bathroom Sink Overflow Drain Hole 20.375" L x …"
drag, startPoint x: 968, startPoint y: 341, endPoint x: 792, endPoint y: 349, distance: 176.2
click at [792, 349] on textarea "Caxton 20-5/16 in. Under Mounted Bathroom Sink Overflow Drain Hole 20.375" L x …" at bounding box center [988, 332] width 417 height 67
type textarea "Caxton 20-5/16 in. Under Mounted Bathroom Sink Overflow Drain Hole"
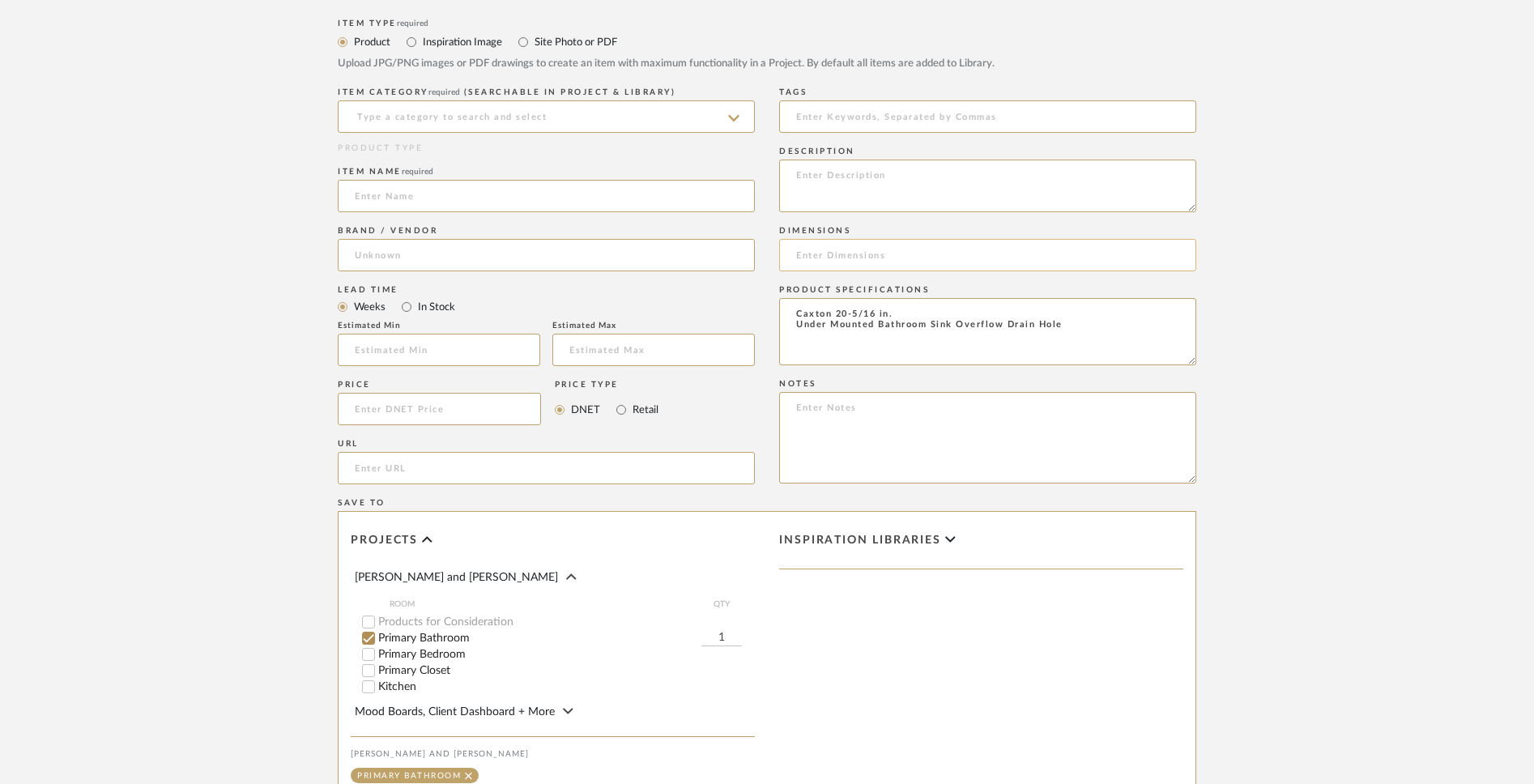
click at [816, 258] on input at bounding box center [988, 255] width 417 height 32
paste input "20.375" L x 15.75" W x 7.313" D"
type input "20.375" L x 15.75" W x 7.313" D"
drag, startPoint x: 906, startPoint y: 311, endPoint x: 790, endPoint y: 315, distance: 116.1
click at [790, 315] on textarea "Caxton 20-5/16 in. Under Mounted Bathroom Sink Overflow Drain Hole" at bounding box center [988, 332] width 417 height 67
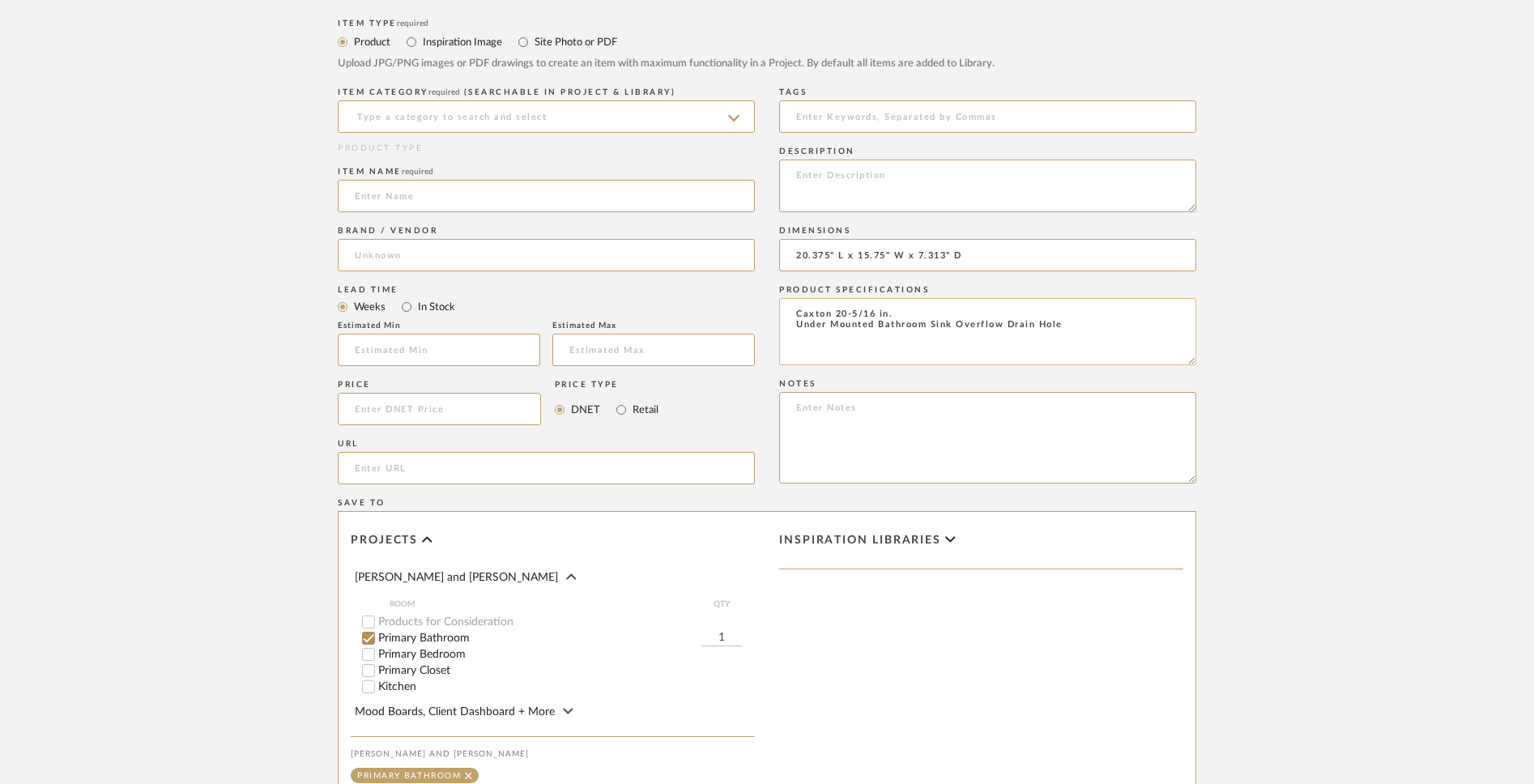
paste textarea "20.375" L x 15.75" W x 7.313" D"
type textarea "Under Mounted Bathroom Sink Overflow Drain Hole"
click at [615, 203] on input at bounding box center [547, 196] width 417 height 32
paste input "Caxton 20-5/16 in."
type input "Caxton 20-5/16 in."
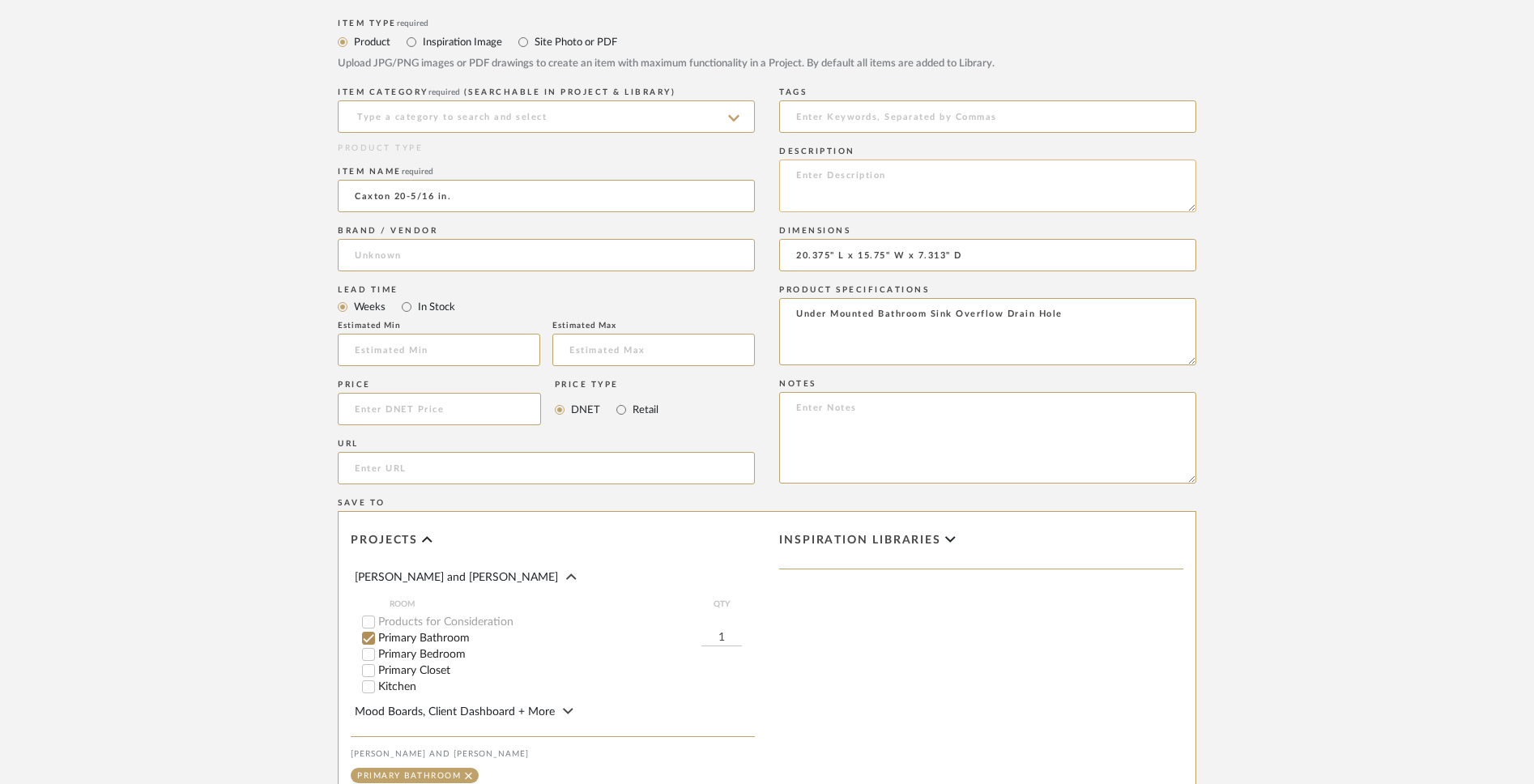
click at [896, 176] on textarea at bounding box center [988, 185] width 417 height 53
paste textarea "[PERSON_NAME] has a simple, streamlined design that's as versatile as it is att…"
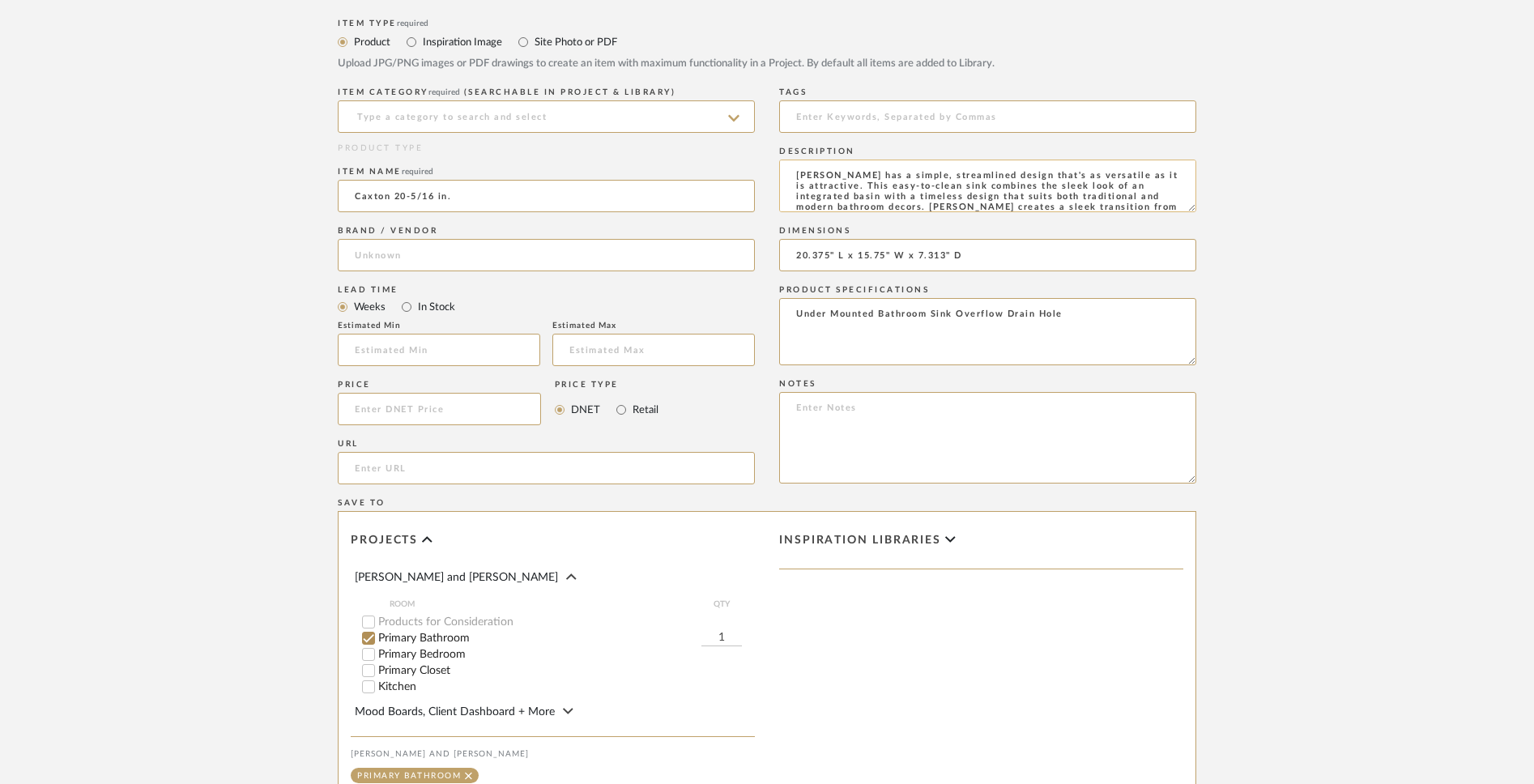
scroll to position [86, 0]
type textarea "[PERSON_NAME] has a simple, streamlined design that's as versatile as it is att…"
click at [1101, 308] on textarea "Under Mounted Bathroom Sink Overflow Drain Hole" at bounding box center [988, 332] width 417 height 67
click at [1092, 319] on textarea "Under Mounted Bathroom Sink Overflow Drain Hole" at bounding box center [988, 332] width 417 height 67
paste textarea "Bathroom Sink Front to Back Width (In.) 15.75 Bathroom Sink Left to Right Lengt…"
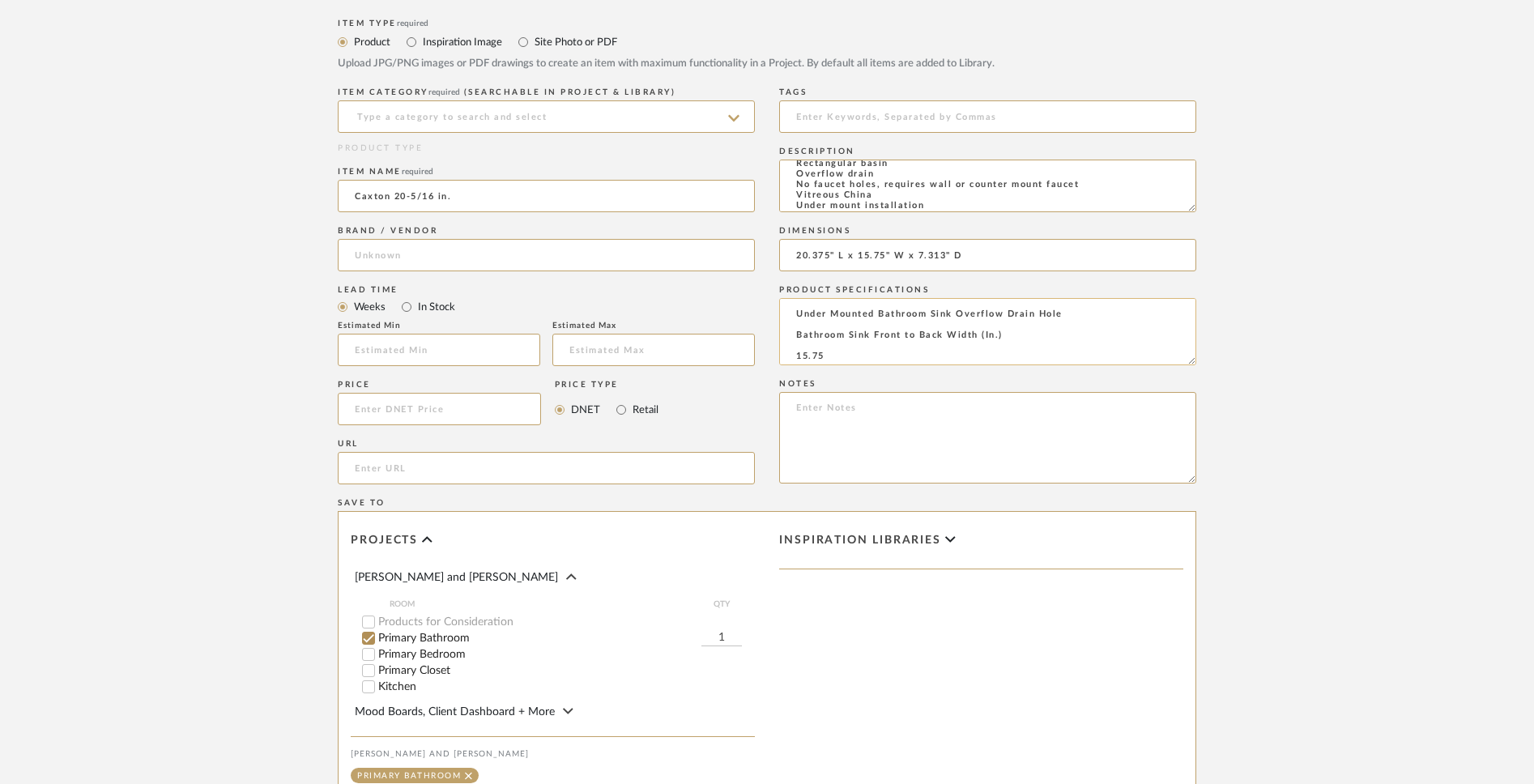
scroll to position [292, 0]
type textarea "Under Mounted Bathroom Sink Overflow Drain Hole Bathroom Sink Front to Back Wid…"
click at [421, 477] on input "url" at bounding box center [547, 468] width 417 height 32
paste input "[URL][DOMAIN_NAME][PERSON_NAME]"
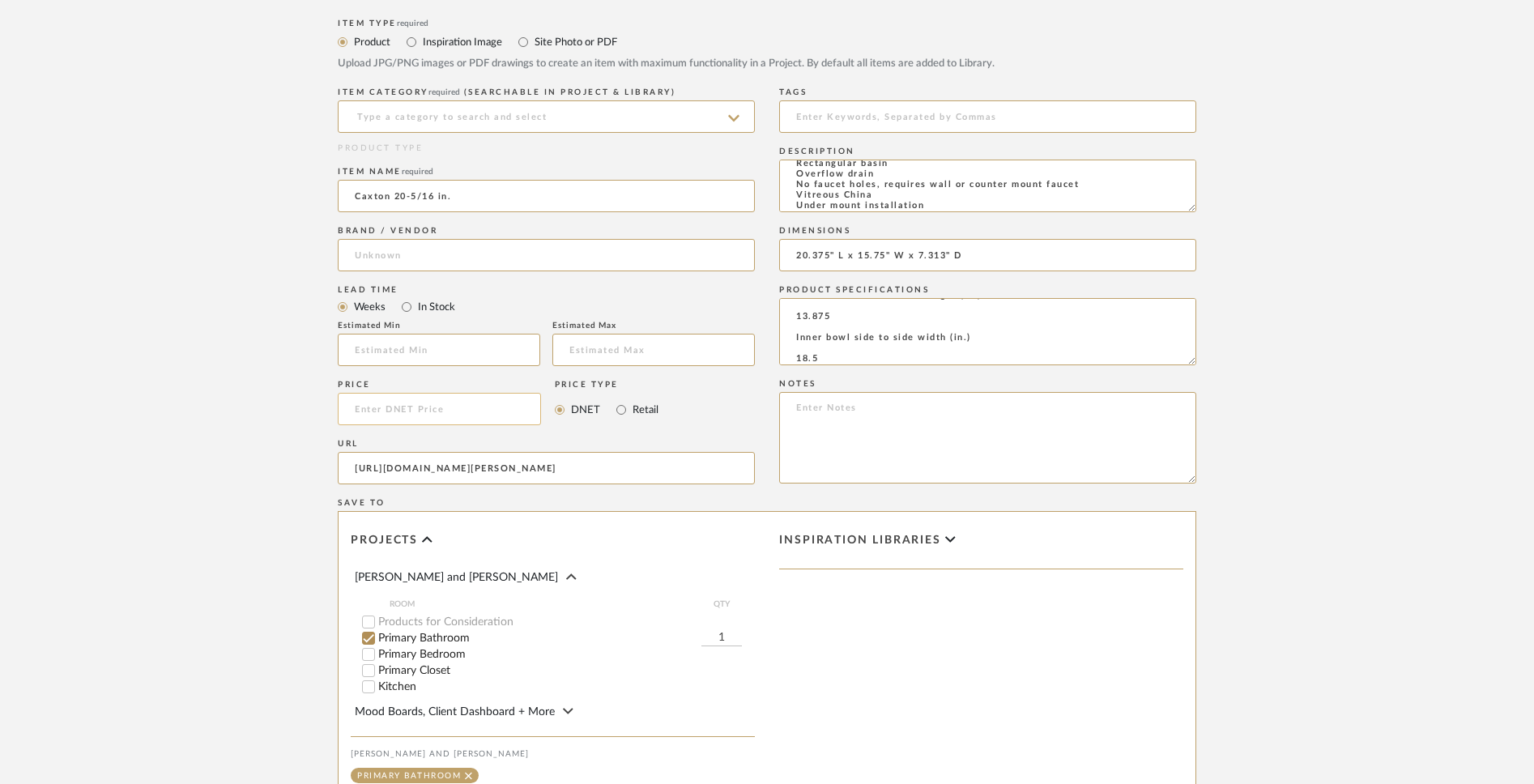
type input "[URL][DOMAIN_NAME][PERSON_NAME]"
click at [451, 405] on input at bounding box center [440, 409] width 203 height 32
type input "$99.37"
click at [622, 414] on input "Retail" at bounding box center [621, 410] width 20 height 20
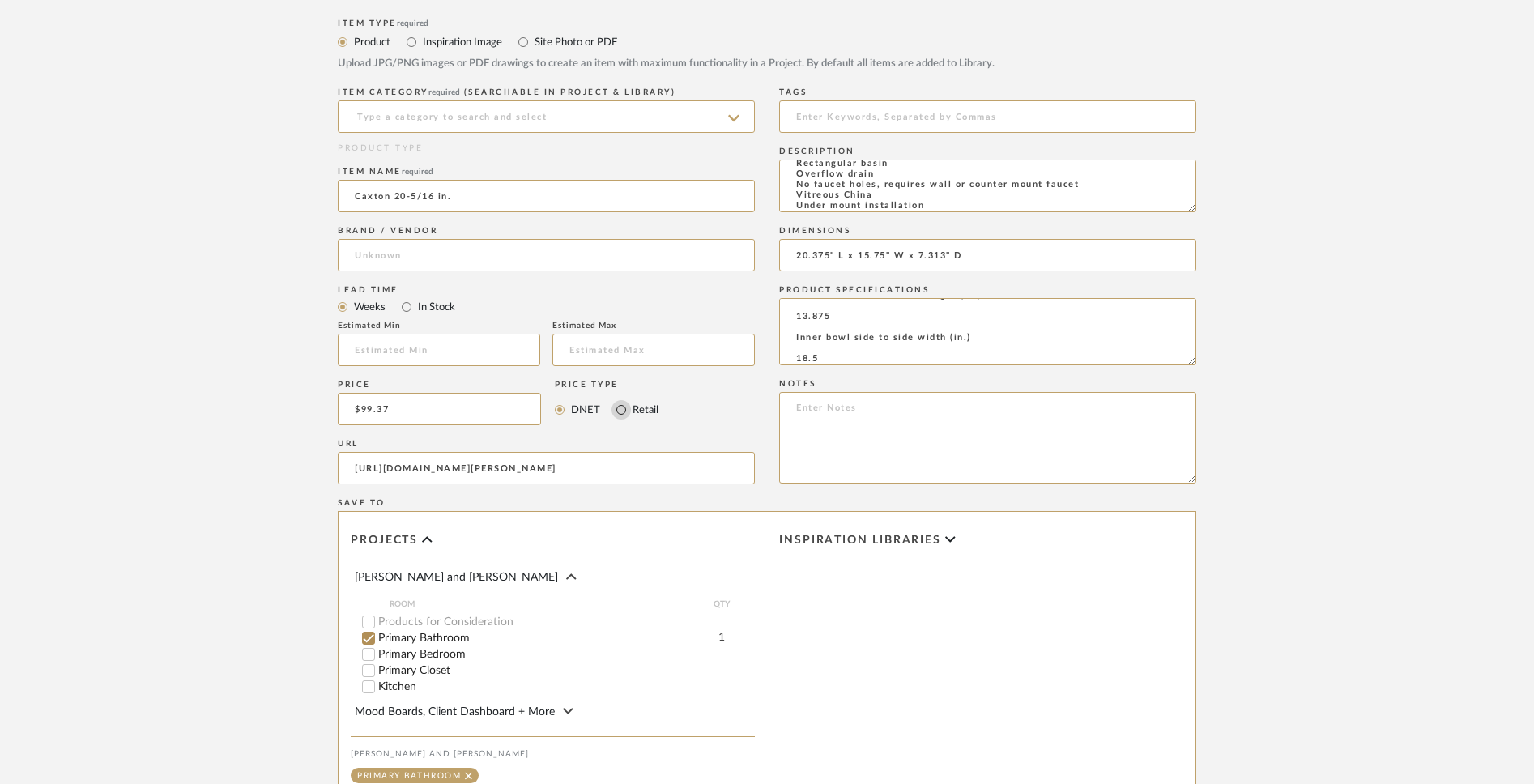
radio input "true"
click at [406, 313] on input "In Stock" at bounding box center [406, 307] width 20 height 20
radio input "true"
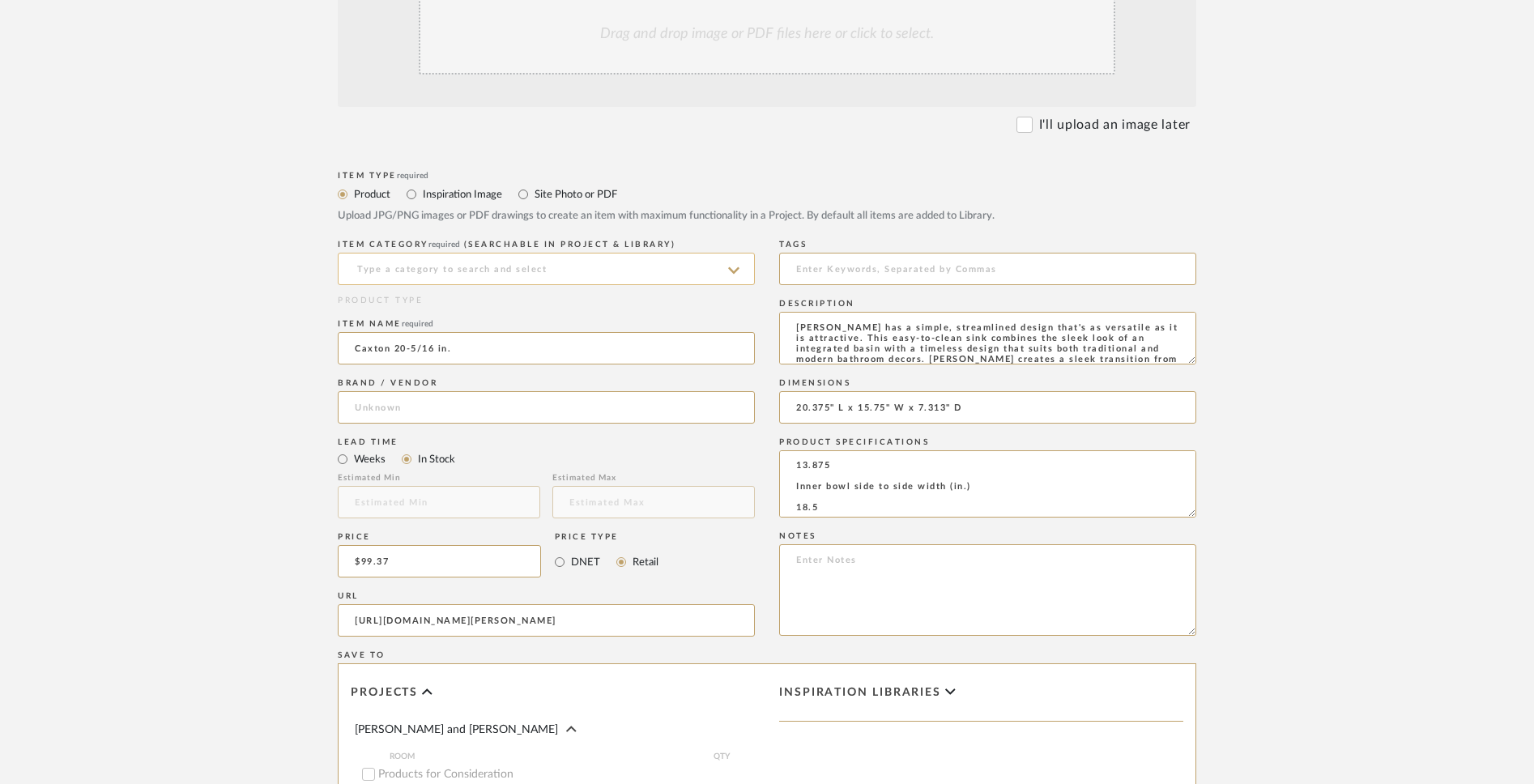
click at [698, 266] on input at bounding box center [547, 269] width 417 height 32
click at [667, 307] on div "Bath Shower Heads, Faucets & Sets" at bounding box center [547, 310] width 415 height 41
type input "Bath Shower Heads, Faucets & Sets"
click at [622, 412] on input at bounding box center [547, 407] width 417 height 32
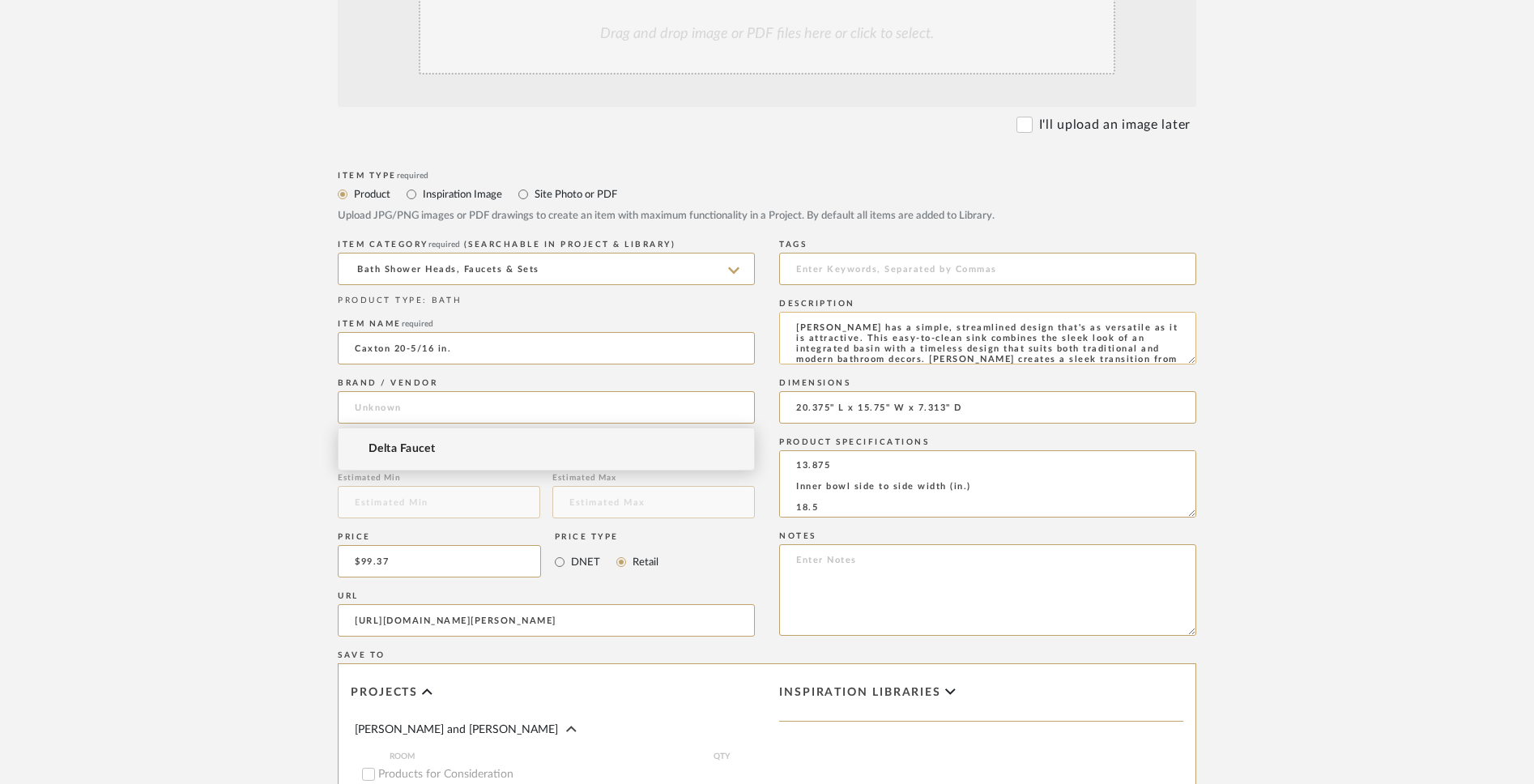
click at [796, 325] on textarea "[PERSON_NAME] has a simple, streamlined design that's as versatile as it is att…" at bounding box center [988, 338] width 417 height 53
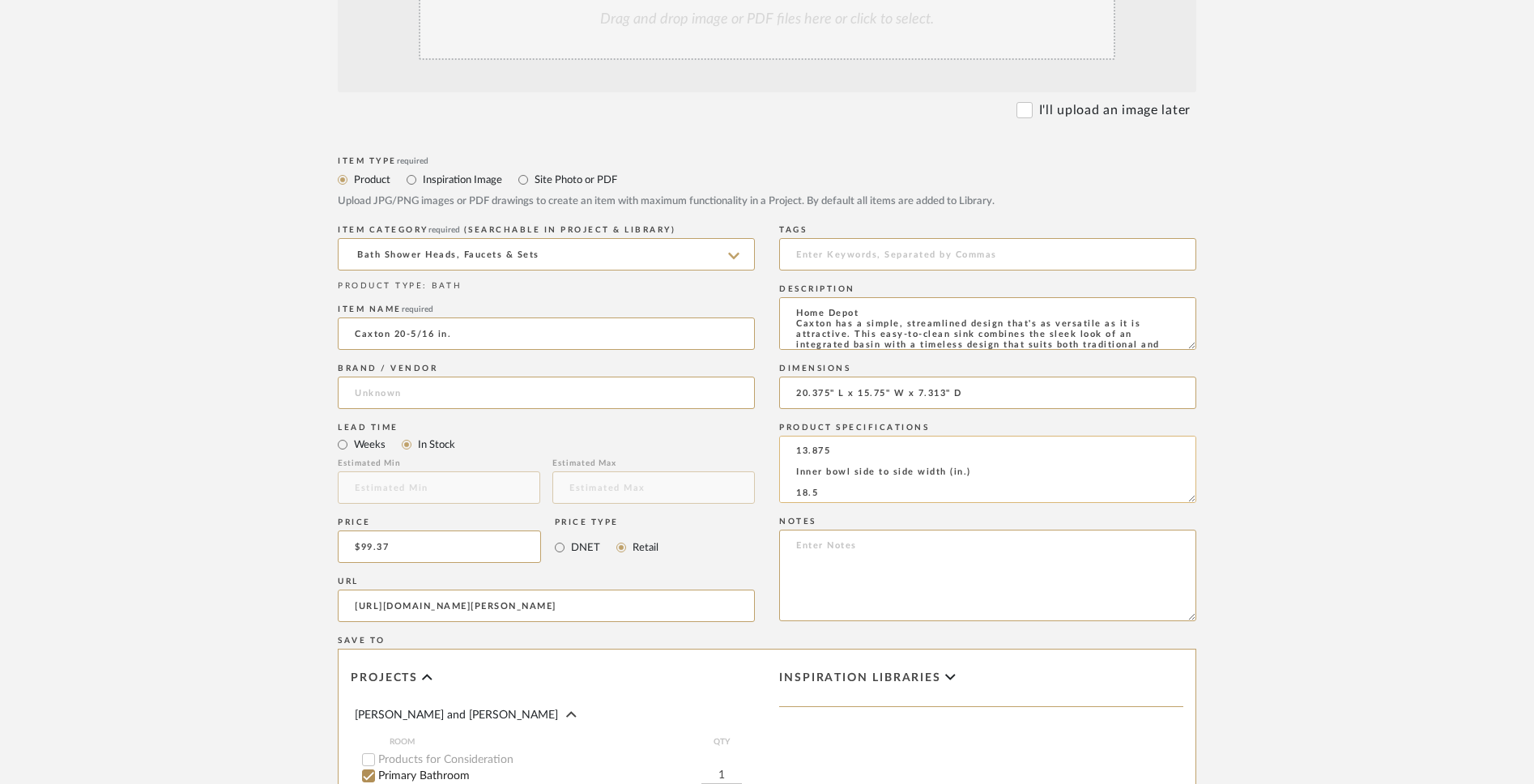
scroll to position [819, 0]
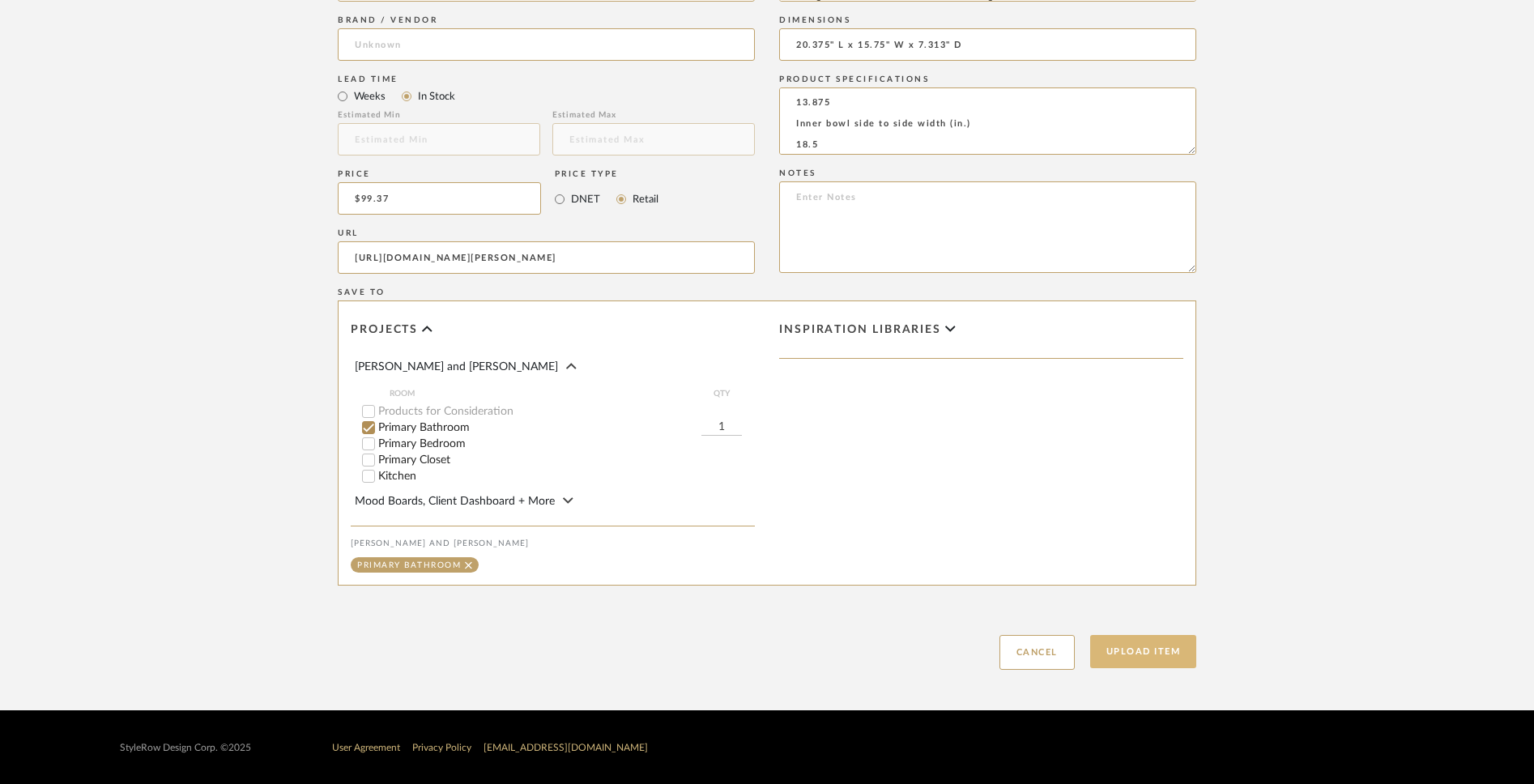
type textarea "Home Depot Caxton has a simple, streamlined design that's as versatile as it is…"
click at [1137, 612] on button "Upload Item" at bounding box center [1144, 651] width 107 height 33
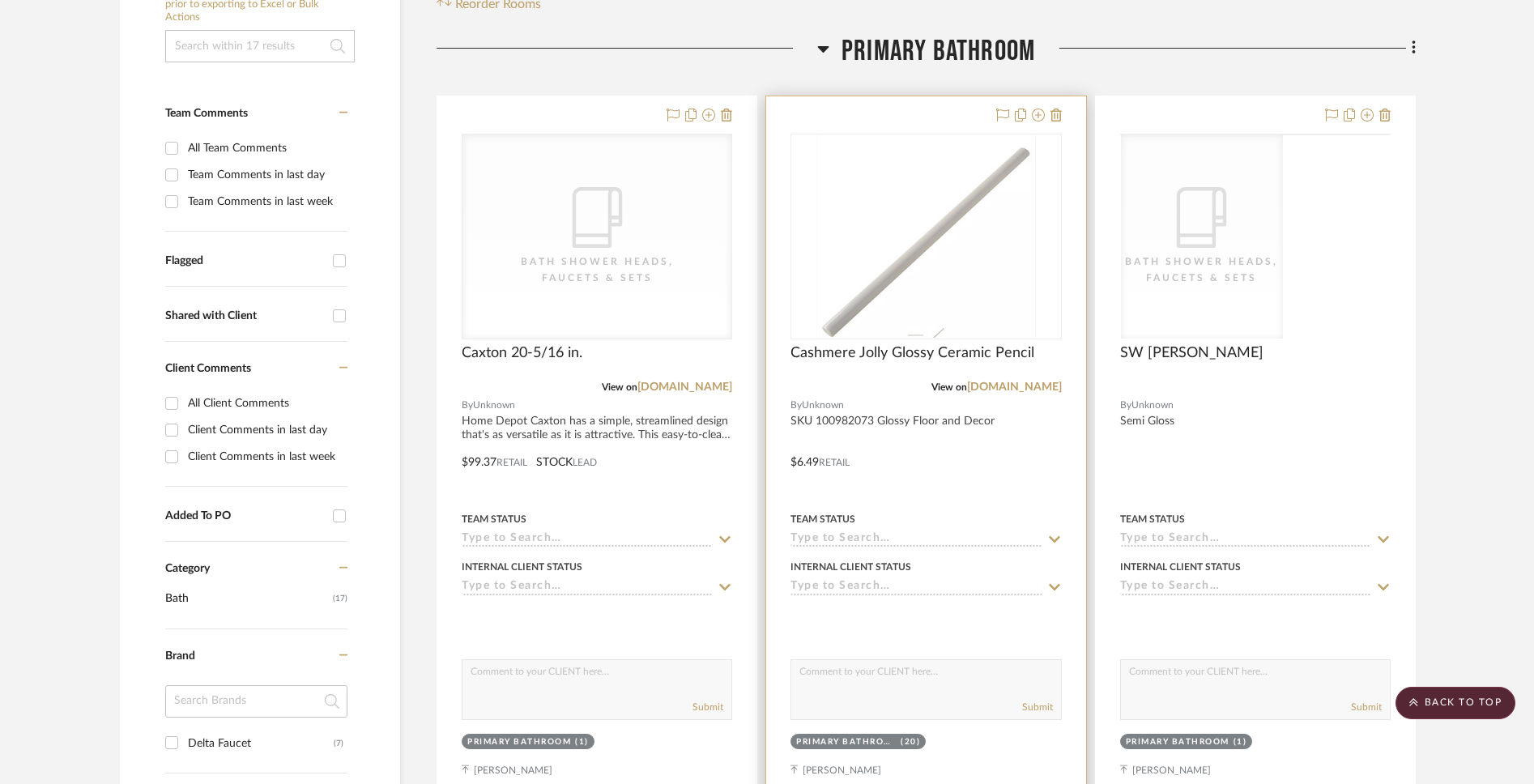
scroll to position [380, 0]
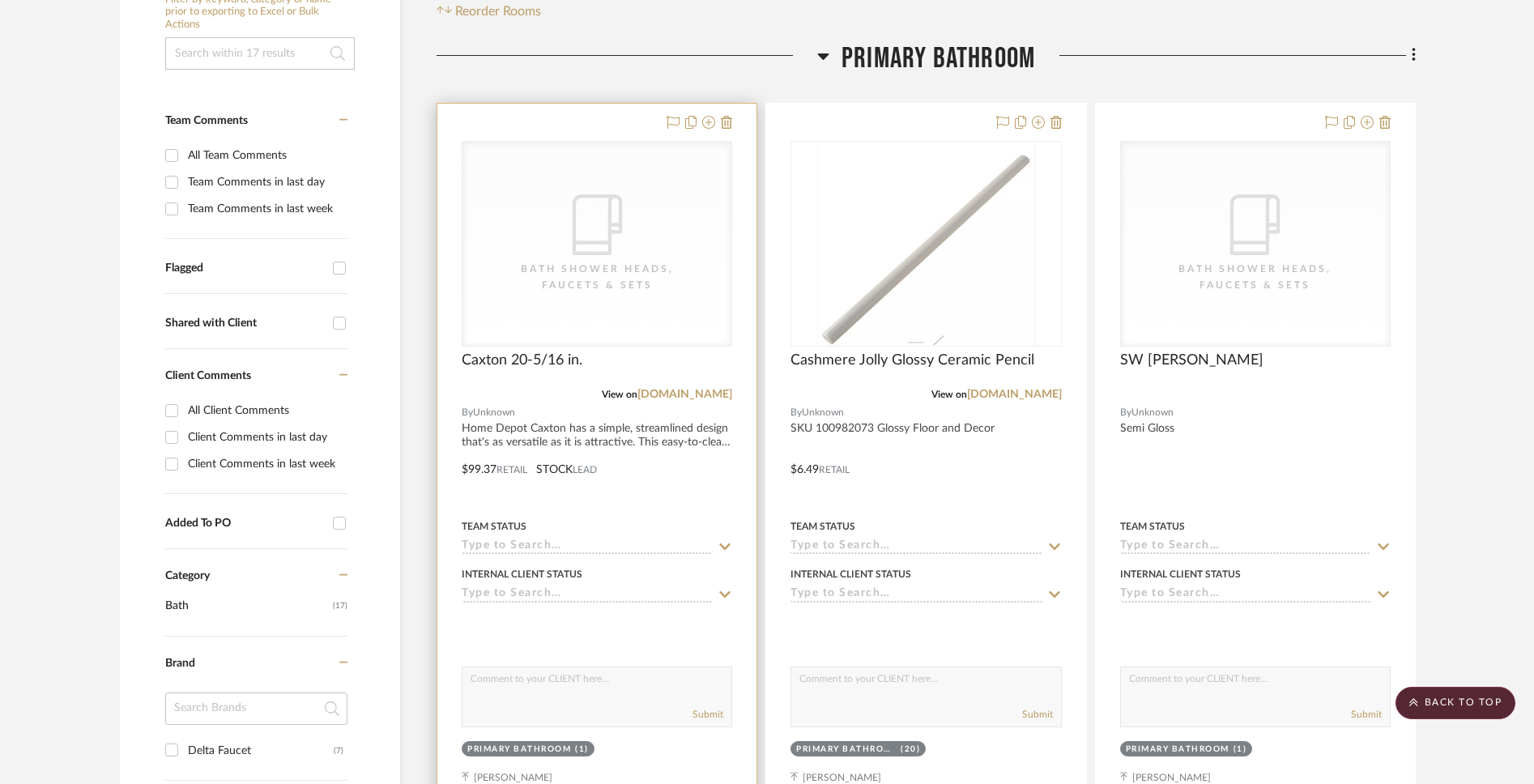
click at [0, 0] on div "CategoryIconBath Bath Shower Heads, Faucets & Sets" at bounding box center [0, 0] width 0 height 0
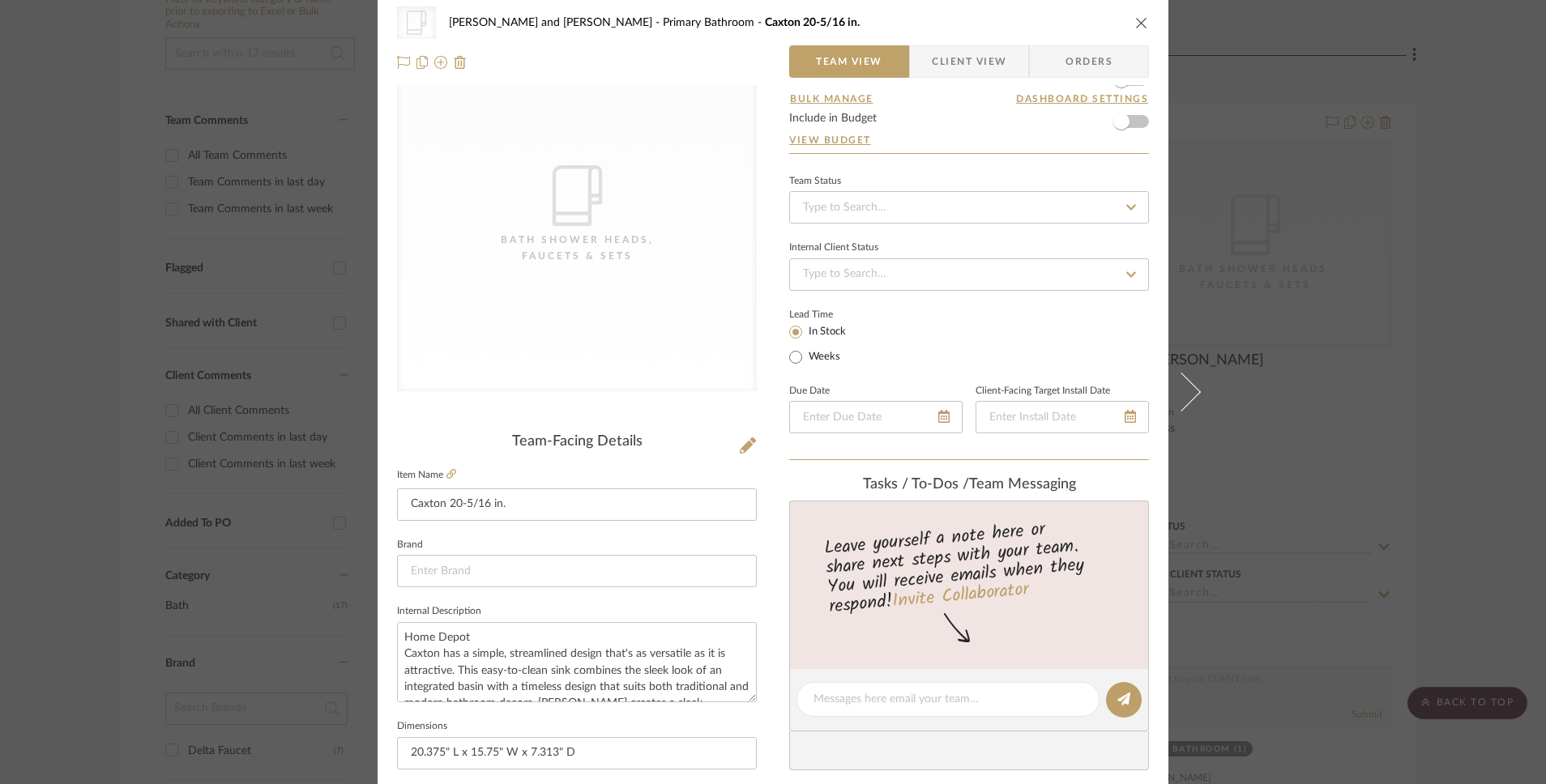
scroll to position [0, 0]
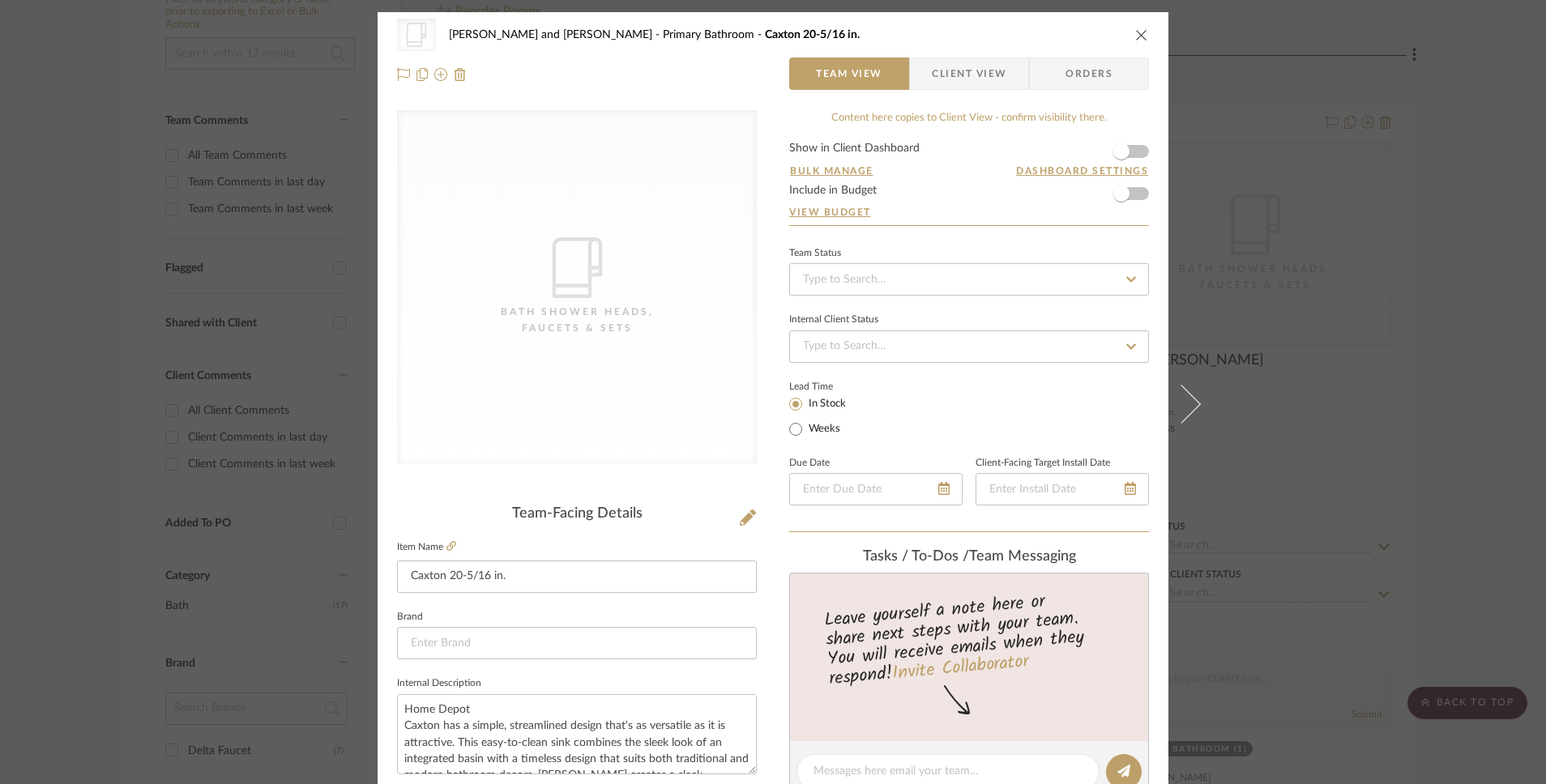
click at [1137, 41] on button "close" at bounding box center [1141, 35] width 14 height 14
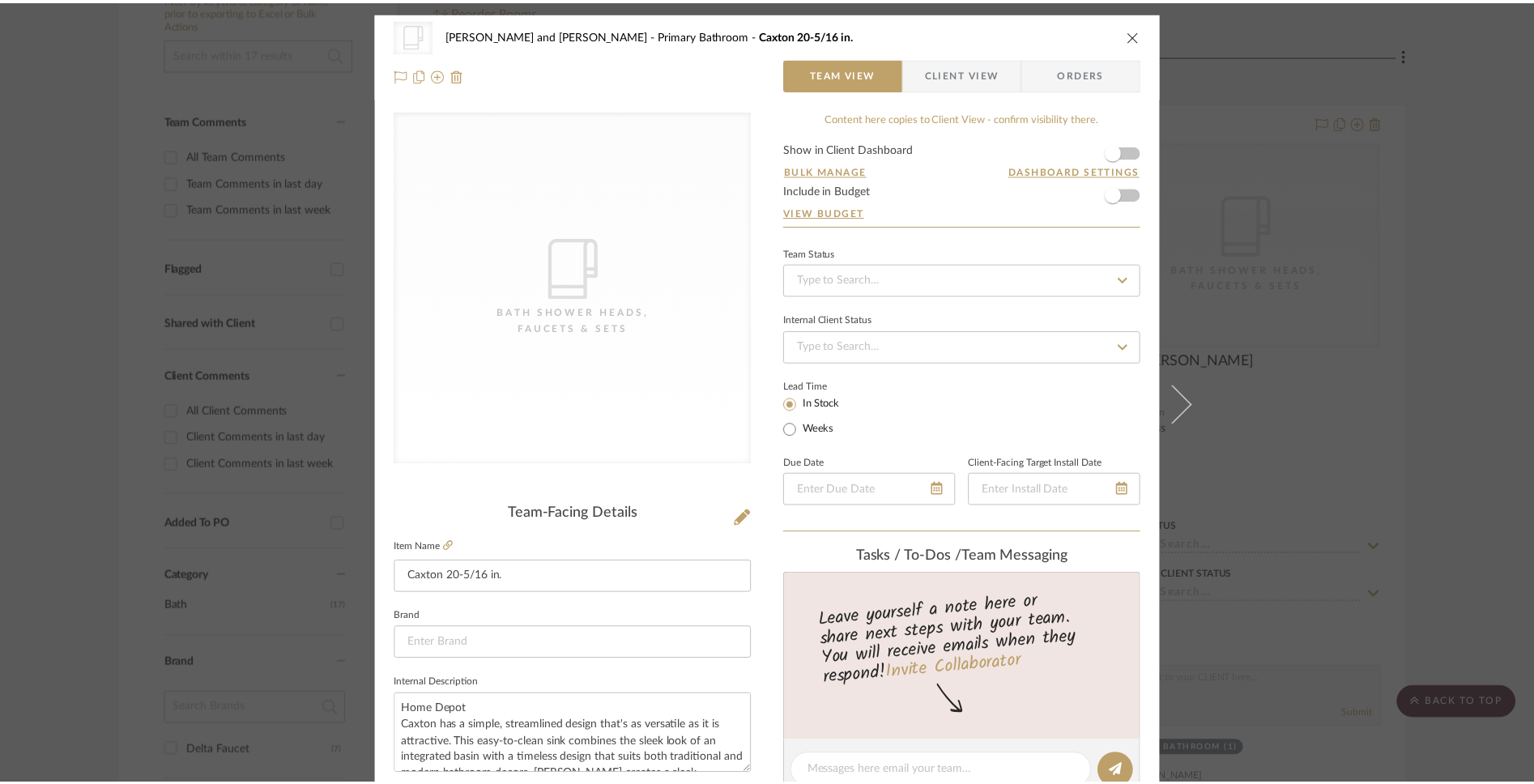
scroll to position [380, 0]
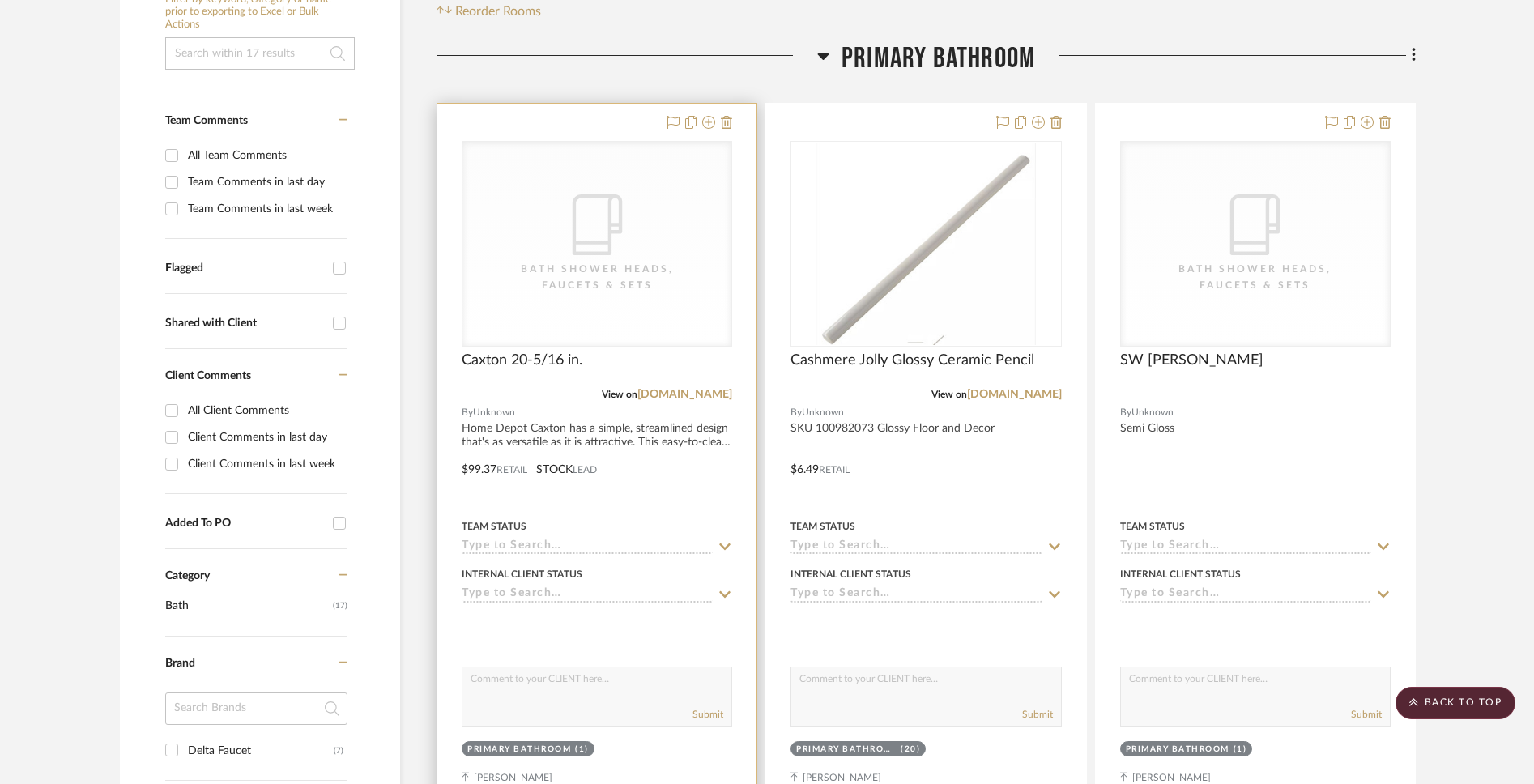
click at [662, 261] on div "Bath Shower Heads, Faucets & Sets" at bounding box center [597, 277] width 162 height 32
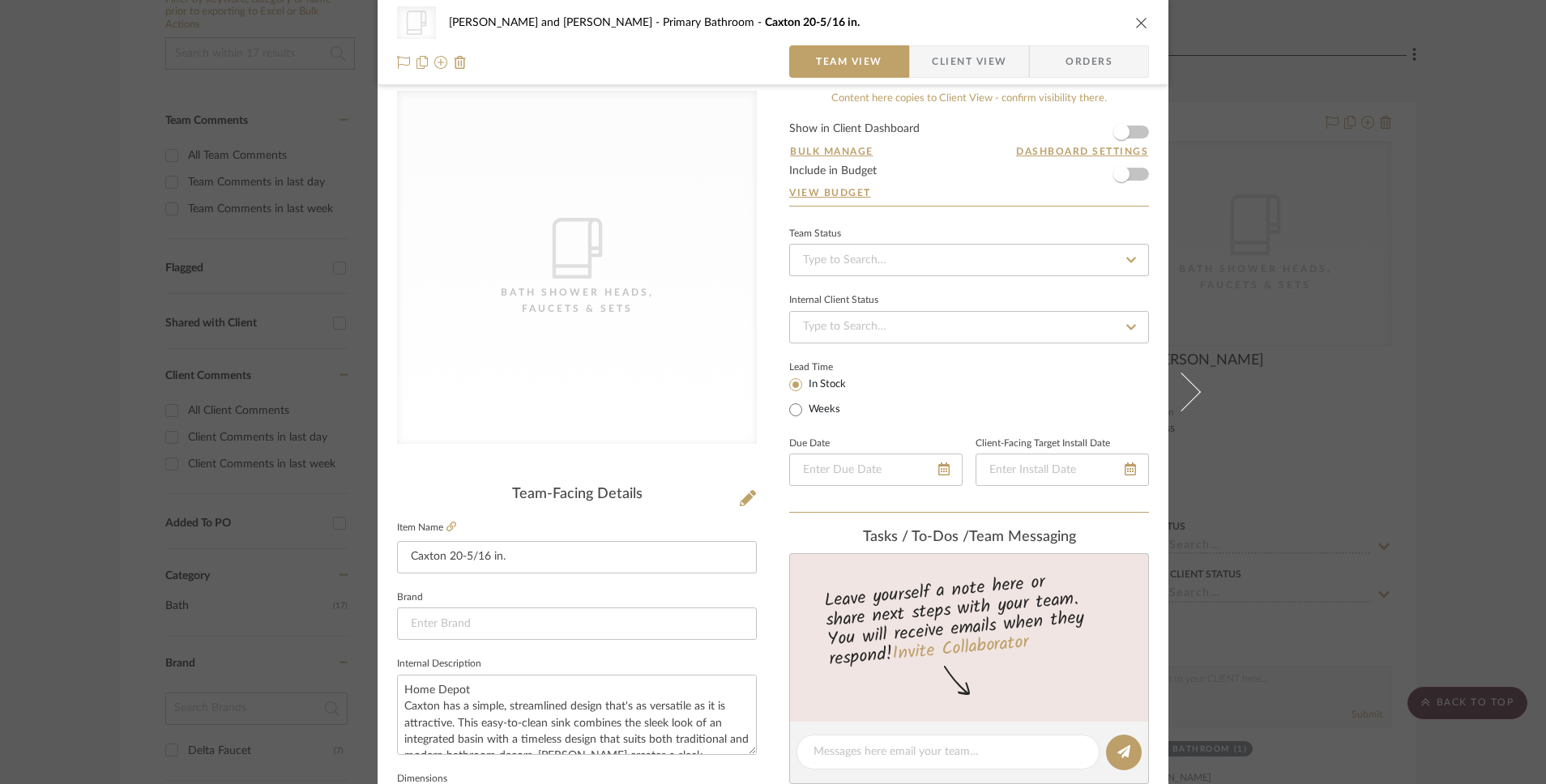
scroll to position [40, 0]
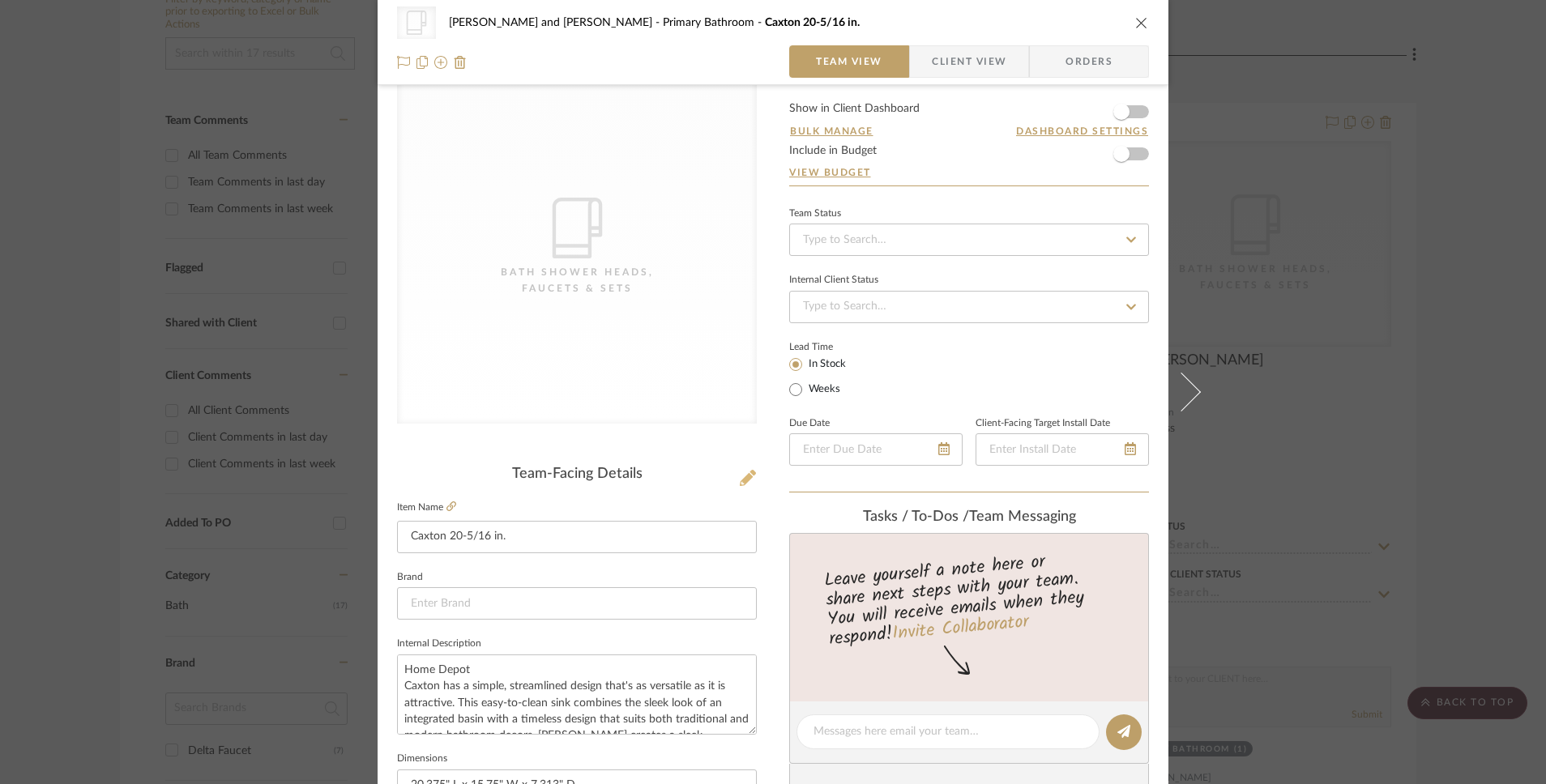
click at [746, 480] on icon at bounding box center [748, 478] width 16 height 16
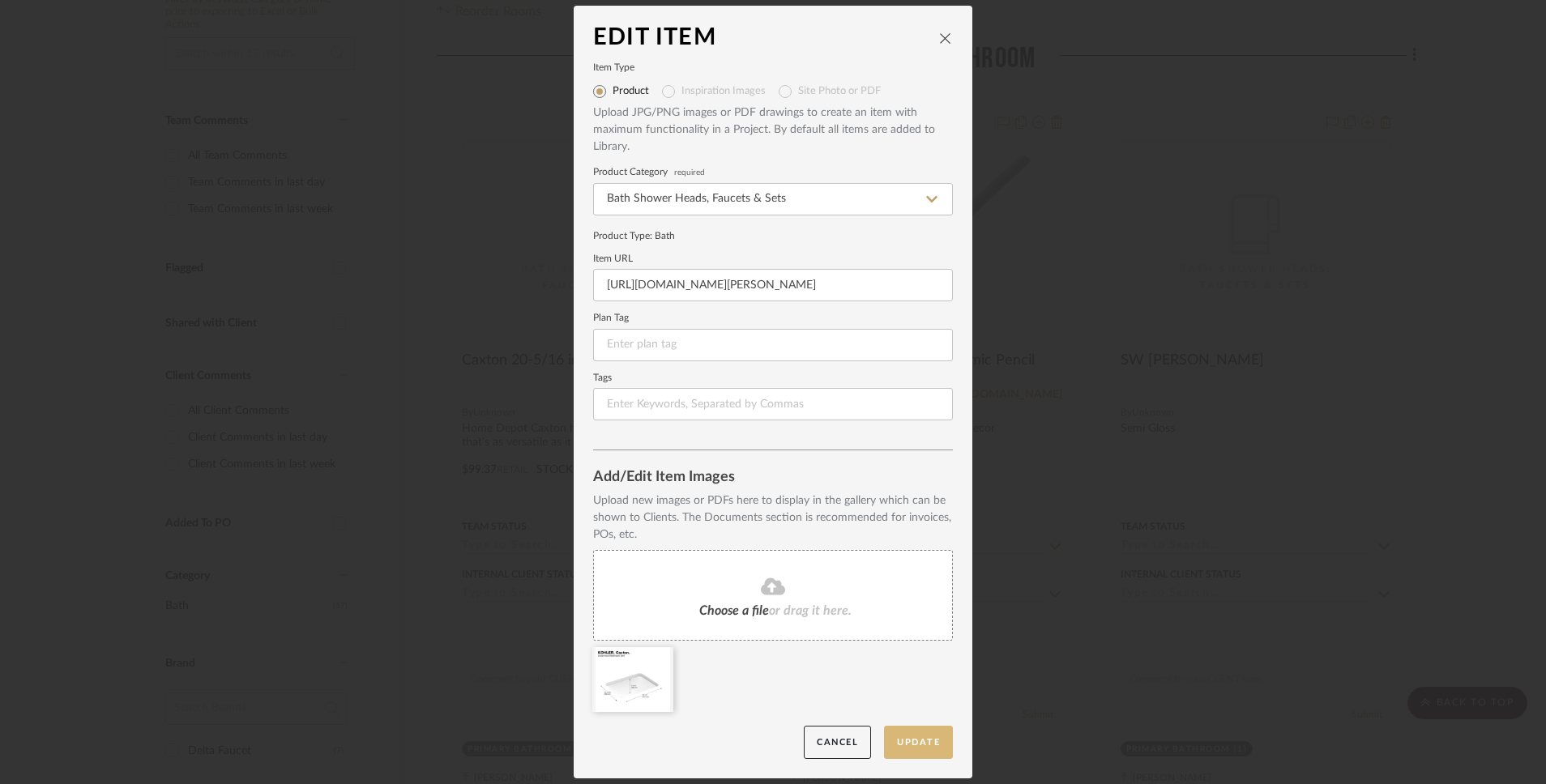
click at [917, 612] on button "Update" at bounding box center [918, 742] width 69 height 33
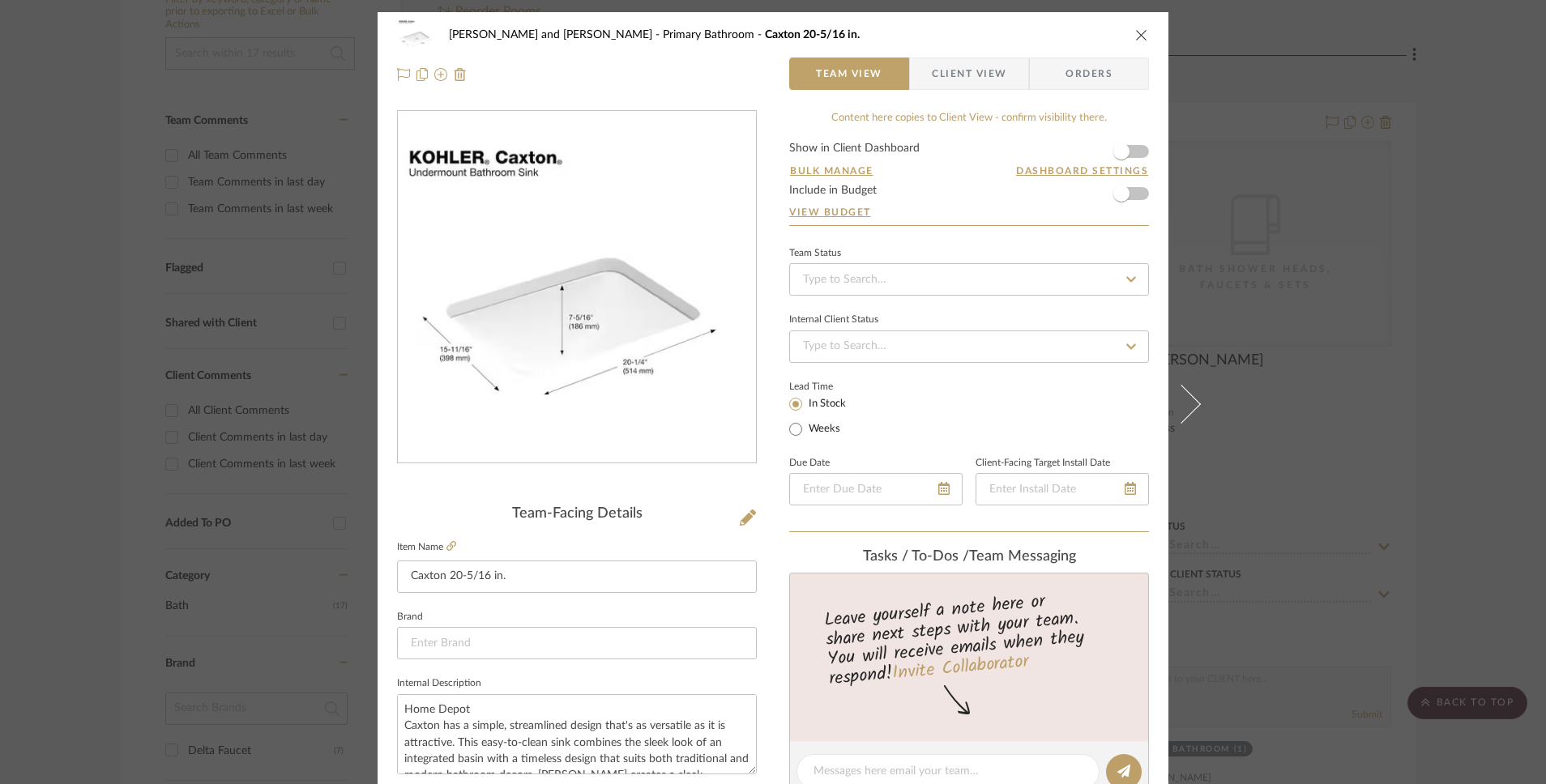
click at [1137, 32] on icon "close" at bounding box center [1141, 35] width 13 height 13
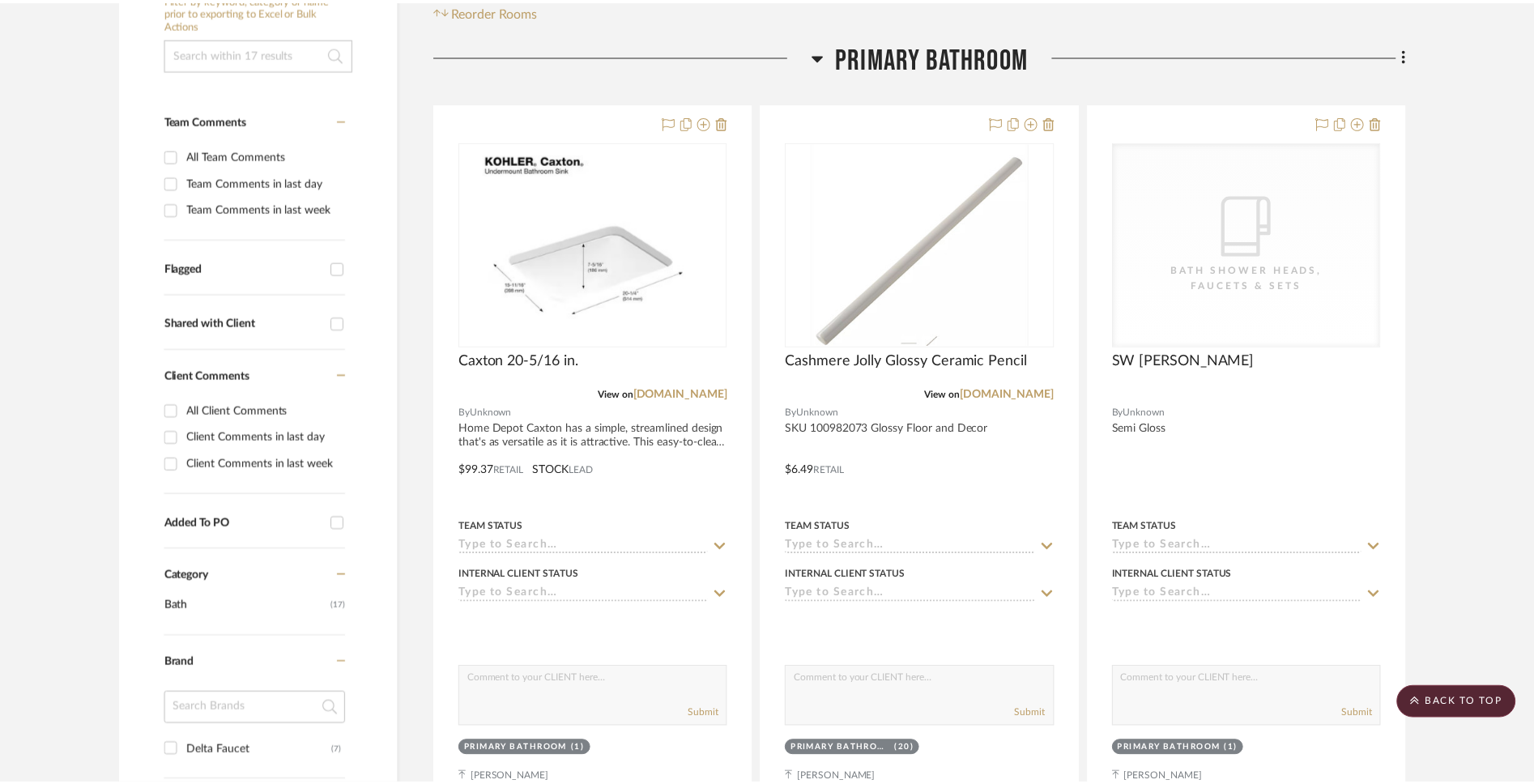
scroll to position [380, 0]
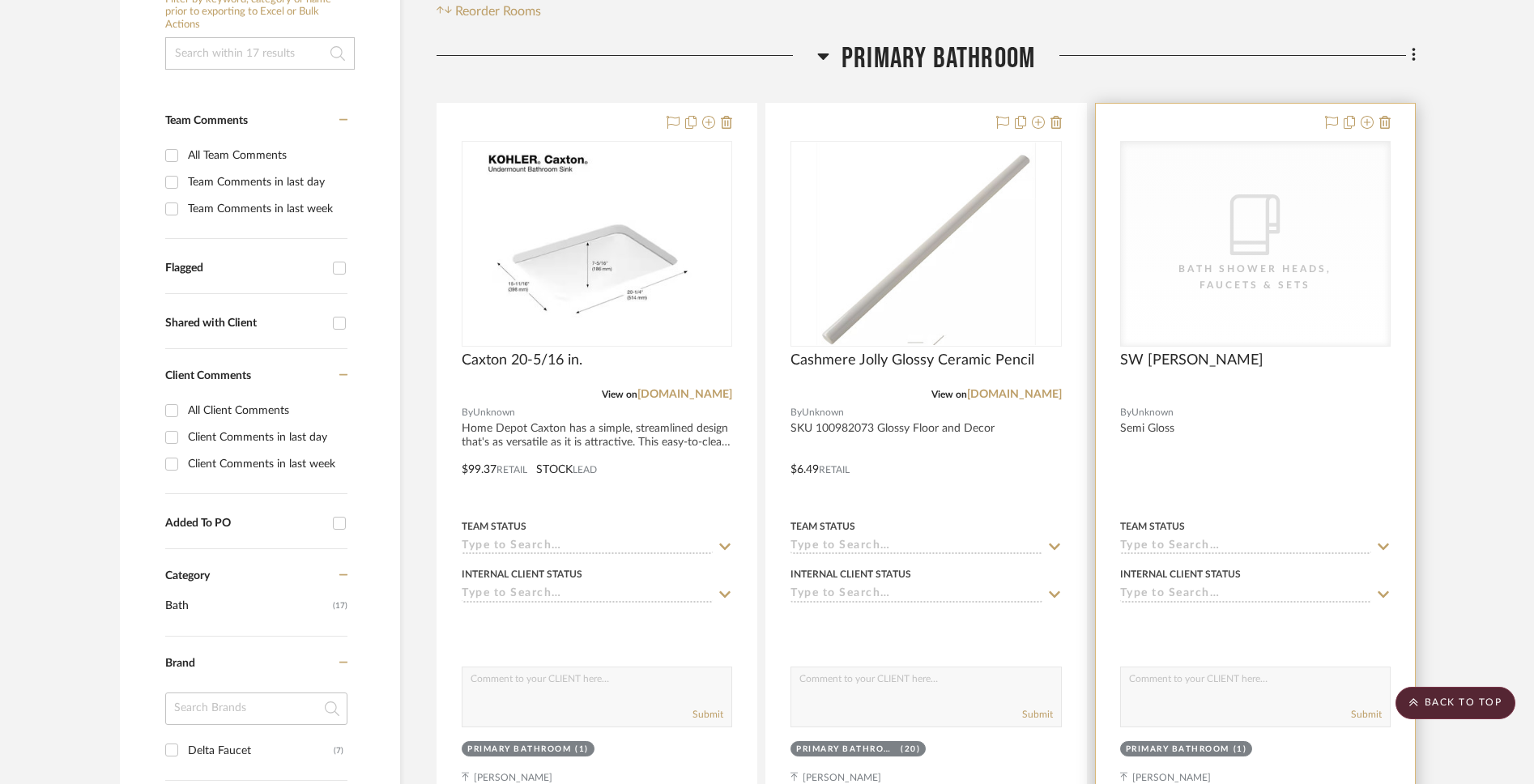
click at [1137, 200] on div "CategoryIconBath Bath Shower Heads, Faucets & Sets" at bounding box center [1255, 244] width 269 height 204
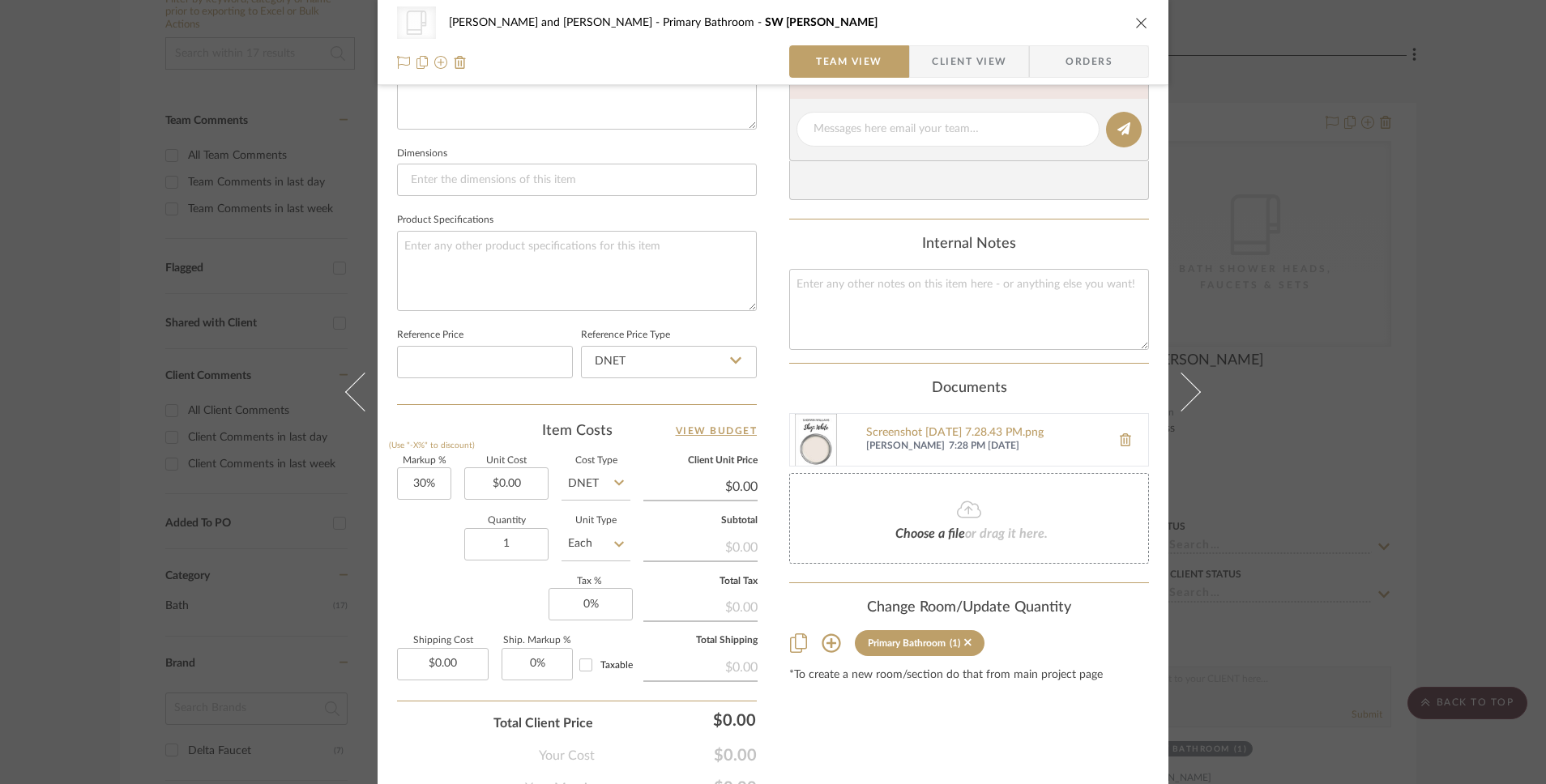
scroll to position [672, 0]
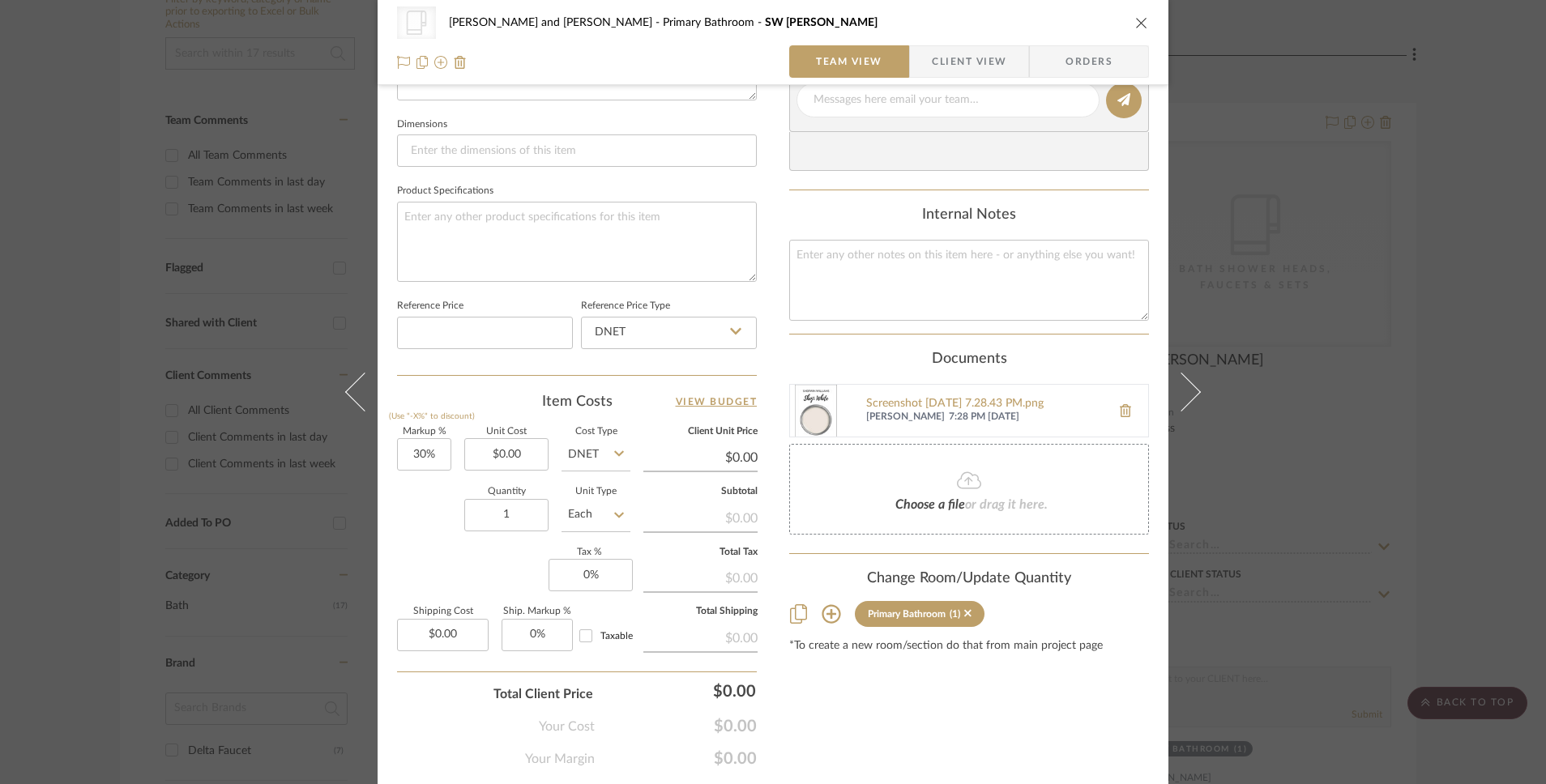
click at [822, 413] on img at bounding box center [816, 411] width 52 height 52
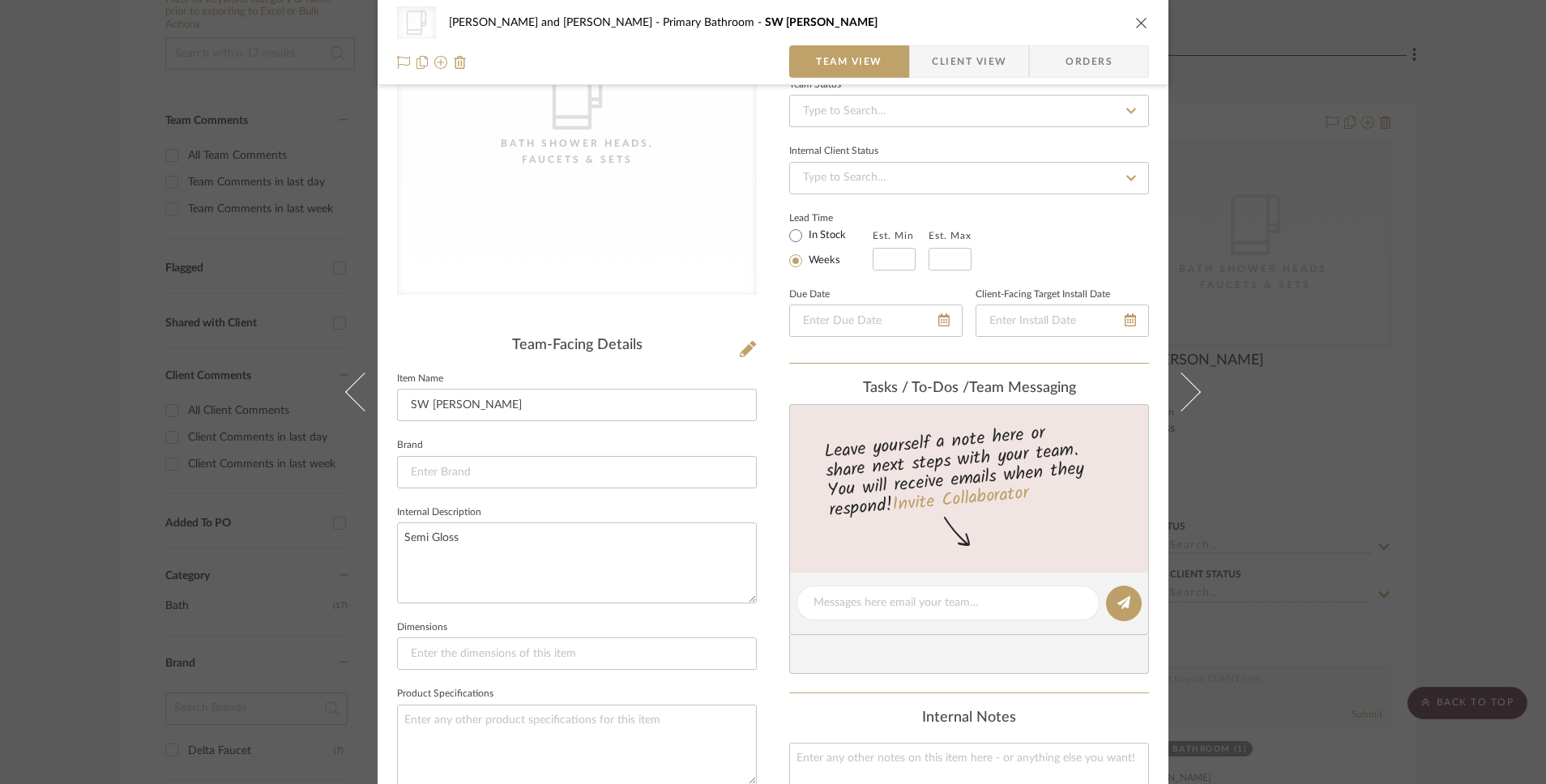
scroll to position [155, 0]
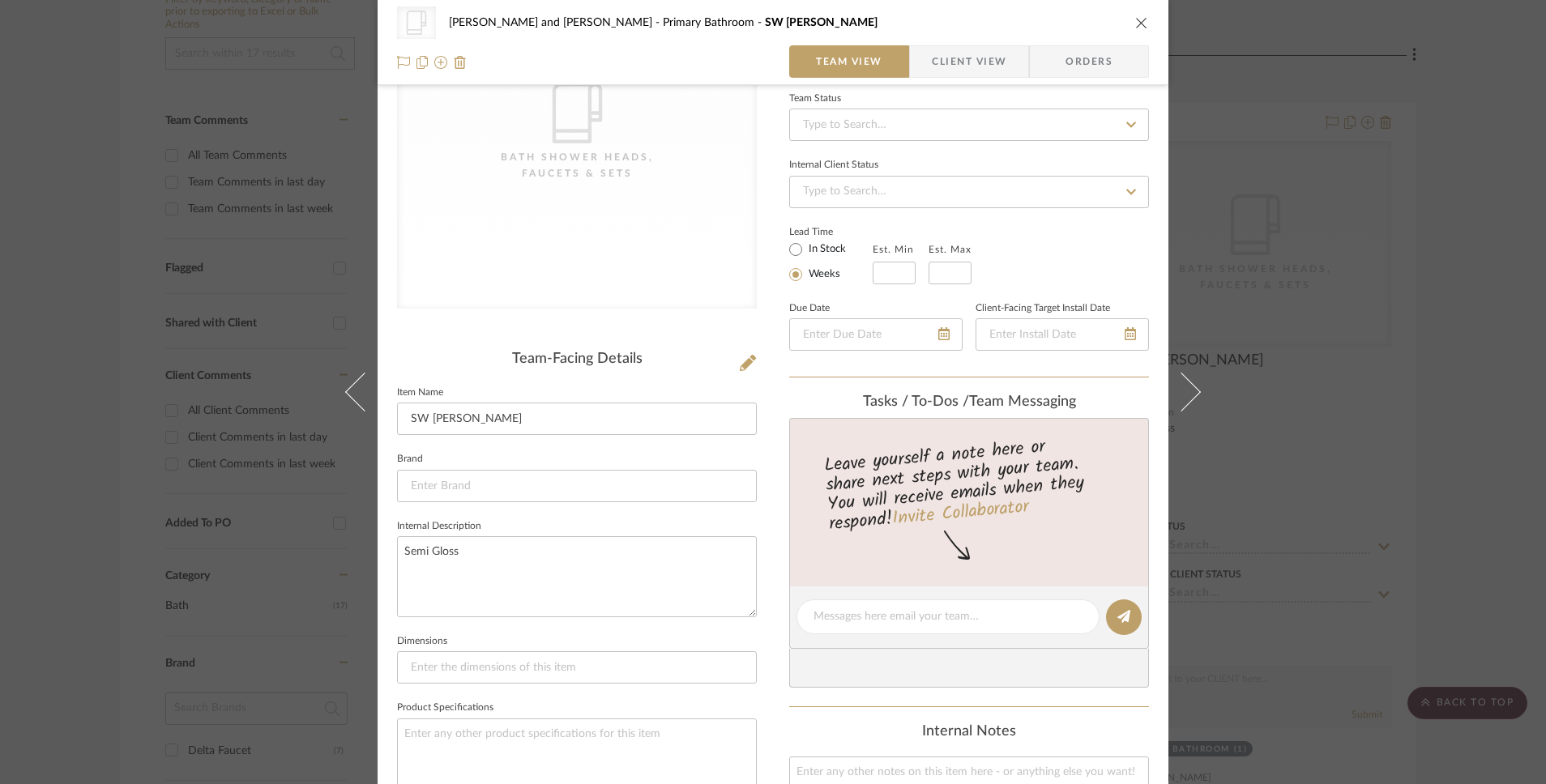
click at [634, 245] on div "CategoryIconBath Bath Shower Heads, Faucets & Sets" at bounding box center [576, 131] width 360 height 353
click at [744, 371] on icon at bounding box center [748, 363] width 16 height 16
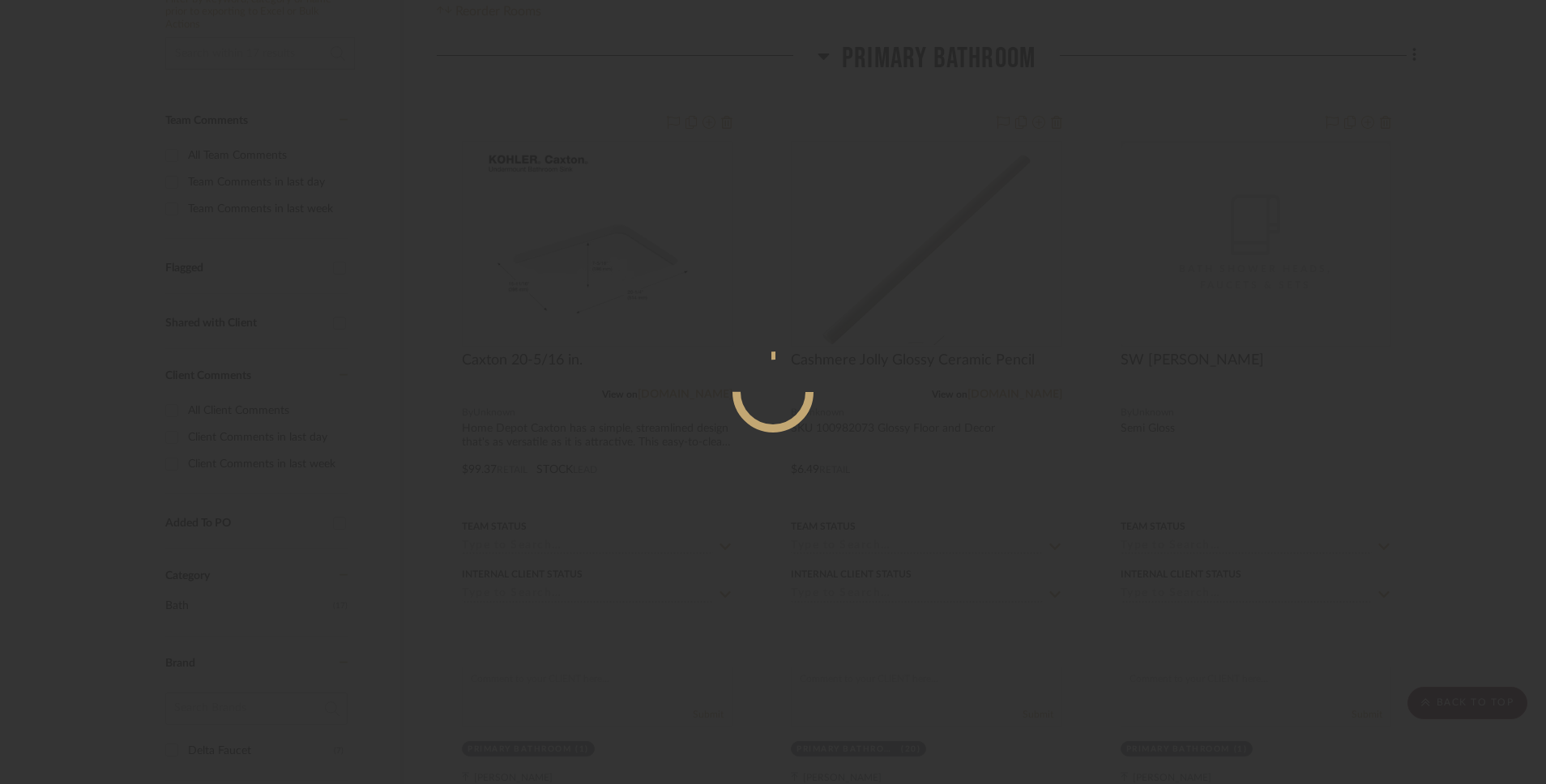
scroll to position [0, 0]
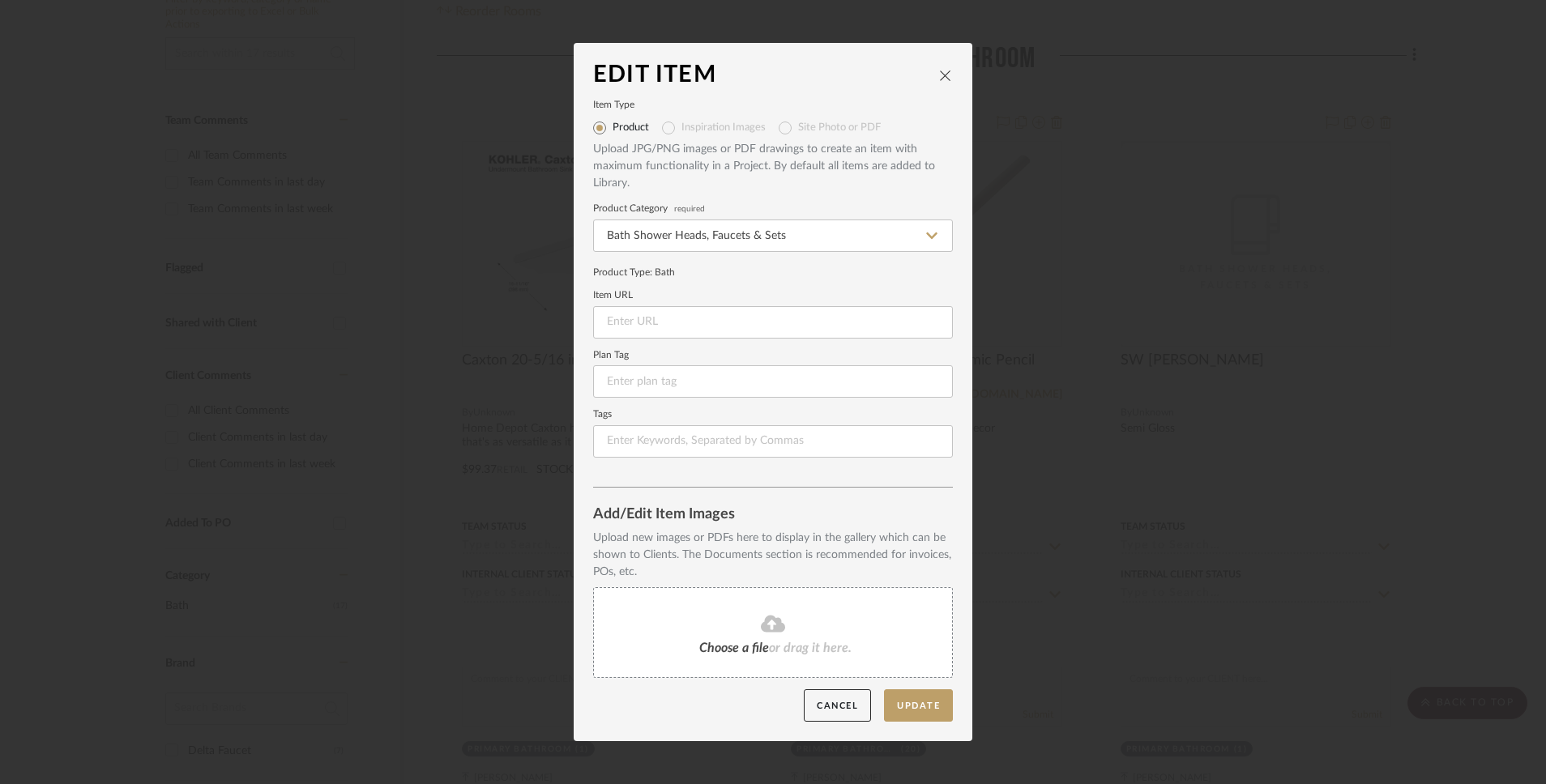
click at [848, 612] on div "Choose a file or drag it here." at bounding box center [773, 632] width 360 height 91
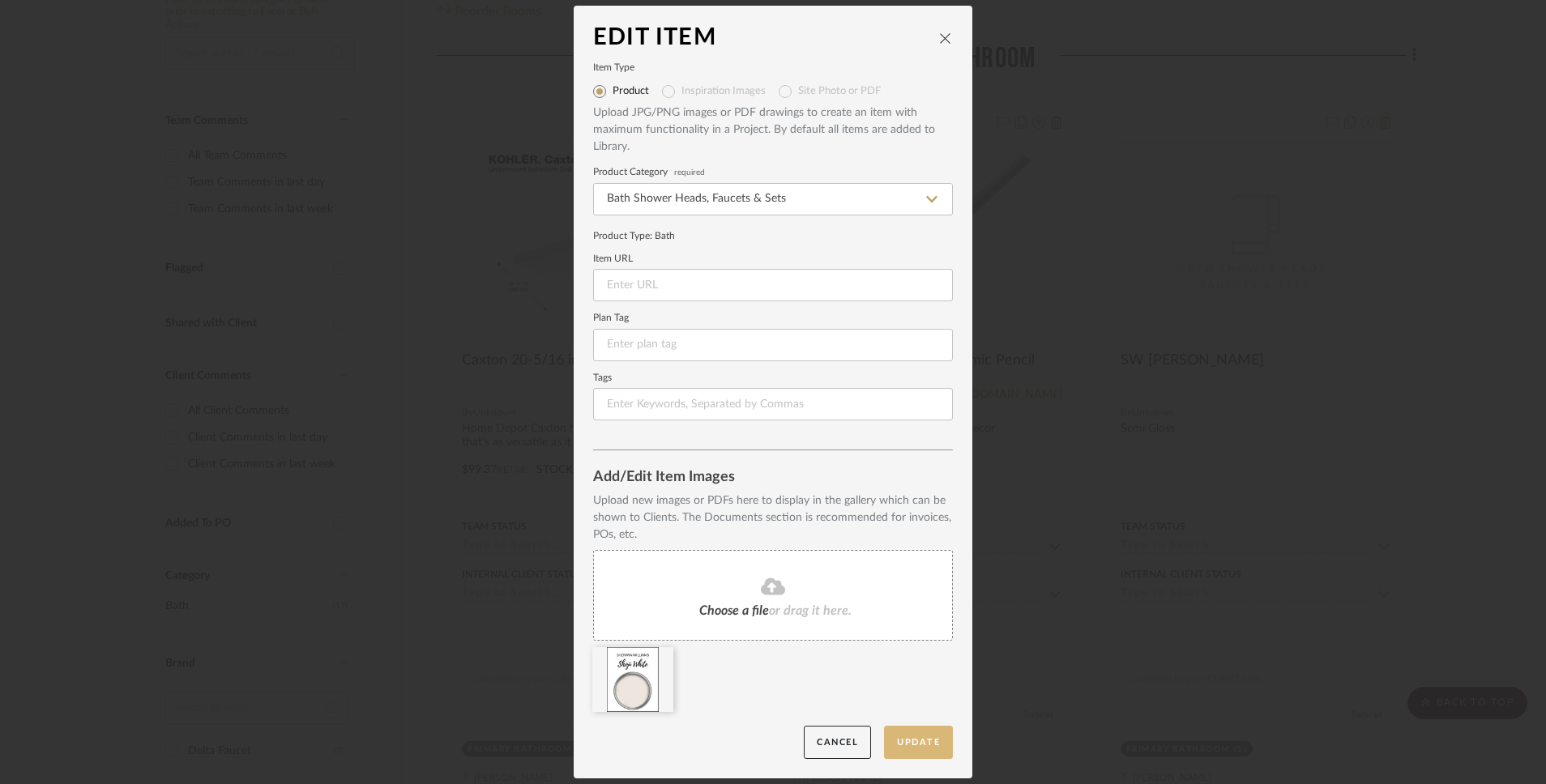
click at [907, 612] on button "Update" at bounding box center [918, 742] width 69 height 33
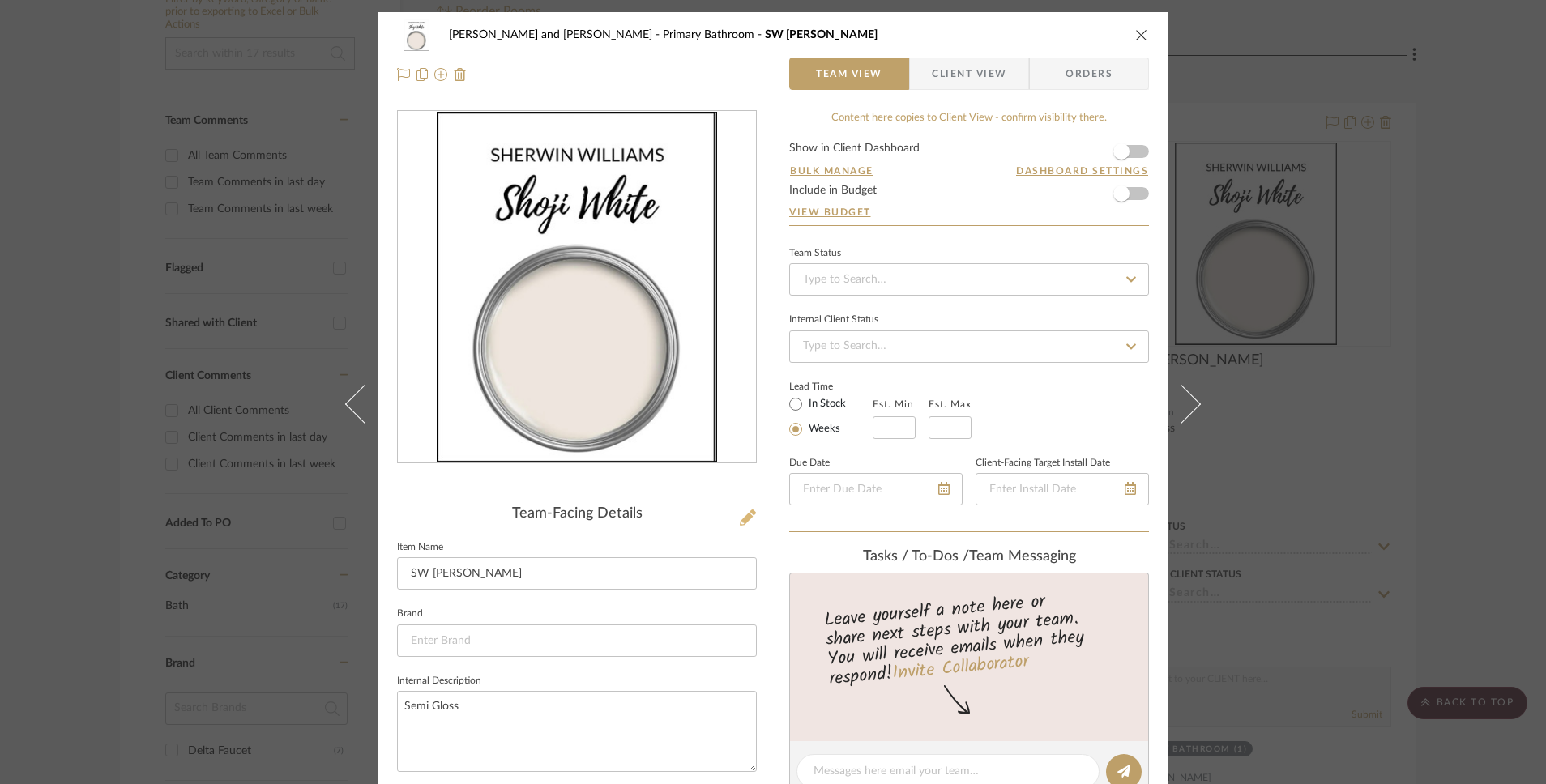
click at [746, 513] on icon at bounding box center [748, 518] width 16 height 16
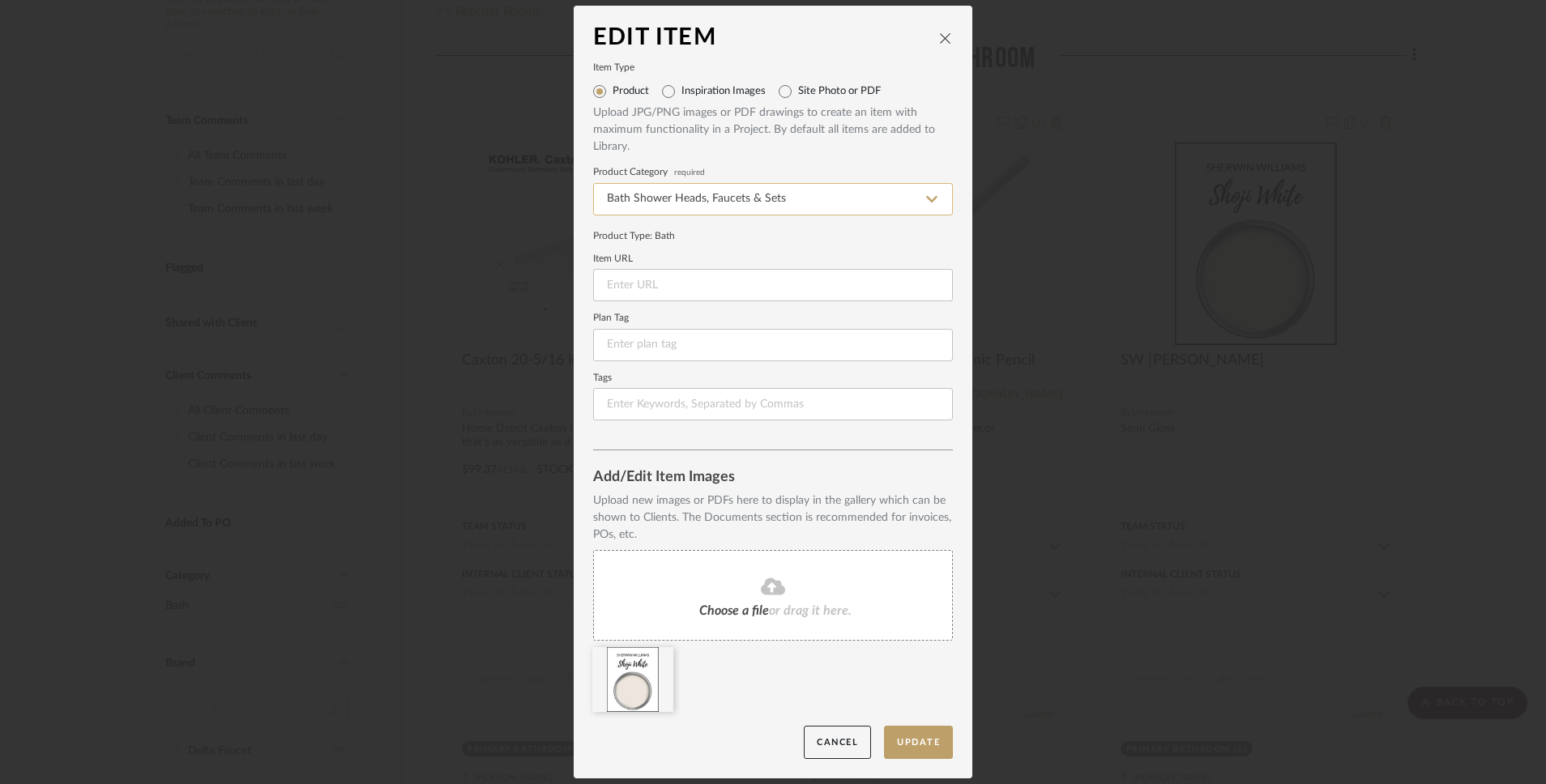
click at [800, 195] on input "Bath Shower Heads, Faucets & Sets" at bounding box center [773, 200] width 360 height 32
click at [943, 33] on icon "close" at bounding box center [945, 38] width 13 height 13
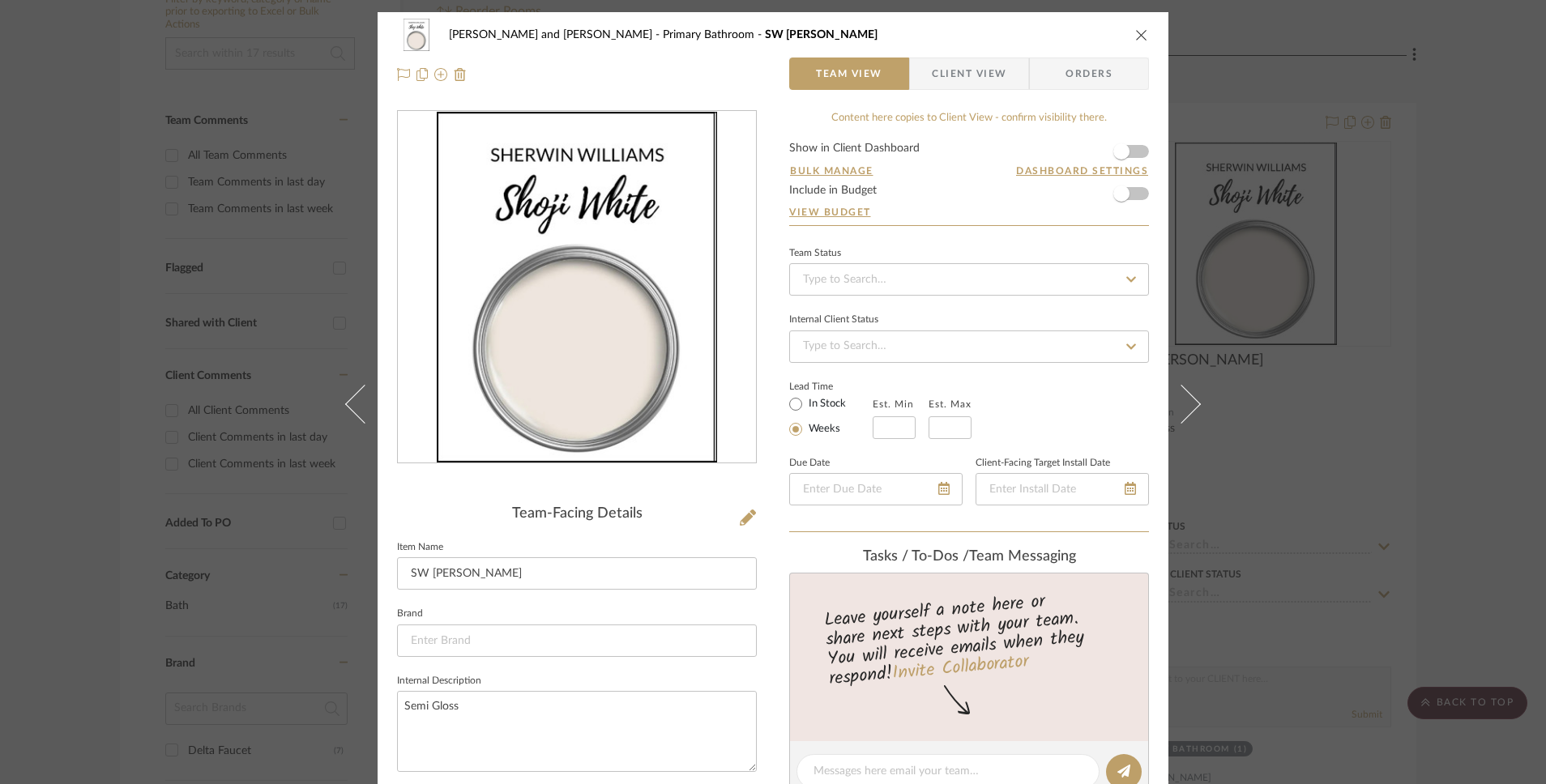
click at [1135, 34] on icon "close" at bounding box center [1141, 35] width 13 height 13
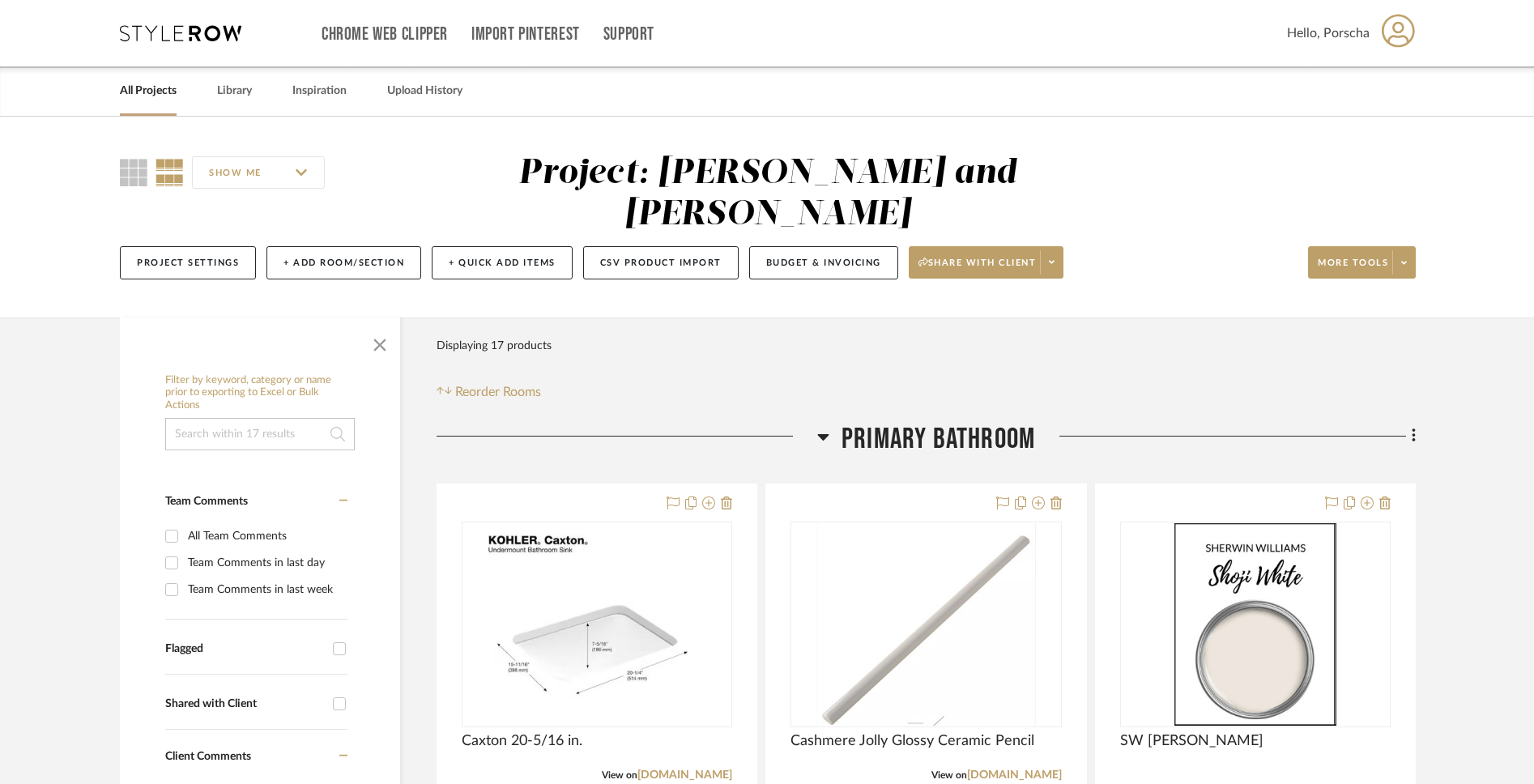
scroll to position [8, 0]
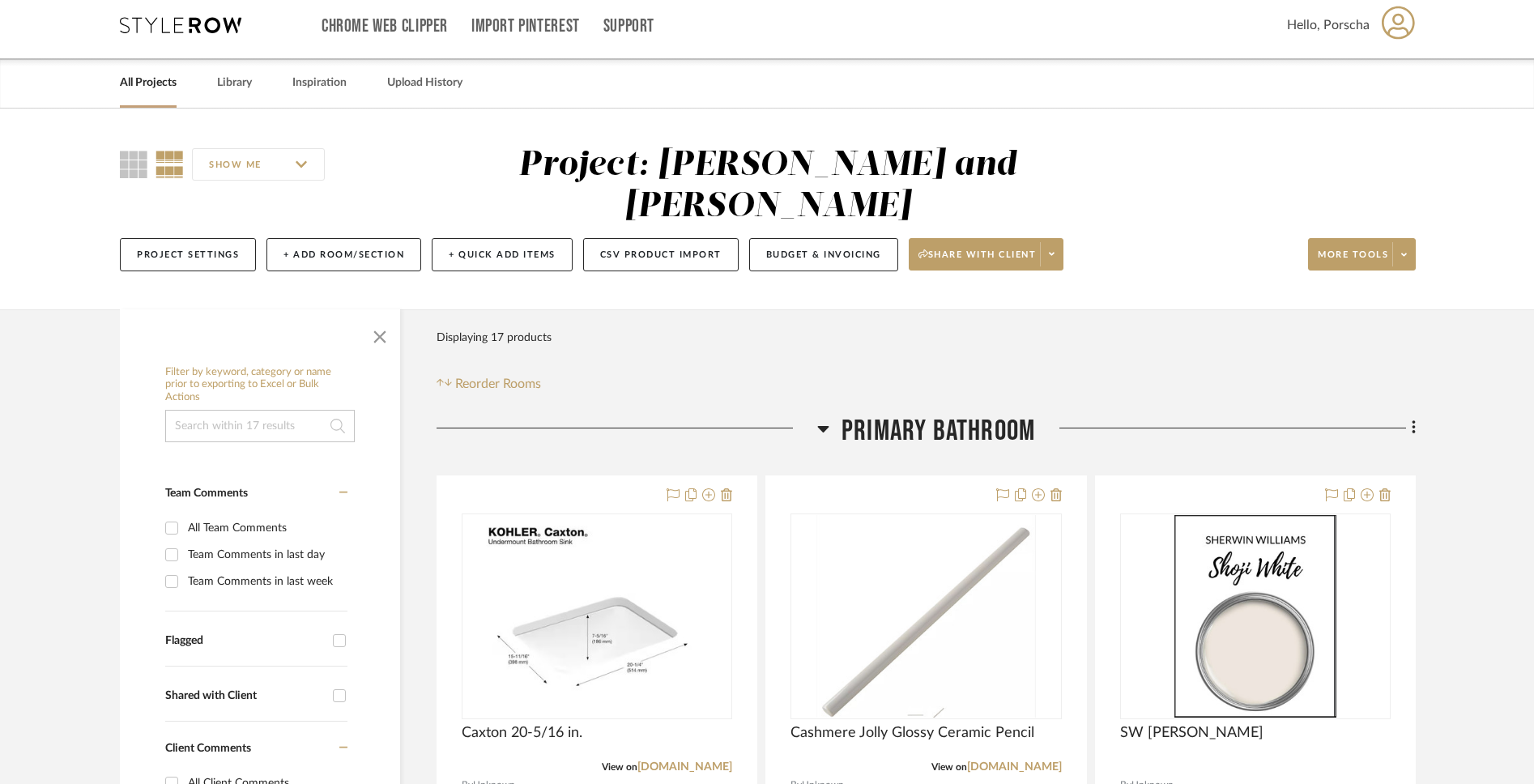
click at [201, 30] on icon at bounding box center [180, 25] width 121 height 16
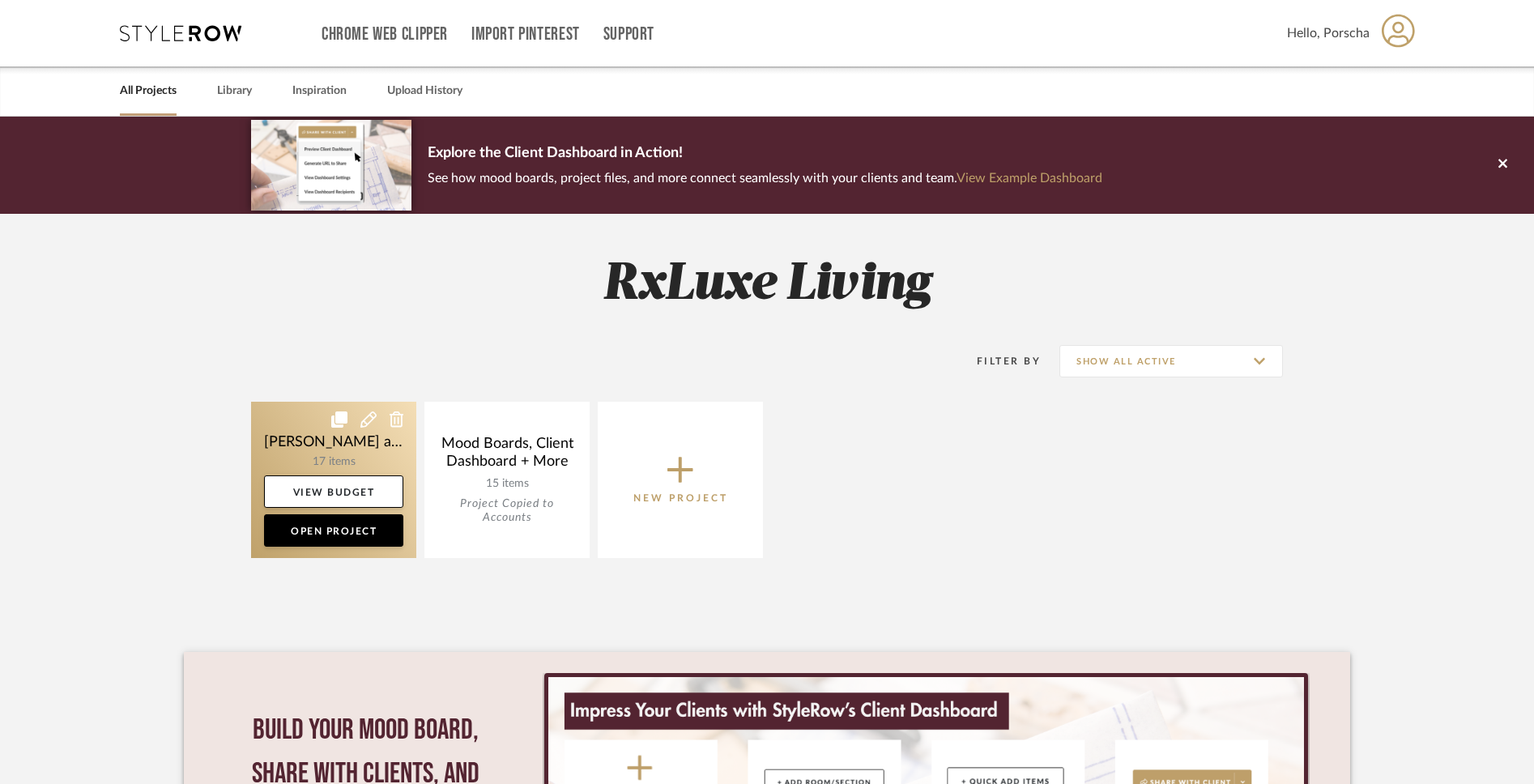
click at [362, 450] on link at bounding box center [334, 480] width 165 height 156
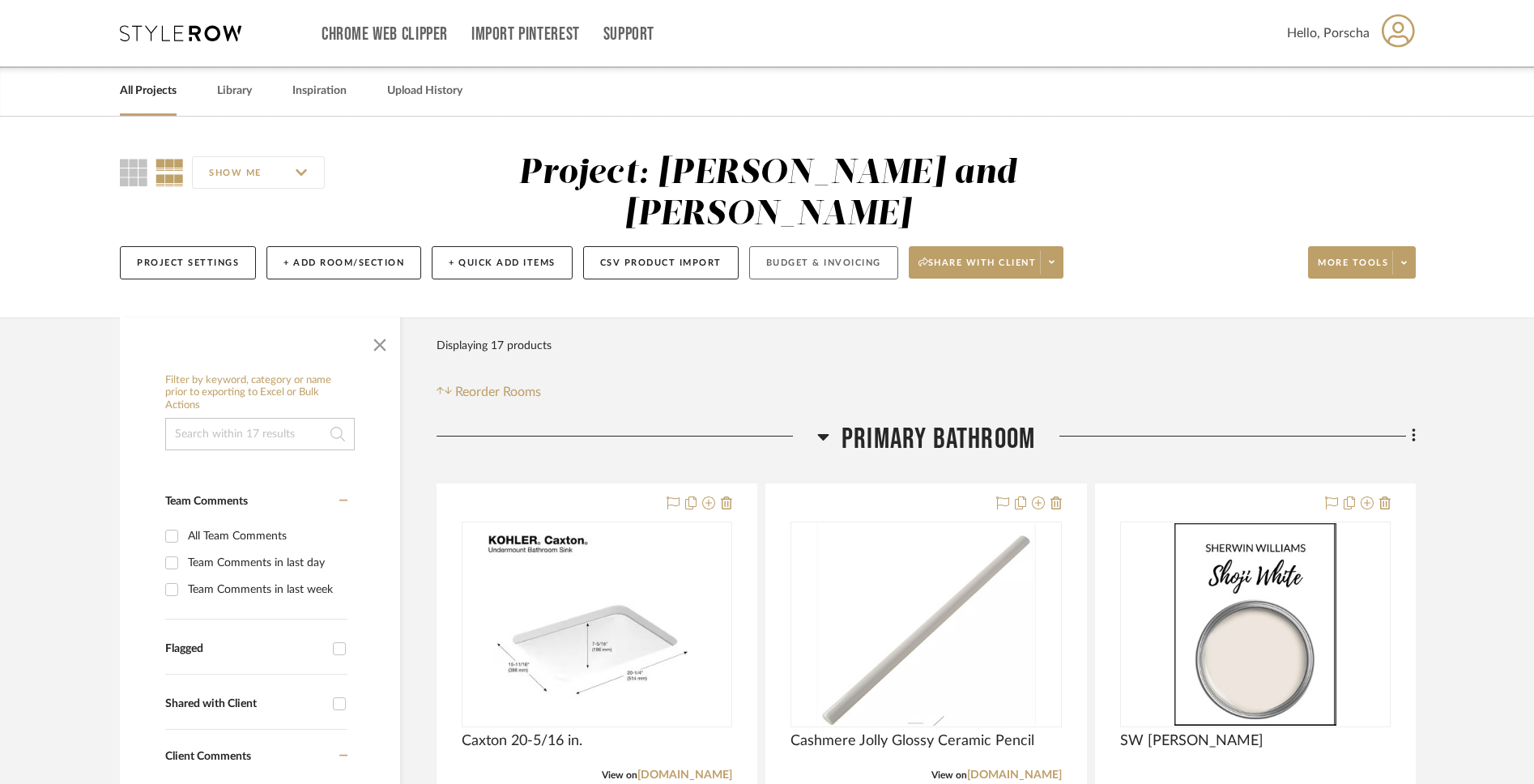
click at [814, 246] on button "Budget & Invoicing" at bounding box center [824, 263] width 149 height 33
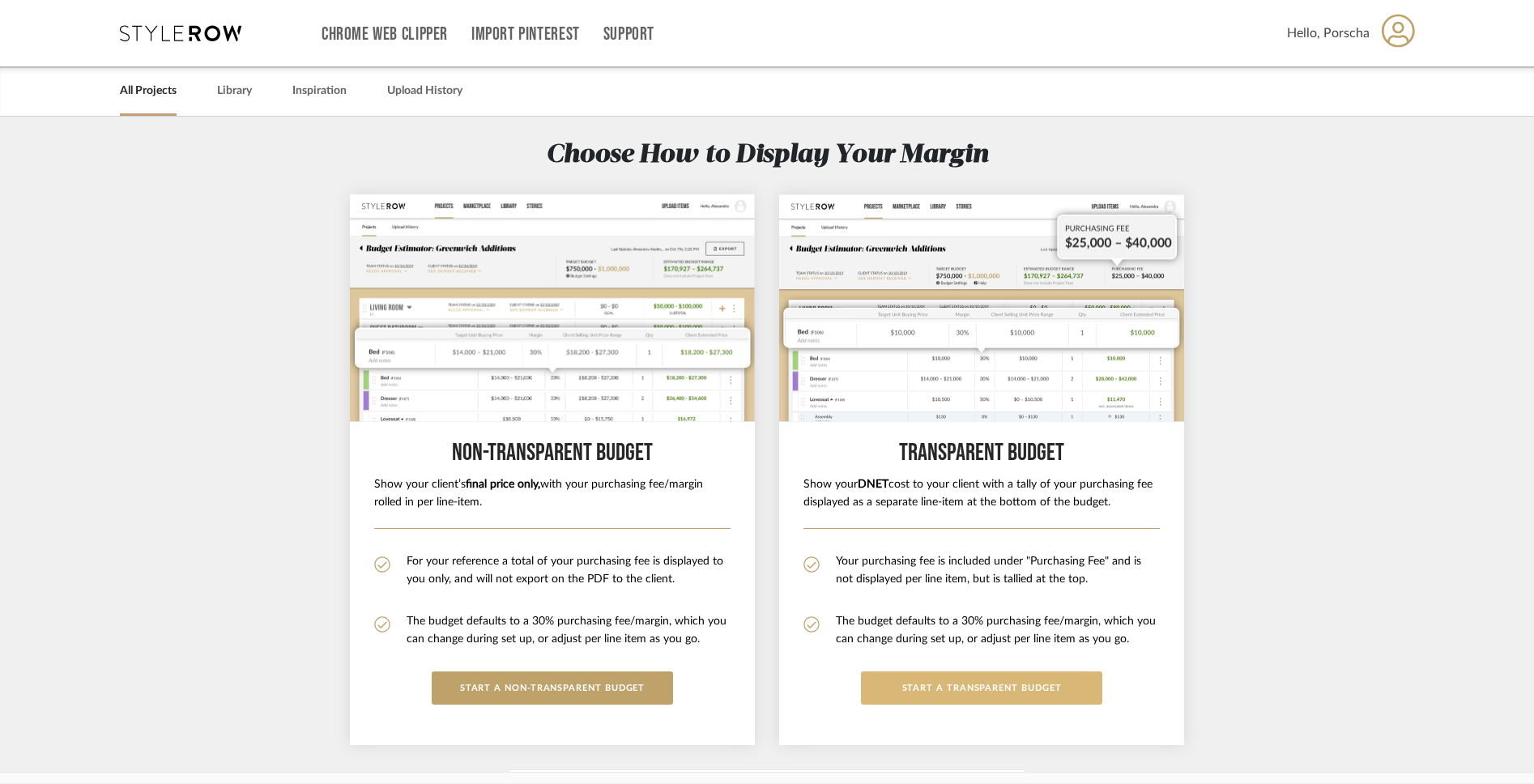
click at [906, 612] on button "START a Transparent budget" at bounding box center [982, 688] width 241 height 33
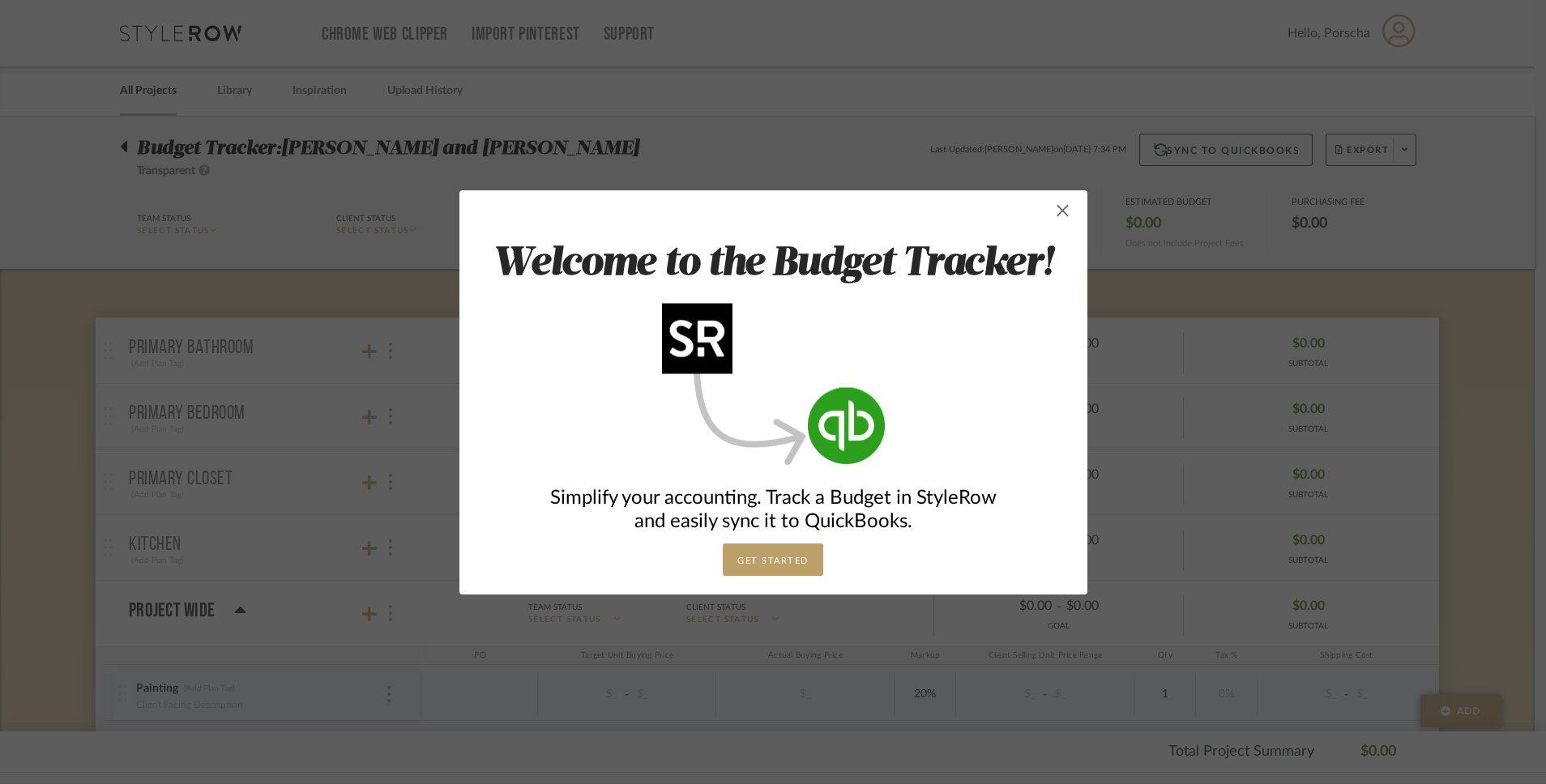
click at [1053, 213] on span "button" at bounding box center [1063, 210] width 32 height 32
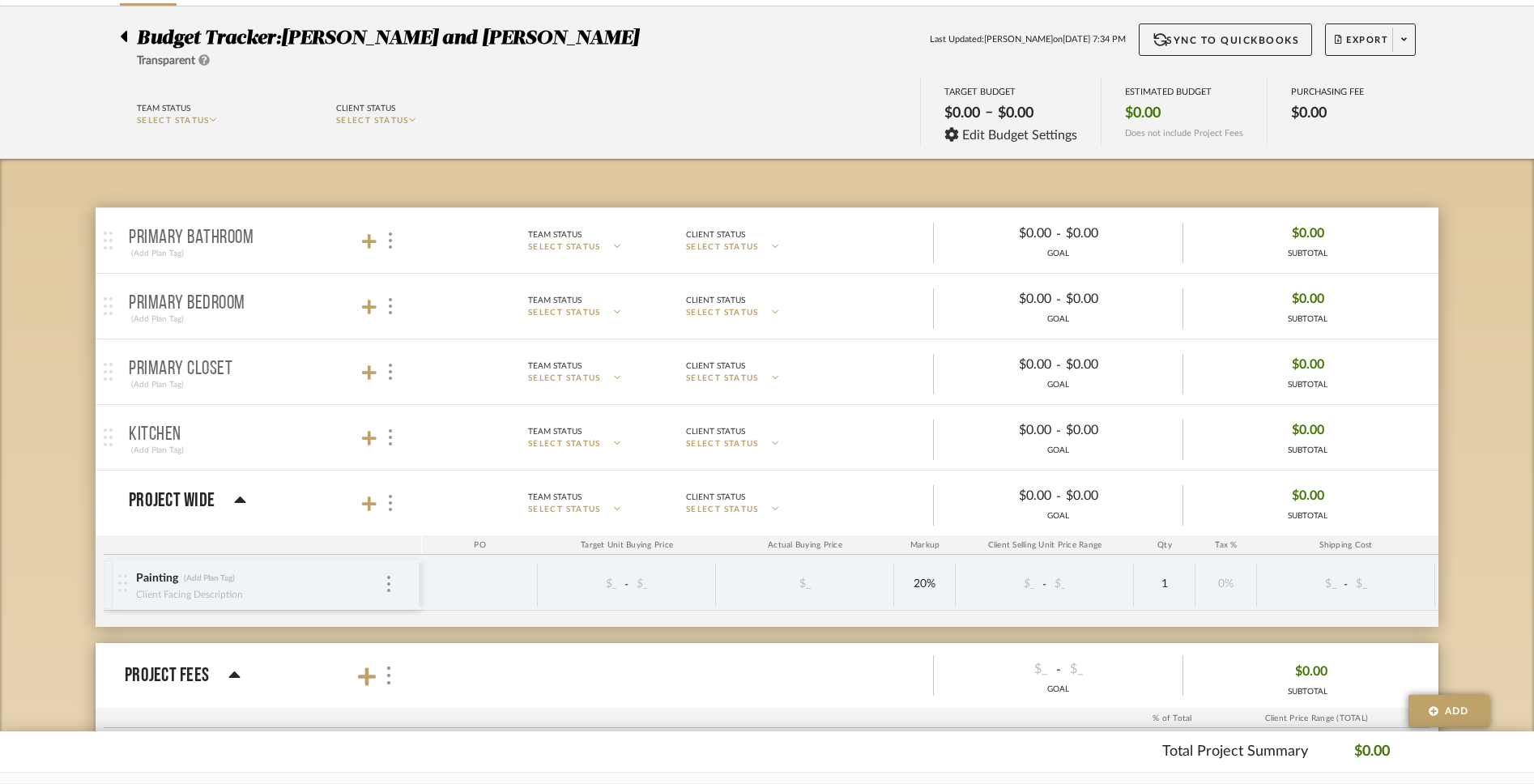
scroll to position [104, 0]
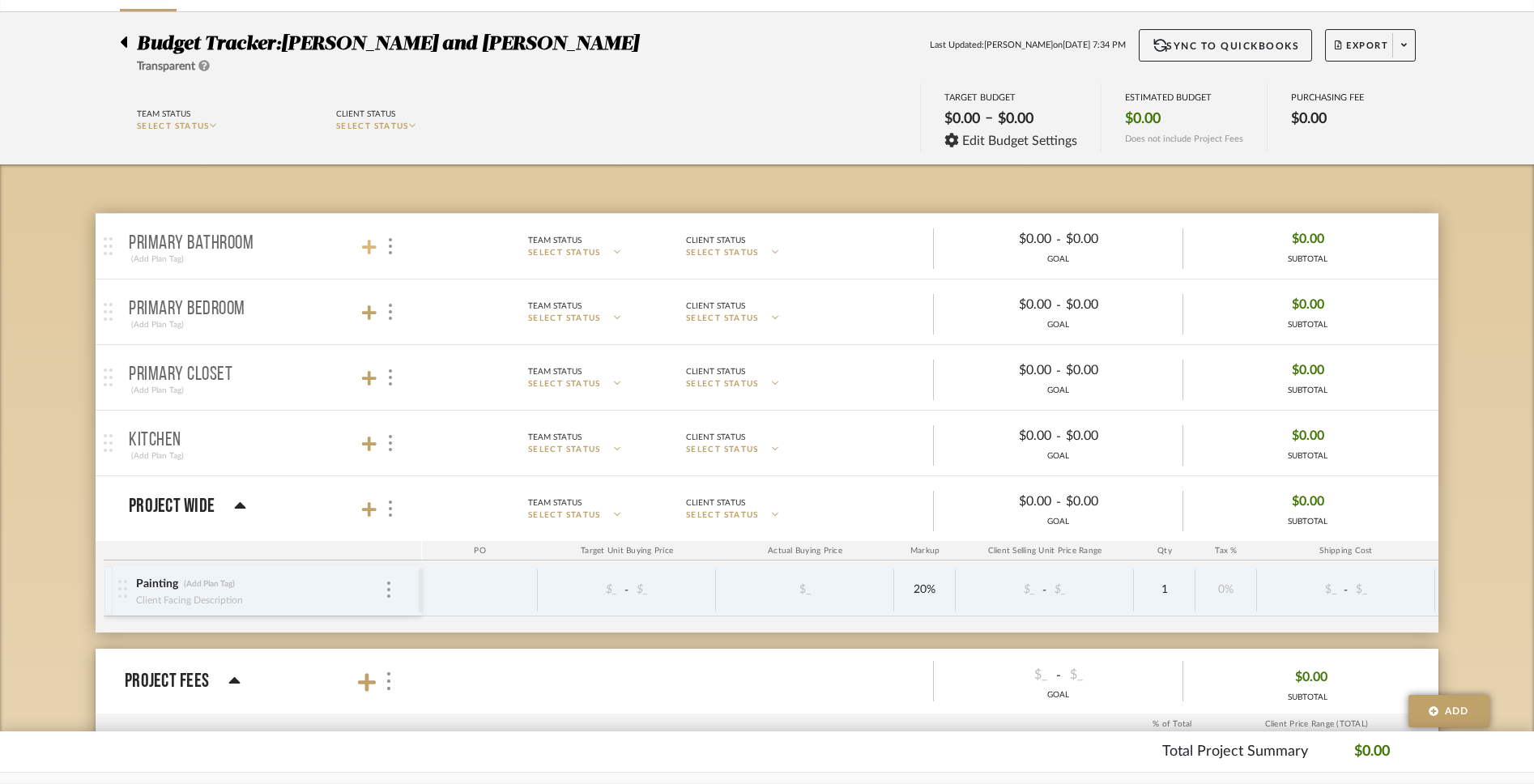
click at [374, 245] on icon at bounding box center [370, 247] width 14 height 16
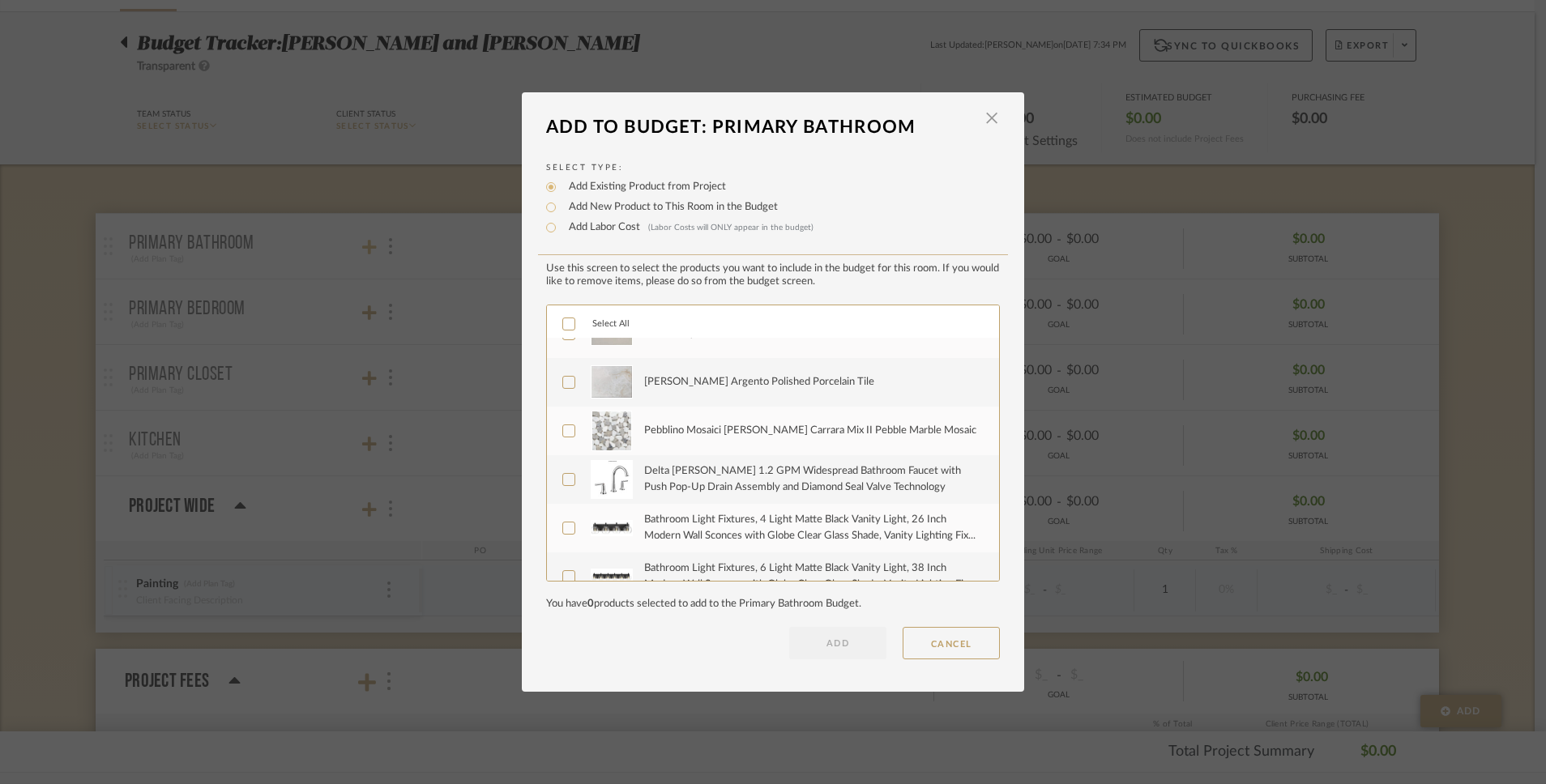
scroll to position [0, 0]
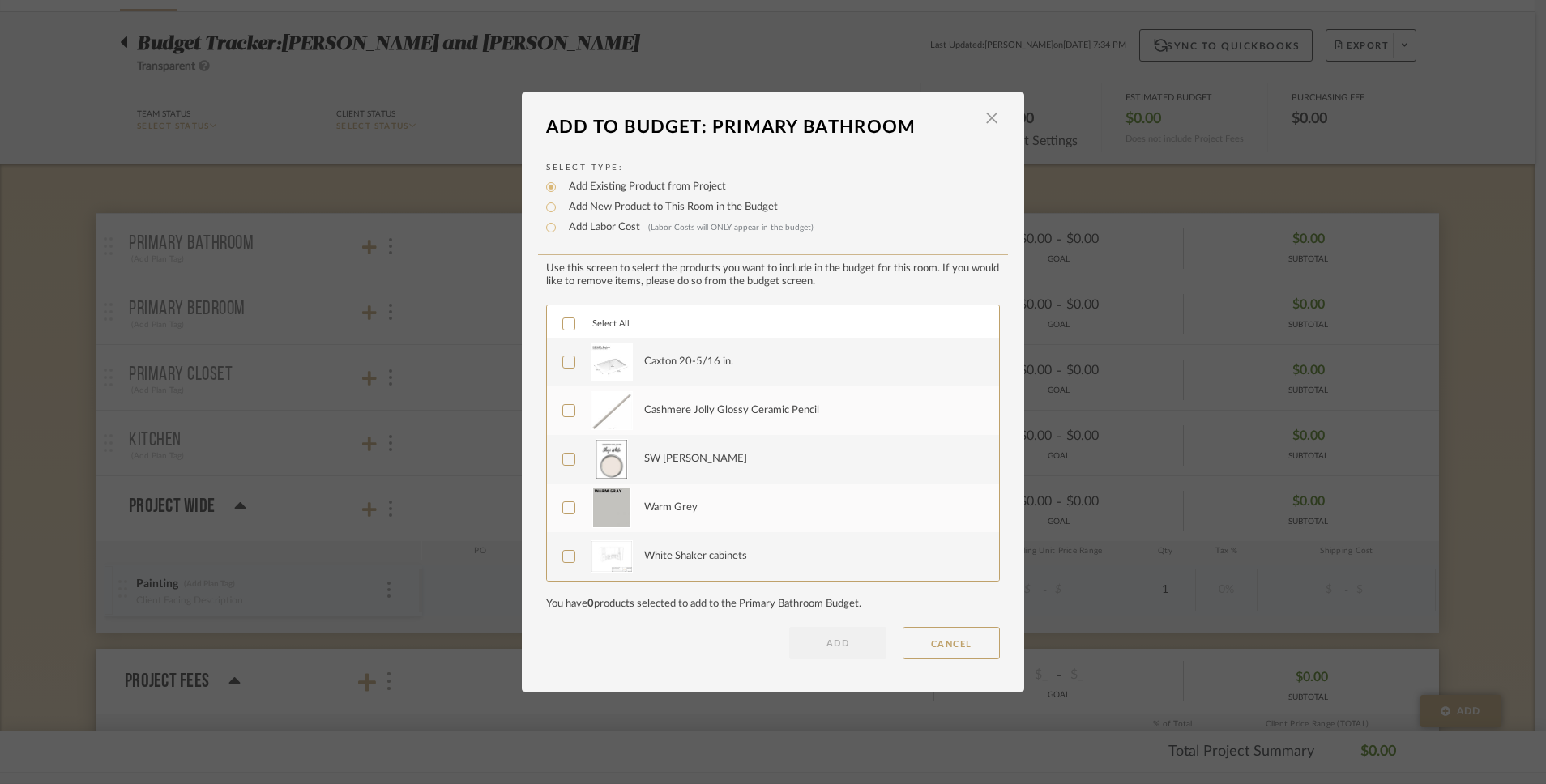
click at [564, 326] on icon at bounding box center [569, 324] width 11 height 8
click at [853, 612] on button "ADD" at bounding box center [838, 643] width 97 height 32
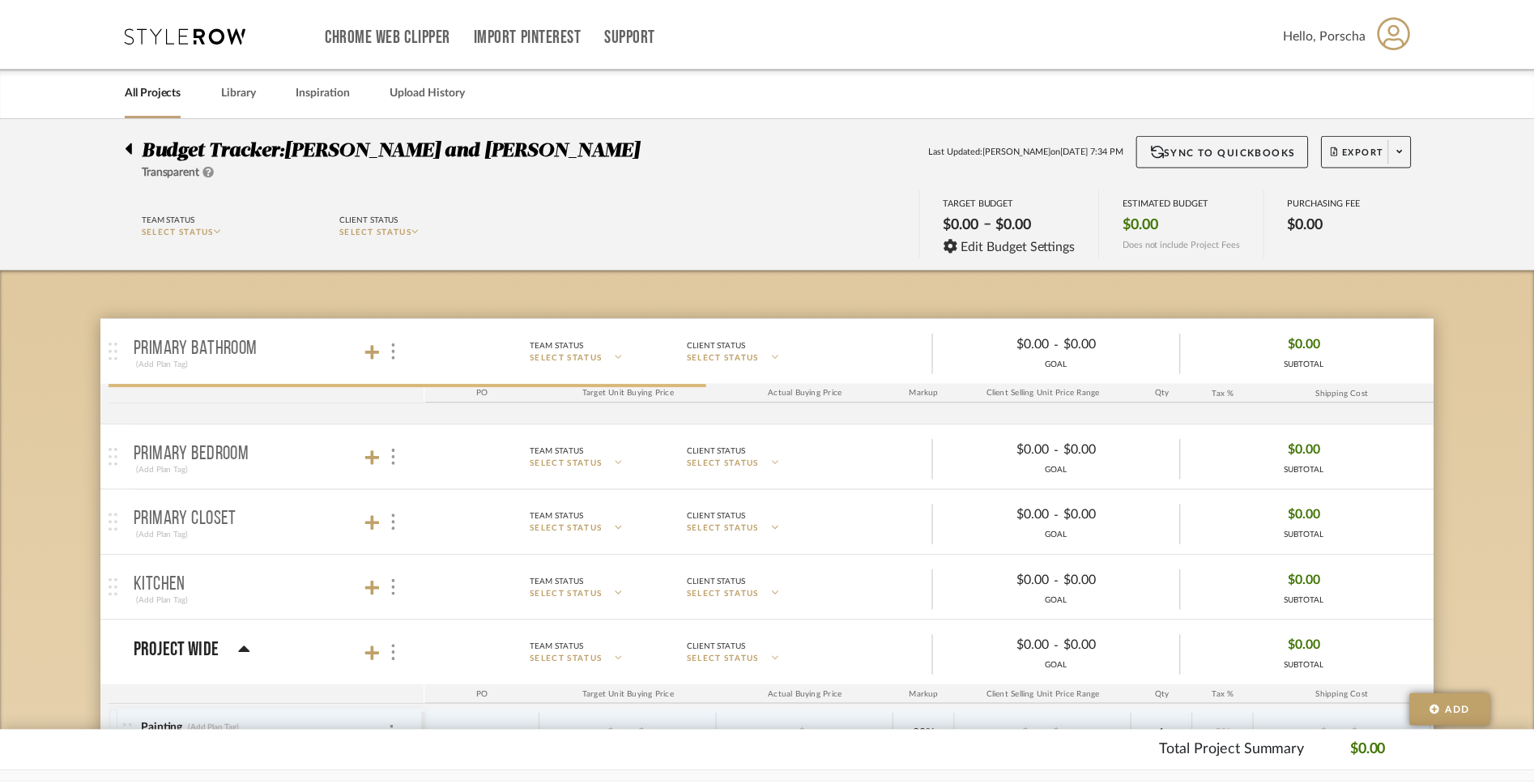
scroll to position [104, 0]
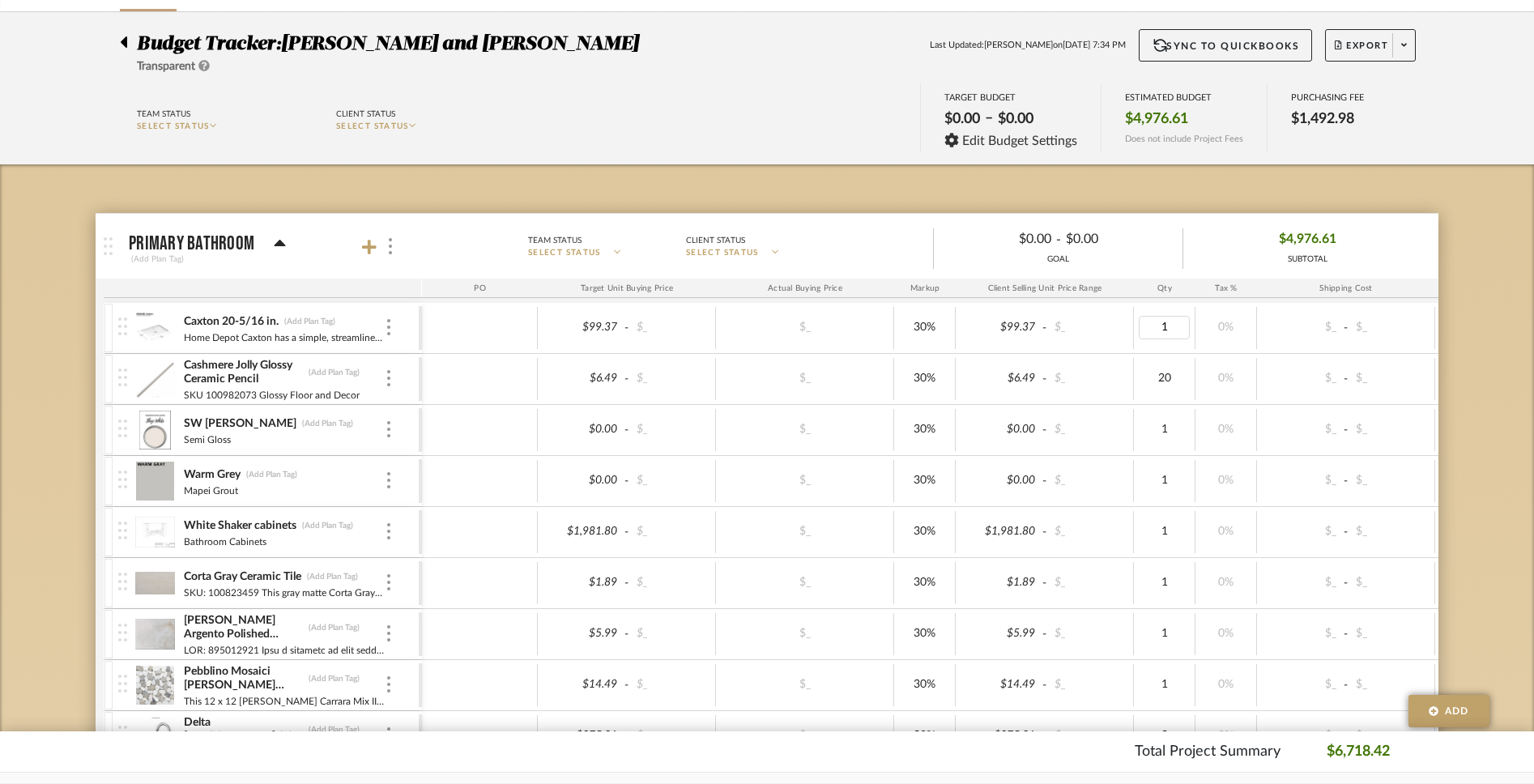
type input "2"
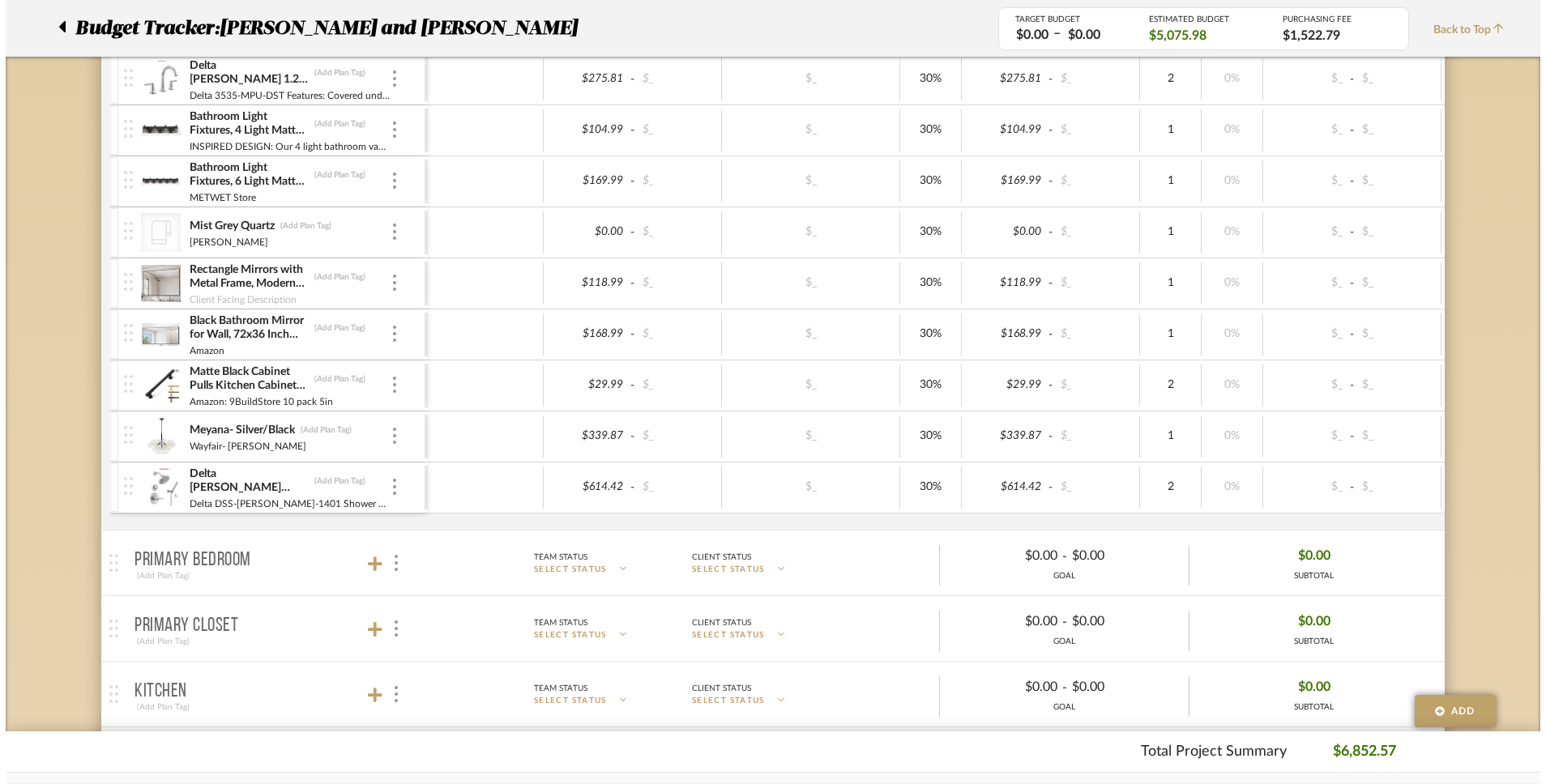
scroll to position [0, 0]
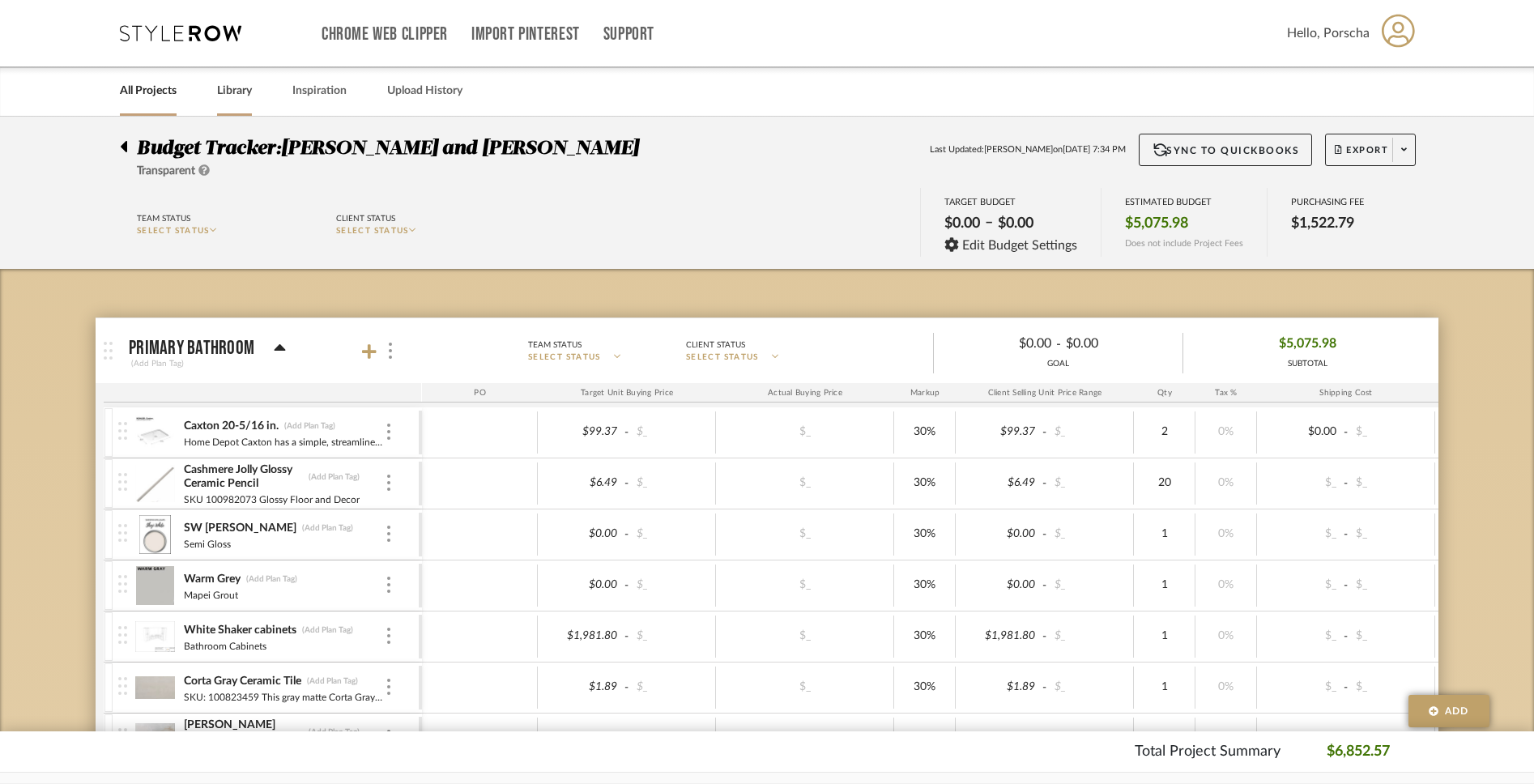
click at [236, 94] on link "Library" at bounding box center [234, 91] width 35 height 22
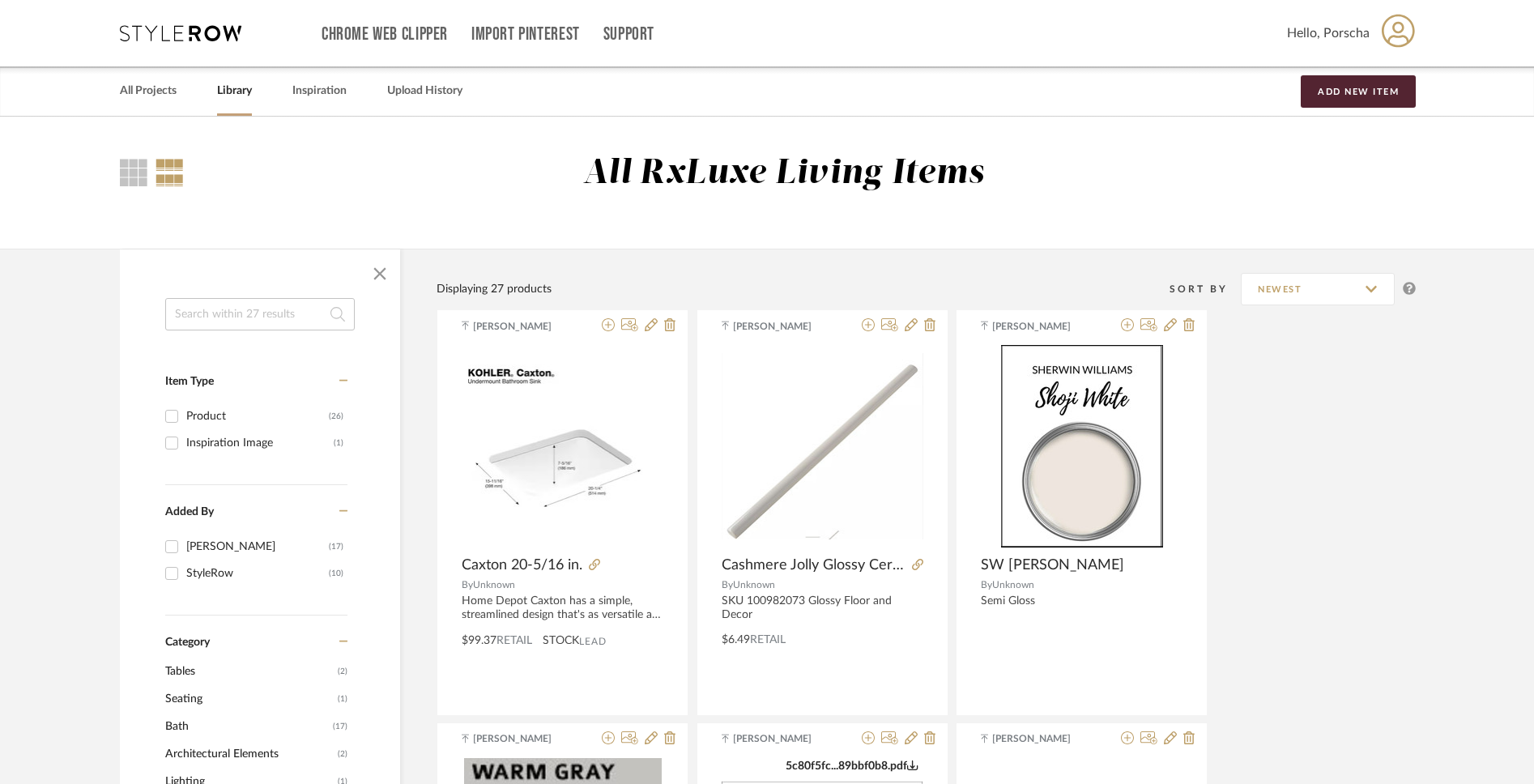
click at [1137, 39] on icon at bounding box center [1398, 30] width 33 height 33
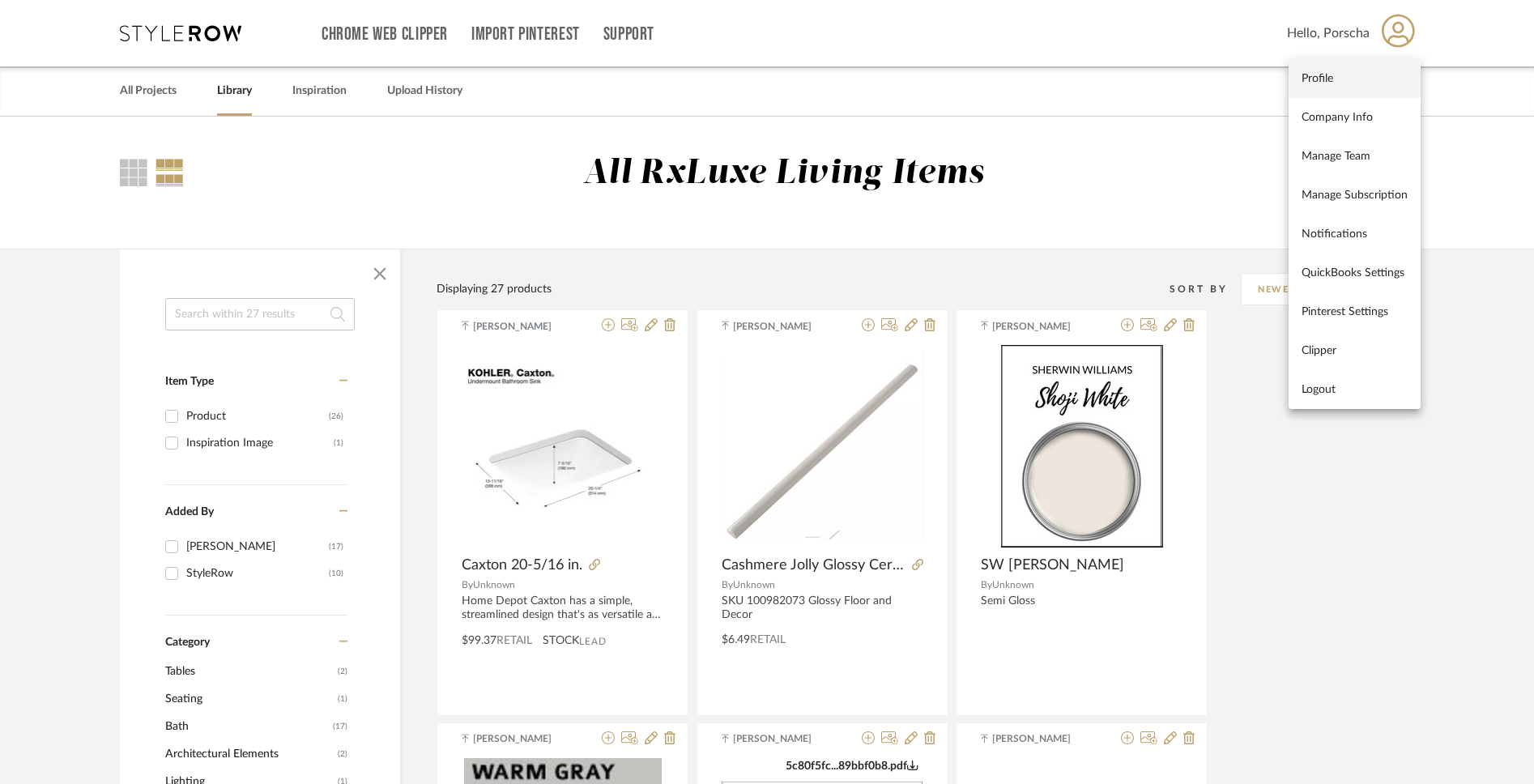
click at [1137, 84] on span "Profile" at bounding box center [1355, 77] width 106 height 13
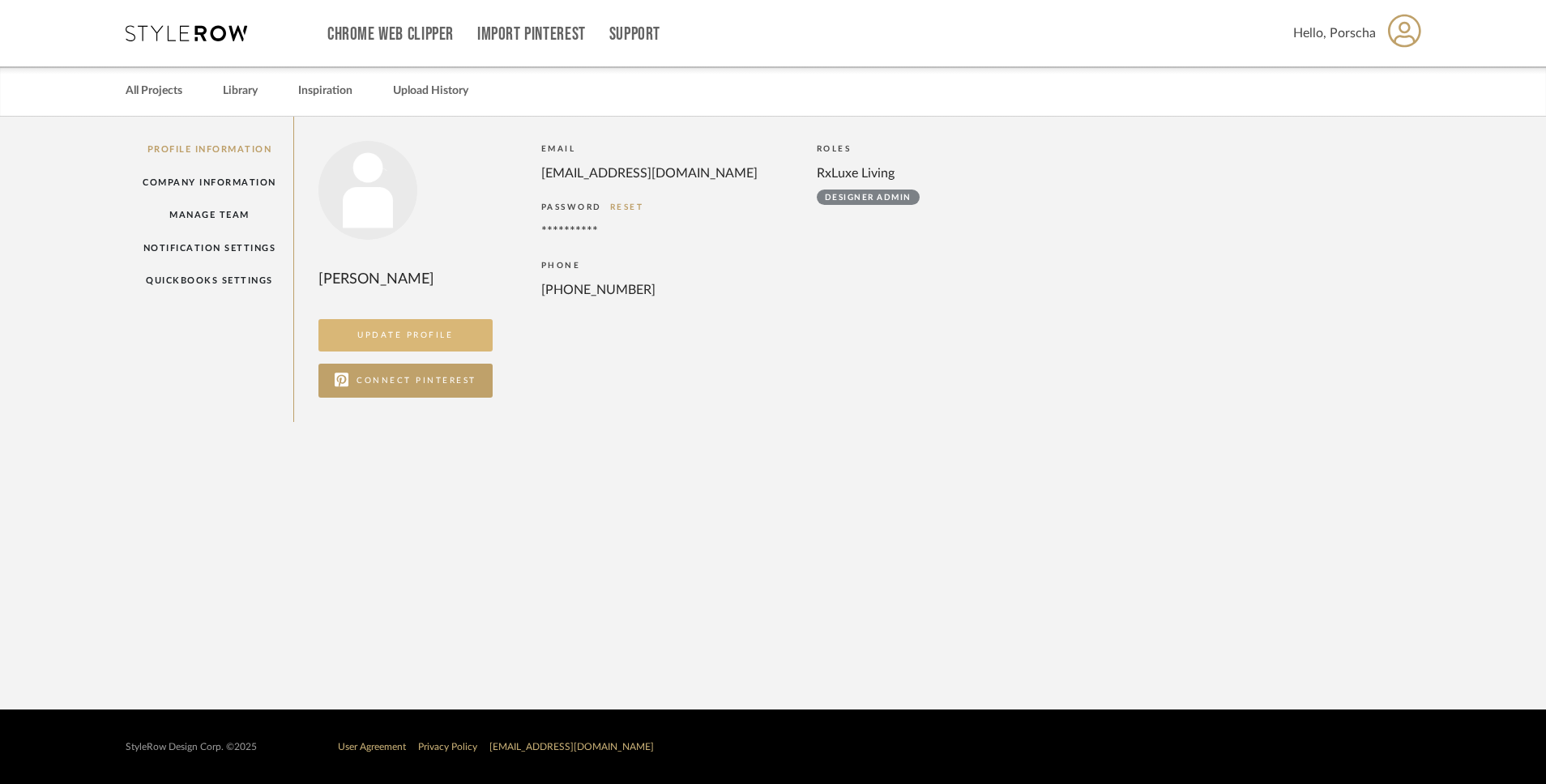
click at [390, 329] on button "UPDATE PROFILE" at bounding box center [406, 335] width 174 height 32
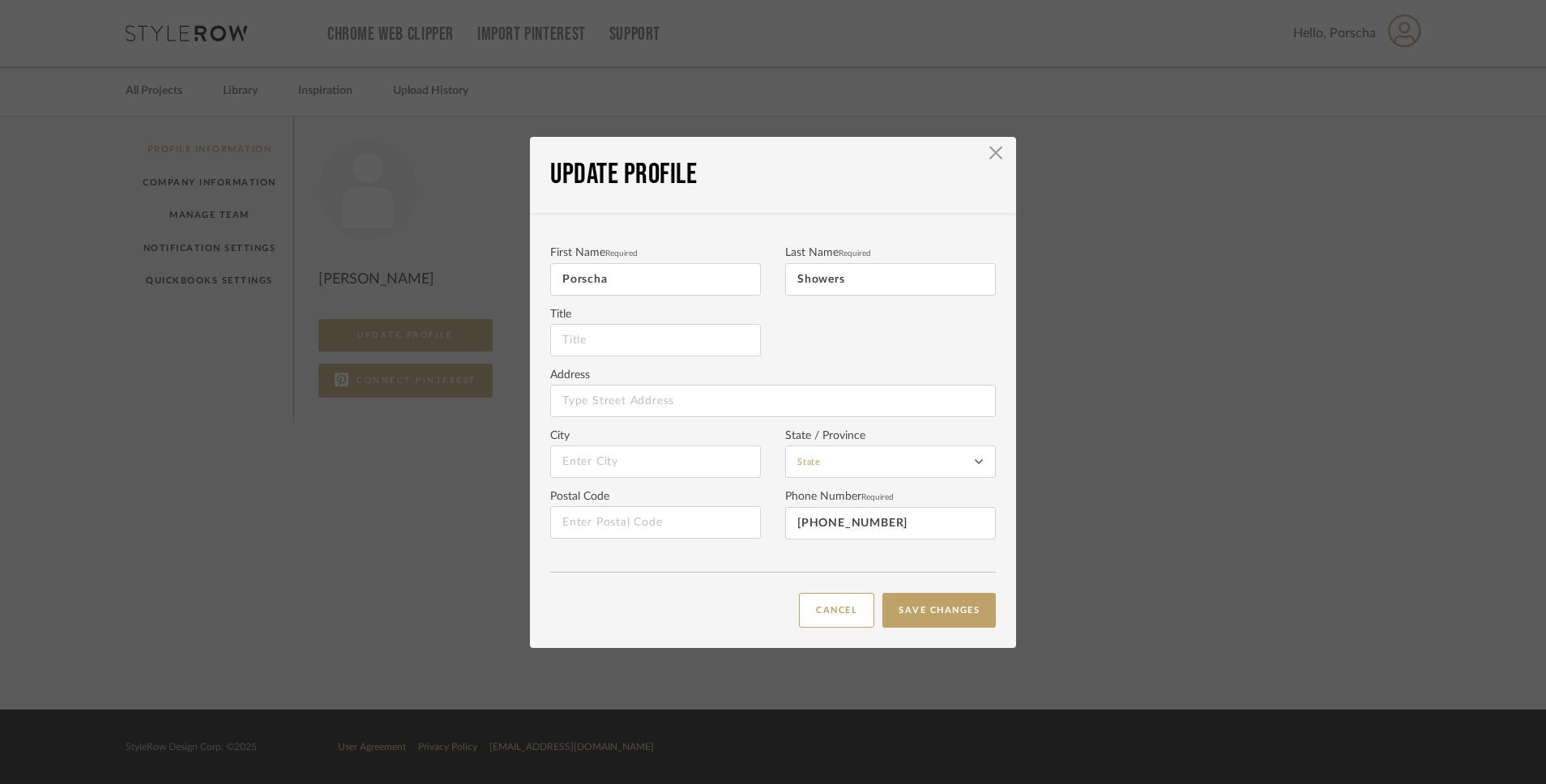
click at [642, 350] on input at bounding box center [656, 340] width 210 height 32
type input "Dr."
click at [973, 291] on input "Showers" at bounding box center [890, 280] width 210 height 32
type input "Showers-[PERSON_NAME]"
click at [896, 602] on button "SAVE CHANGES" at bounding box center [939, 610] width 113 height 35
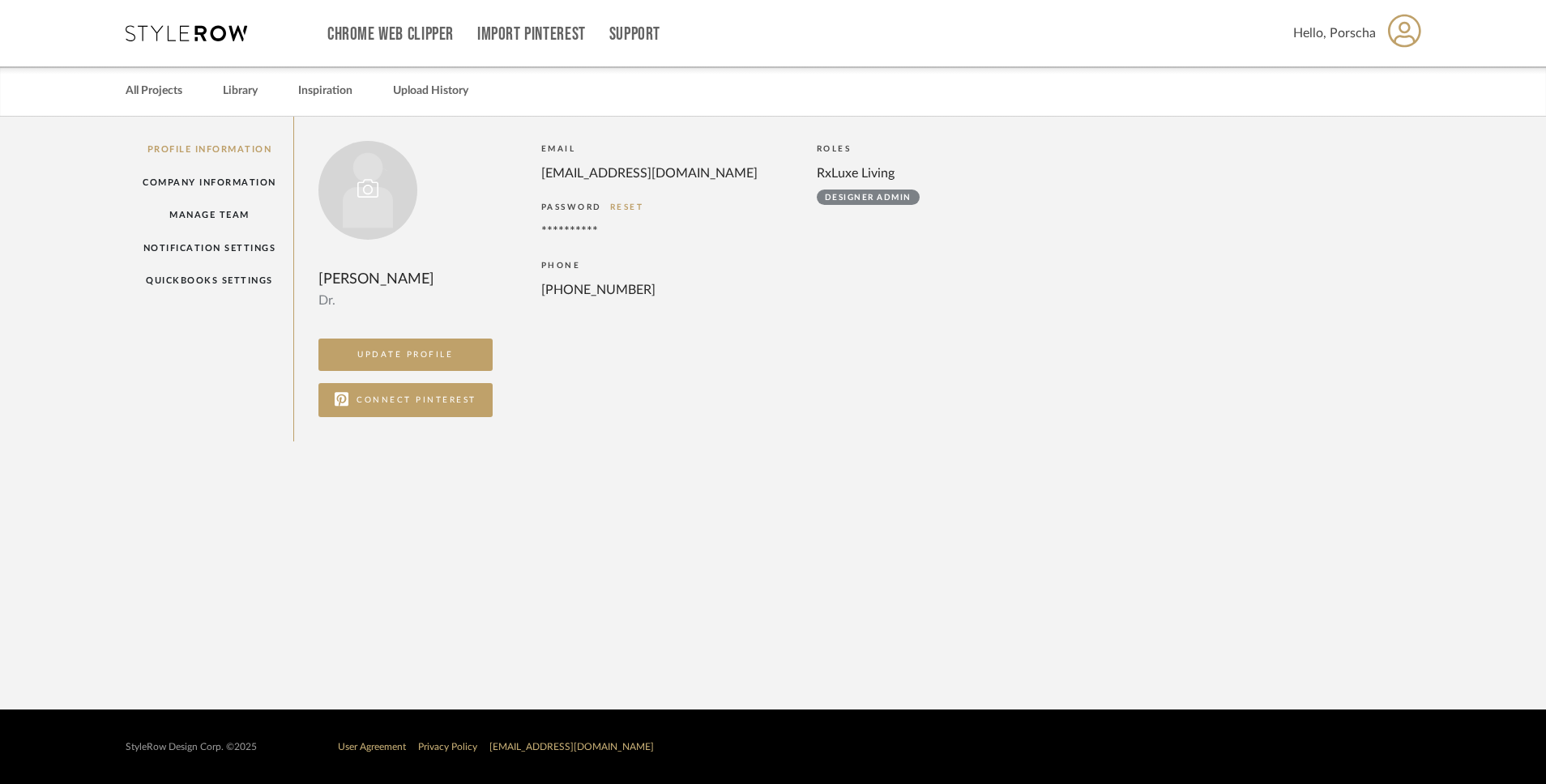
click at [383, 194] on div at bounding box center [368, 191] width 99 height 99
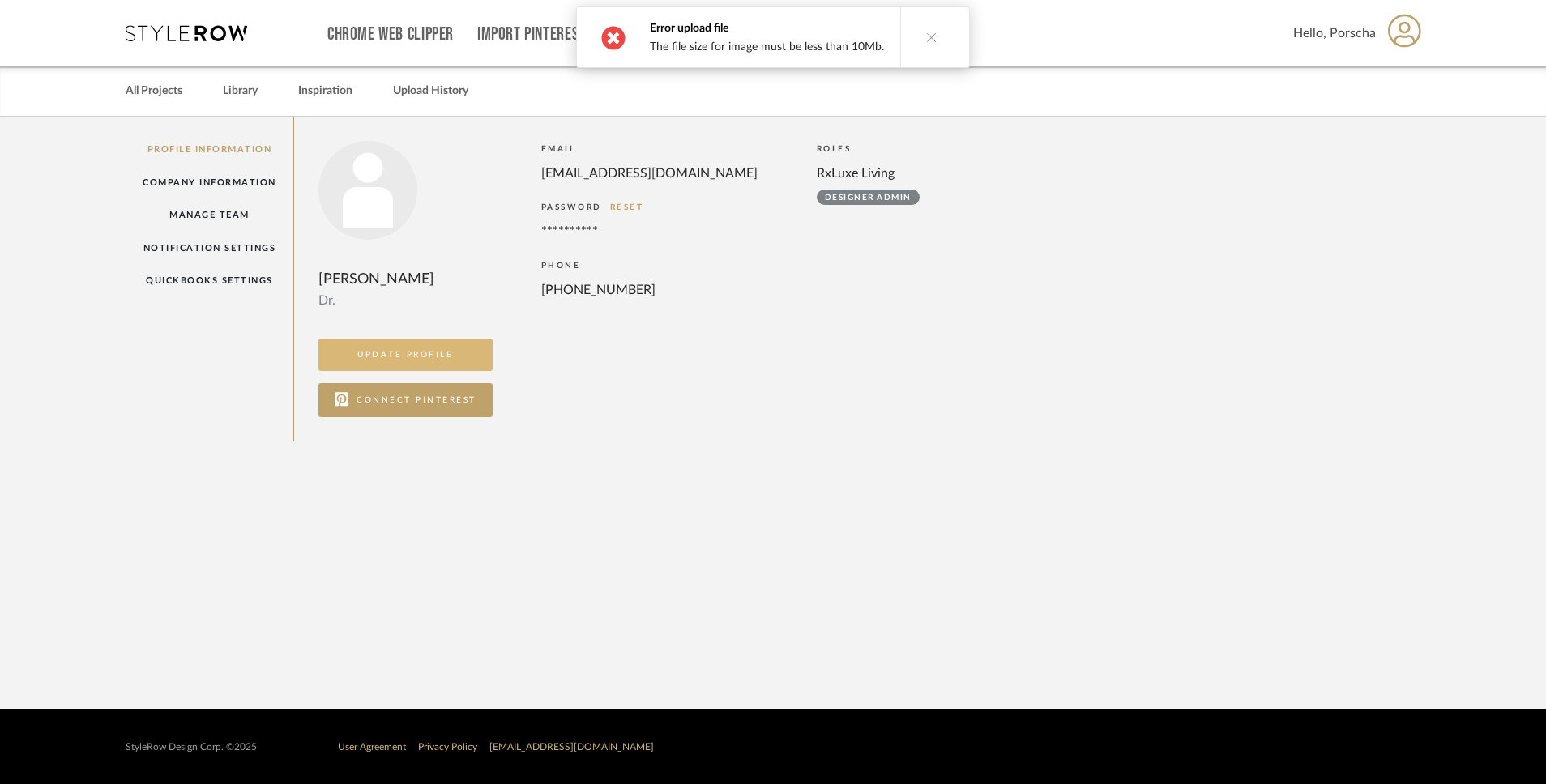
click at [437, 371] on button "UPDATE PROFILE" at bounding box center [406, 355] width 174 height 32
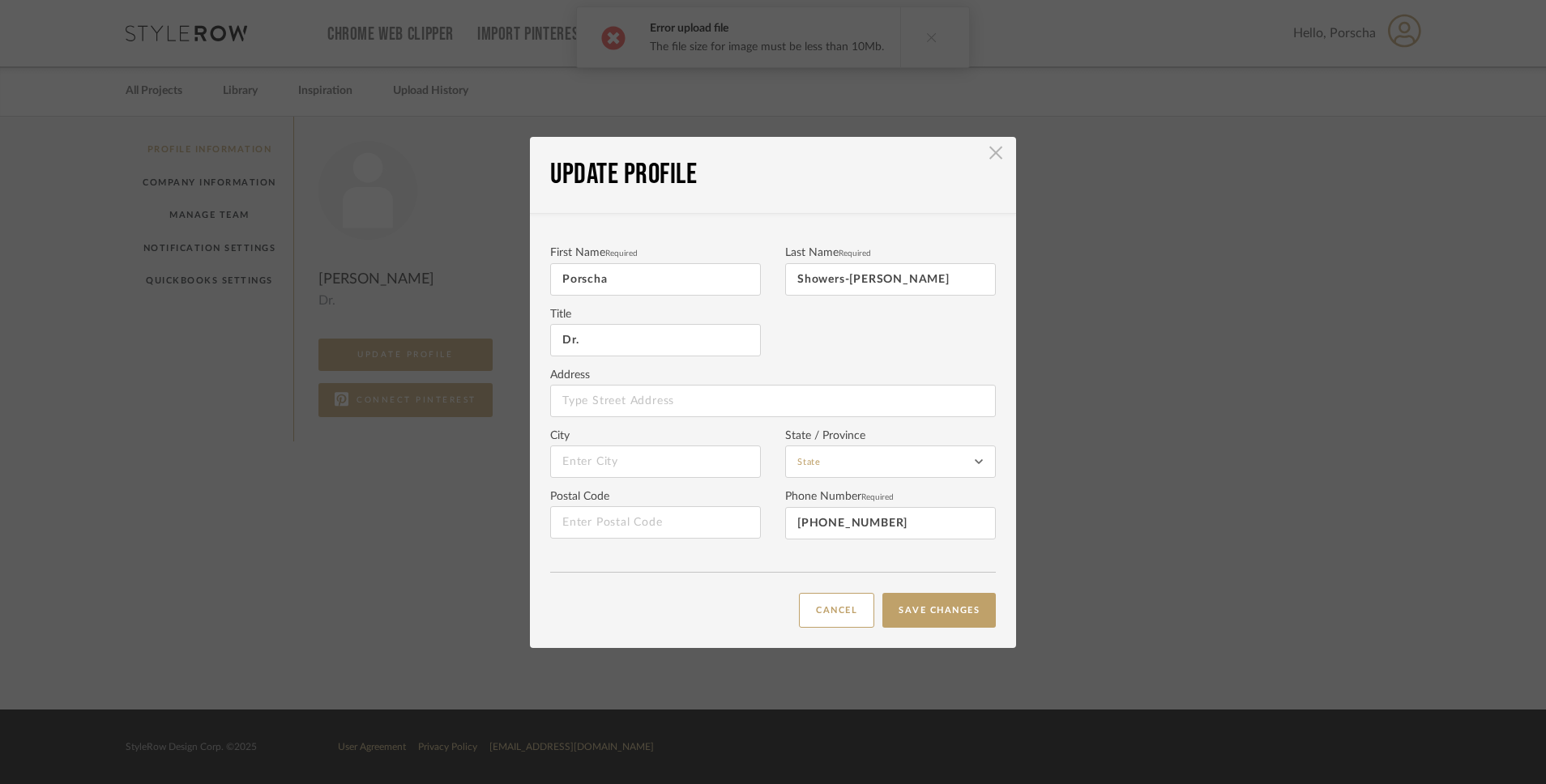
click at [996, 146] on span "button" at bounding box center [996, 153] width 32 height 32
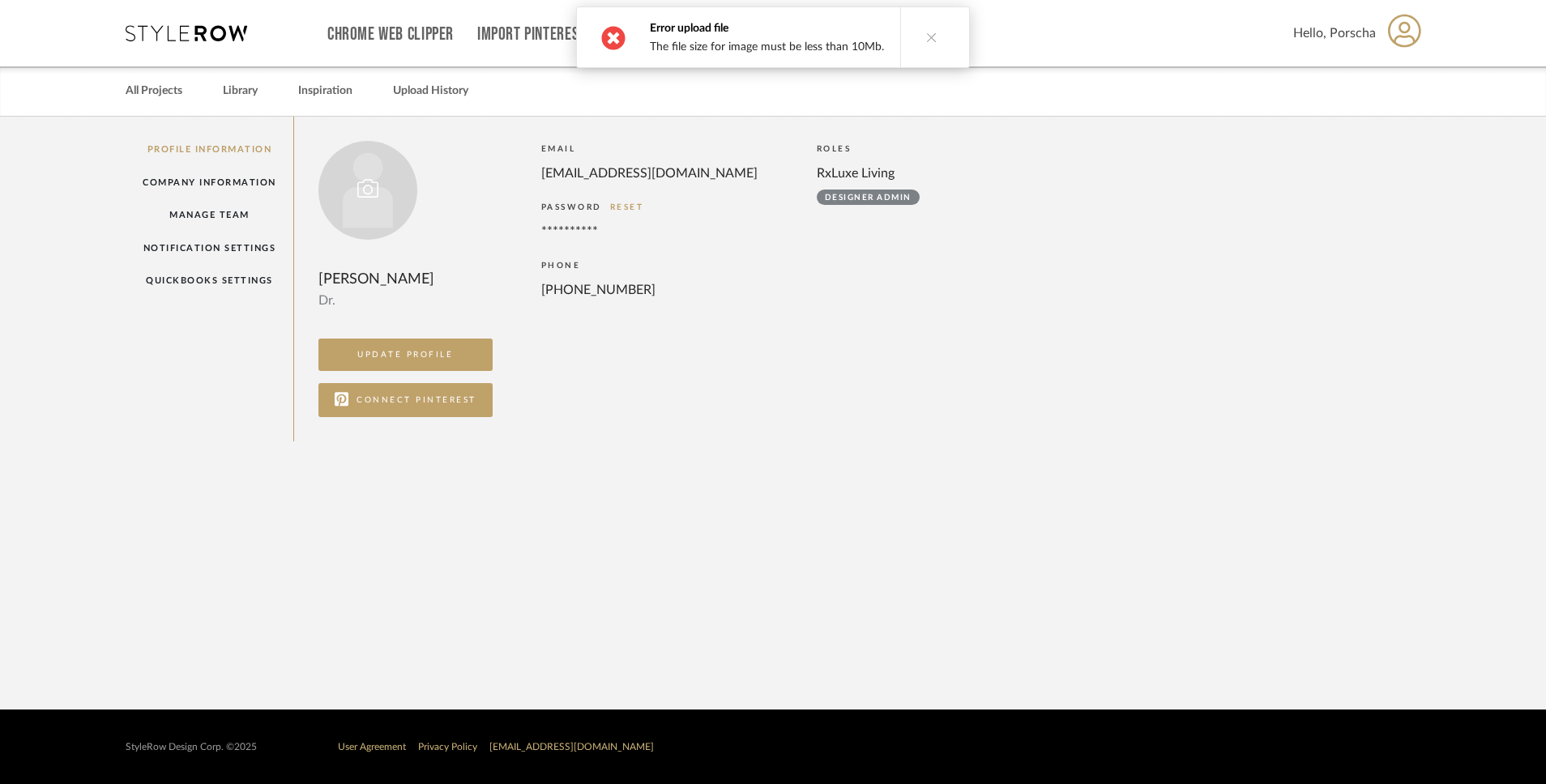
click at [367, 173] on div at bounding box center [368, 191] width 99 height 99
click at [928, 36] on icon at bounding box center [932, 37] width 12 height 12
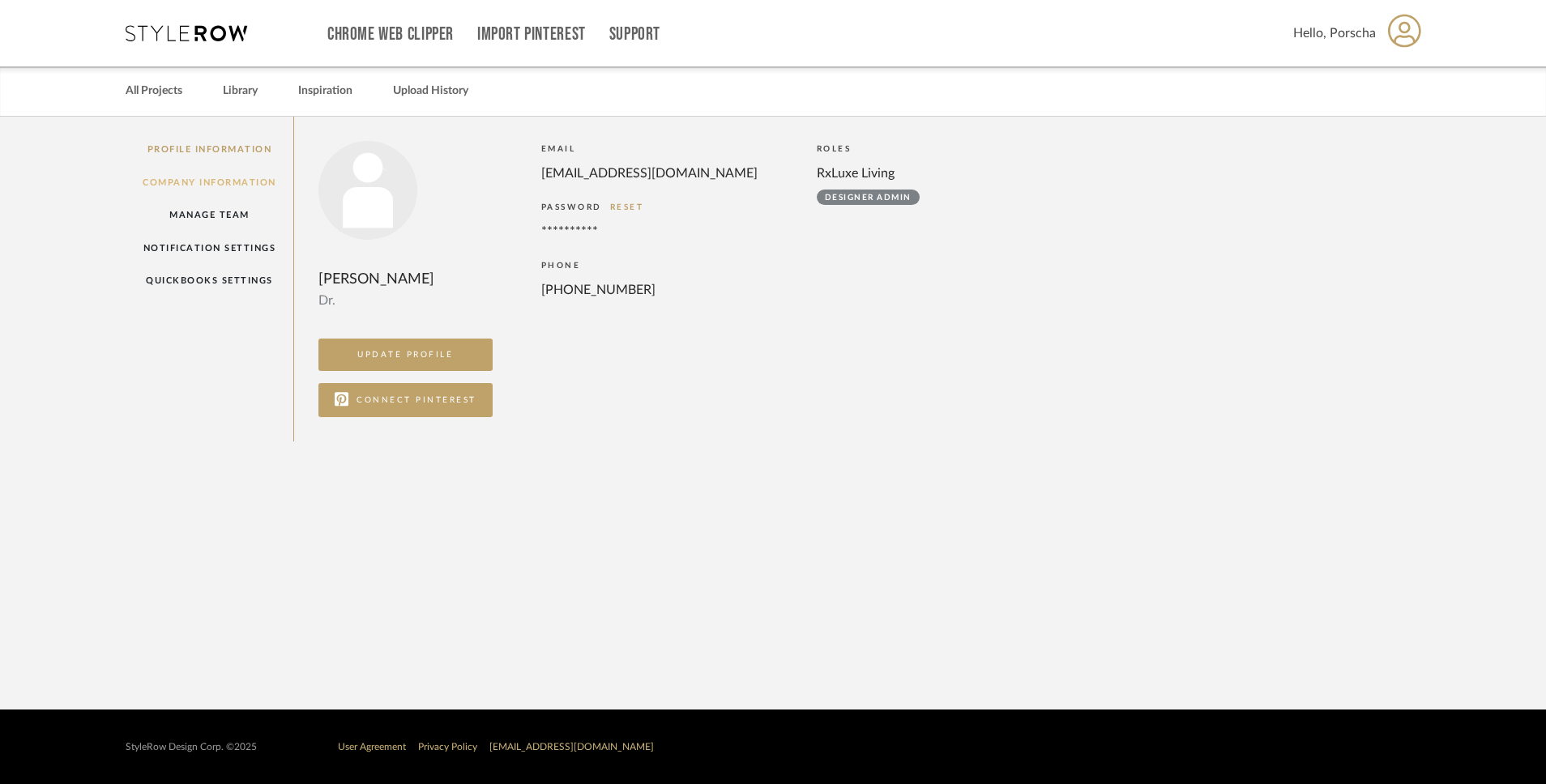
click at [259, 183] on link "Company Information" at bounding box center [210, 183] width 167 height 33
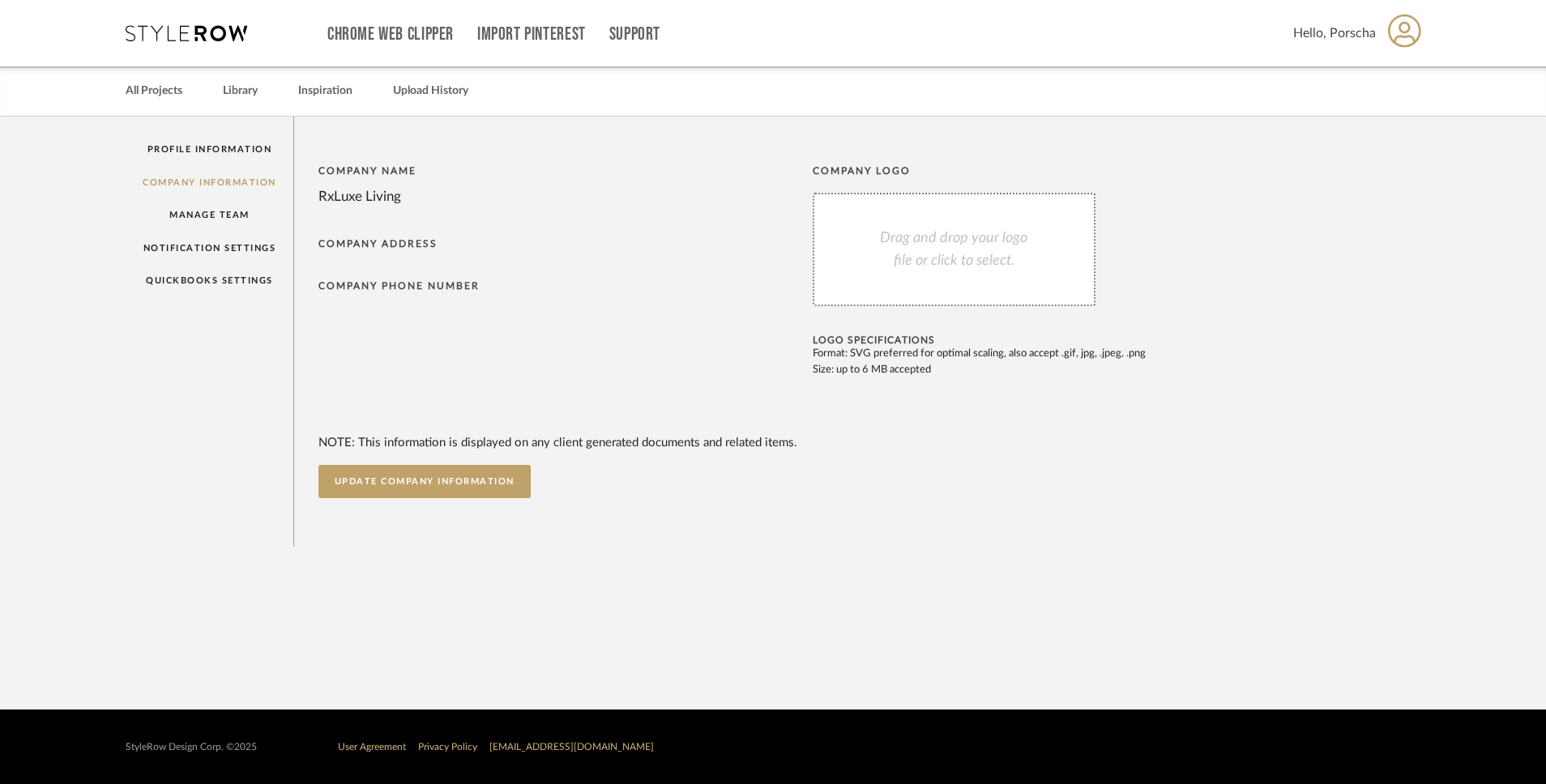
click at [939, 269] on div "Drag and drop your logo file or click to select." at bounding box center [954, 249] width 282 height 113
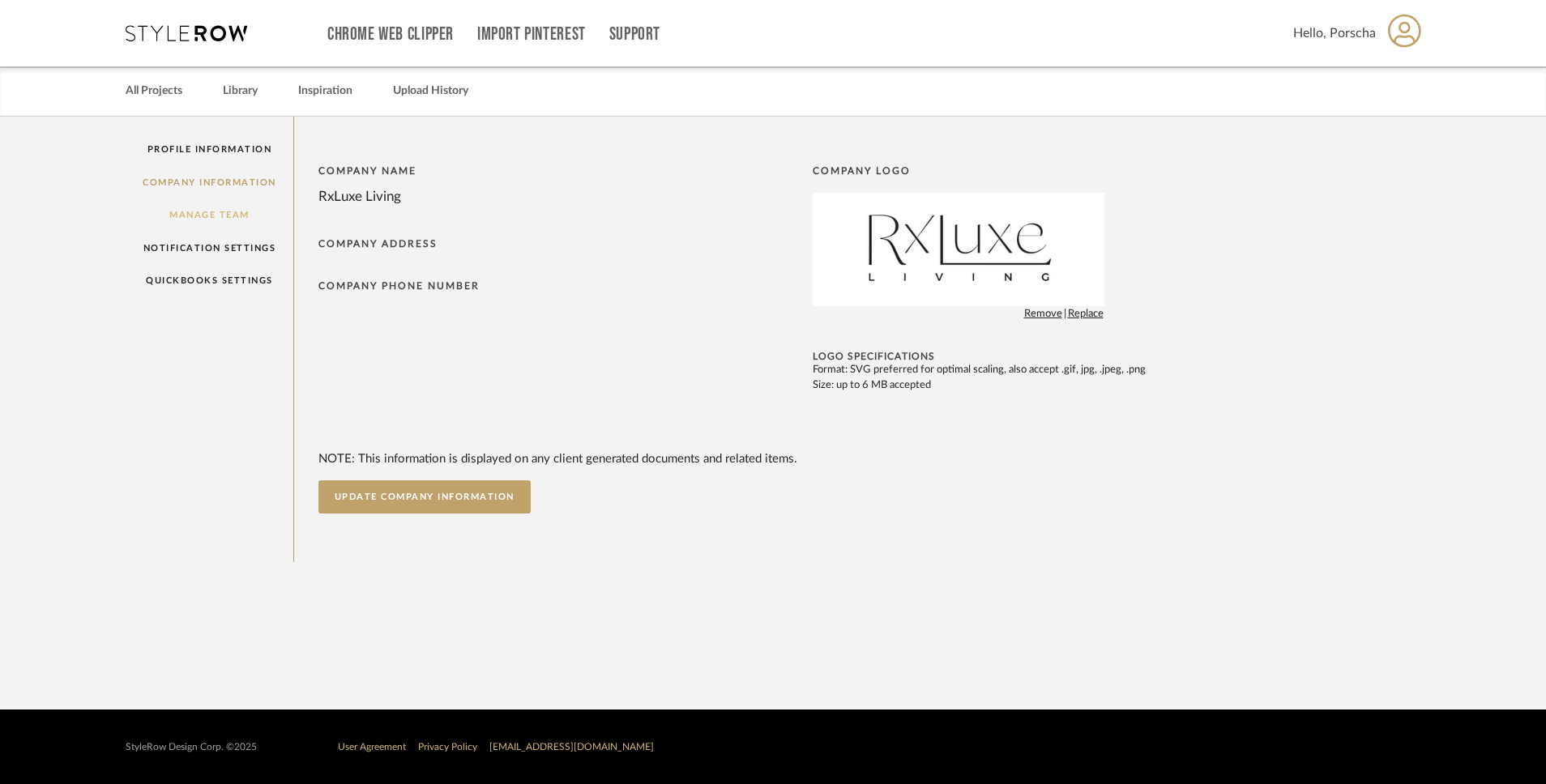
click at [195, 218] on link "Manage Team" at bounding box center [210, 215] width 167 height 33
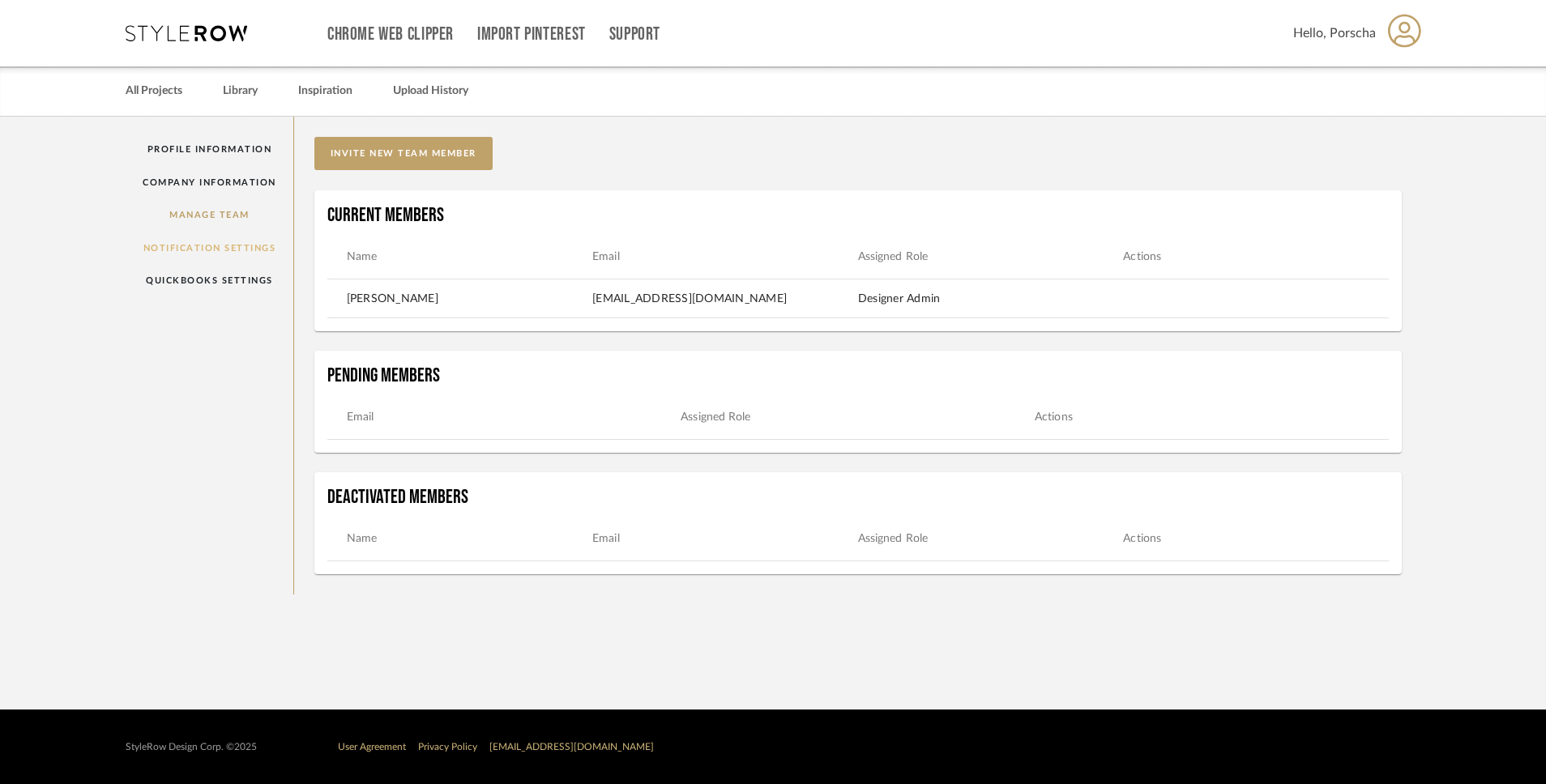
click at [202, 249] on link "Notification Settings" at bounding box center [210, 248] width 167 height 33
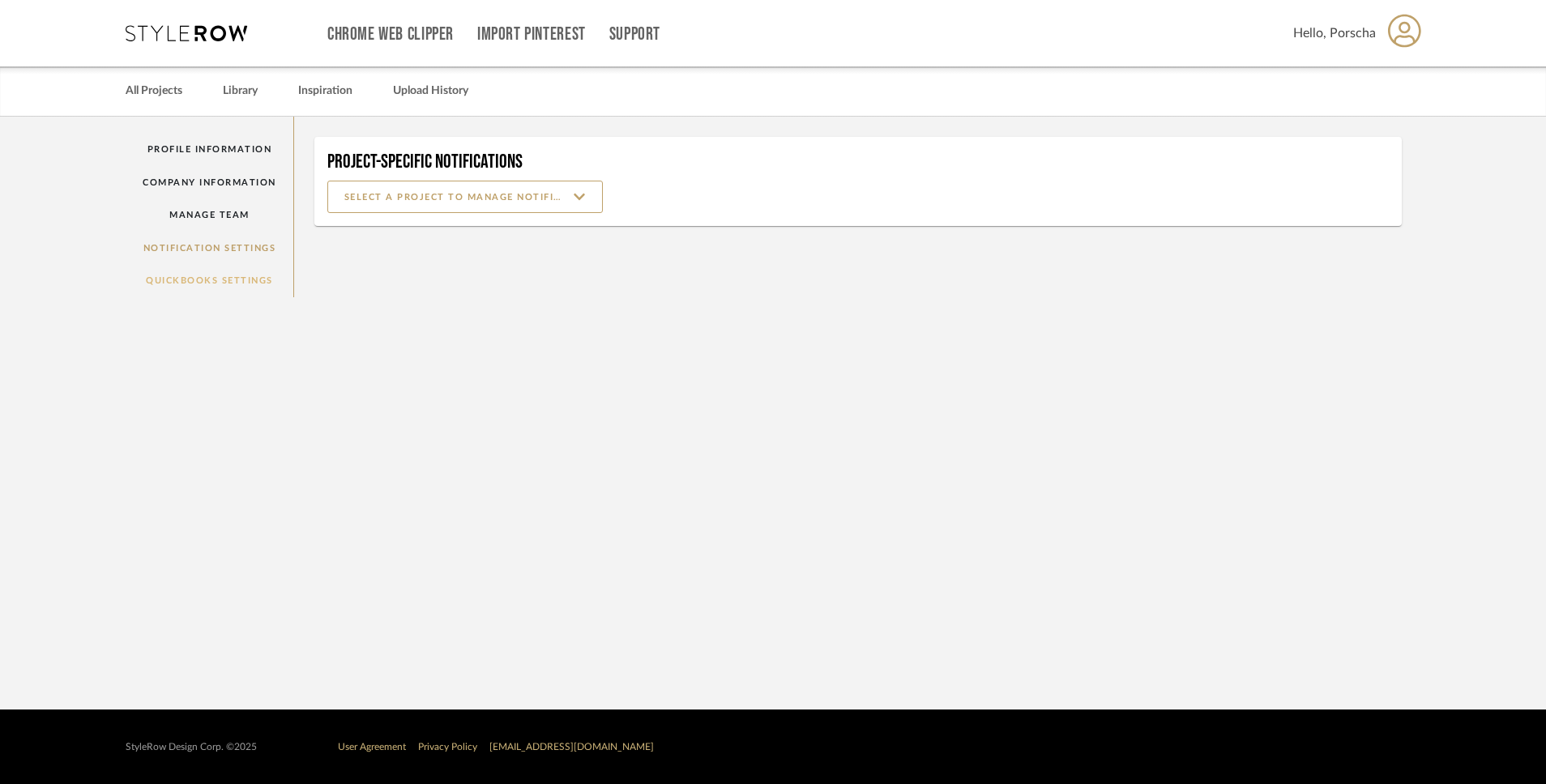
click at [208, 284] on link "QuickBooks Settings" at bounding box center [210, 281] width 167 height 33
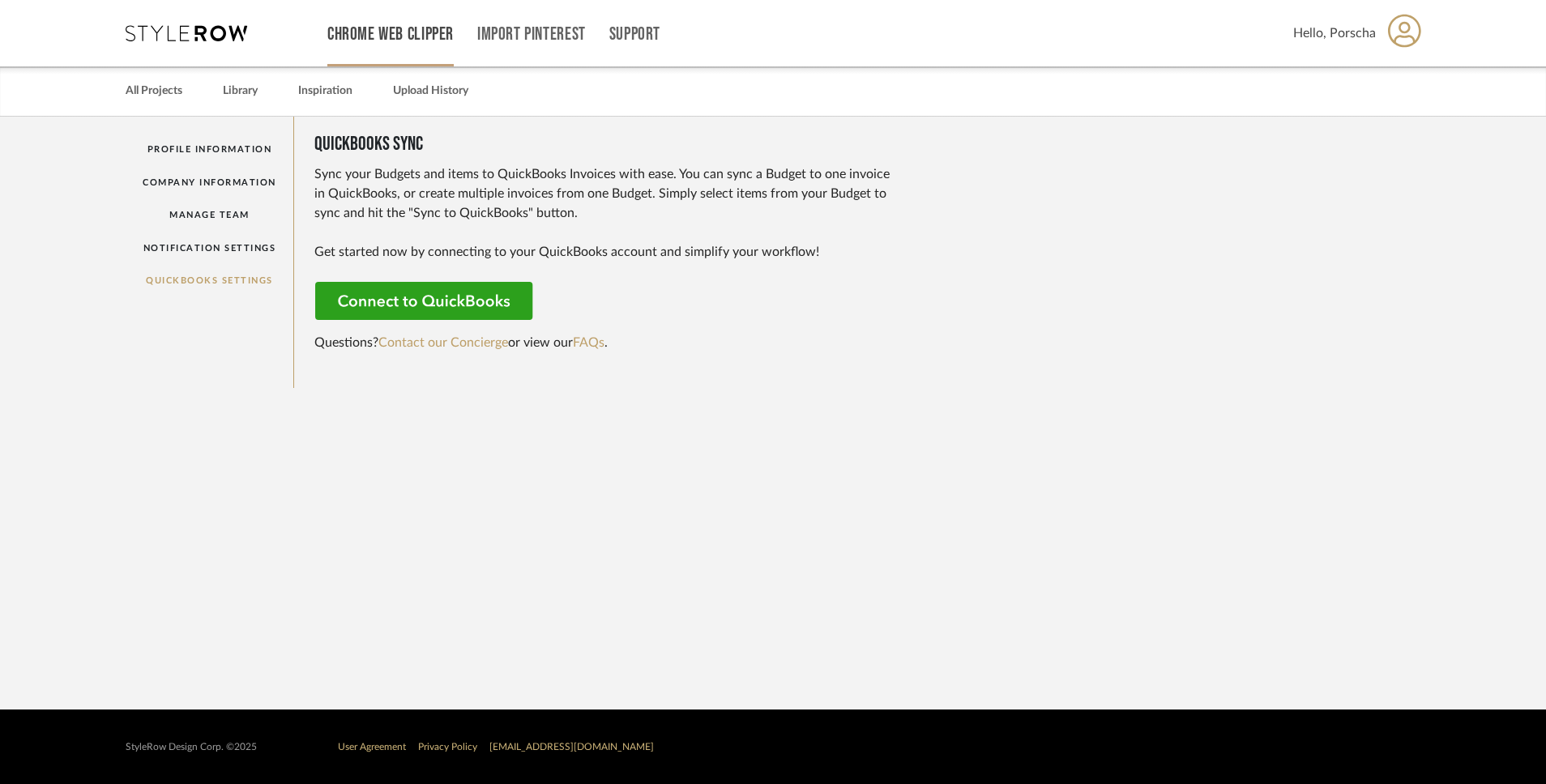
click at [385, 32] on link "Chrome Web Clipper" at bounding box center [390, 34] width 127 height 13
click at [167, 88] on link "All Projects" at bounding box center [154, 91] width 57 height 22
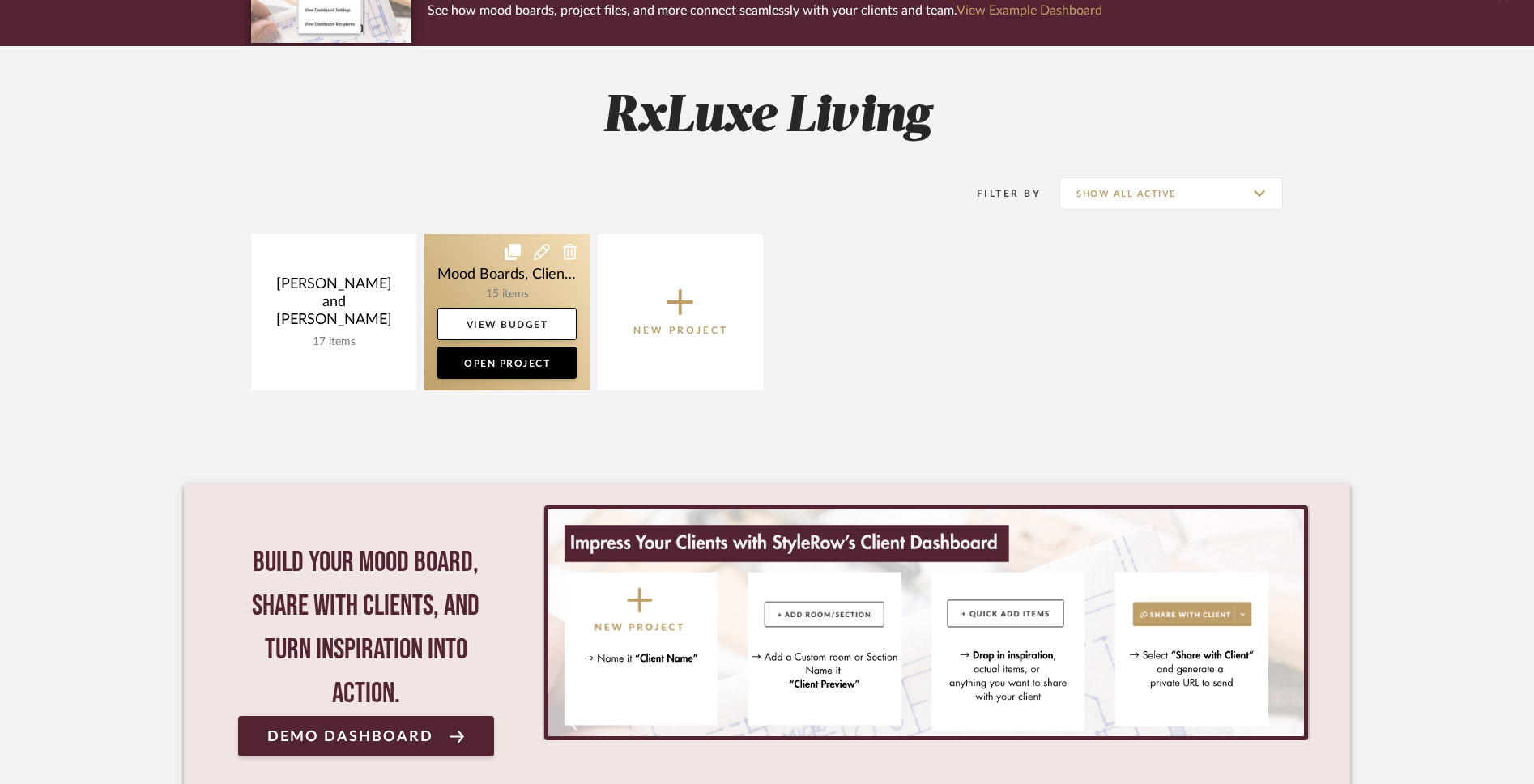
scroll to position [212, 0]
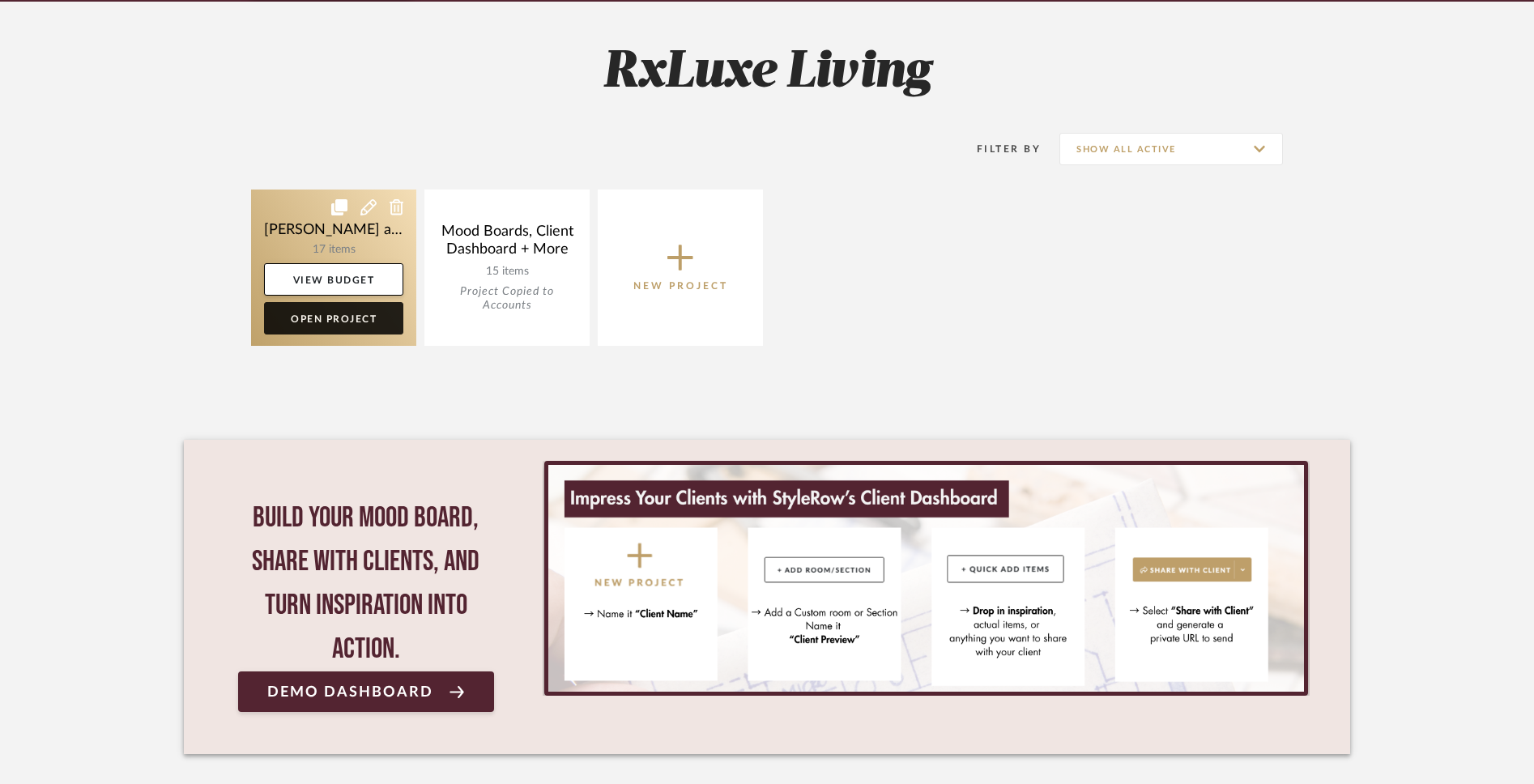
click at [372, 320] on link "Open Project" at bounding box center [334, 318] width 139 height 32
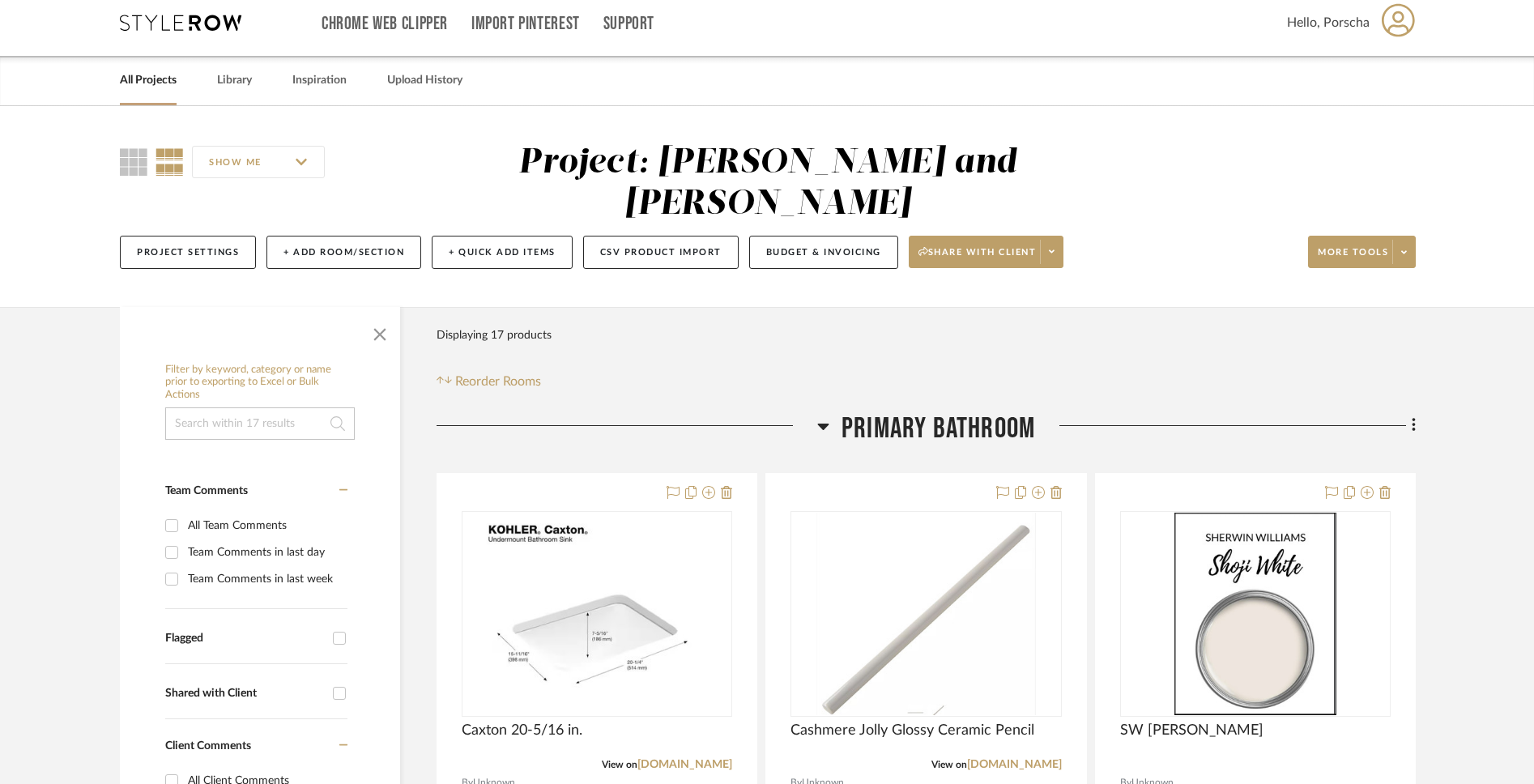
scroll to position [12, 0]
click at [301, 161] on input "SHOW ME" at bounding box center [259, 161] width 133 height 32
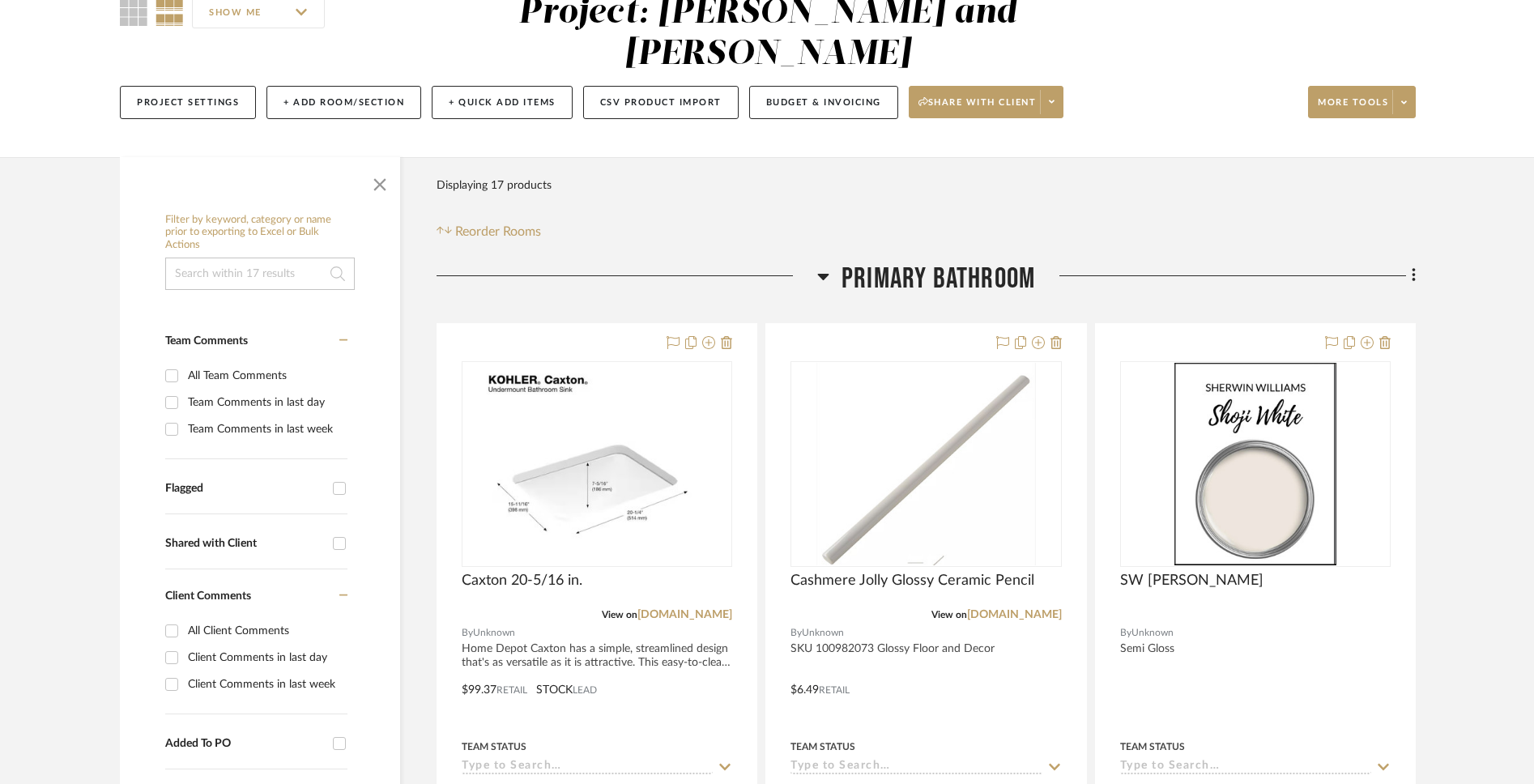
scroll to position [0, 0]
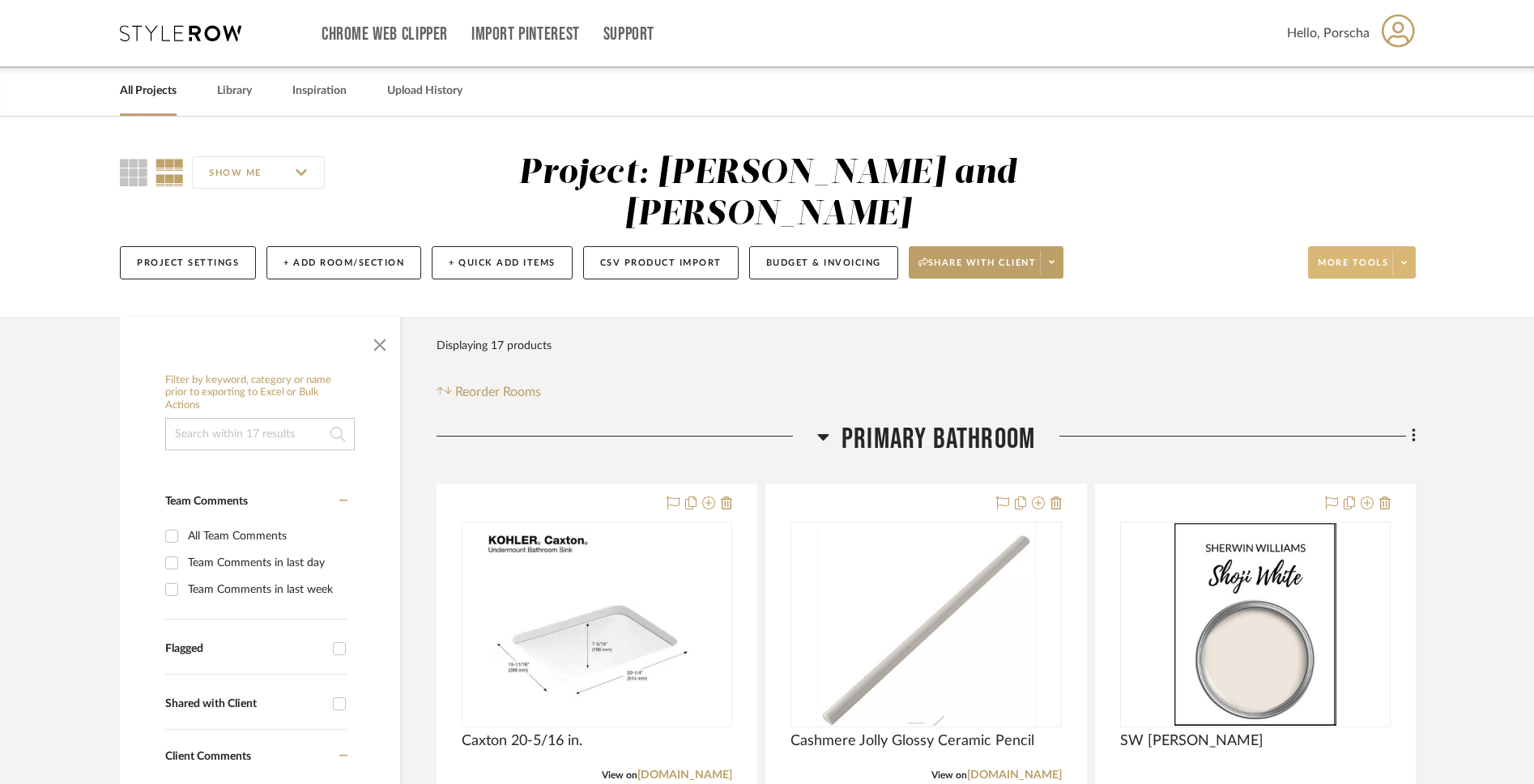
click at [1400, 250] on span at bounding box center [1404, 262] width 22 height 24
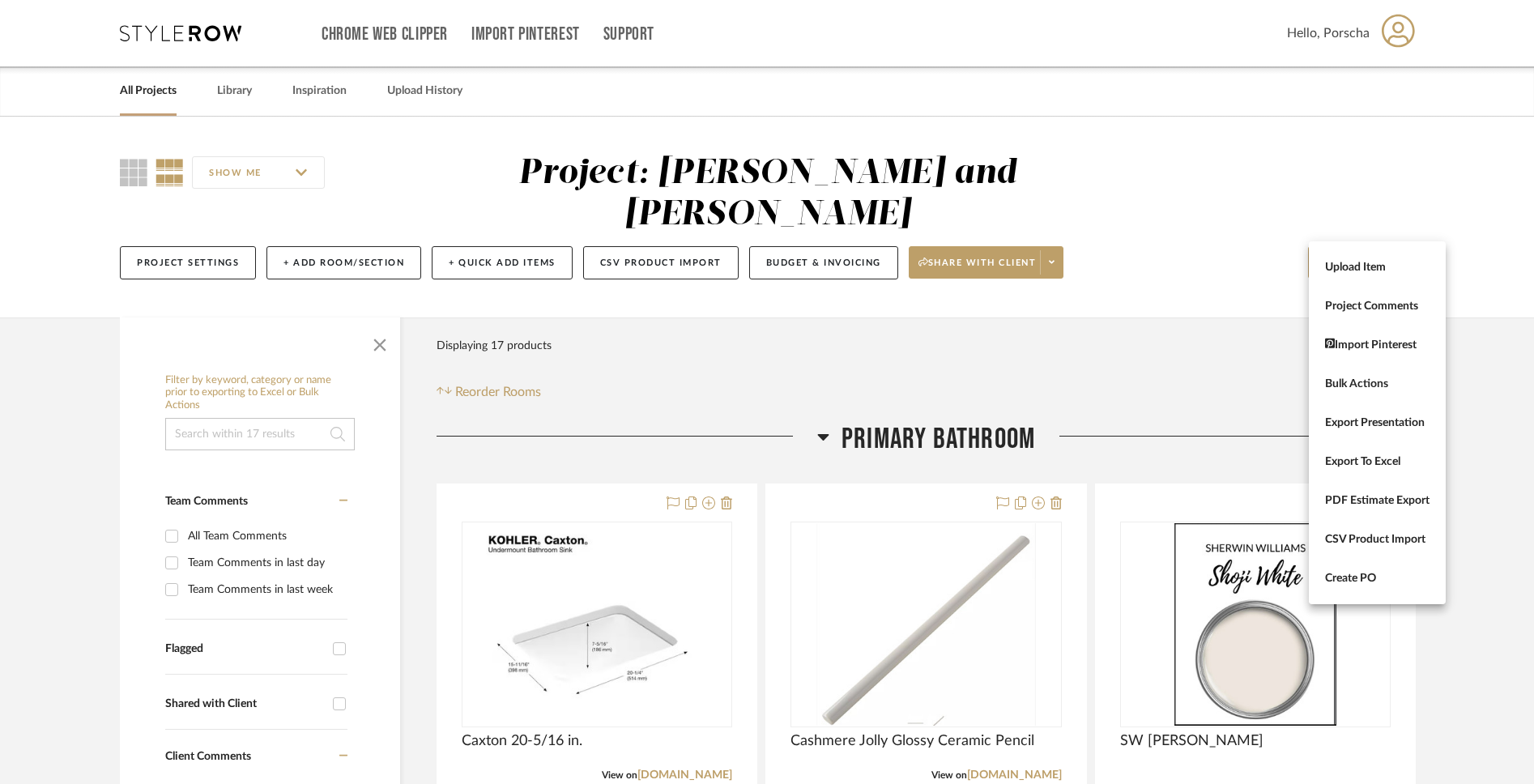
click at [1198, 356] on div at bounding box center [767, 392] width 1534 height 784
